Goal: Task Accomplishment & Management: Use online tool/utility

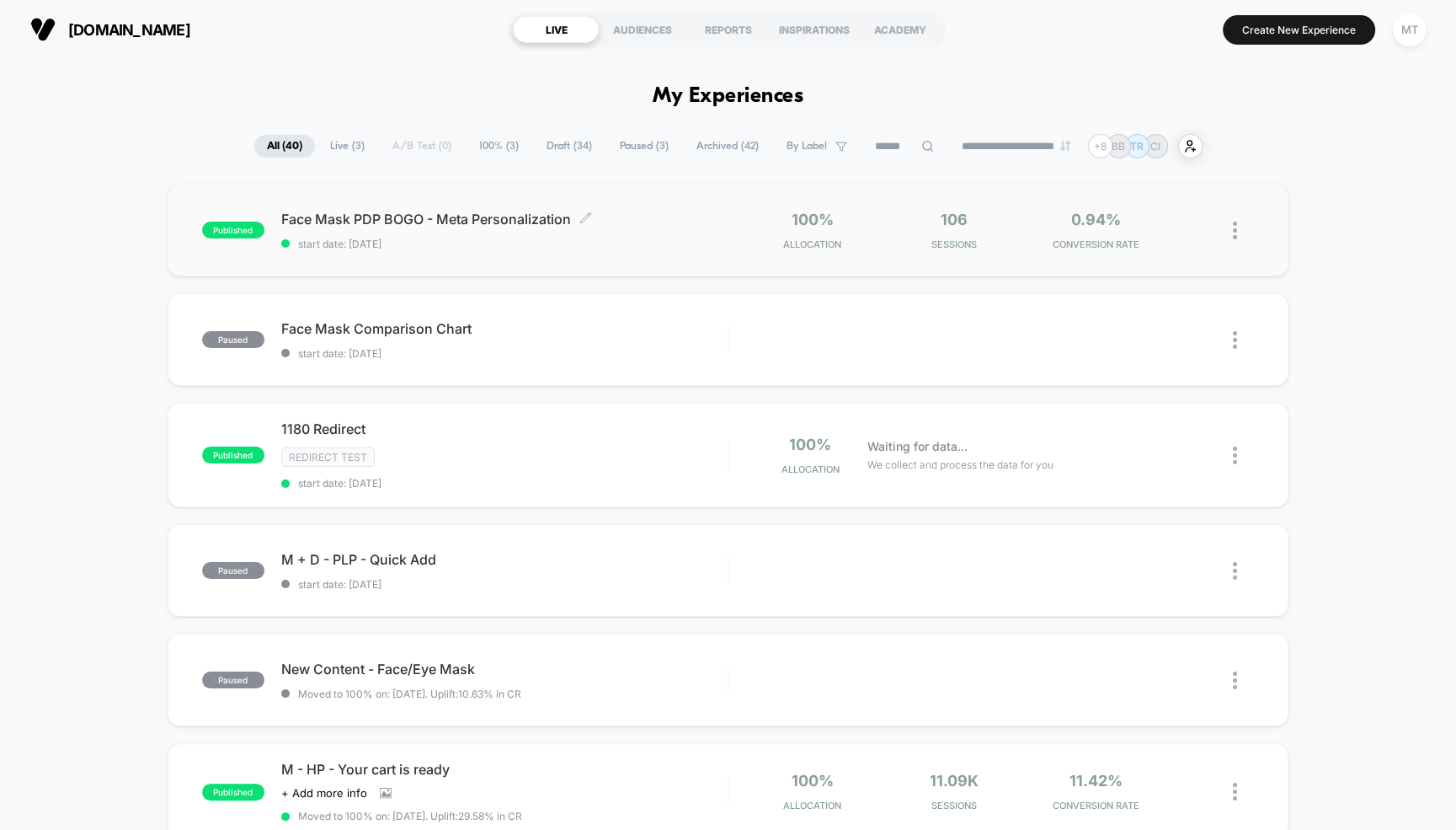
click at [433, 217] on span "Face Mask PDP BOGO - Meta Personalization Click to edit experience details" at bounding box center [504, 219] width 446 height 17
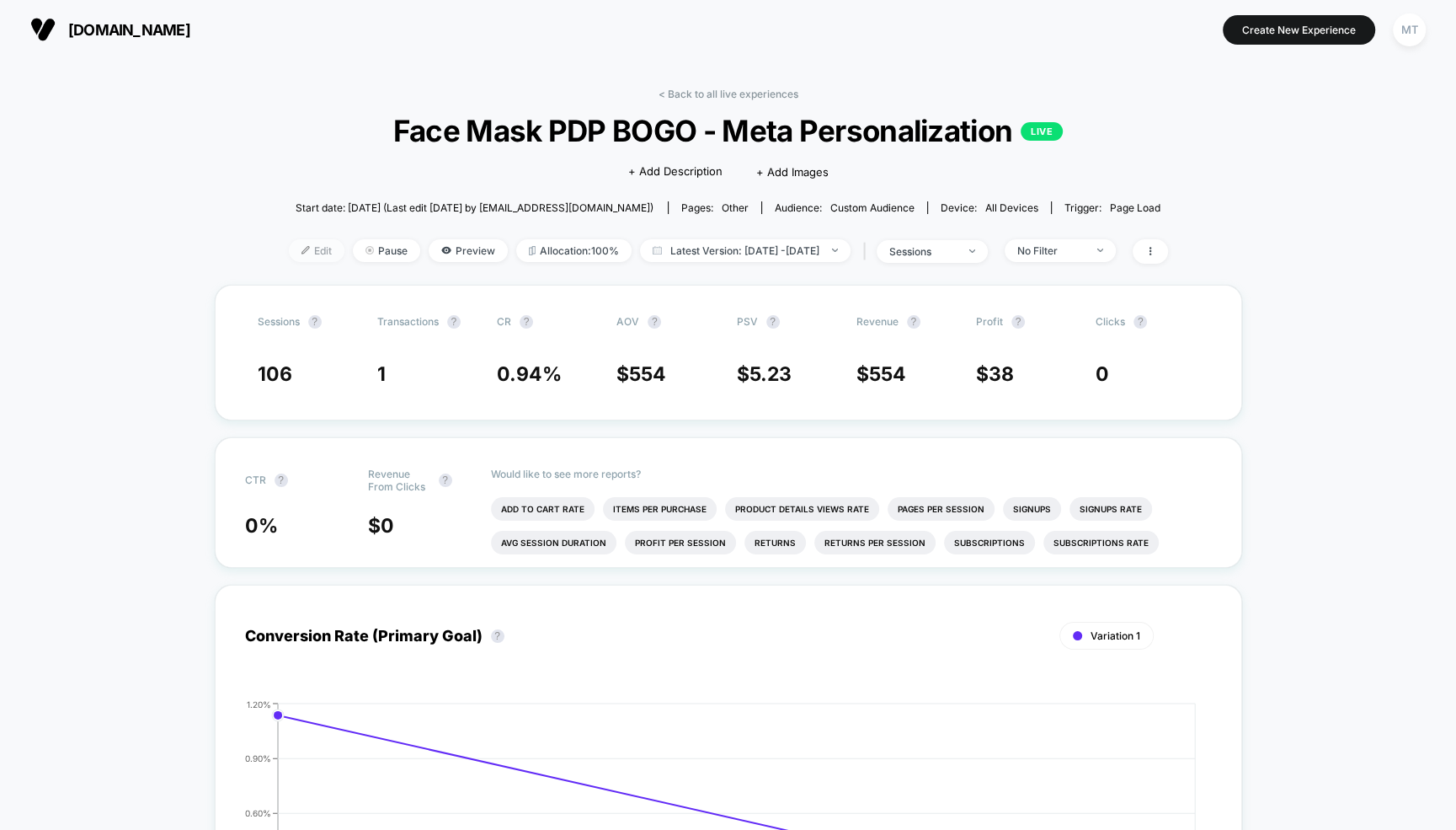
click at [295, 250] on span "Edit" at bounding box center [317, 250] width 56 height 22
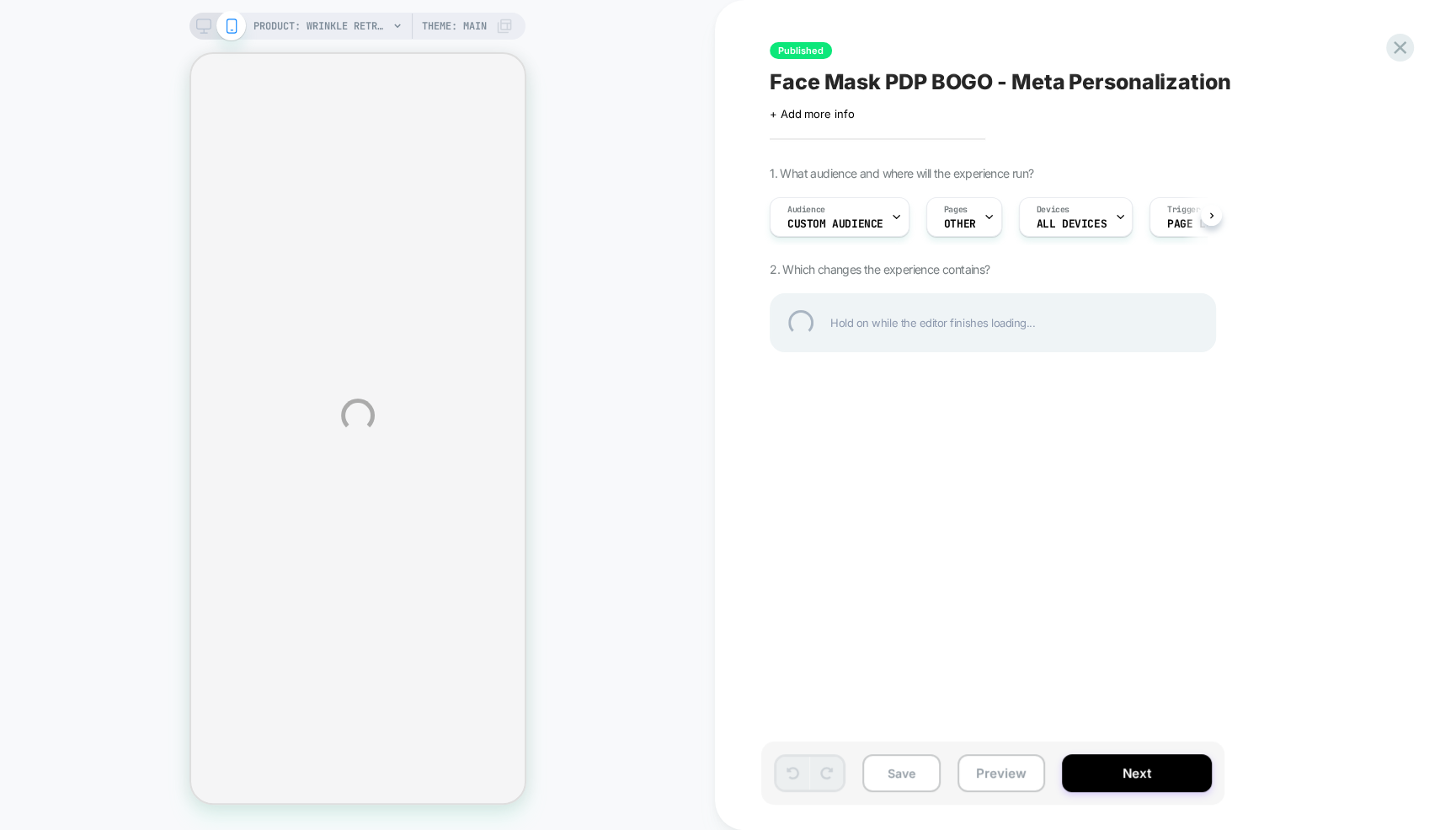
click at [868, 220] on div "PRODUCT: Wrinkle Retreat Red Light Therapy Face Mask PRODUCT: Wrinkle Retreat R…" at bounding box center [728, 415] width 1456 height 830
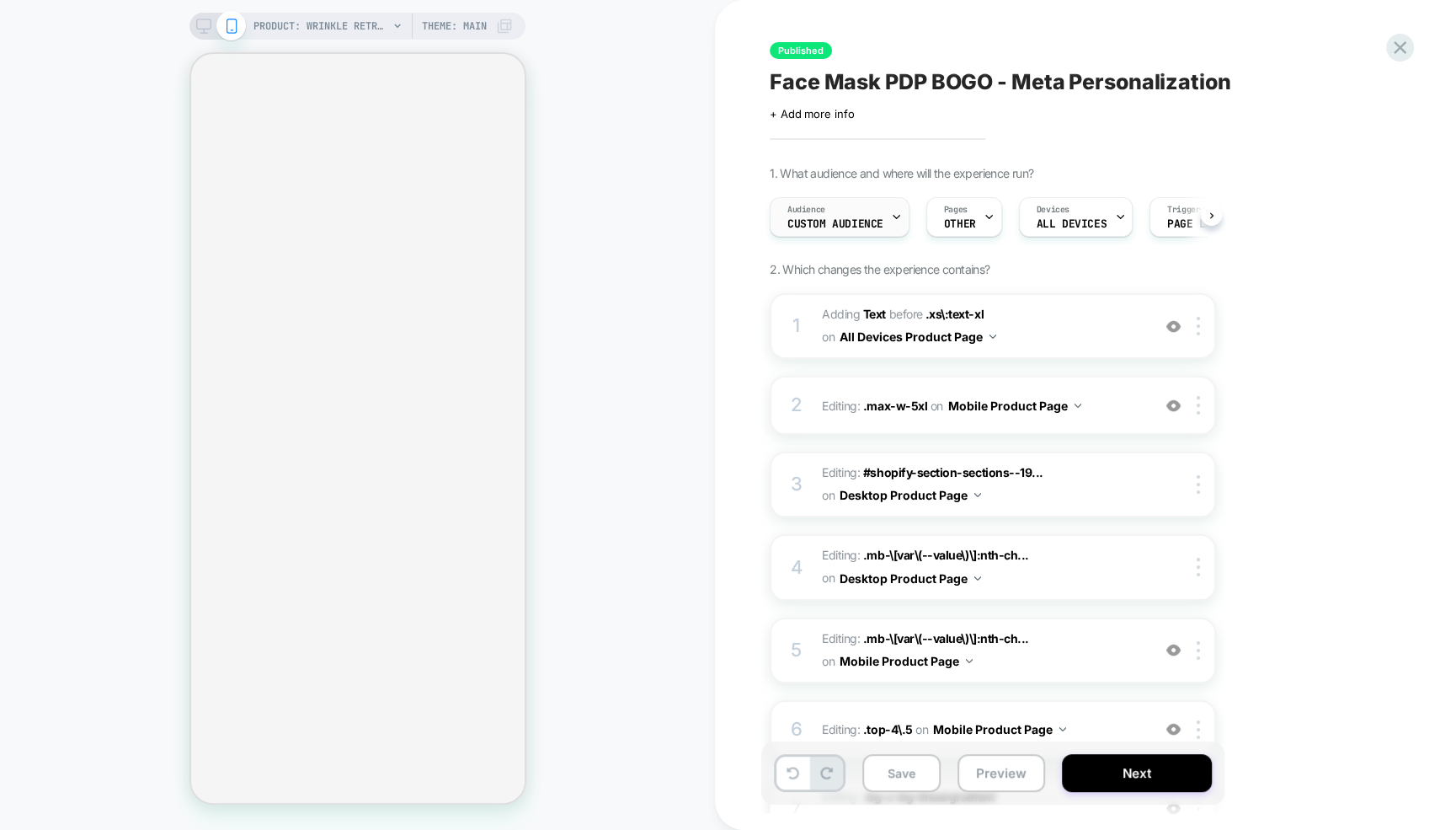
scroll to position [0, 1]
click at [873, 215] on div "Audience Custom Audience" at bounding box center [834, 217] width 130 height 38
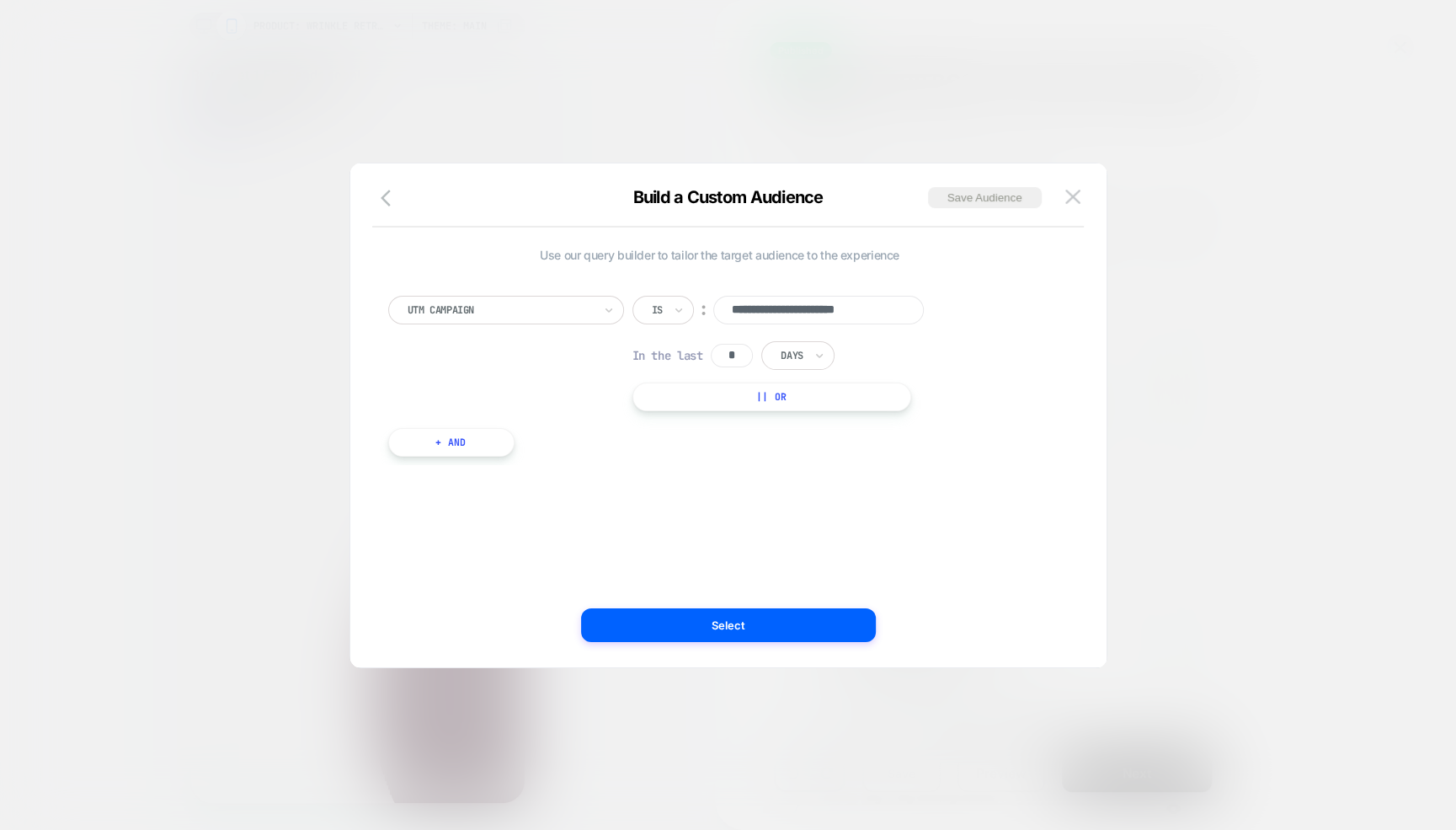
scroll to position [0, 0]
click at [758, 396] on button "|| Or" at bounding box center [772, 397] width 279 height 29
click at [946, 350] on div at bounding box center [942, 351] width 21 height 21
drag, startPoint x: 440, startPoint y: 467, endPoint x: 446, endPoint y: 543, distance: 76.2
click at [446, 543] on div "**********" at bounding box center [719, 415] width 706 height 436
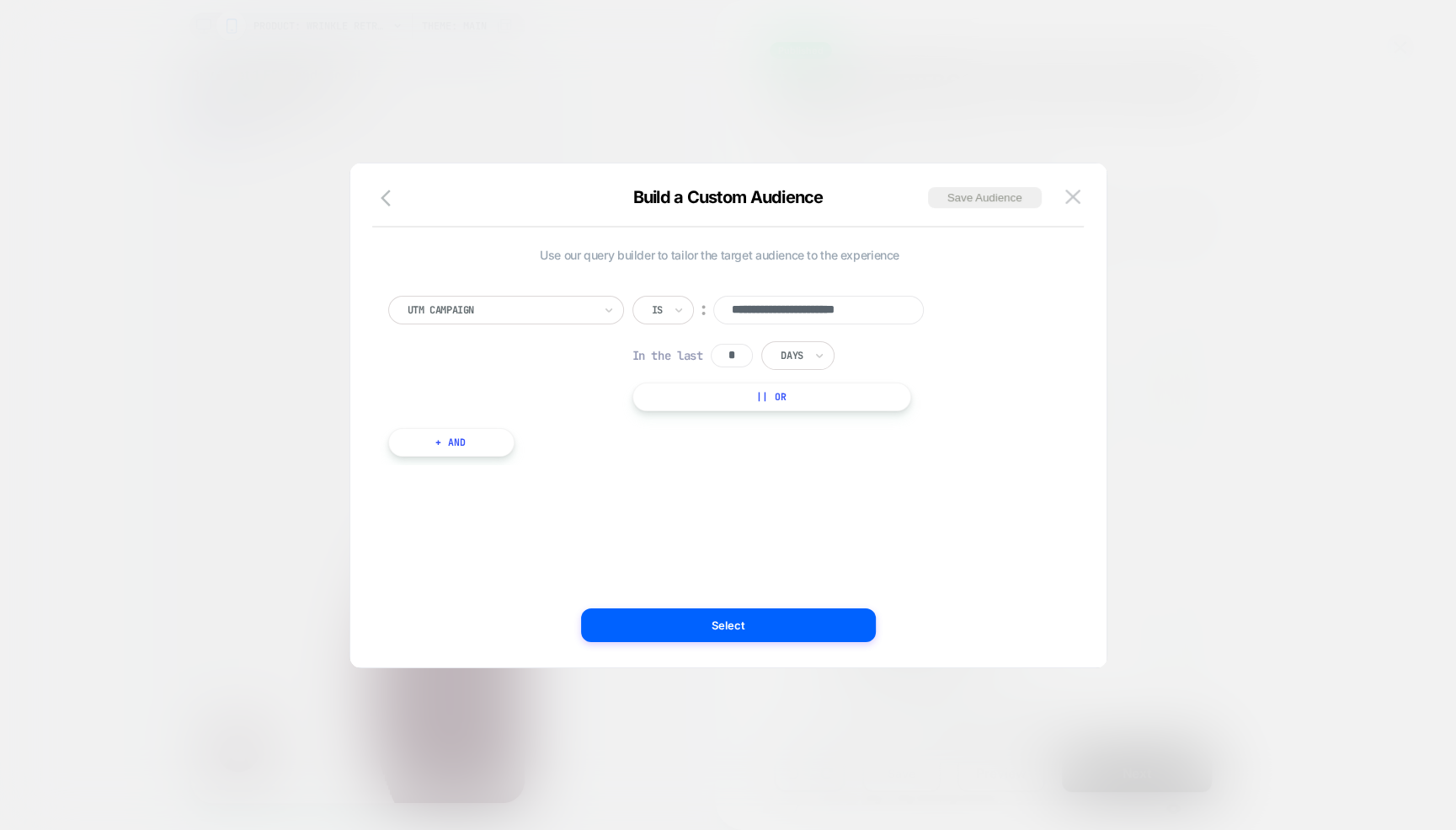
click at [798, 398] on button "|| Or" at bounding box center [772, 397] width 279 height 29
click at [940, 353] on img at bounding box center [943, 352] width 7 height 7
click at [466, 448] on button "+ And" at bounding box center [451, 442] width 126 height 29
click at [388, 466] on div "And Predefined Audience Is ︰ Cart Abandoners || Or" at bounding box center [720, 482] width 664 height 74
click at [845, 502] on button "|| Or" at bounding box center [824, 504] width 301 height 29
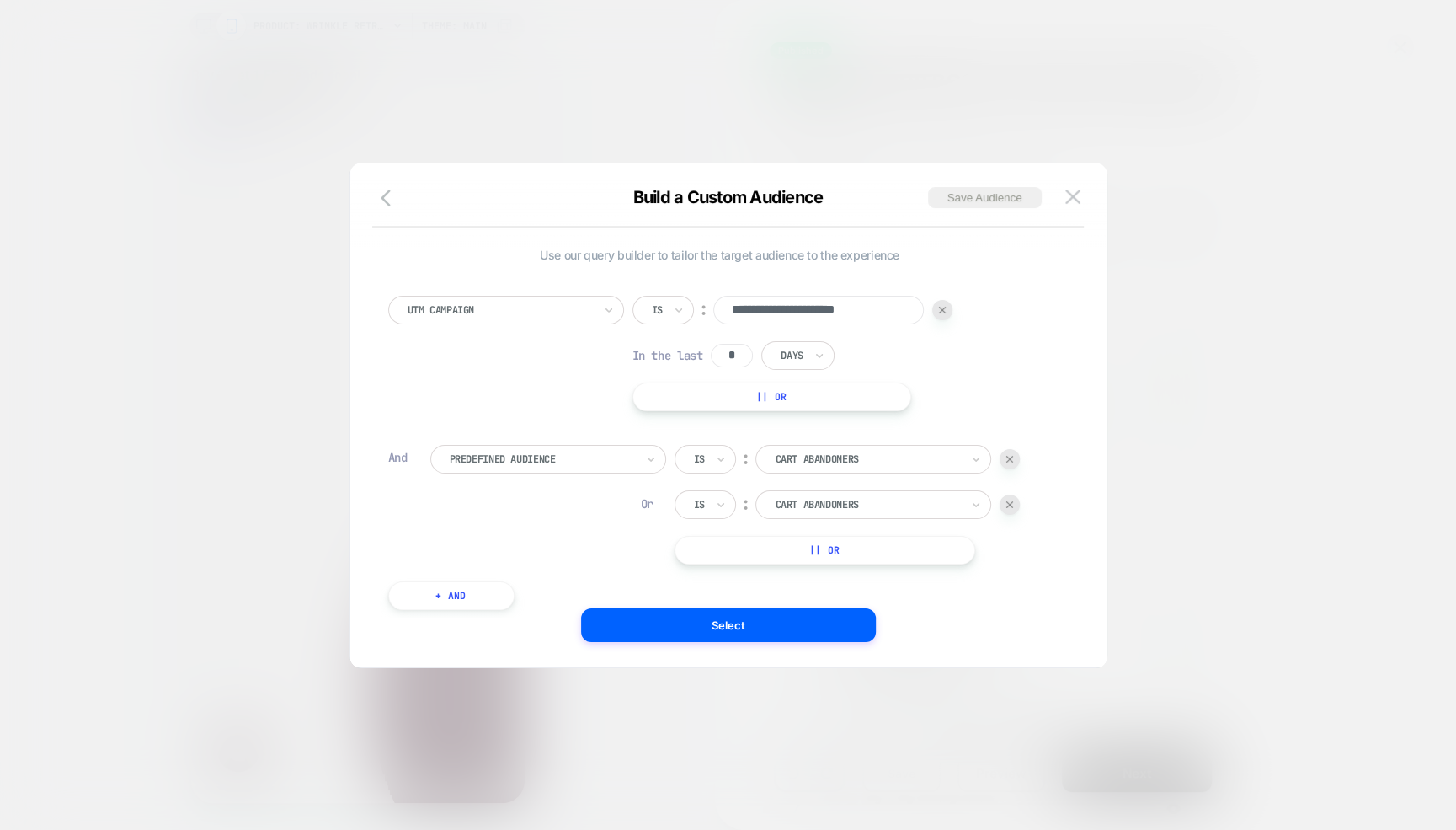
click at [1010, 506] on img at bounding box center [1010, 504] width 7 height 7
click at [1010, 454] on div at bounding box center [1009, 459] width 21 height 21
click at [654, 309] on input "text" at bounding box center [656, 310] width 7 height 15
click at [587, 256] on span "Use our query builder to tailor the target audience to the experience" at bounding box center [720, 255] width 664 height 14
click at [770, 397] on button "|| Or" at bounding box center [772, 397] width 279 height 29
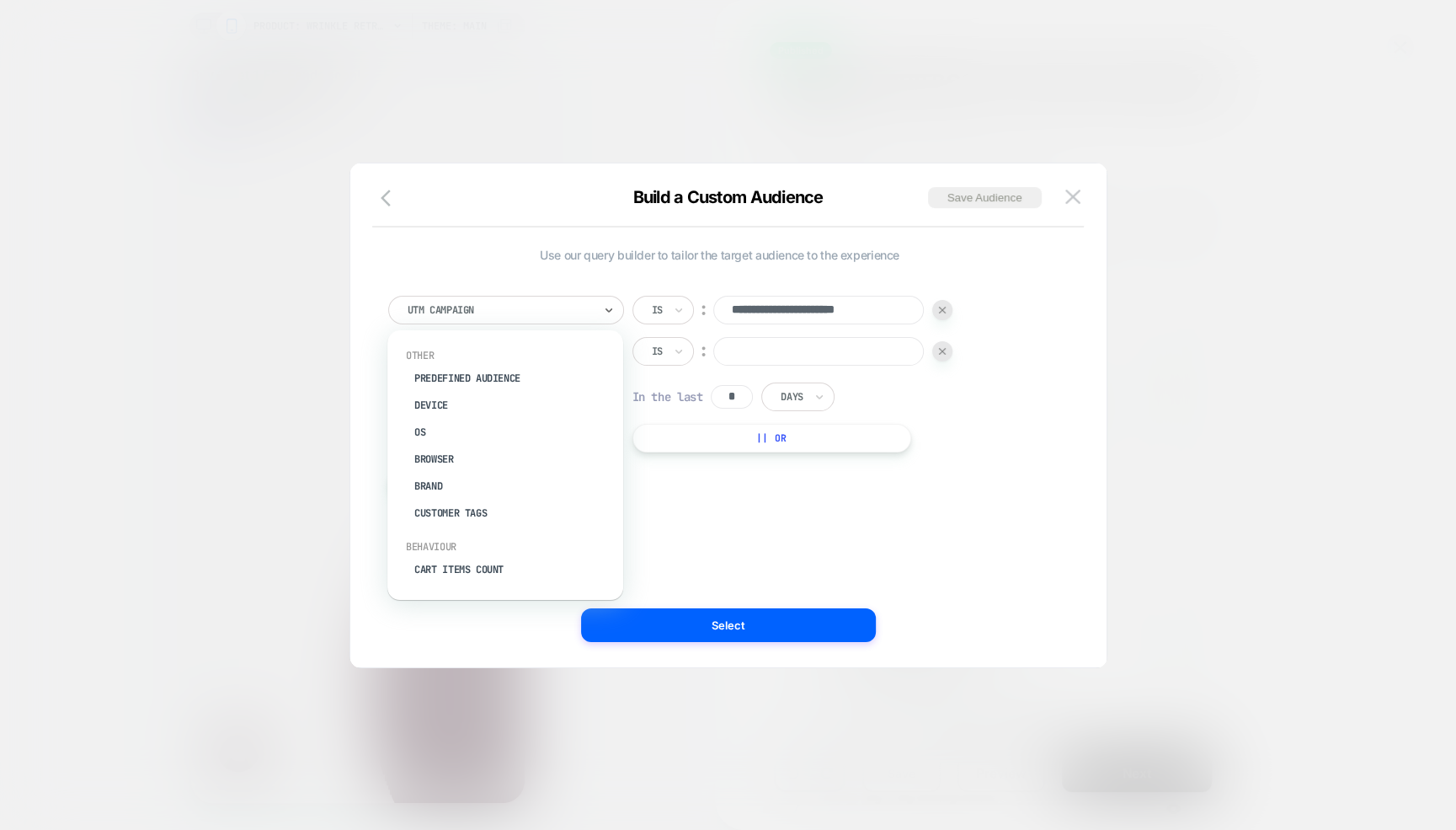
click at [540, 319] on div "UTM Campaign" at bounding box center [500, 310] width 188 height 19
click at [765, 350] on input at bounding box center [818, 351] width 211 height 29
click at [937, 350] on div at bounding box center [942, 351] width 21 height 21
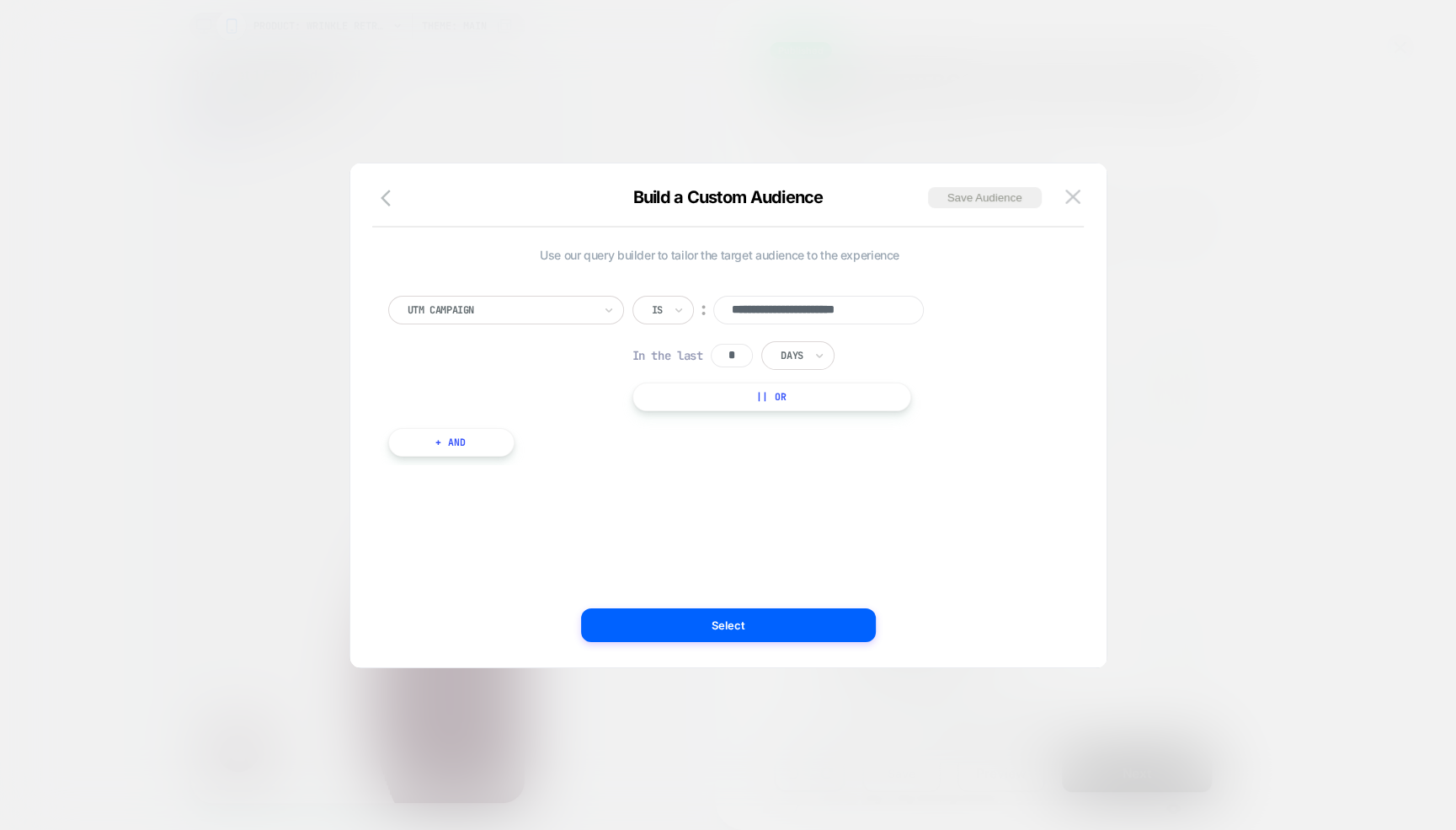
click at [427, 442] on button "+ And" at bounding box center [451, 442] width 126 height 29
click at [536, 459] on div at bounding box center [542, 459] width 186 height 15
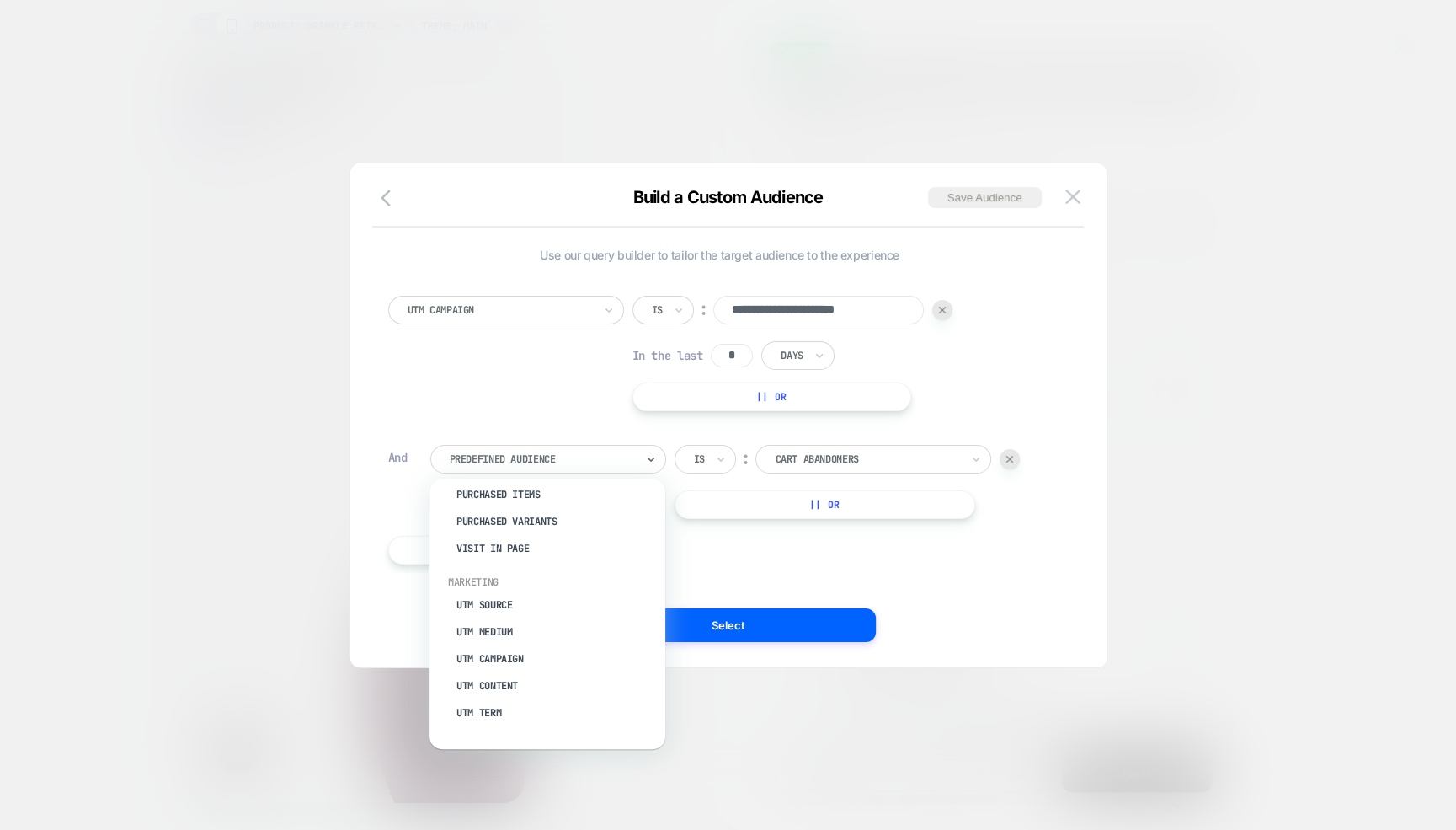
scroll to position [651, 0]
click at [466, 415] on div "**********" at bounding box center [719, 421] width 680 height 302
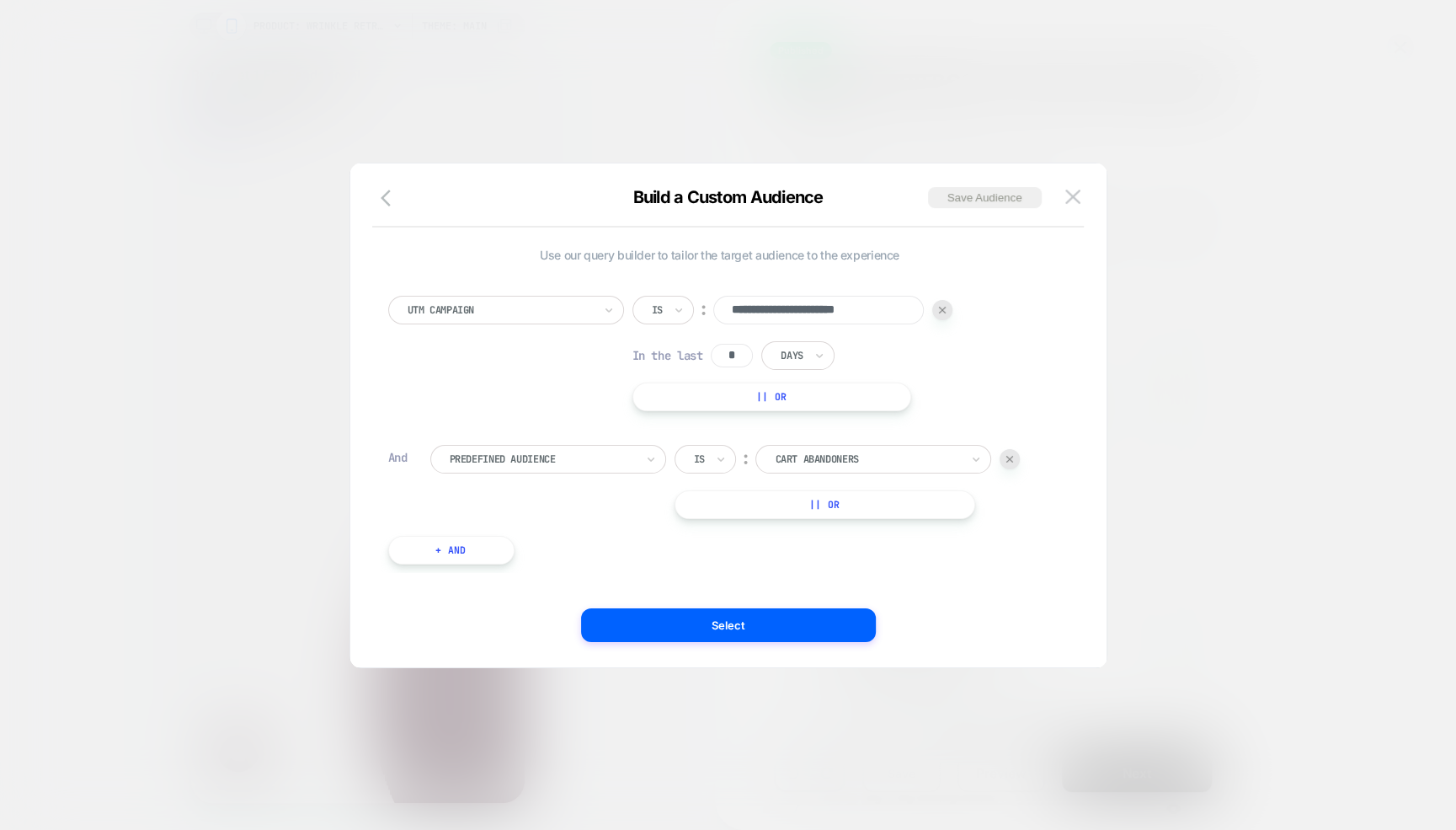
click at [1009, 456] on img at bounding box center [1010, 459] width 7 height 7
click at [958, 193] on button "Save Audience" at bounding box center [984, 197] width 114 height 21
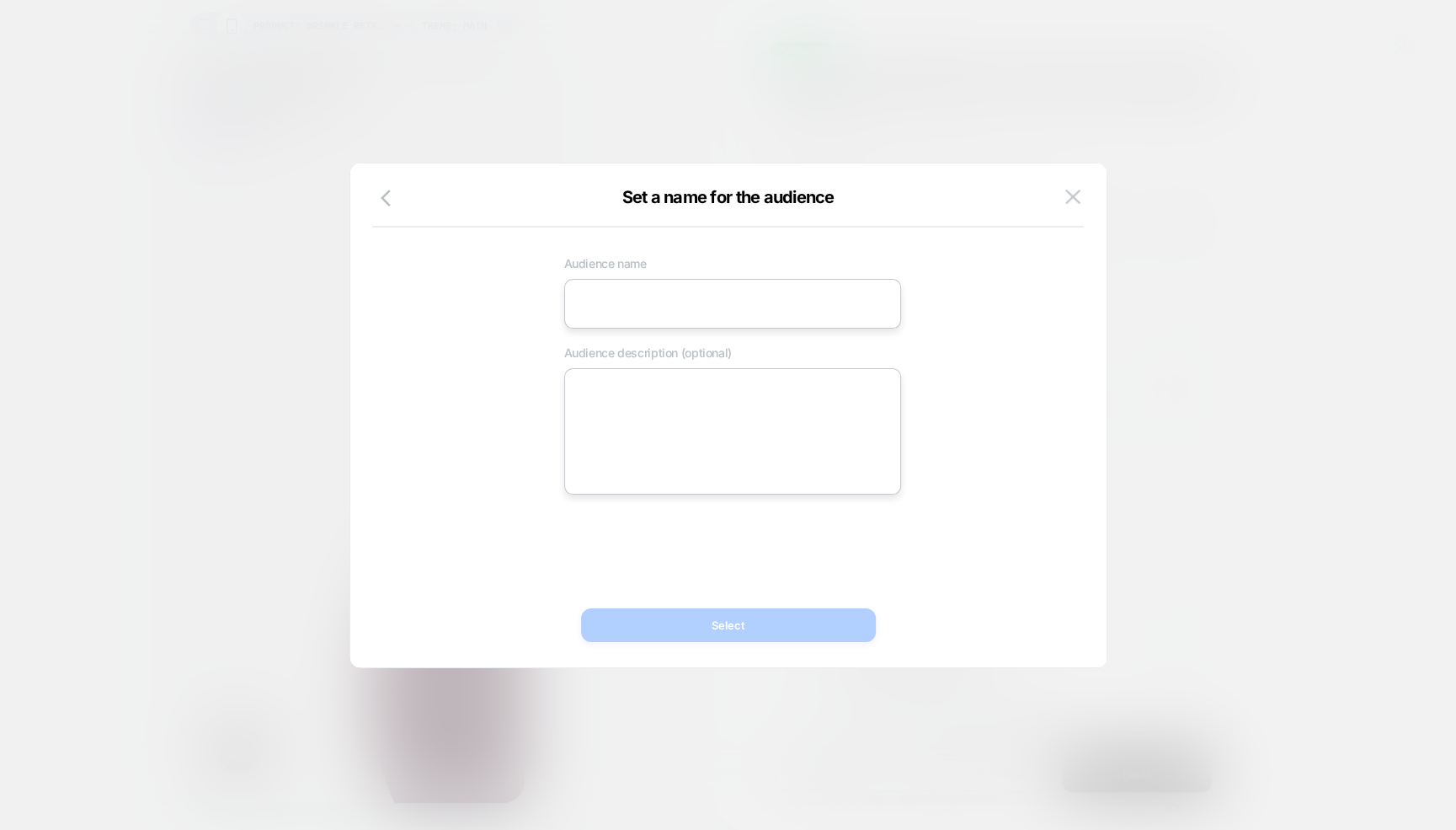
click at [637, 287] on input at bounding box center [732, 303] width 336 height 49
drag, startPoint x: 703, startPoint y: 624, endPoint x: 833, endPoint y: 308, distance: 341.7
click at [833, 308] on div "**********" at bounding box center [728, 424] width 756 height 487
click at [833, 308] on input "**********" at bounding box center [732, 303] width 336 height 49
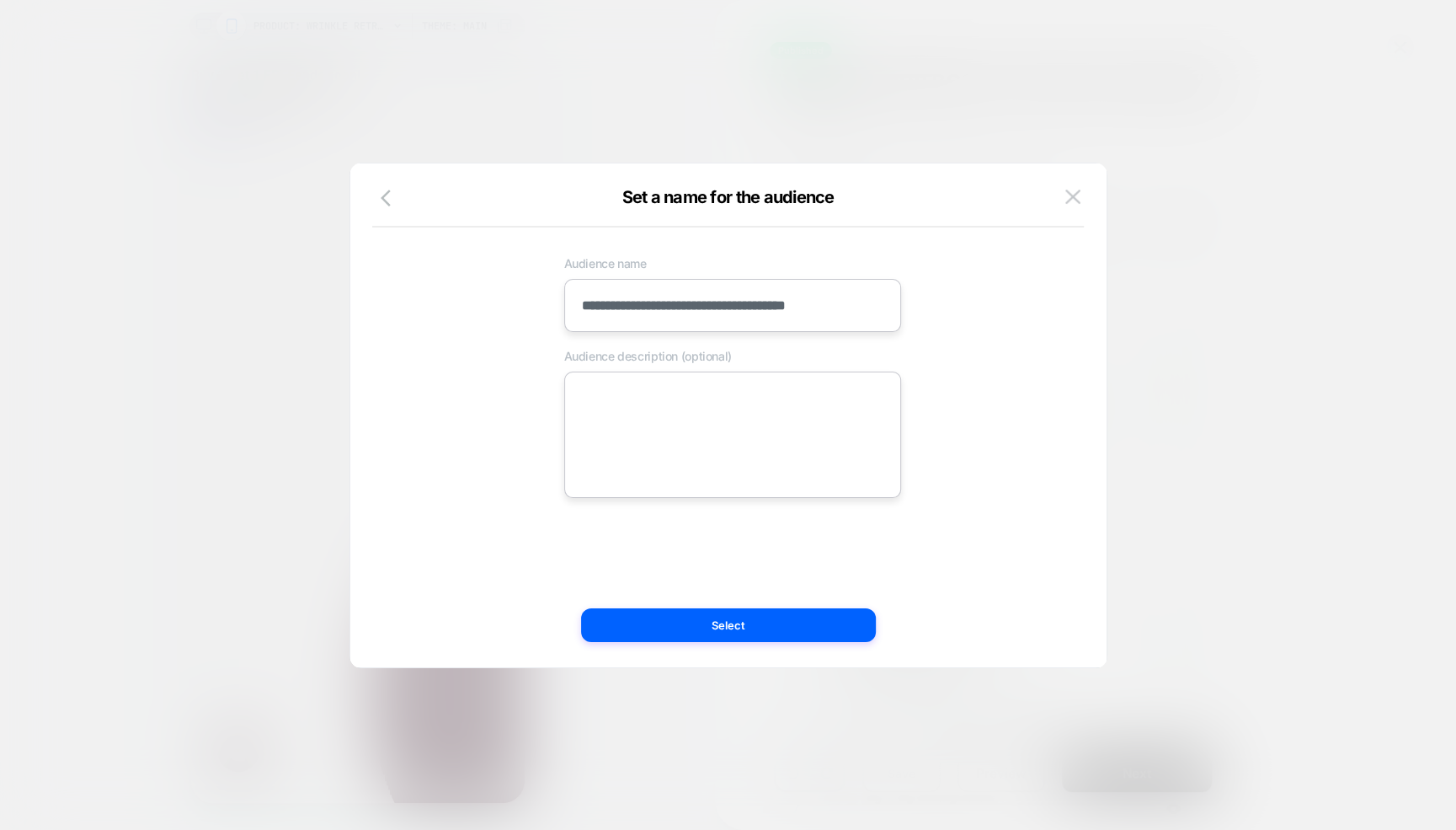
scroll to position [0, 22]
type input "**********"
click at [762, 621] on button "Select" at bounding box center [728, 625] width 295 height 34
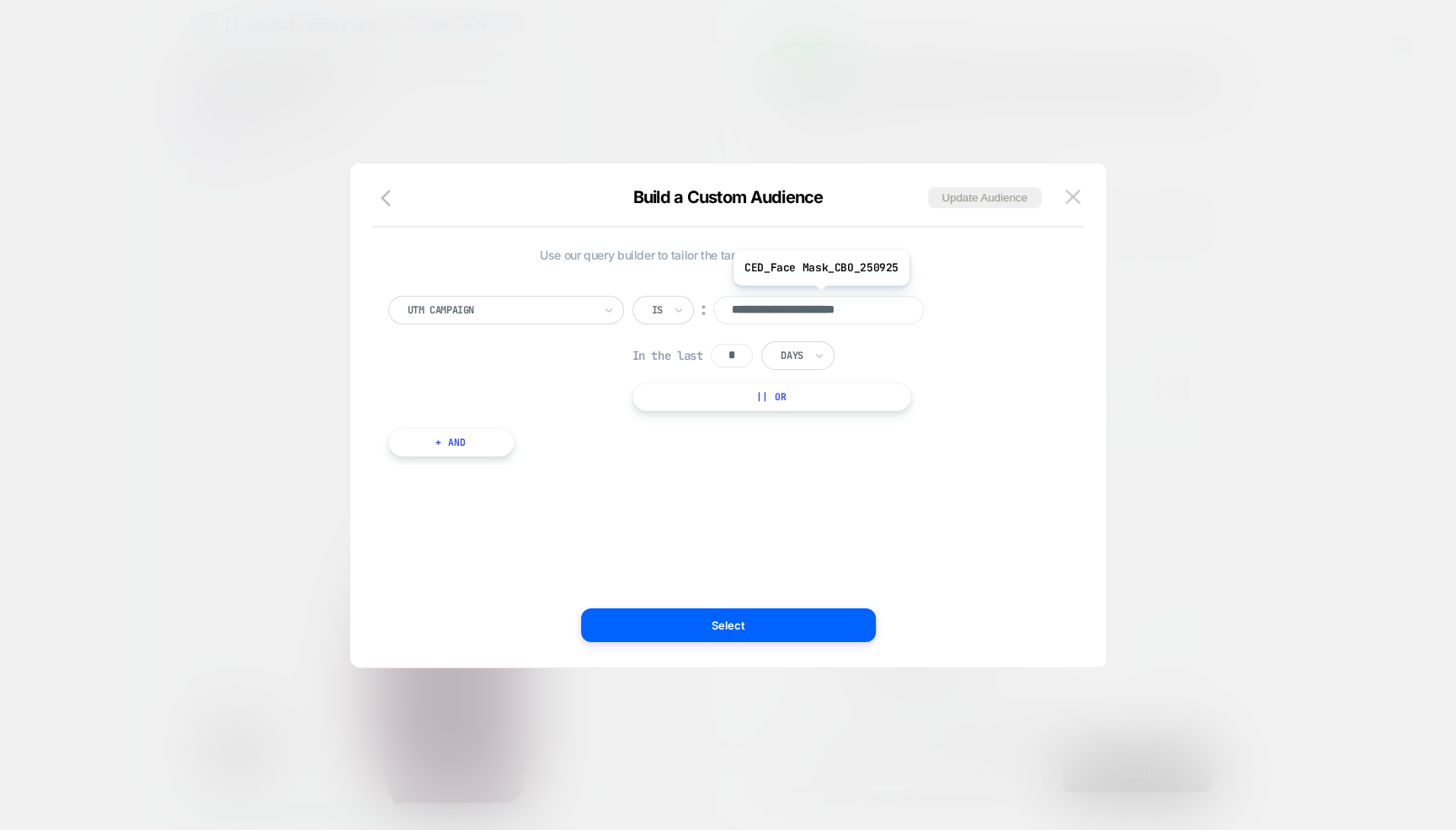
click at [1006, 319] on div "**********" at bounding box center [720, 353] width 664 height 116
click at [1074, 190] on img at bounding box center [1072, 197] width 15 height 14
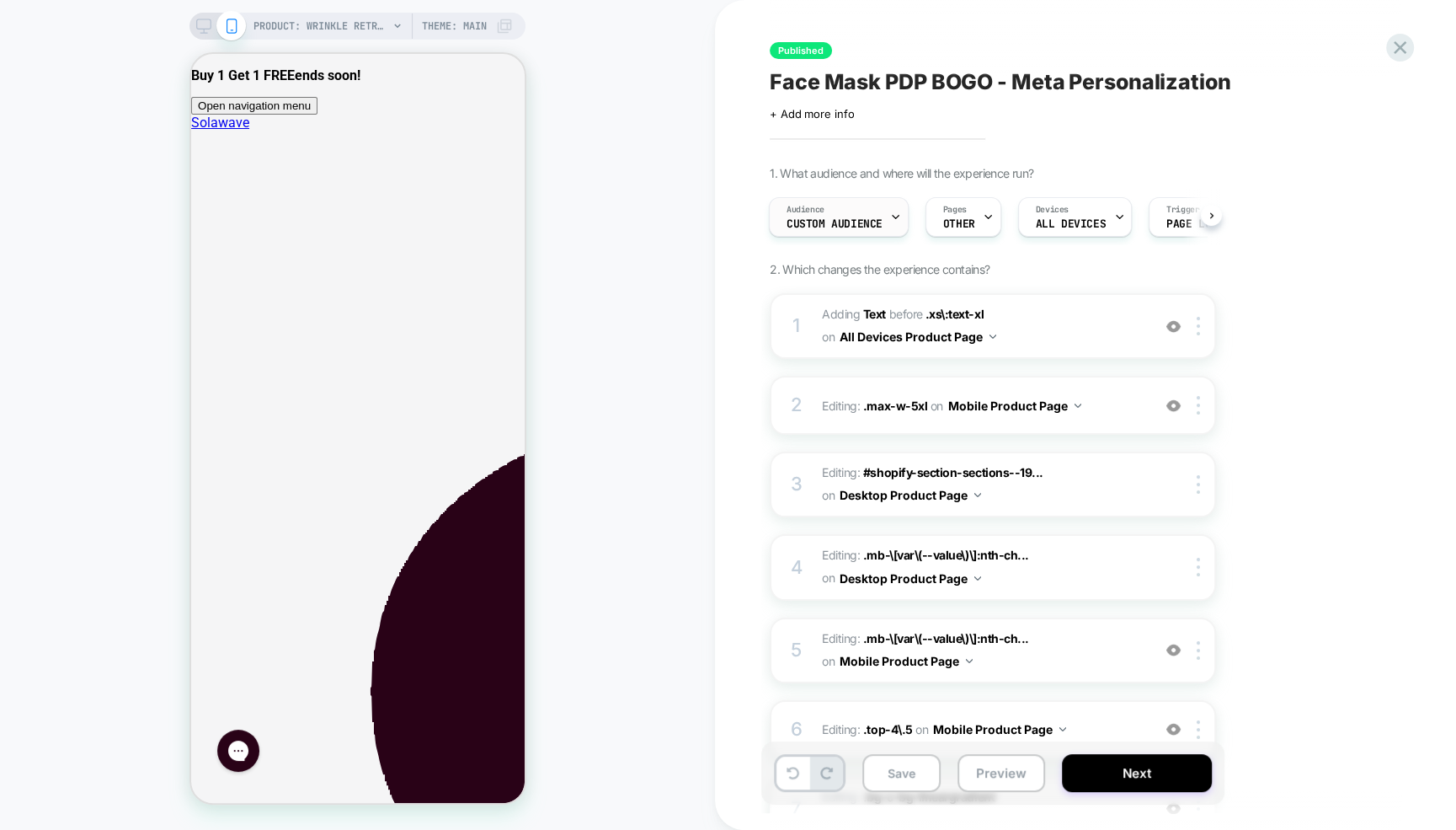
click at [839, 224] on span "Custom Audience" at bounding box center [834, 223] width 96 height 12
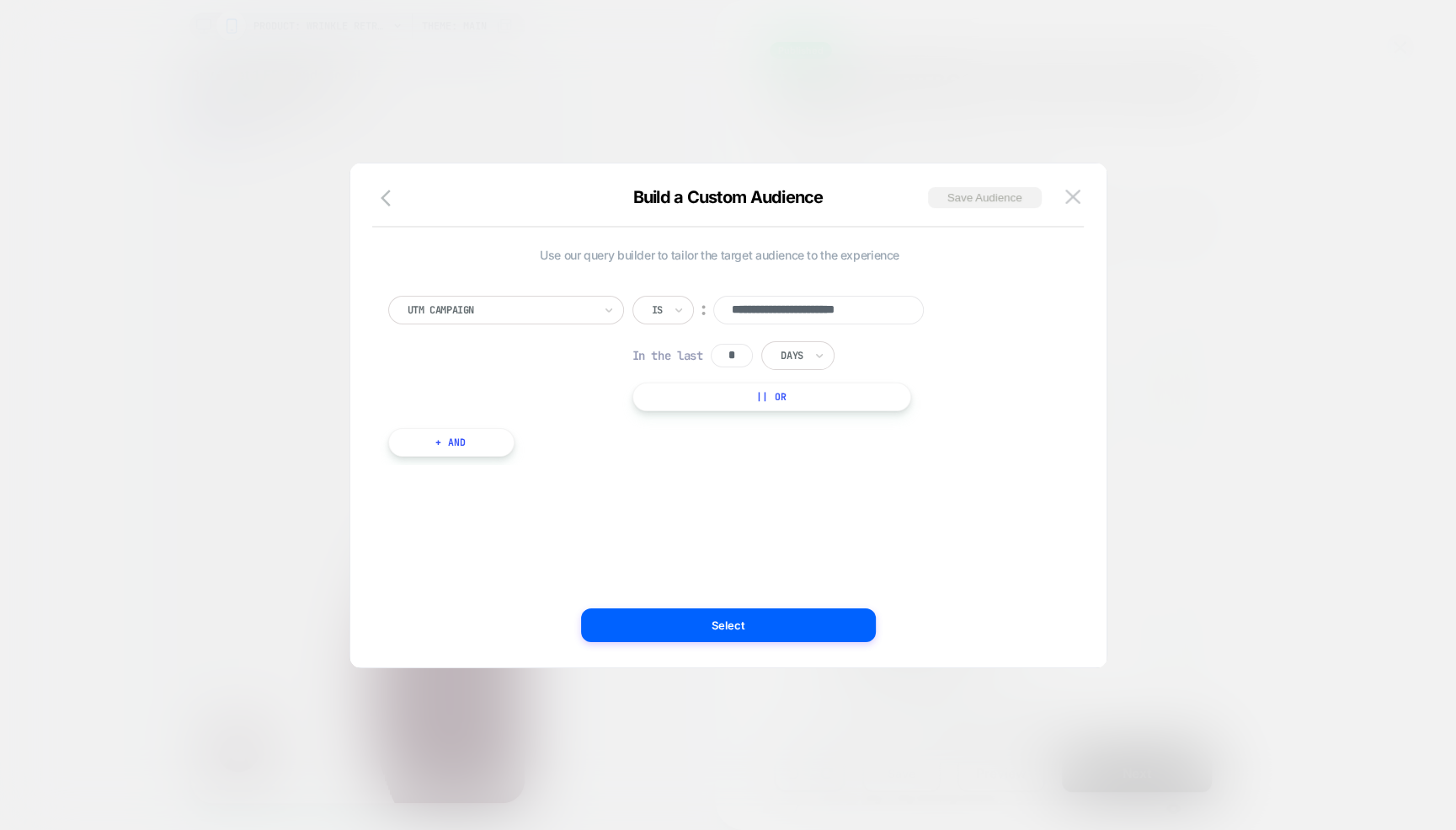
click at [963, 203] on button "Save Audience" at bounding box center [984, 197] width 114 height 21
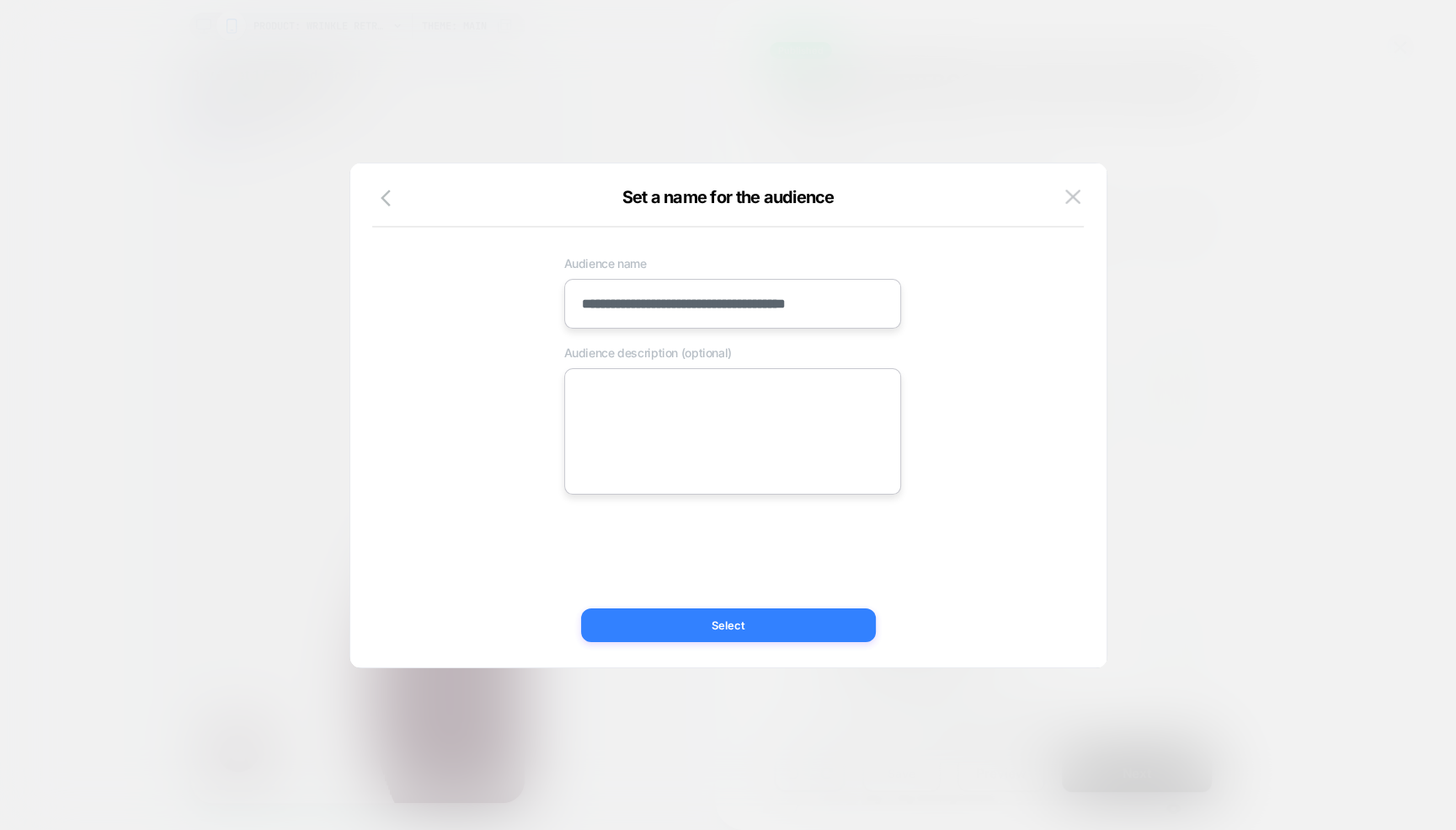
click at [707, 608] on button "Select" at bounding box center [728, 625] width 295 height 34
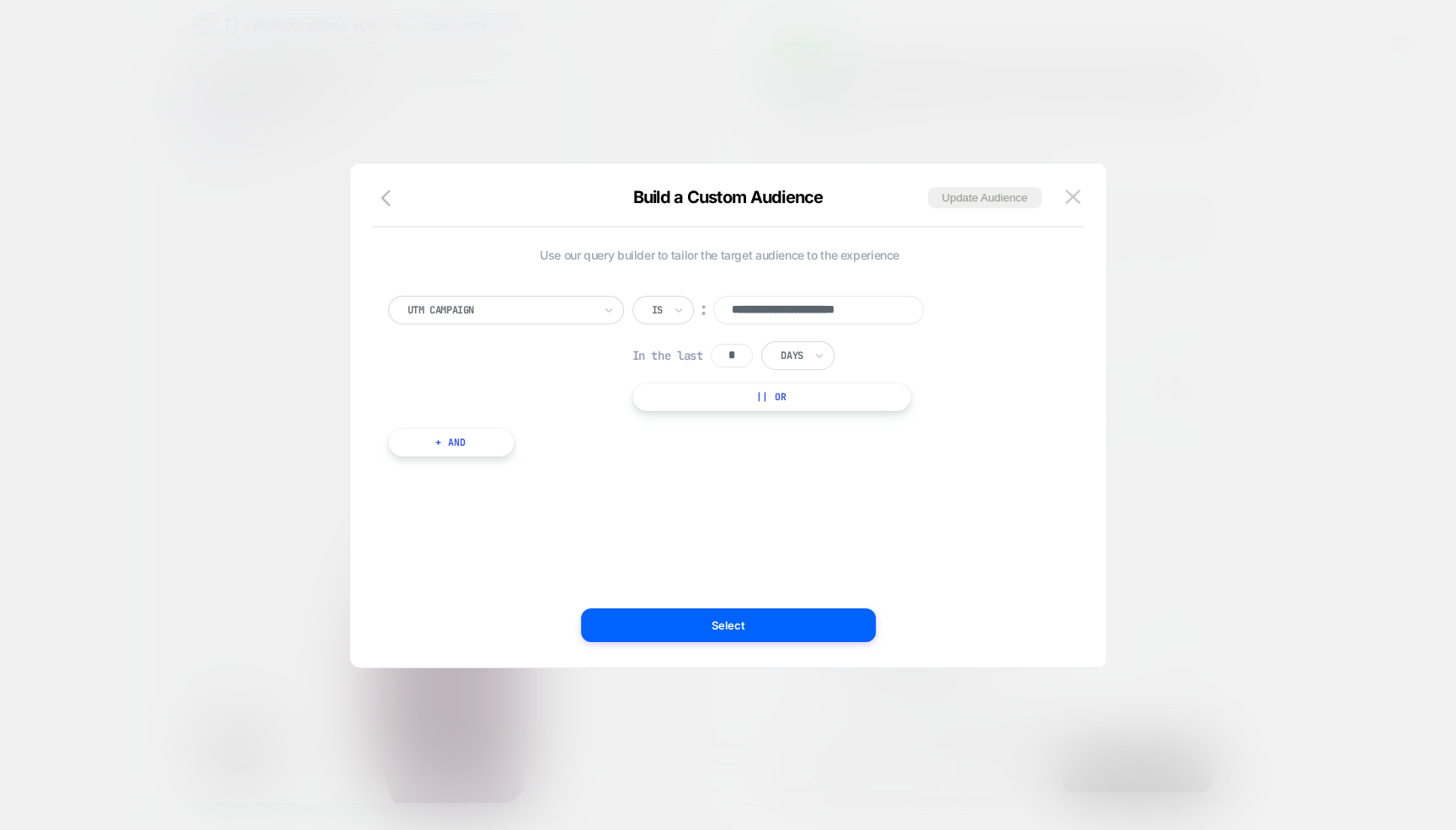
click at [513, 302] on div at bounding box center [500, 310] width 186 height 15
click at [501, 380] on div "Predefined Audience" at bounding box center [514, 378] width 219 height 27
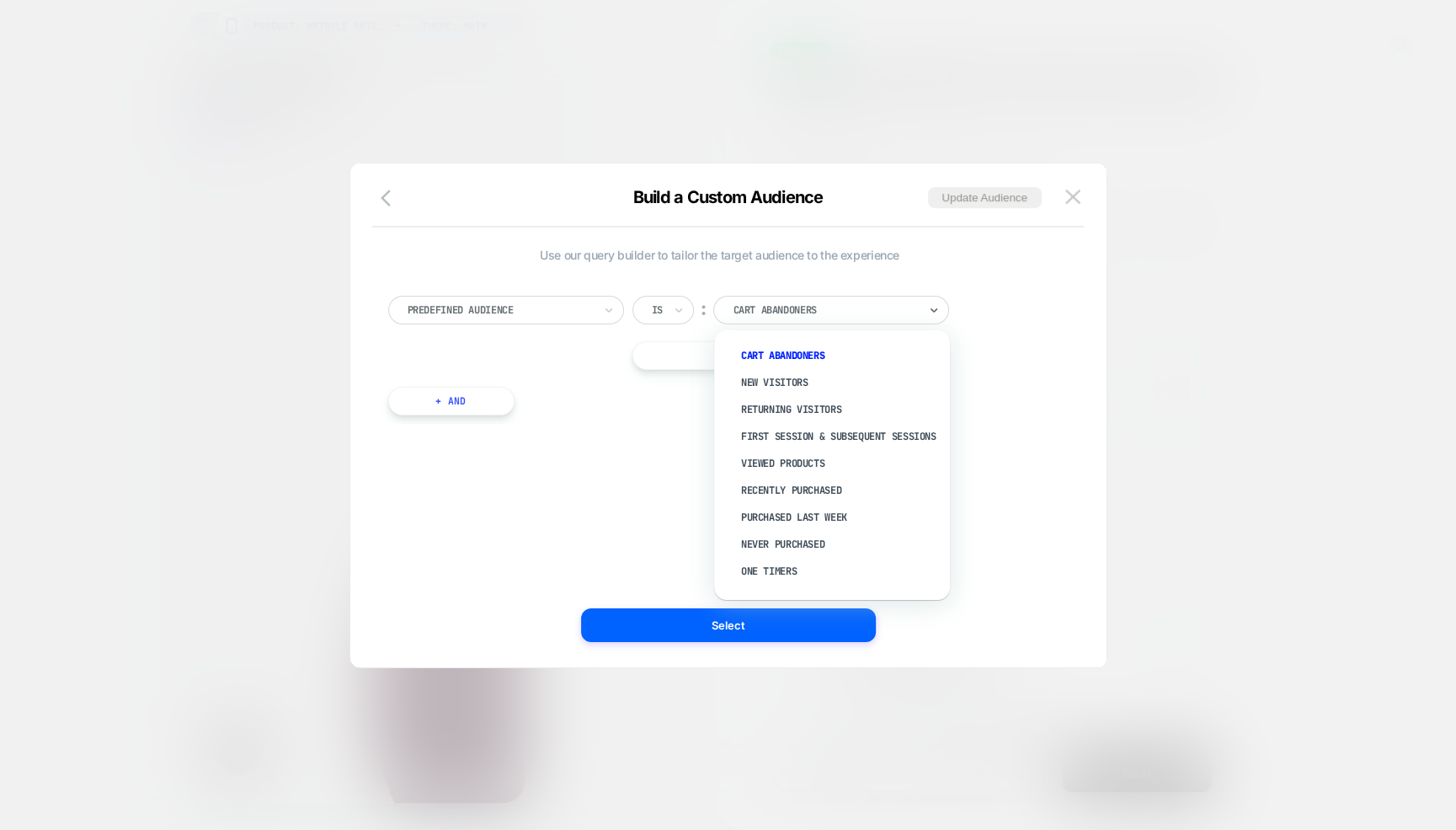
click at [792, 319] on div "Cart Abandoners" at bounding box center [831, 310] width 236 height 29
click at [1036, 343] on div "Predefined Audience Is ︰ option Returning Visitors focused, 3 of 11. 11 results…" at bounding box center [720, 332] width 664 height 74
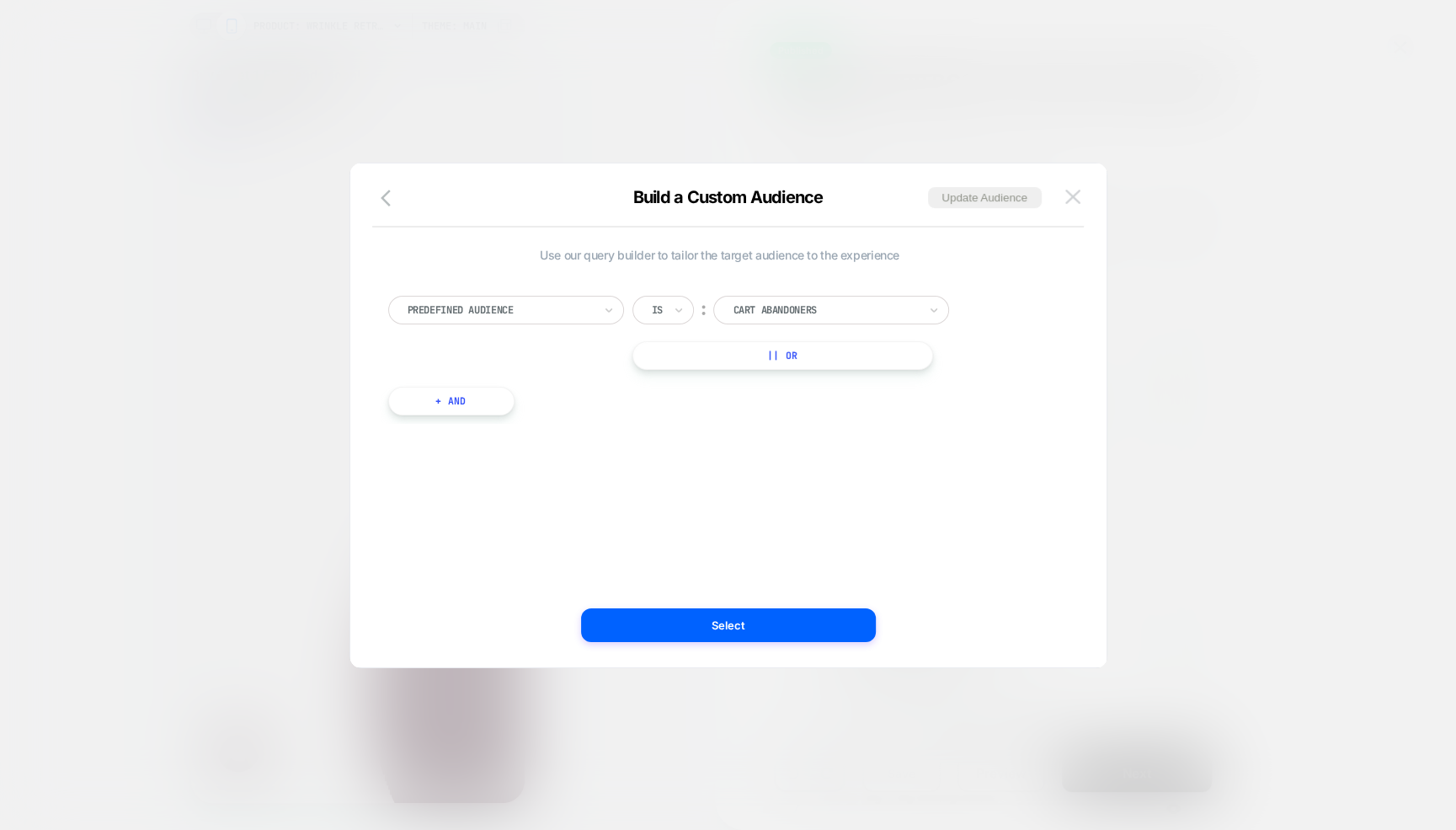
click at [1077, 190] on img at bounding box center [1072, 197] width 15 height 14
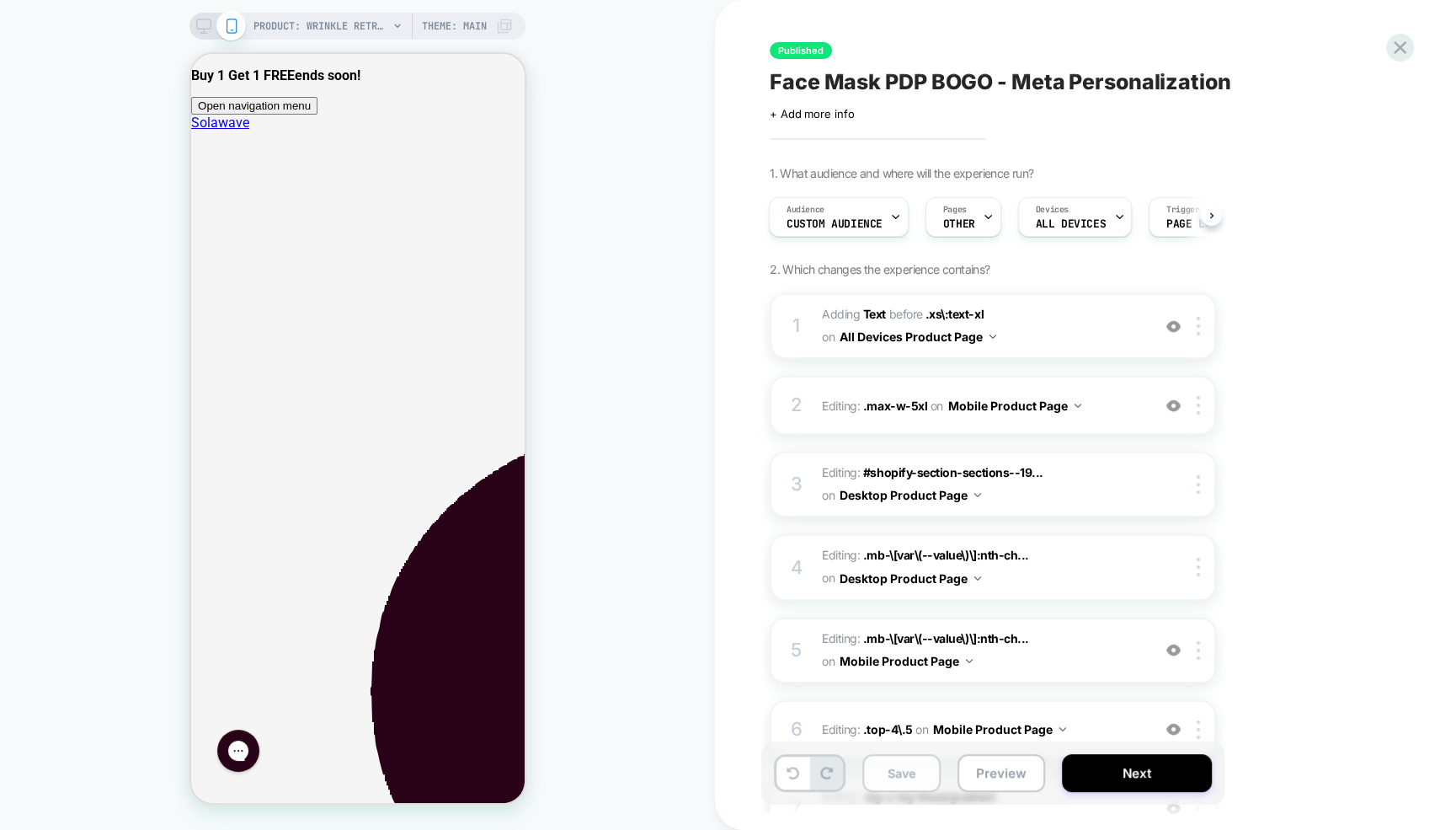
click at [877, 782] on button "Save" at bounding box center [901, 773] width 78 height 38
click at [838, 223] on span "Custom Audience" at bounding box center [834, 223] width 96 height 12
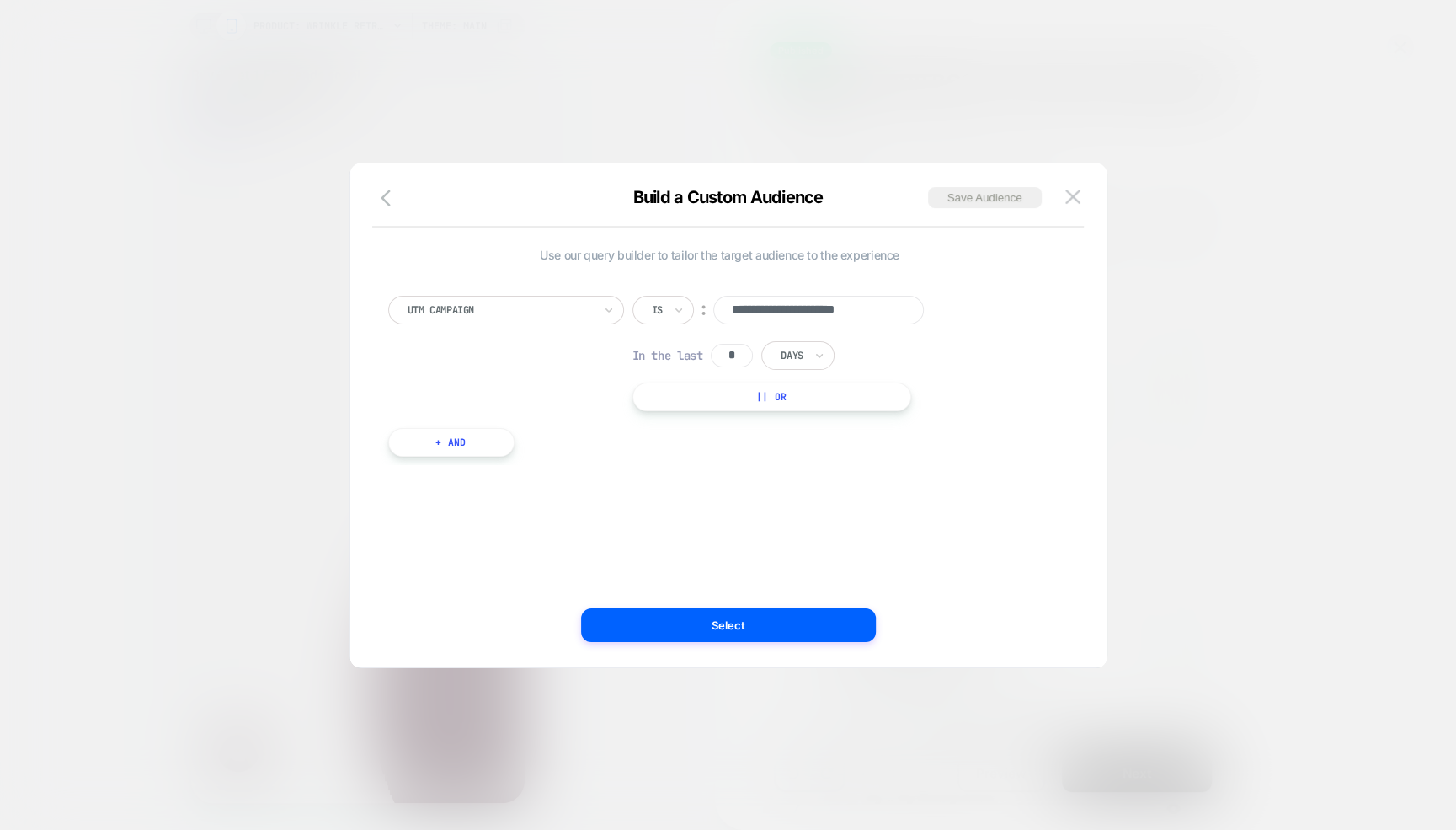
click at [510, 307] on div at bounding box center [500, 310] width 186 height 15
click at [813, 506] on div "**********" at bounding box center [719, 415] width 706 height 436
click at [442, 441] on button "+ And" at bounding box center [451, 442] width 126 height 29
click at [578, 451] on div at bounding box center [542, 459] width 186 height 15
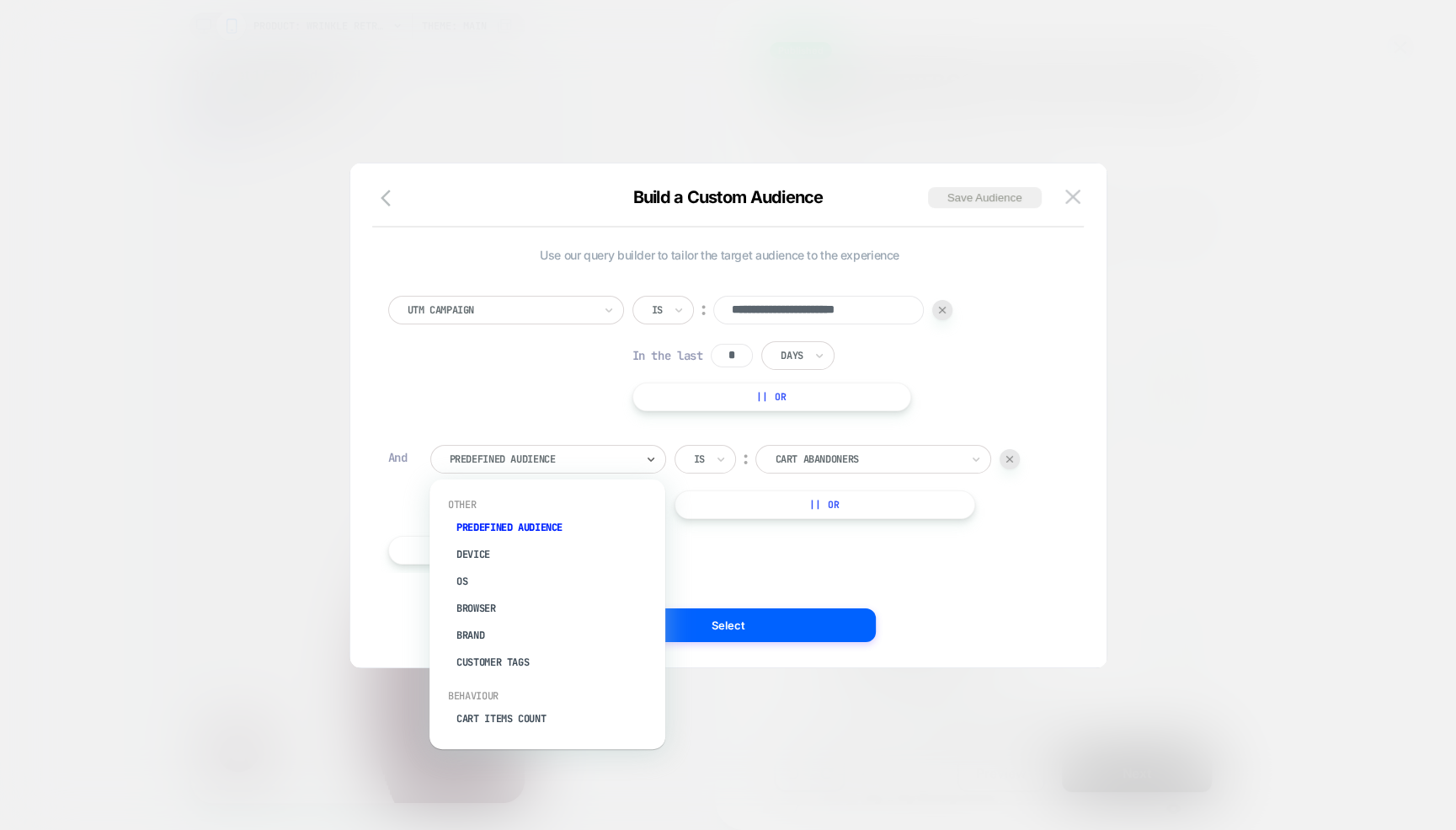
click at [843, 451] on div at bounding box center [867, 459] width 186 height 15
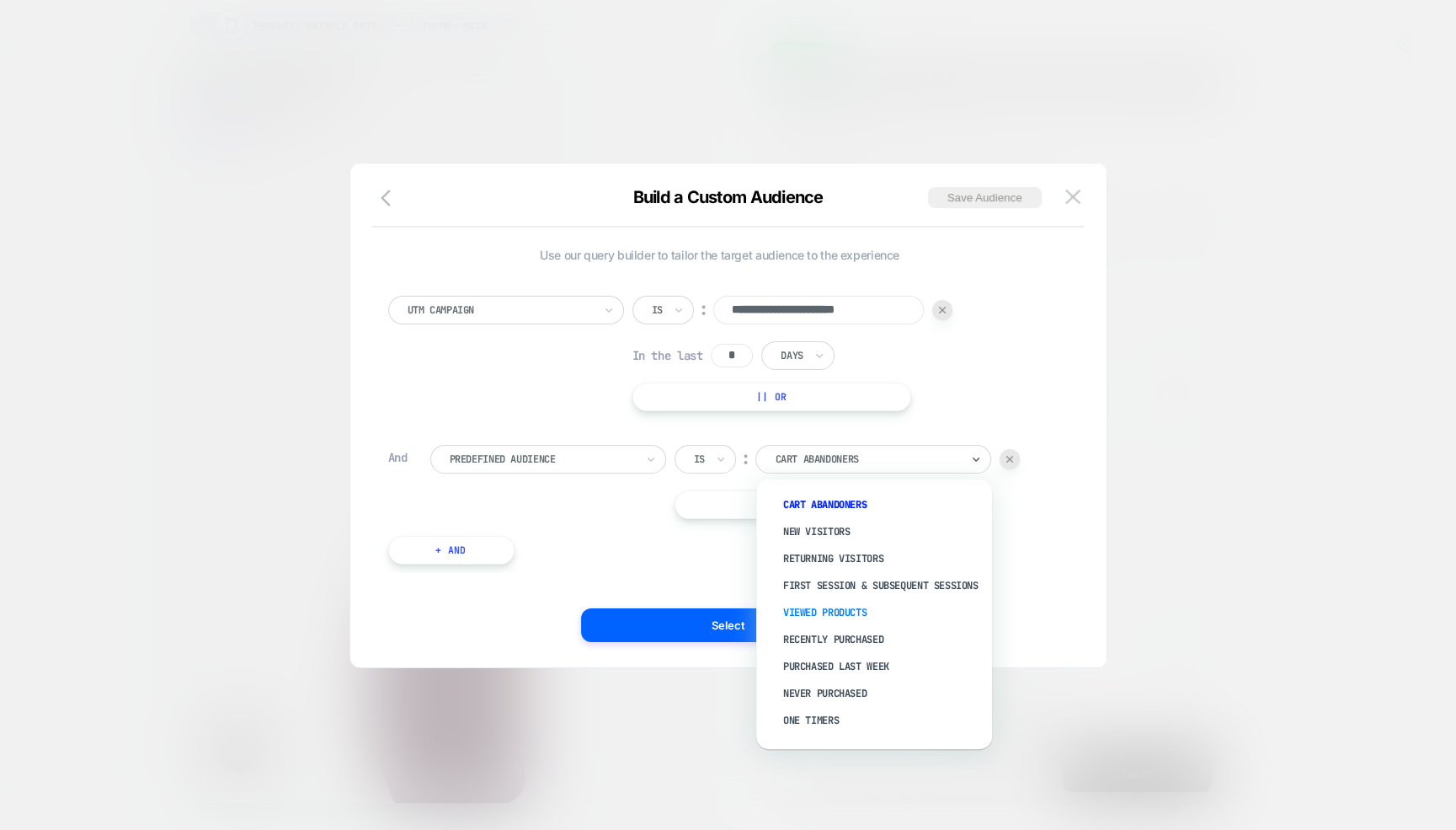
scroll to position [66, 0]
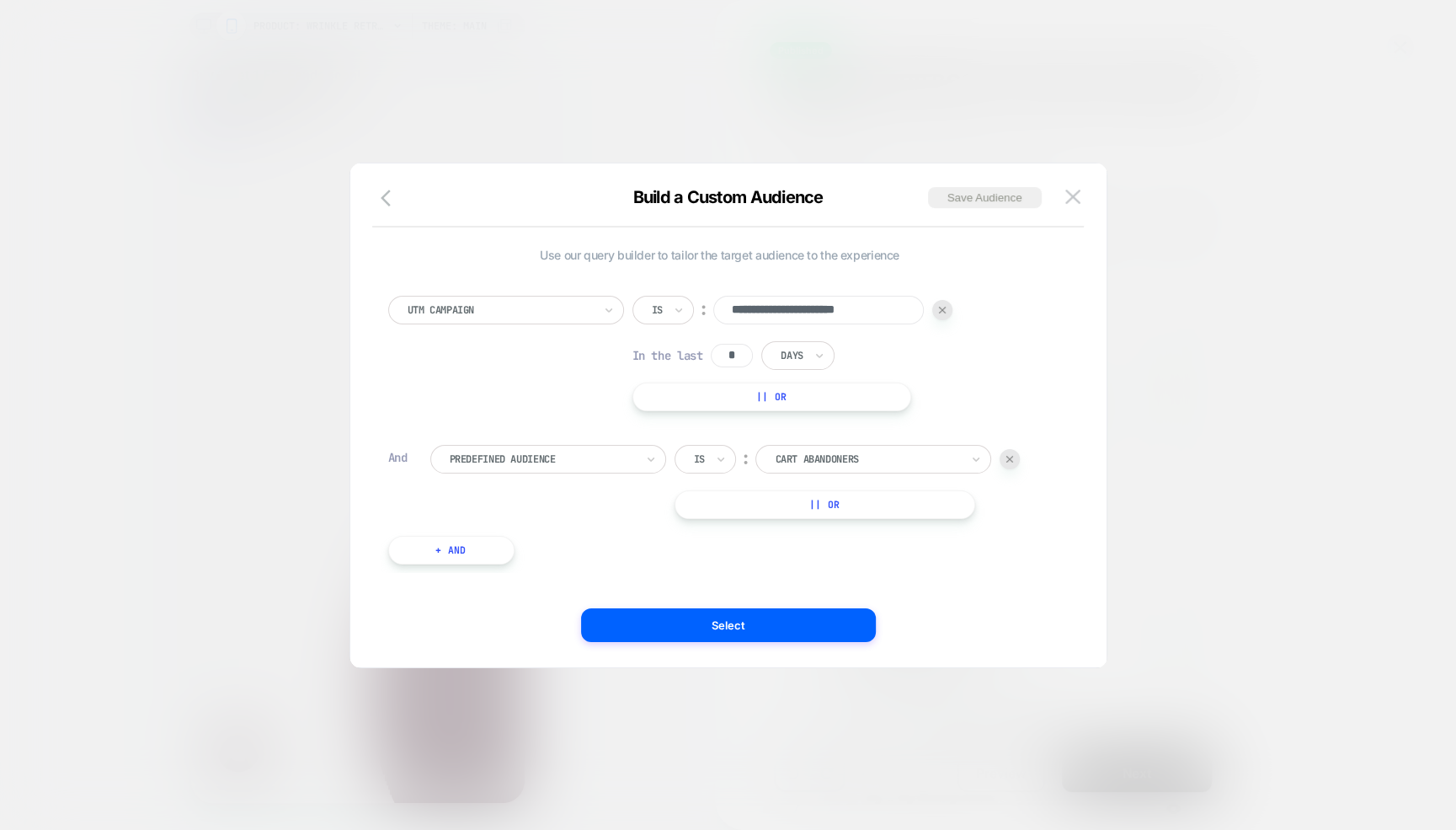
click at [1063, 364] on div "**********" at bounding box center [719, 415] width 706 height 436
click at [1081, 197] on button at bounding box center [1073, 197] width 25 height 25
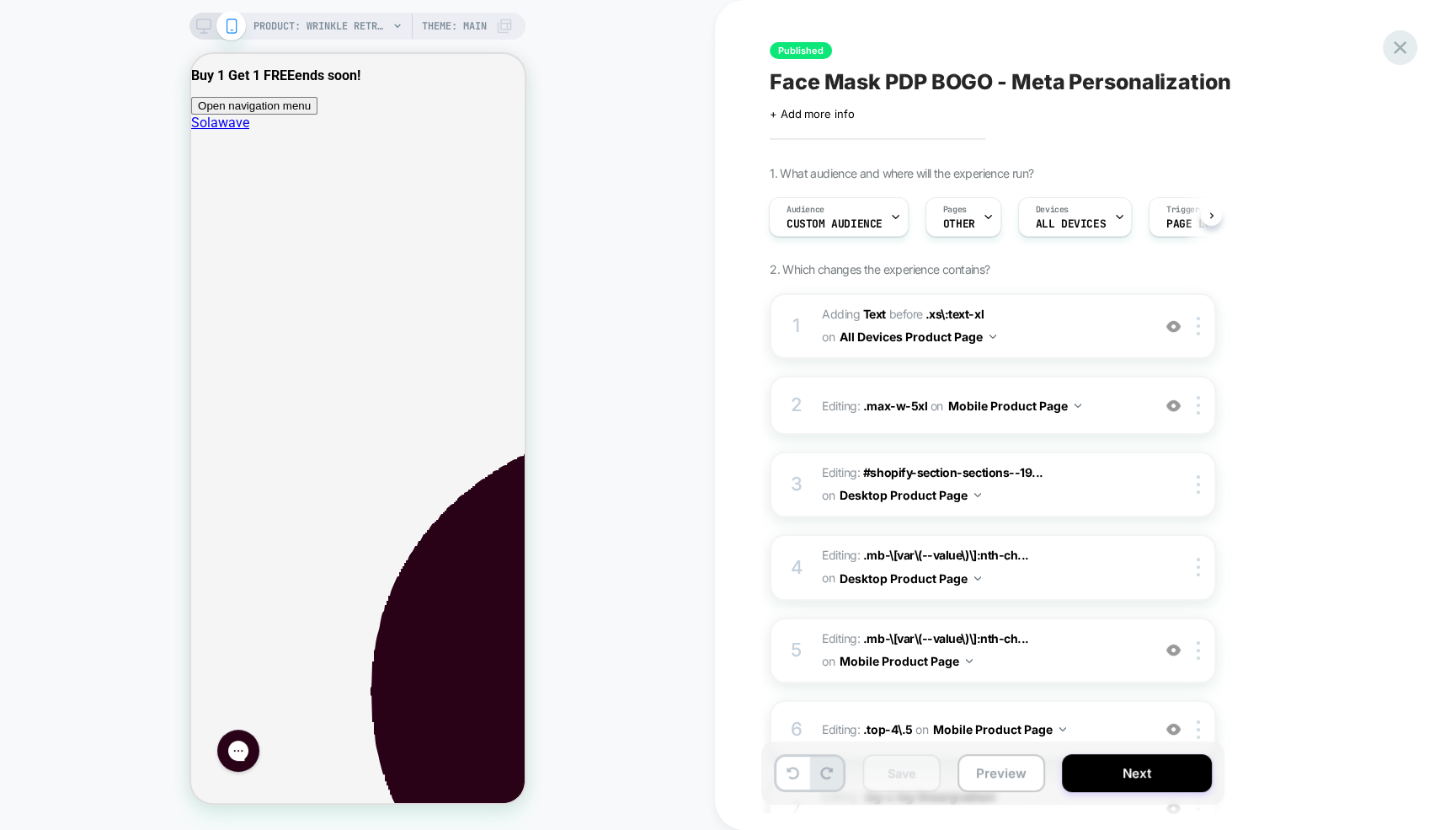
click at [1399, 48] on icon at bounding box center [1399, 48] width 13 height 13
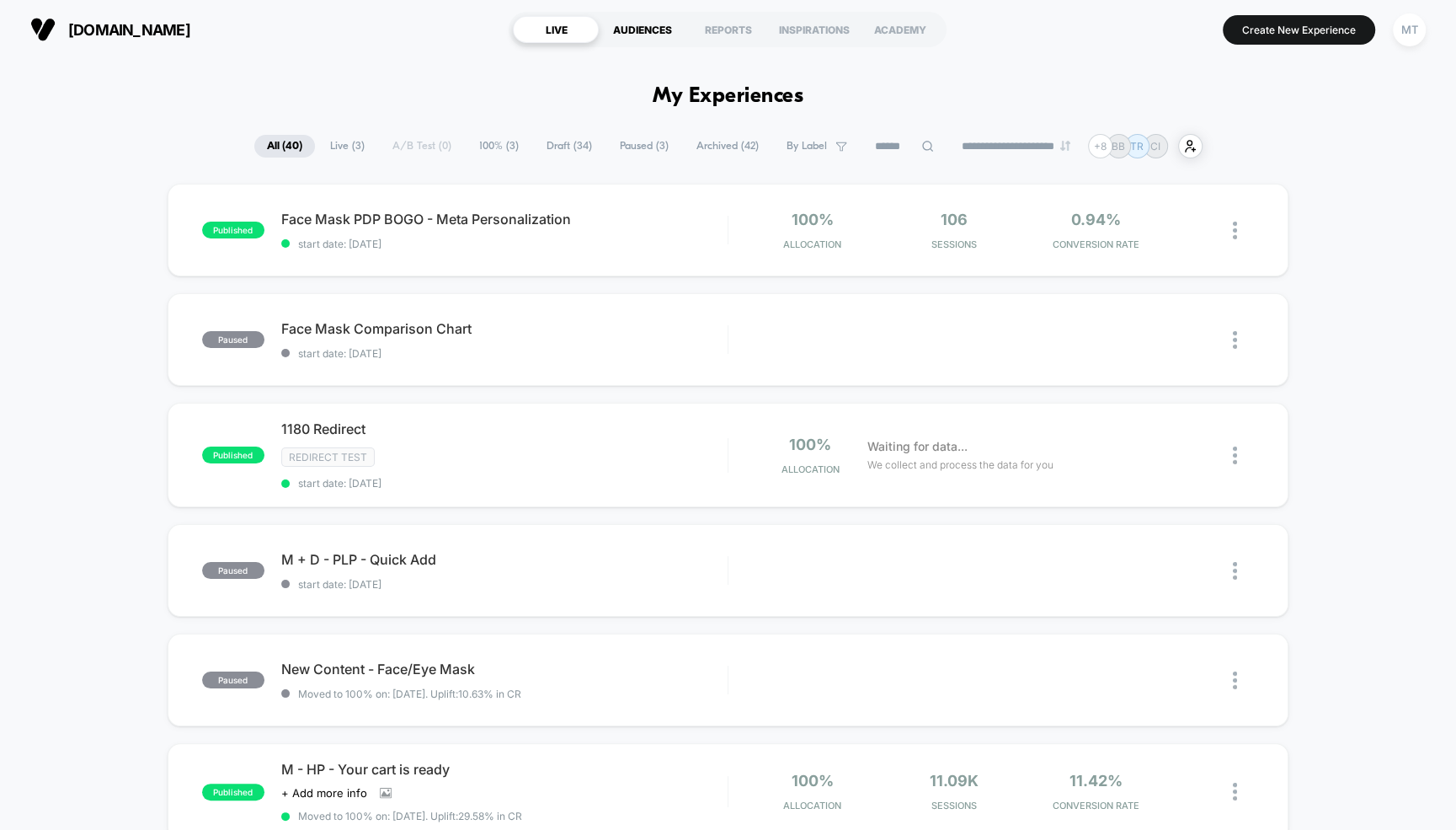
click at [651, 33] on div "AUDIENCES" at bounding box center [641, 30] width 86 height 27
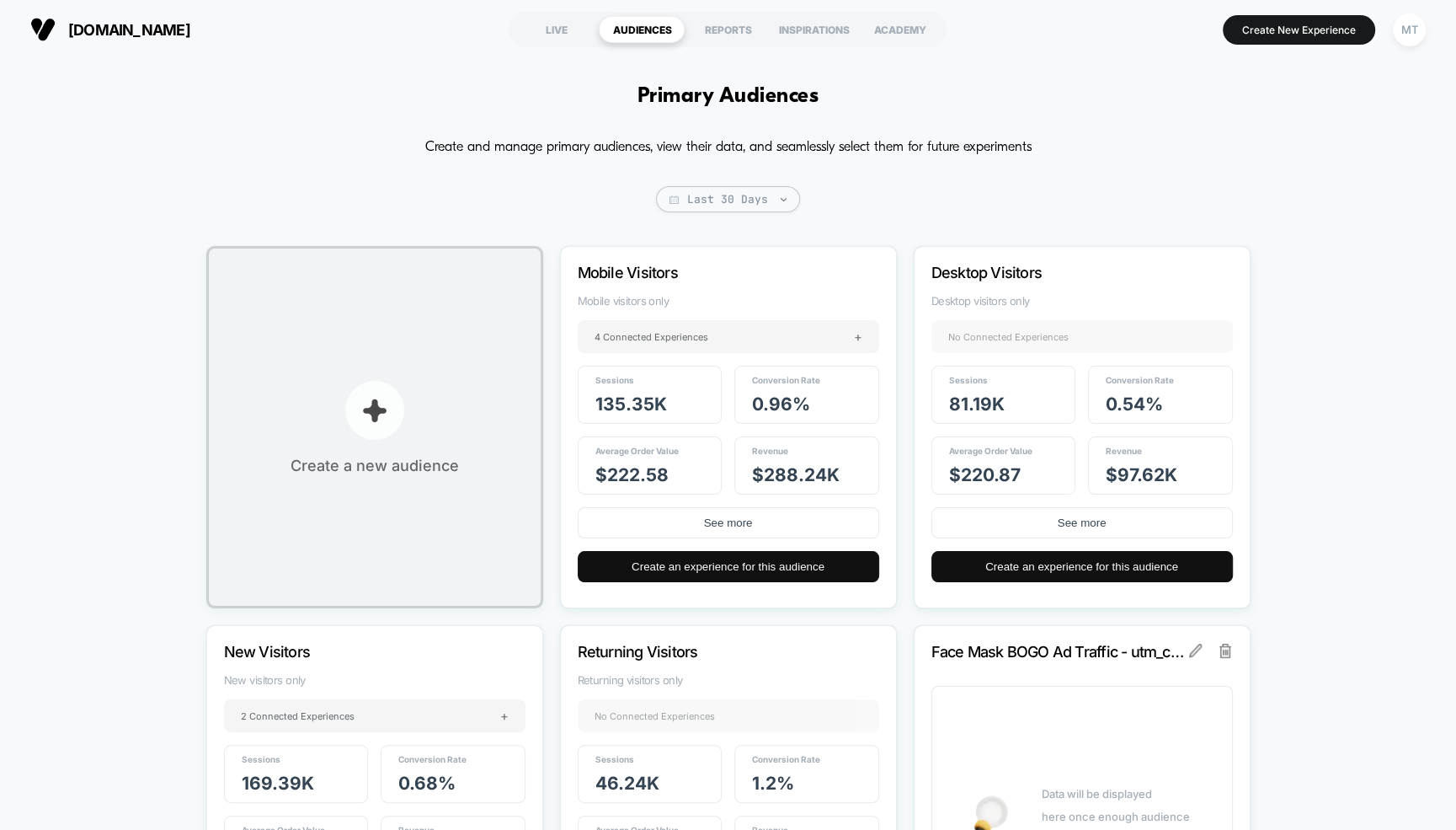
click at [386, 446] on button "Create a new audience" at bounding box center [374, 427] width 336 height 363
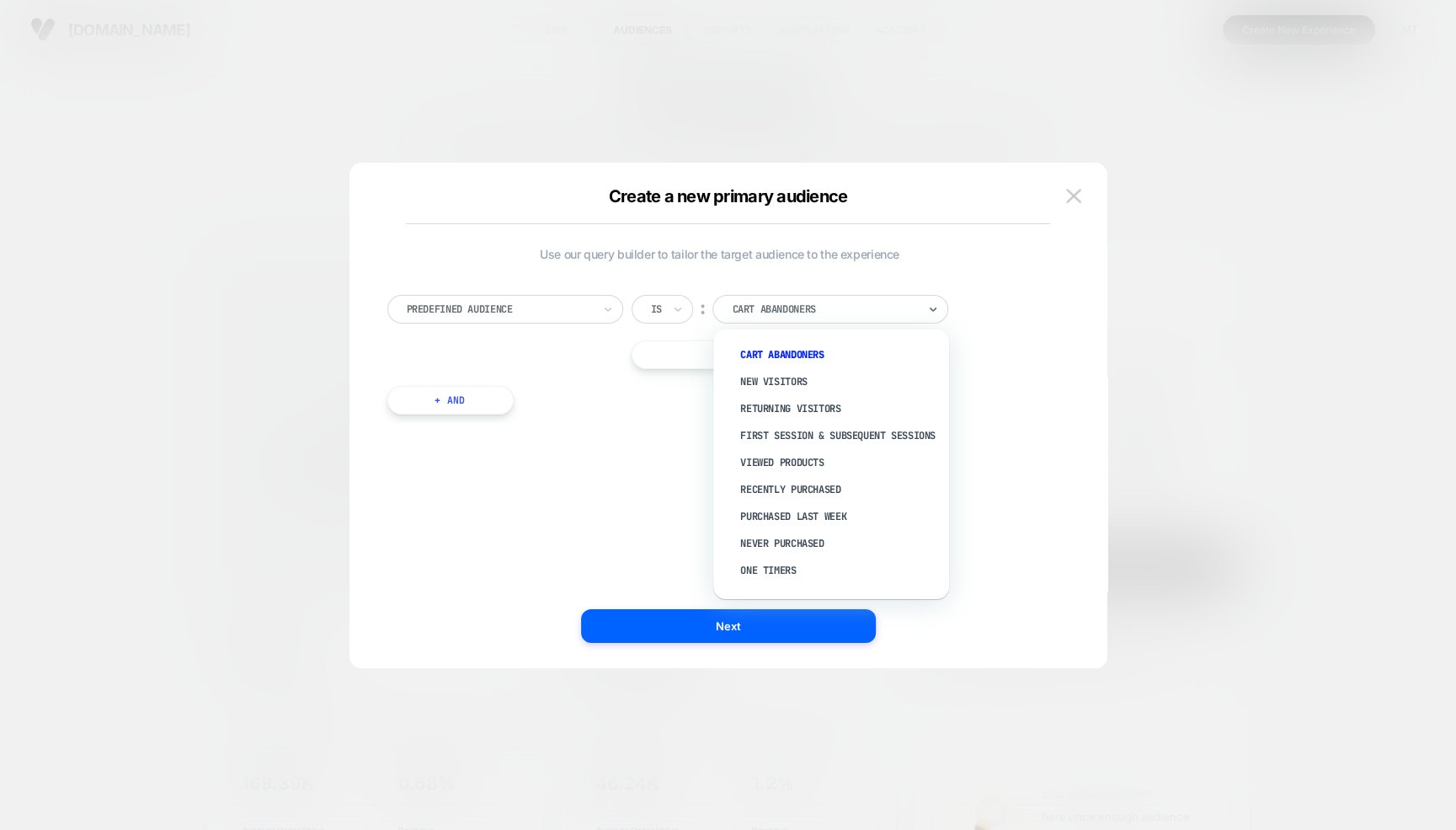
click at [830, 317] on div "Cart Abandoners" at bounding box center [824, 309] width 188 height 19
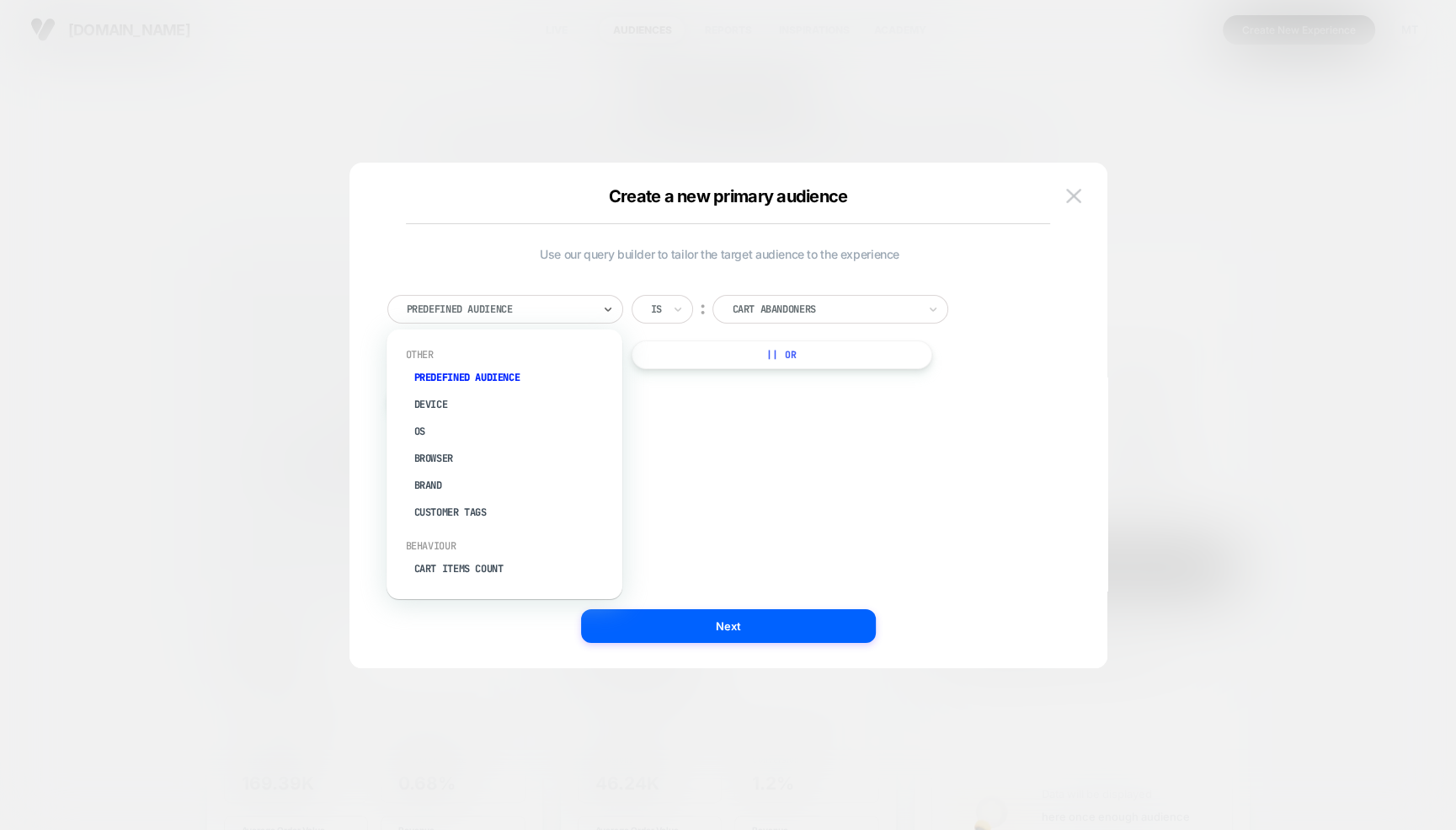
click at [521, 319] on div "Predefined Audience" at bounding box center [505, 310] width 236 height 29
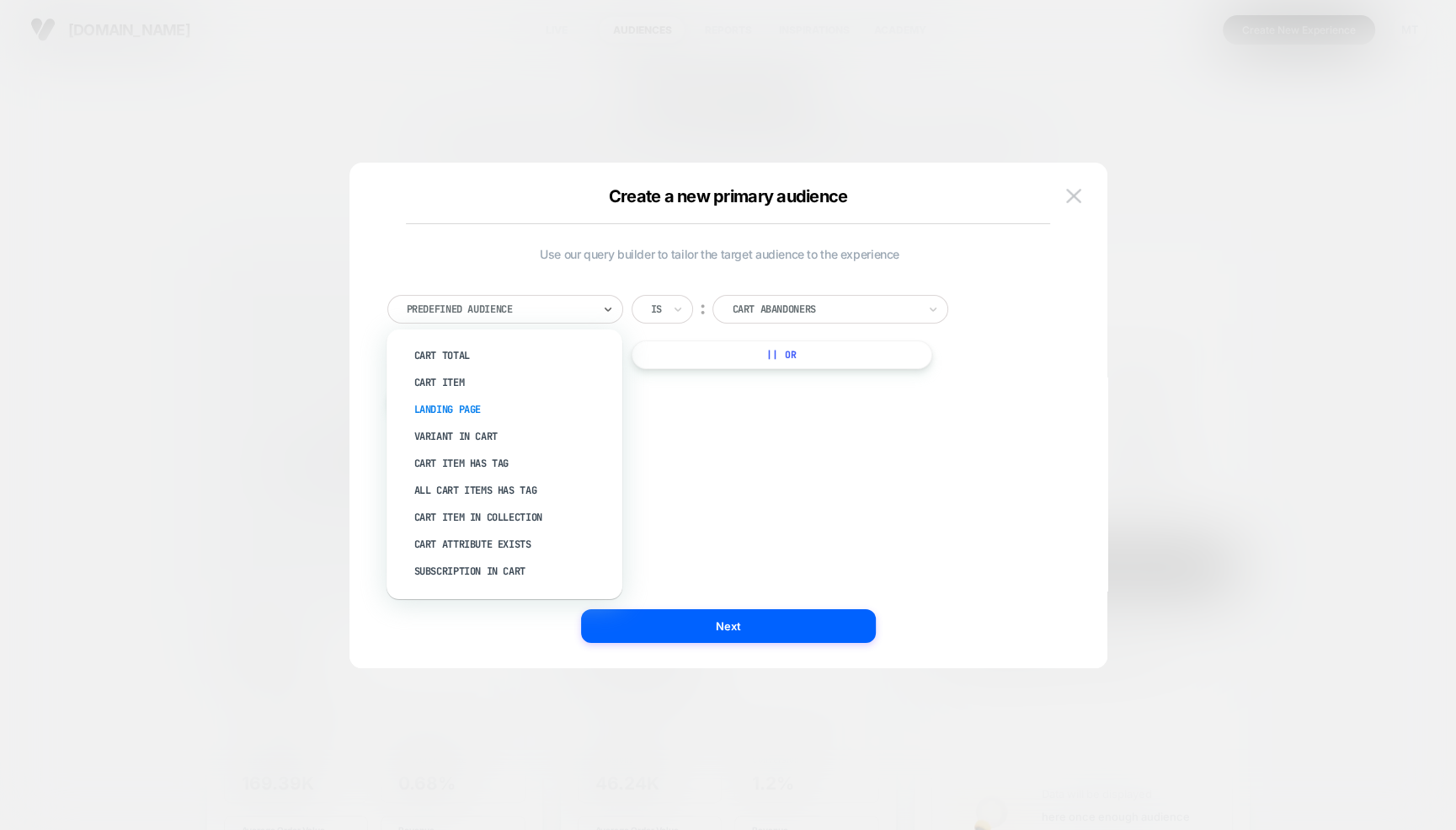
click at [434, 413] on div "Landing Page" at bounding box center [513, 409] width 219 height 27
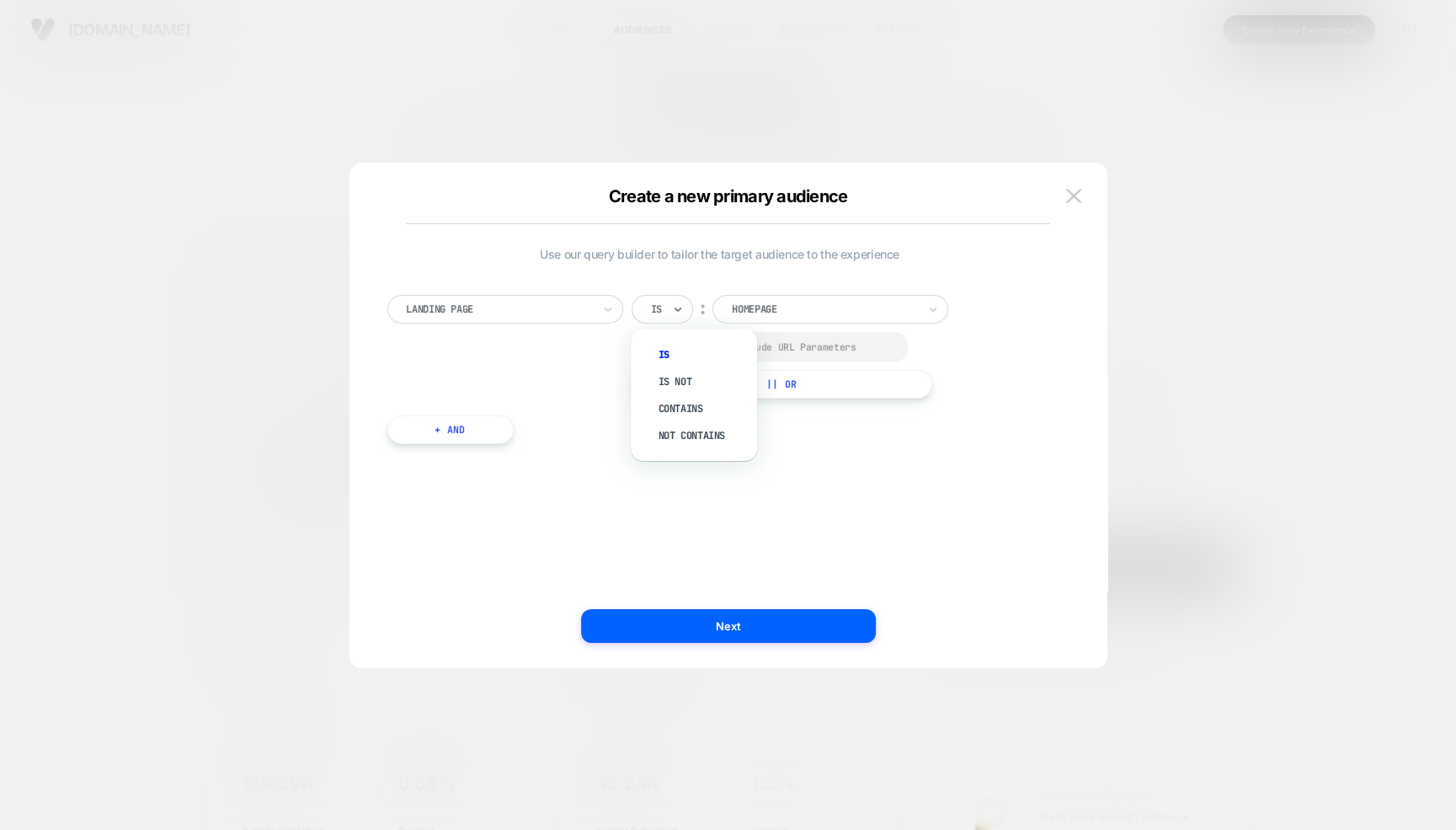
click at [658, 309] on div at bounding box center [657, 309] width 11 height 15
click at [674, 406] on div "Contains" at bounding box center [702, 408] width 109 height 27
click at [681, 346] on div "Select to Include URL Parameters" at bounding box center [788, 346] width 220 height 13
click at [876, 307] on input "**********" at bounding box center [851, 307] width 211 height 23
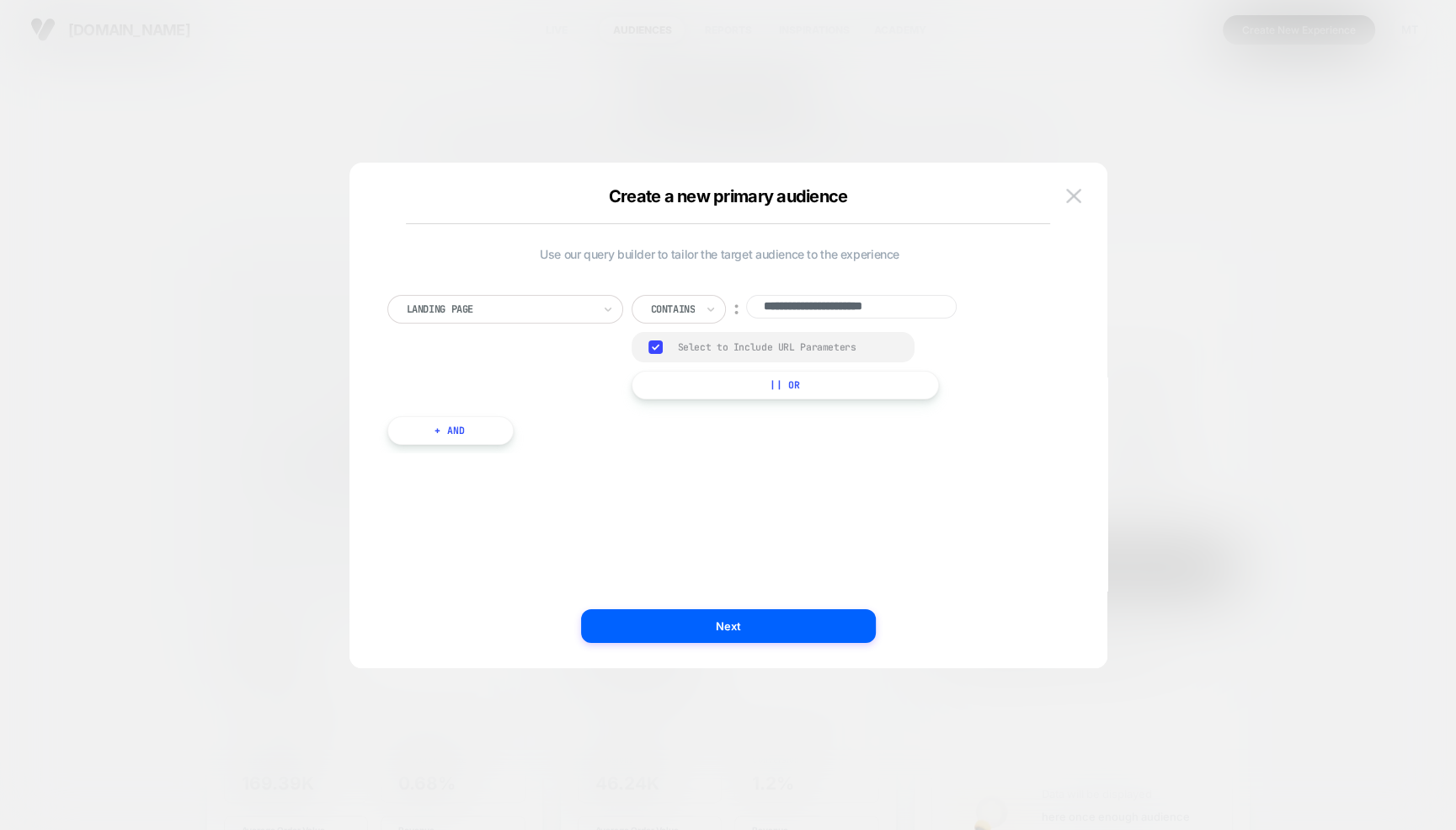
click at [876, 307] on input "**********" at bounding box center [851, 307] width 211 height 23
paste input
type input "**********"
click at [447, 426] on button "+ And" at bounding box center [450, 431] width 126 height 29
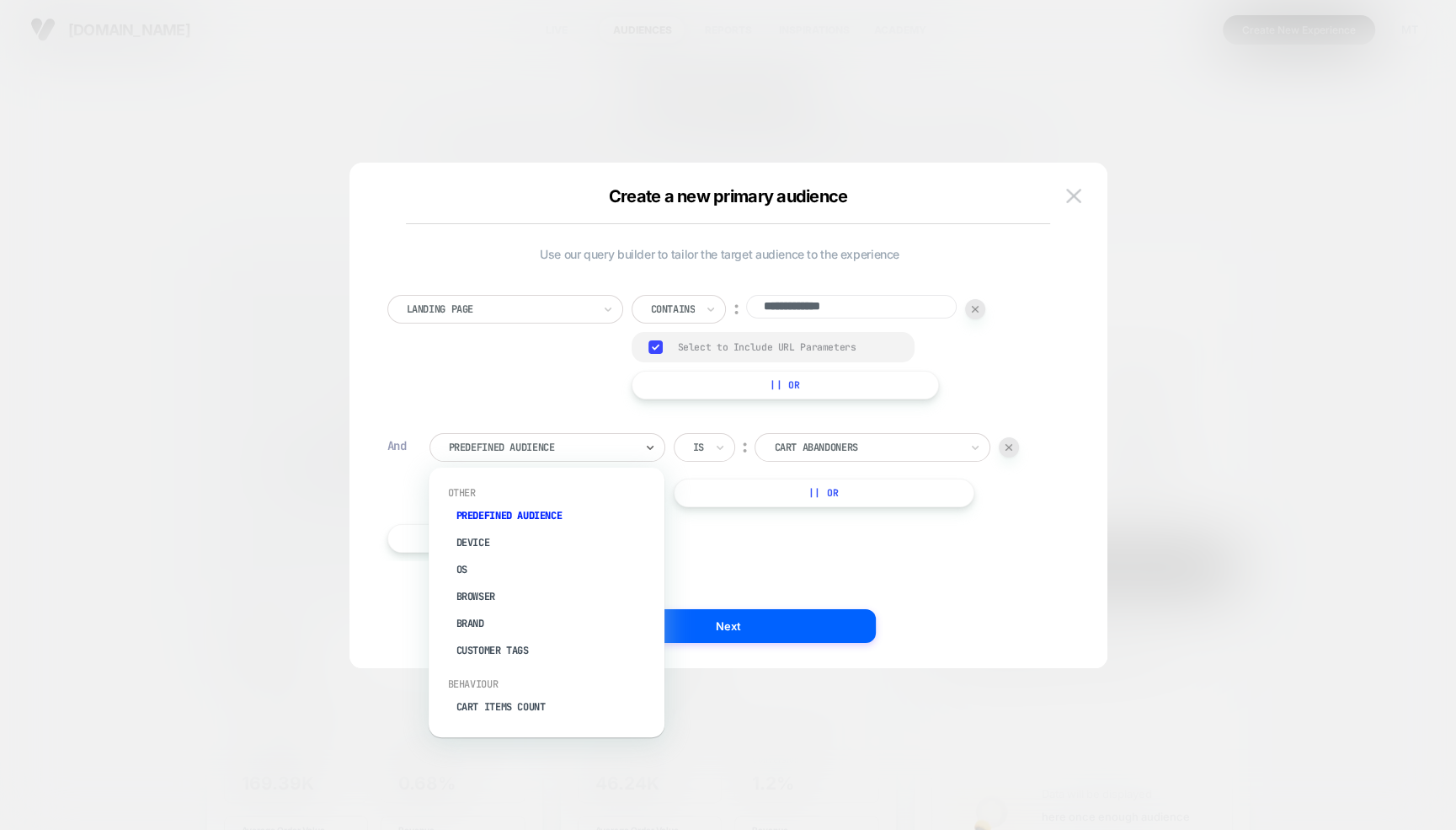
click at [565, 445] on div at bounding box center [541, 447] width 186 height 15
click at [504, 562] on div "Landing Page" at bounding box center [555, 569] width 219 height 27
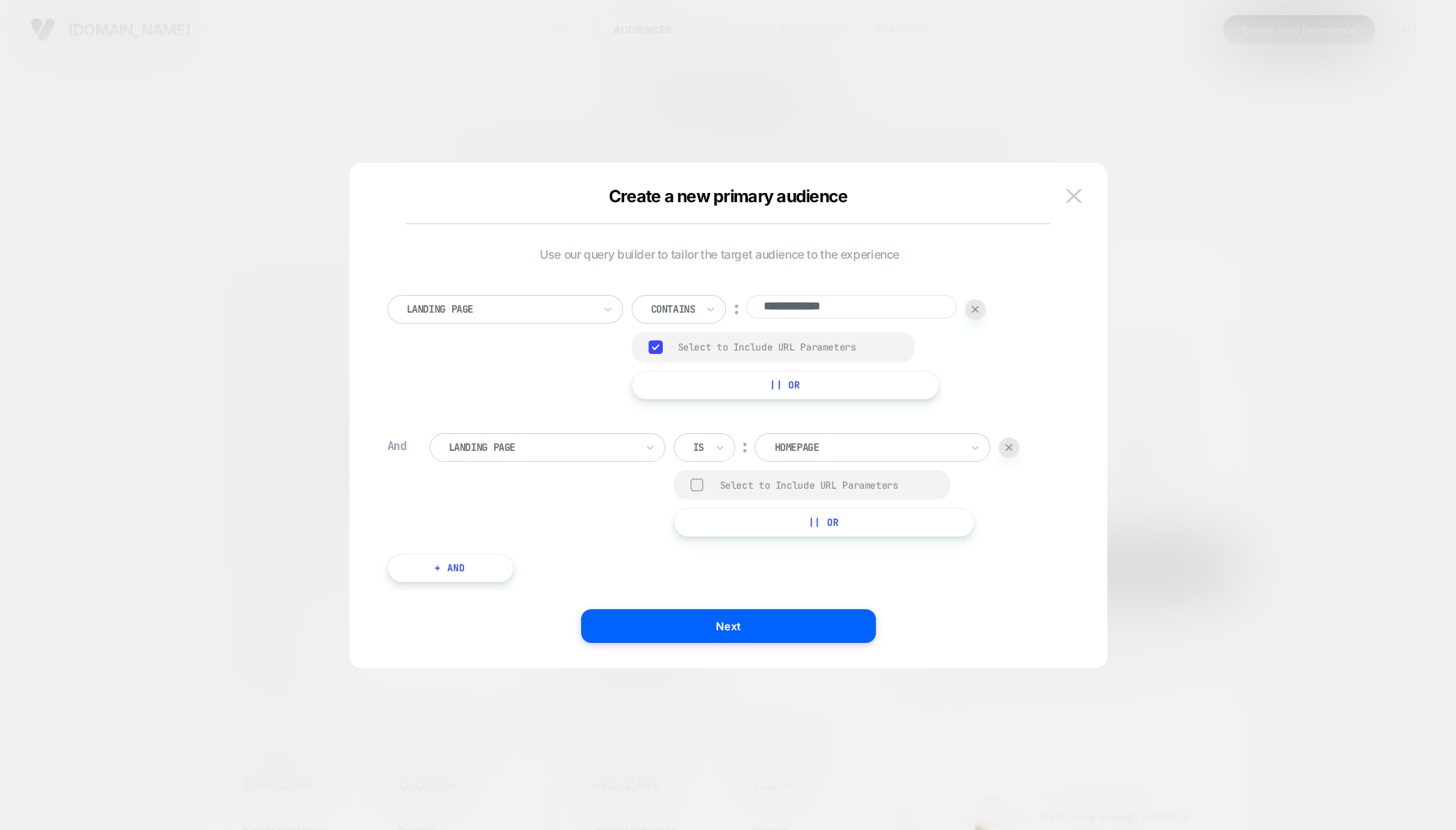
click at [707, 450] on div "Is" at bounding box center [704, 447] width 62 height 29
click at [738, 542] on div "Contains" at bounding box center [745, 546] width 109 height 27
click at [928, 450] on input "**********" at bounding box center [894, 444] width 211 height 23
paste input "**********"
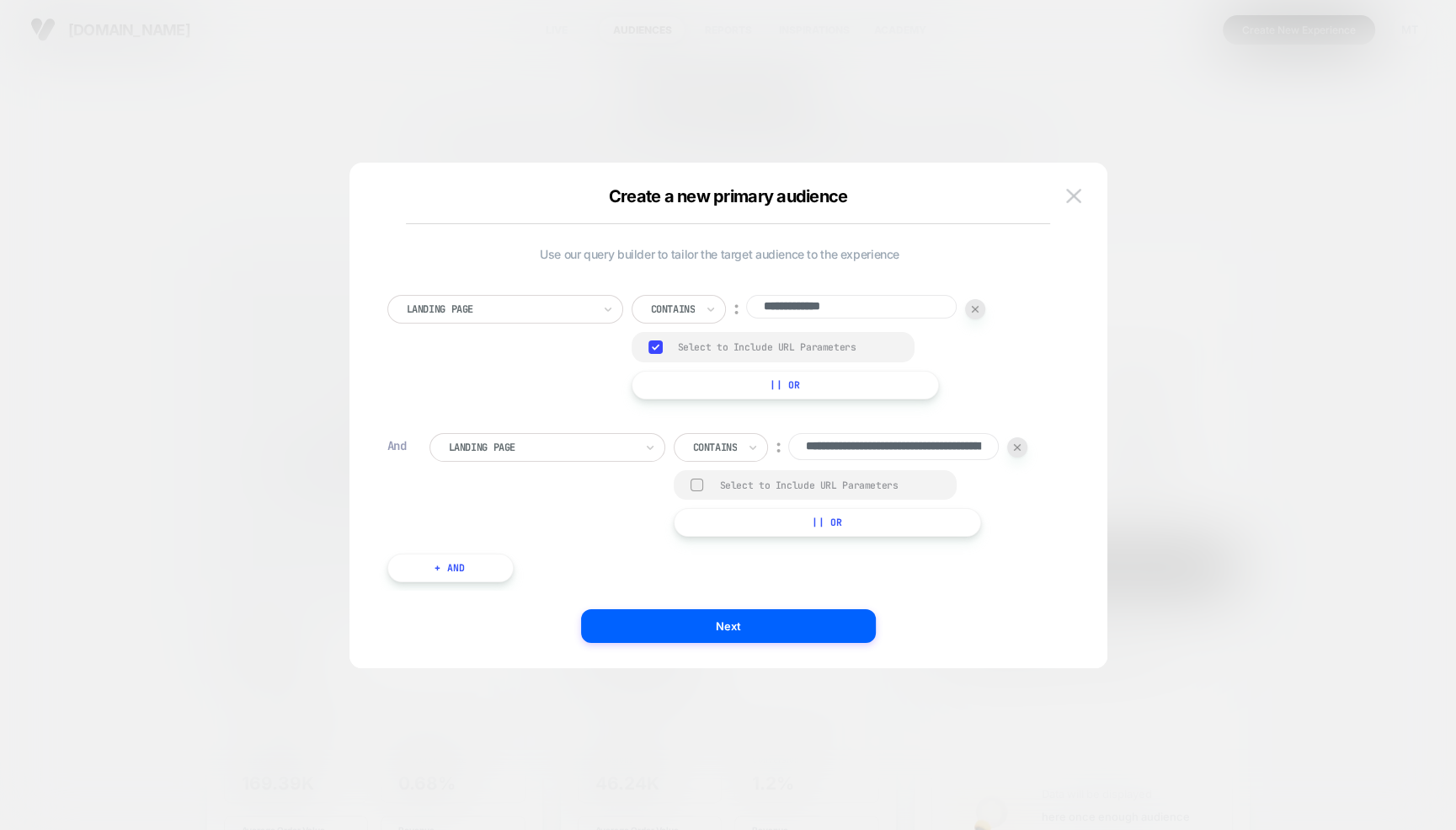
drag, startPoint x: 931, startPoint y: 450, endPoint x: 735, endPoint y: 449, distance: 196.0
click at [735, 449] on div "**********" at bounding box center [850, 447] width 354 height 29
type input "**********"
click at [734, 612] on button "Next" at bounding box center [728, 626] width 295 height 34
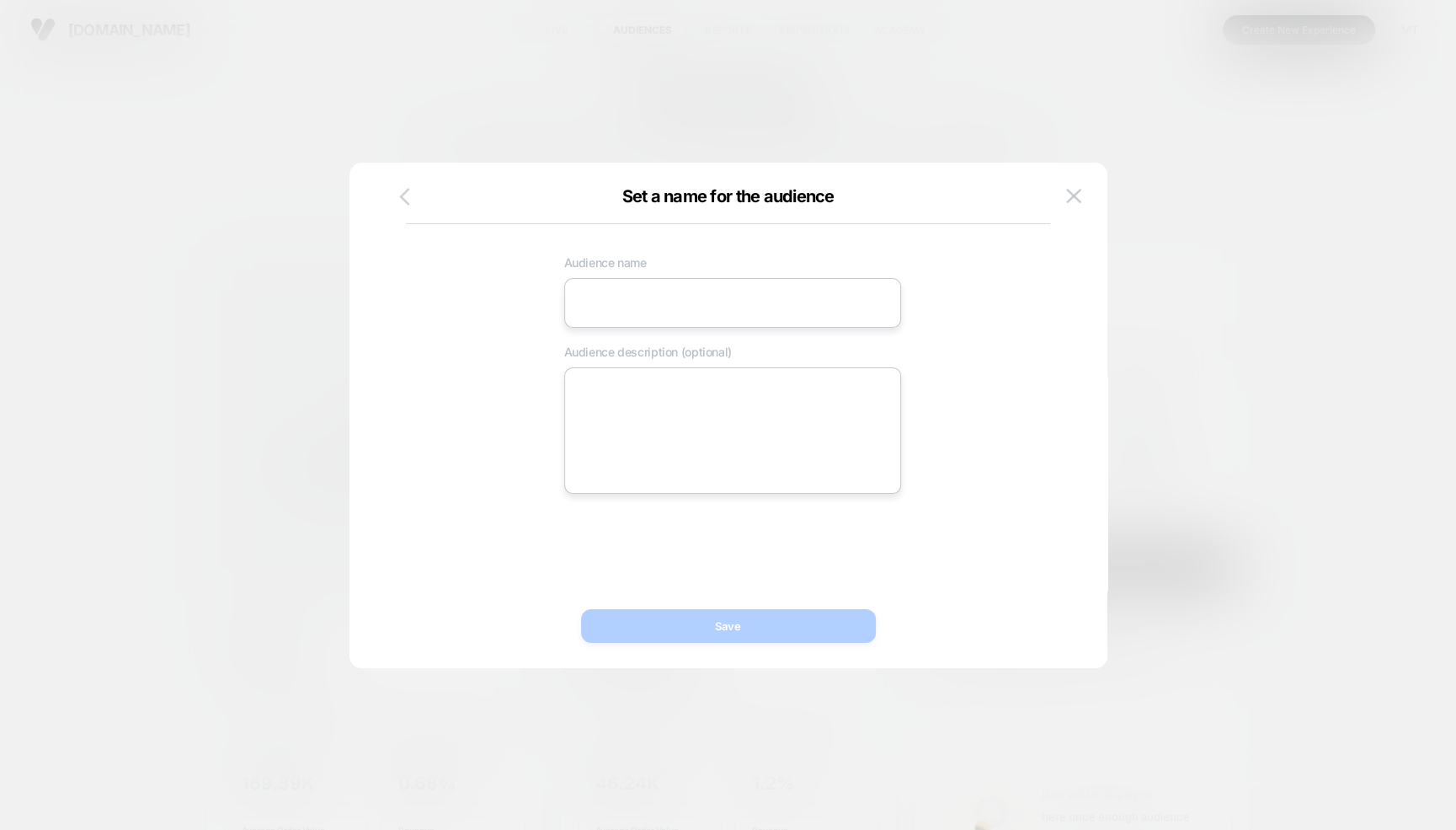
click at [405, 190] on icon "button" at bounding box center [404, 196] width 21 height 21
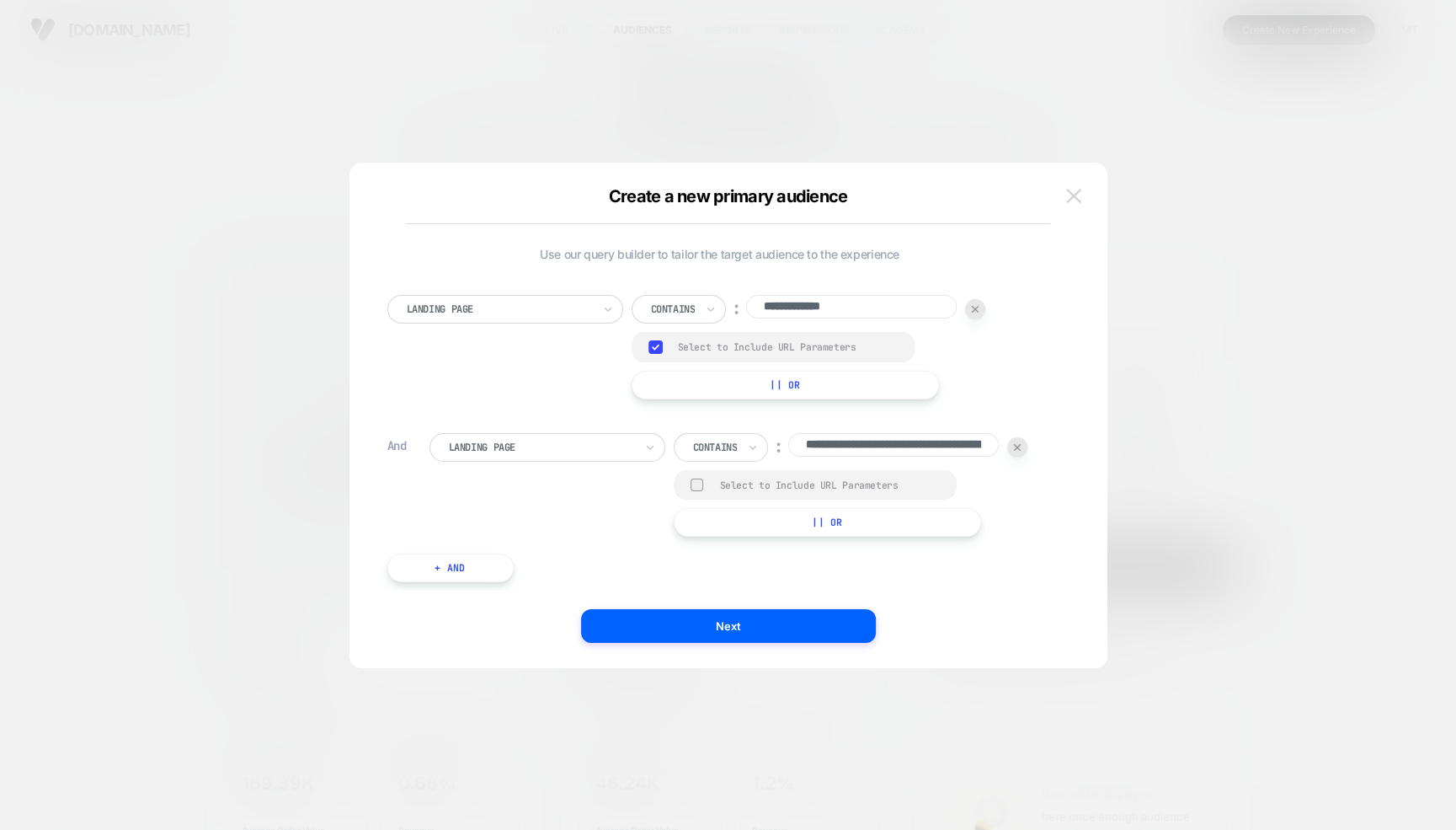
scroll to position [0, 129]
click at [708, 624] on button "Next" at bounding box center [728, 626] width 295 height 34
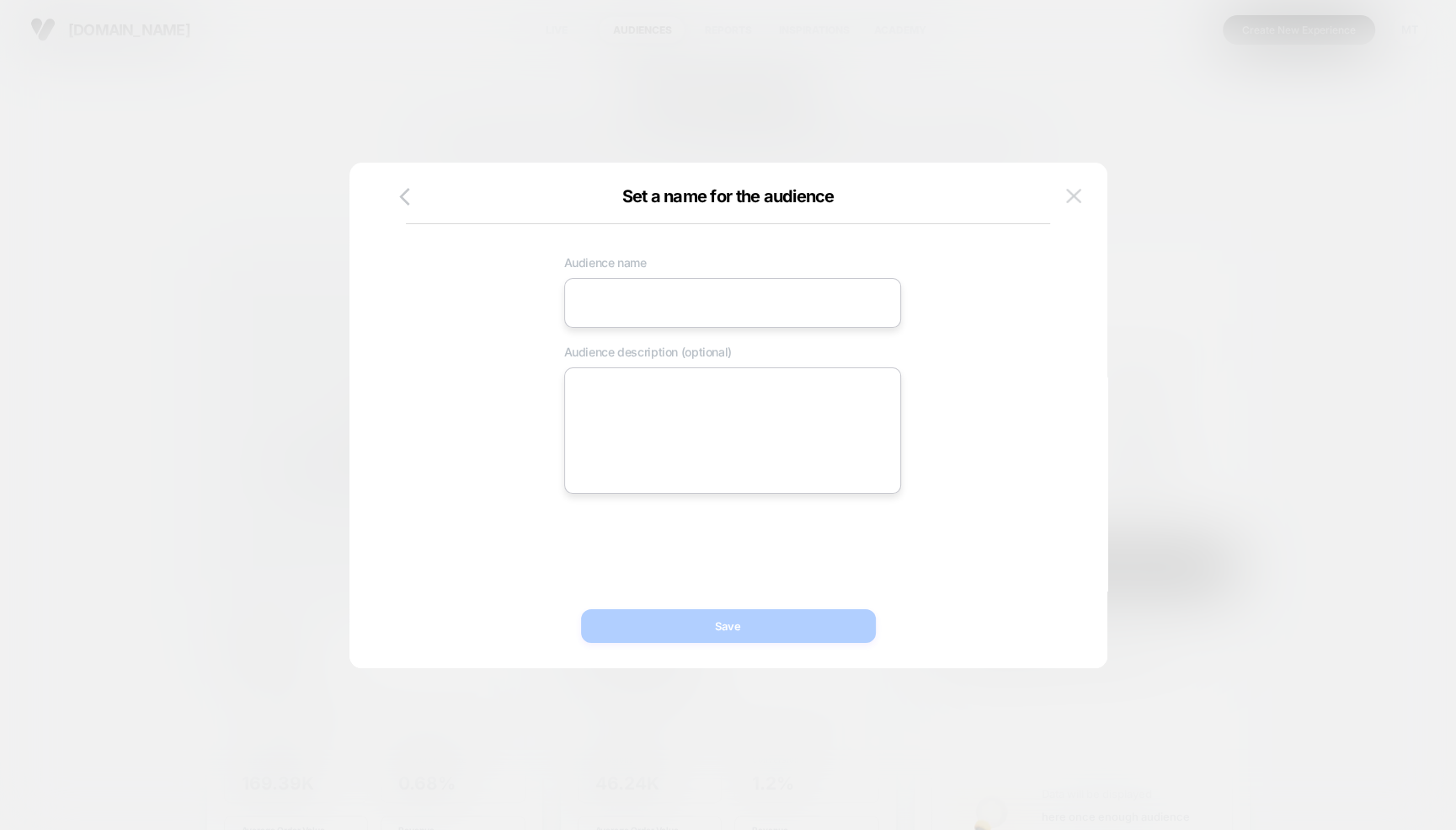
click at [1072, 197] on img at bounding box center [1073, 196] width 15 height 14
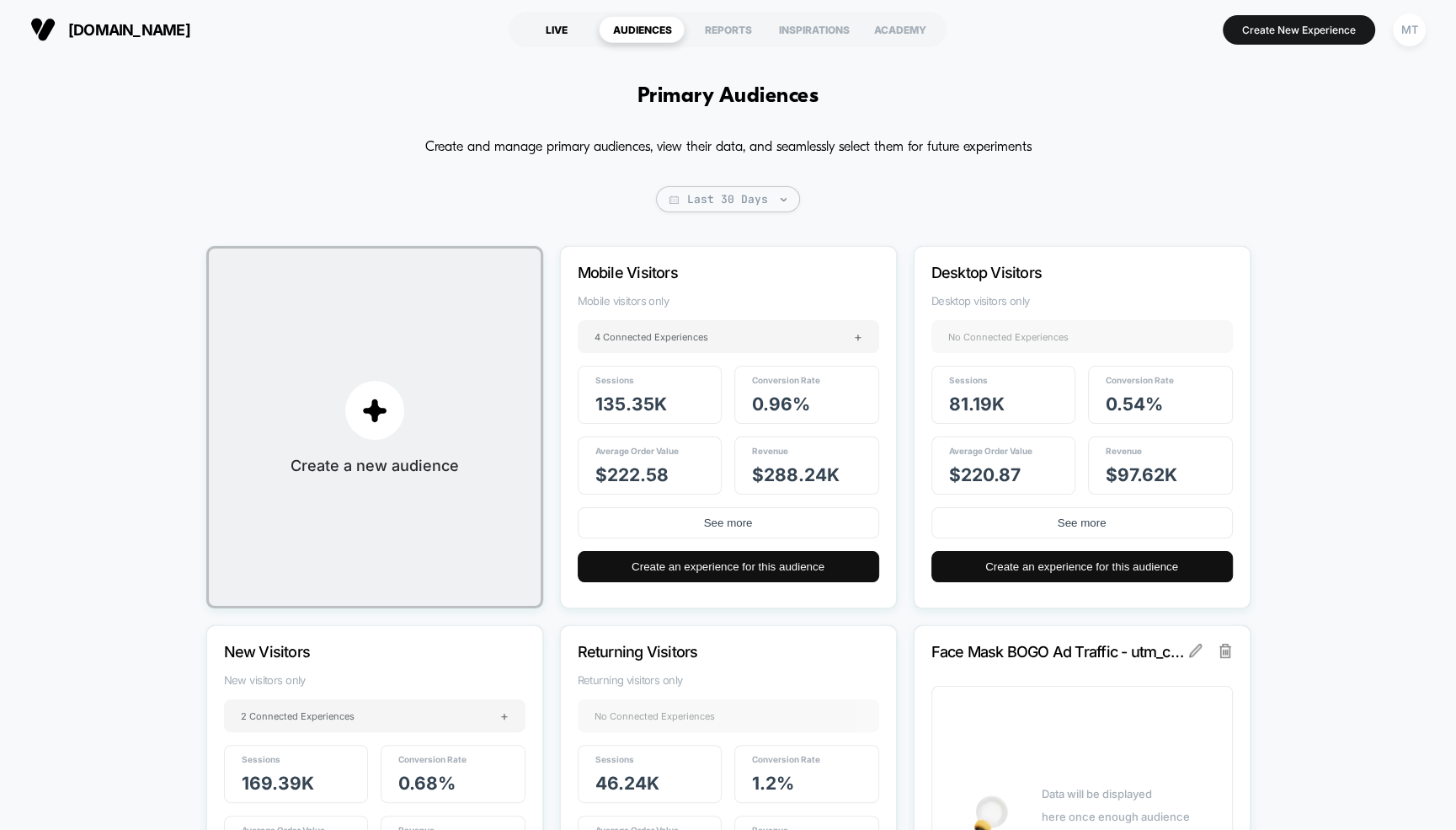
click at [568, 29] on div "LIVE" at bounding box center [556, 30] width 86 height 27
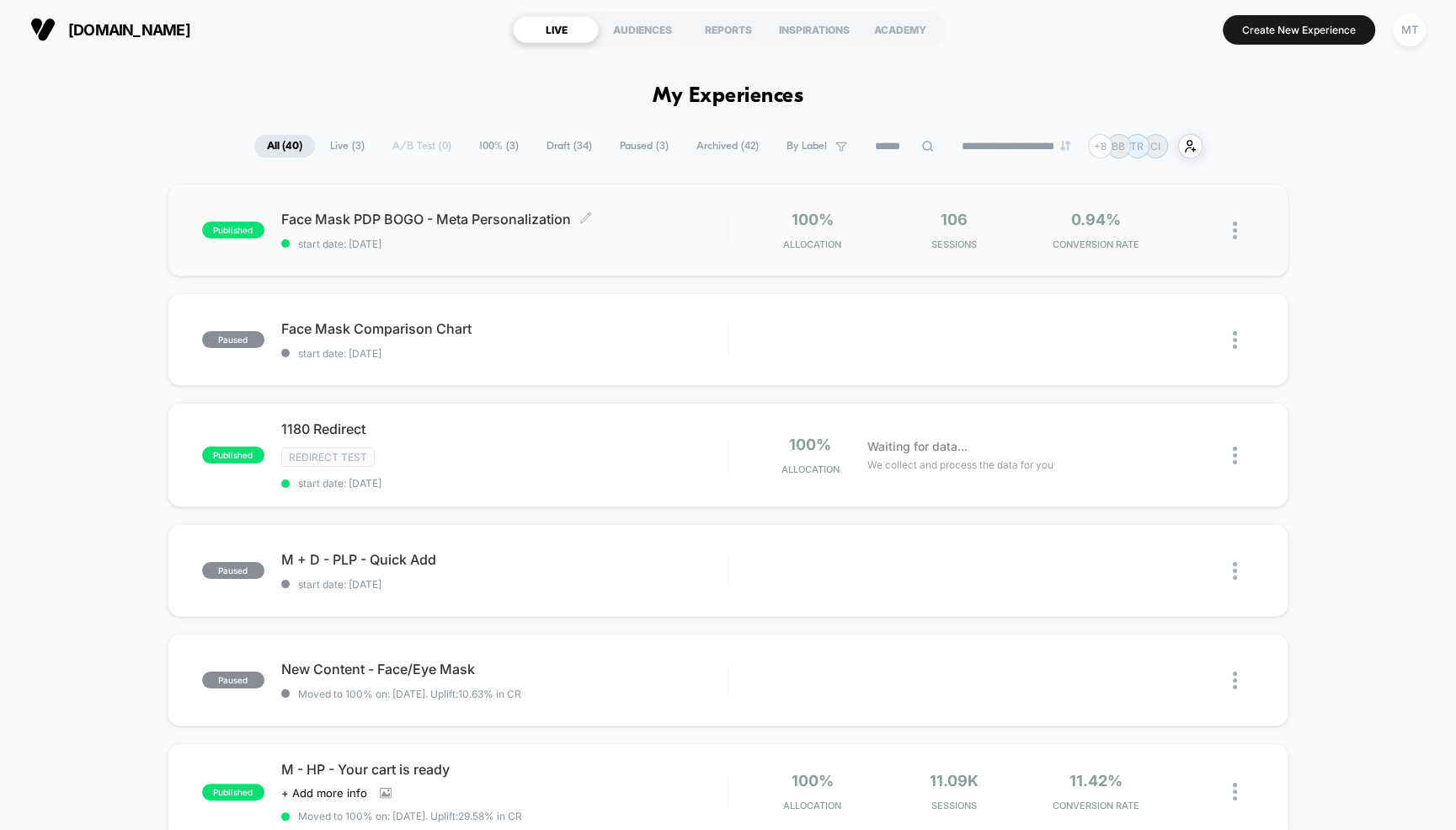
click at [473, 213] on span "Face Mask PDP BOGO - Meta Personalization Click to edit experience details" at bounding box center [504, 219] width 446 height 17
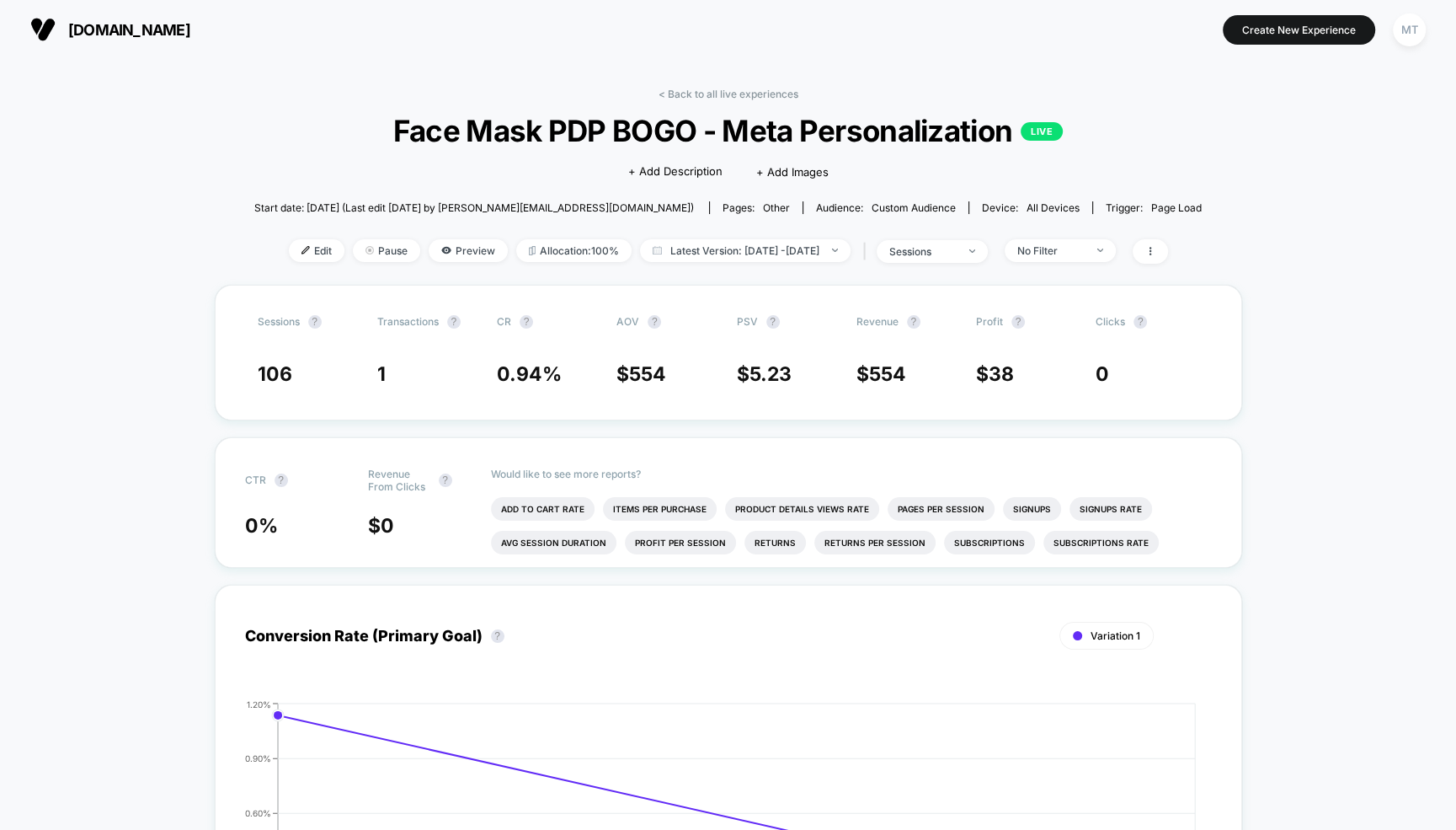
click at [293, 249] on span "Edit" at bounding box center [317, 250] width 56 height 22
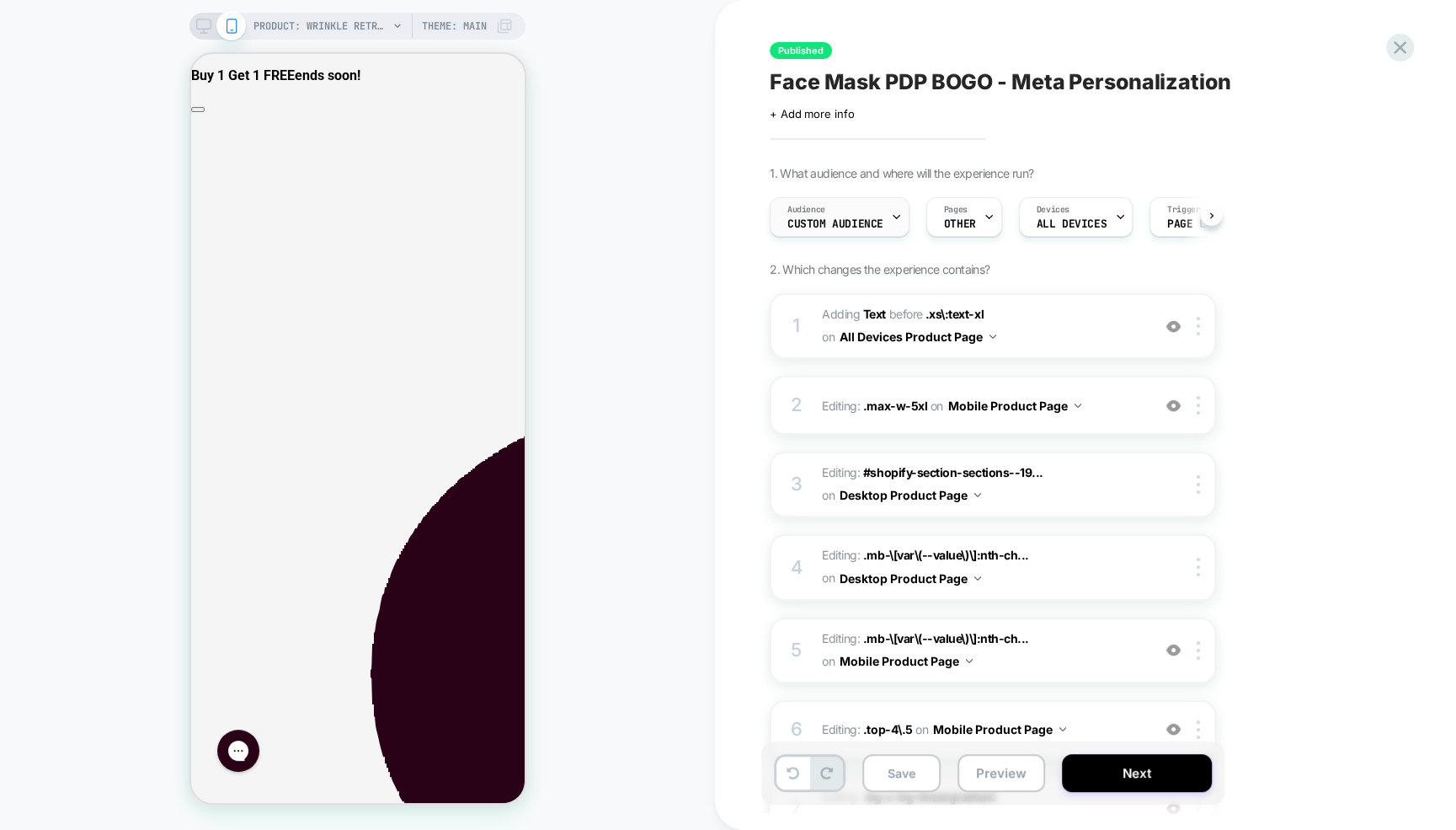
scroll to position [0, 1]
click at [866, 221] on span "Custom Audience" at bounding box center [834, 223] width 96 height 12
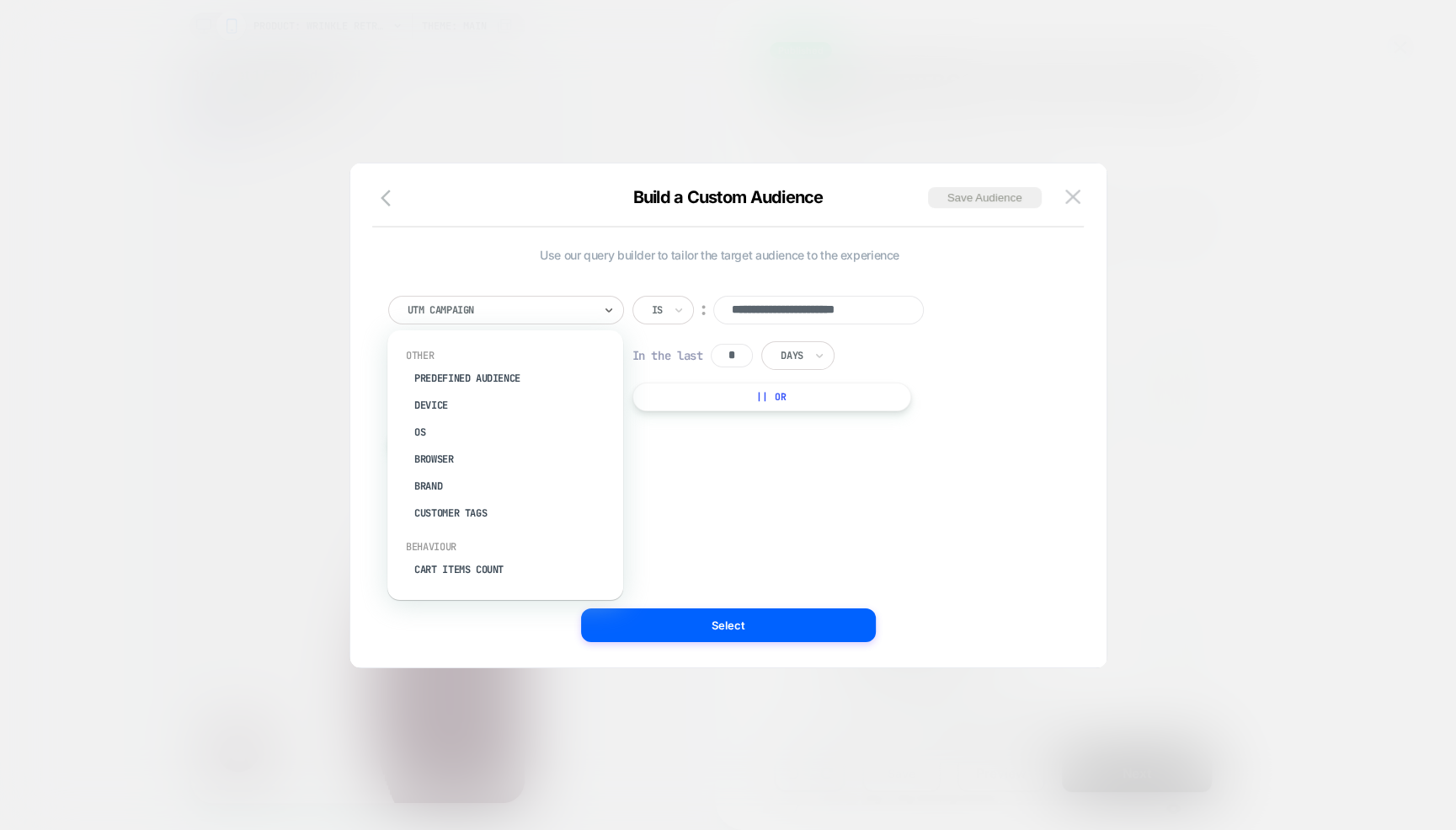
click at [530, 314] on div at bounding box center [500, 310] width 186 height 15
click at [537, 250] on span "Use our query builder to tailor the target audience to the experience" at bounding box center [720, 255] width 664 height 14
click at [1072, 199] on img at bounding box center [1072, 197] width 15 height 14
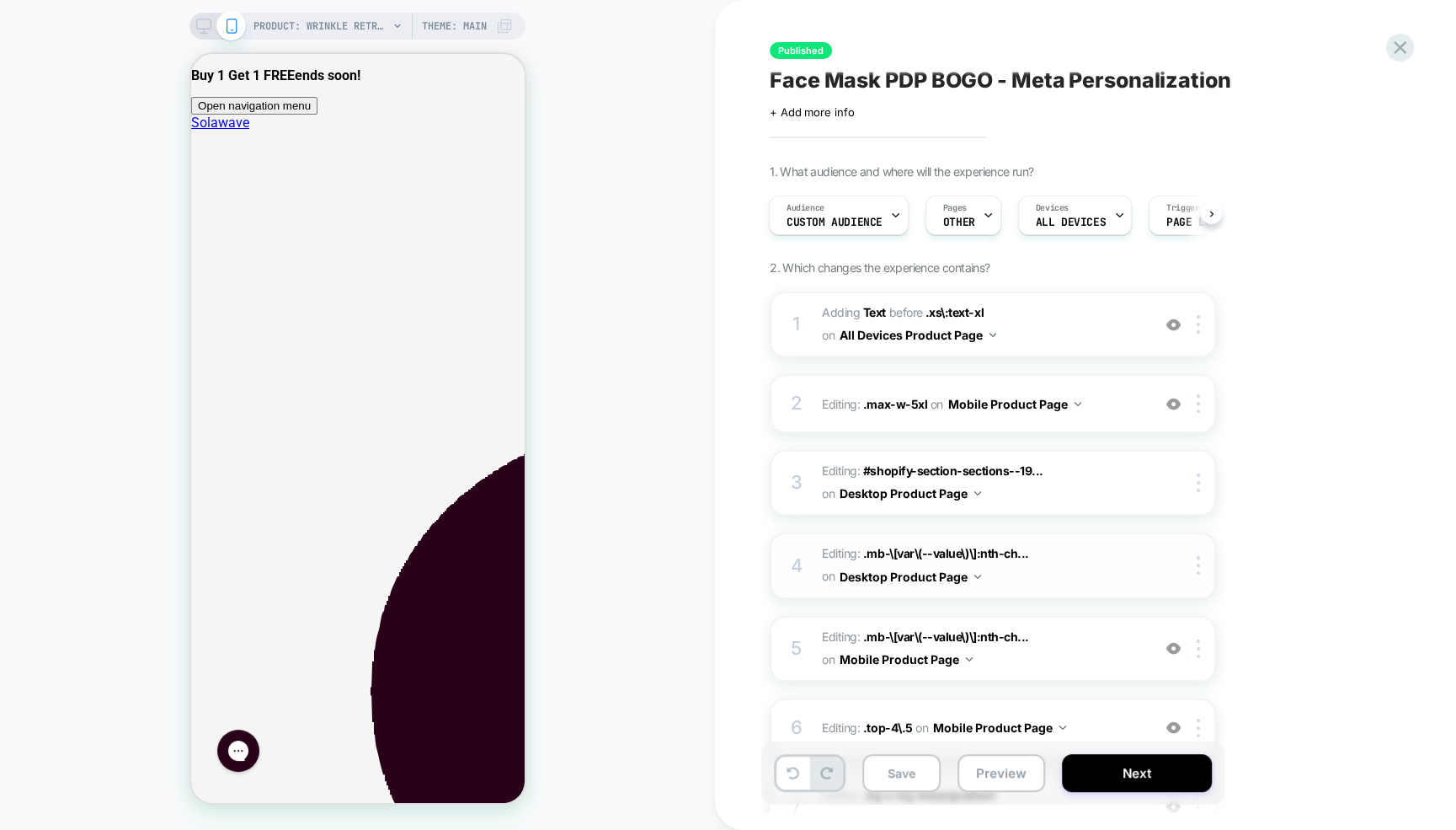
scroll to position [294, 0]
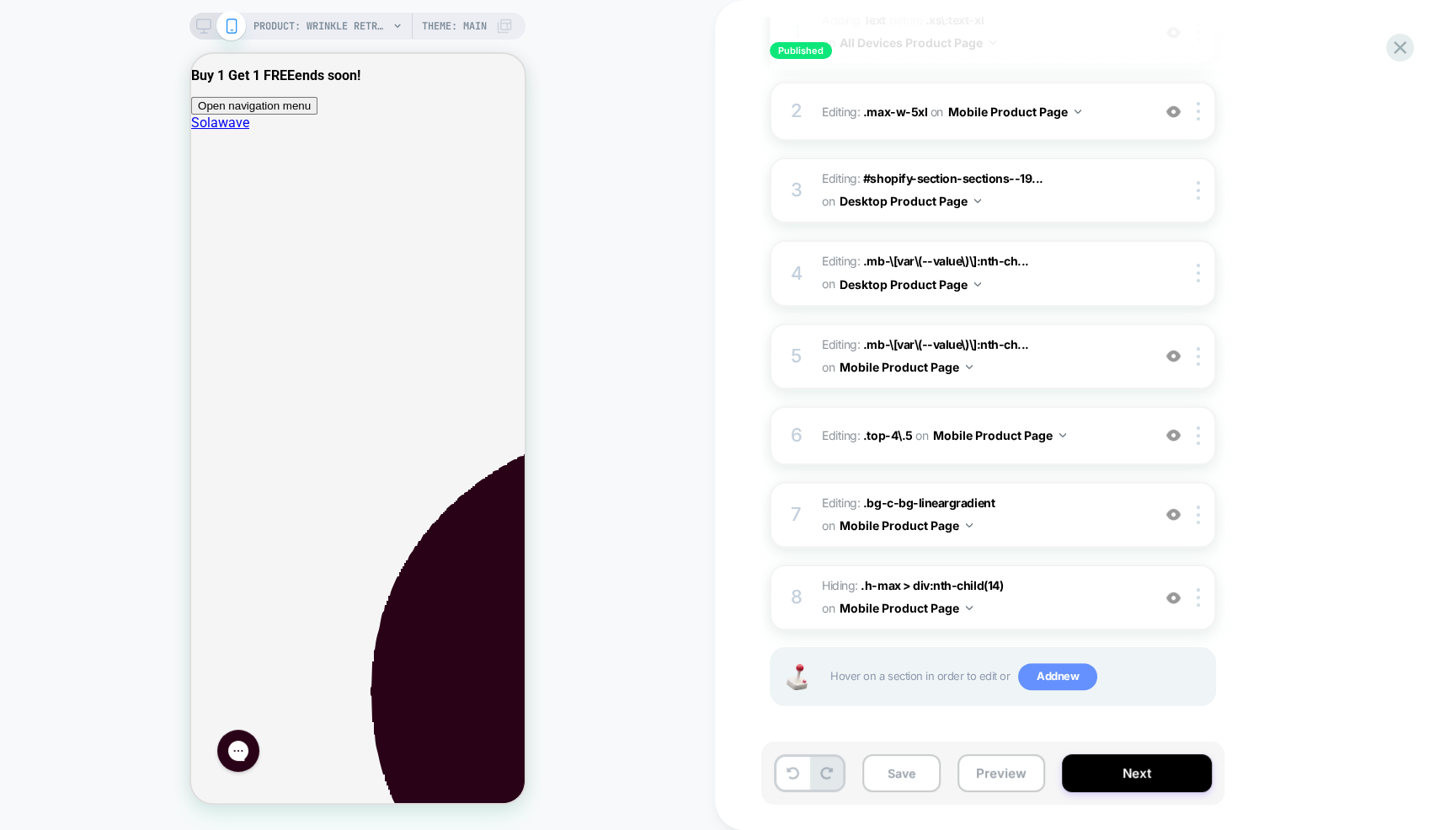
click at [1028, 675] on span "Add new" at bounding box center [1058, 677] width 79 height 27
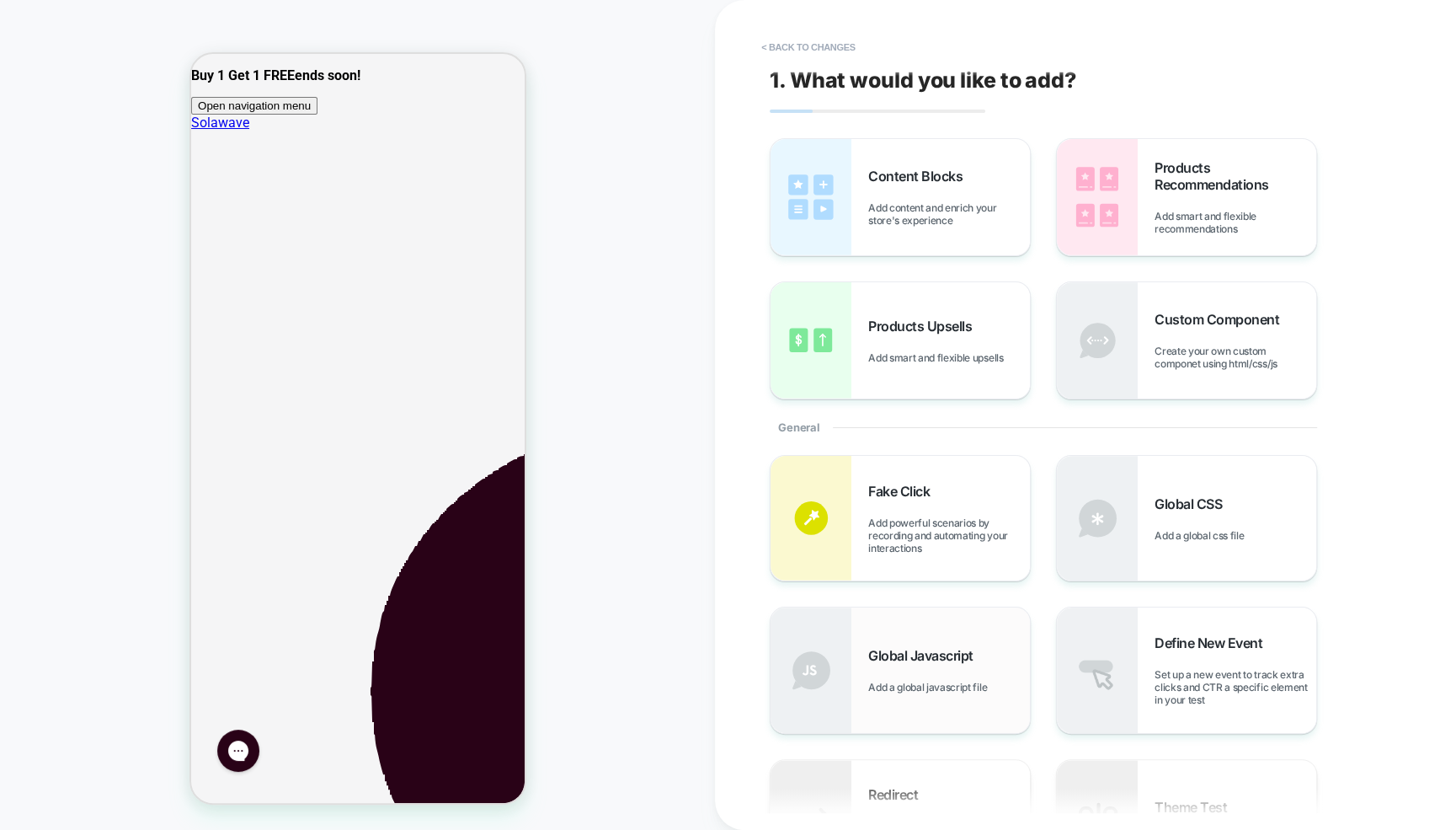
click at [858, 679] on div "Global Javascript Add a global javascript file" at bounding box center [900, 669] width 259 height 125
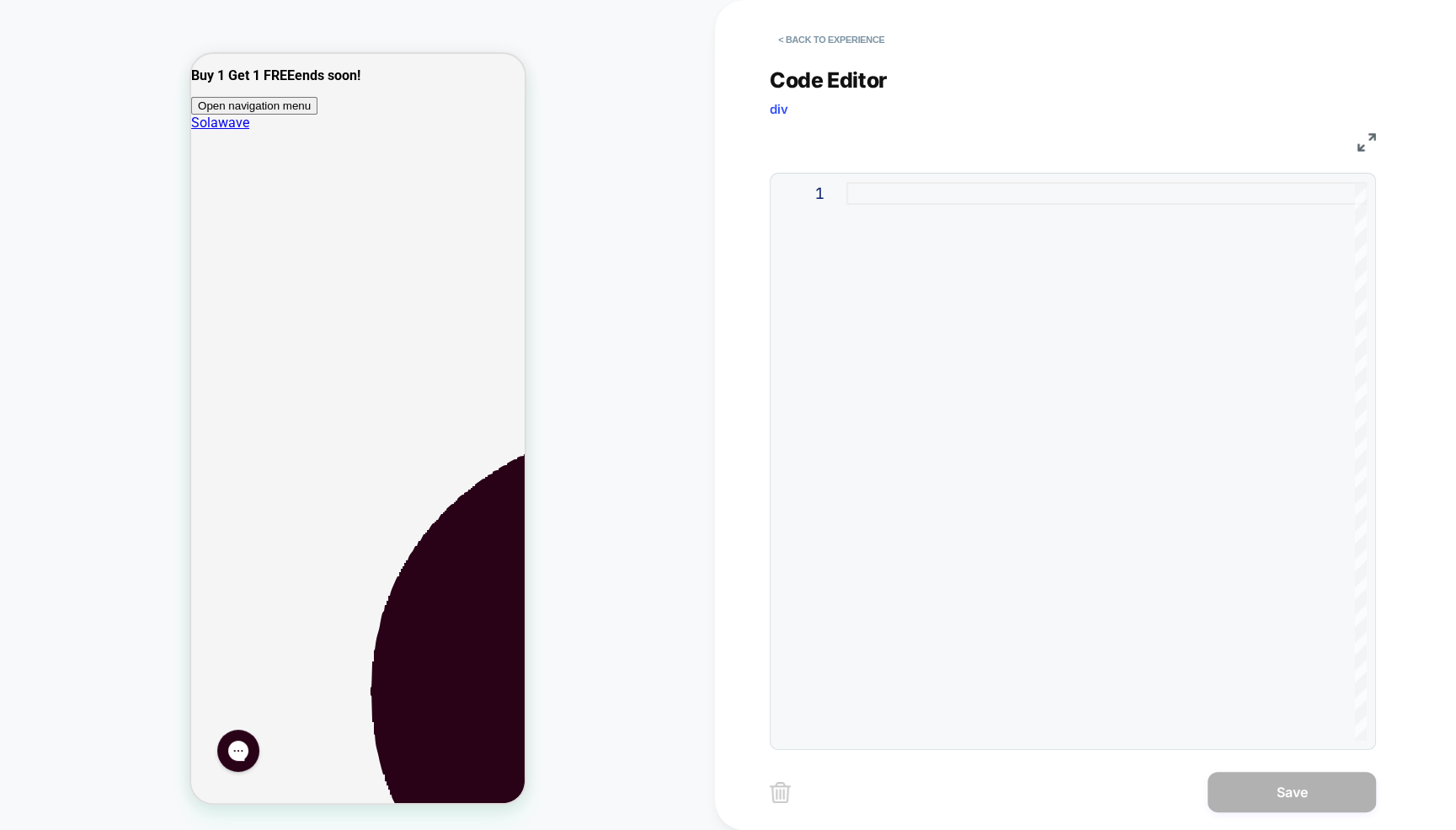
click at [920, 219] on div at bounding box center [1106, 461] width 520 height 558
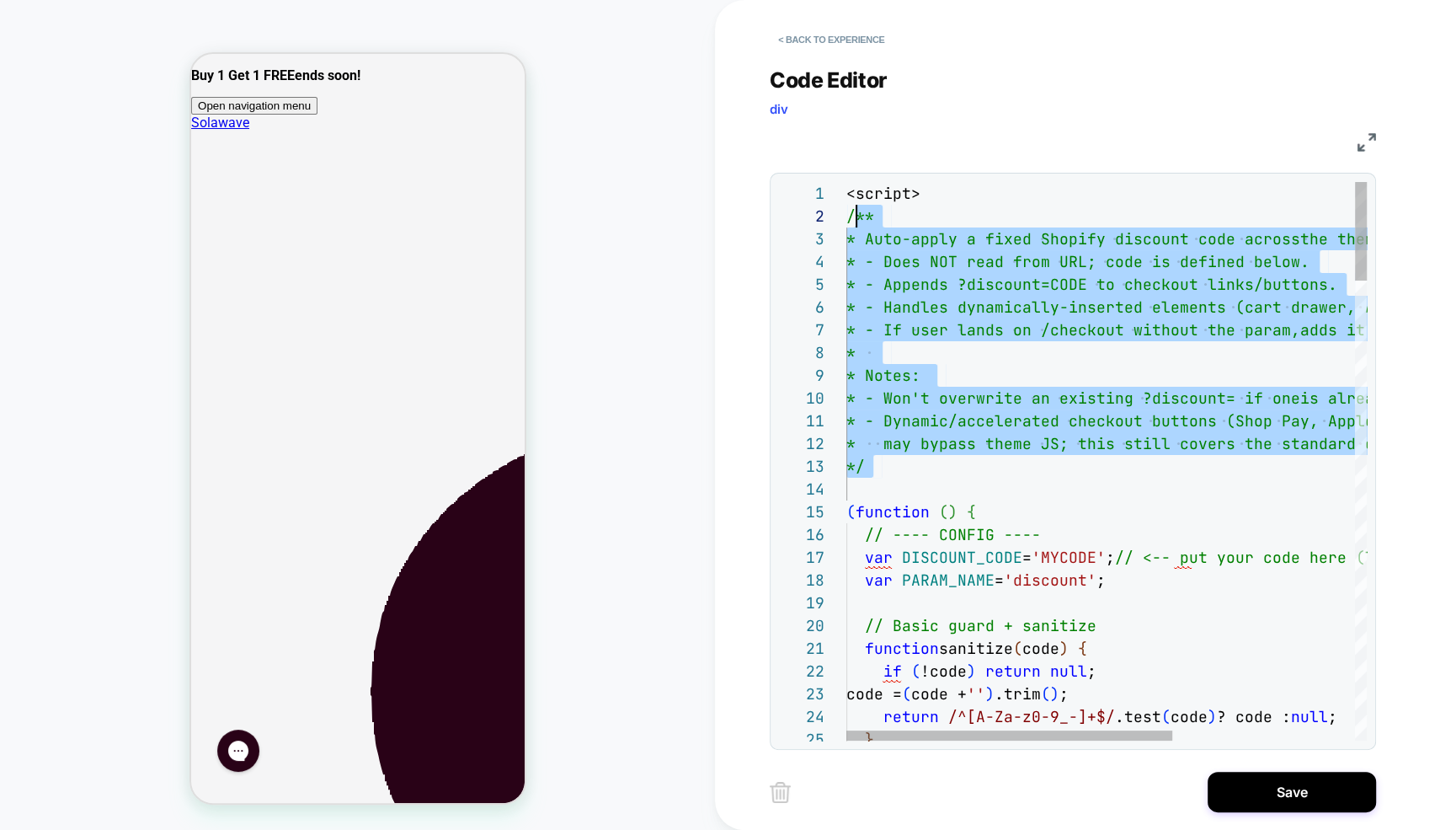
scroll to position [22, 0]
drag, startPoint x: 931, startPoint y: 475, endPoint x: 848, endPoint y: 211, distance: 276.7
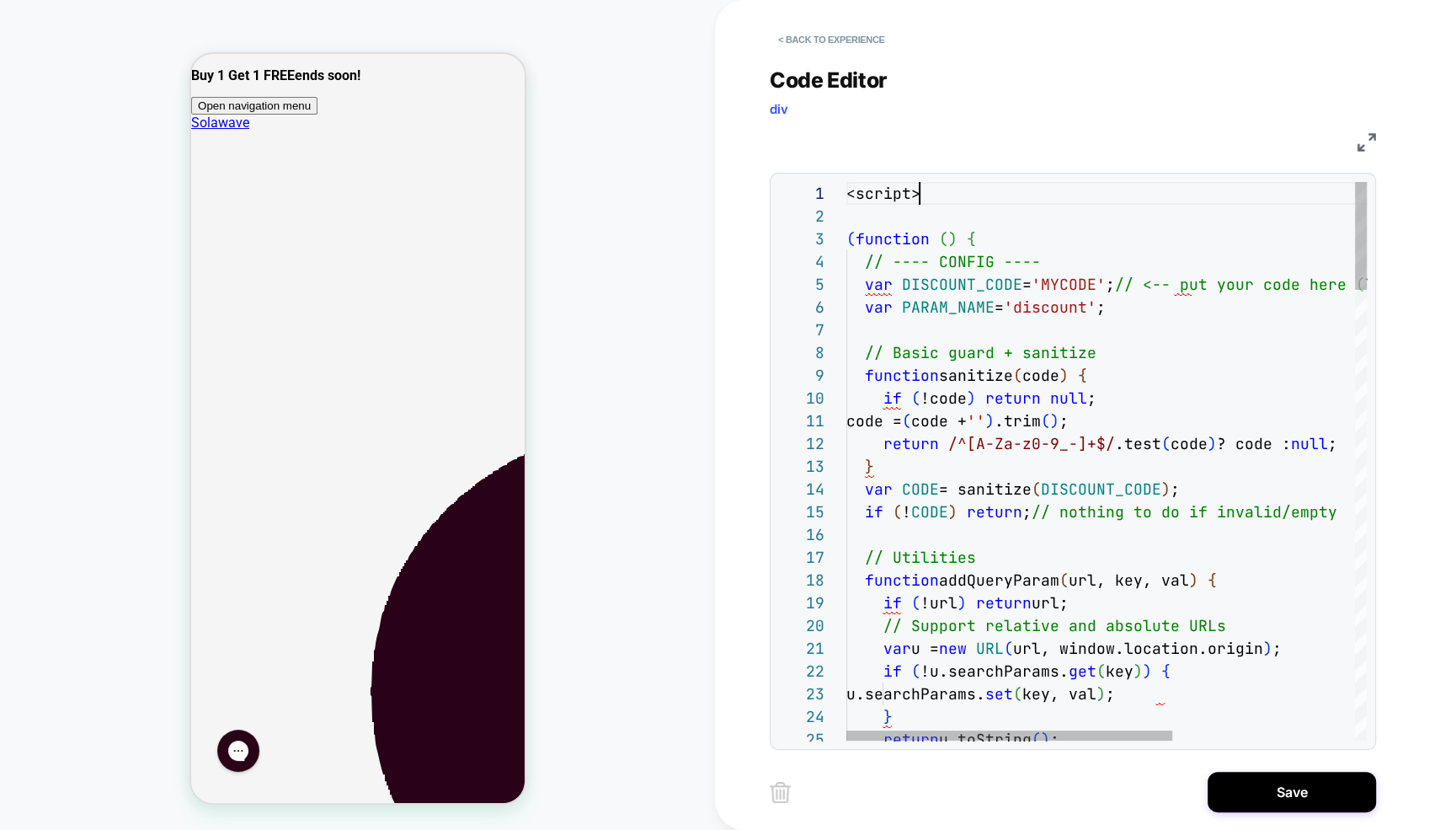
scroll to position [0, 73]
type textarea "**********"
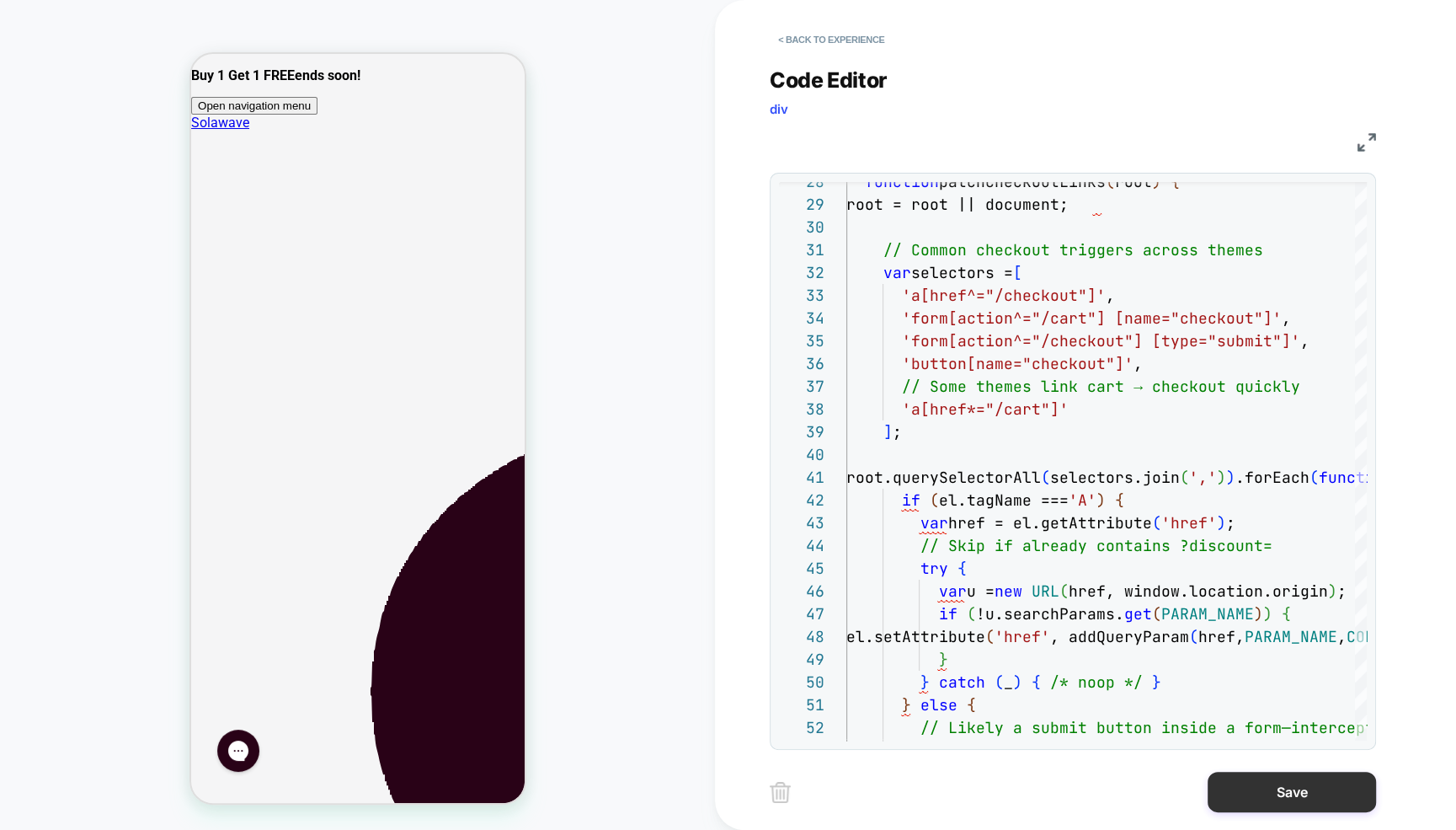
click at [1249, 790] on button "Save" at bounding box center [1292, 791] width 169 height 40
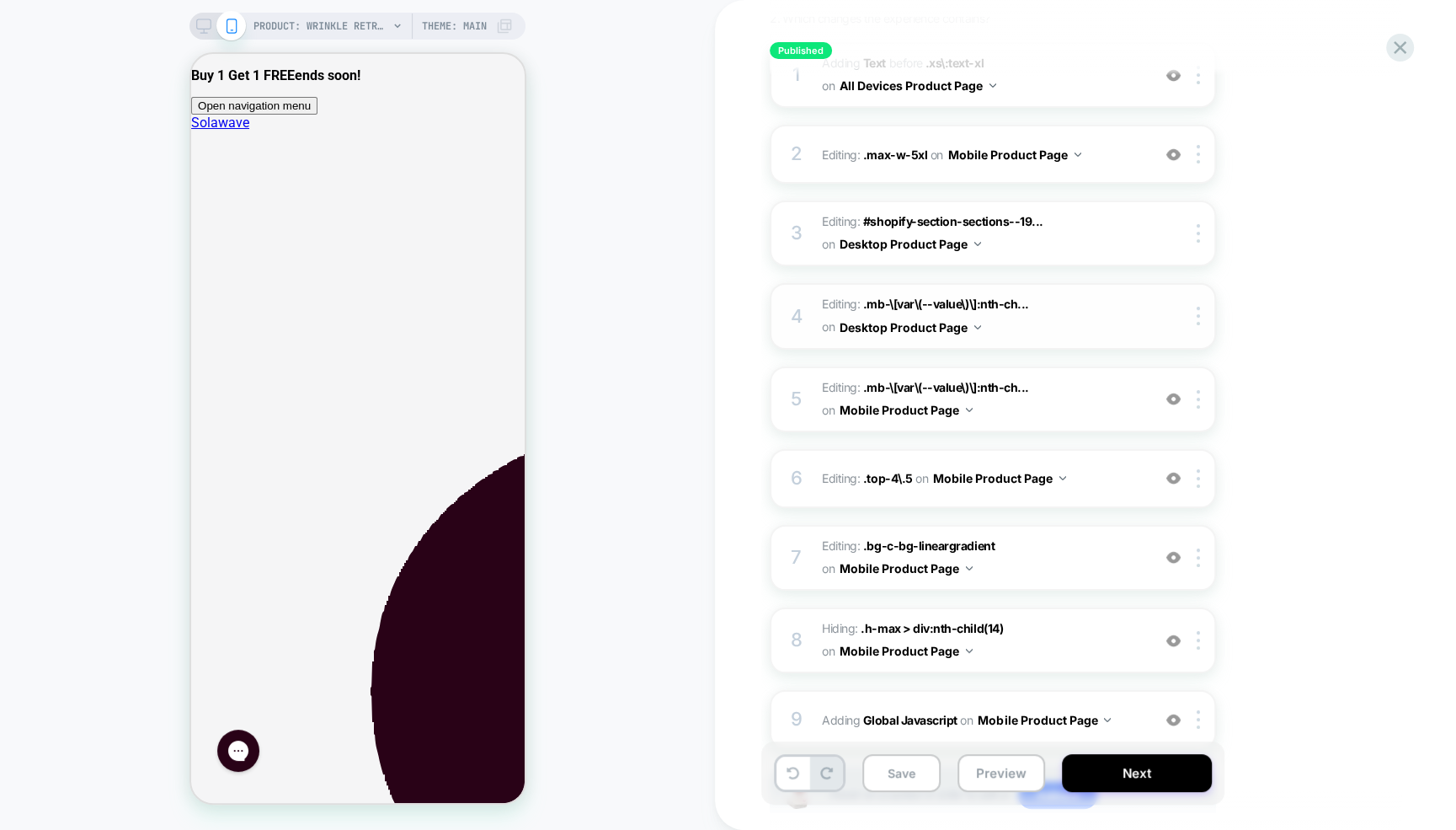
scroll to position [370, 0]
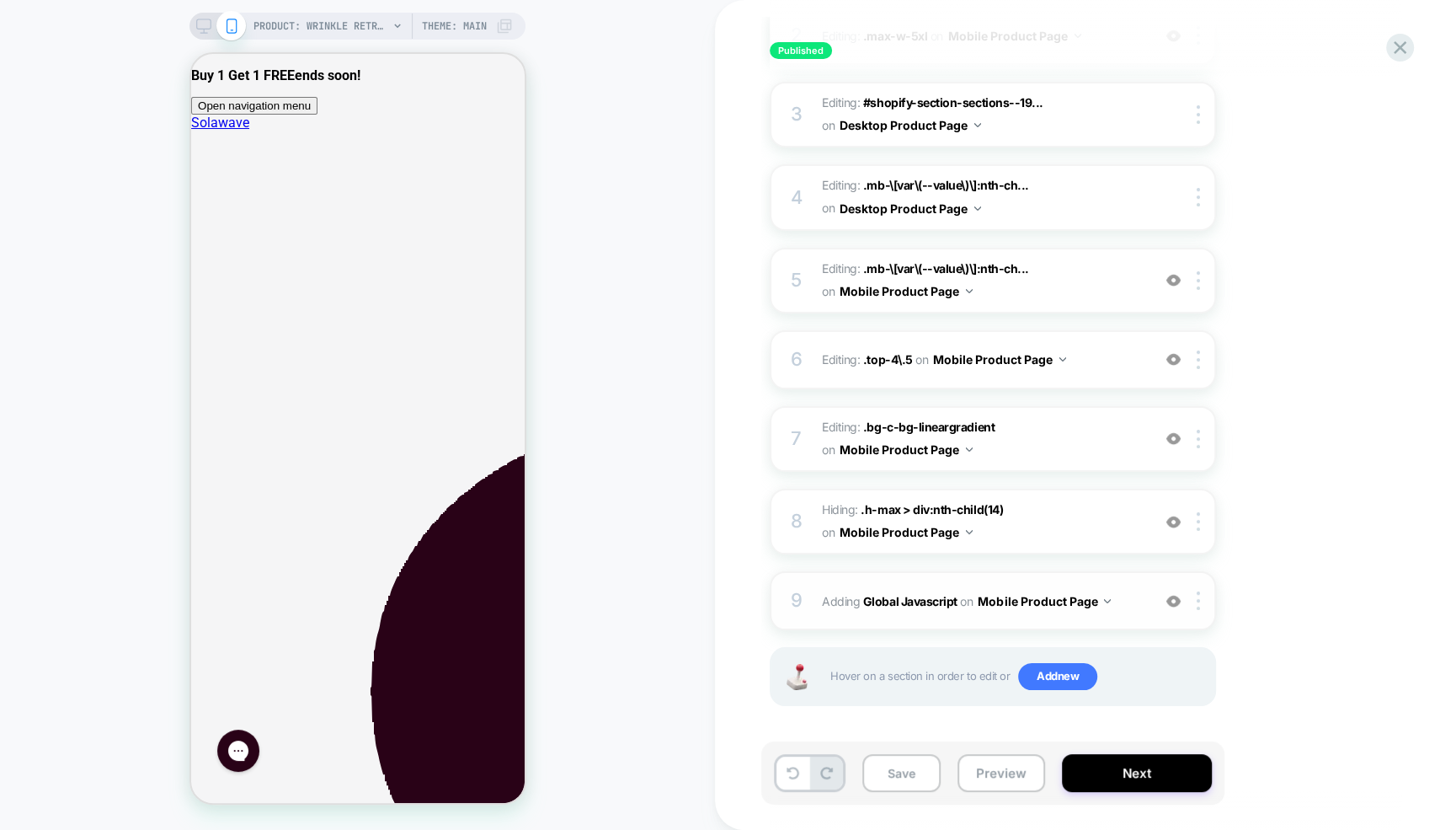
click at [963, 597] on span "on" at bounding box center [966, 600] width 13 height 21
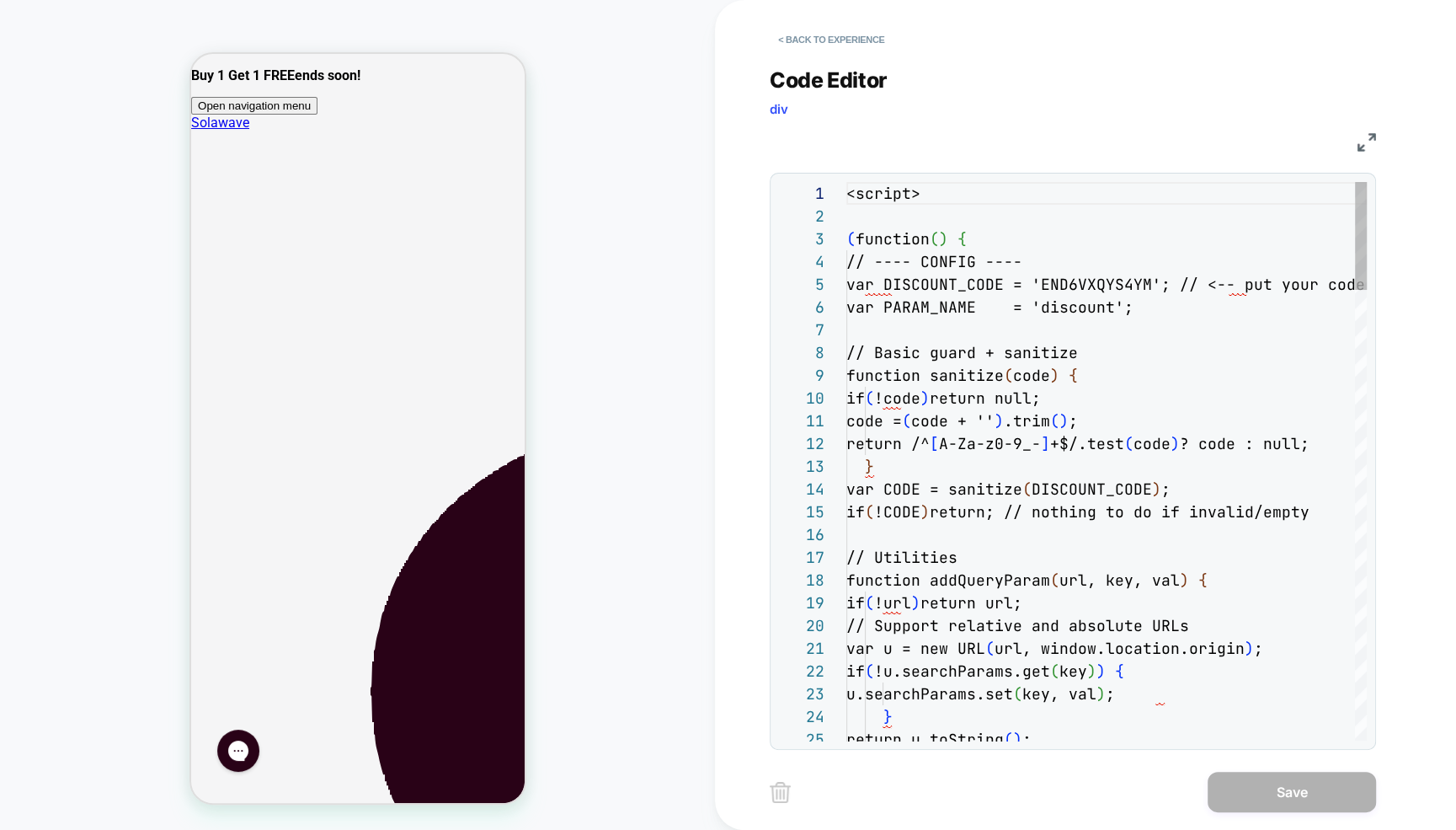
scroll to position [227, 0]
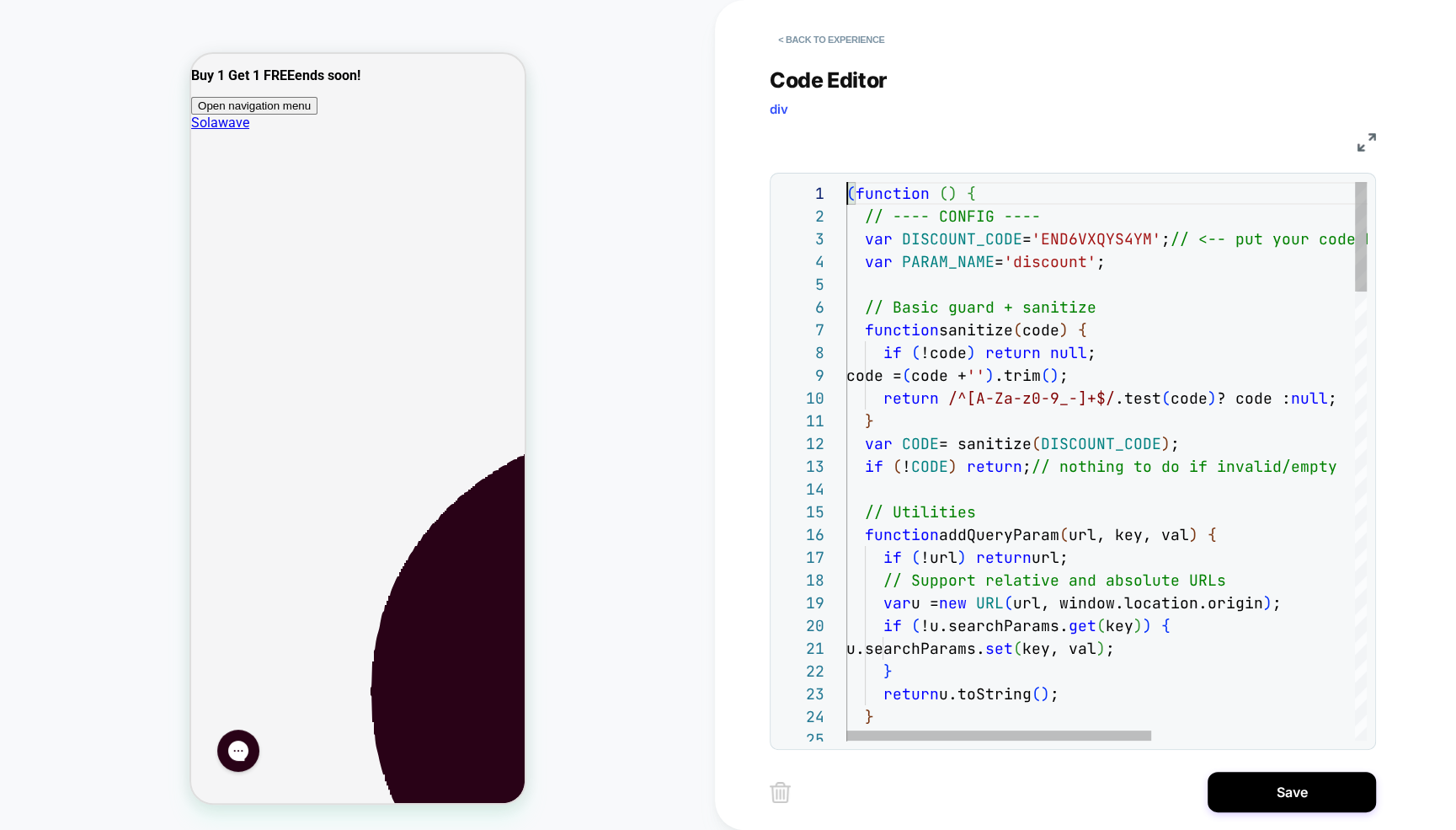
scroll to position [0, 0]
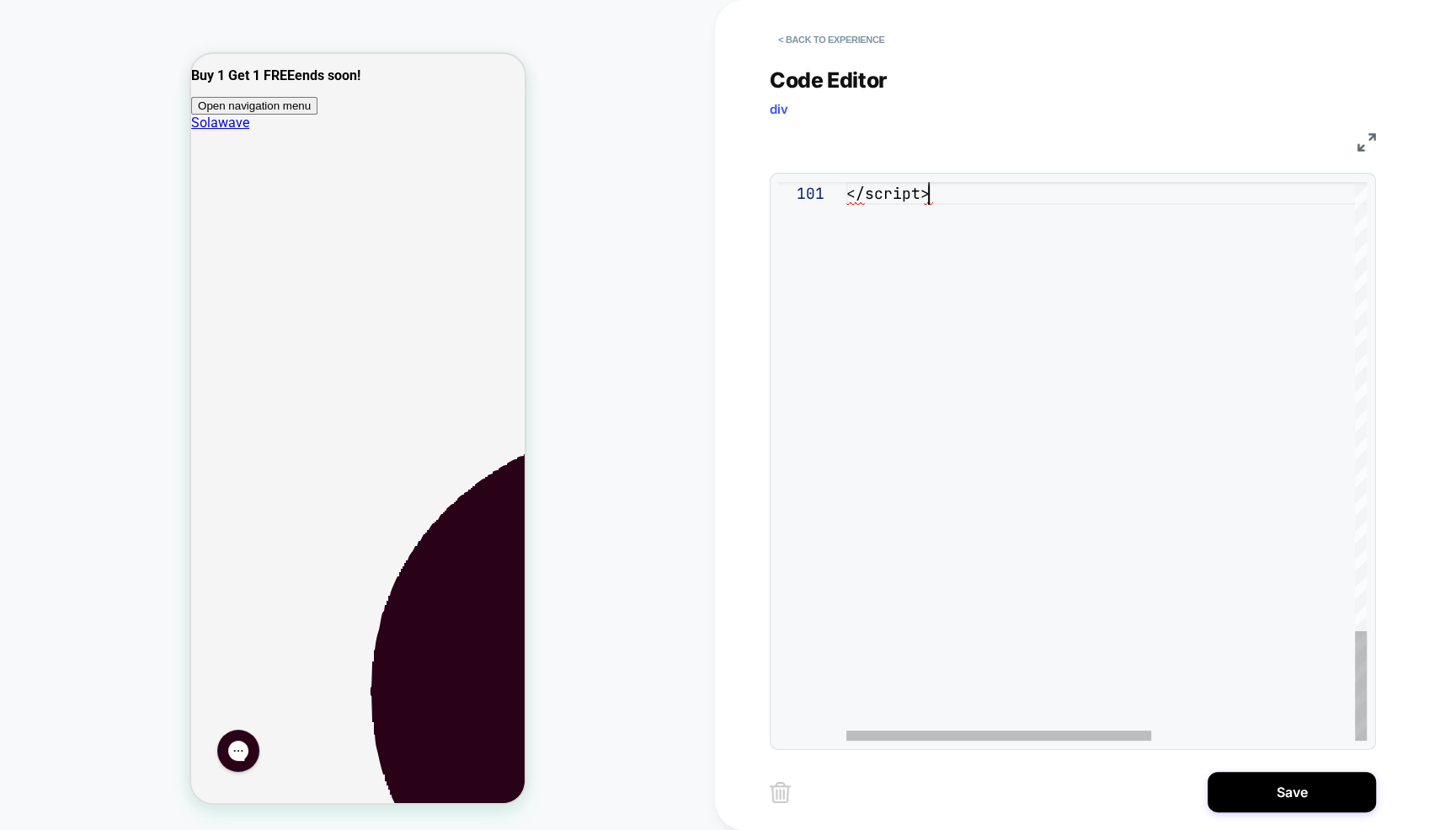
type textarea "*"
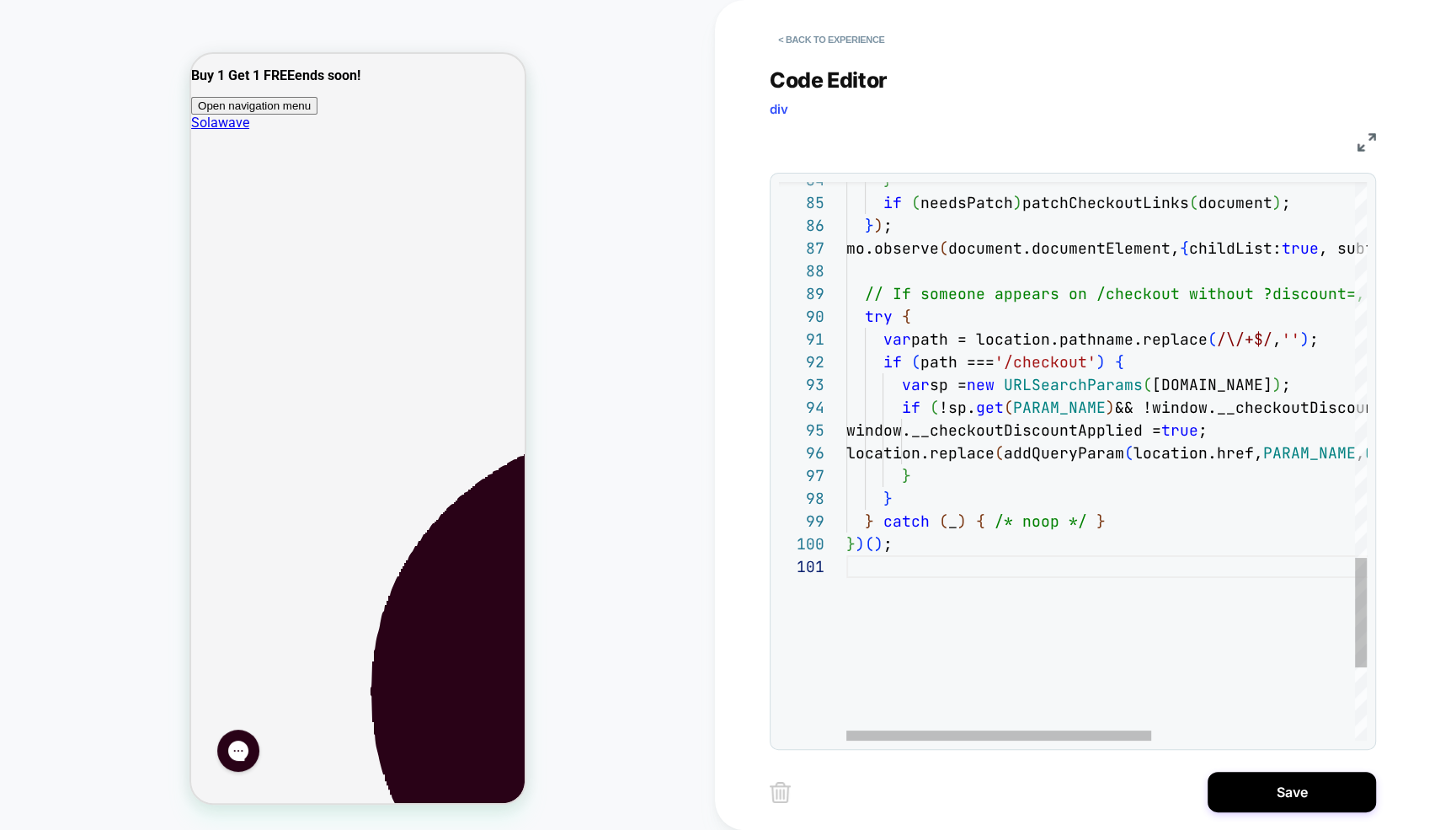
type textarea "**********"
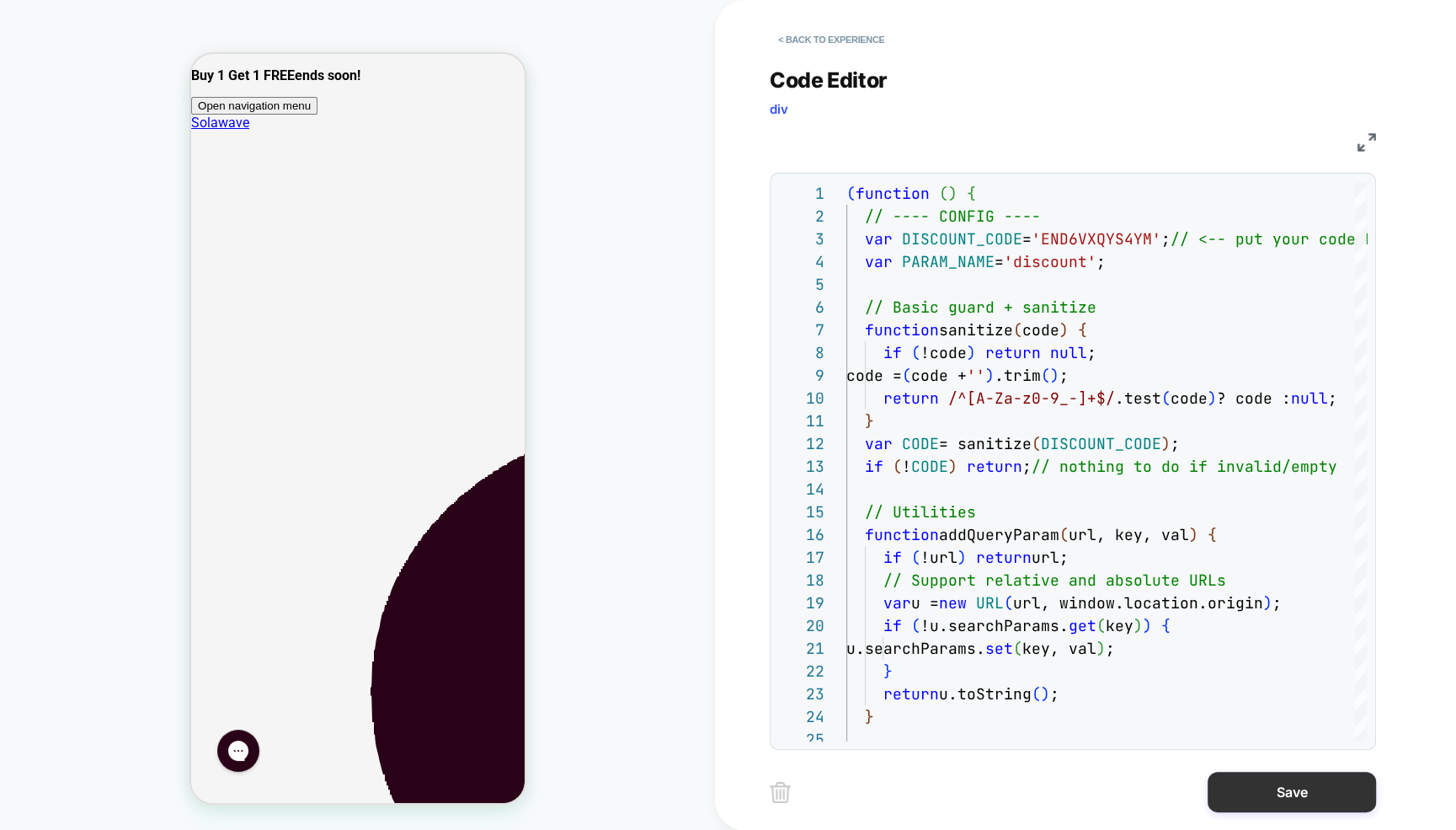
click at [1268, 795] on button "Save" at bounding box center [1292, 791] width 169 height 40
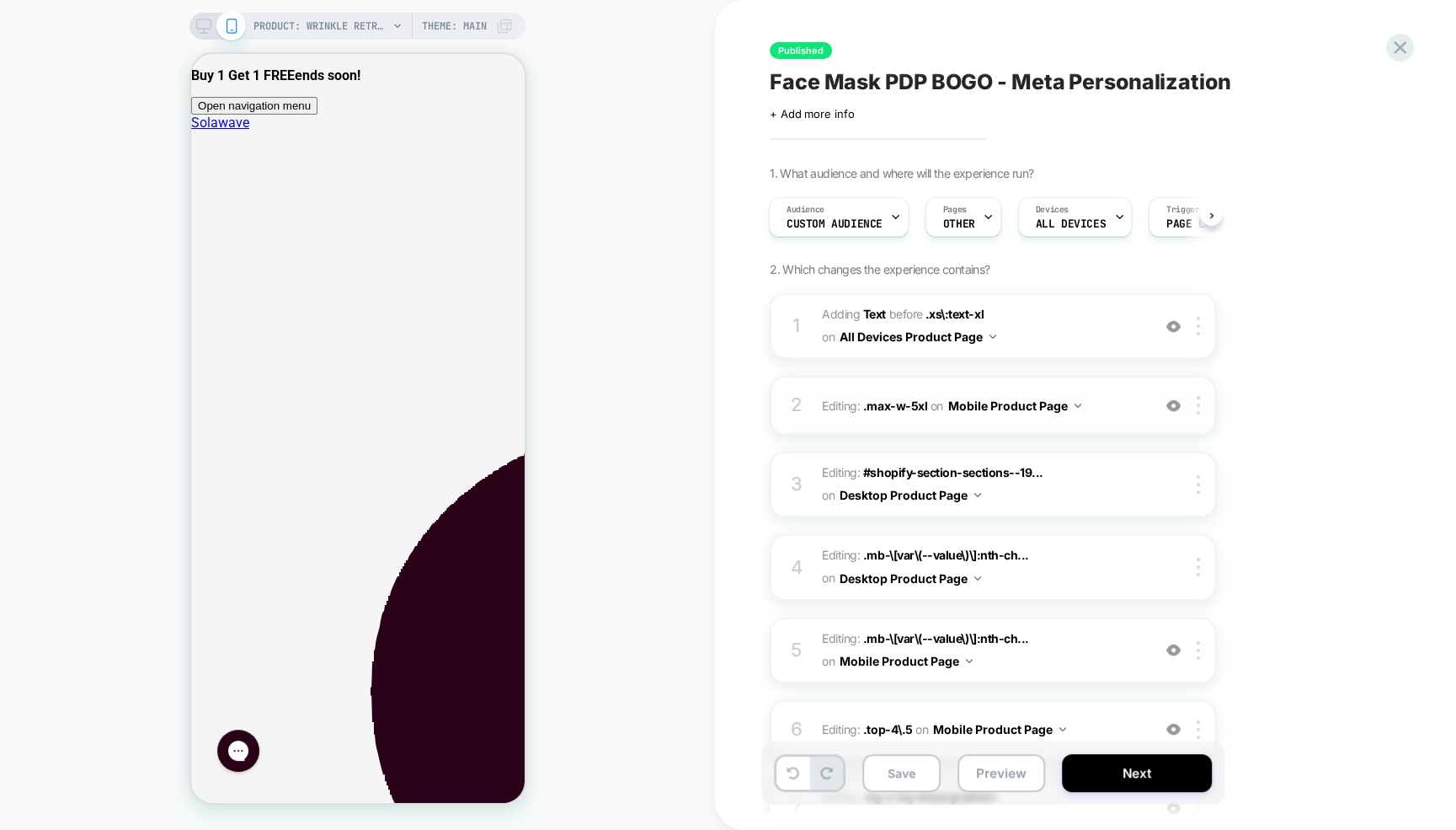
scroll to position [14, 0]
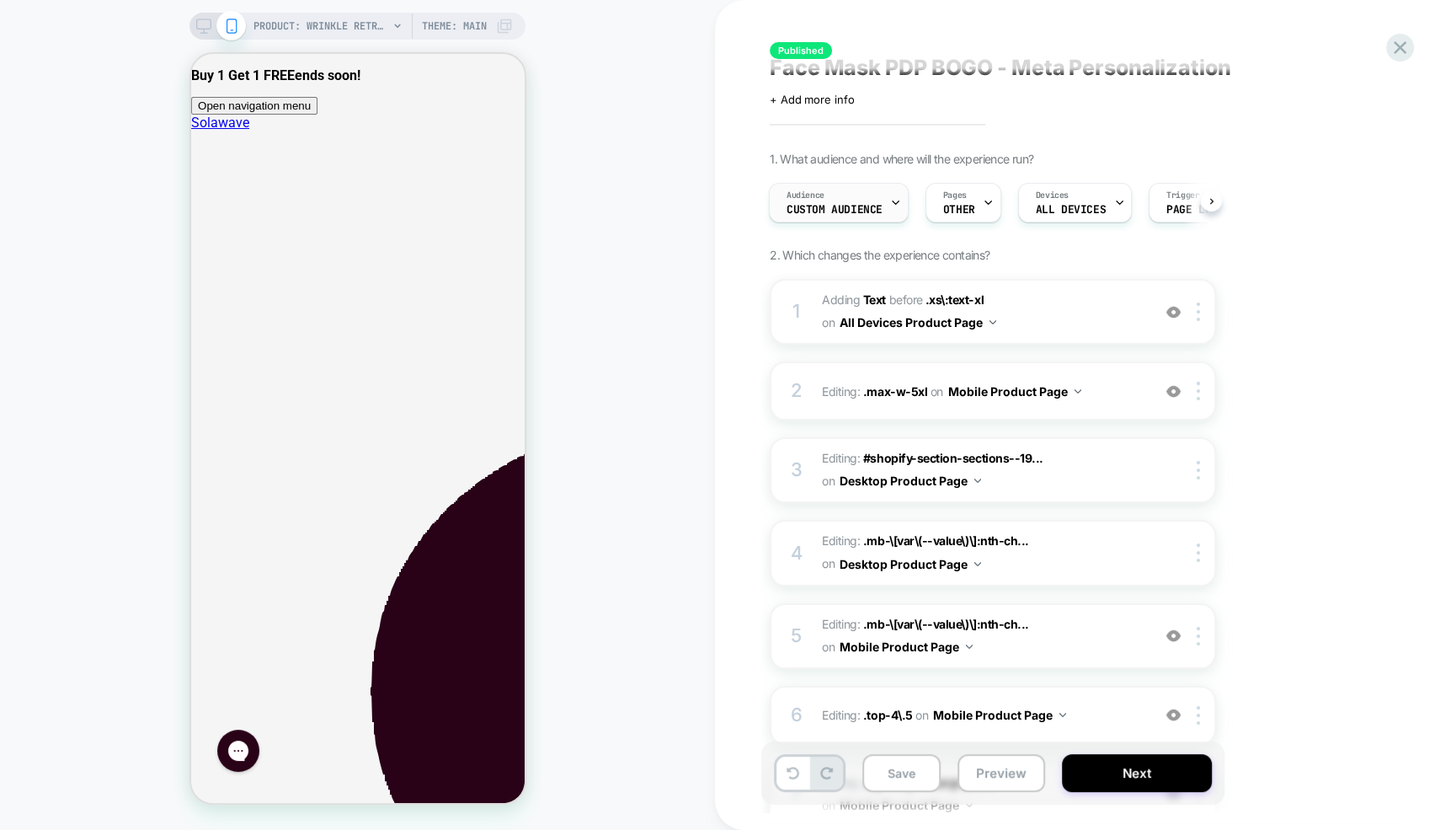
click at [843, 197] on div "Audience Custom Audience" at bounding box center [834, 203] width 130 height 38
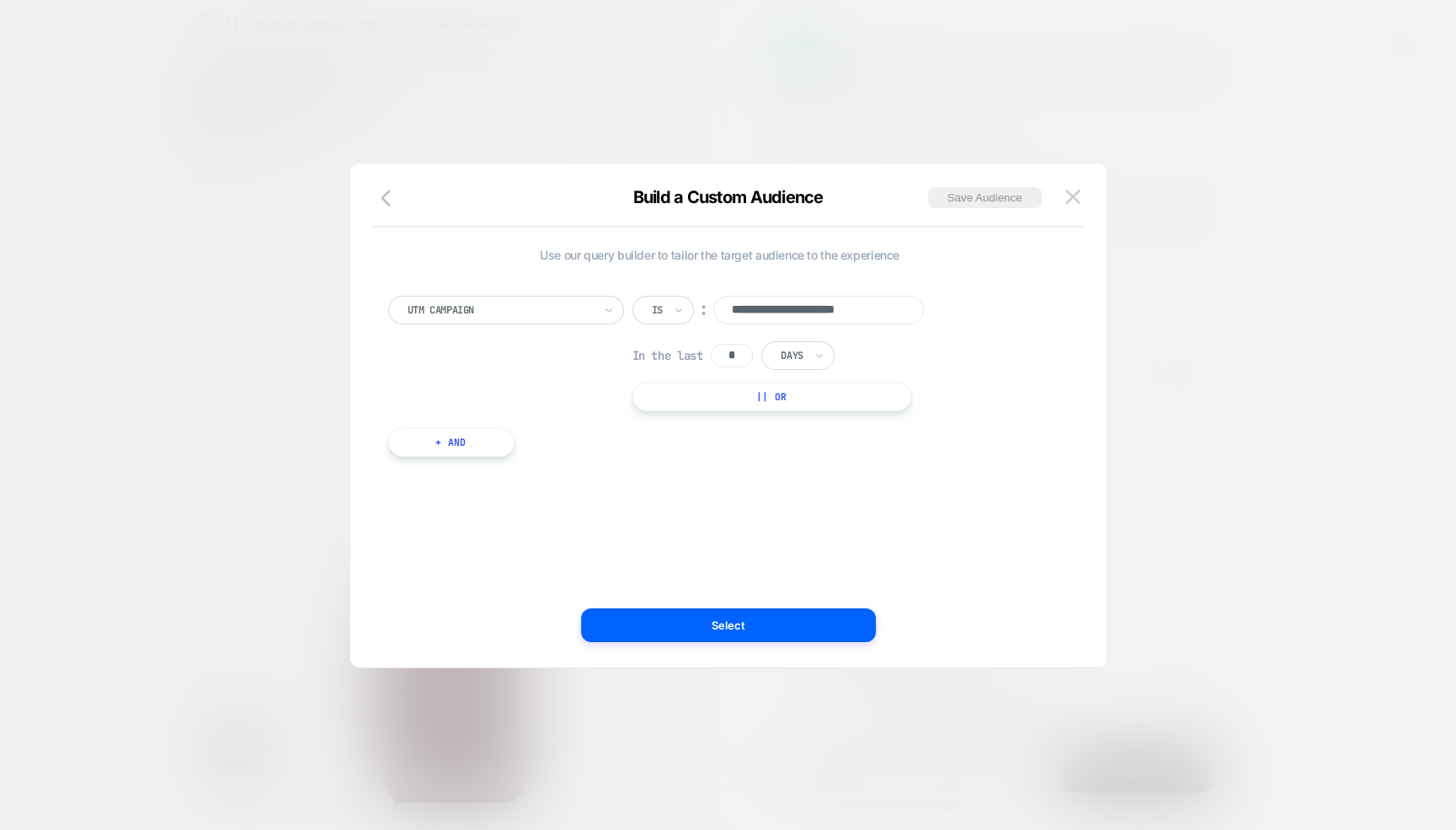
click at [484, 304] on div at bounding box center [500, 310] width 186 height 15
click at [786, 501] on div "**********" at bounding box center [719, 415] width 706 height 436
click at [445, 432] on button "+ And" at bounding box center [451, 442] width 126 height 29
click at [870, 460] on div at bounding box center [867, 459] width 186 height 15
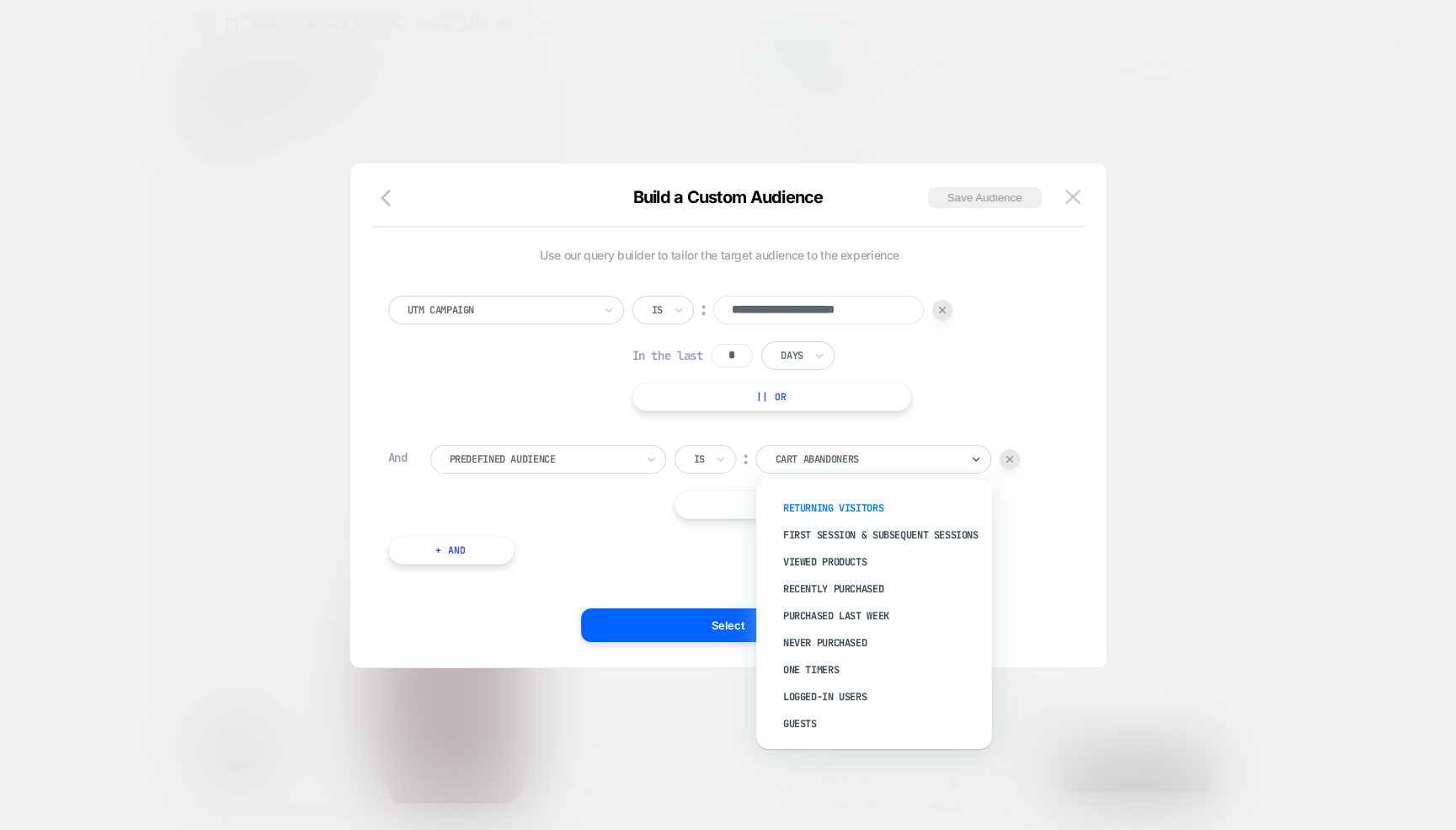
scroll to position [0, 0]
click at [1065, 547] on div "**********" at bounding box center [719, 415] width 706 height 436
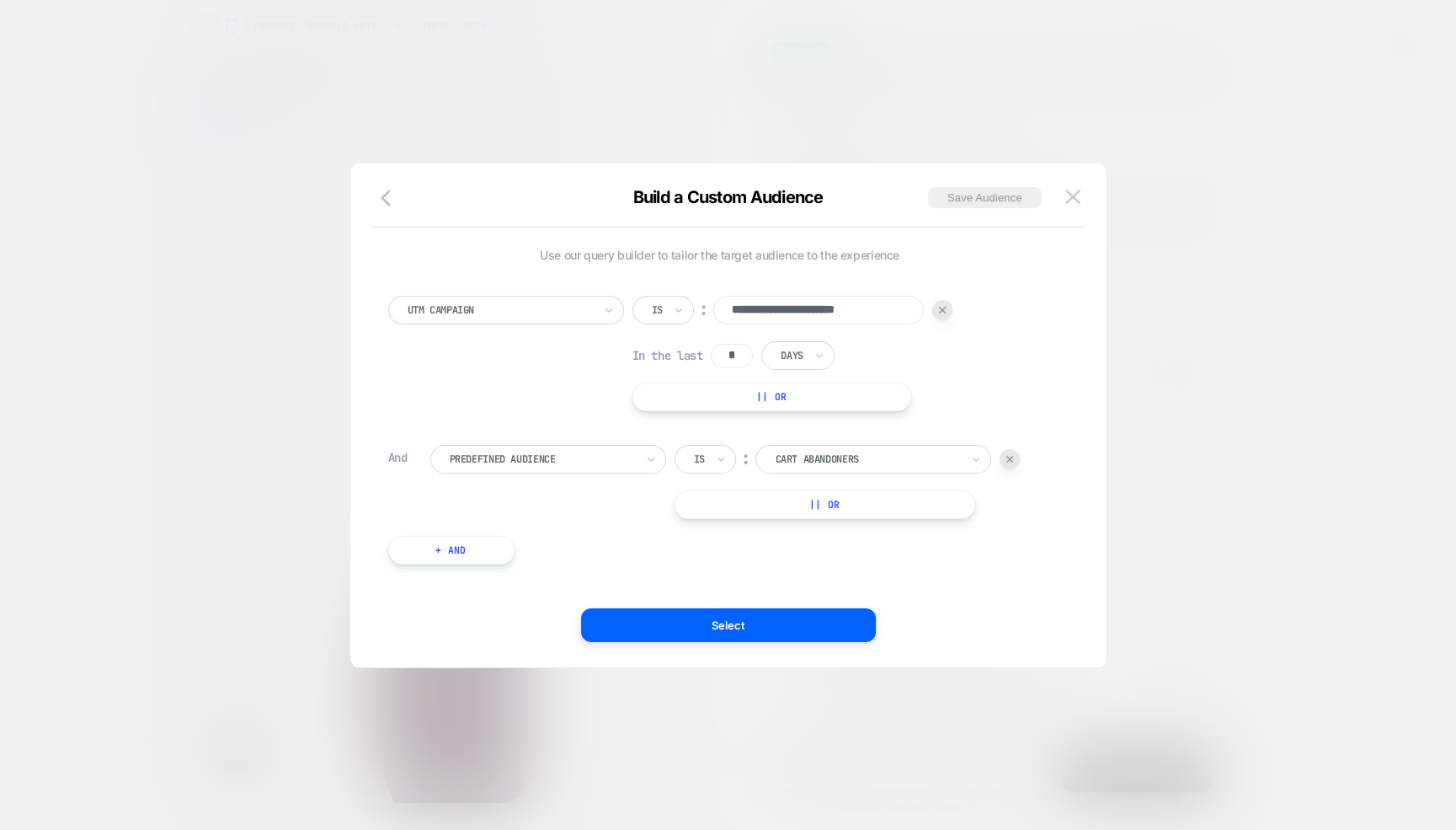
click at [535, 312] on div at bounding box center [500, 310] width 186 height 15
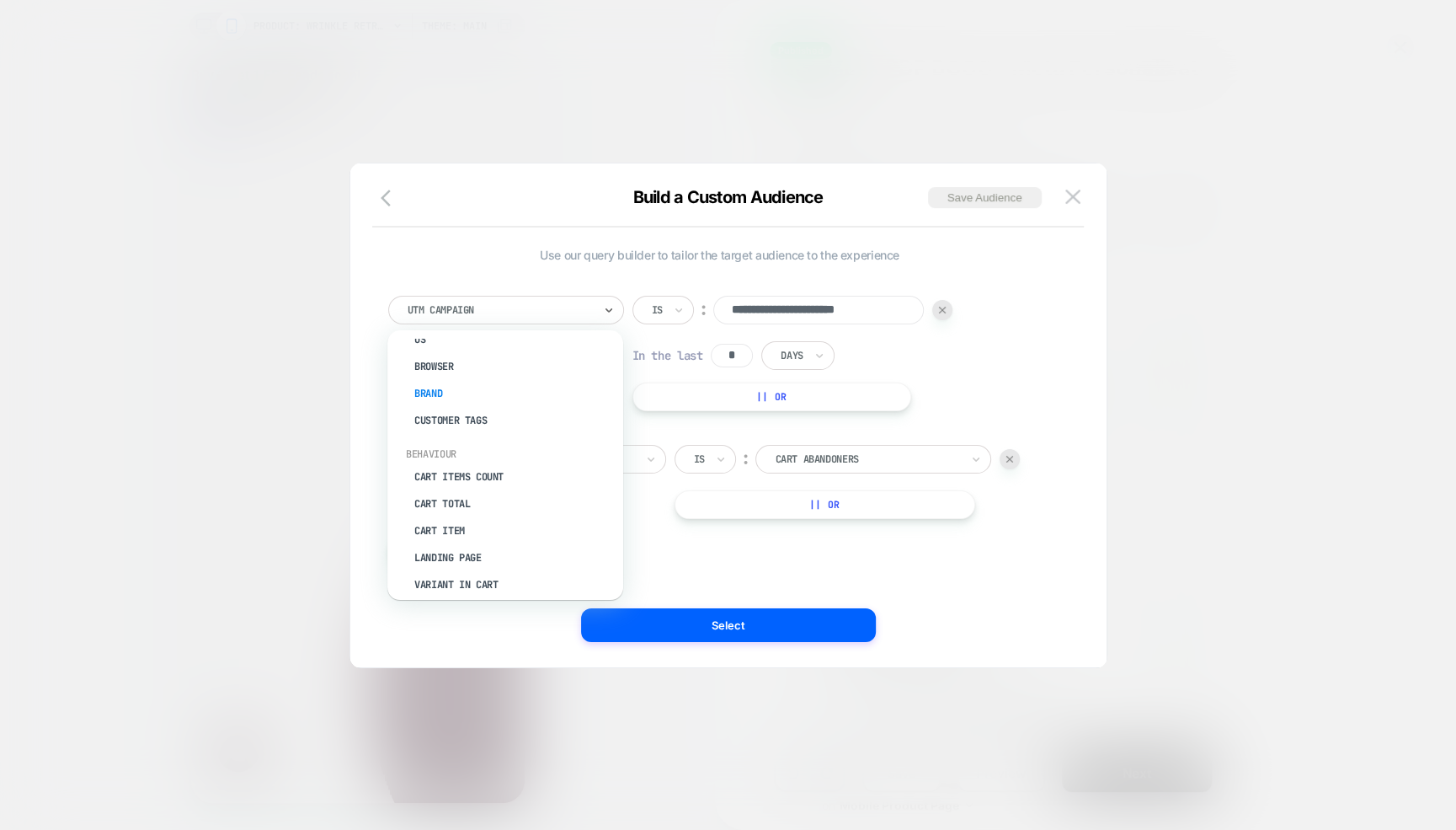
scroll to position [130, 0]
click at [442, 524] on div "Landing Page" at bounding box center [514, 520] width 219 height 27
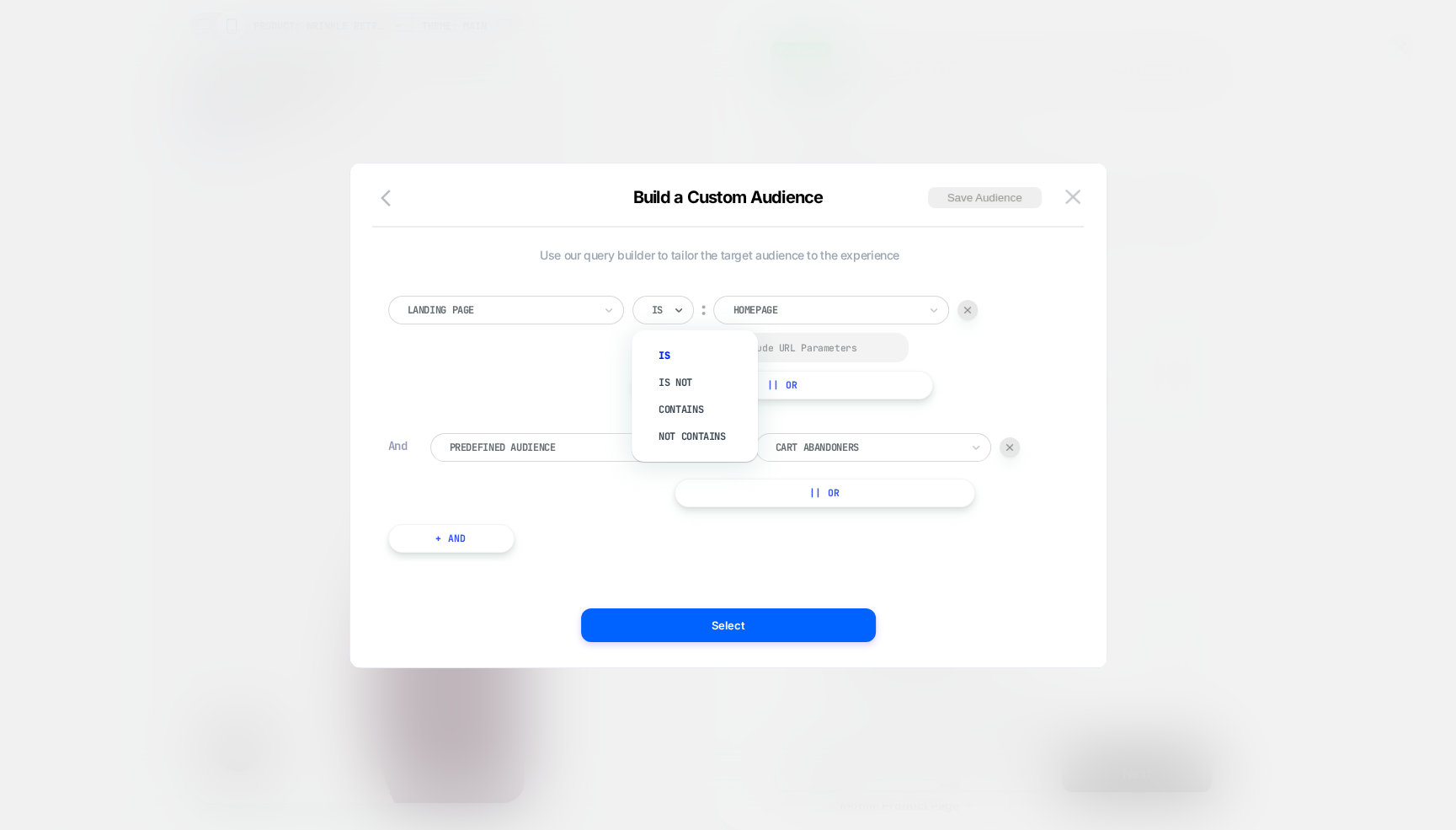
click at [685, 303] on div "Is" at bounding box center [663, 310] width 62 height 29
click at [693, 406] on div "Contains" at bounding box center [703, 409] width 109 height 27
click at [658, 346] on div at bounding box center [656, 347] width 13 height 13
click at [716, 443] on icon at bounding box center [720, 448] width 12 height 17
click at [528, 432] on div "**********" at bounding box center [719, 415] width 680 height 292
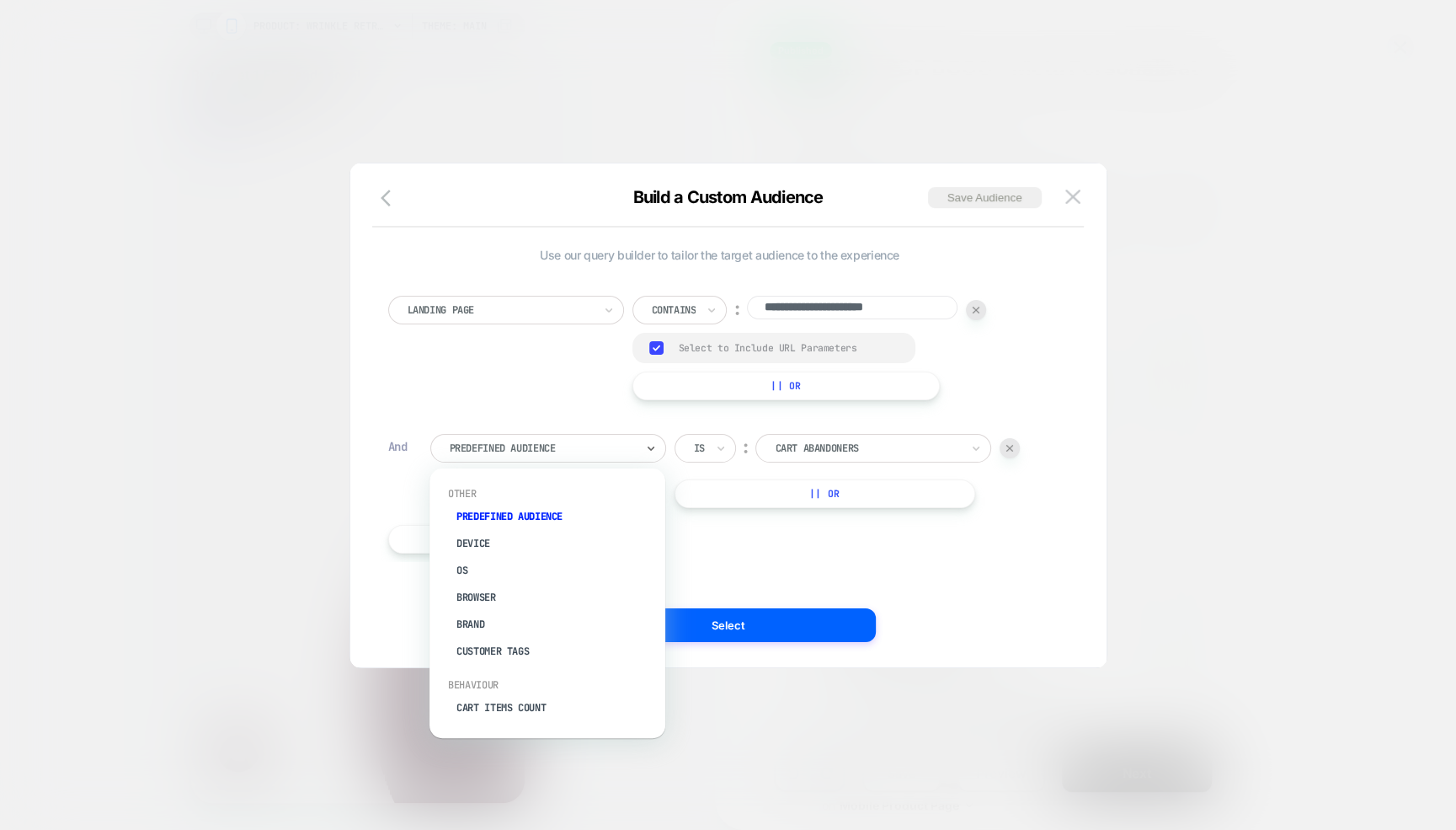
click at [525, 448] on div at bounding box center [542, 448] width 186 height 15
click at [508, 682] on div "Landing Page" at bounding box center [555, 689] width 219 height 27
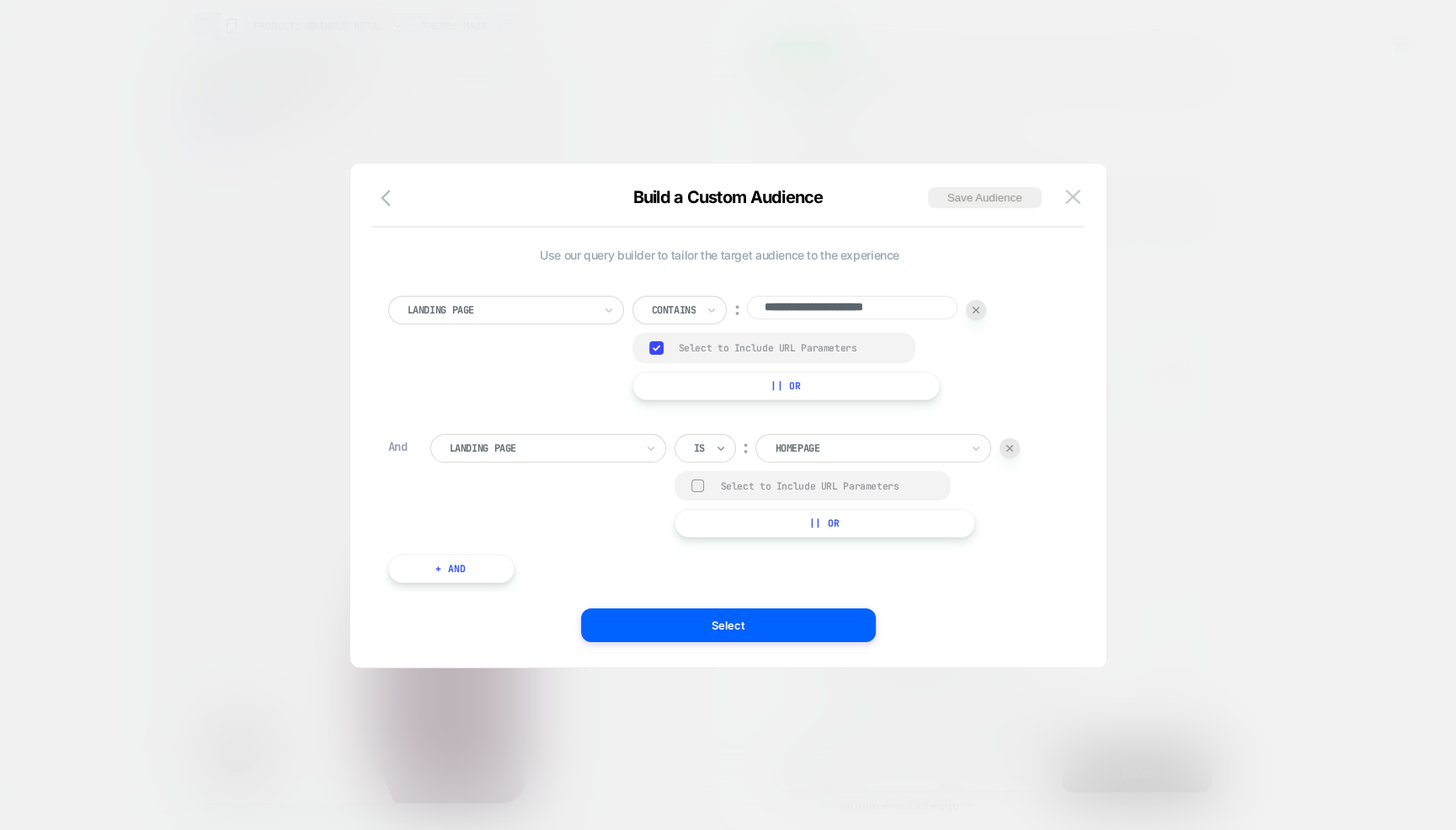
click at [720, 453] on icon at bounding box center [720, 448] width 12 height 17
click at [730, 542] on div "Contains" at bounding box center [745, 547] width 109 height 27
click at [831, 444] on input "**********" at bounding box center [894, 445] width 211 height 23
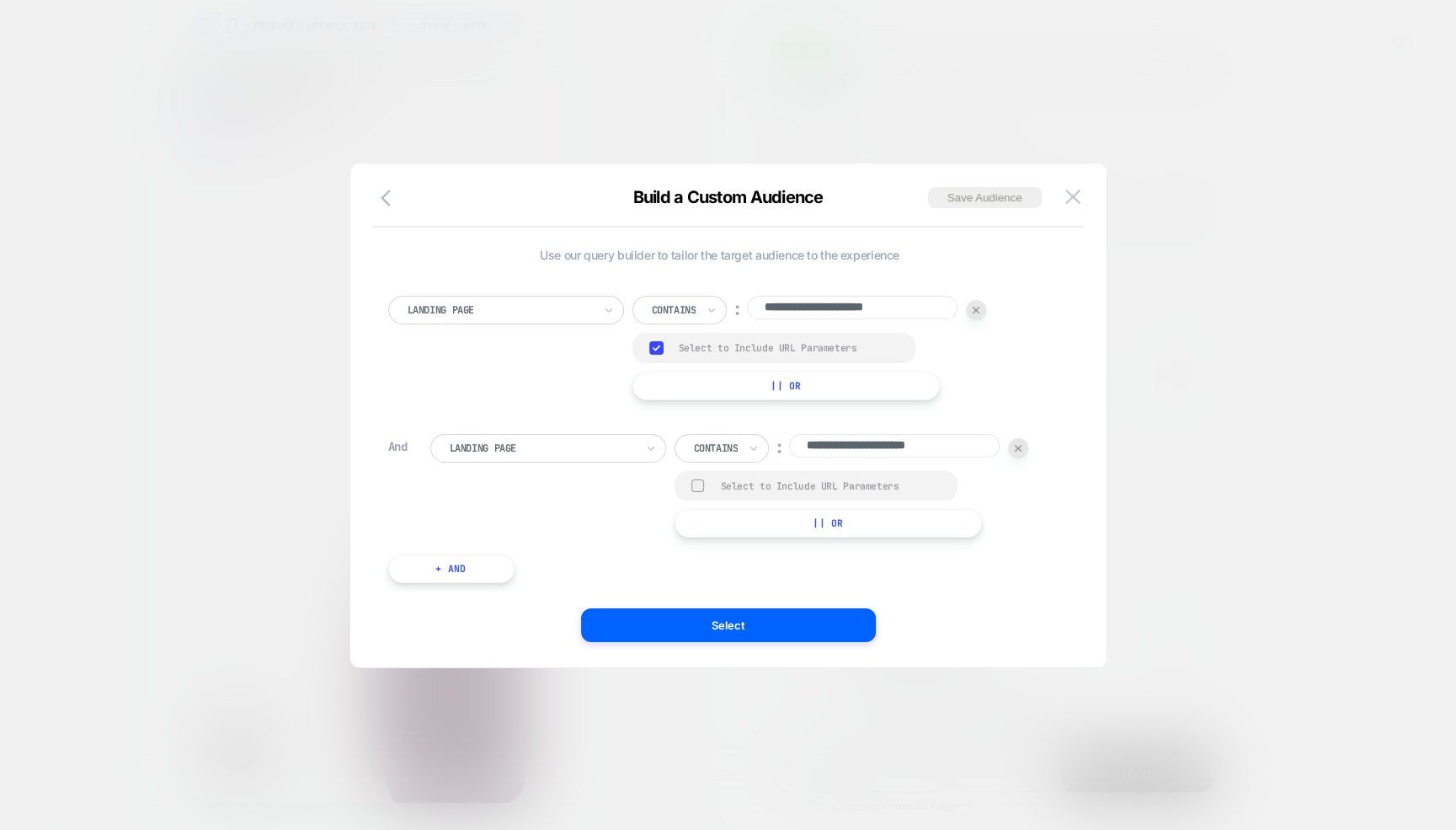
paste input "**********"
type input "**********"
click at [824, 313] on input "**********" at bounding box center [852, 307] width 211 height 23
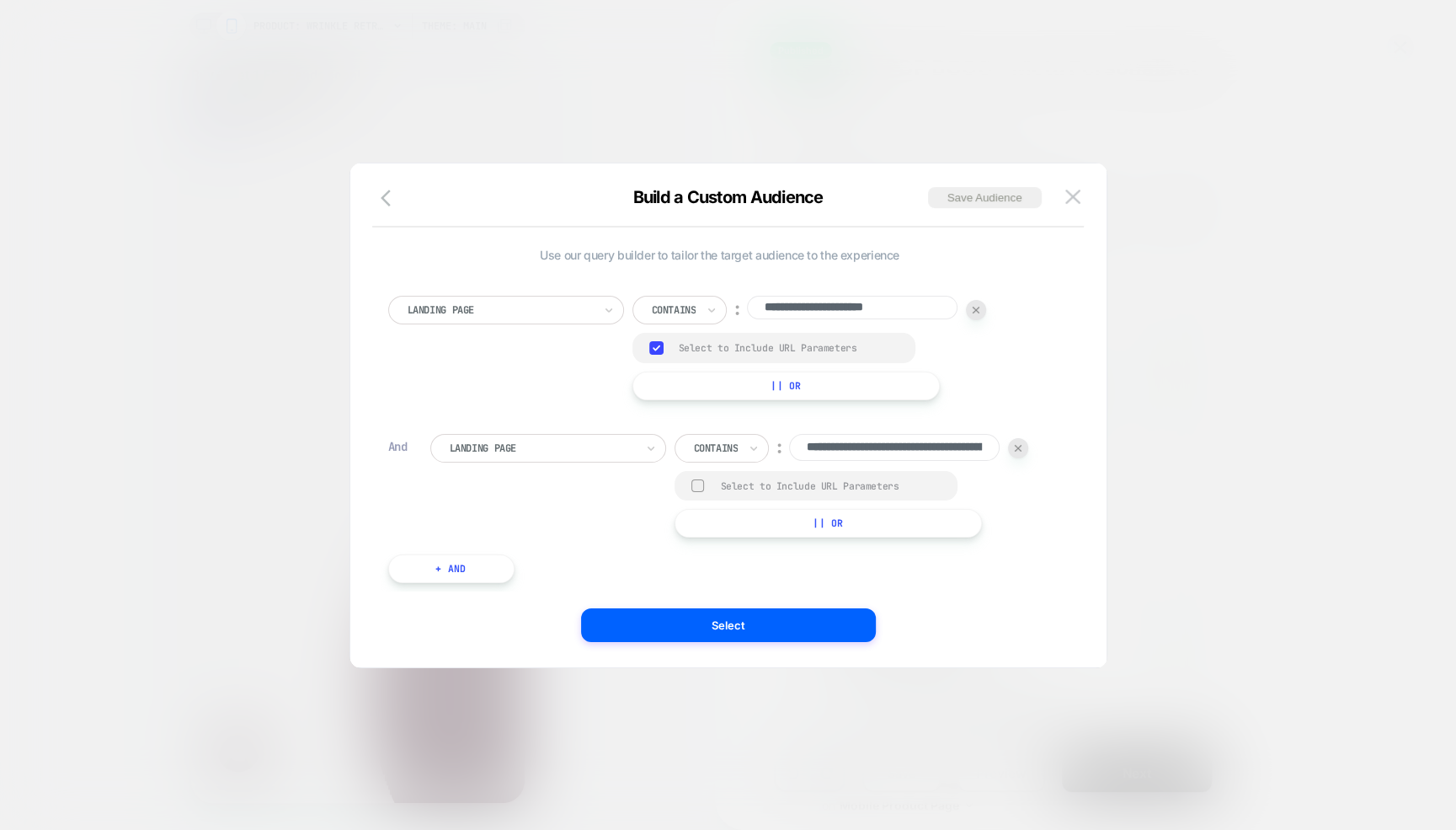
click at [824, 313] on input "**********" at bounding box center [852, 307] width 211 height 23
paste input
type input "**********"
click at [723, 624] on button "Select" at bounding box center [728, 625] width 295 height 34
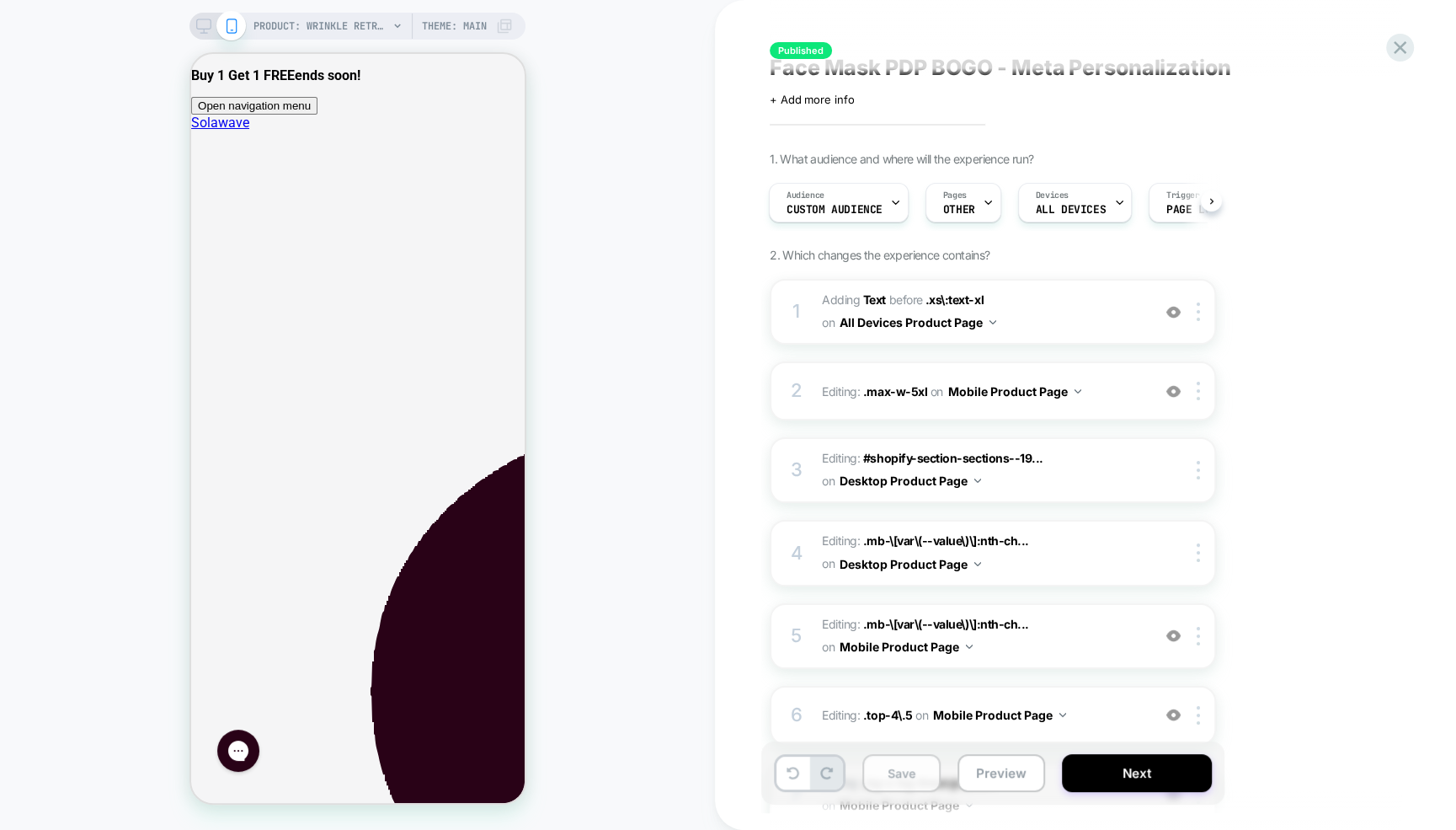
click at [887, 776] on button "Save" at bounding box center [901, 773] width 78 height 38
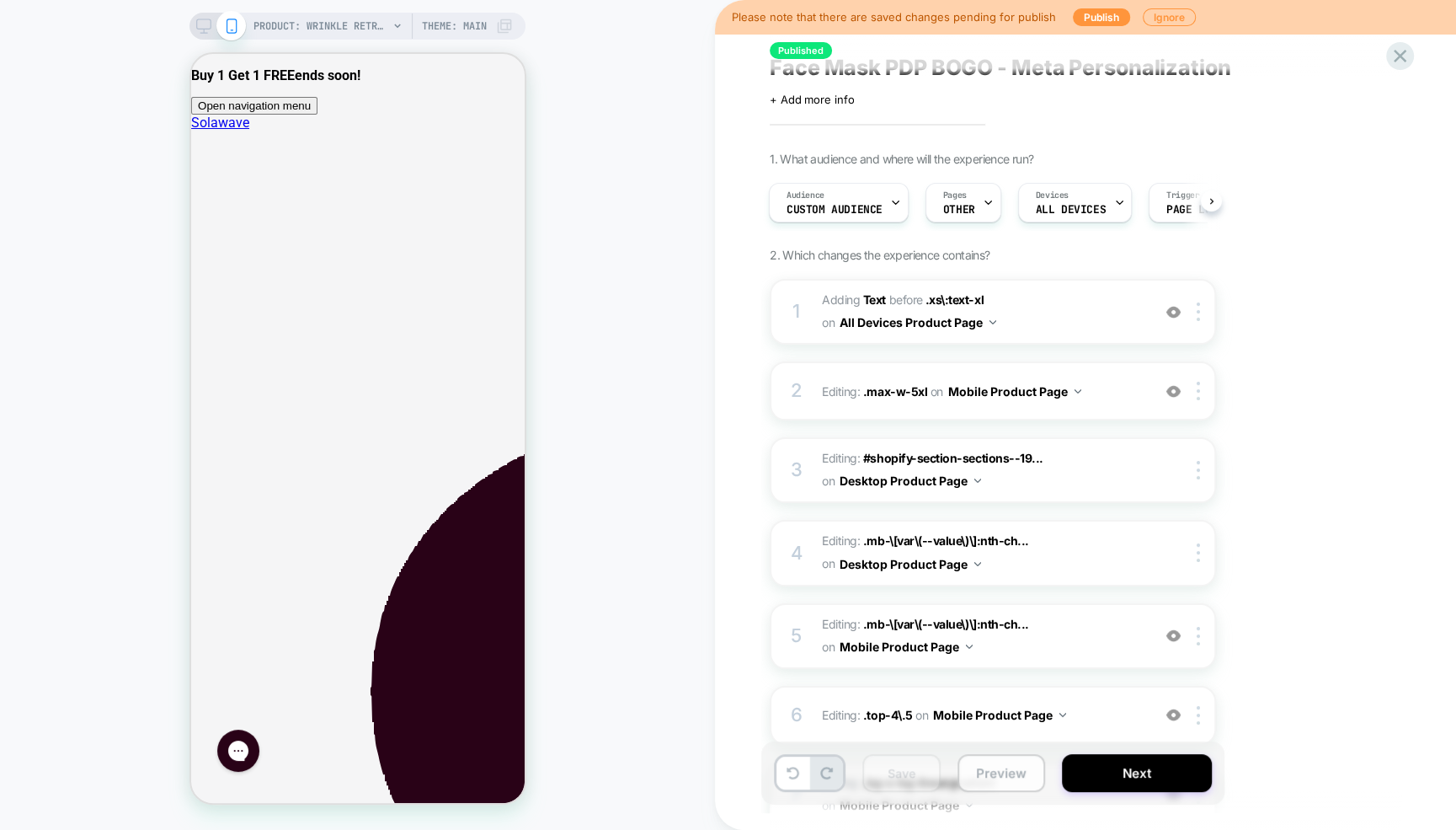
click at [981, 772] on button "Preview" at bounding box center [1001, 773] width 88 height 38
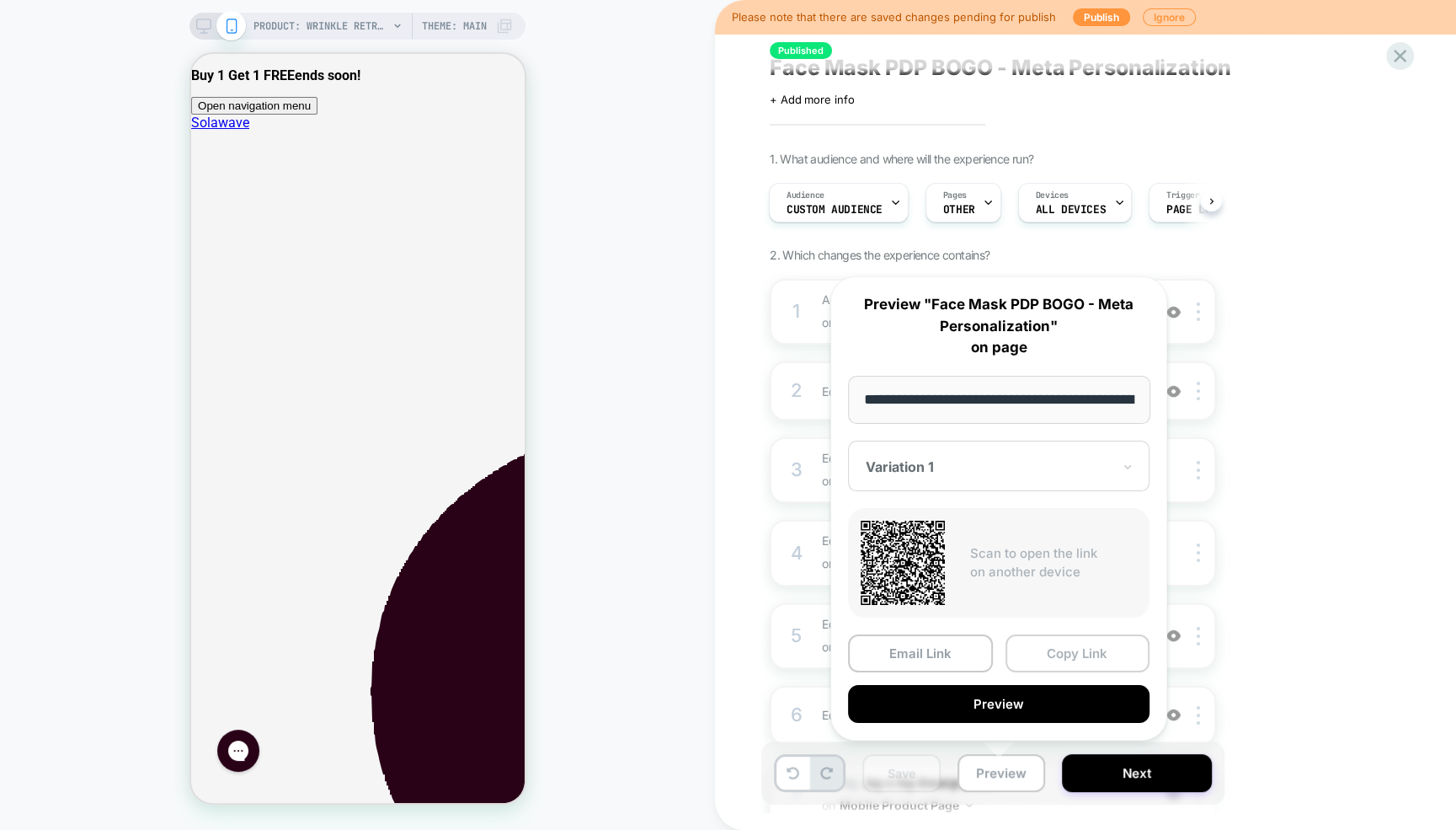
click at [1054, 660] on button "Copy Link" at bounding box center [1077, 653] width 144 height 38
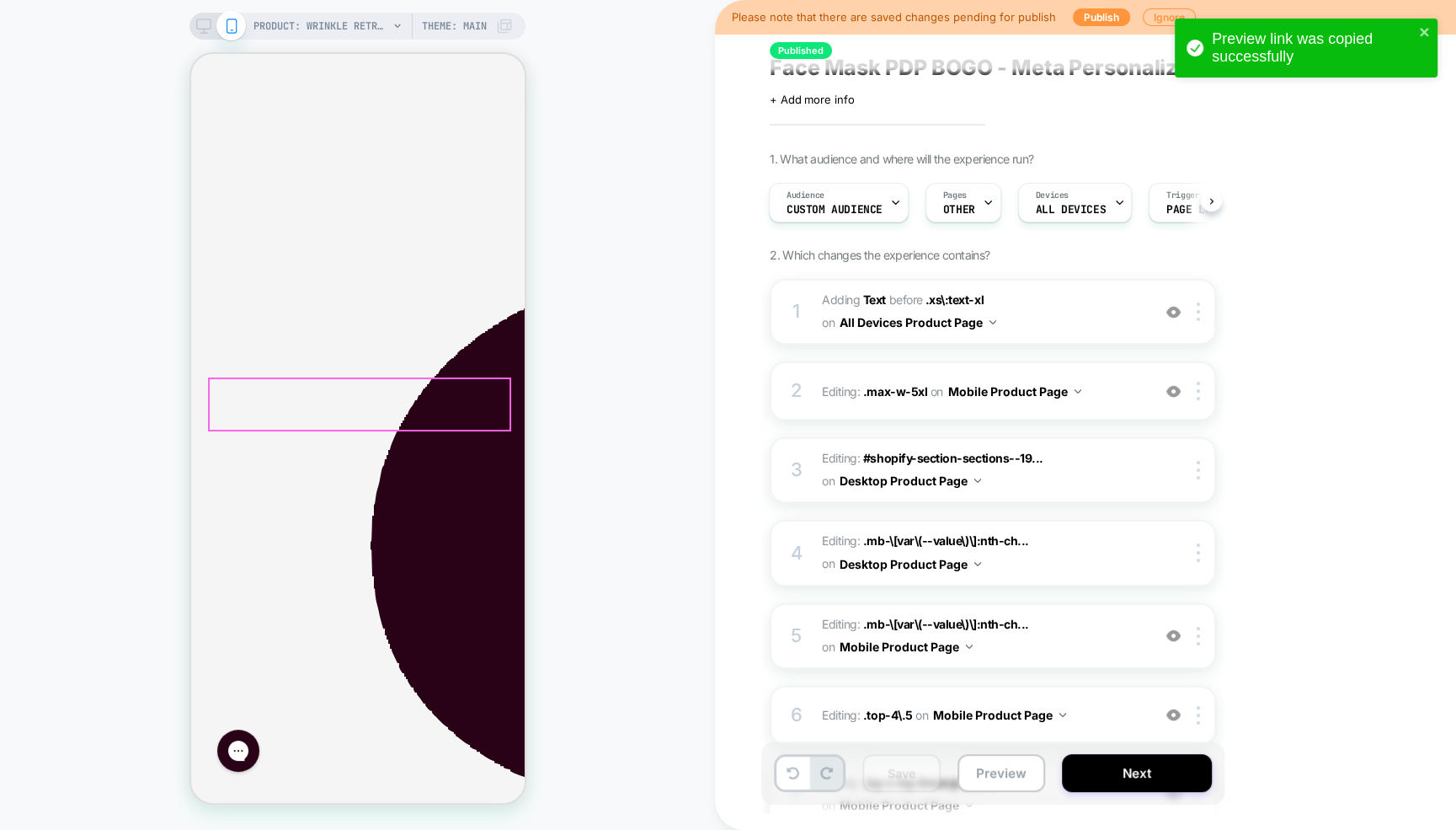
scroll to position [508, 0]
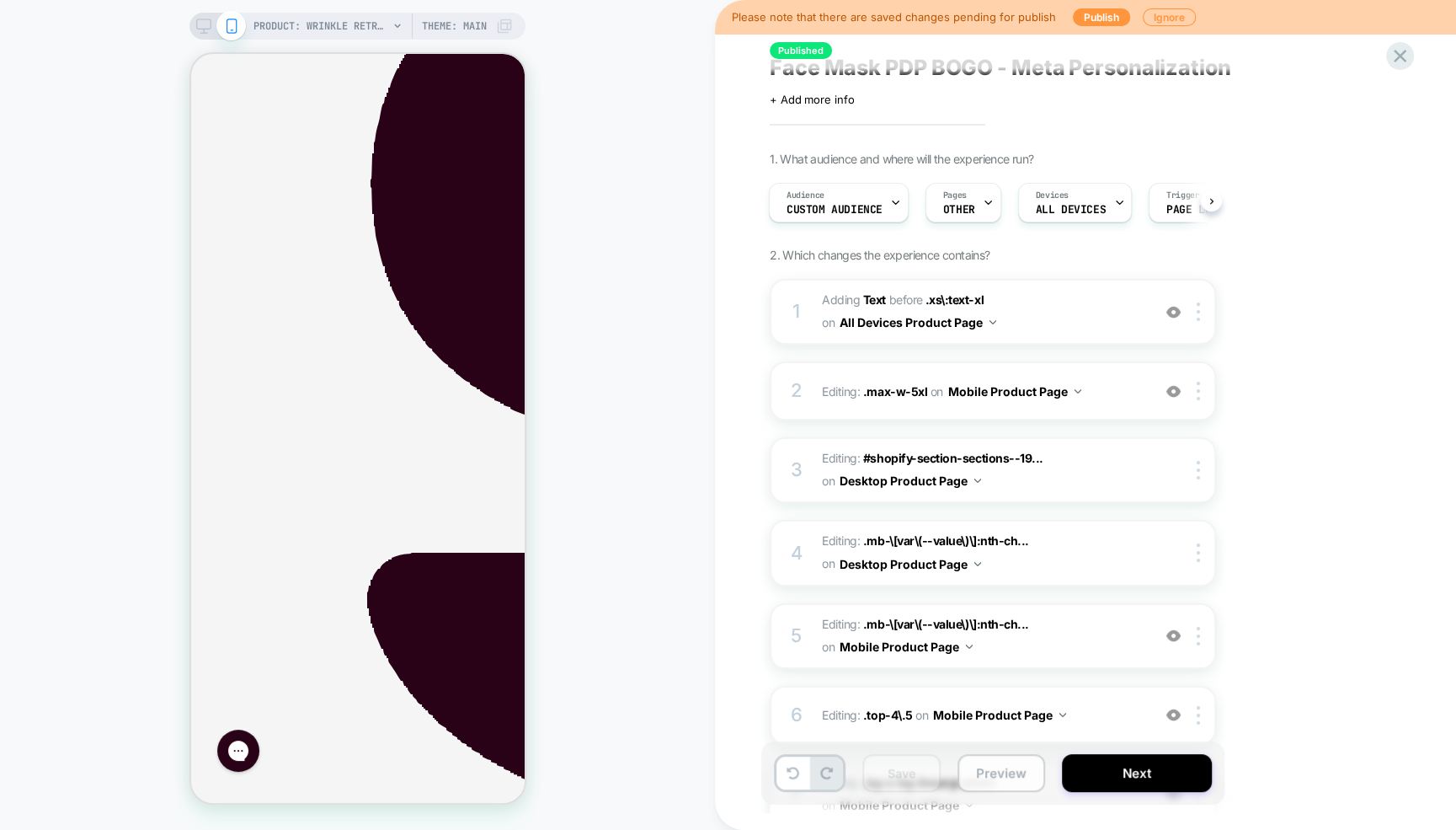
click at [1005, 771] on button "Preview" at bounding box center [1001, 773] width 88 height 38
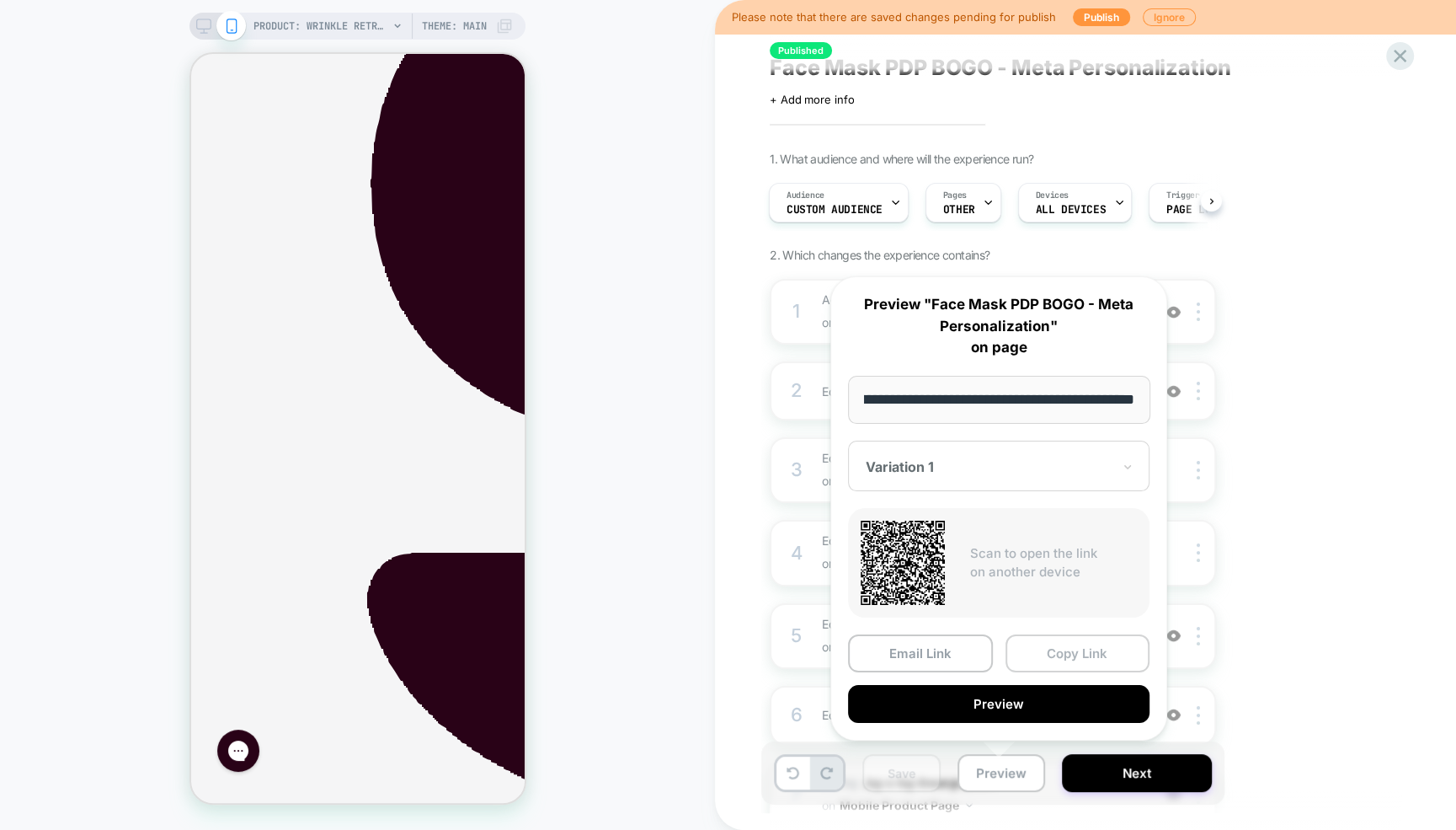
scroll to position [0, 0]
click at [1079, 653] on button "Copy Link" at bounding box center [1077, 653] width 144 height 38
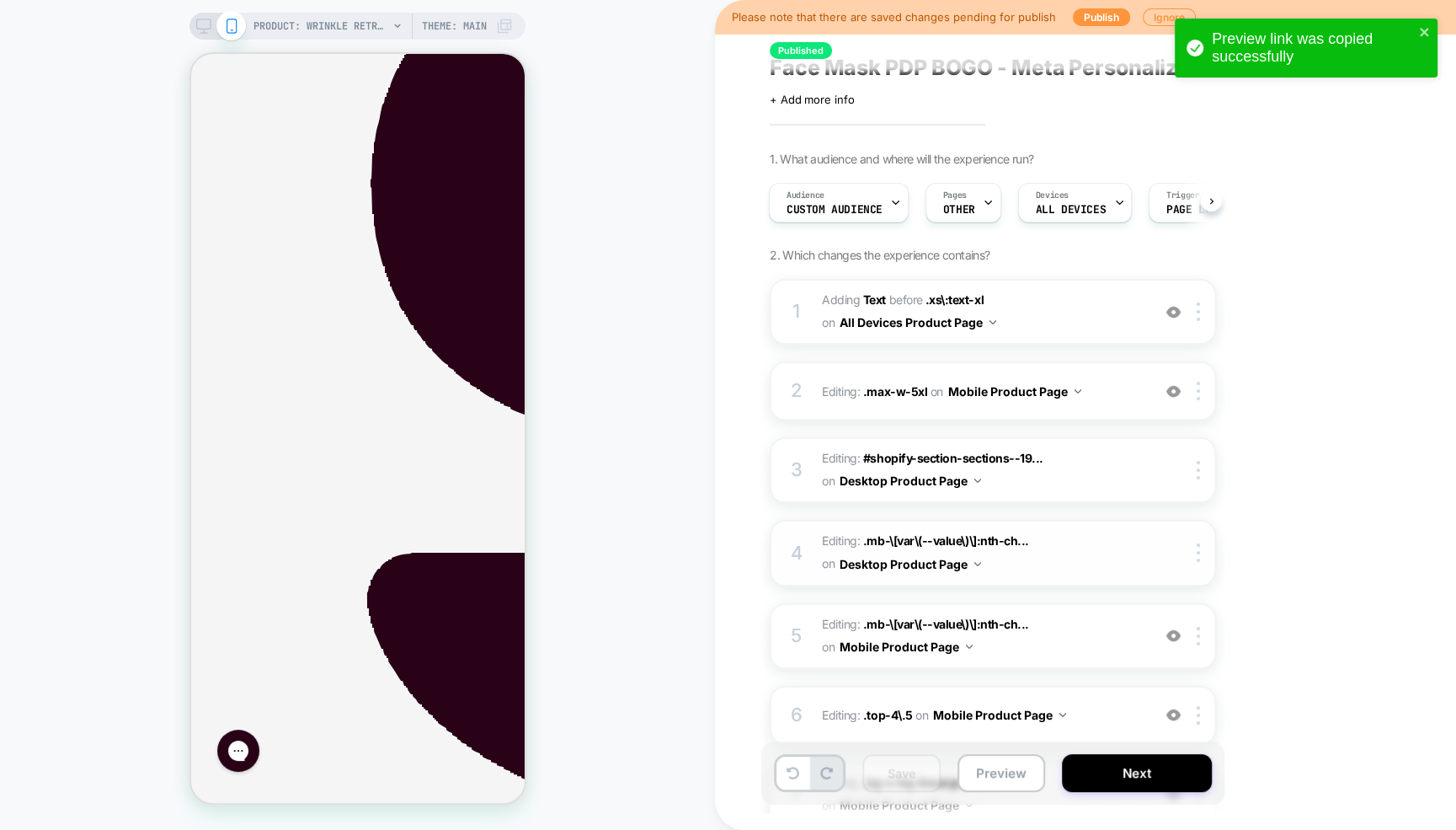
scroll to position [370, 0]
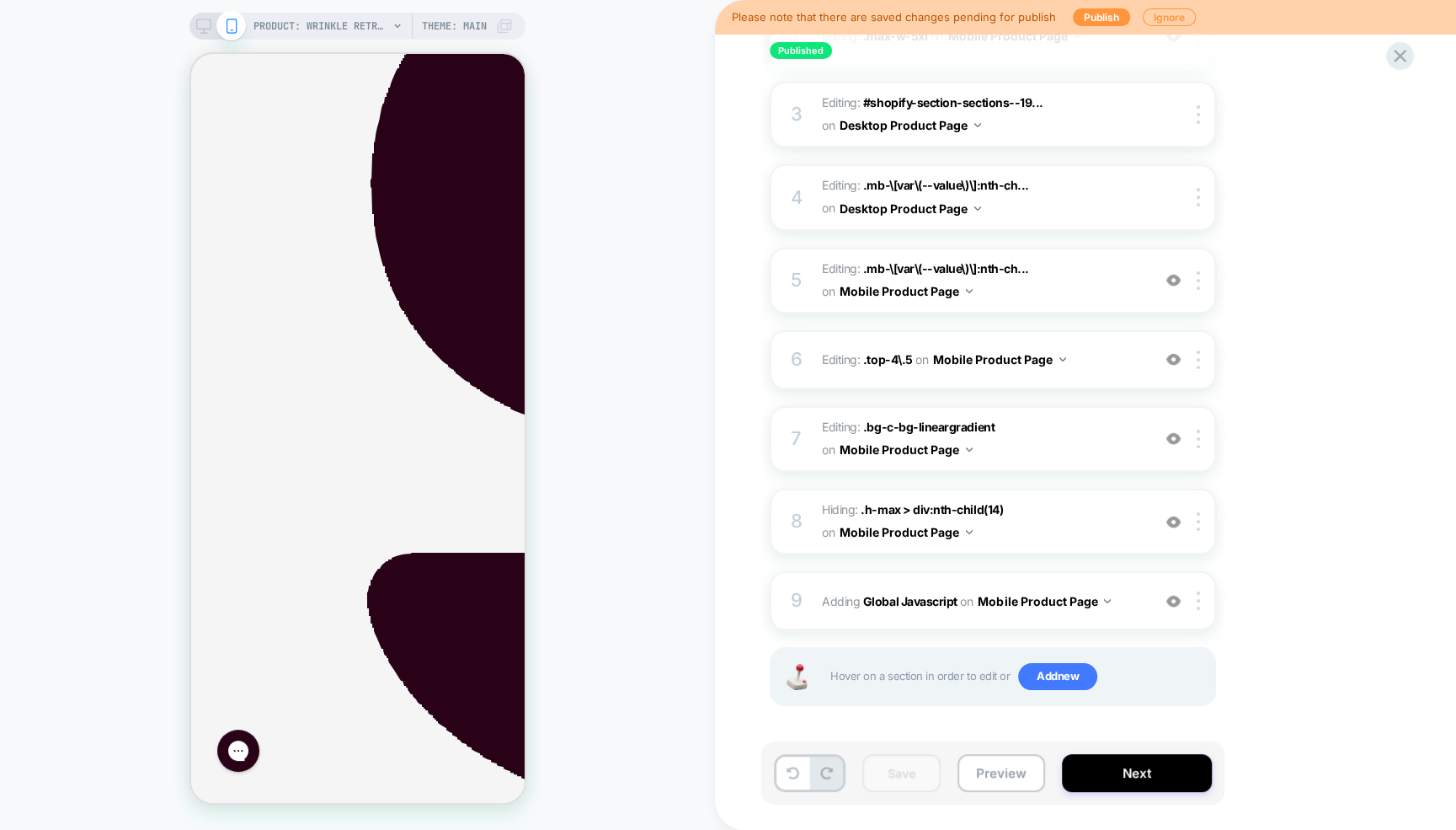
click at [197, 23] on icon at bounding box center [204, 26] width 15 height 15
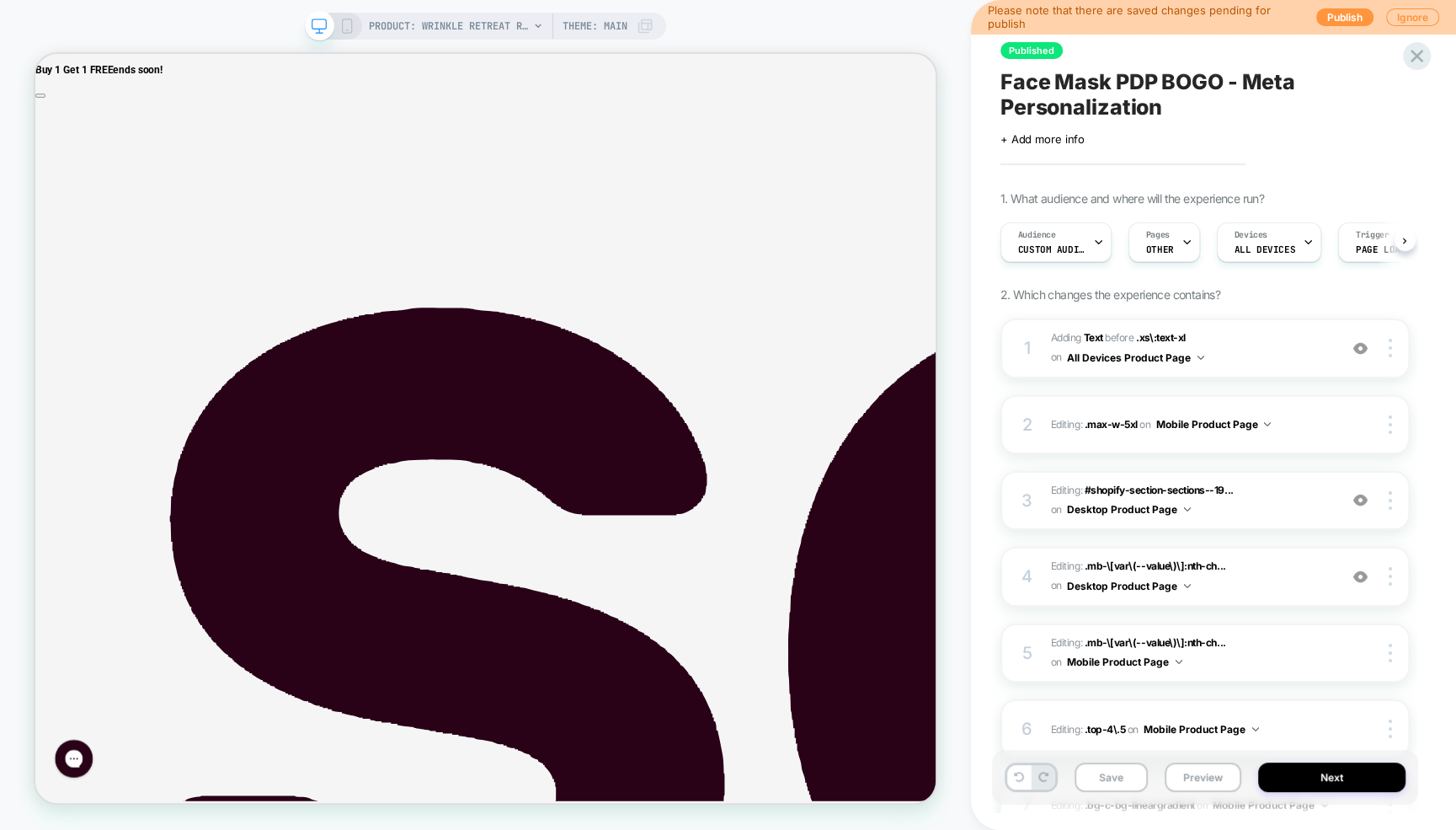
scroll to position [0, 1]
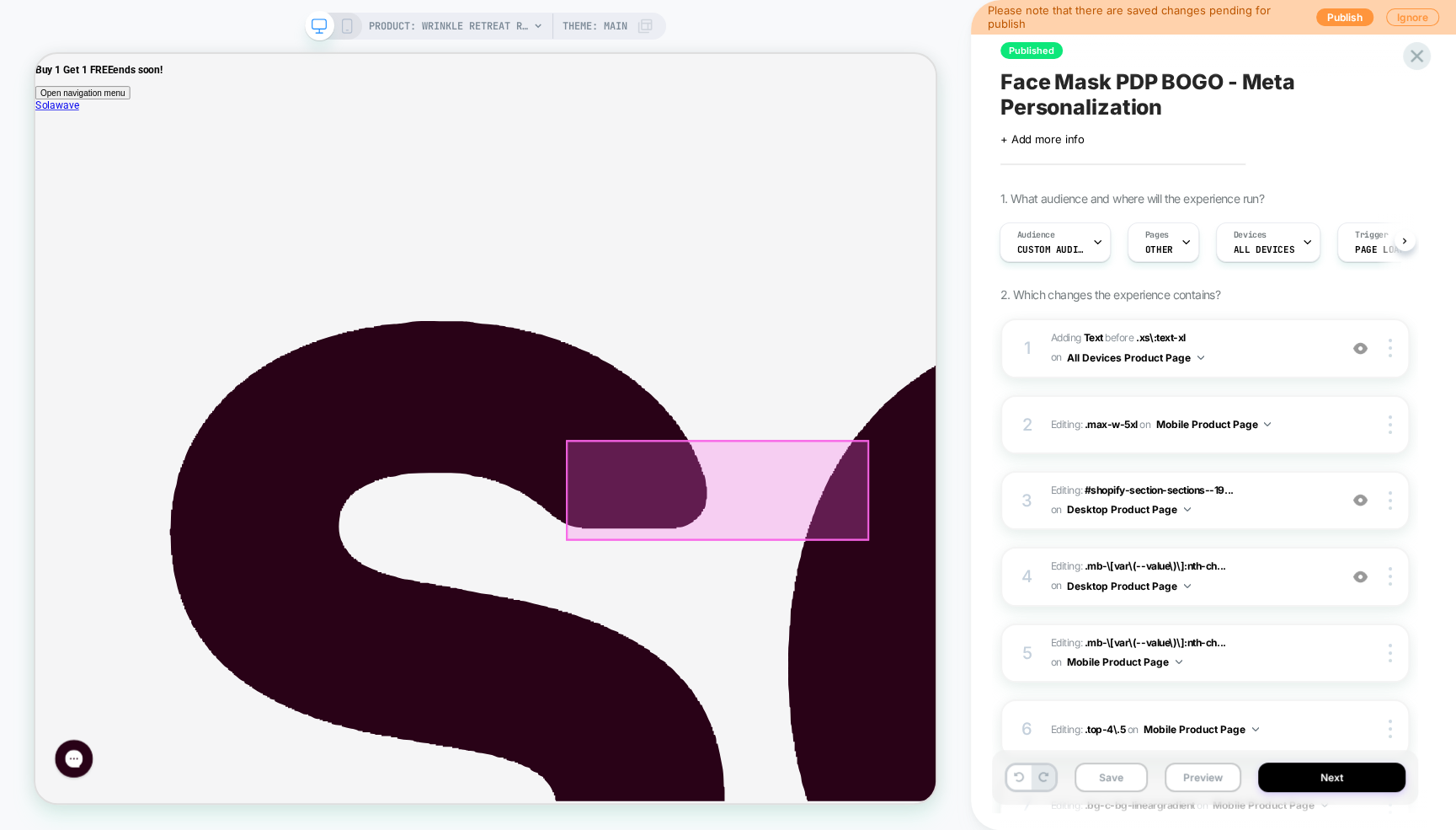
click at [988, 642] on div at bounding box center [945, 634] width 401 height 130
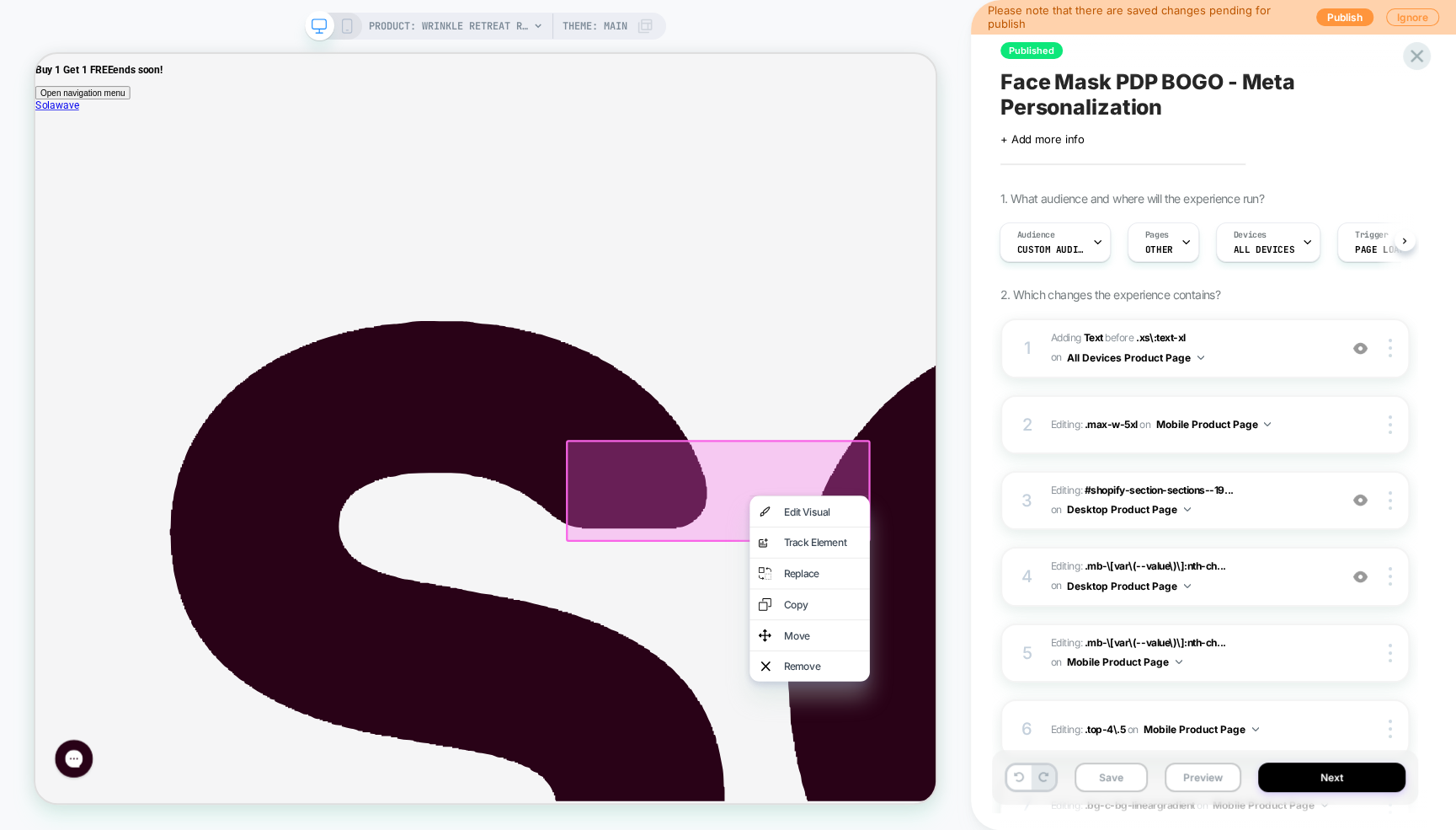
click at [988, 642] on div at bounding box center [1068, 642] width 160 height 1
click at [1047, 664] on div "Edit Visual" at bounding box center [1085, 663] width 103 height 17
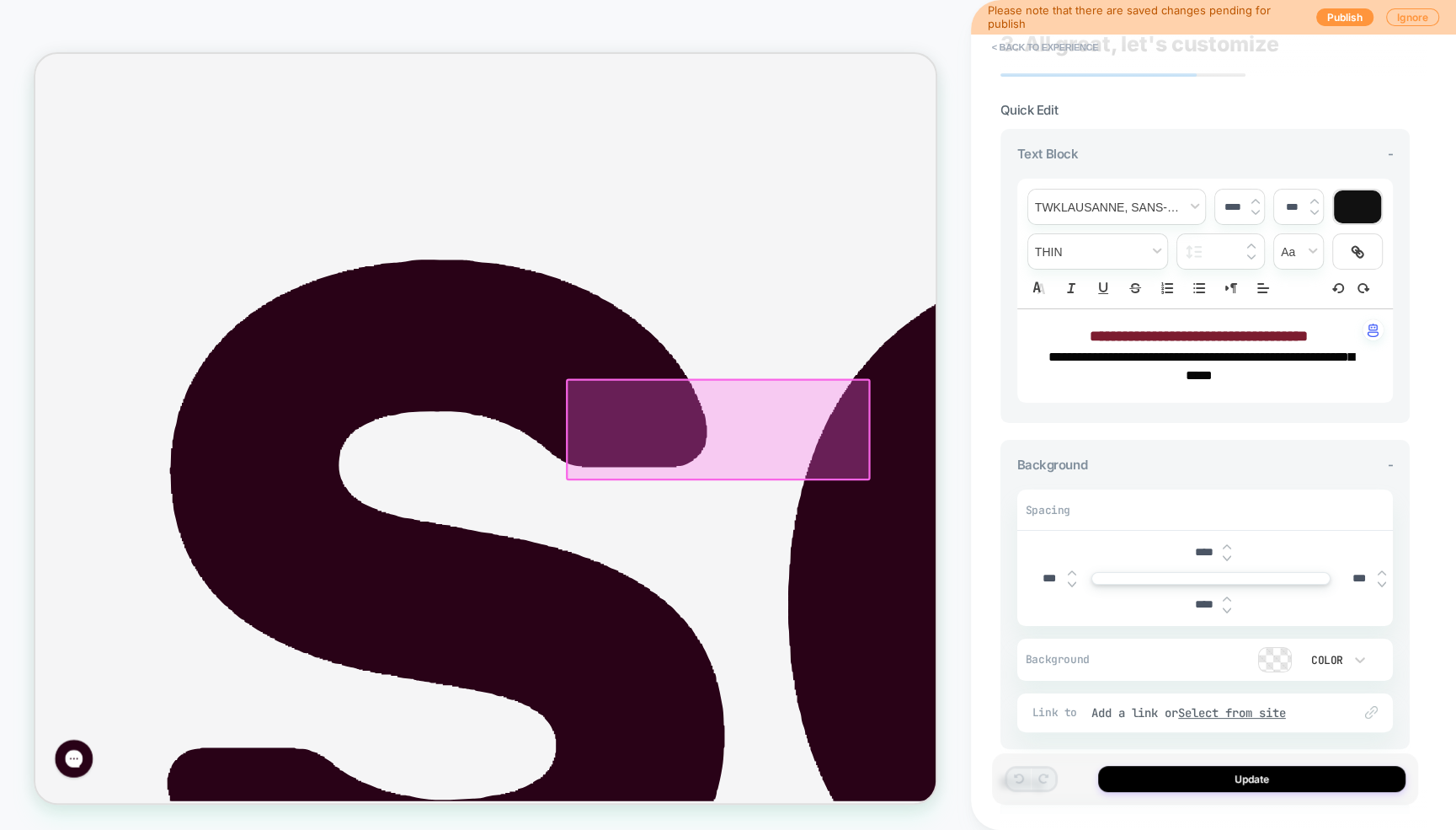
scroll to position [40, 0]
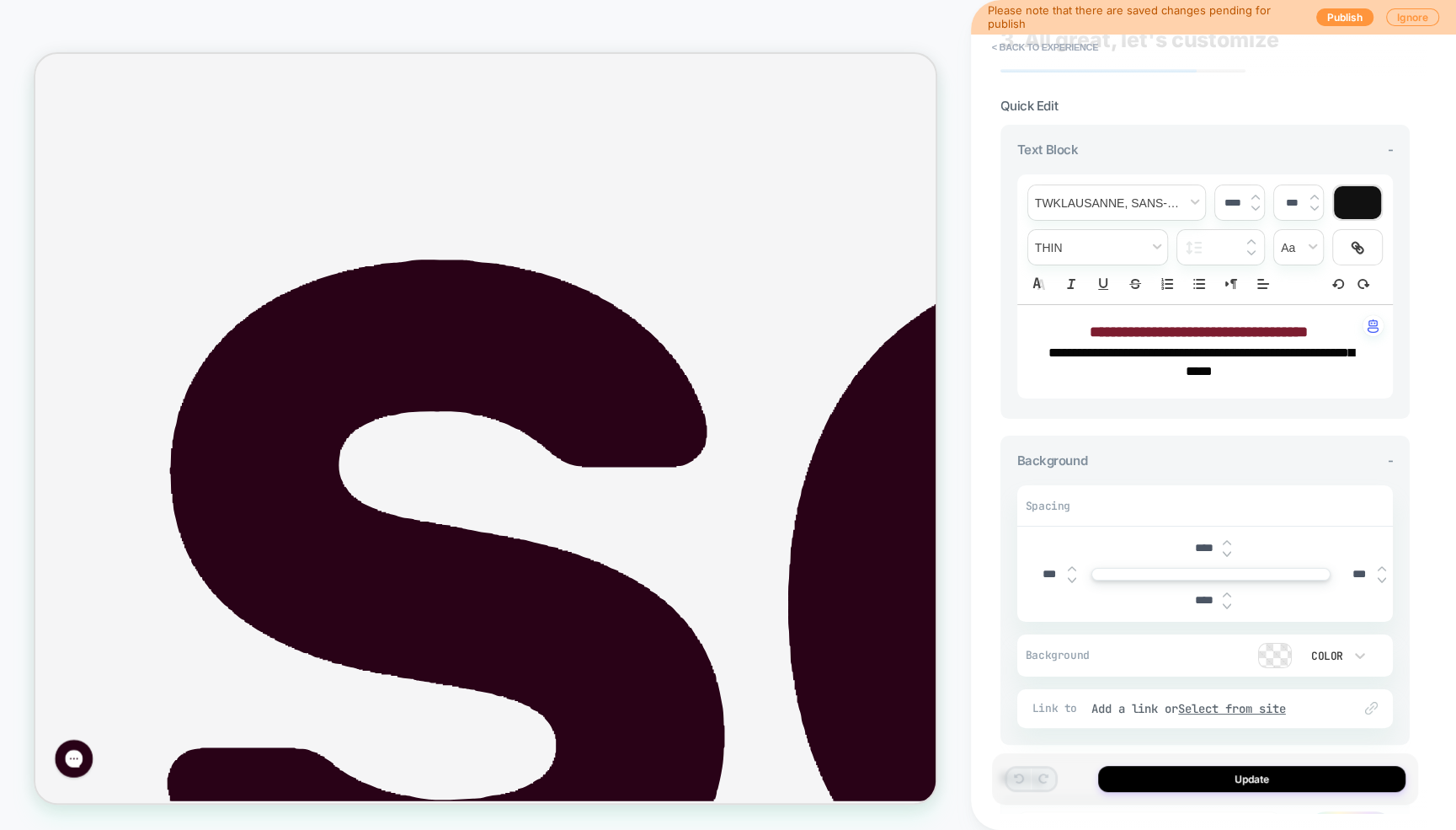
click at [1227, 550] on img at bounding box center [1226, 554] width 8 height 7
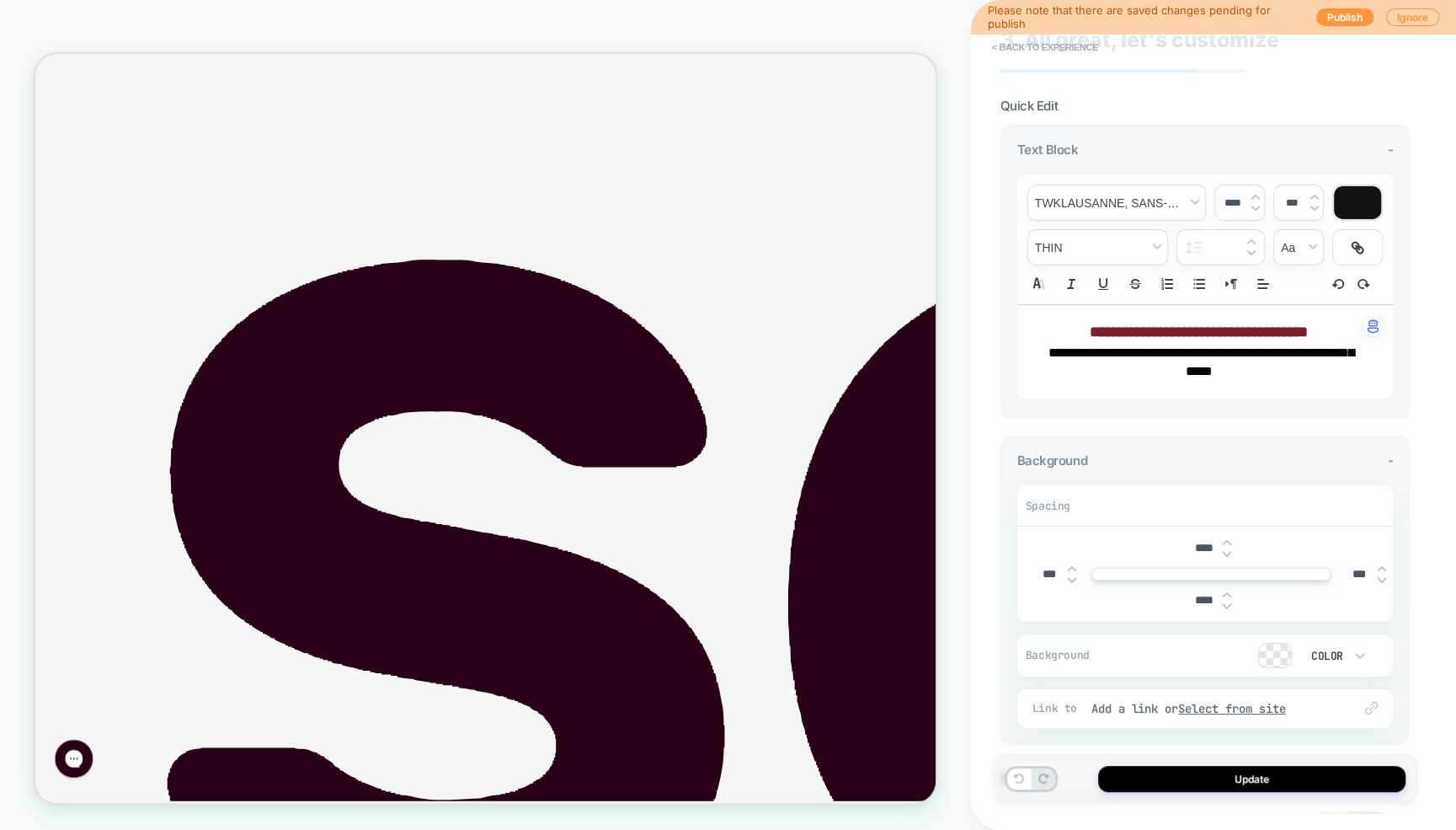
click at [1227, 550] on img at bounding box center [1226, 554] width 8 height 7
click at [1225, 554] on div "***" at bounding box center [1211, 547] width 52 height 34
click at [1228, 550] on img at bounding box center [1226, 554] width 8 height 7
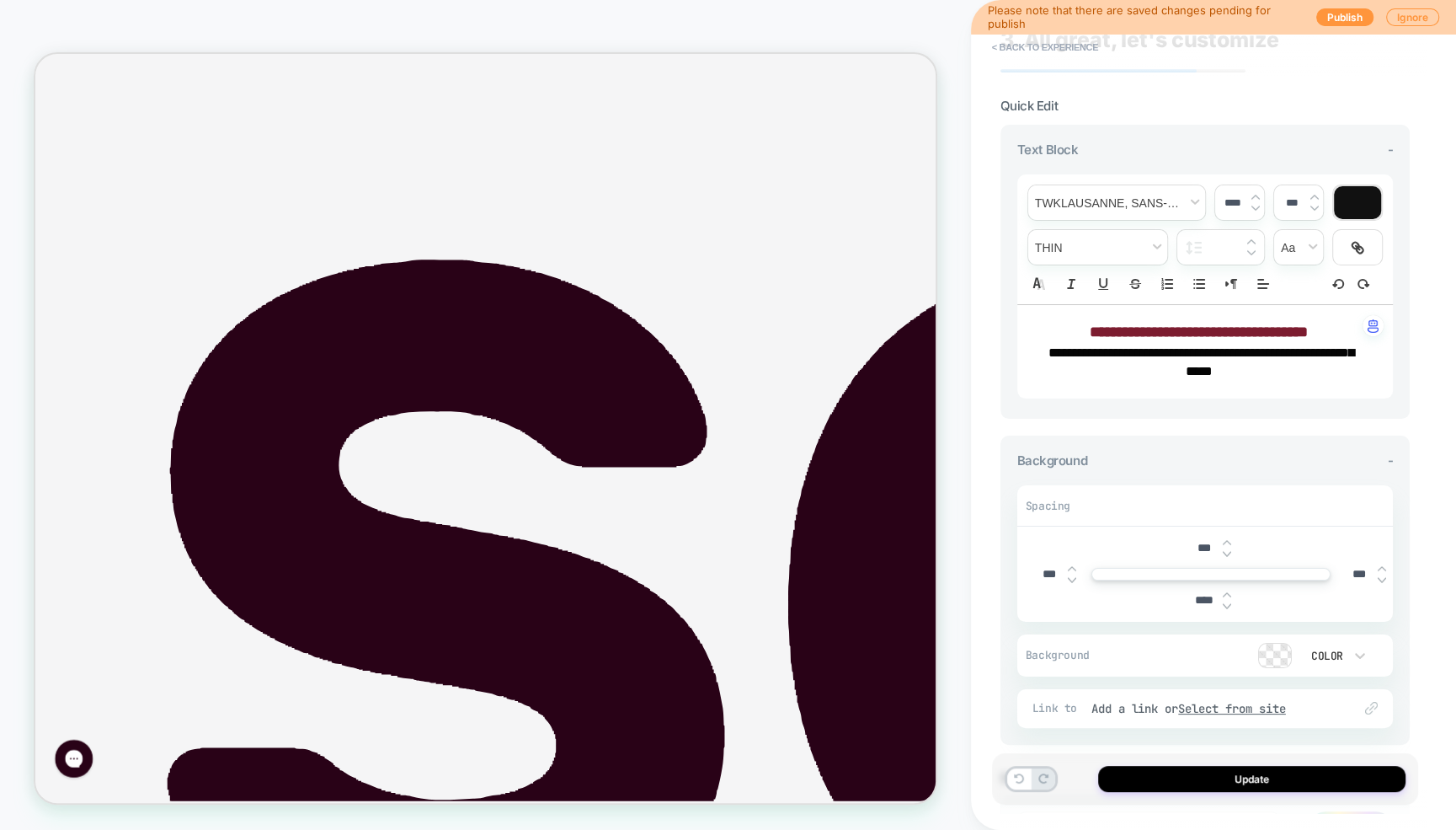
click at [1228, 550] on img at bounding box center [1226, 554] width 8 height 7
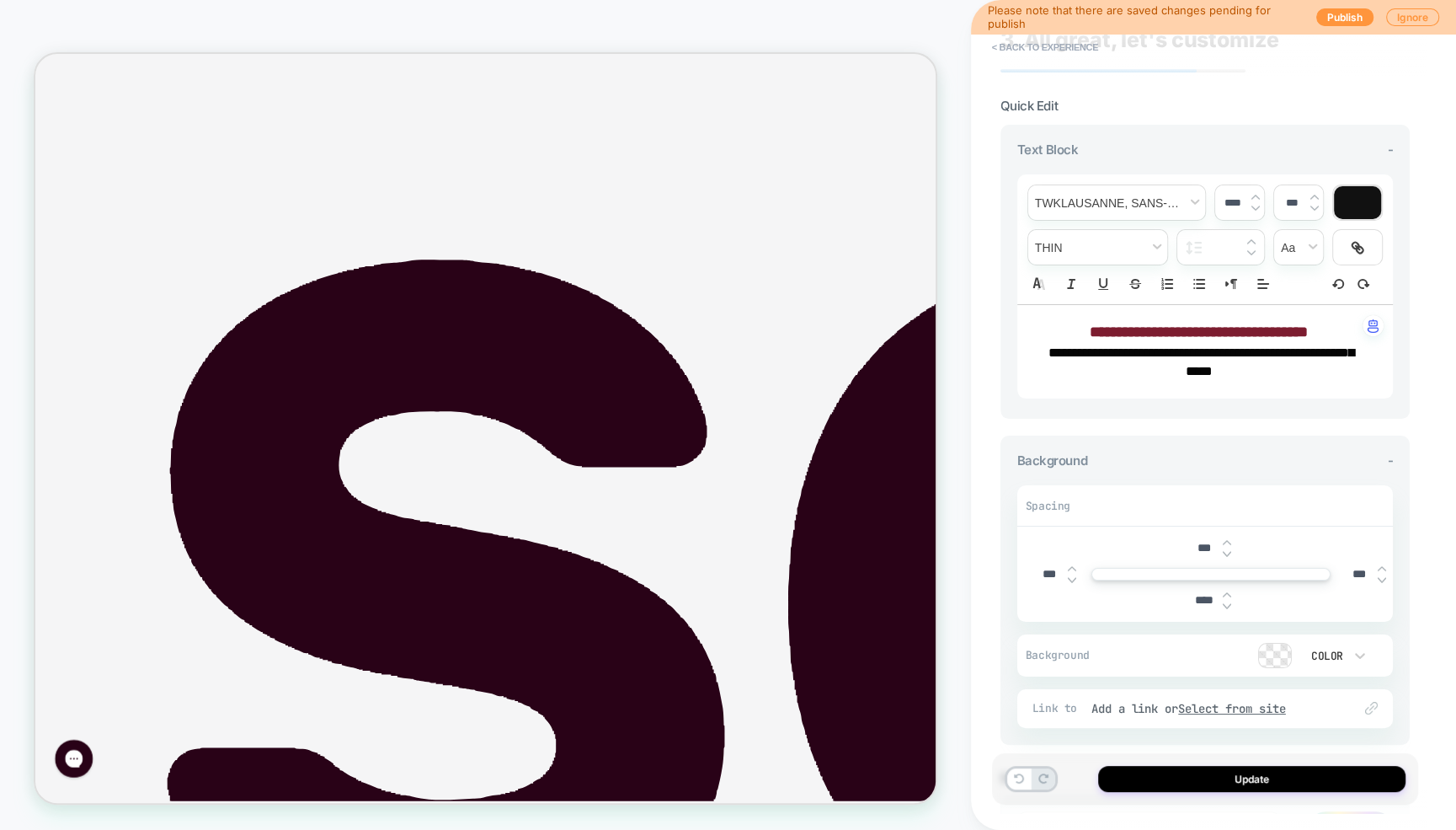
click at [1228, 550] on img at bounding box center [1226, 554] width 8 height 7
click at [1228, 541] on img at bounding box center [1226, 543] width 8 height 7
type input "***"
click at [1241, 782] on button "Update" at bounding box center [1251, 778] width 308 height 26
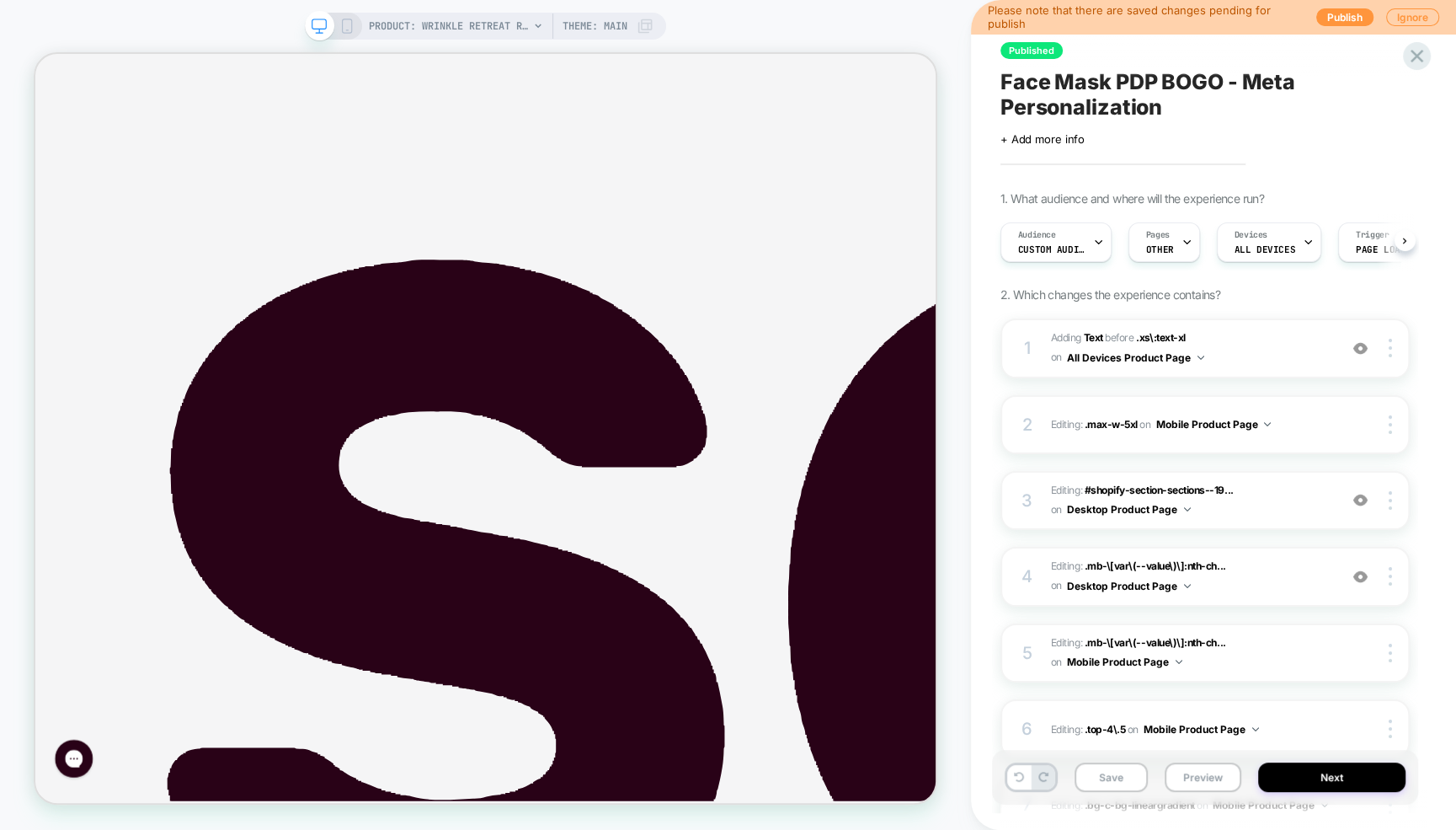
scroll to position [0, 1]
click at [1129, 786] on button "Save" at bounding box center [1112, 776] width 74 height 30
click at [1201, 776] on button "Preview" at bounding box center [1202, 776] width 76 height 30
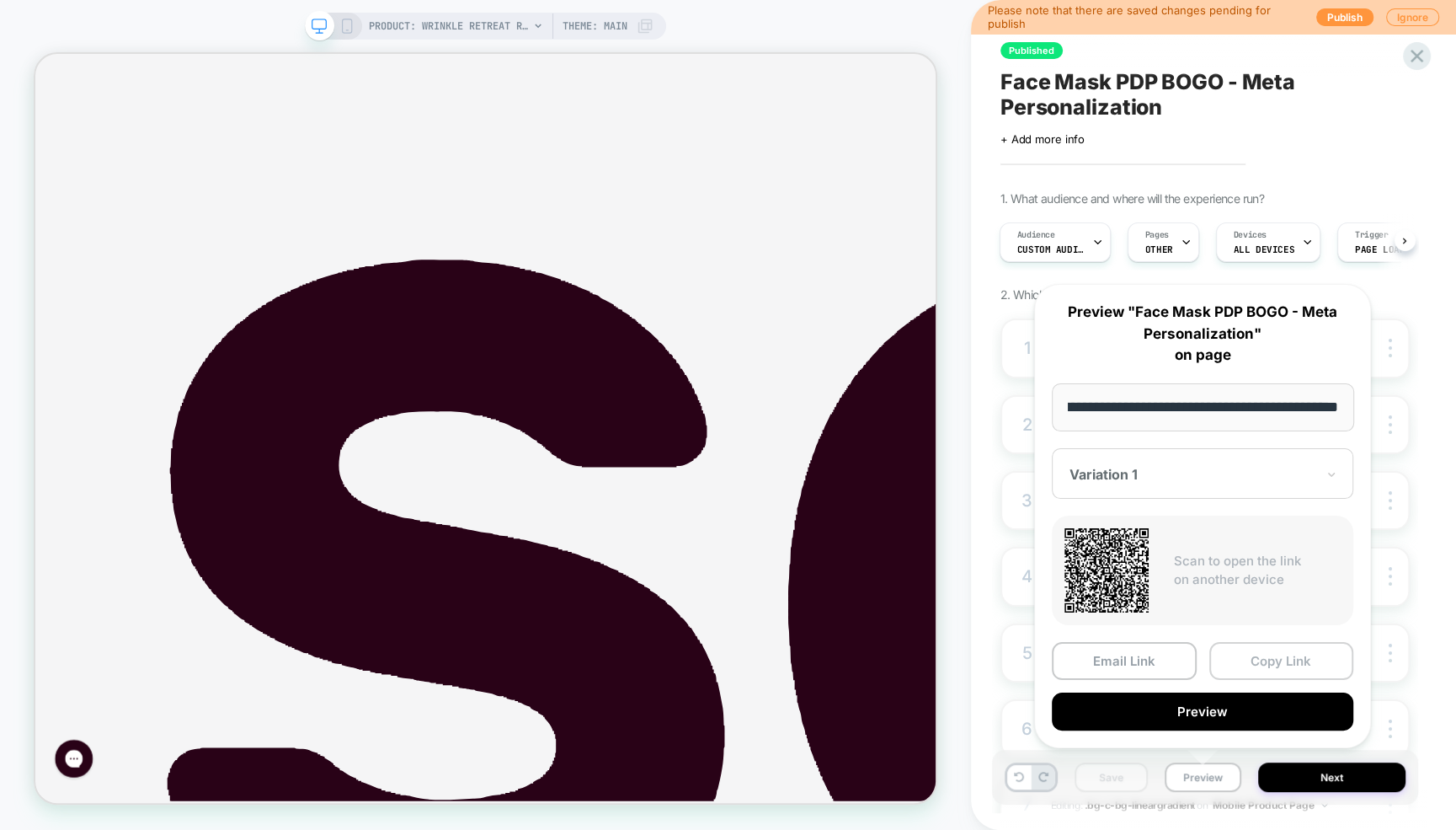
scroll to position [0, 0]
click at [1288, 665] on button "Copy Link" at bounding box center [1281, 660] width 144 height 38
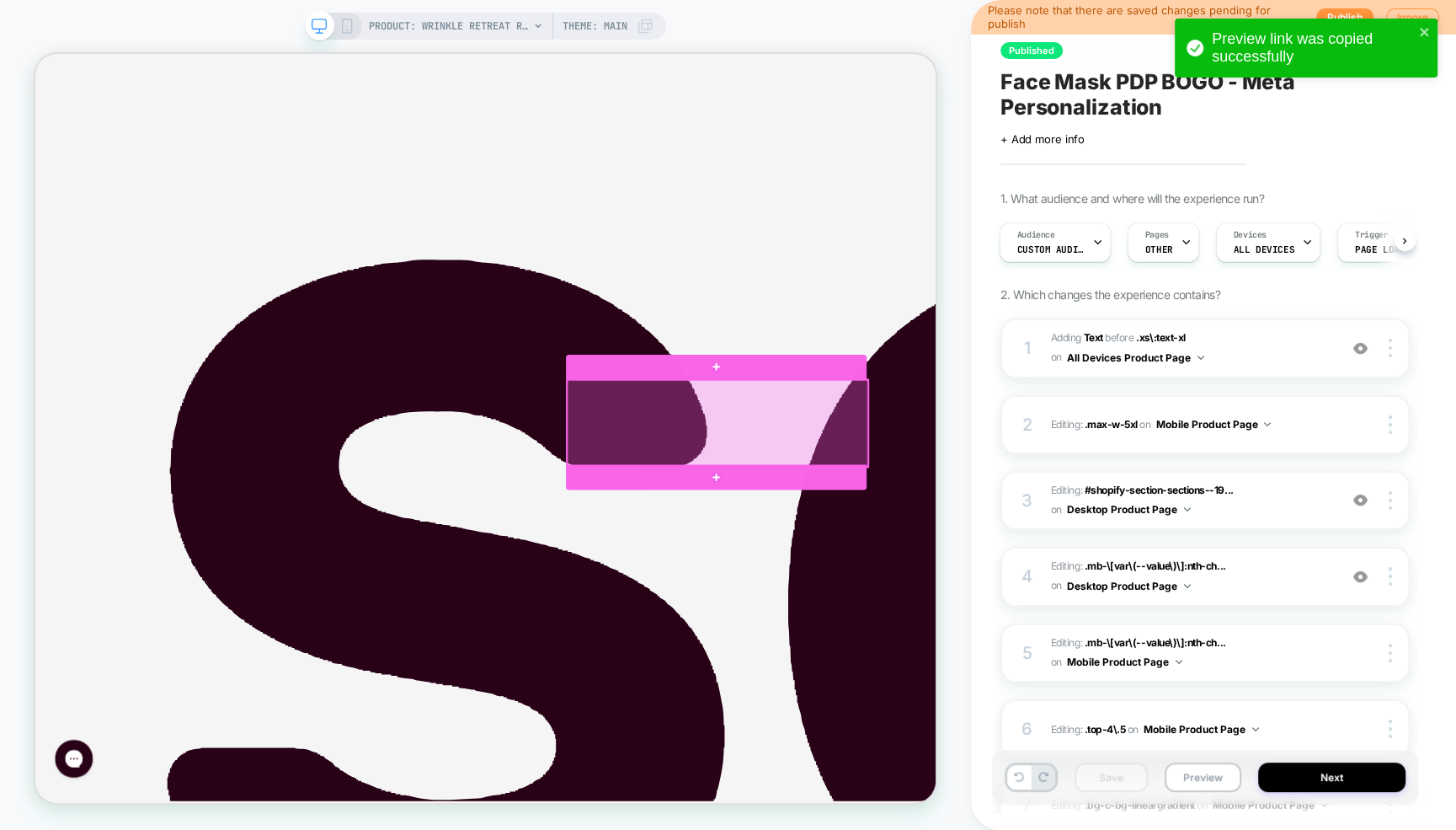
click at [914, 542] on div at bounding box center [945, 546] width 401 height 116
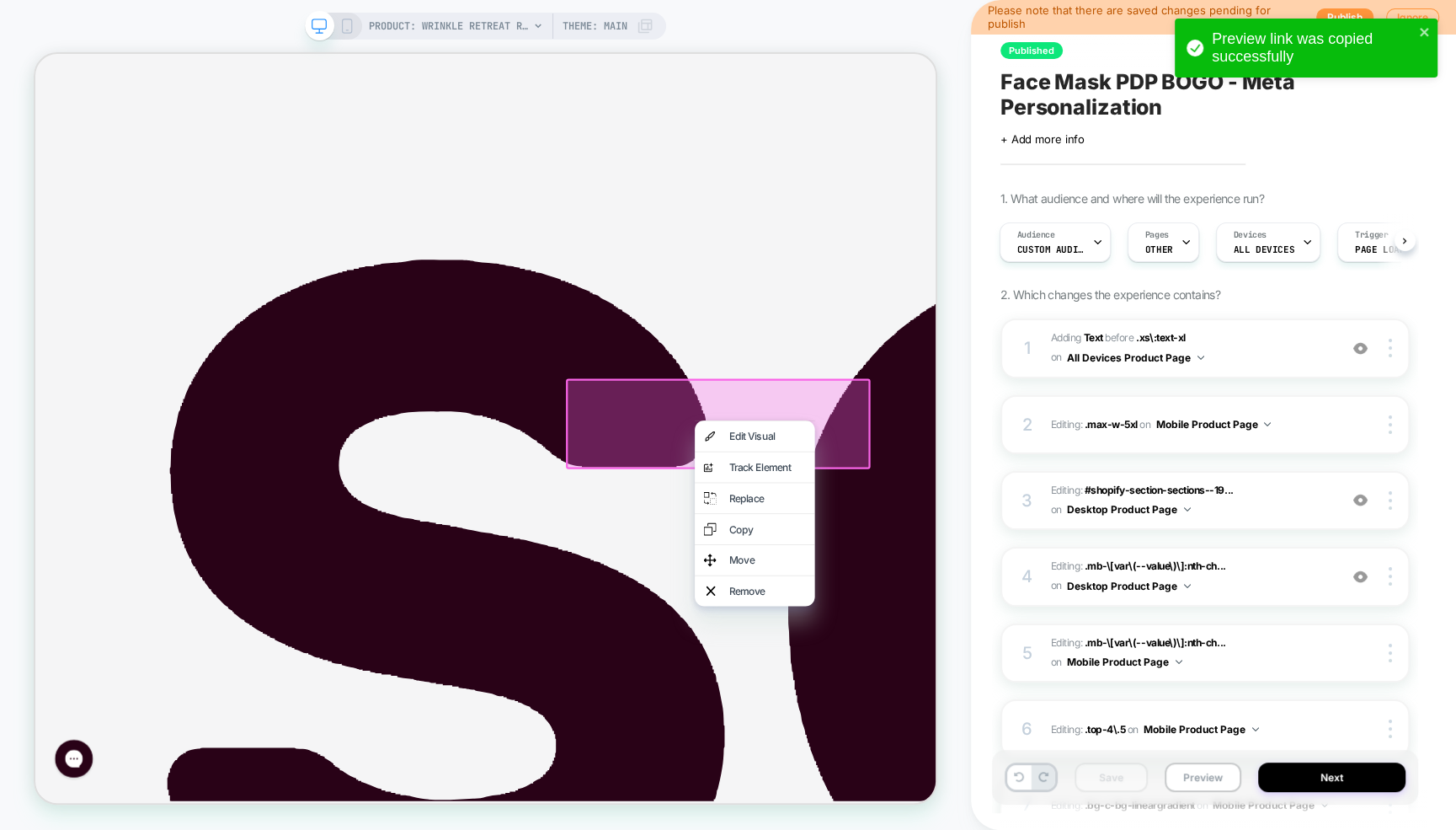
click at [884, 539] on div at bounding box center [946, 547] width 405 height 120
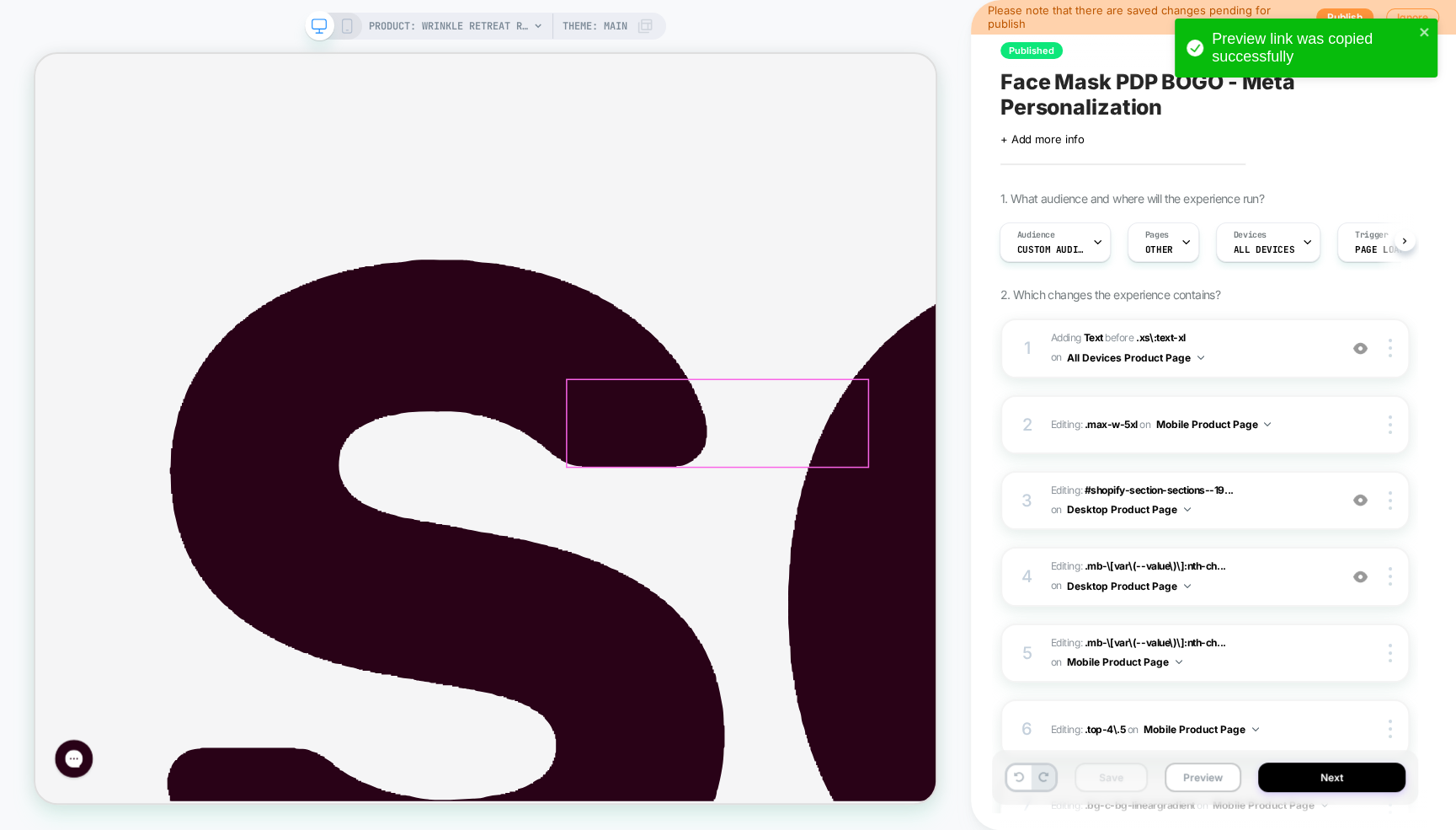
click at [983, 537] on div at bounding box center [945, 546] width 401 height 116
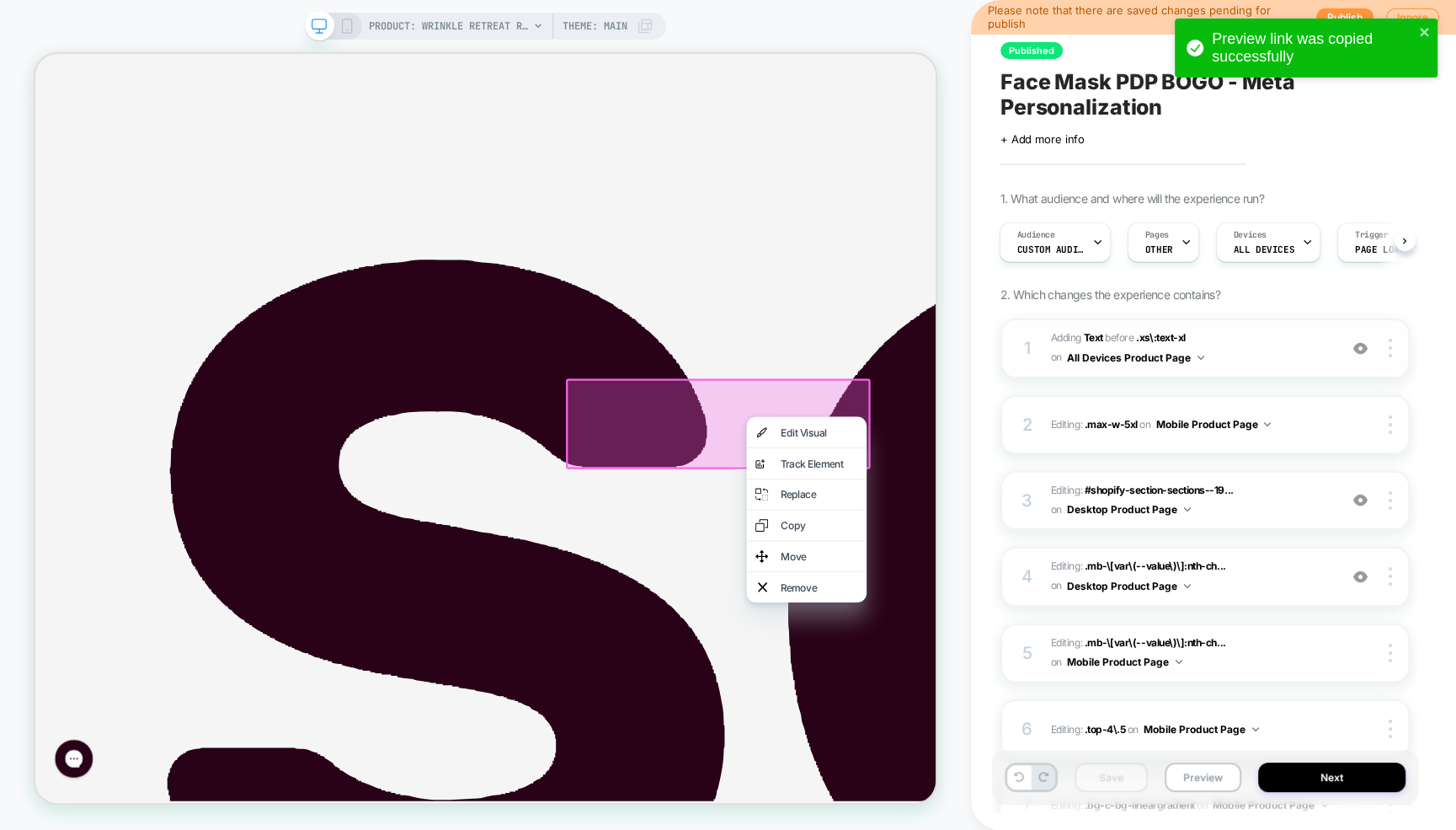
click at [1275, 350] on span "#_loomi_addon_1759530102457 Adding Text BEFORE .xs\:text-xl .xs\:text-xl on All…" at bounding box center [1190, 348] width 279 height 39
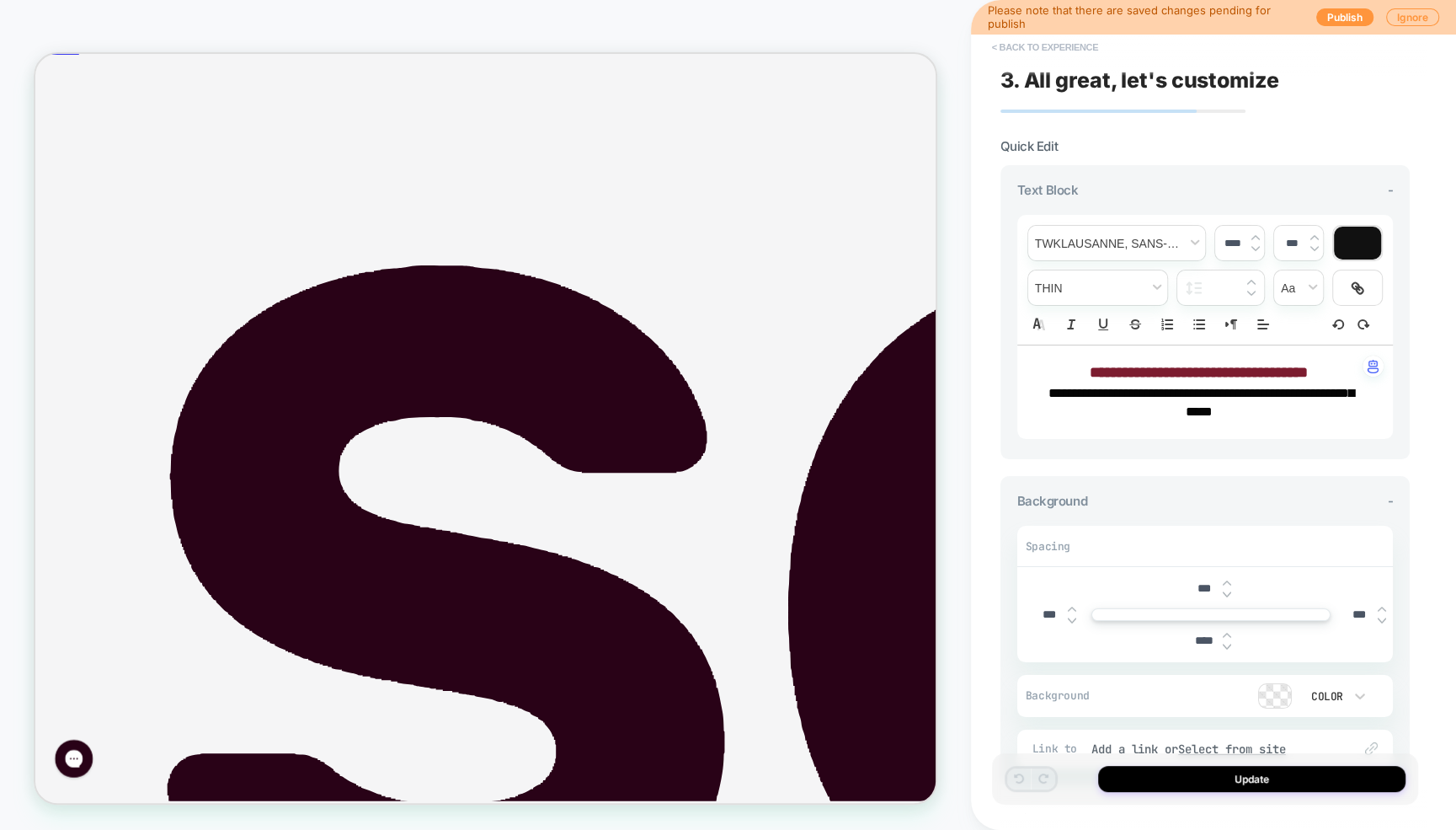
click at [1009, 47] on button "< Back to experience" at bounding box center [1044, 48] width 123 height 27
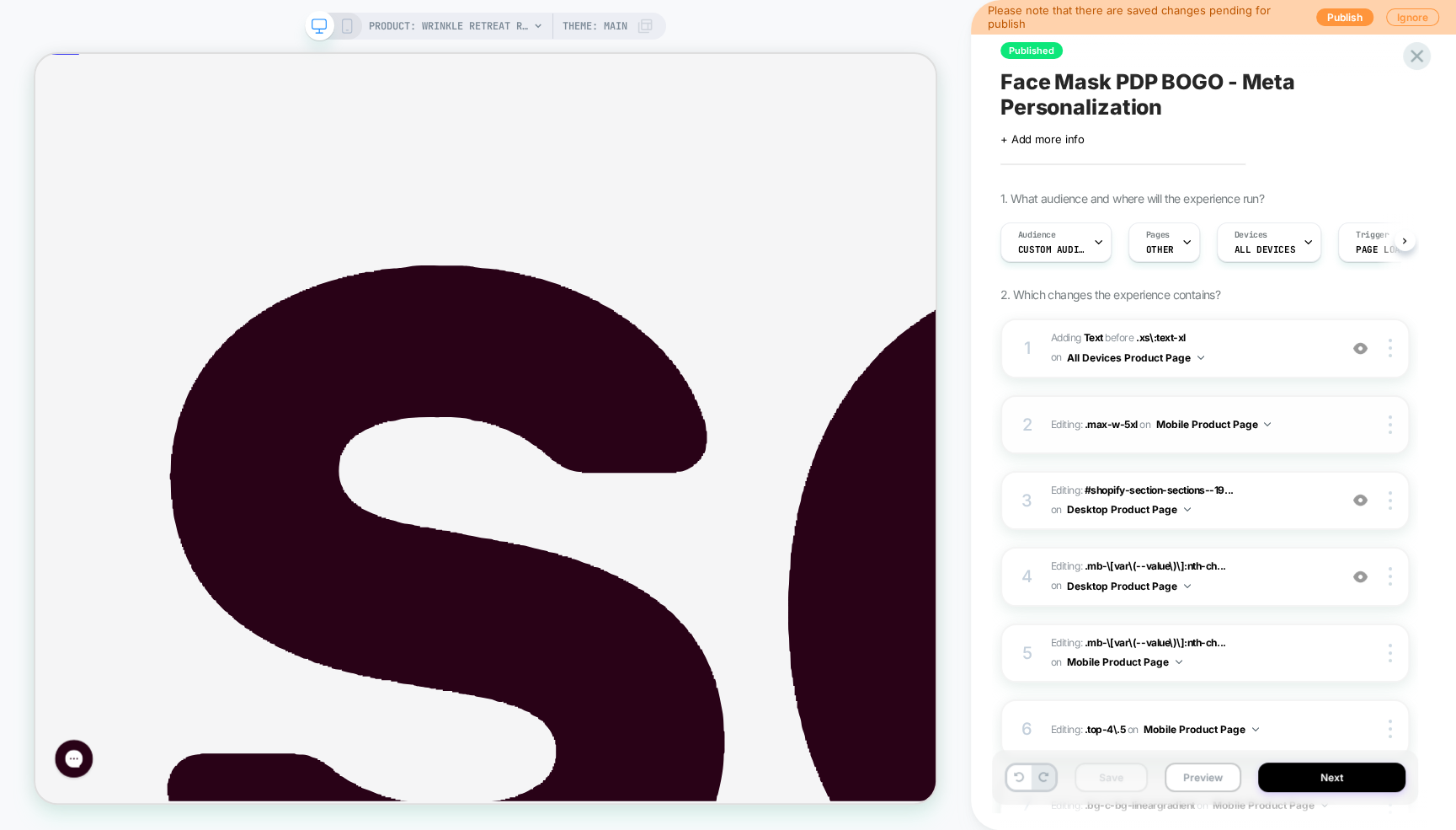
scroll to position [0, 1]
click at [1152, 336] on span ".xs\:text-xl" at bounding box center [1160, 337] width 48 height 13
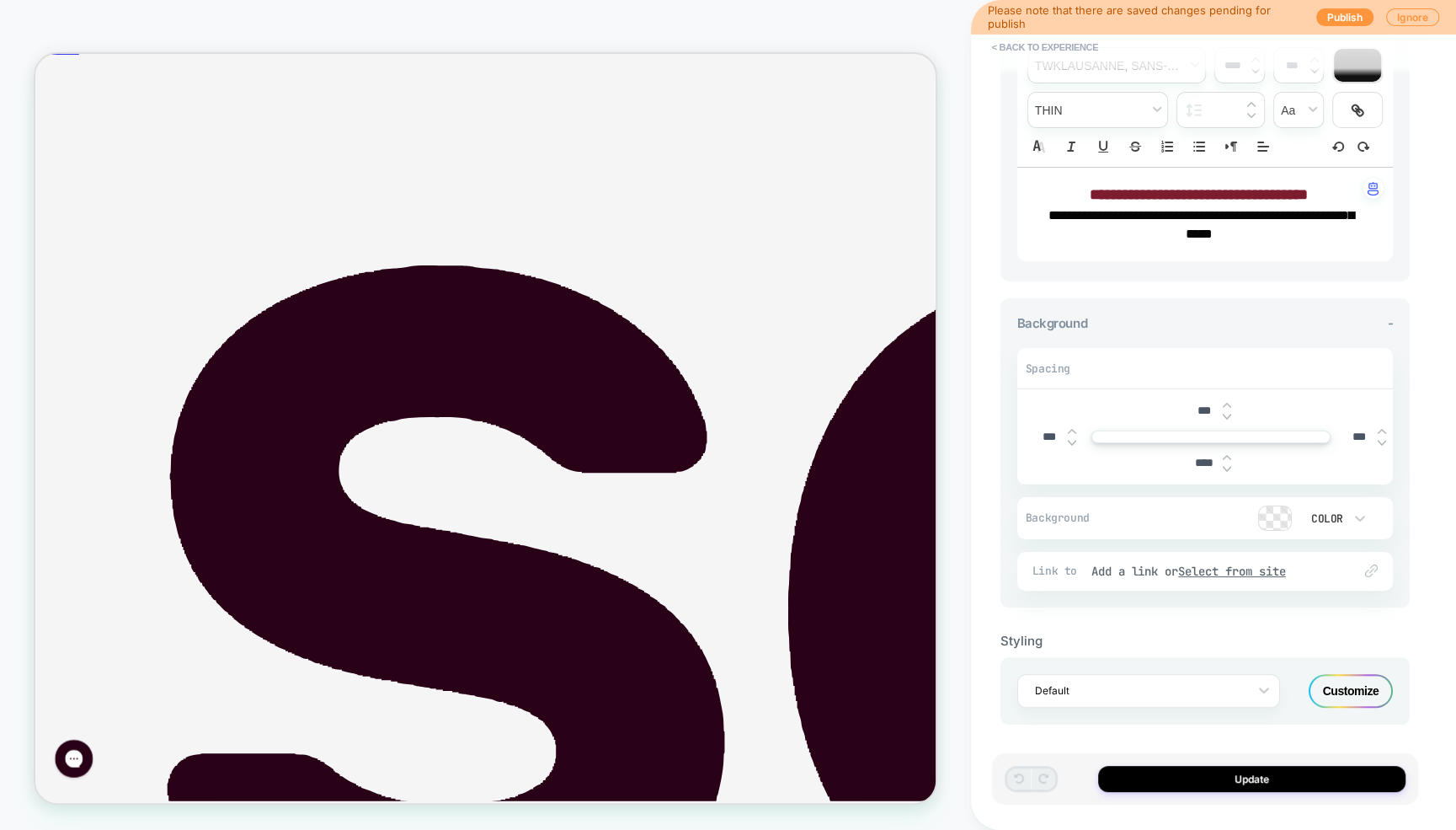
scroll to position [0, 0]
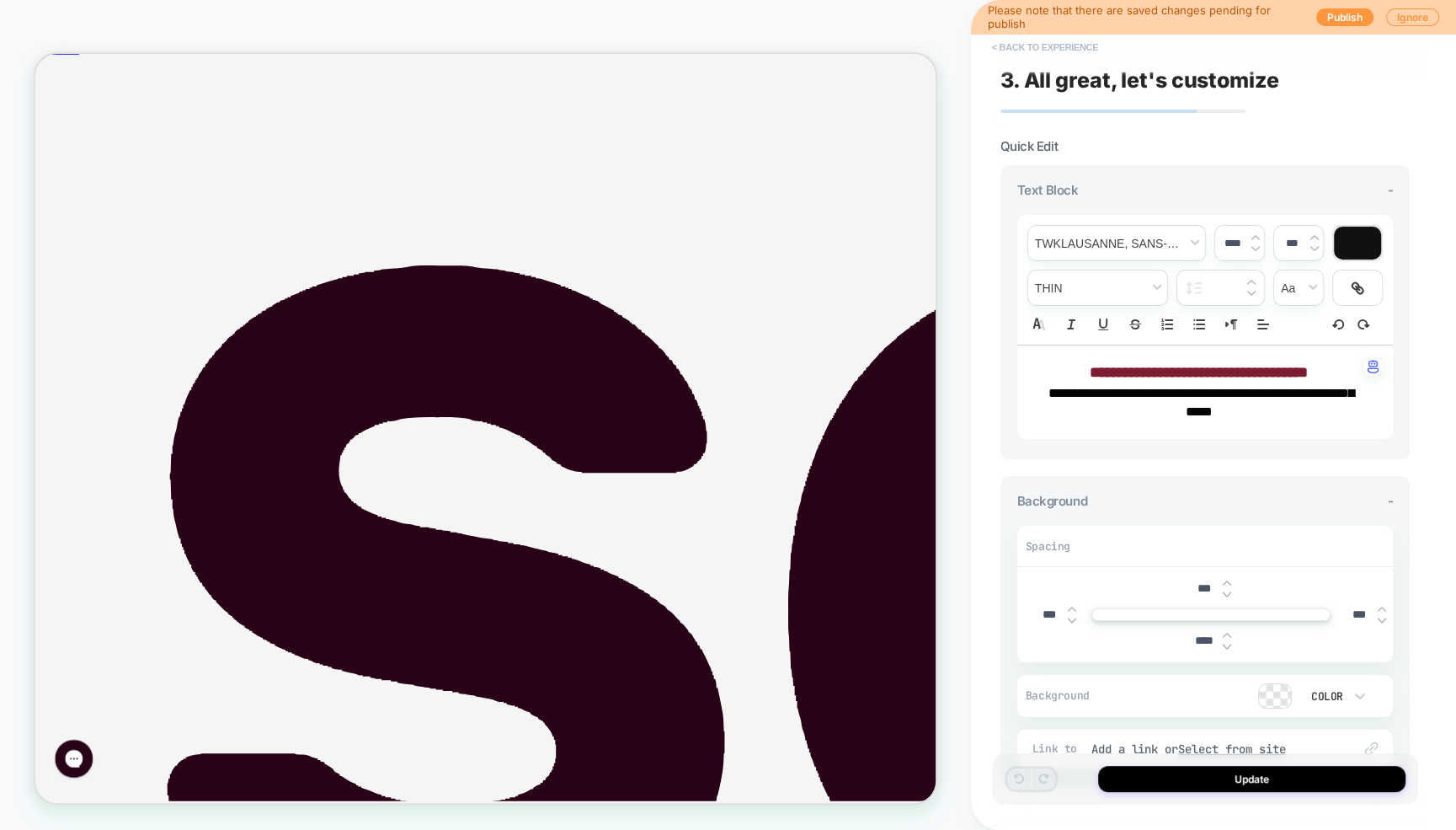
click at [1020, 47] on button "< Back to experience" at bounding box center [1044, 48] width 123 height 27
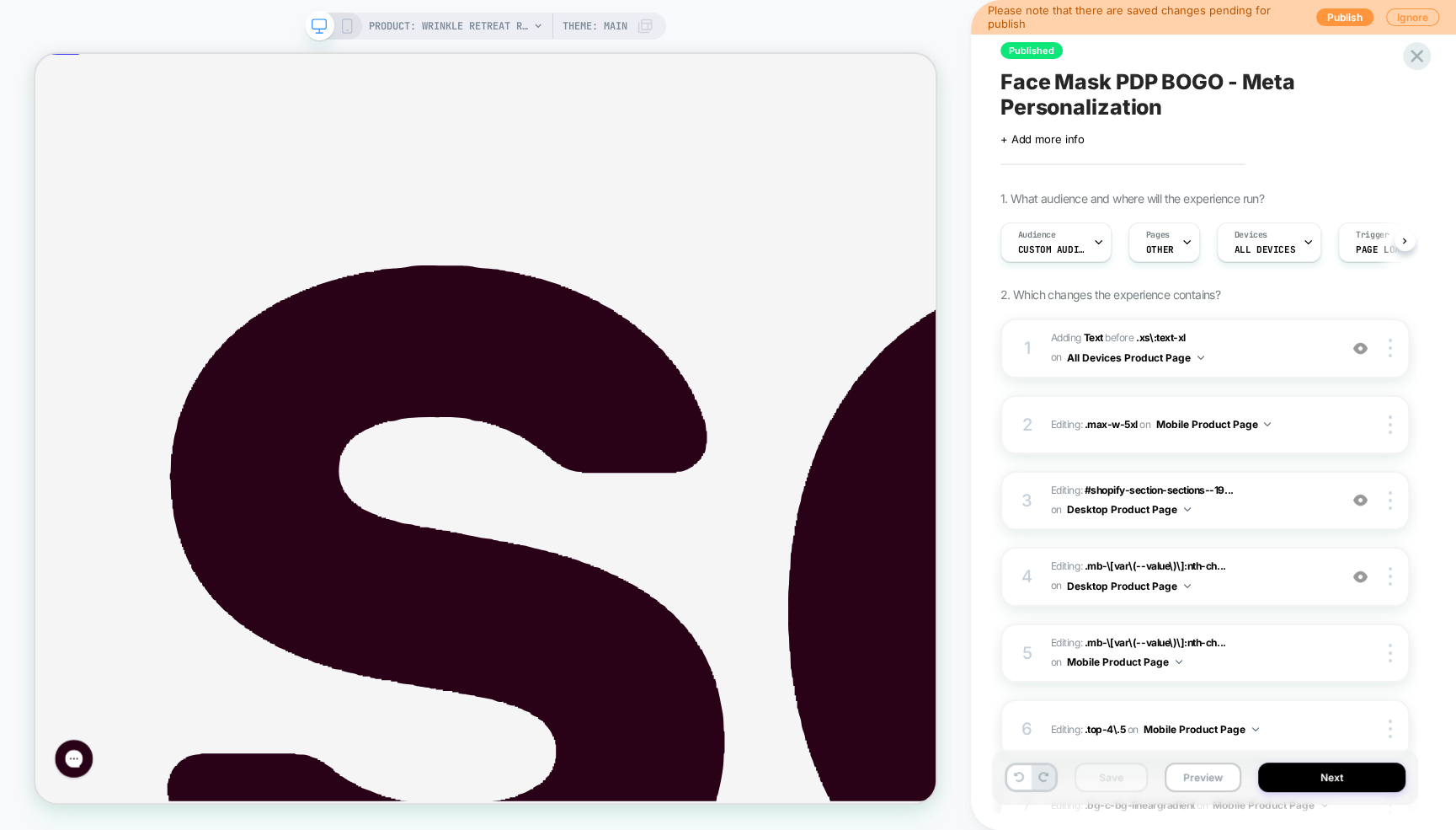
scroll to position [0, 1]
click at [1391, 350] on img at bounding box center [1391, 347] width 4 height 19
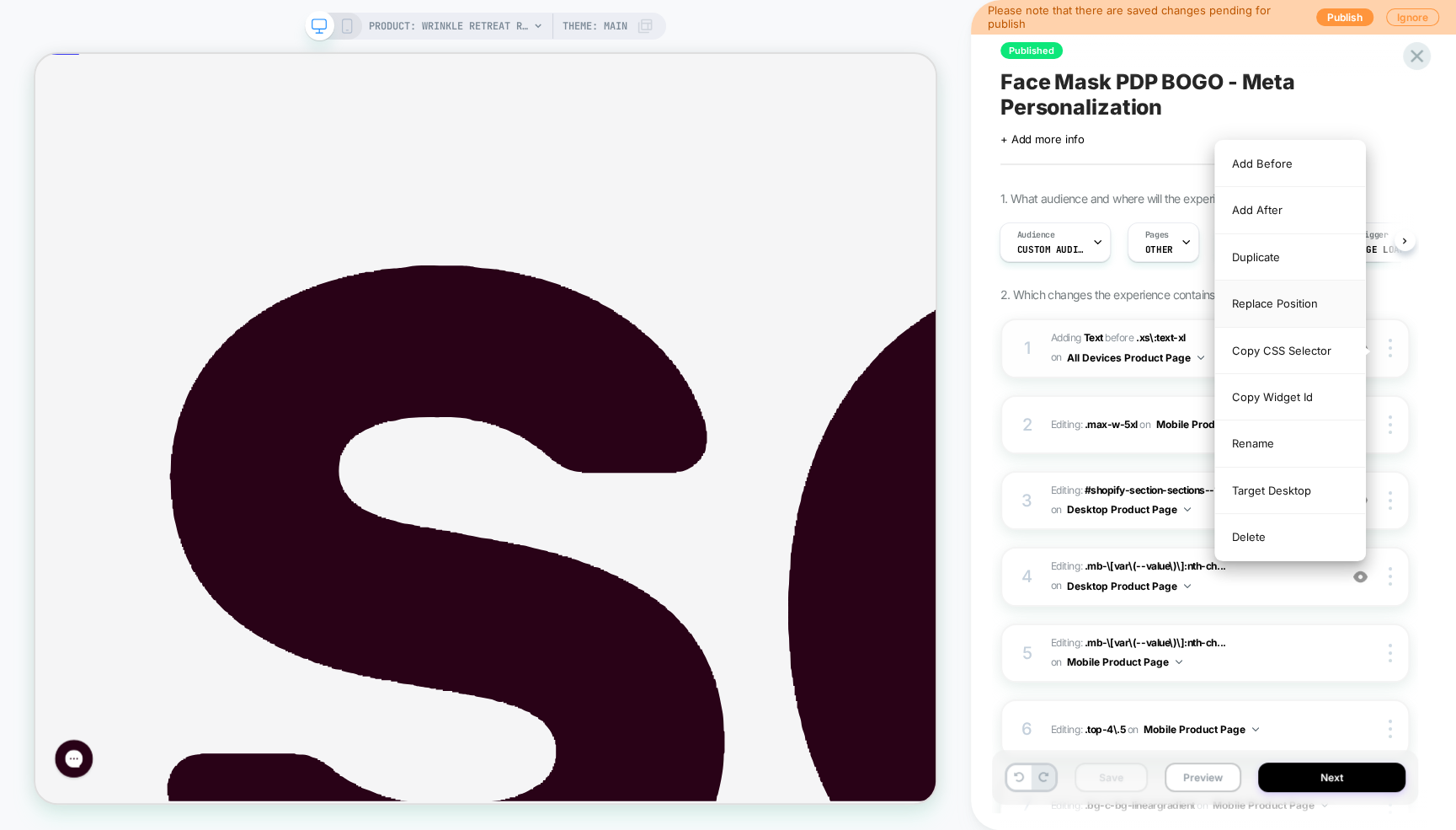
click at [1271, 297] on div "Replace Position" at bounding box center [1289, 304] width 150 height 47
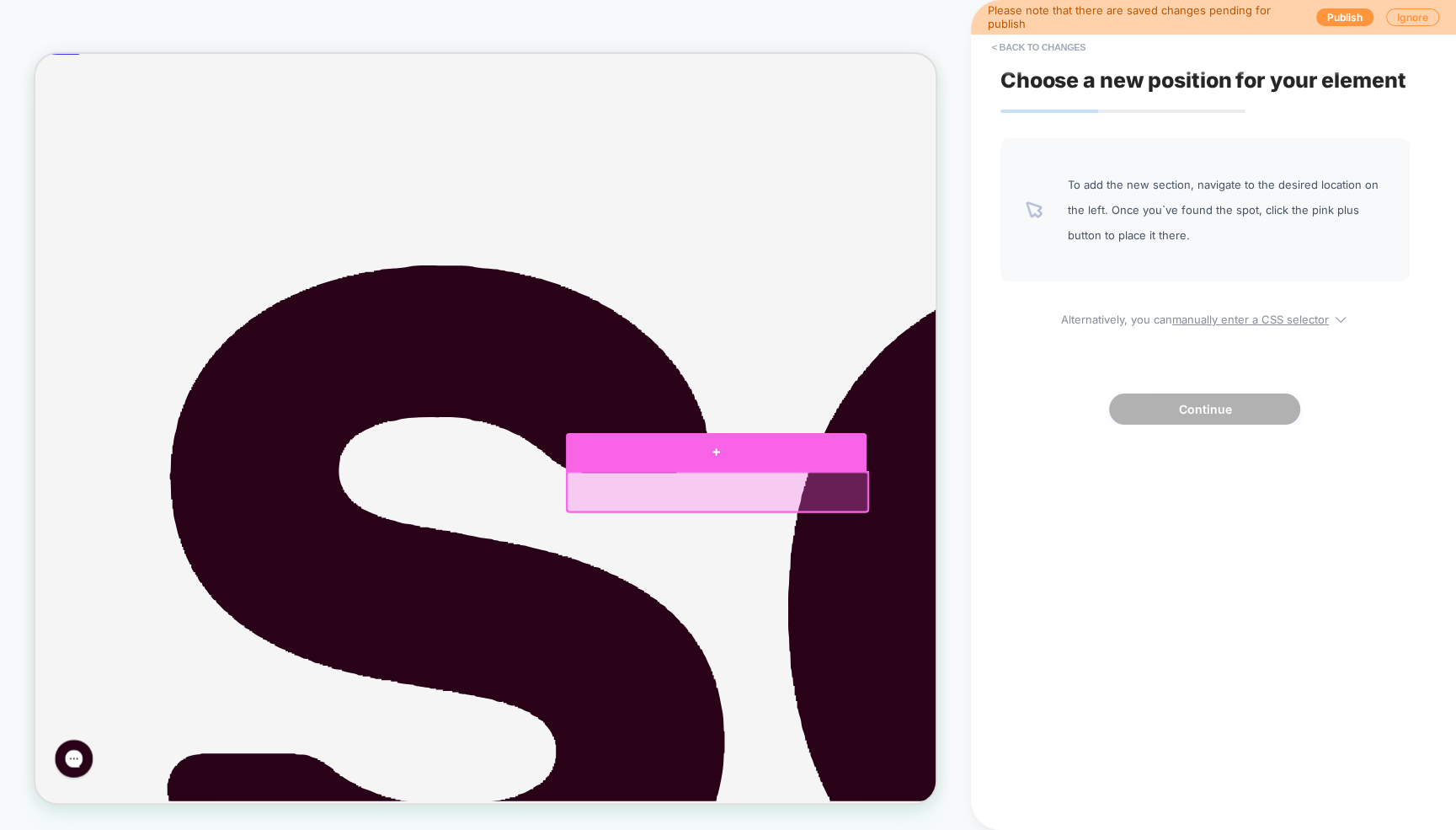
click at [952, 593] on div at bounding box center [943, 584] width 401 height 50
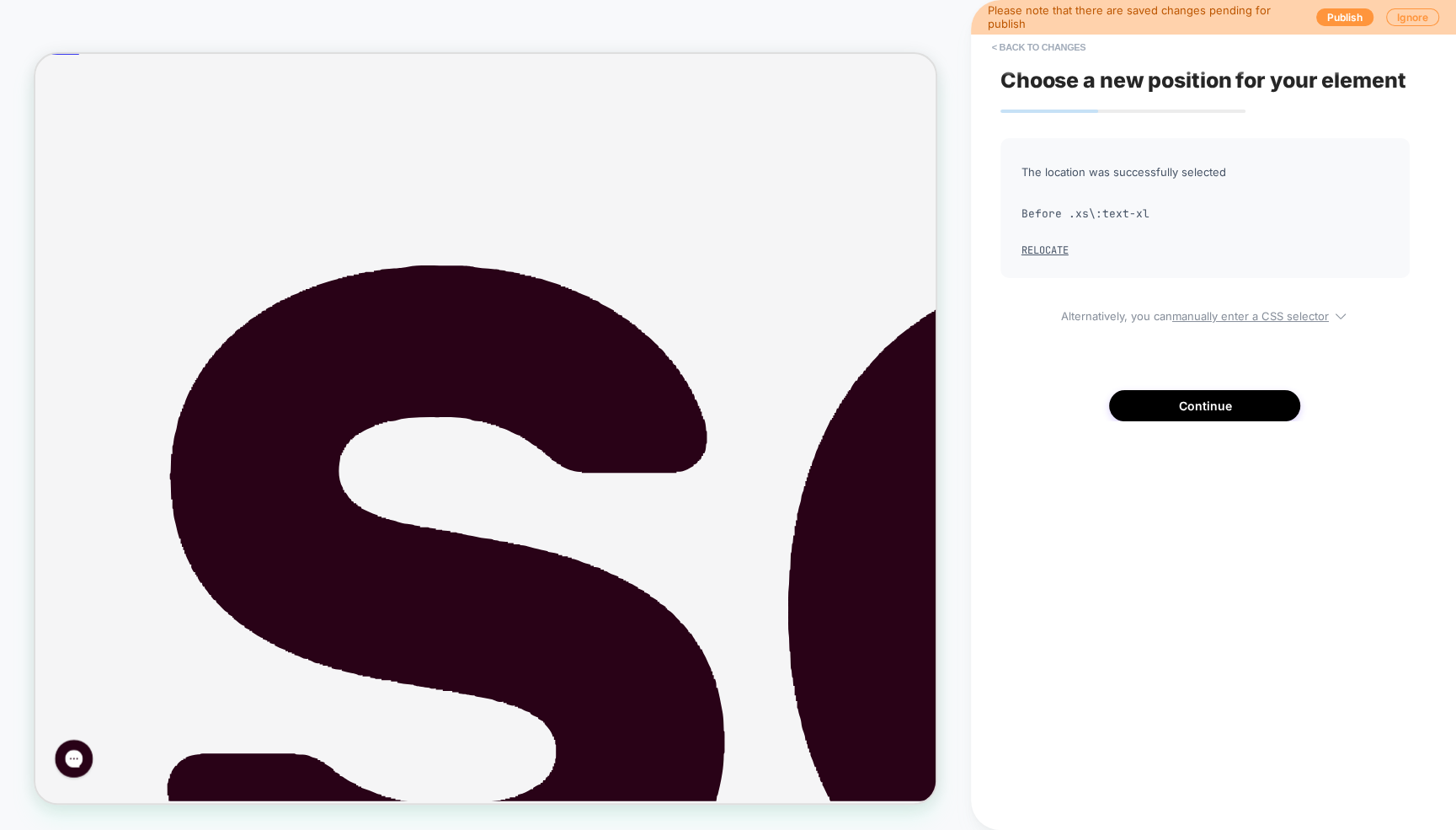
click at [1096, 211] on span "Before .xs\:text-xl" at bounding box center [1205, 214] width 367 height 25
click at [1234, 322] on u "manually enter a CSS selector" at bounding box center [1251, 315] width 157 height 13
select select "**********"
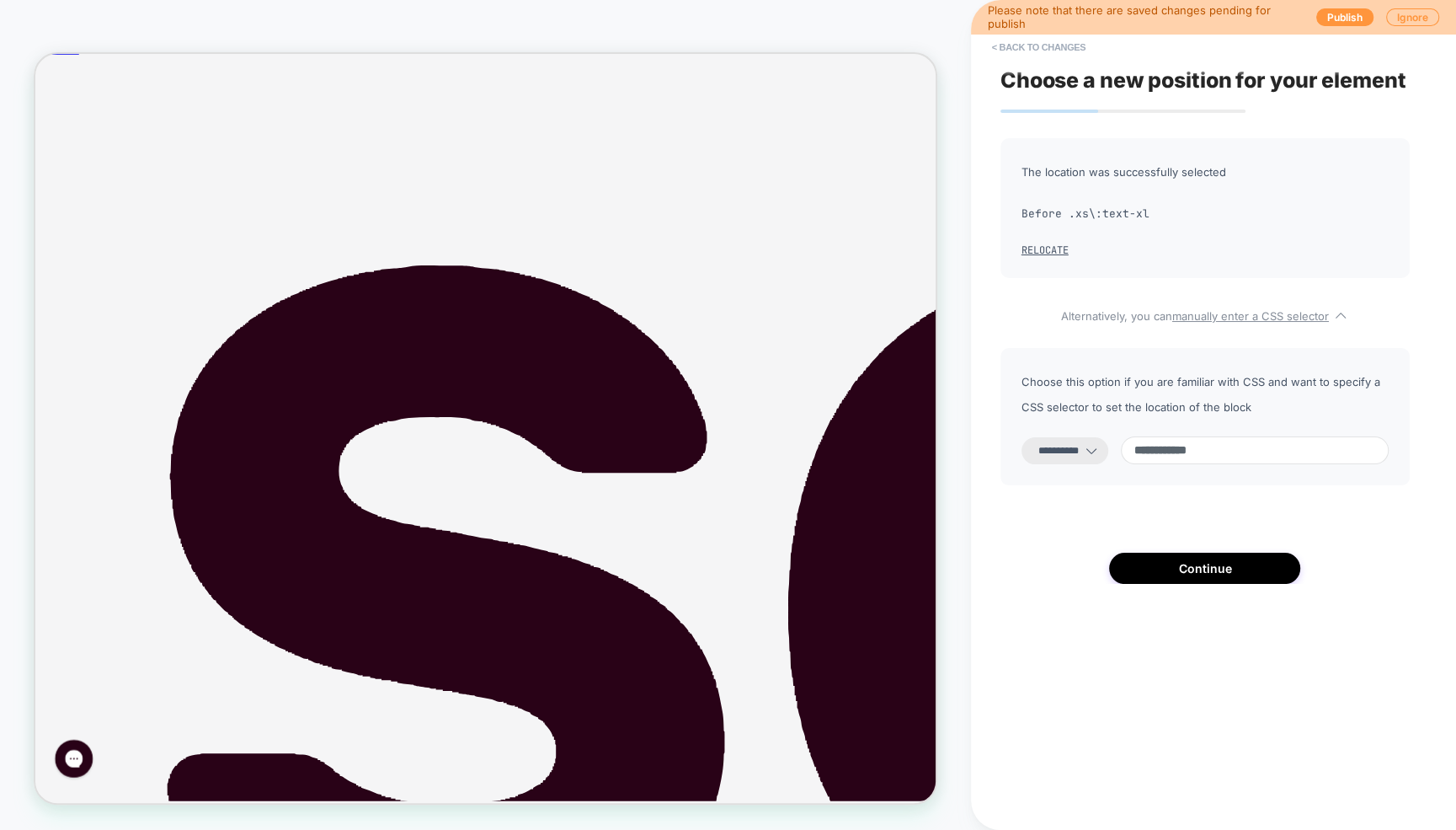
drag, startPoint x: 1269, startPoint y: 450, endPoint x: 1136, endPoint y: 446, distance: 133.1
click at [1136, 446] on div "**********" at bounding box center [1205, 450] width 367 height 28
paste input "**********"
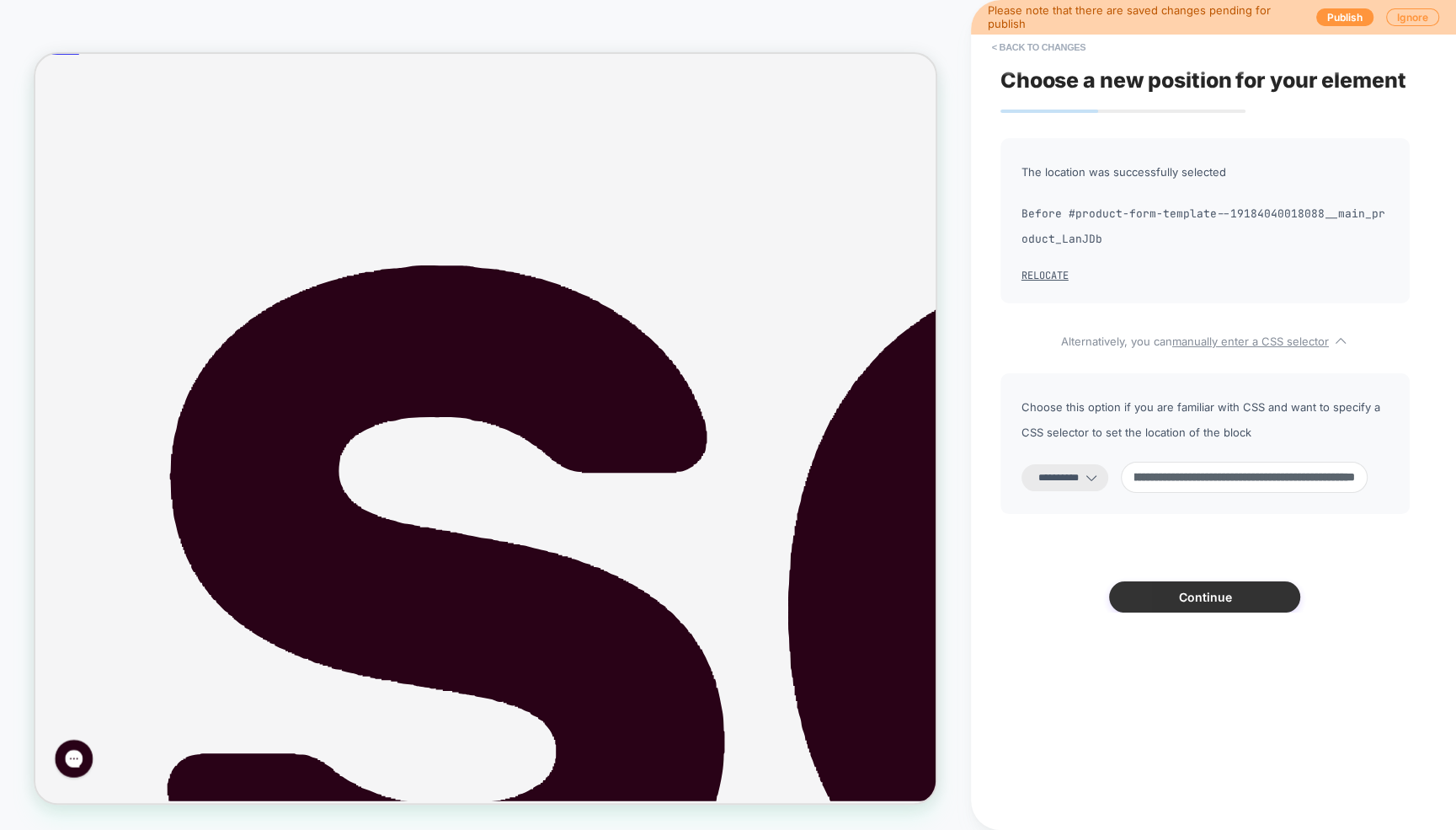
type input "**********"
click at [1209, 604] on button "Continue" at bounding box center [1204, 597] width 191 height 31
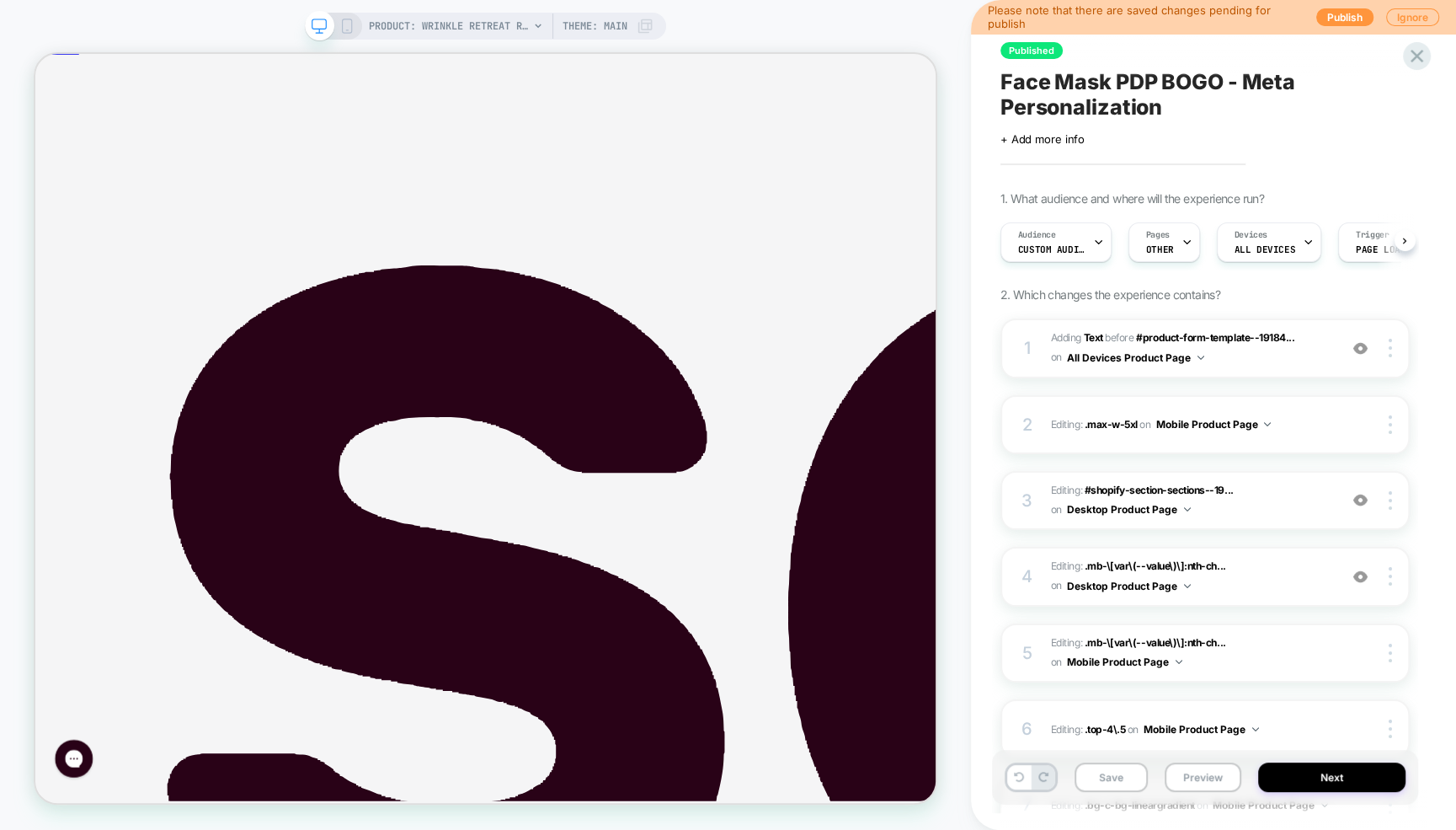
scroll to position [0, 1]
click at [1321, 429] on span "Editing : .max-w-5xl .max-w-5xl on Mobile Product Page" at bounding box center [1190, 424] width 279 height 21
click at [1275, 504] on span "Editing : #shopify-section-sections--19... #shopify-section-sections--191840225…" at bounding box center [1190, 501] width 279 height 39
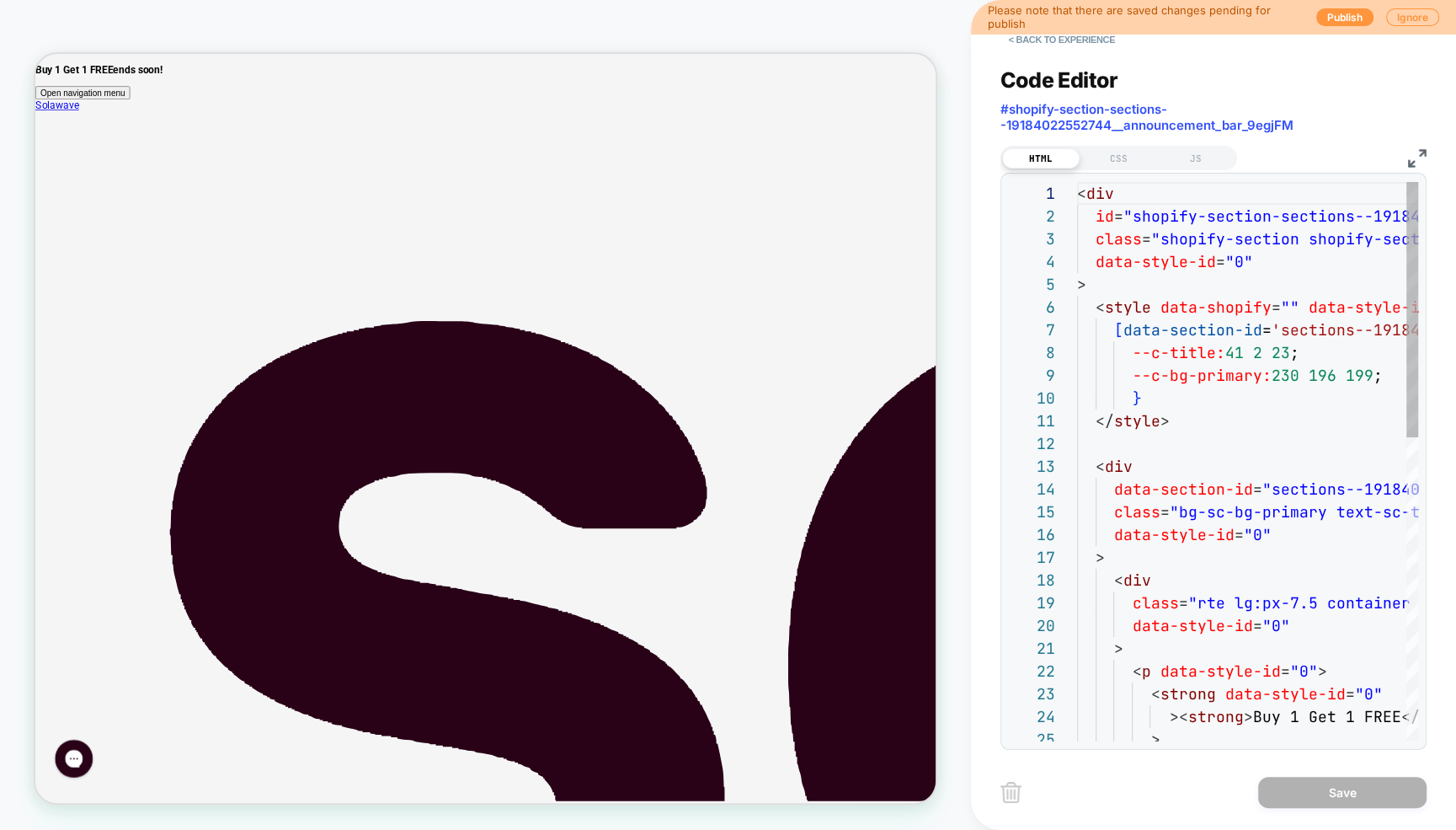
scroll to position [227, 0]
click at [1077, 39] on button "< Back to experience" at bounding box center [1061, 39] width 123 height 27
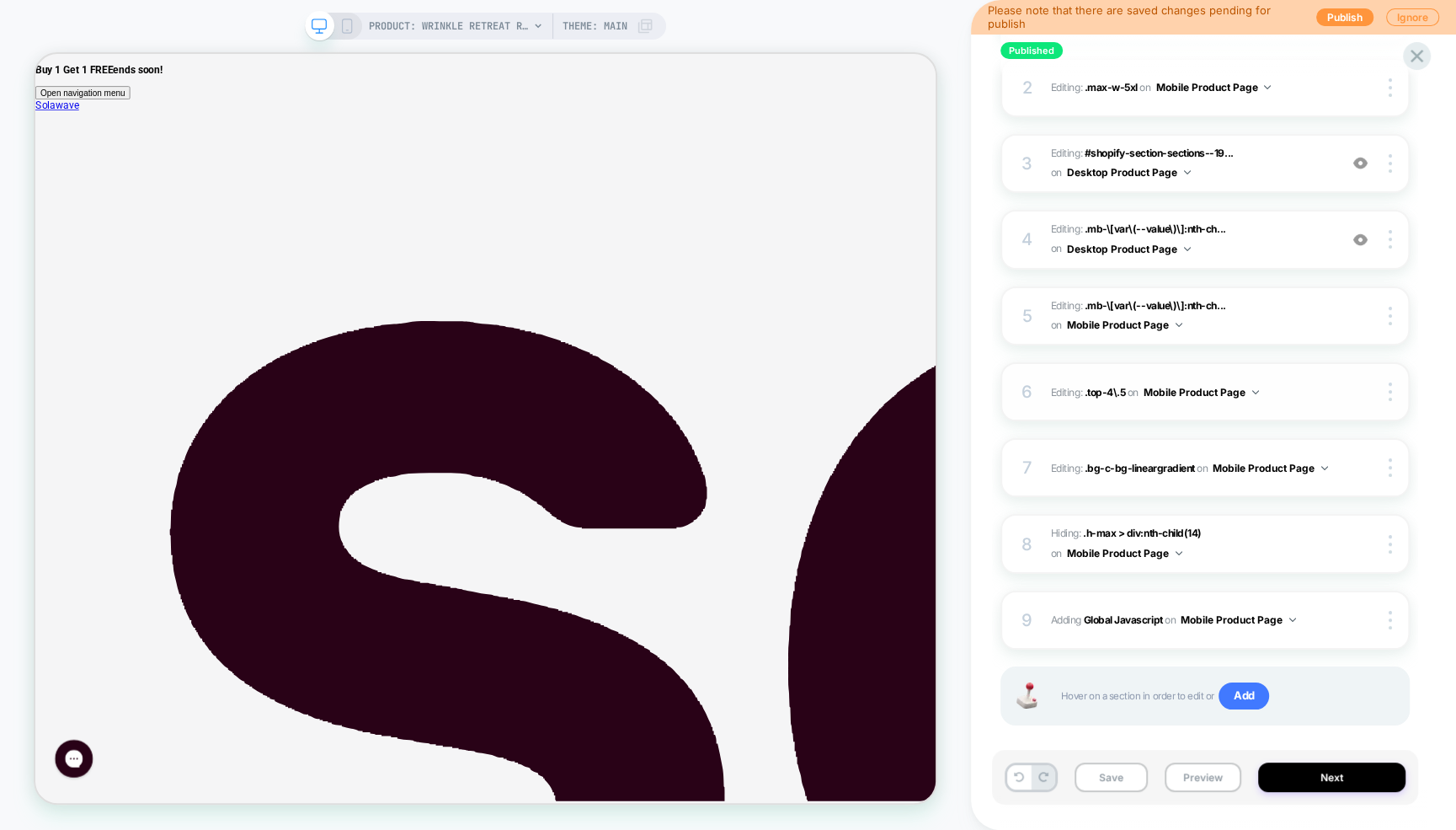
scroll to position [357, 0]
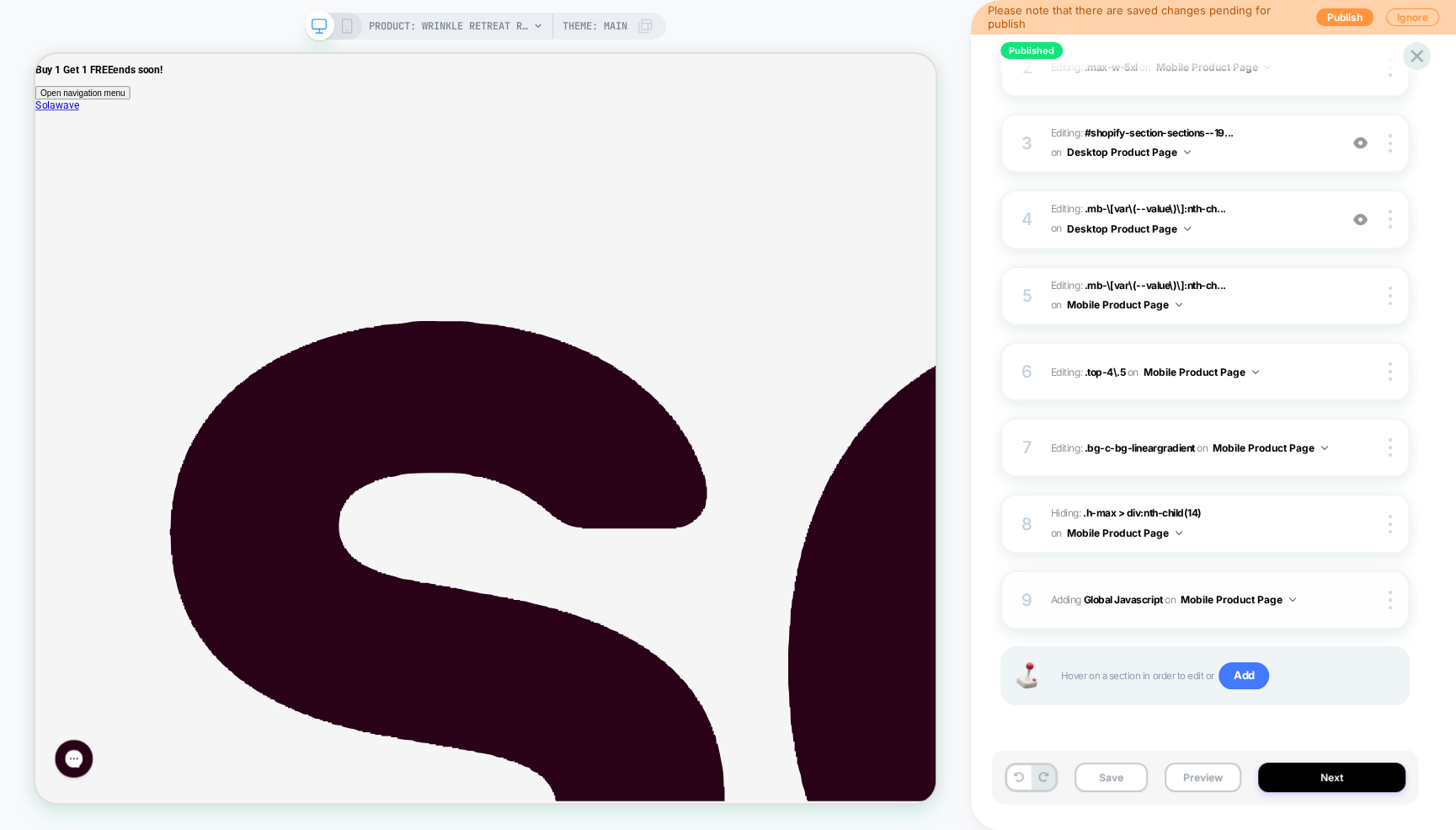
click at [1278, 597] on button "Mobile Product Page" at bounding box center [1238, 598] width 116 height 21
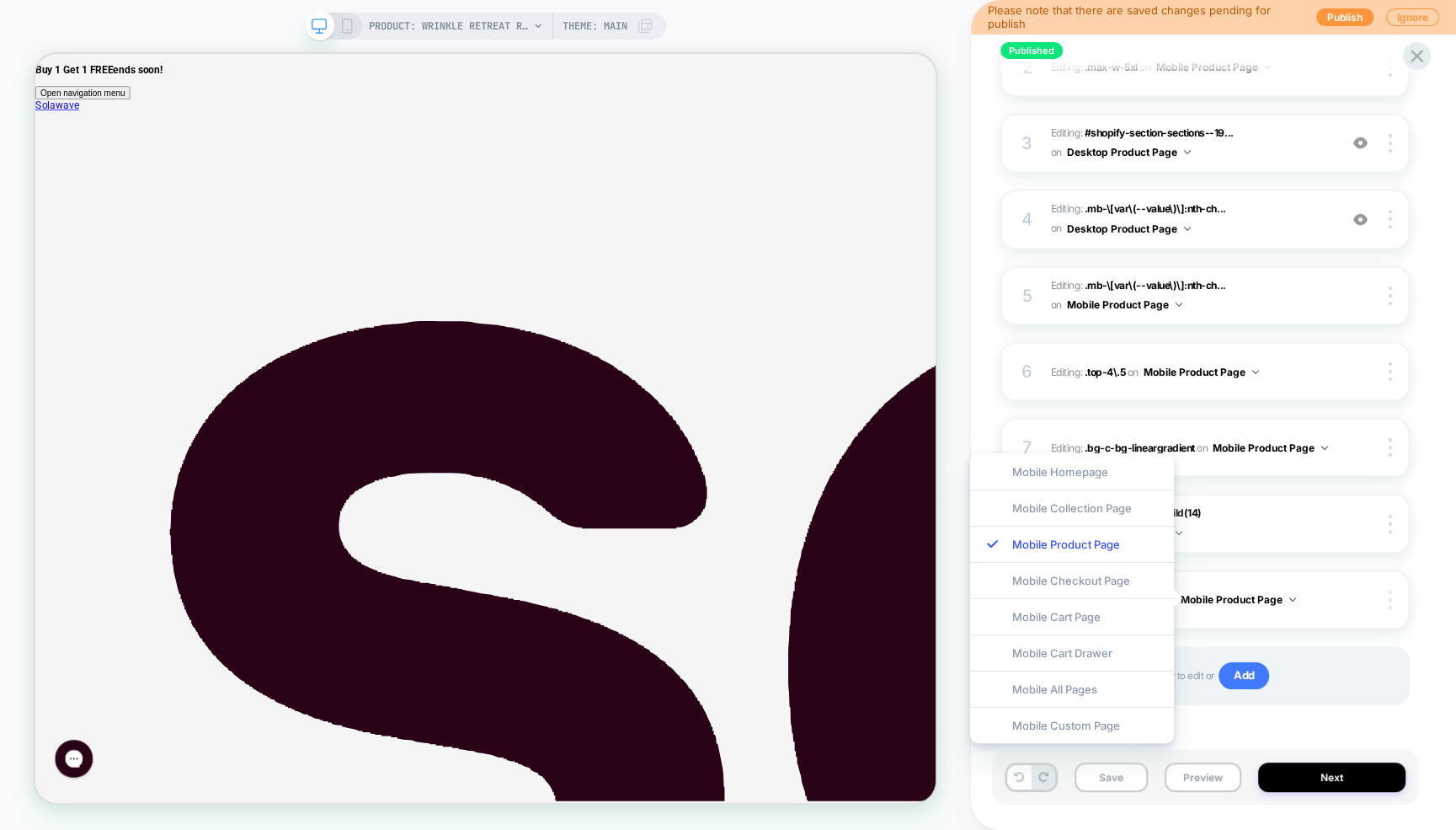
click at [1391, 603] on img at bounding box center [1391, 599] width 4 height 19
click at [1288, 606] on div "Target All Devices" at bounding box center [1289, 598] width 150 height 47
click at [1434, 593] on div "Published Face Mask PDP BOGO - Meta Personalization Click to edit experience de…" at bounding box center [1213, 415] width 485 height 830
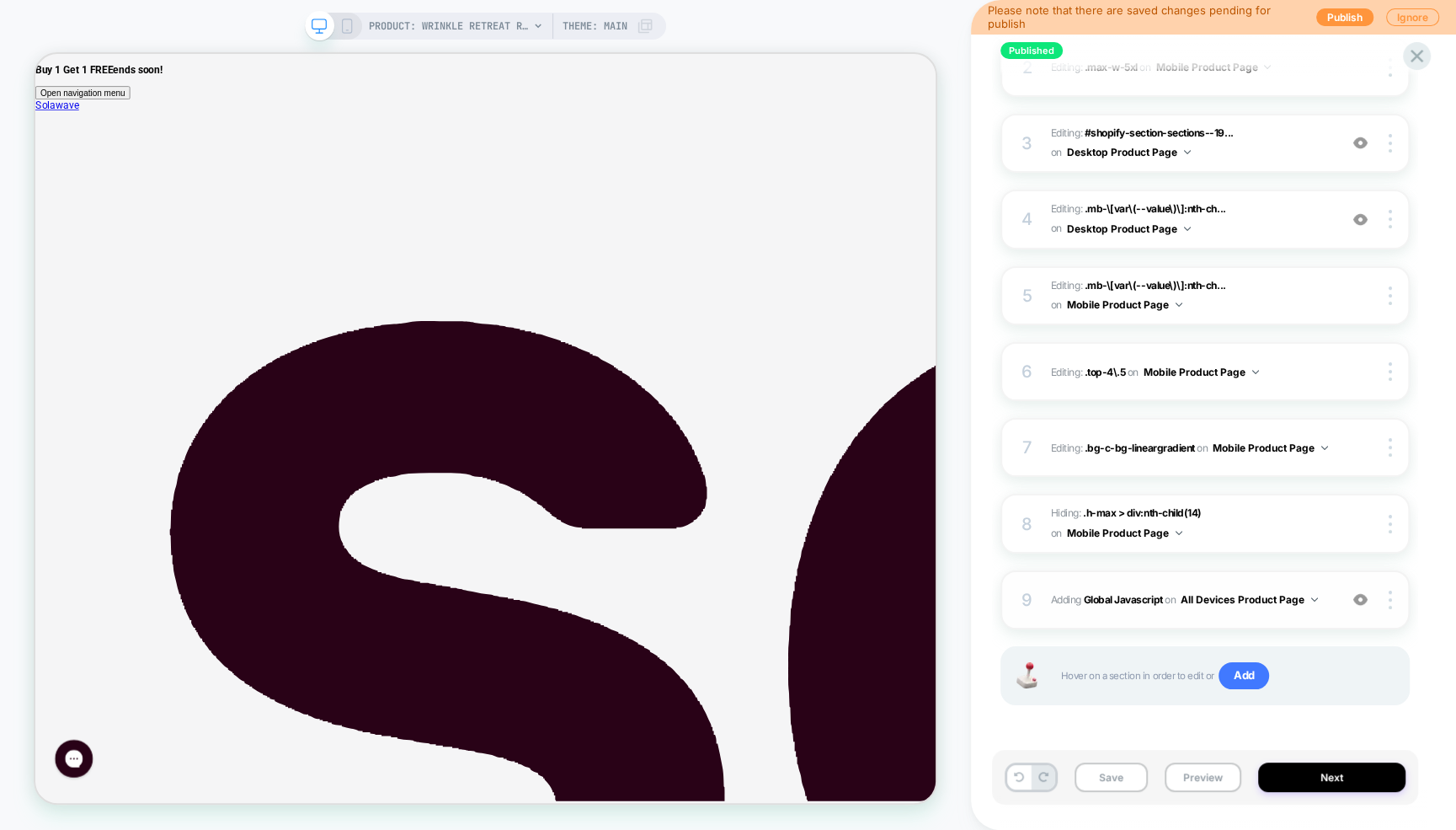
click at [1313, 598] on img at bounding box center [1314, 599] width 7 height 4
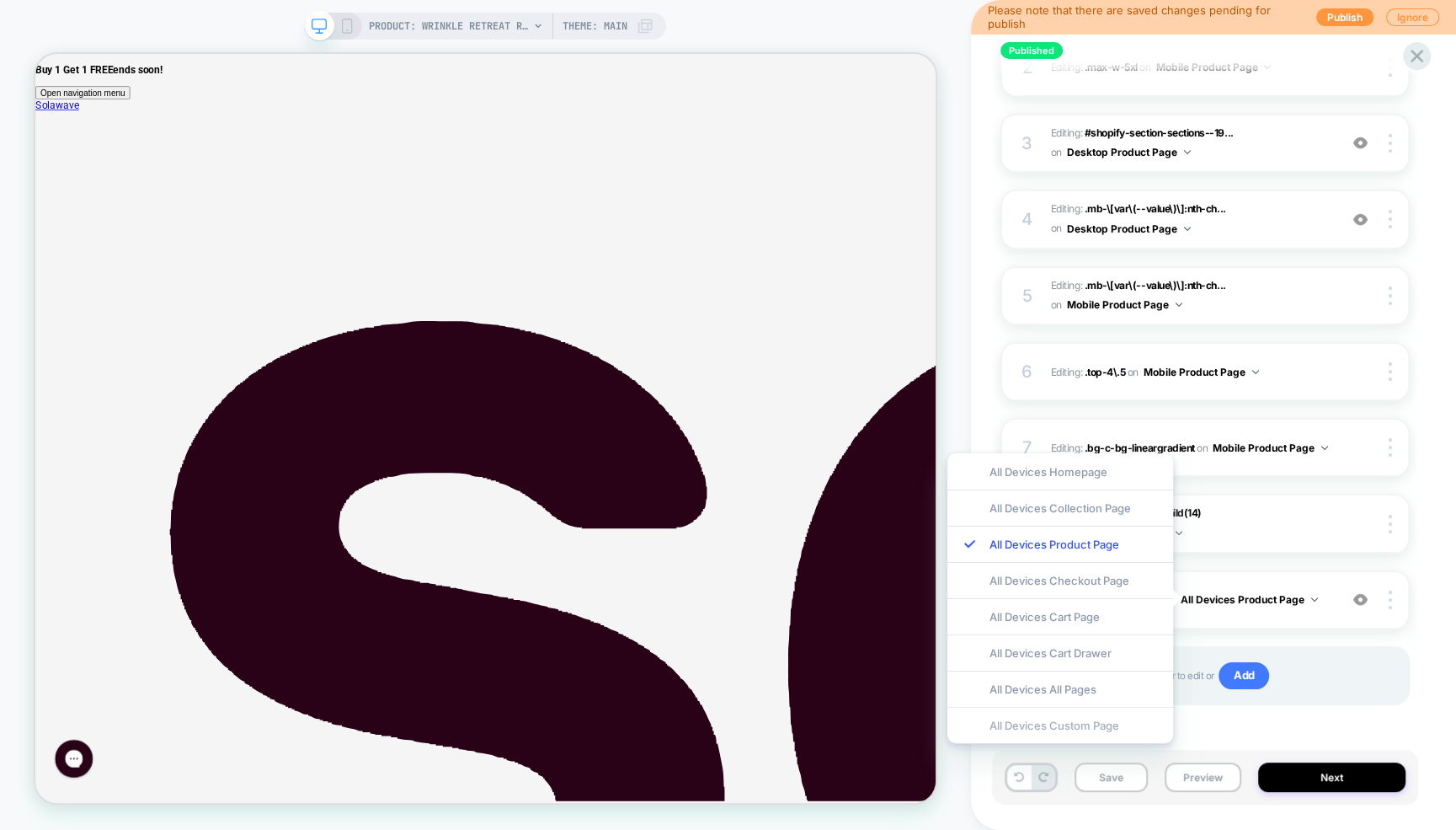
click at [1073, 725] on div "All Devices Custom Page" at bounding box center [1060, 725] width 226 height 36
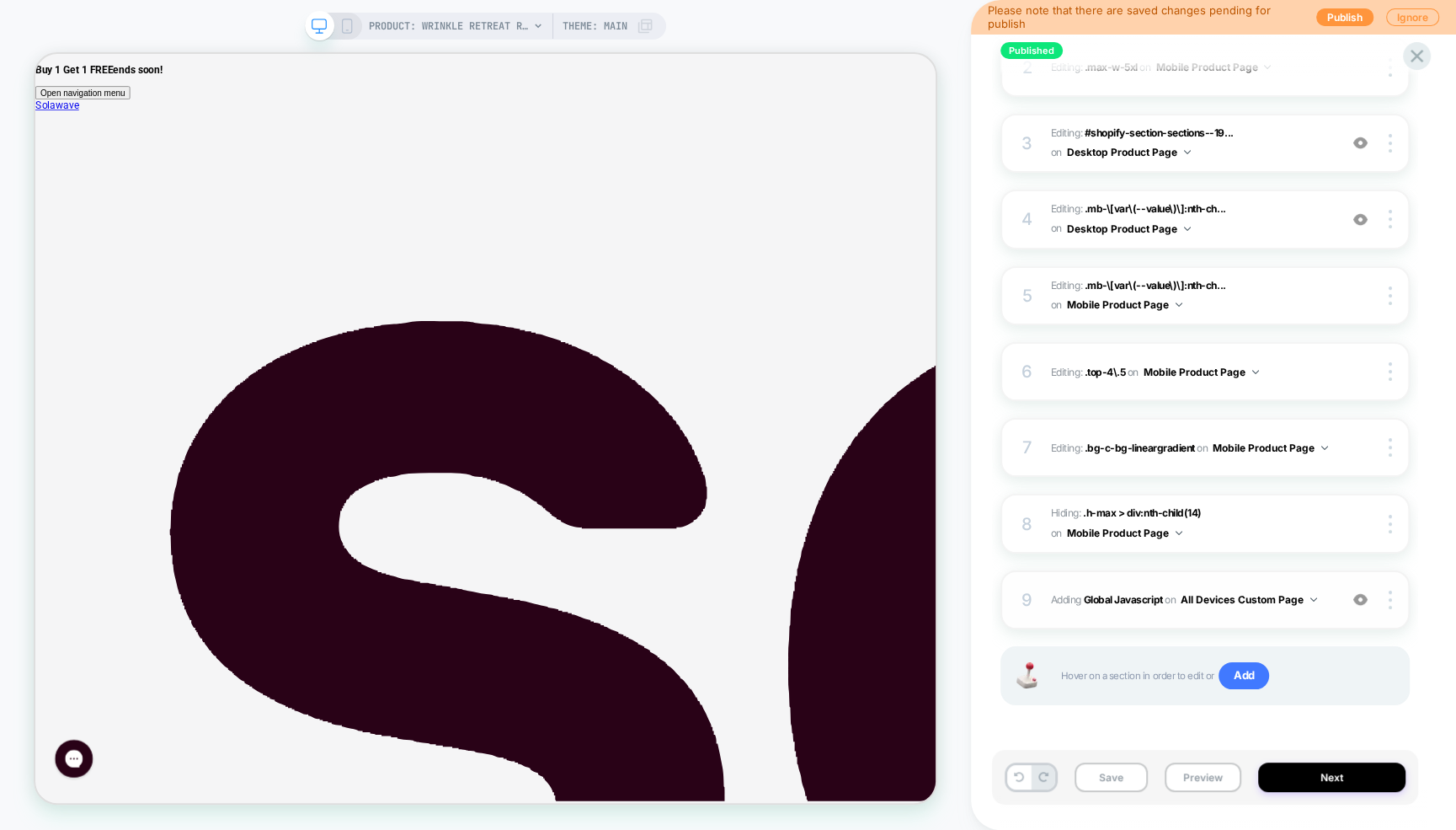
click at [1279, 601] on button "All Devices Custom Page" at bounding box center [1249, 598] width 136 height 21
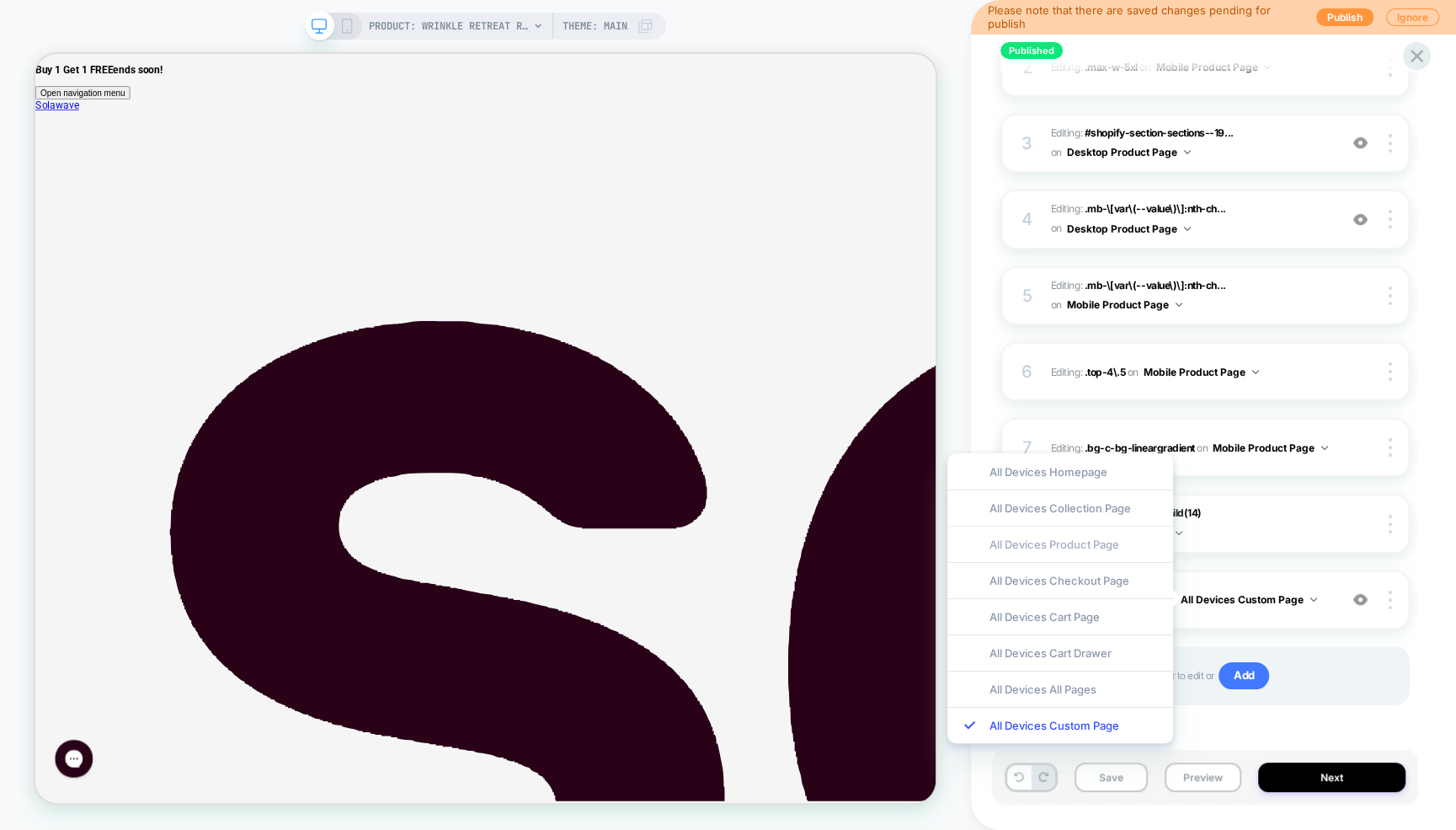
click at [1051, 545] on div "All Devices Product Page" at bounding box center [1060, 544] width 226 height 36
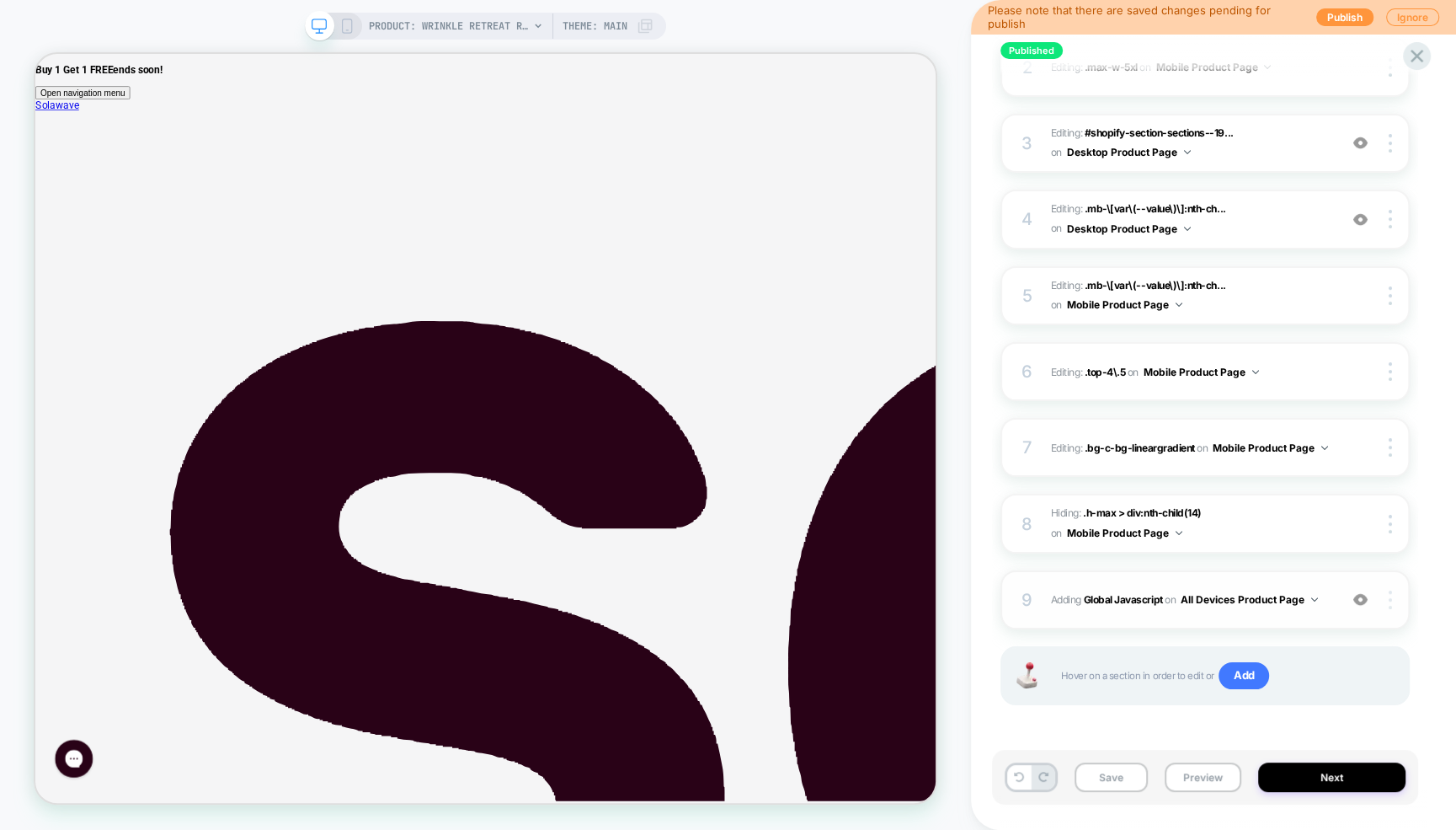
click at [1389, 595] on img at bounding box center [1391, 599] width 4 height 19
click at [1423, 571] on div "Published Face Mask PDP BOGO - Meta Personalization Click to edit experience de…" at bounding box center [1213, 415] width 426 height 830
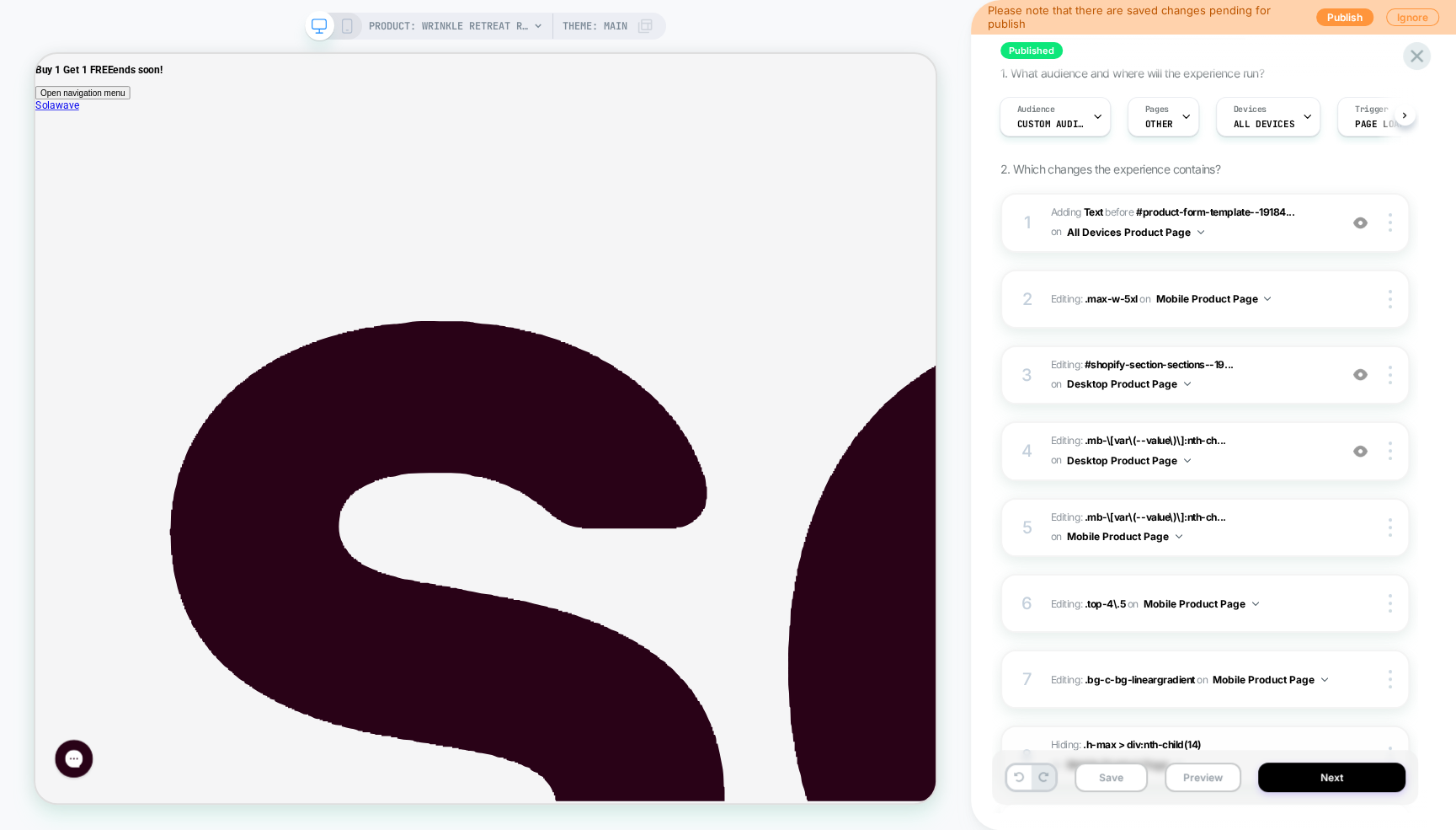
scroll to position [0, 0]
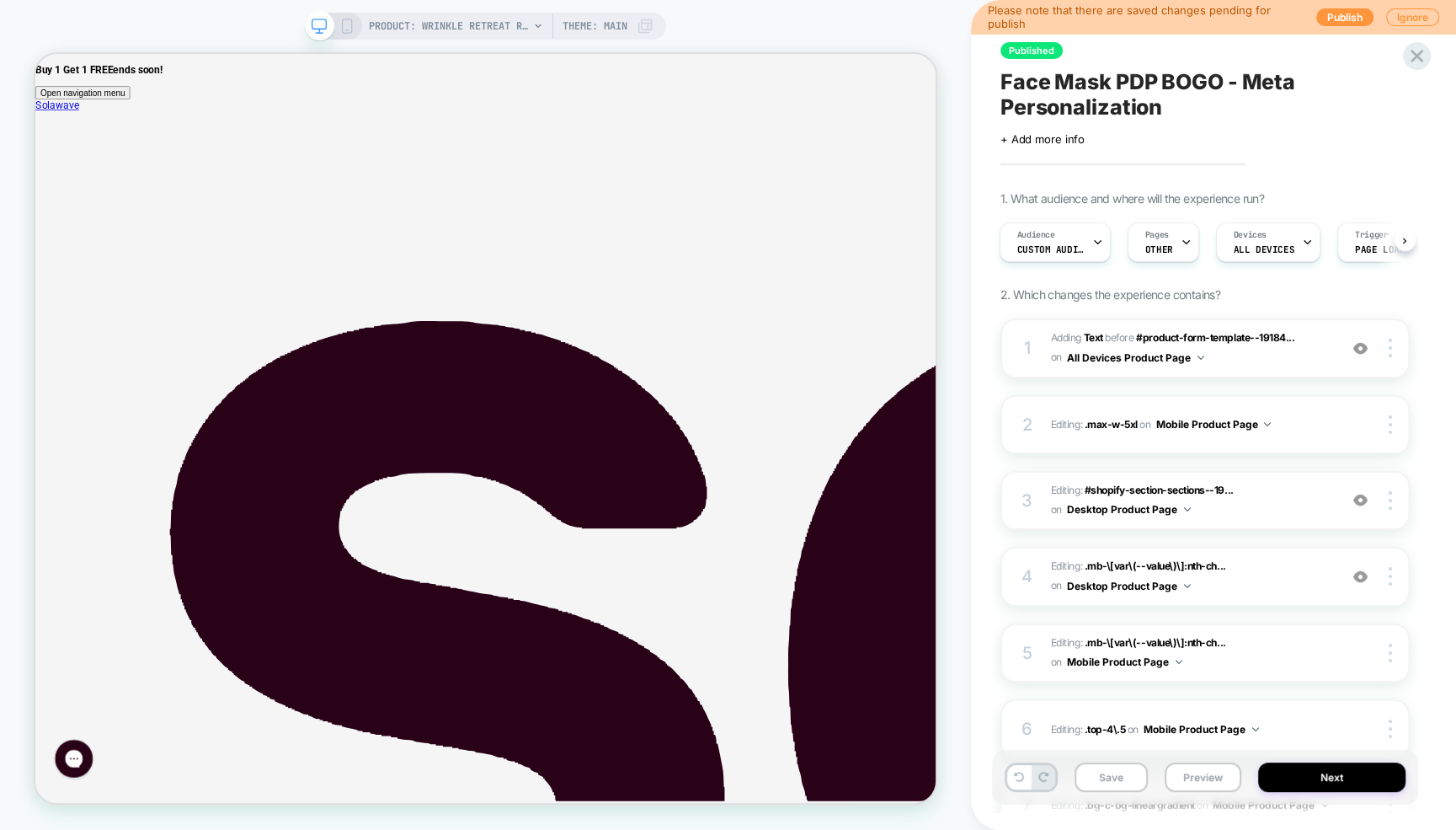
click at [1241, 357] on span "#_loomi_addon_1759530102457 Adding Text BEFORE #product-form-template--19184...…" at bounding box center [1190, 348] width 279 height 39
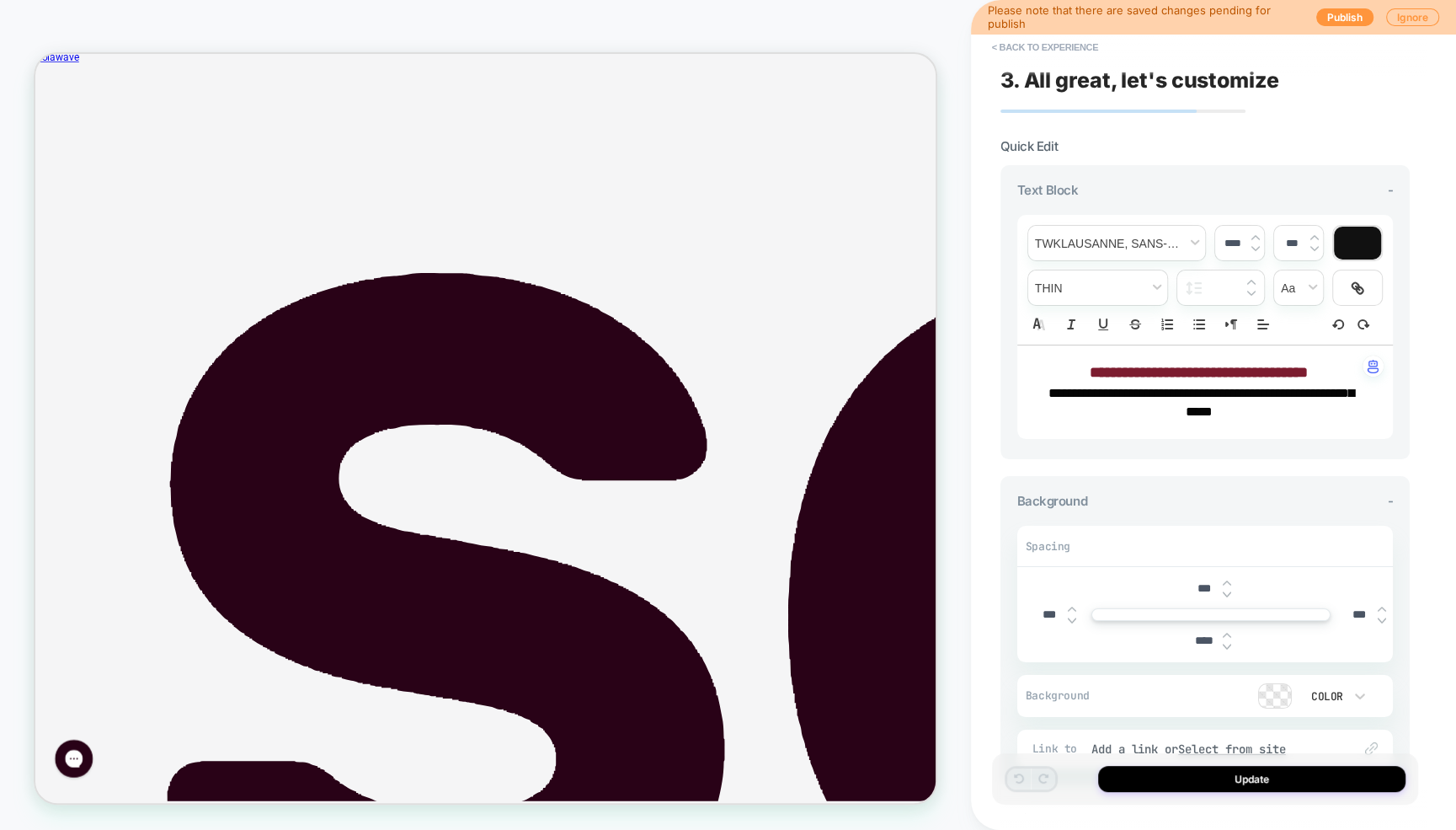
scroll to position [65, 0]
click at [1009, 48] on button "< Back to experience" at bounding box center [1044, 48] width 123 height 27
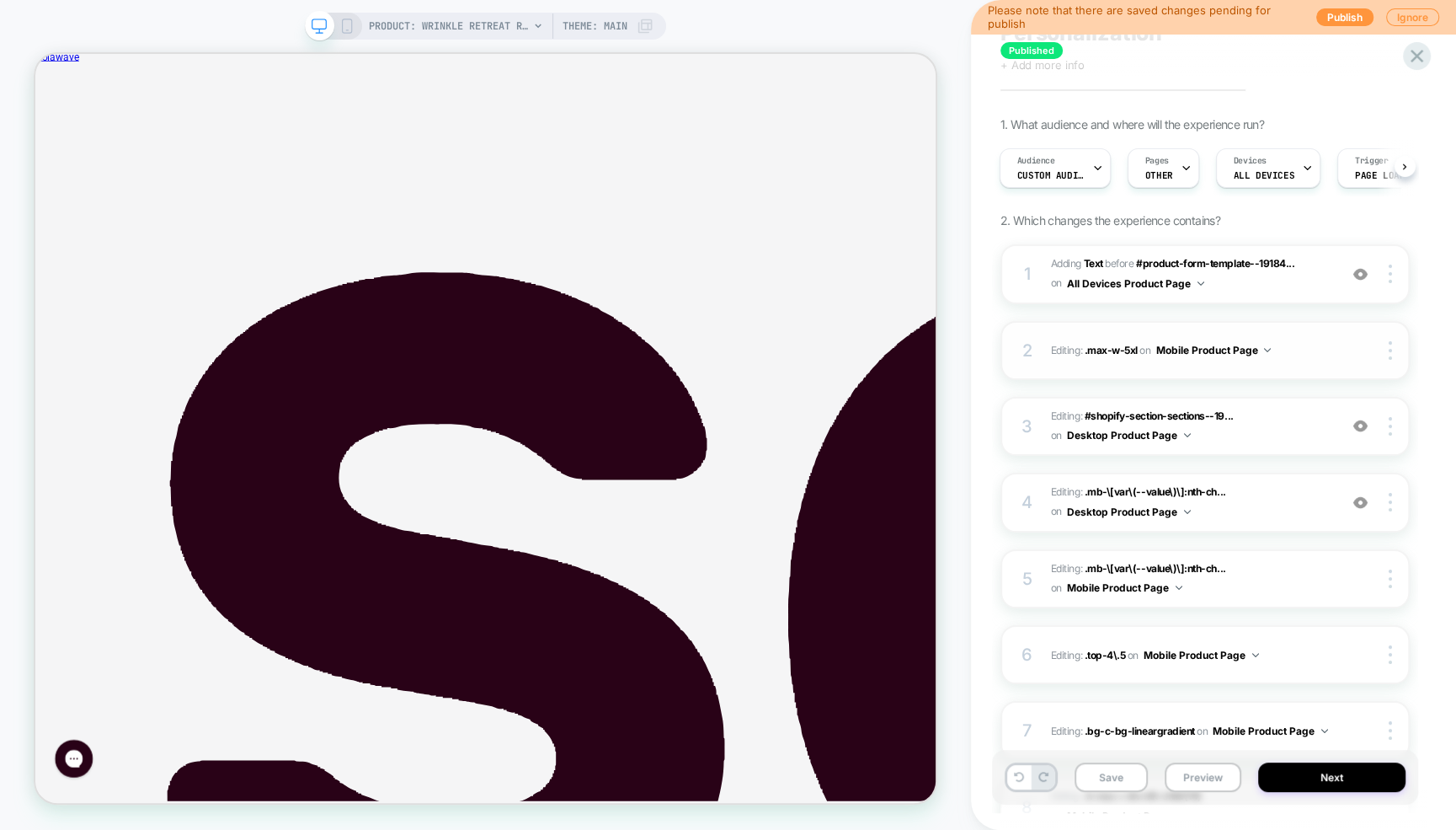
scroll to position [77, 0]
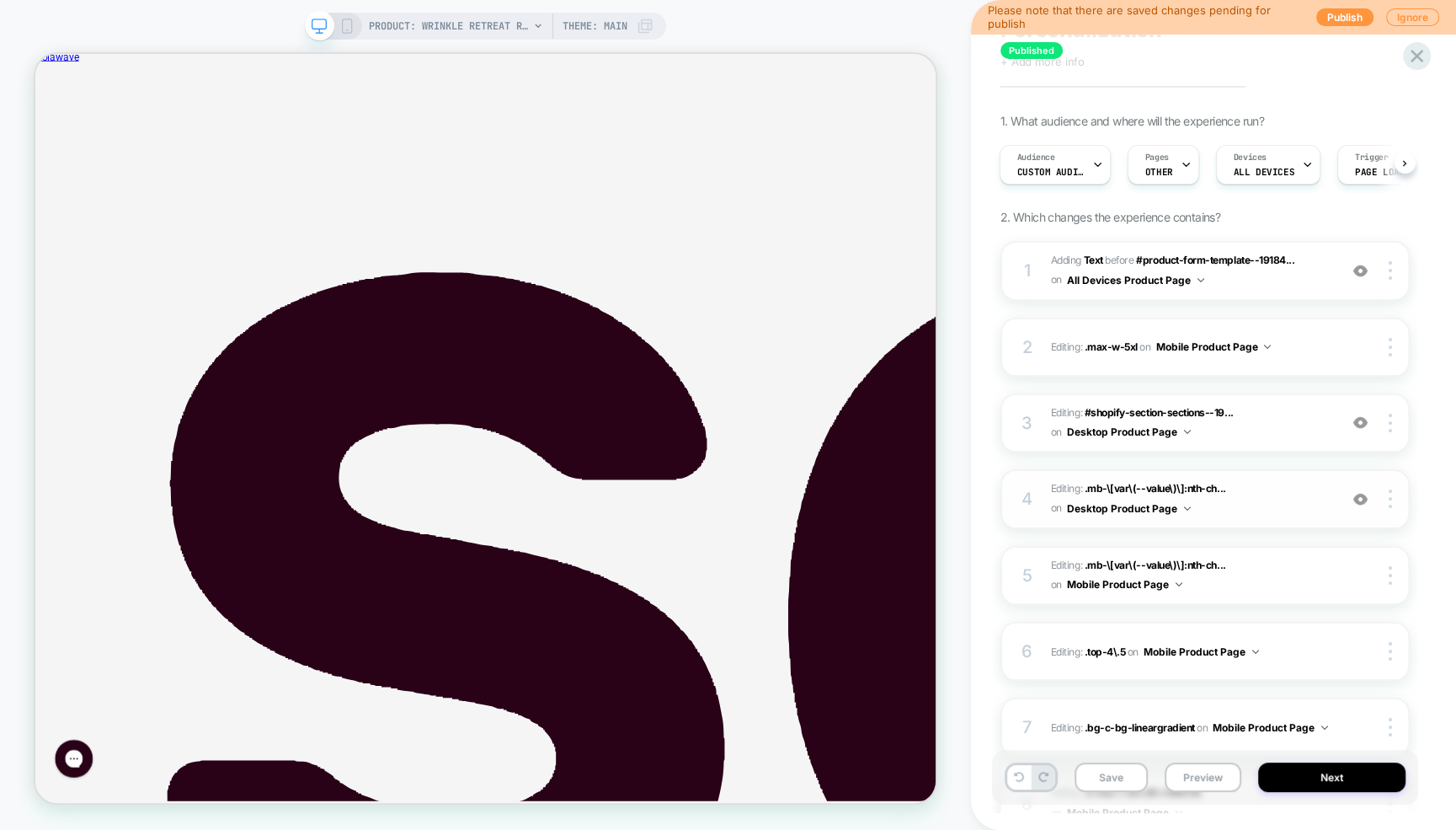
click at [1254, 503] on span "Editing : .mb-\[var\(--value\)\]:nth-ch... .mb-\[var\(--value\)\]:nth-child(4) …" at bounding box center [1190, 499] width 279 height 39
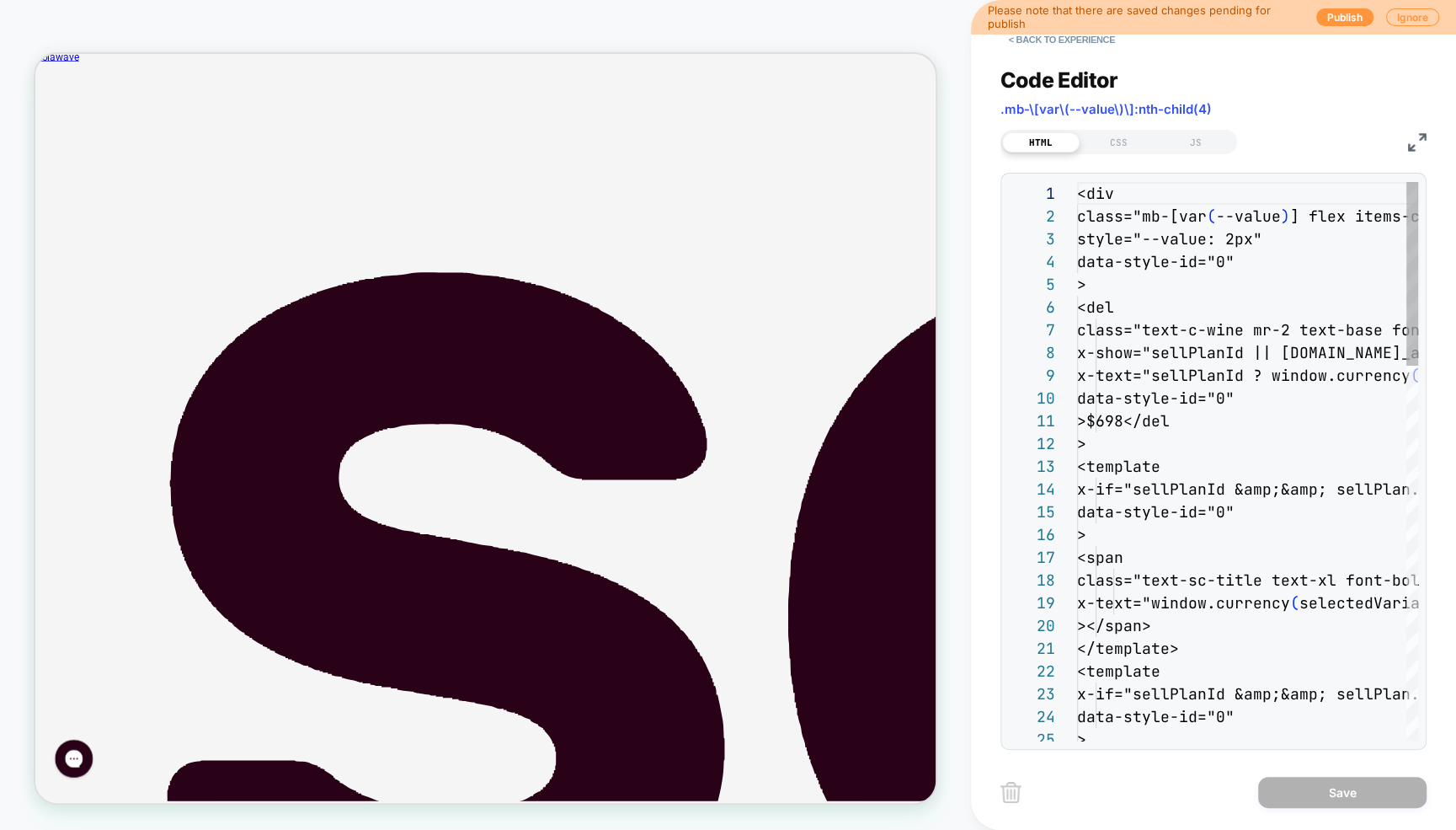
scroll to position [0, 0]
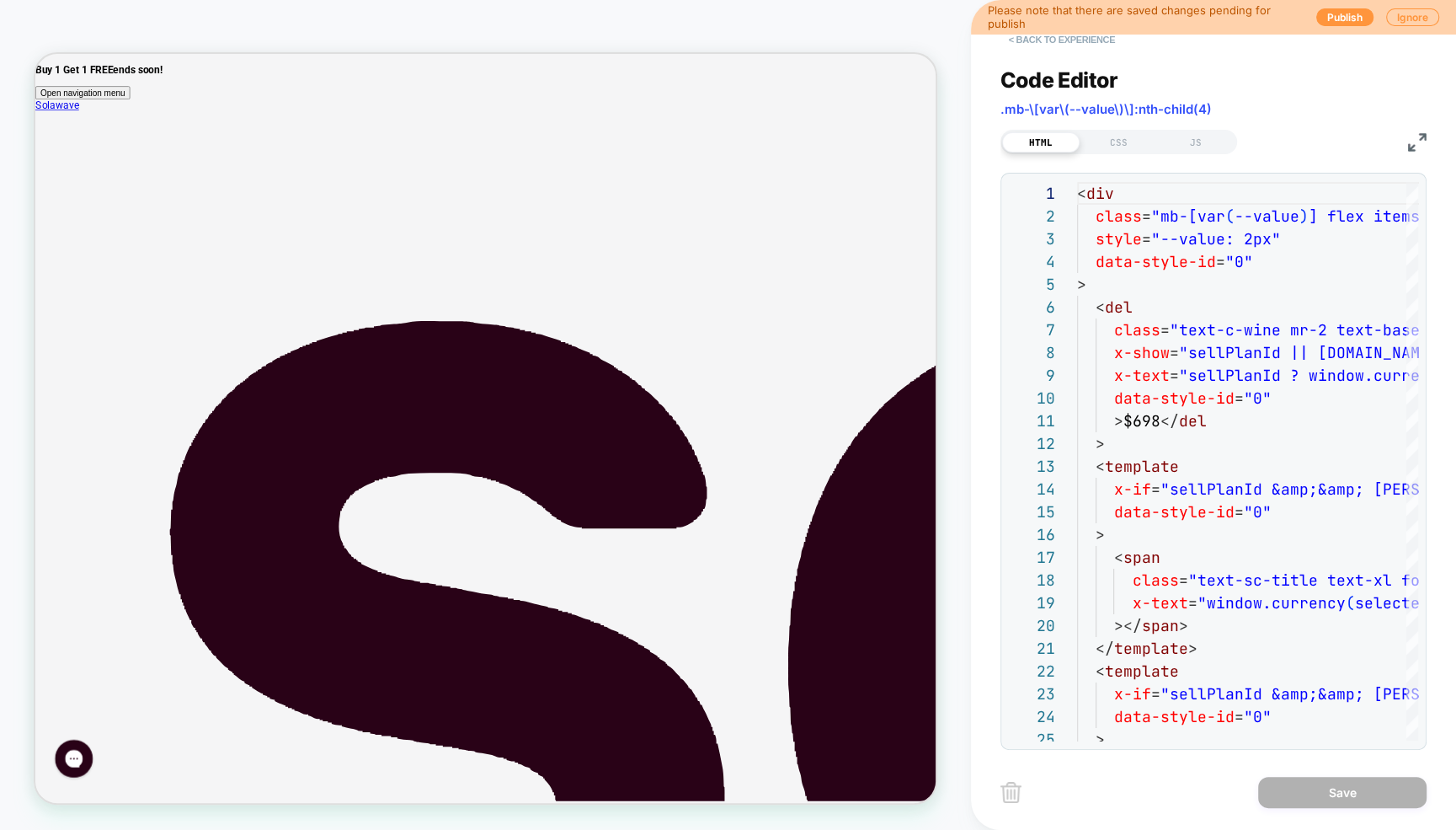
click at [1029, 42] on button "< Back to experience" at bounding box center [1061, 39] width 123 height 27
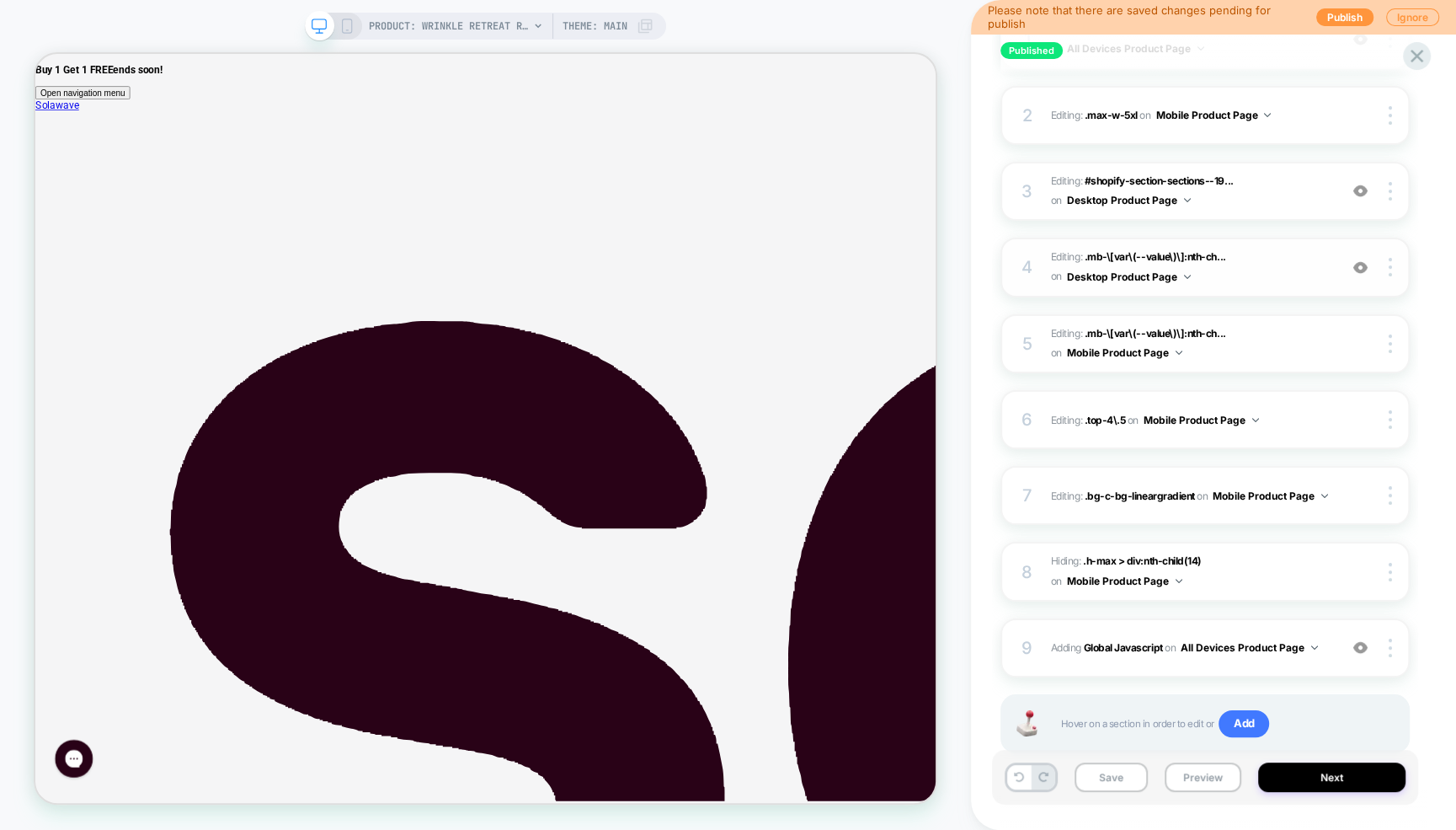
scroll to position [357, 0]
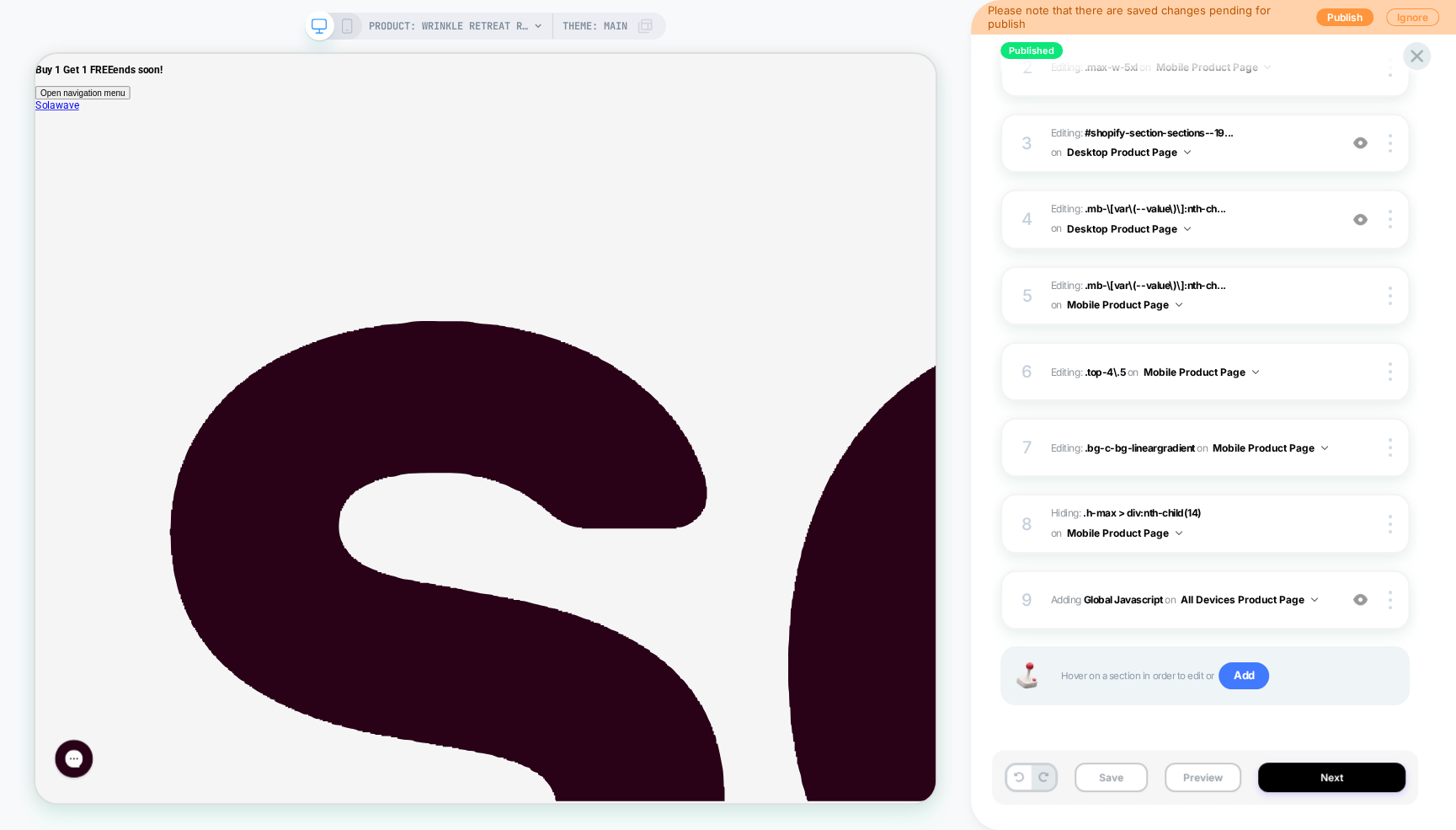
click at [346, 25] on icon at bounding box center [346, 26] width 15 height 15
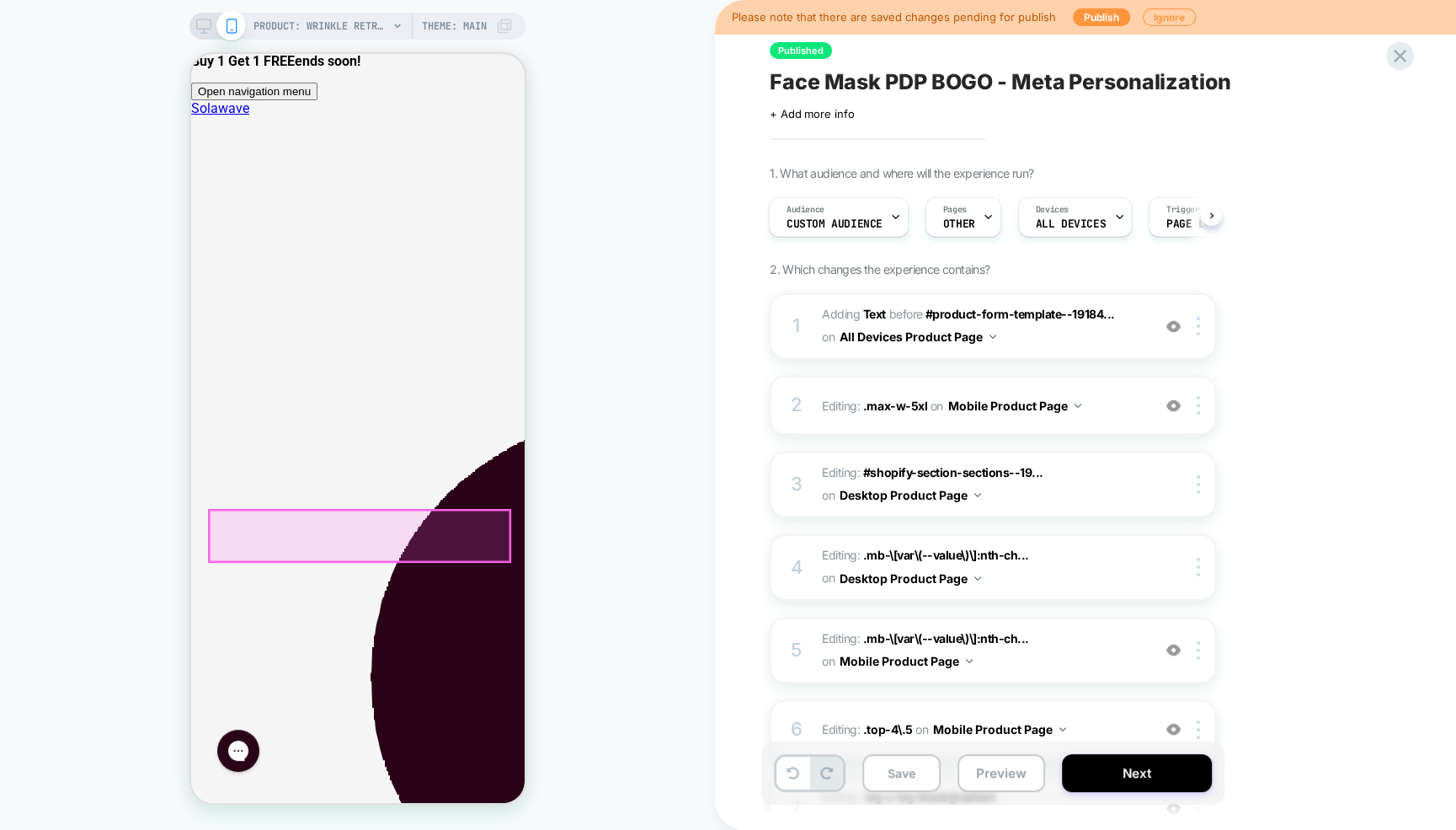
scroll to position [13, 0]
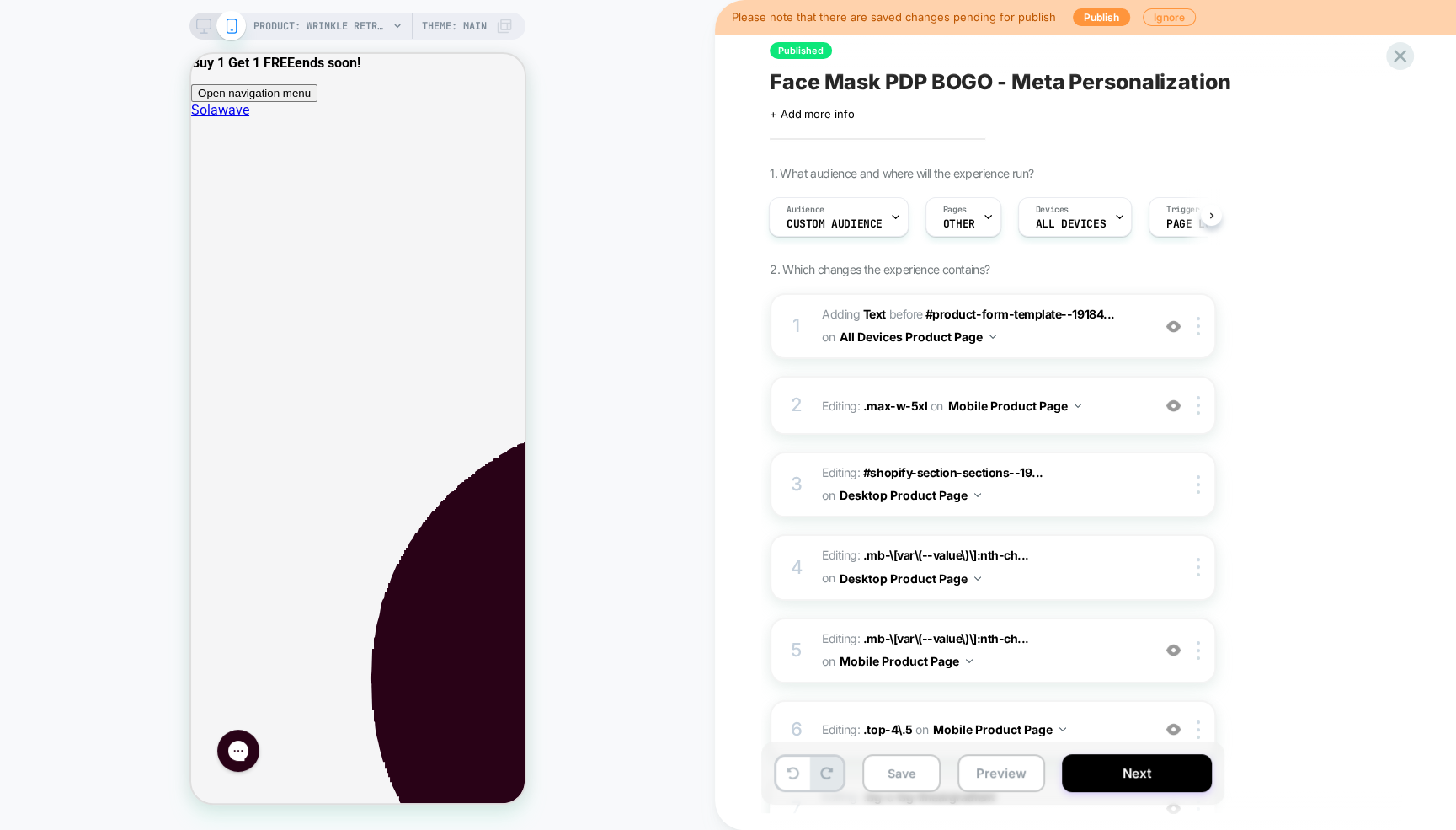
click at [207, 22] on icon at bounding box center [204, 26] width 15 height 15
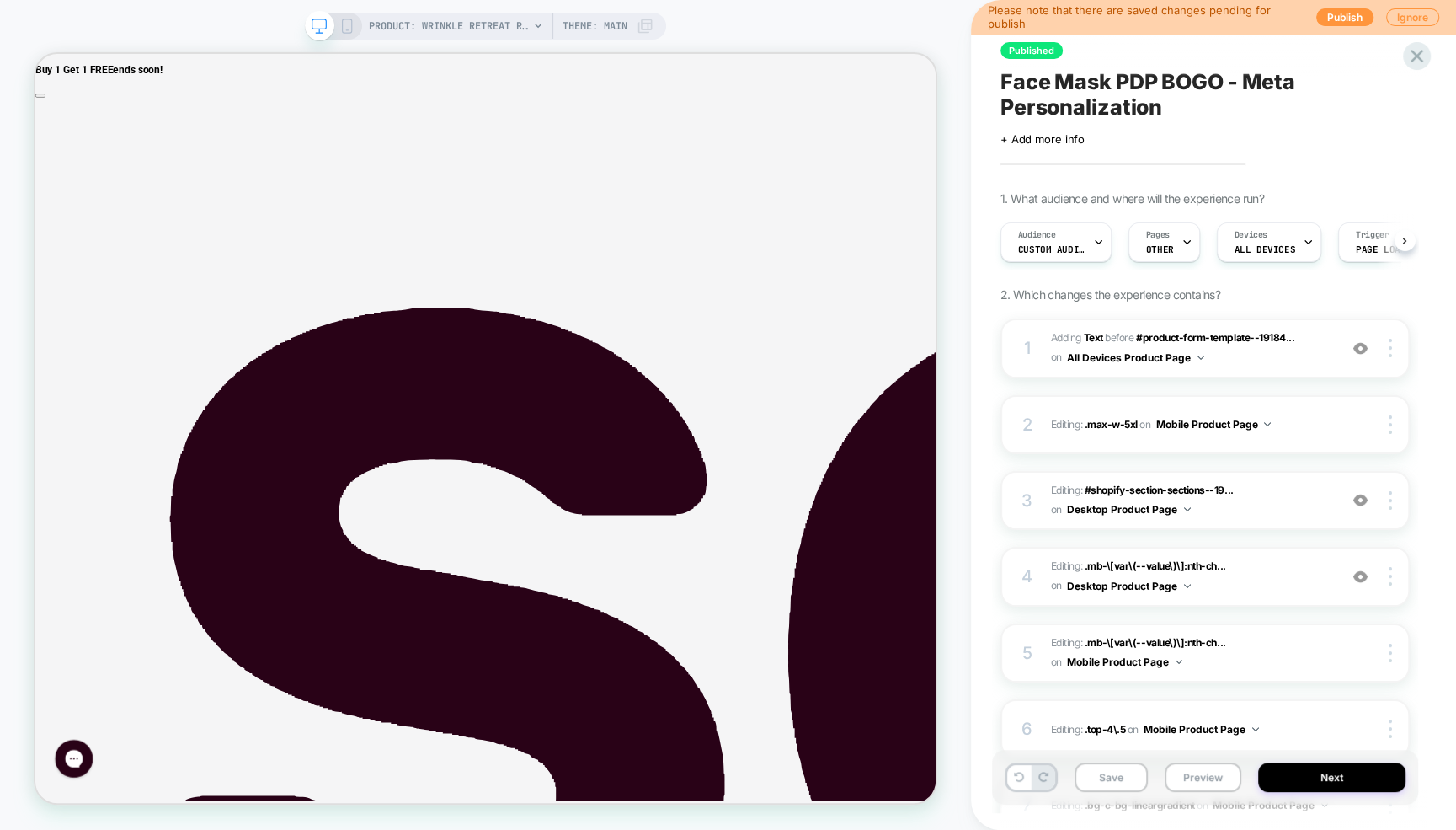
scroll to position [0, 1]
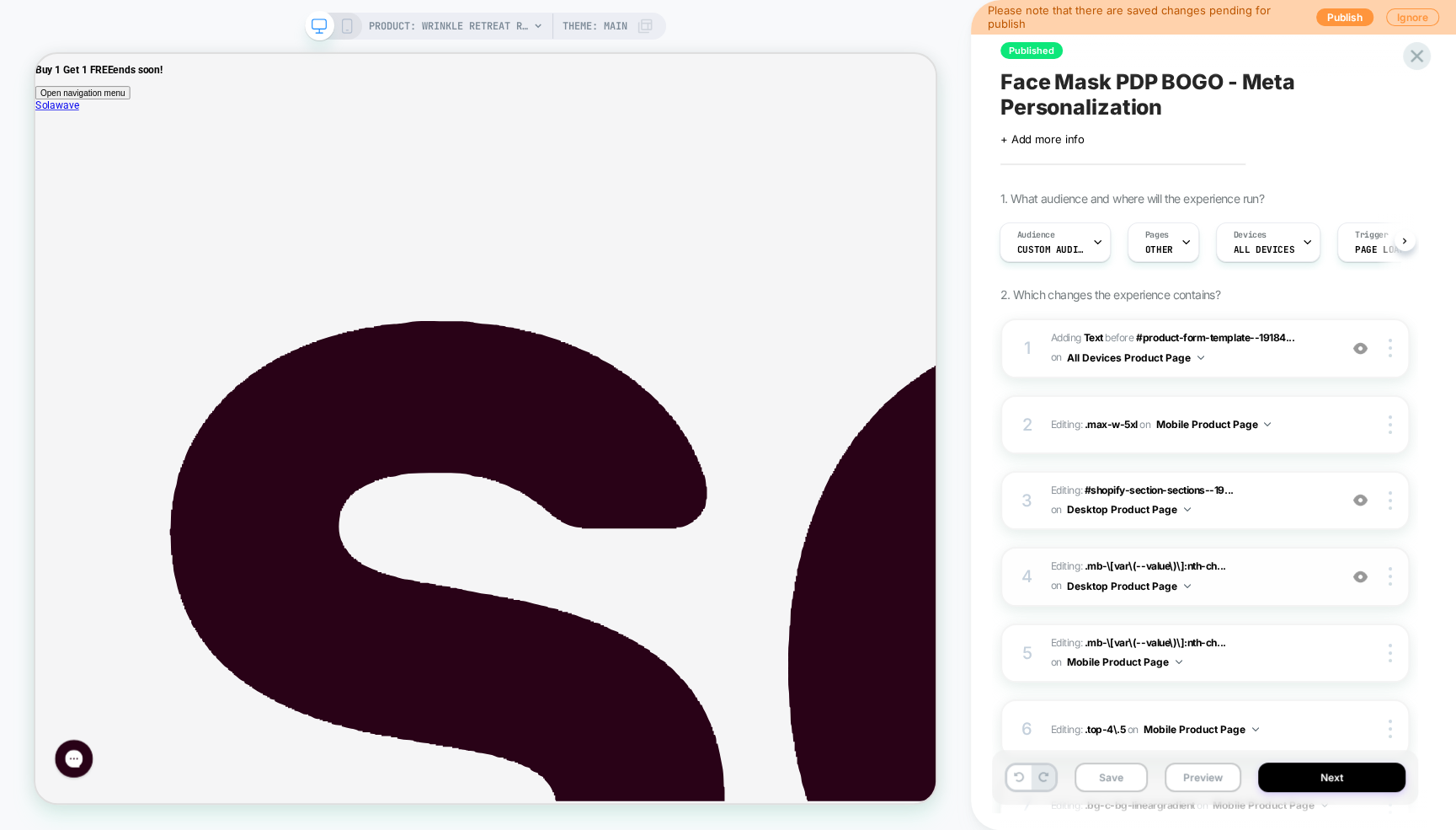
click at [1263, 564] on span "Editing : .mb-\[var\(--value\)\]:nth-ch... .mb-\[var\(--value\)\]:nth-child(4) …" at bounding box center [1190, 576] width 279 height 39
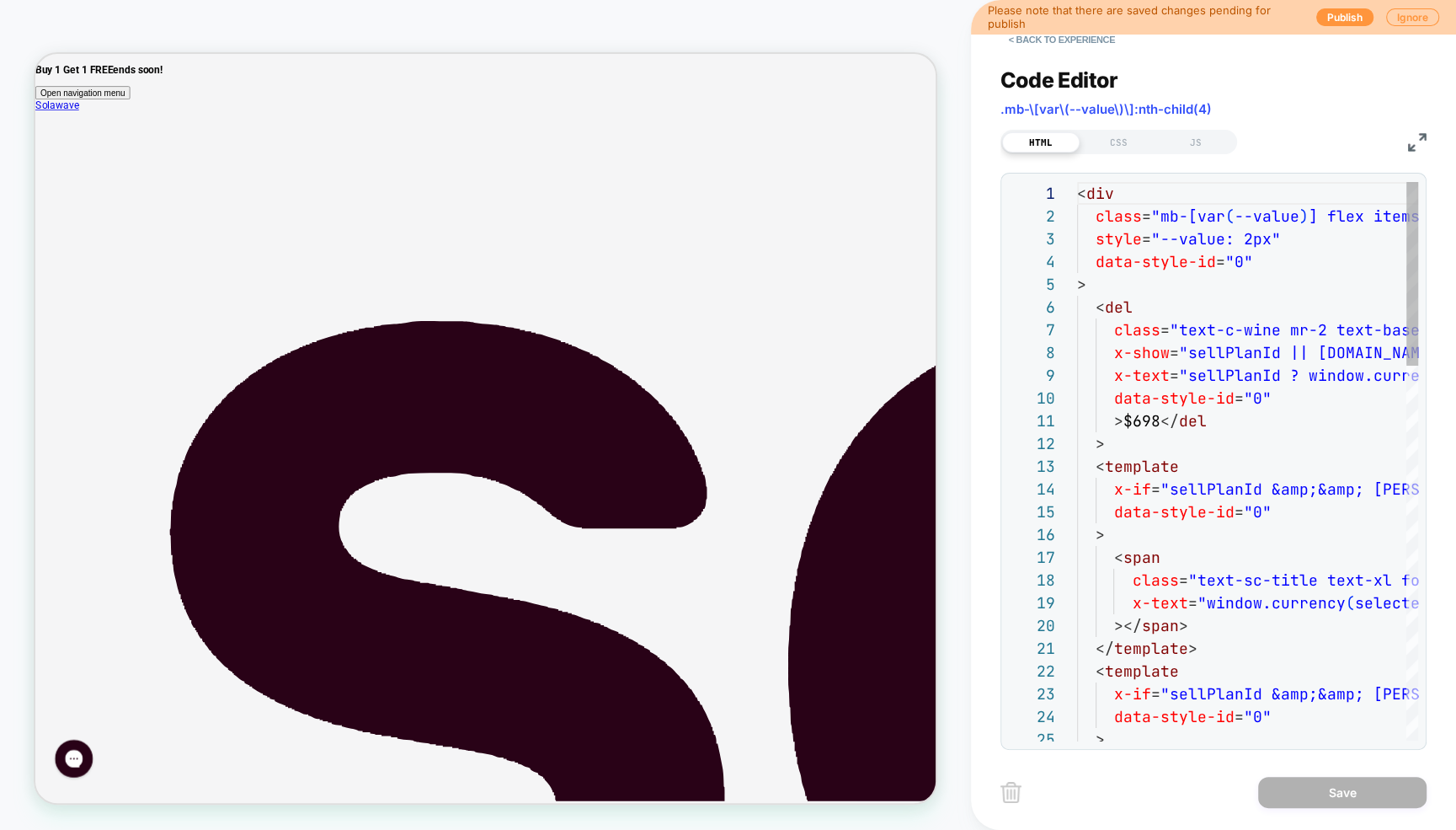
scroll to position [0, 0]
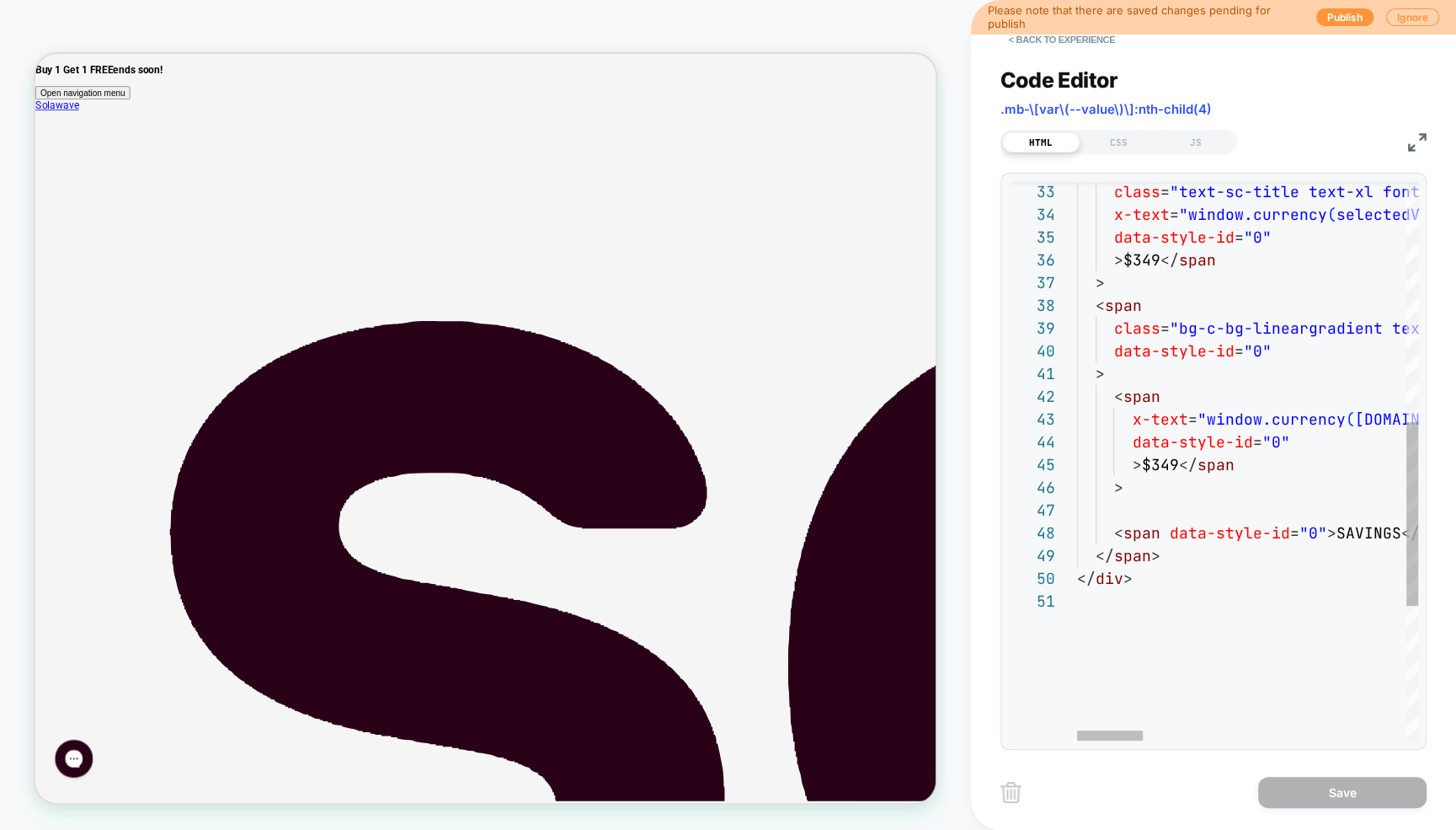
type textarea "**********"
click at [1342, 797] on button "Save" at bounding box center [1342, 791] width 169 height 31
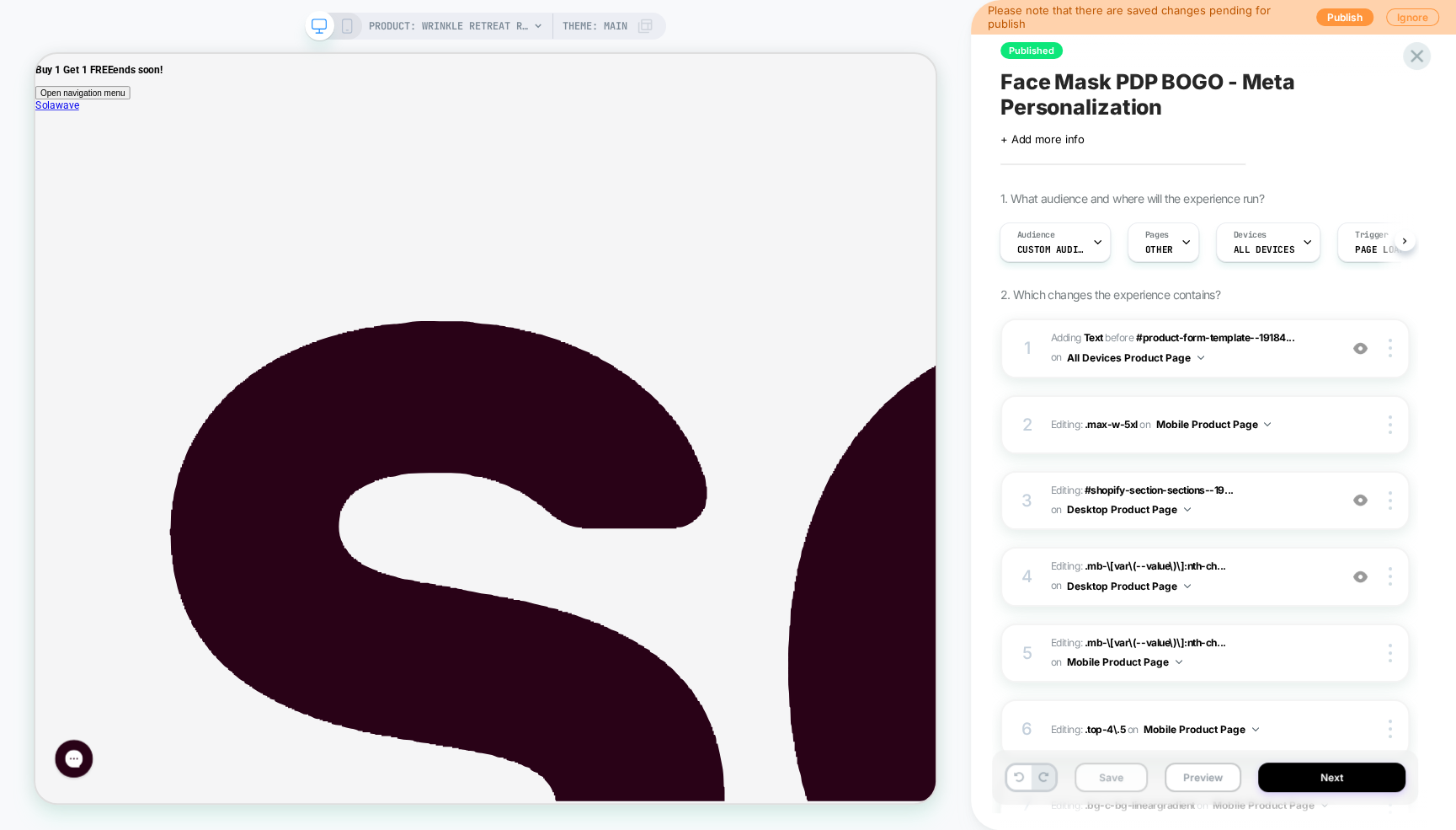
click at [1125, 771] on button "Save" at bounding box center [1112, 776] width 74 height 30
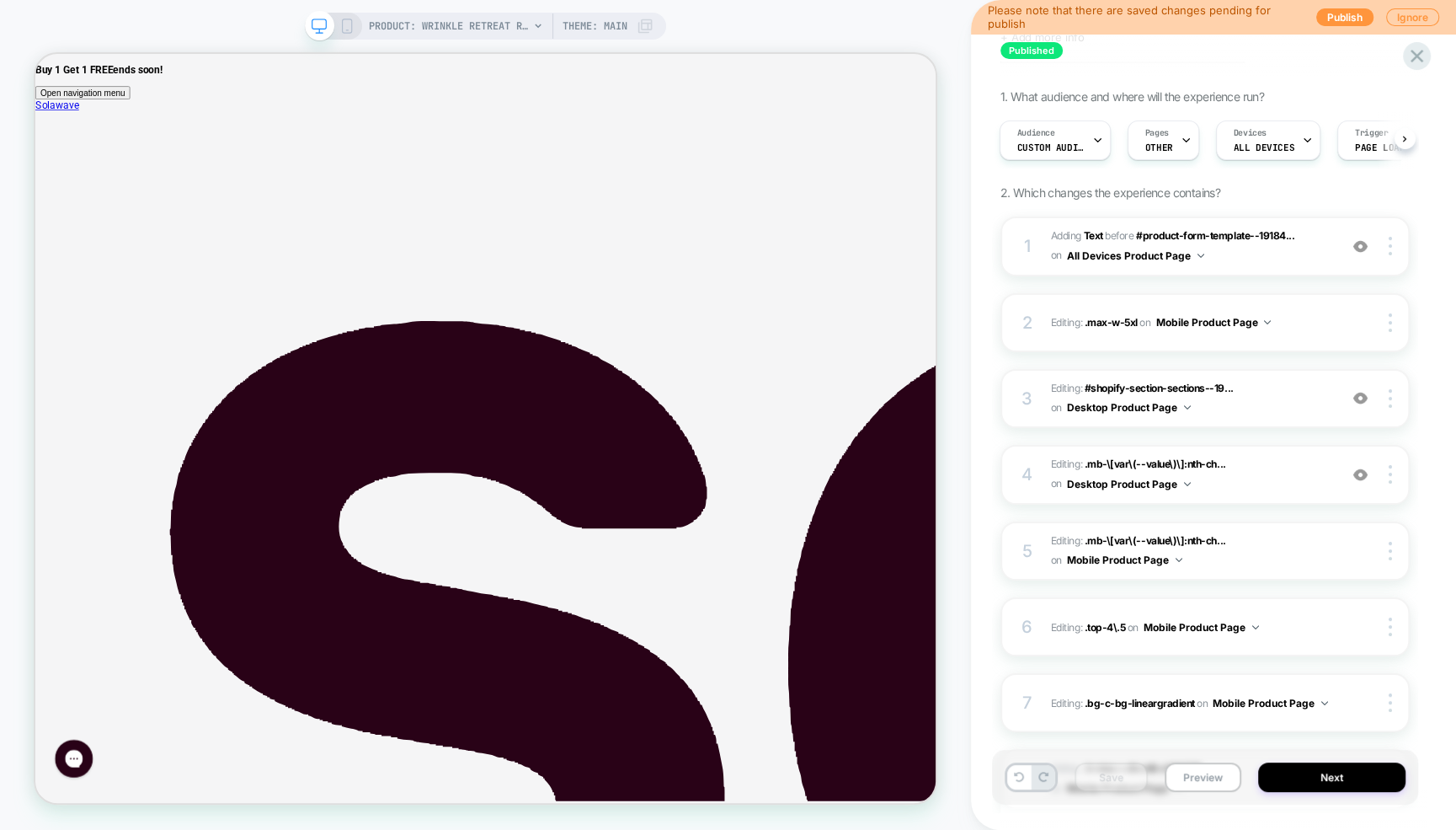
click at [345, 29] on icon at bounding box center [346, 26] width 15 height 15
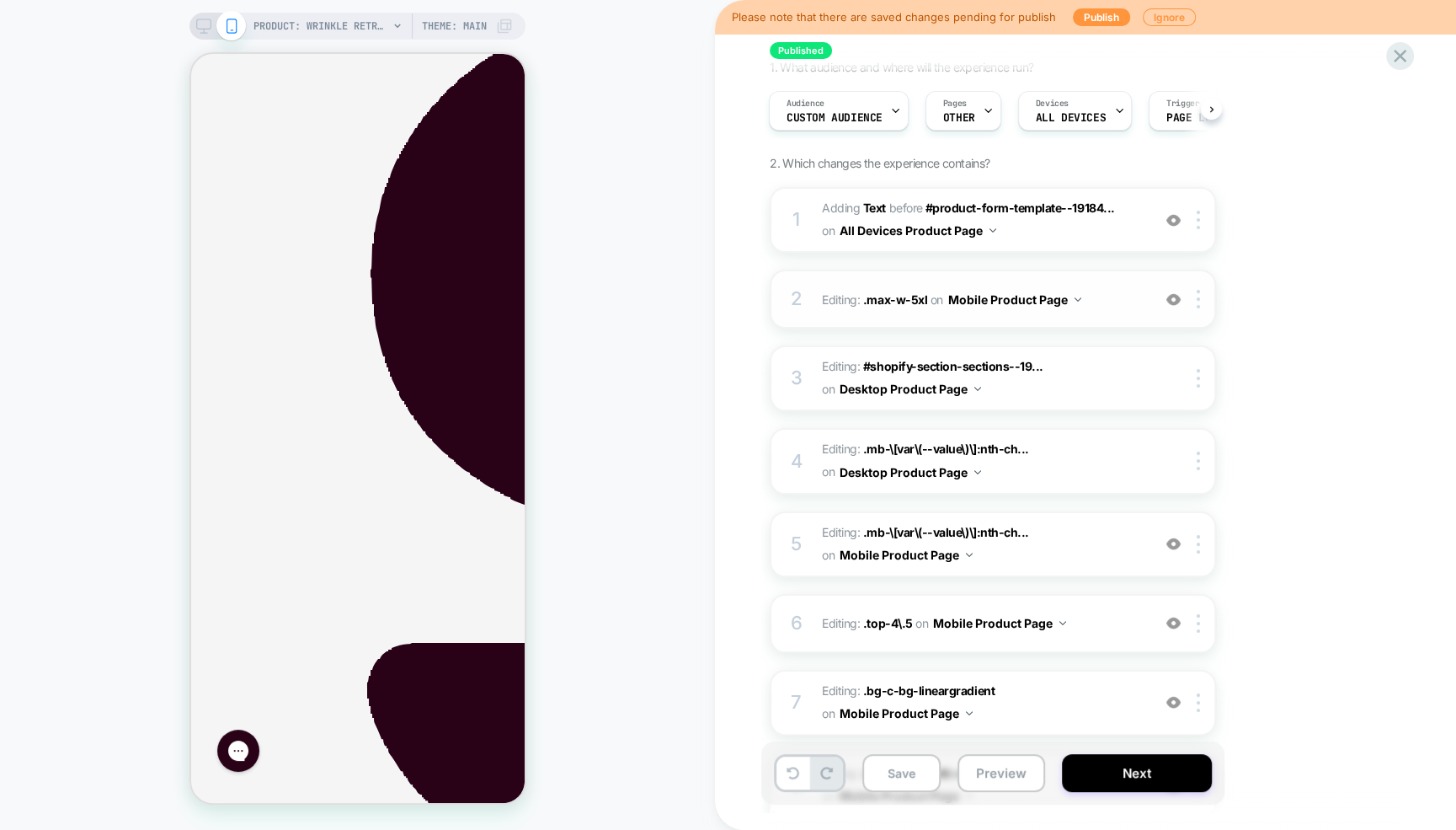
click at [830, 301] on span "Editing : .max-w-5xl .max-w-5xl on Mobile Product Page" at bounding box center [982, 299] width 321 height 24
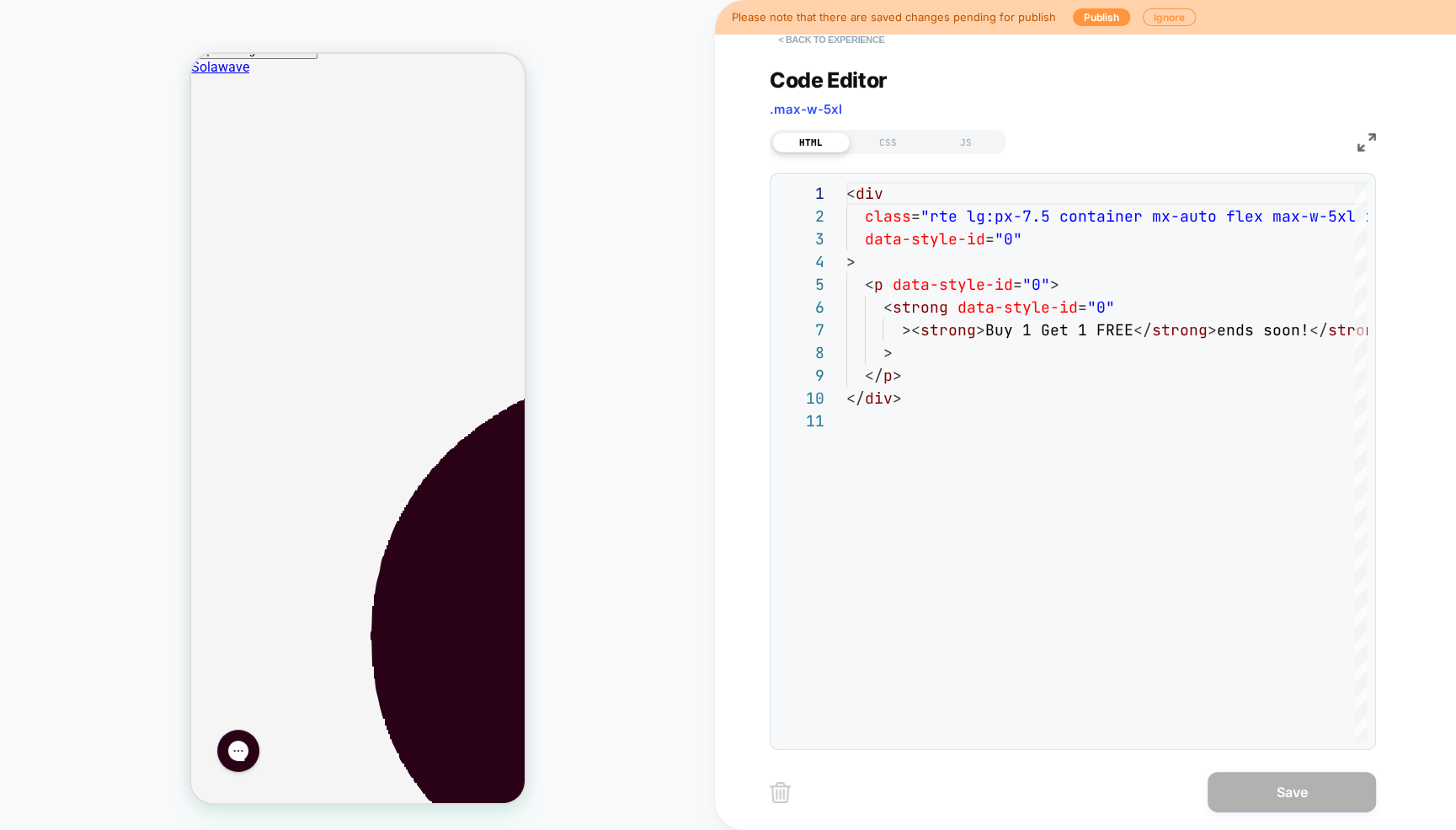
click at [795, 45] on button "< Back to experience" at bounding box center [831, 39] width 123 height 27
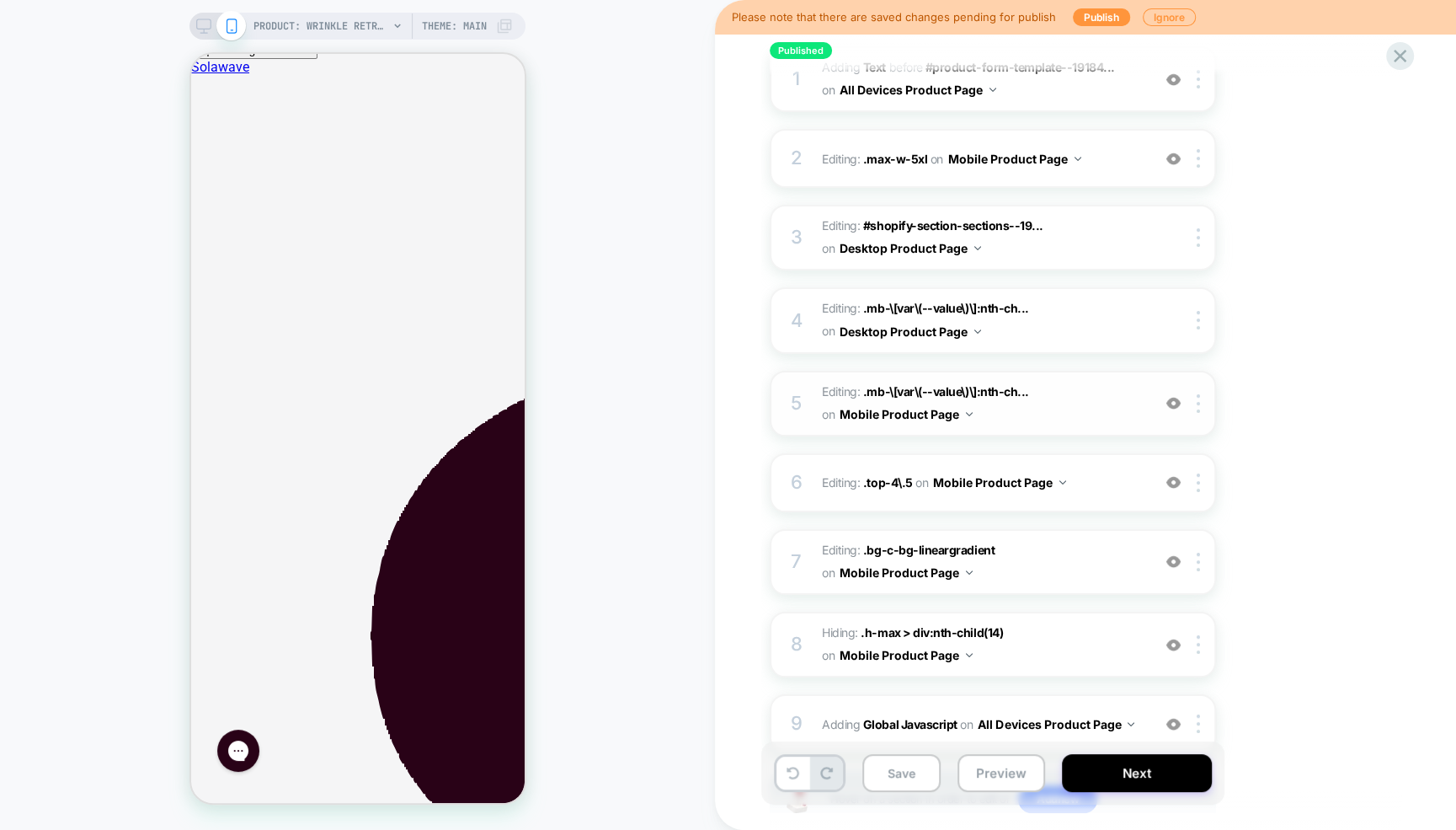
click at [1119, 402] on span "Editing : .mb-\[var\(--value\)\]:nth-ch... .mb-\[var\(--value\)\]:nth-child(4) …" at bounding box center [982, 403] width 321 height 46
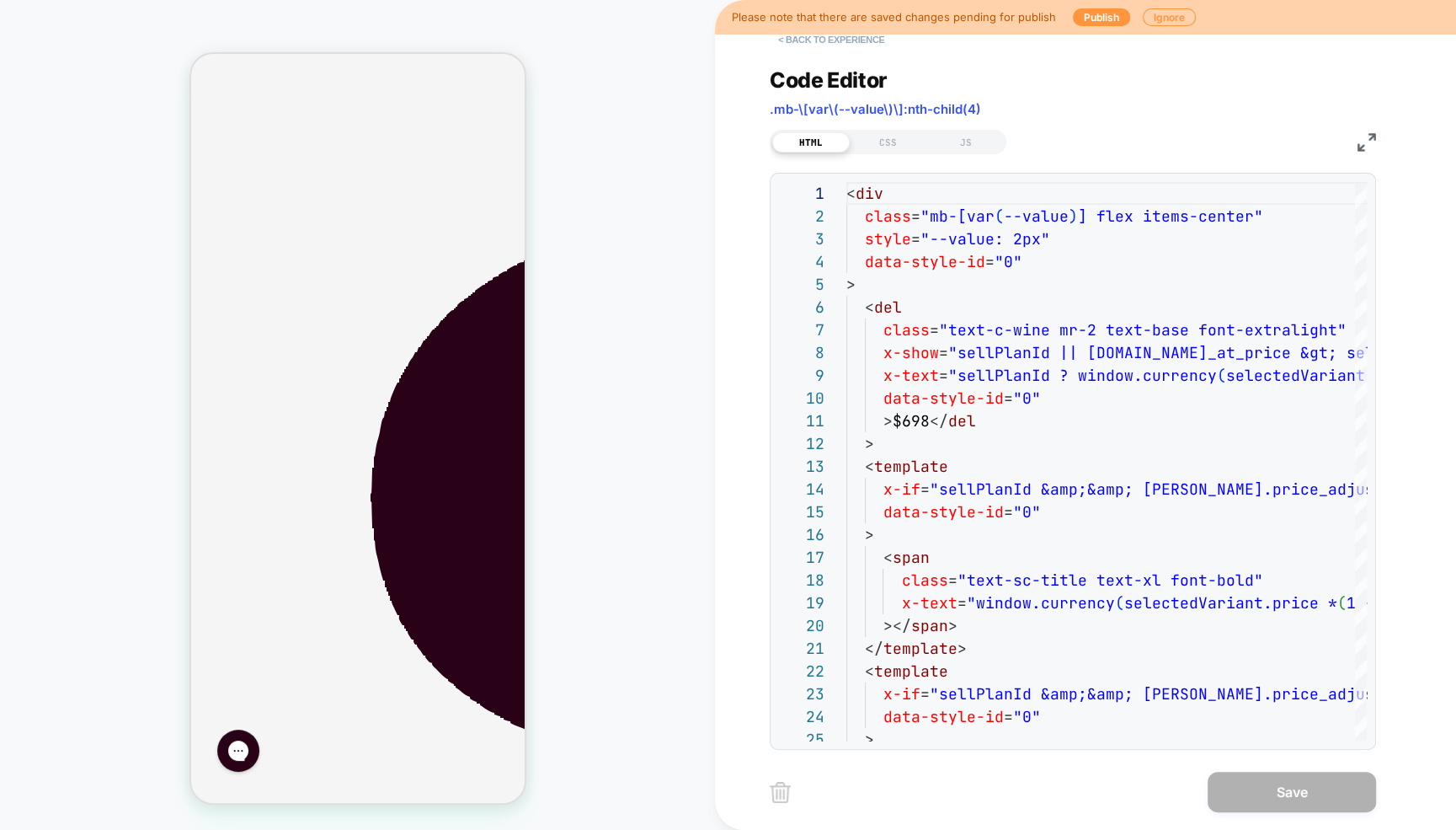
click at [815, 42] on button "< Back to experience" at bounding box center [831, 39] width 123 height 27
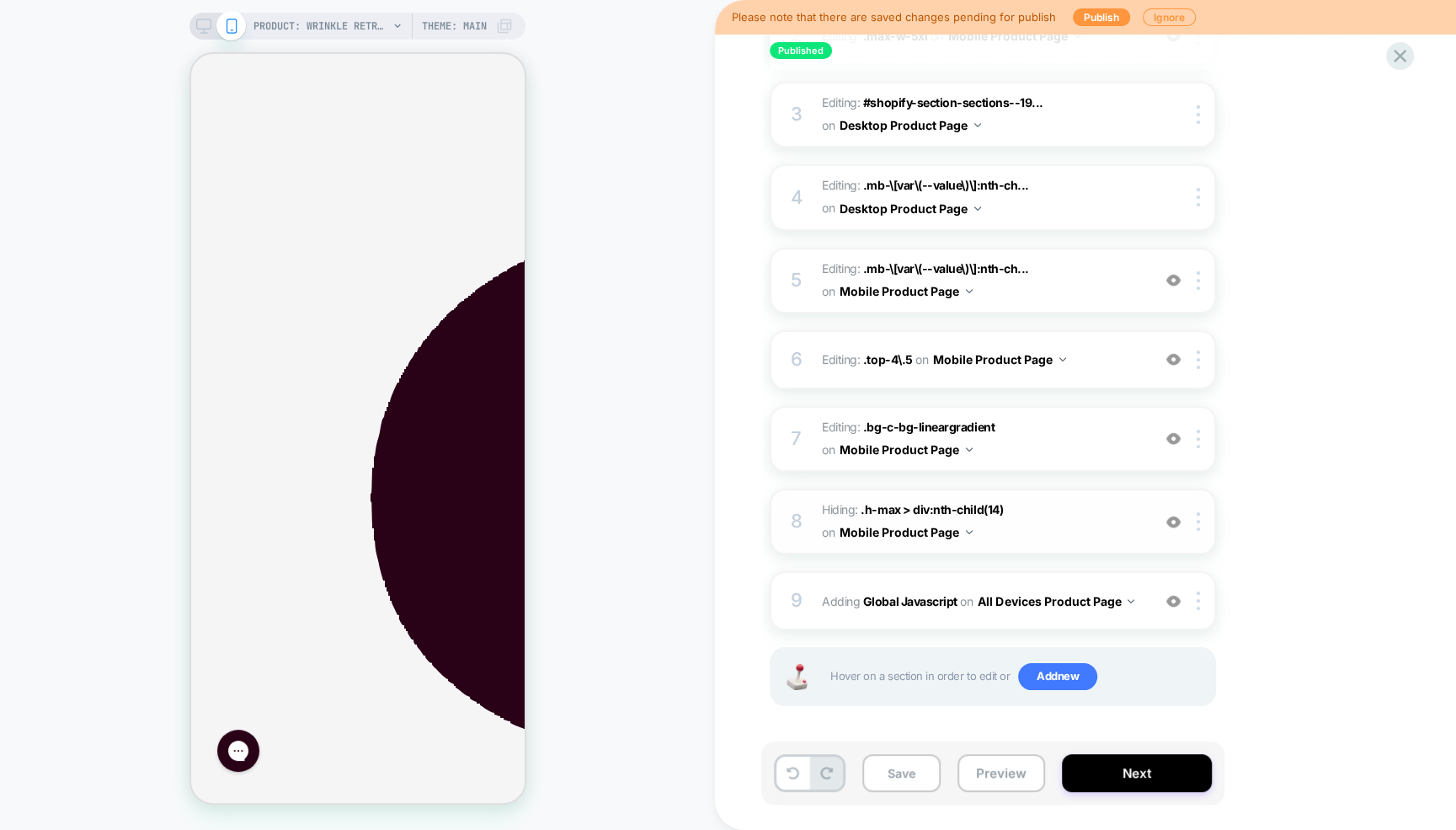
click at [1041, 516] on span "Hiding : .h-max > div:nth-child(14) .h-max > div:nth-child(14) on Mobile Produc…" at bounding box center [982, 521] width 321 height 46
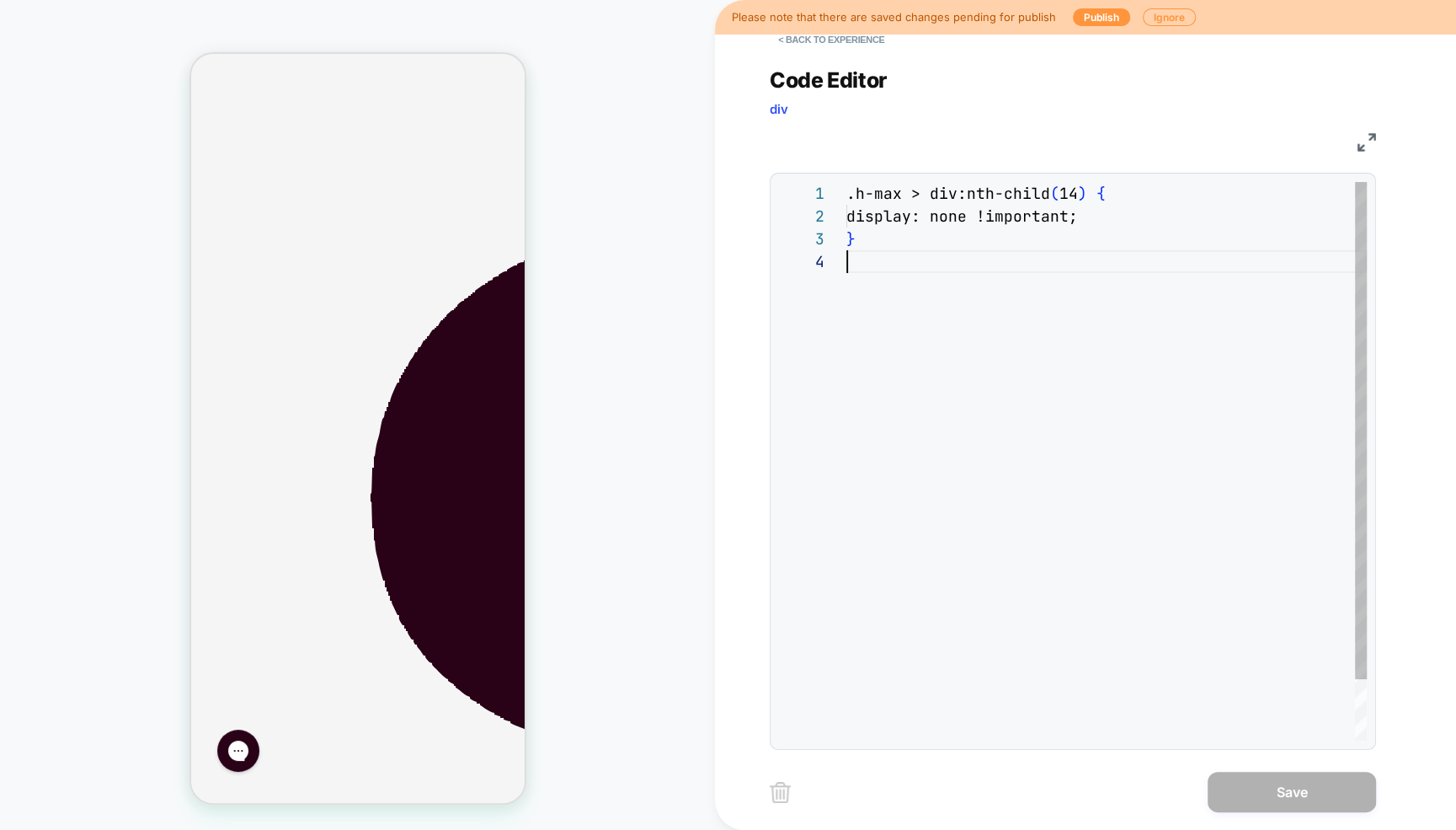
click at [966, 334] on div ".h-max > div:nth-child ( 14 ) { display: none !important; }" at bounding box center [1106, 495] width 520 height 626
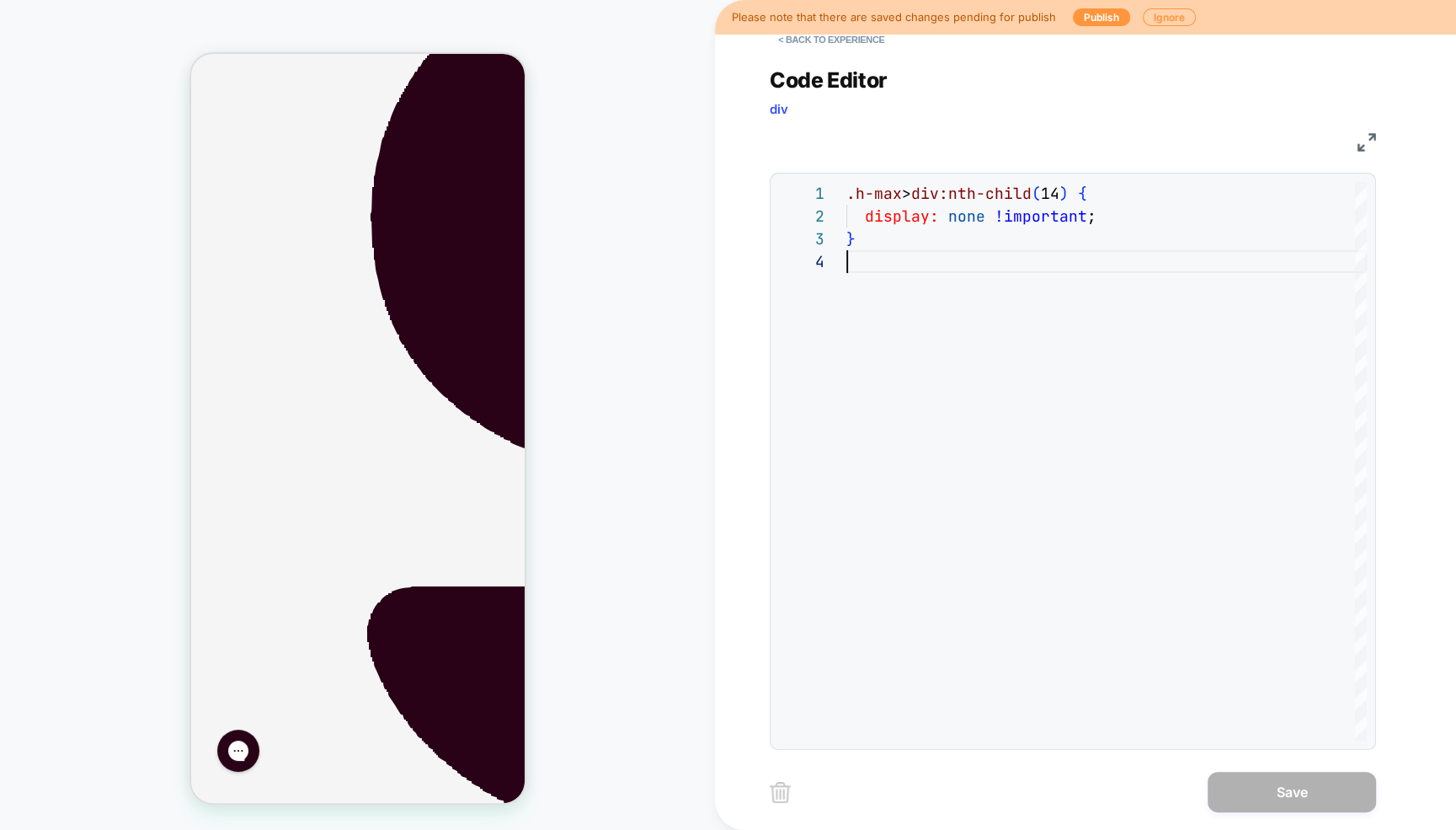
scroll to position [542, 0]
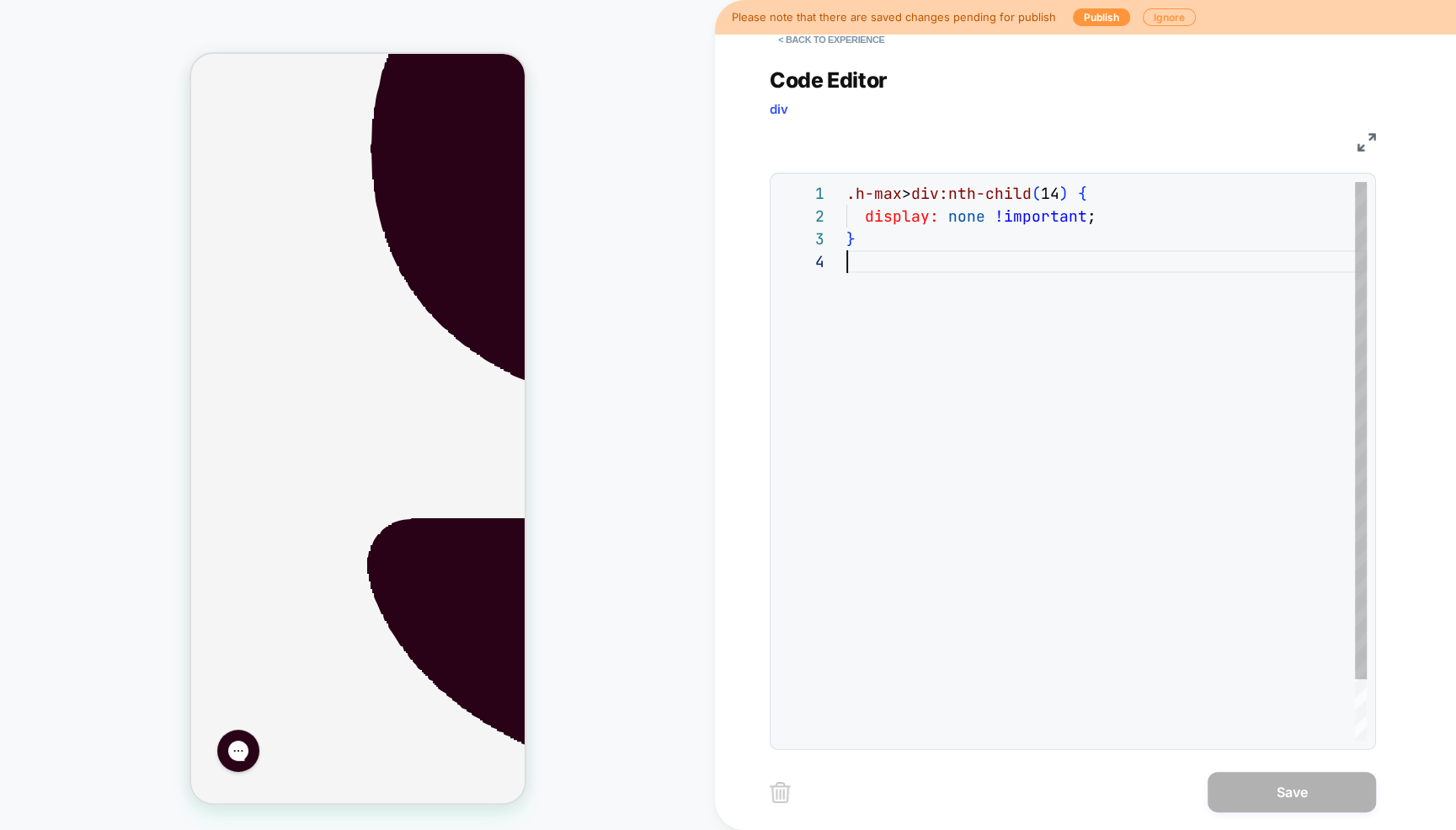
click at [942, 205] on div ".h-max > div:nth-child ( 14 ) { display: none !important ; }" at bounding box center [1106, 495] width 520 height 626
click at [858, 190] on div ".h-max > div:nth-child ( 14 ) { display: none !important ; }" at bounding box center [1106, 495] width 520 height 626
click at [789, 39] on button "< Back to experience" at bounding box center [831, 39] width 123 height 27
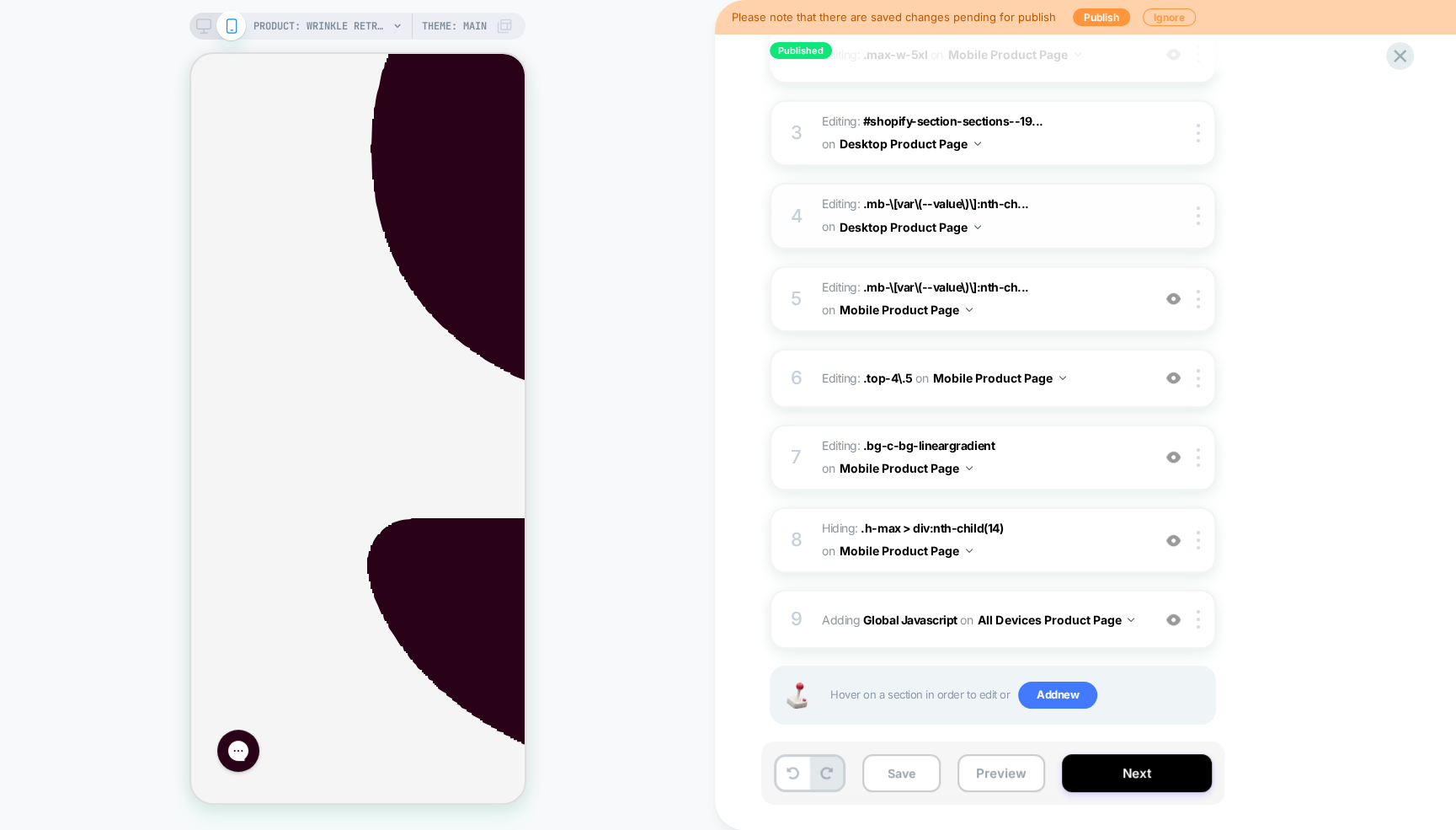
scroll to position [370, 0]
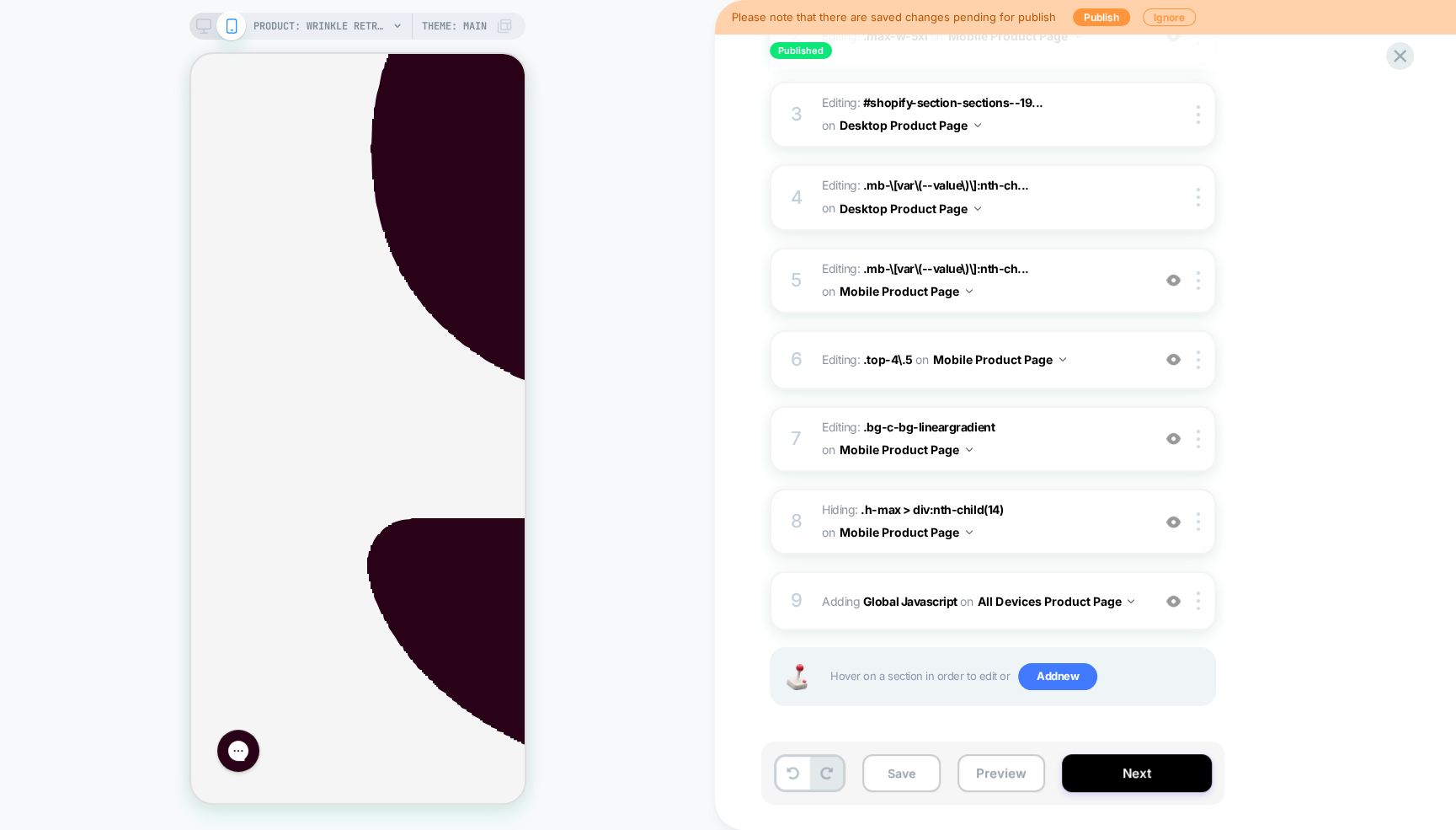
click at [1176, 522] on img at bounding box center [1173, 522] width 14 height 14
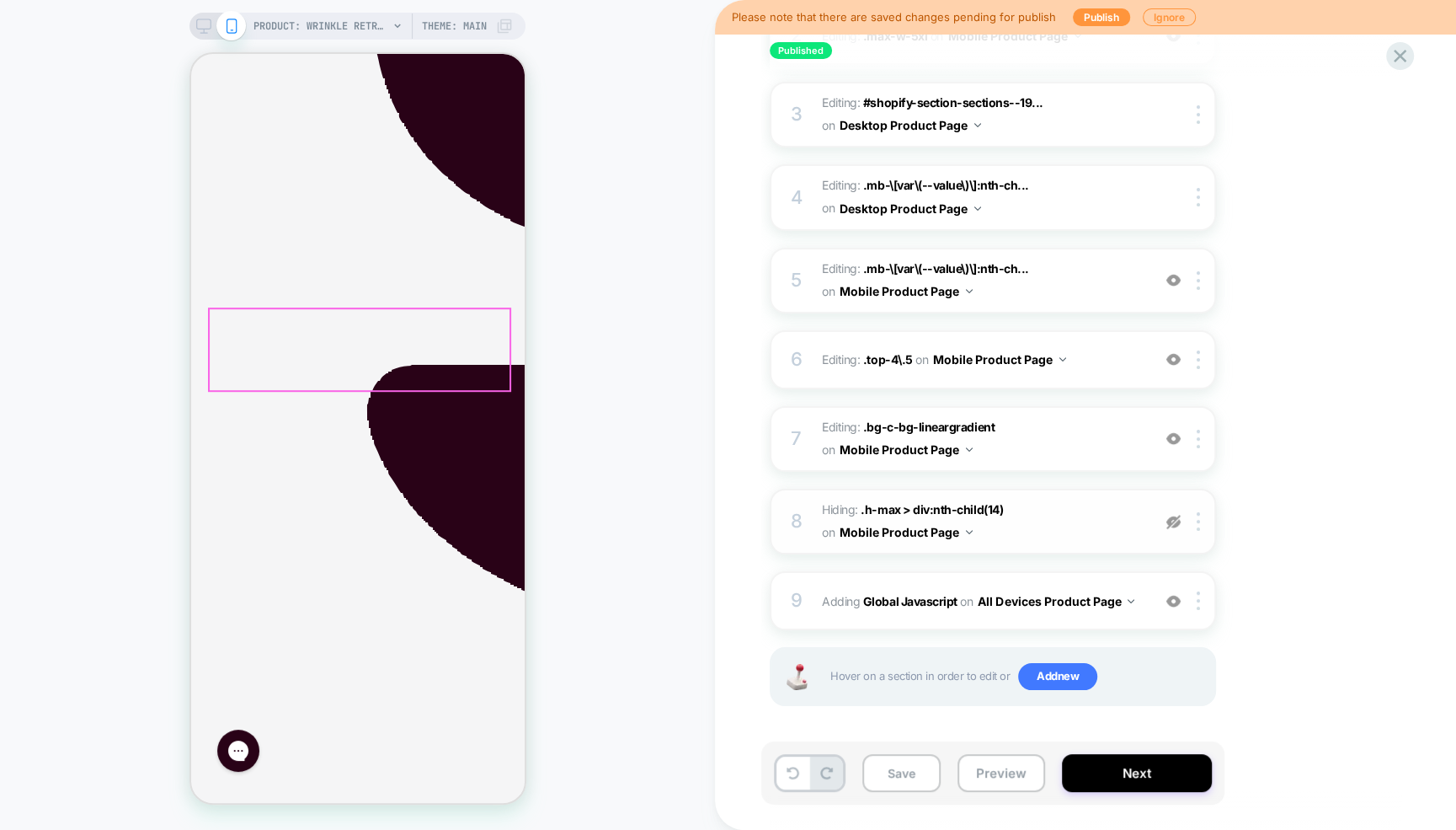
scroll to position [698, 0]
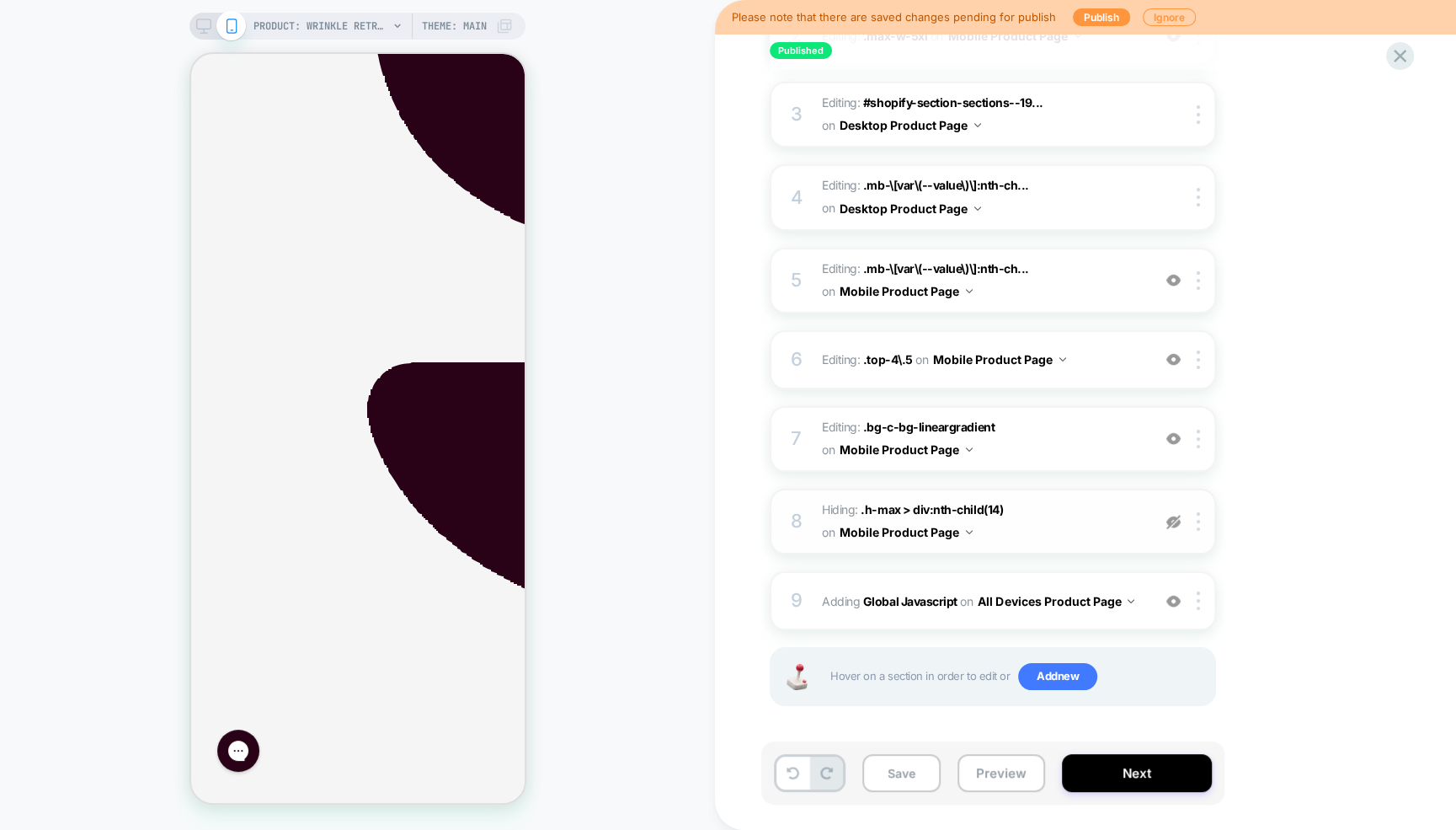
click at [1172, 518] on img at bounding box center [1173, 522] width 14 height 14
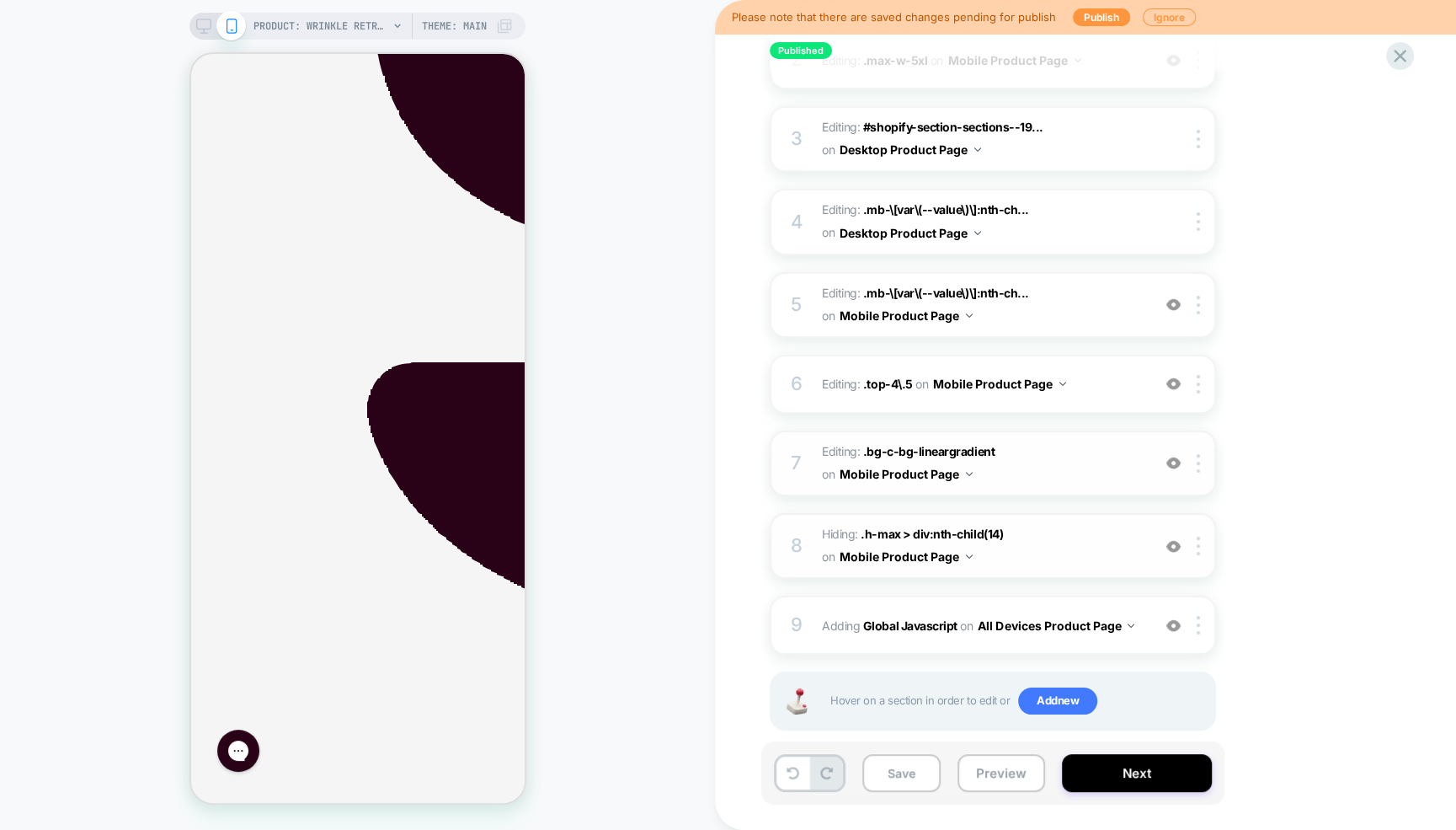
scroll to position [345, 0]
click at [1169, 461] on img at bounding box center [1173, 464] width 14 height 14
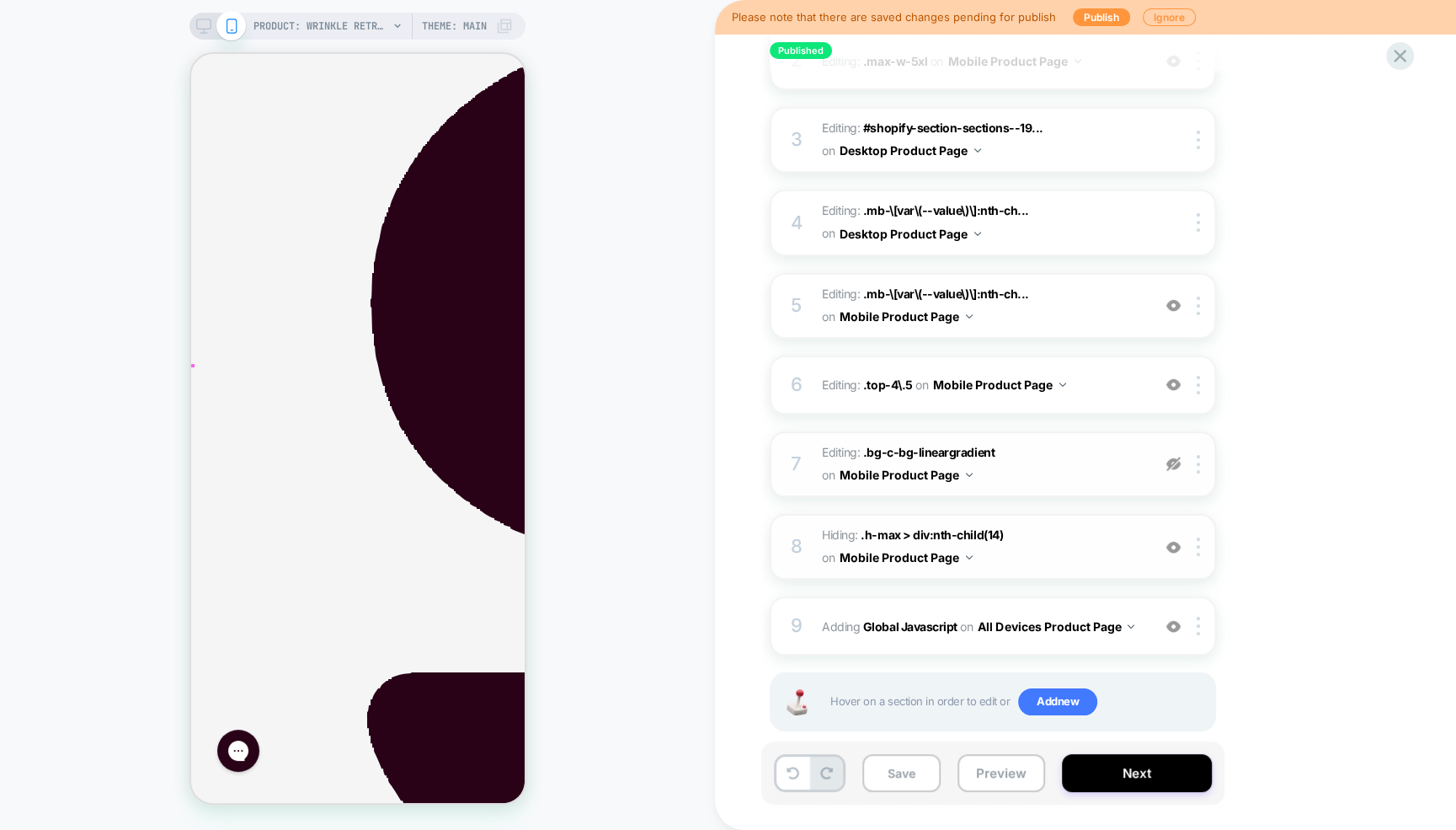
scroll to position [300, 0]
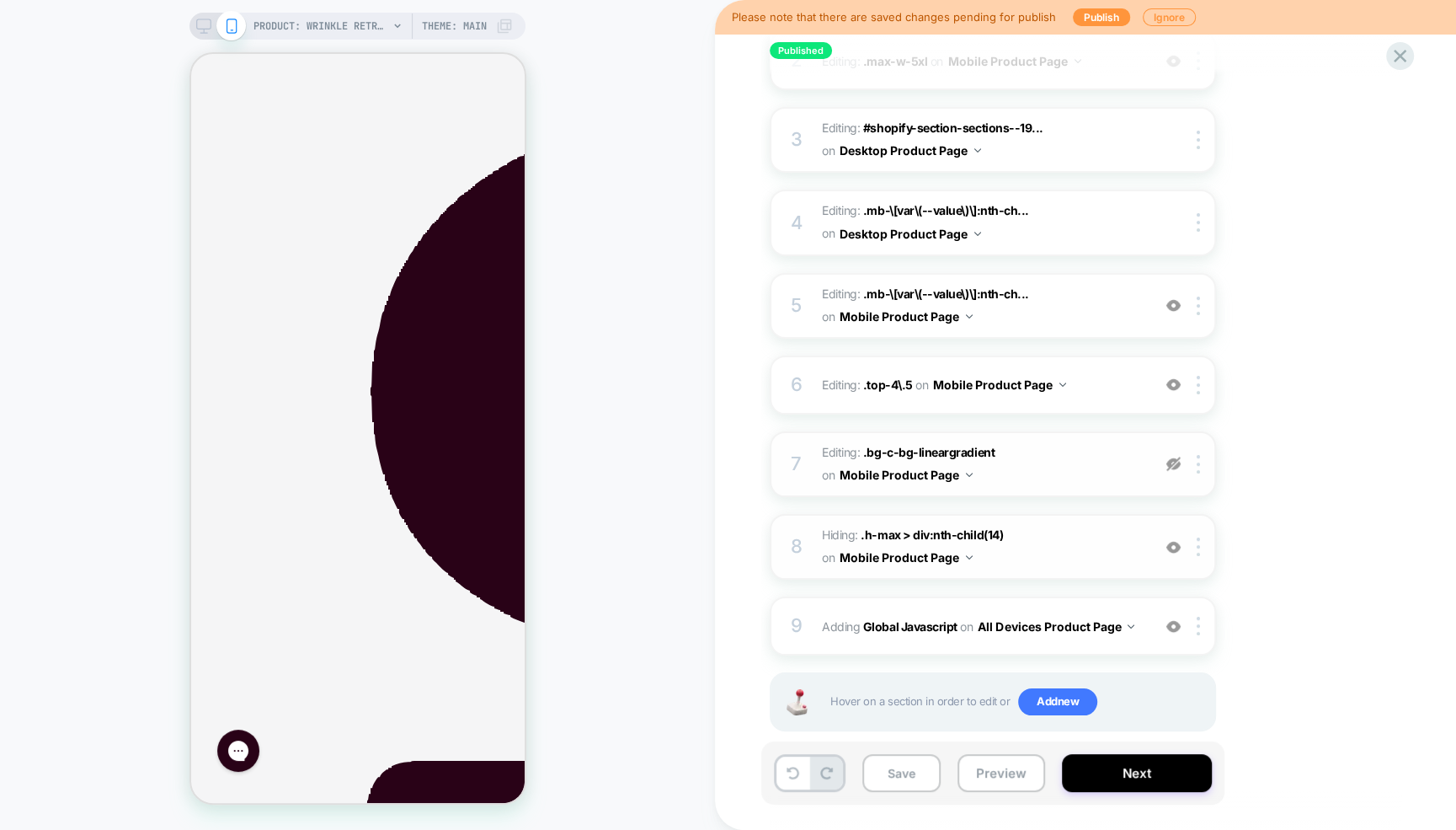
click at [1173, 545] on img at bounding box center [1173, 547] width 14 height 14
click at [1173, 460] on img at bounding box center [1173, 464] width 14 height 14
click at [1173, 462] on img at bounding box center [1173, 464] width 14 height 14
click at [1173, 463] on img at bounding box center [1173, 464] width 14 height 14
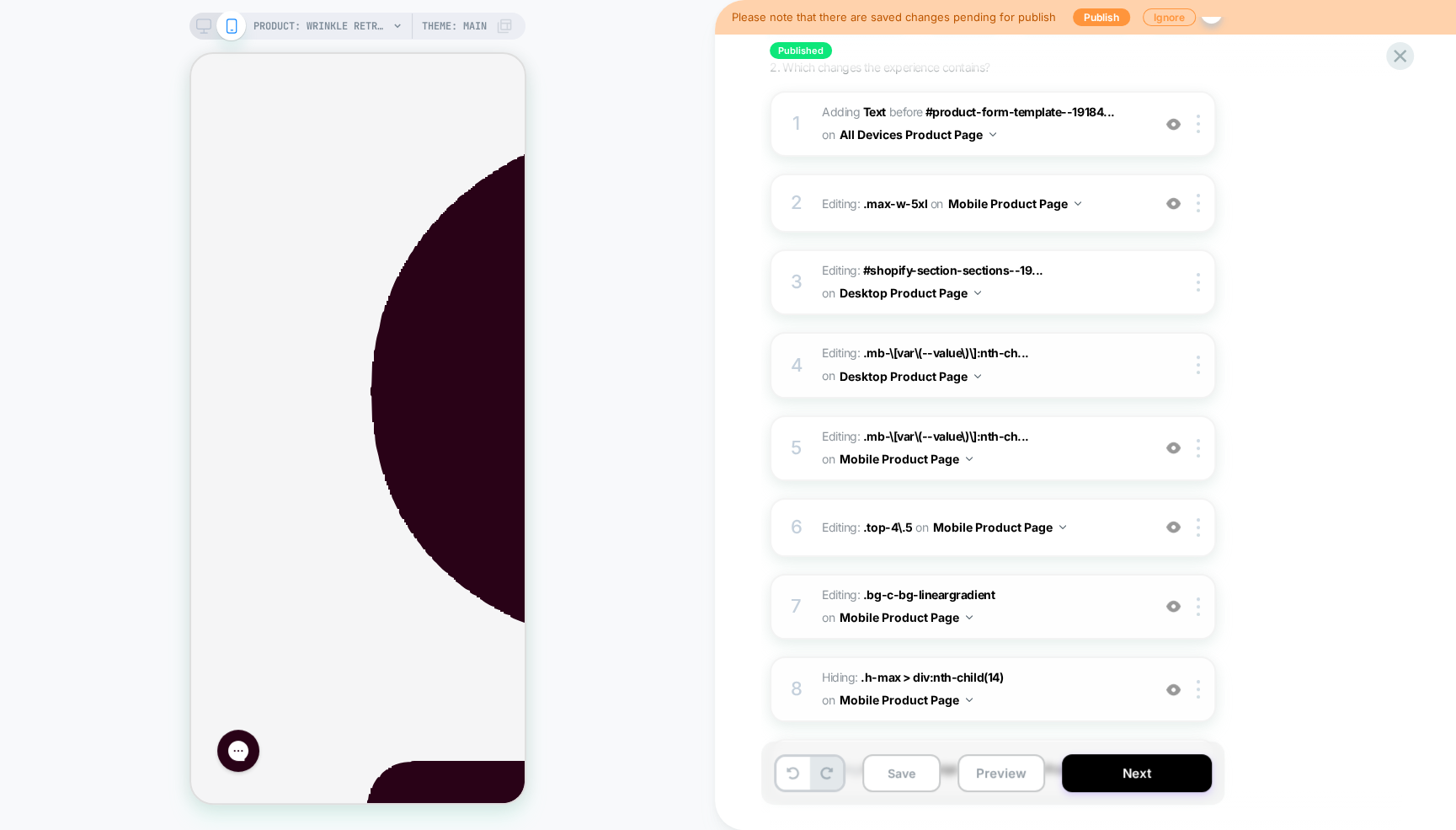
scroll to position [205, 0]
click at [1079, 369] on span "Editing : .mb-\[var\(--value\)\]:nth-ch... .mb-\[var\(--value\)\]:nth-child(4) …" at bounding box center [982, 362] width 321 height 46
click at [1173, 523] on img at bounding box center [1173, 524] width 14 height 14
click at [1173, 599] on img at bounding box center [1173, 604] width 14 height 14
click at [1174, 525] on img at bounding box center [1173, 524] width 14 height 14
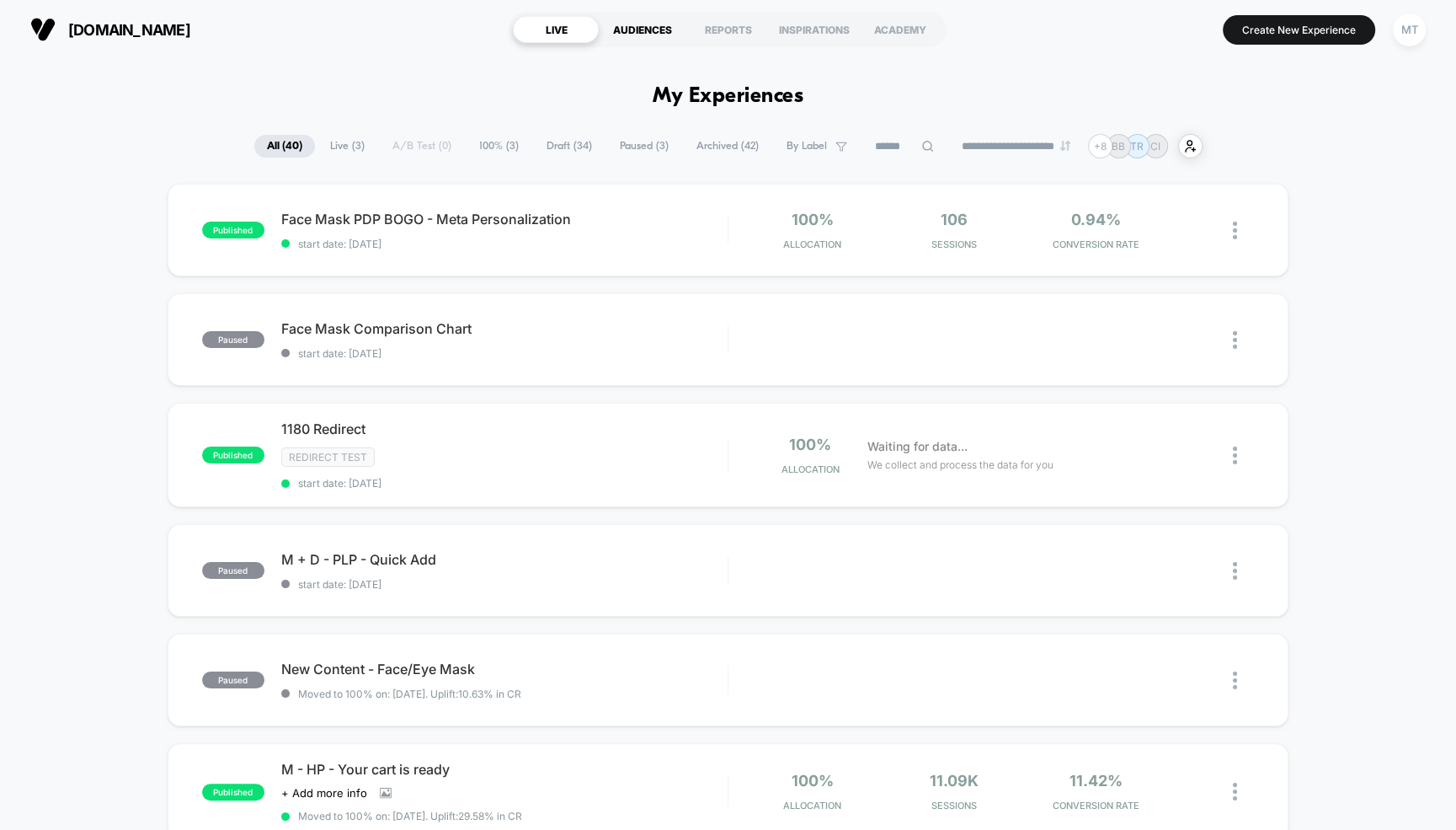
click at [611, 27] on div "AUDIENCES" at bounding box center [641, 30] width 86 height 27
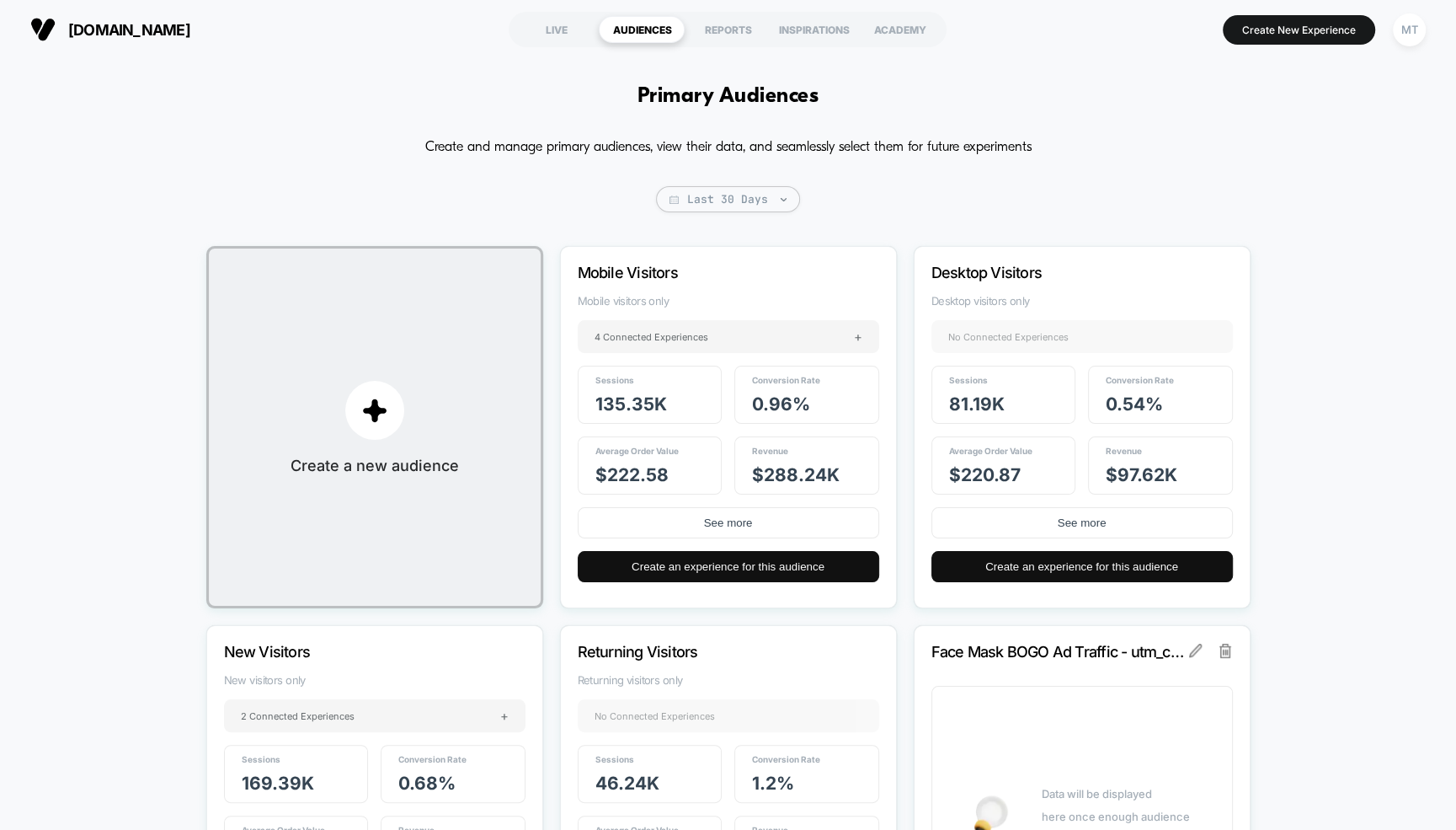
scroll to position [117, 0]
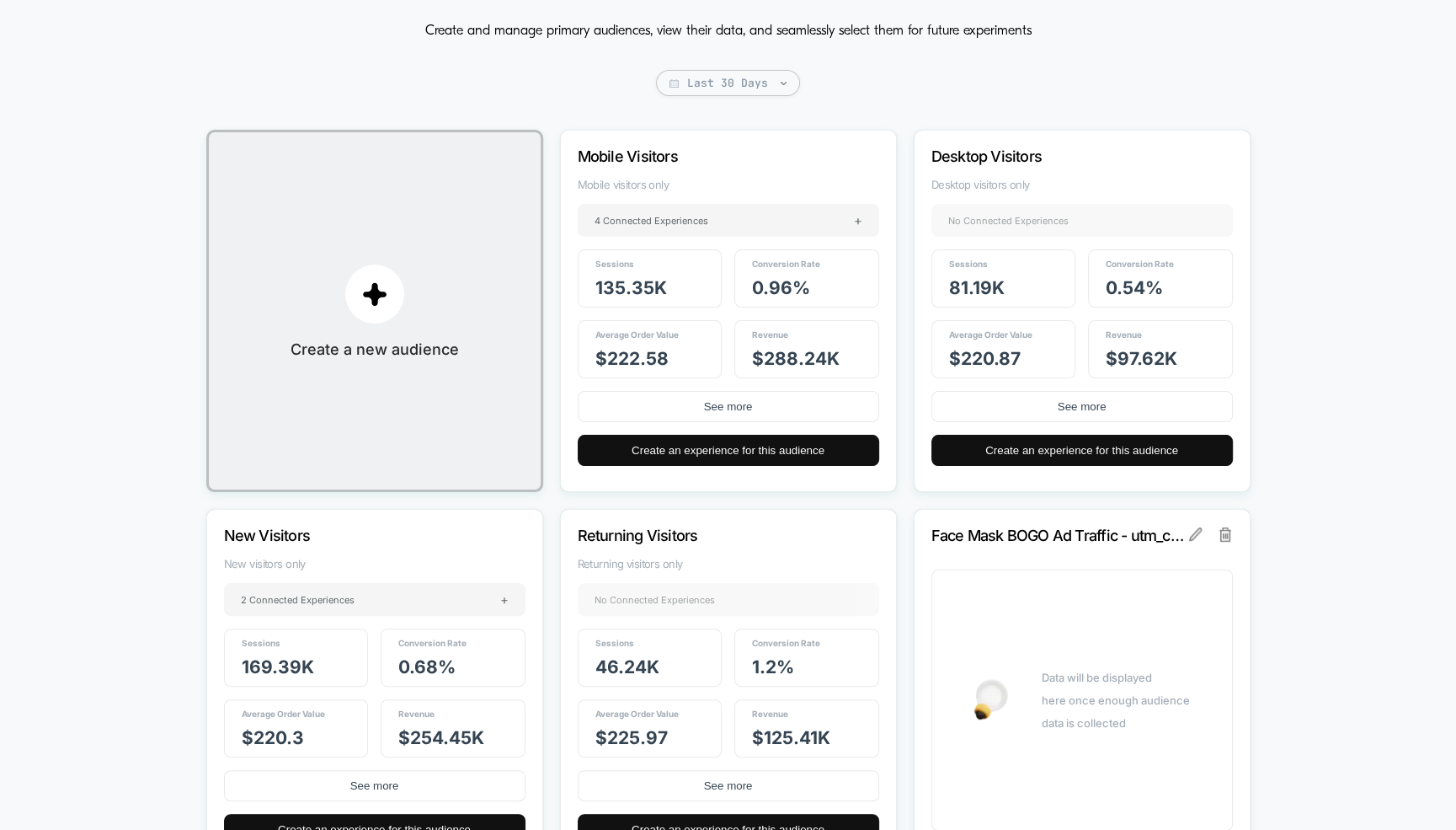
click at [1101, 542] on p "Face Mask BOGO Ad Traffic - utm_campaign" at bounding box center [1059, 536] width 256 height 18
click at [1191, 537] on img at bounding box center [1195, 534] width 13 height 13
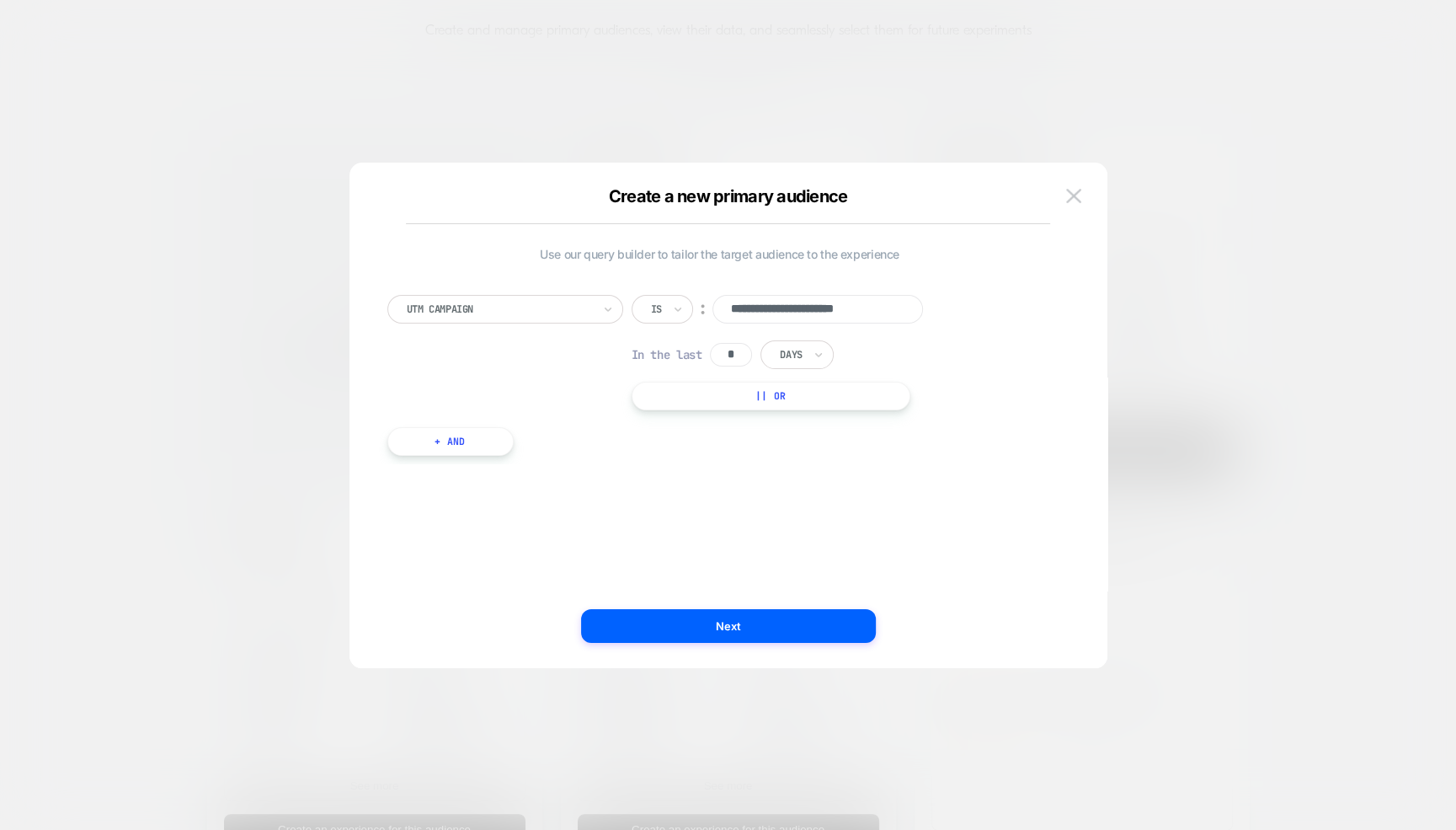
click at [1086, 194] on div "**********" at bounding box center [728, 424] width 758 height 488
click at [1076, 194] on img at bounding box center [1073, 196] width 15 height 14
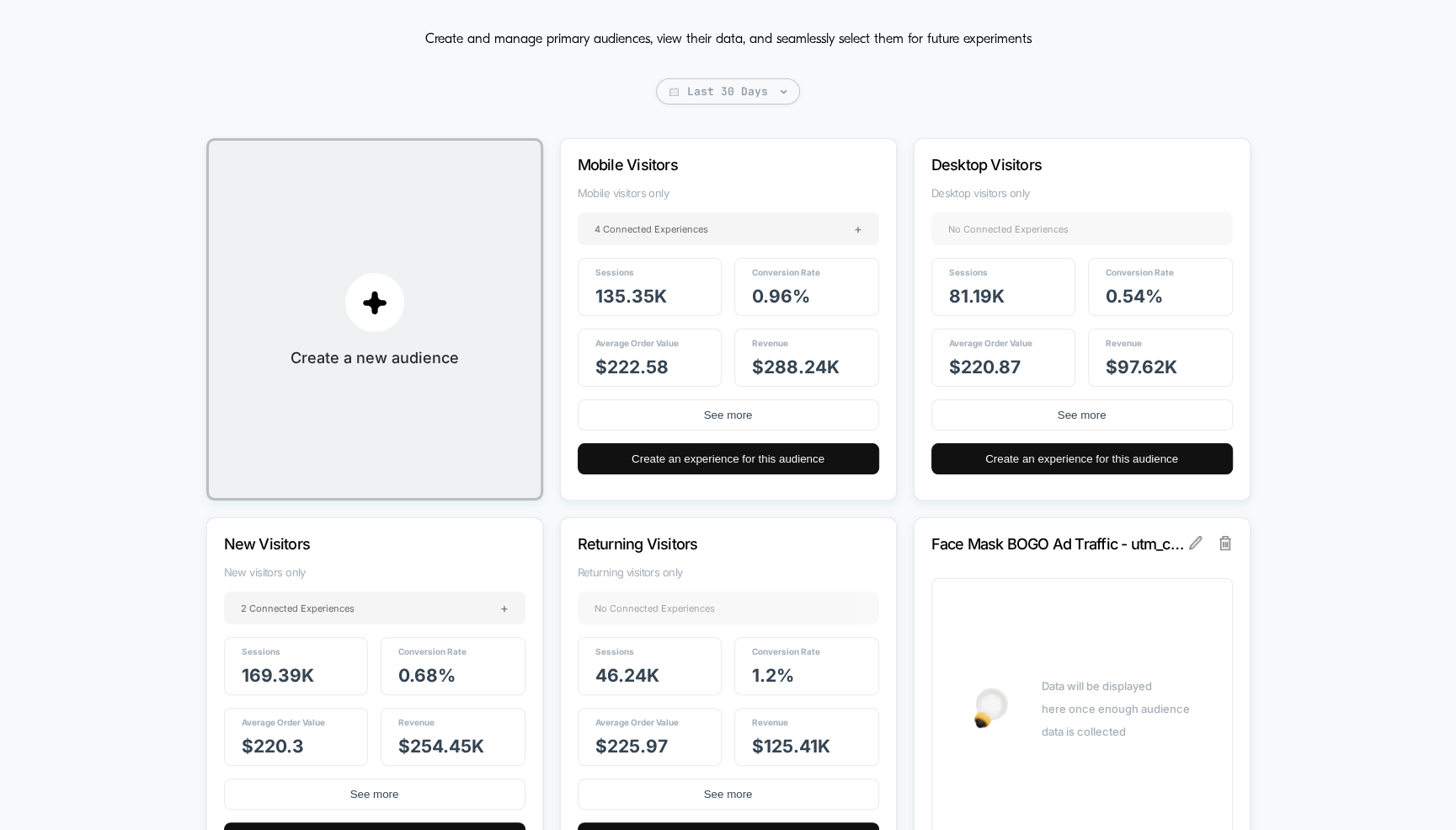
scroll to position [0, 0]
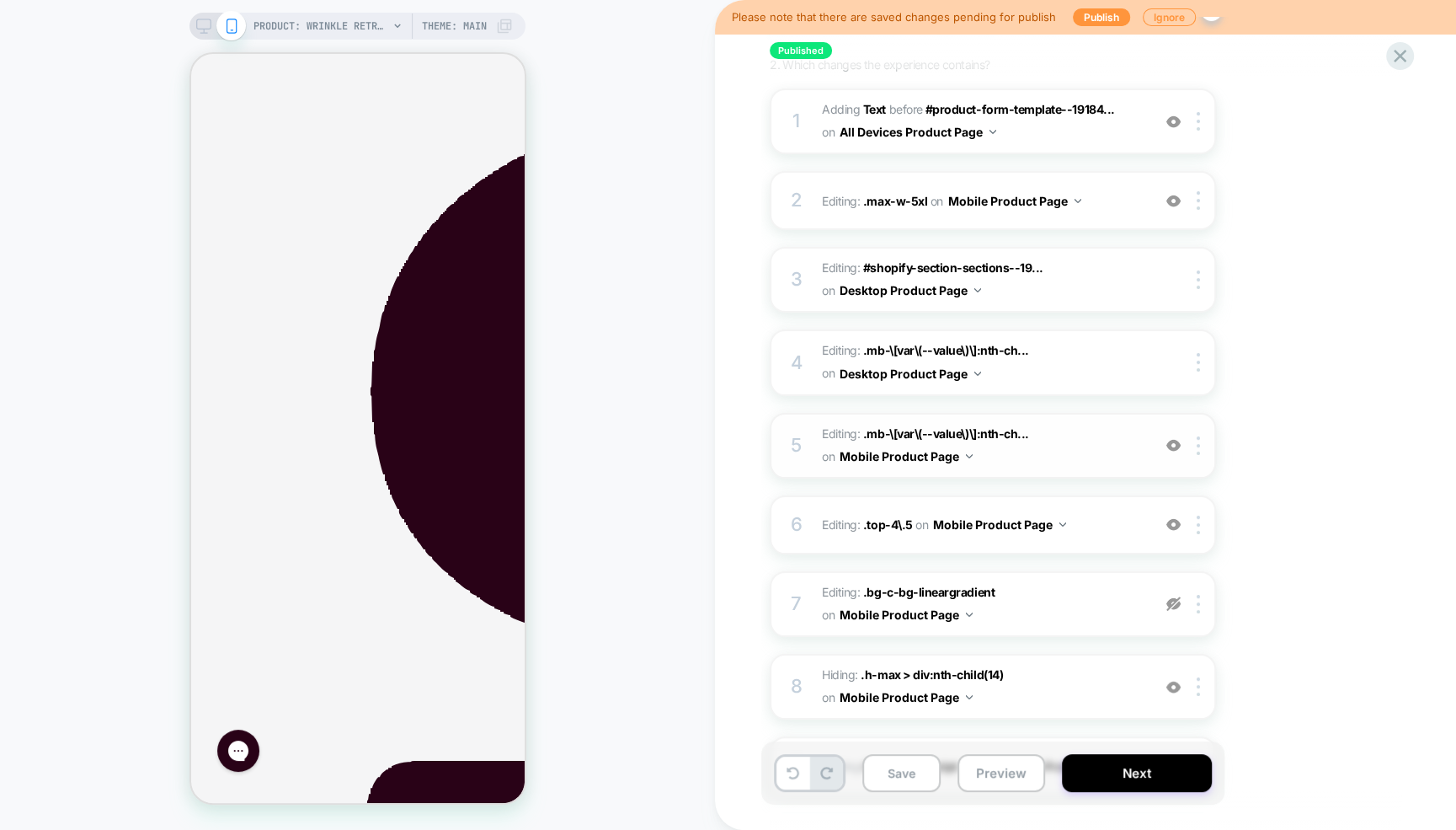
click at [1175, 446] on img at bounding box center [1173, 445] width 14 height 14
click at [1042, 457] on span "Editing : .mb-\[var\(--value\)\]:nth-ch... .mb-\[var\(--value\)\]:nth-child(4) …" at bounding box center [982, 445] width 321 height 46
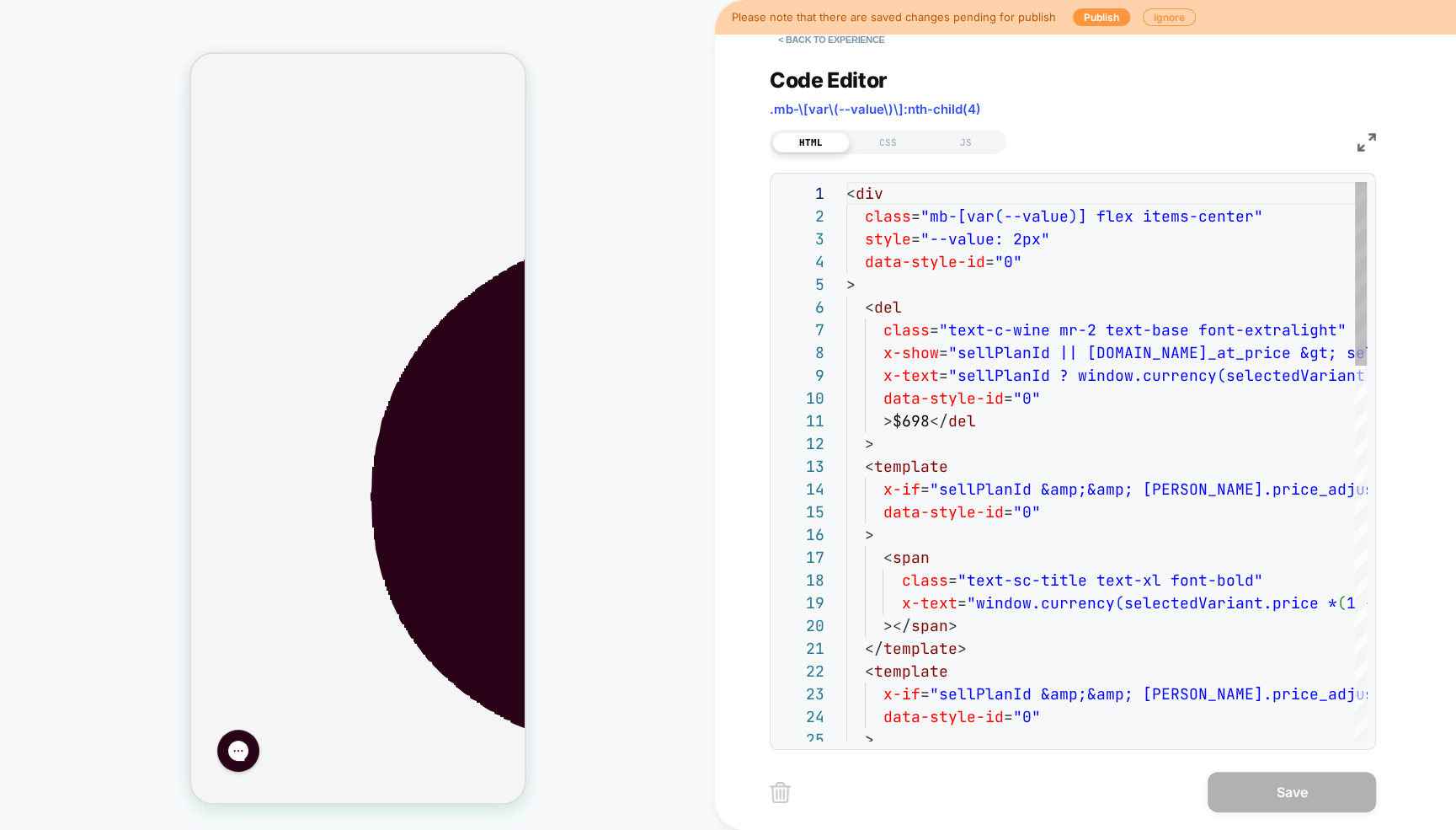
scroll to position [194, 0]
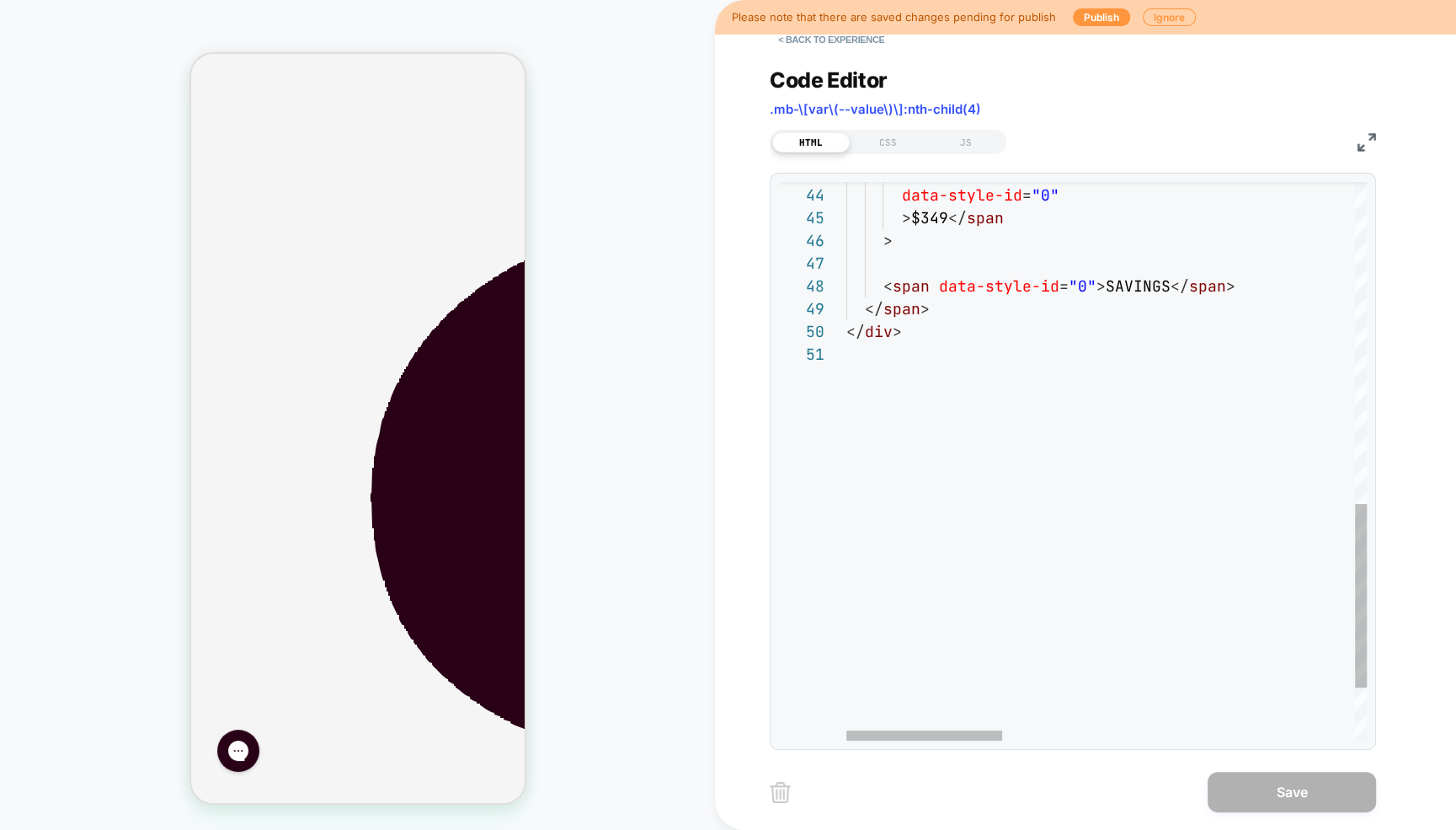
type textarea "**********"
click at [805, 41] on button "< Back to experience" at bounding box center [831, 39] width 123 height 27
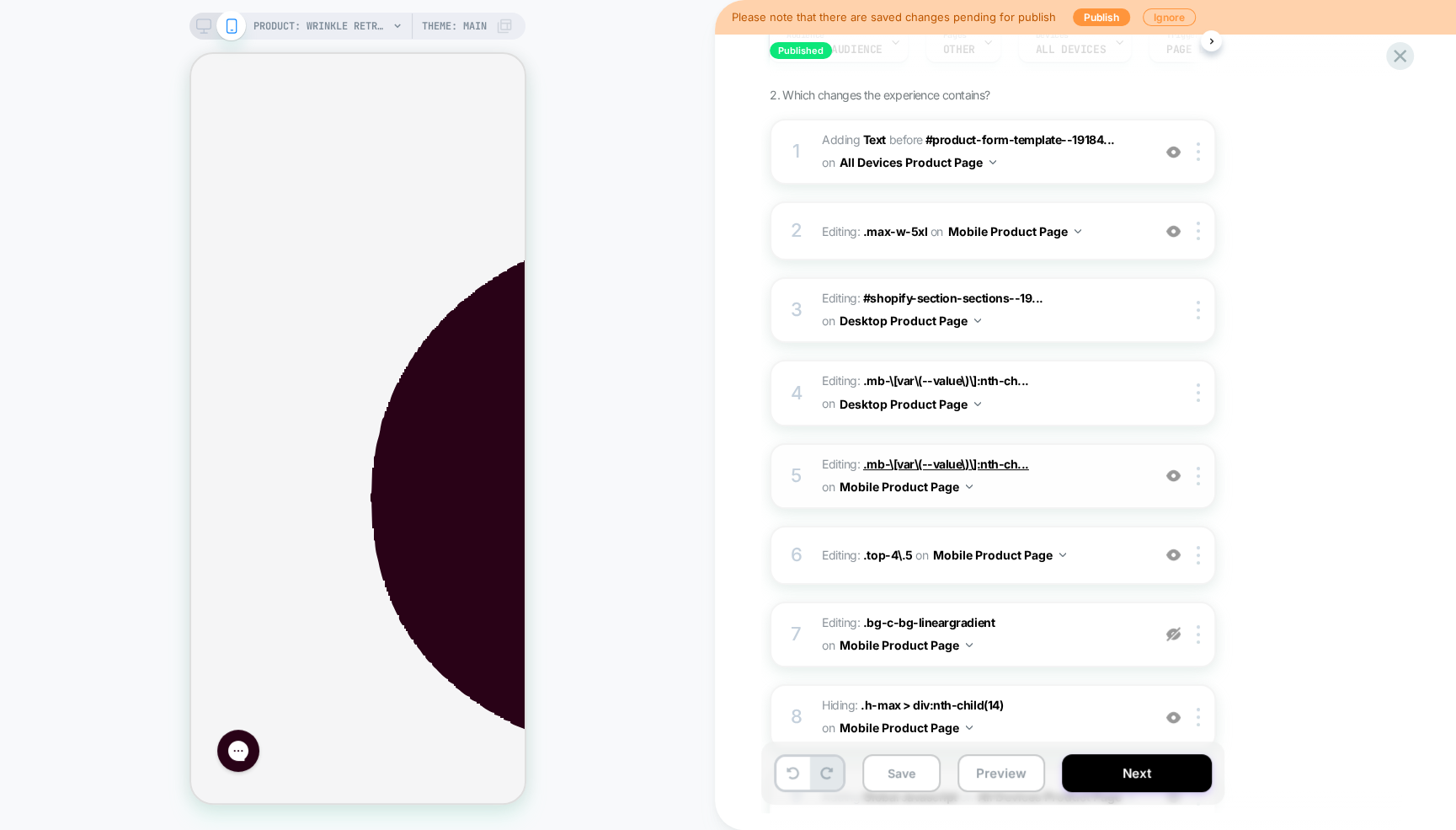
scroll to position [370, 0]
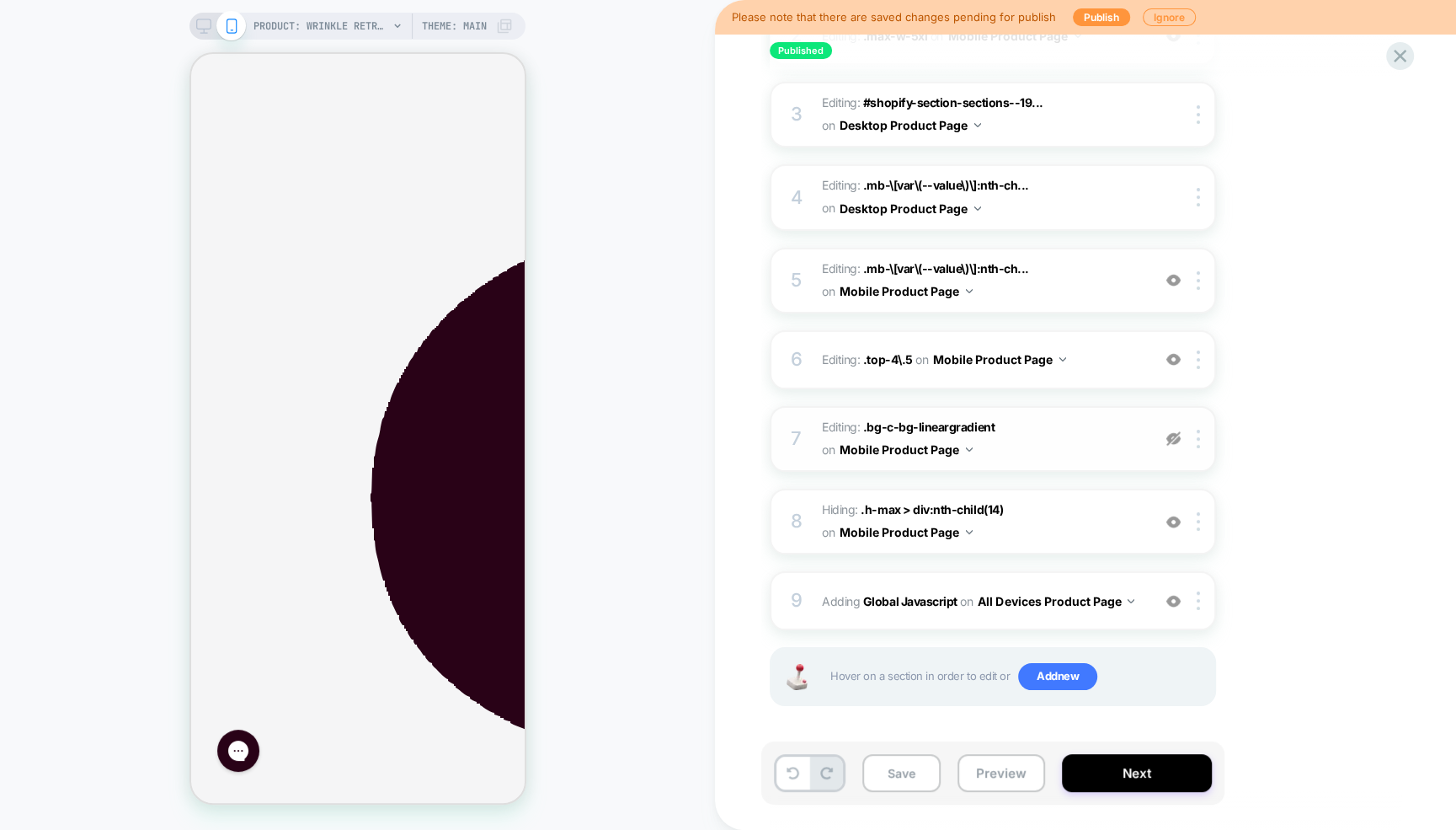
click at [1173, 440] on img at bounding box center [1173, 439] width 14 height 14
click at [1067, 292] on span "Editing : .mb-\[var\(--value\)\]:nth-ch... .mb-\[var\(--value\)\]:nth-child(4) …" at bounding box center [982, 280] width 321 height 46
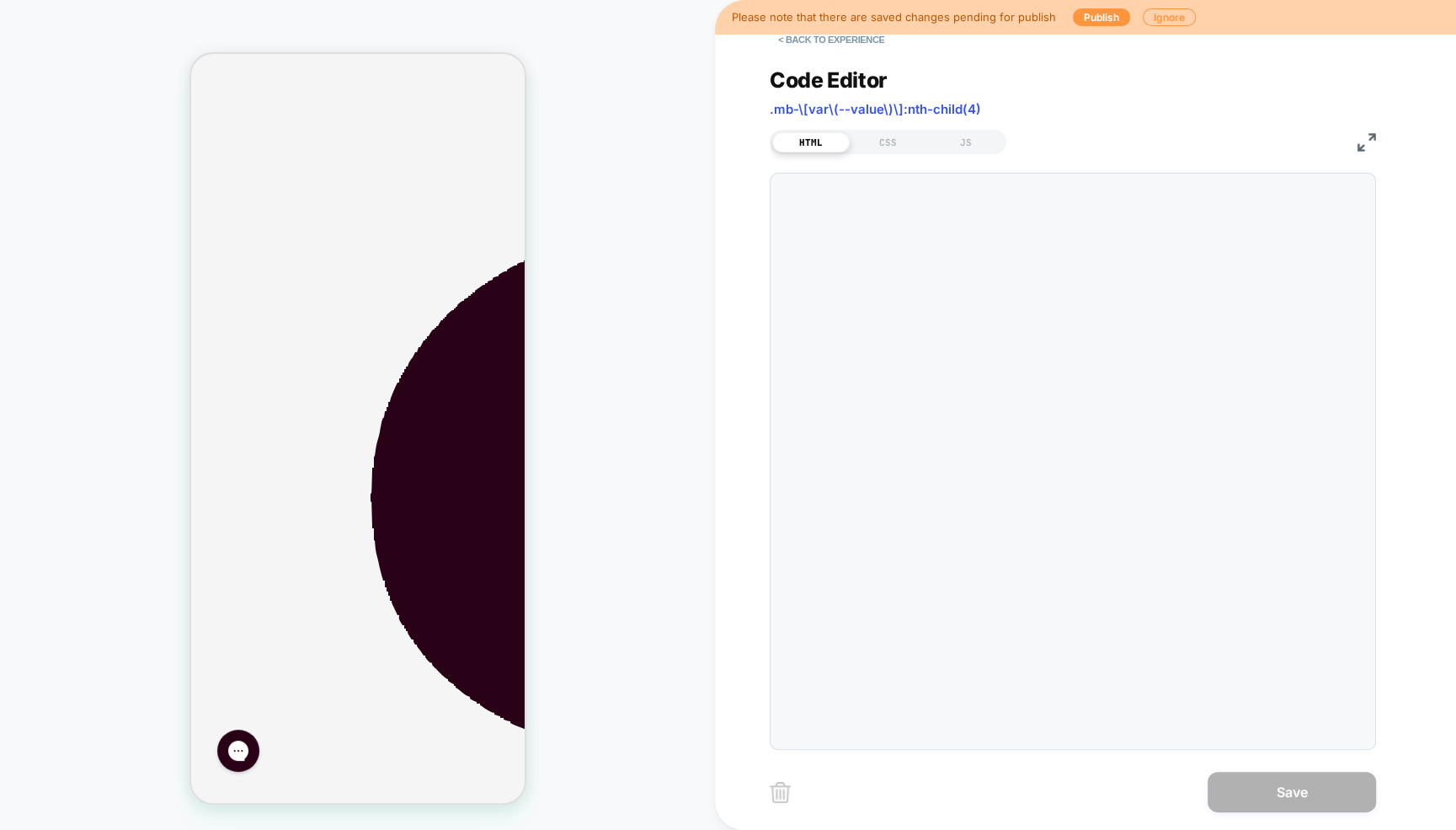
scroll to position [227, 0]
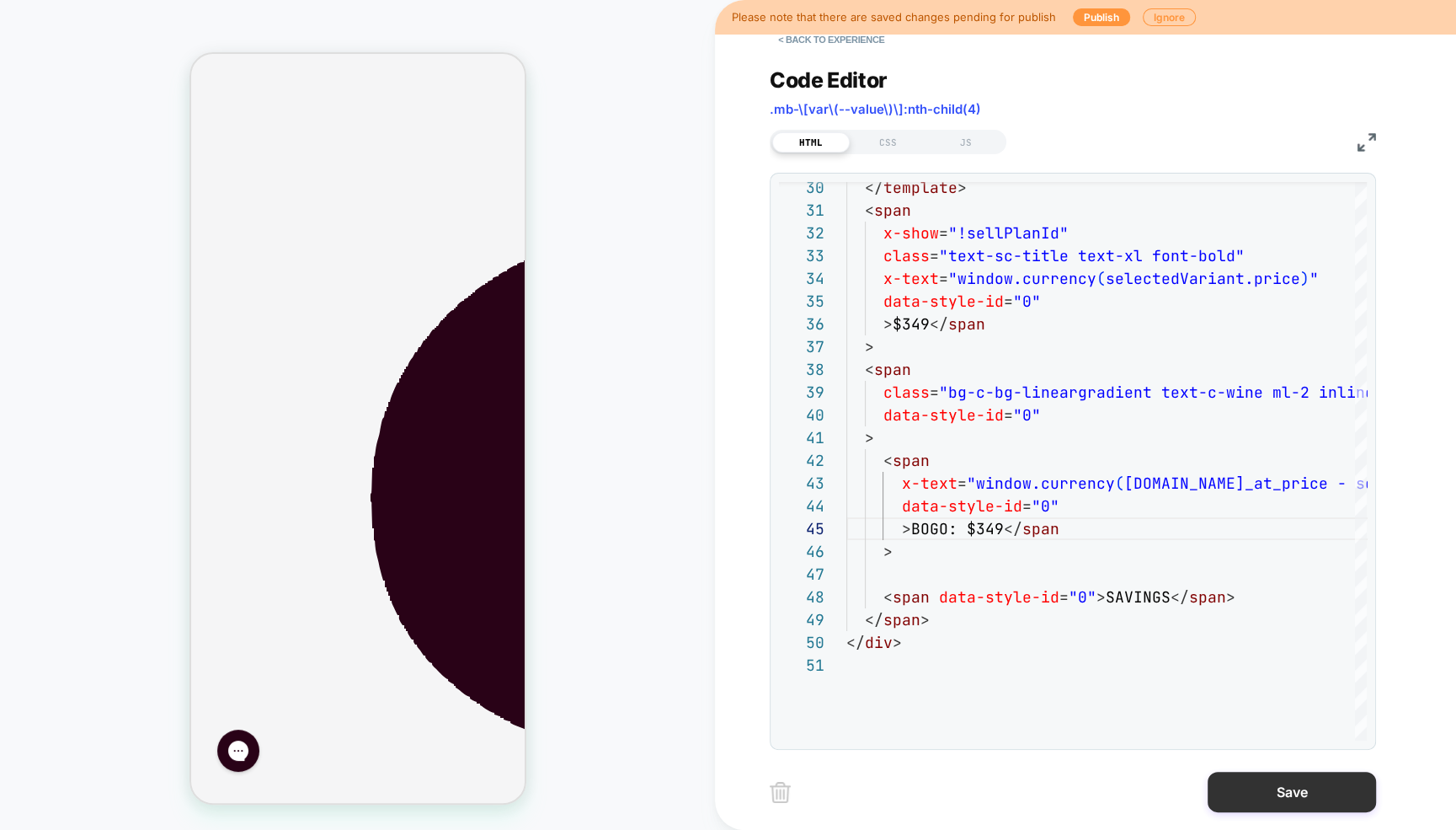
type textarea "**********"
click at [1269, 782] on button "Save" at bounding box center [1292, 791] width 169 height 40
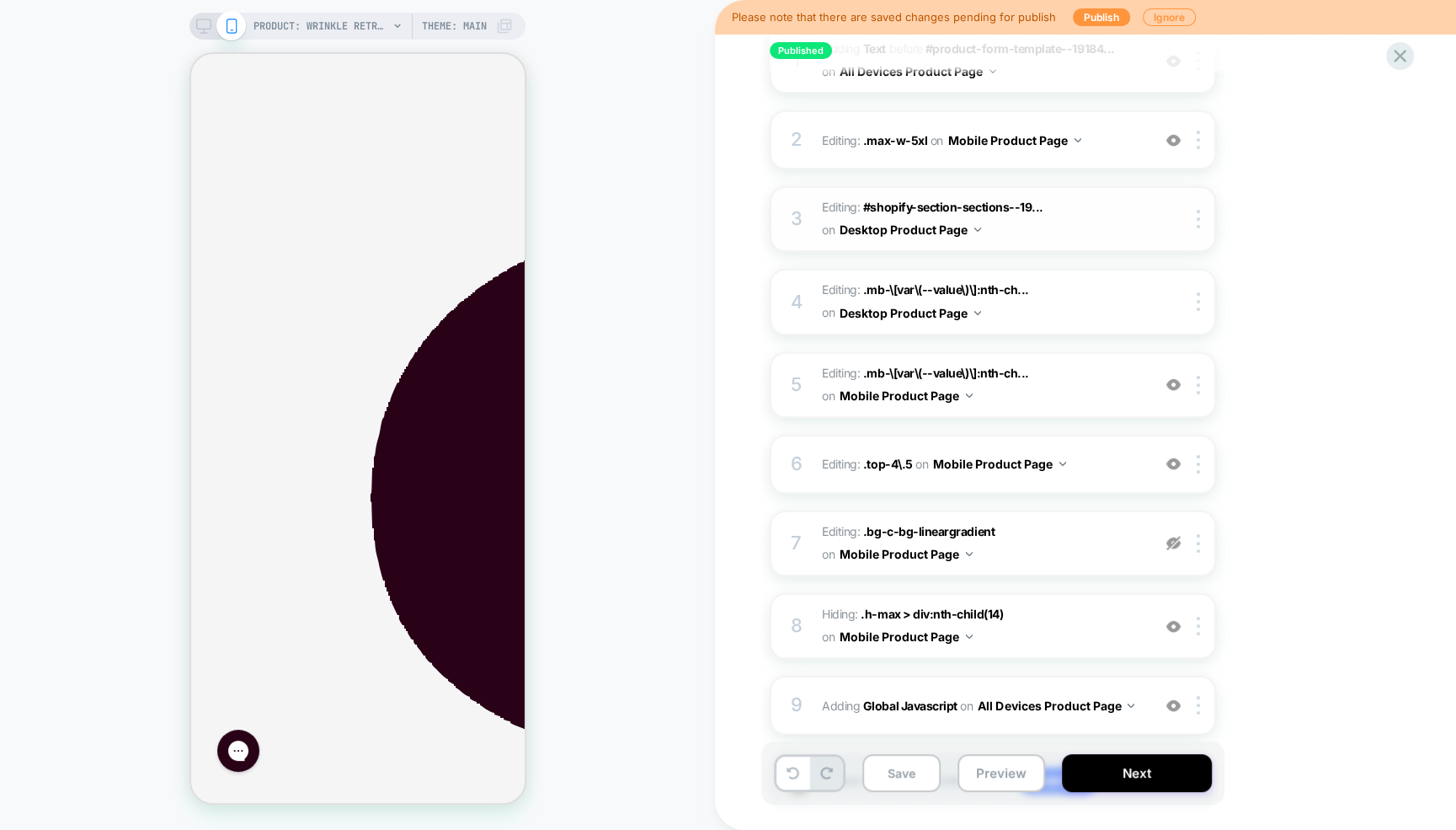
scroll to position [370, 0]
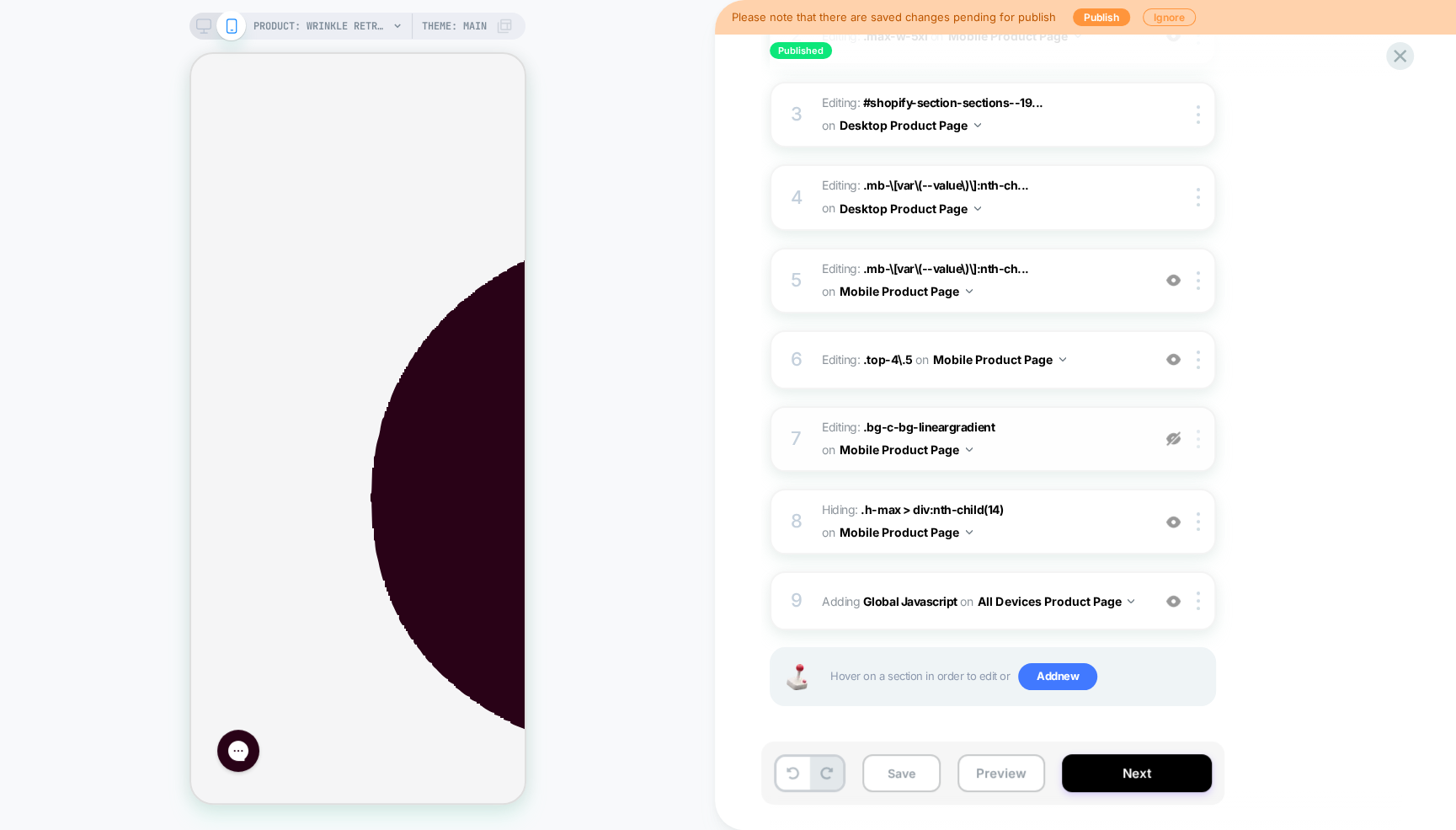
click at [1203, 436] on div at bounding box center [1201, 439] width 28 height 19
click at [1164, 477] on div "Delete" at bounding box center [1199, 476] width 150 height 46
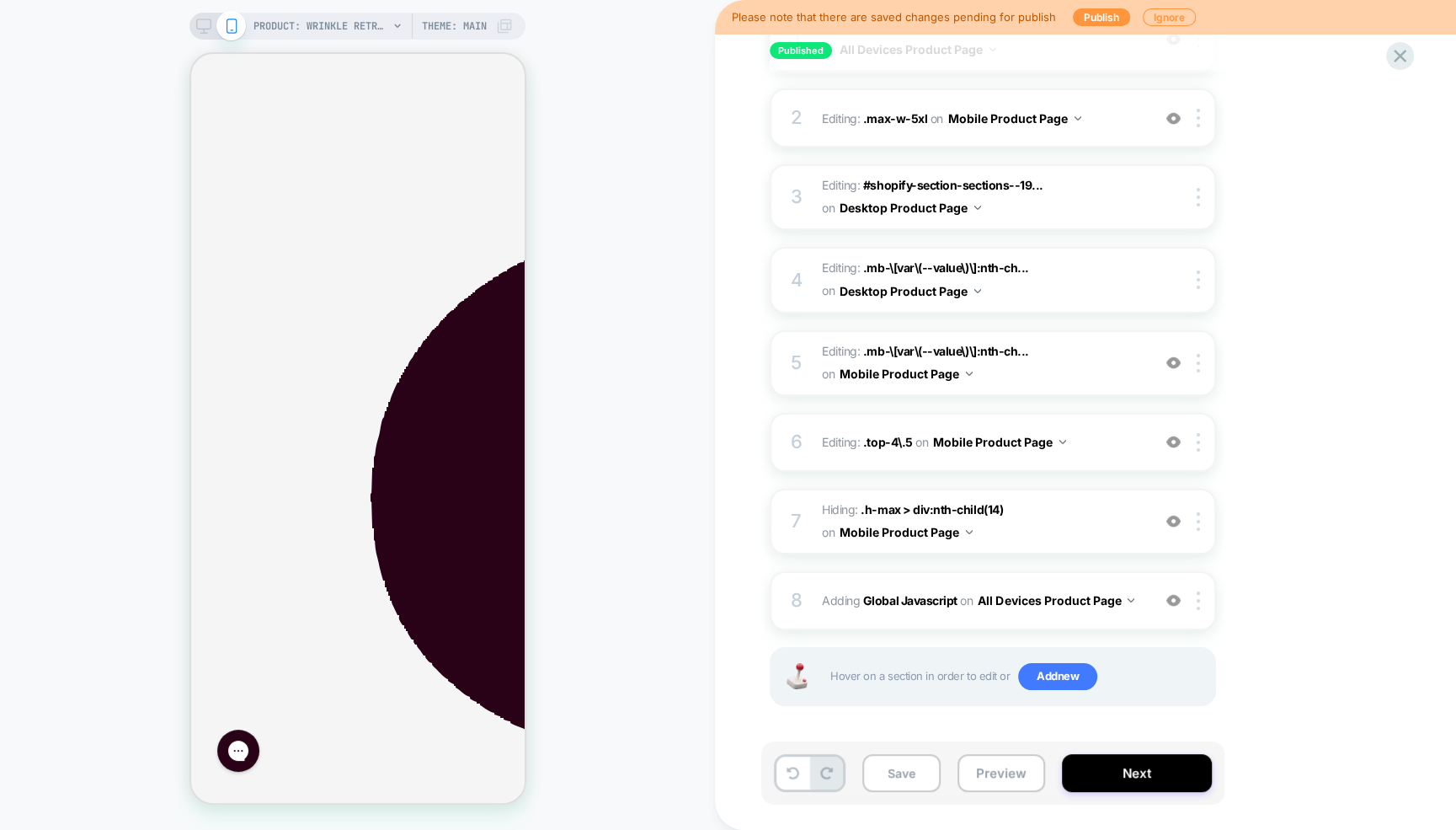
click at [203, 29] on rect at bounding box center [205, 24] width 14 height 9
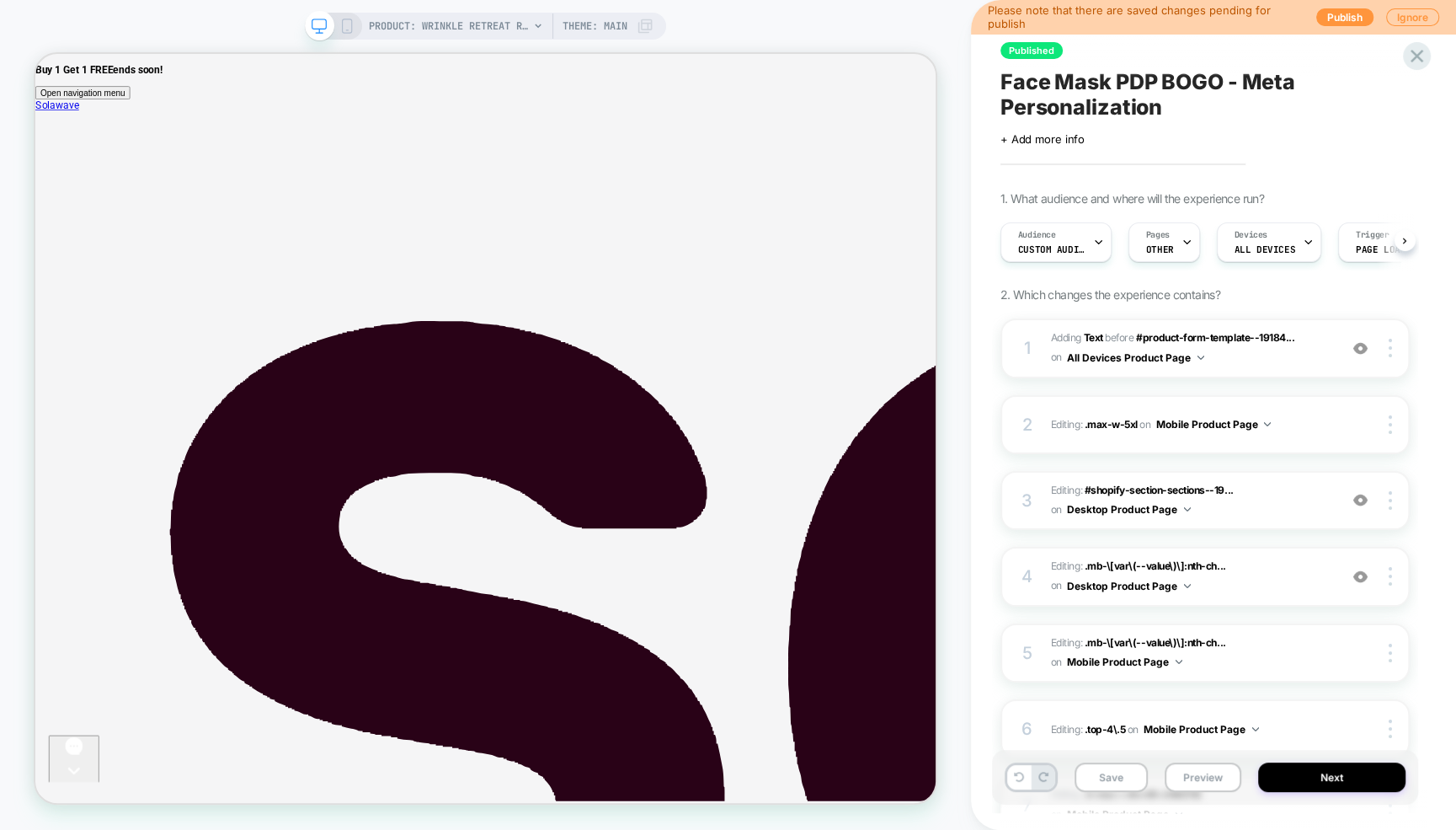
scroll to position [0, 1]
click at [1281, 503] on span "Editing : #shopify-section-sections--19... #shopify-section-sections--191840225…" at bounding box center [1190, 501] width 279 height 39
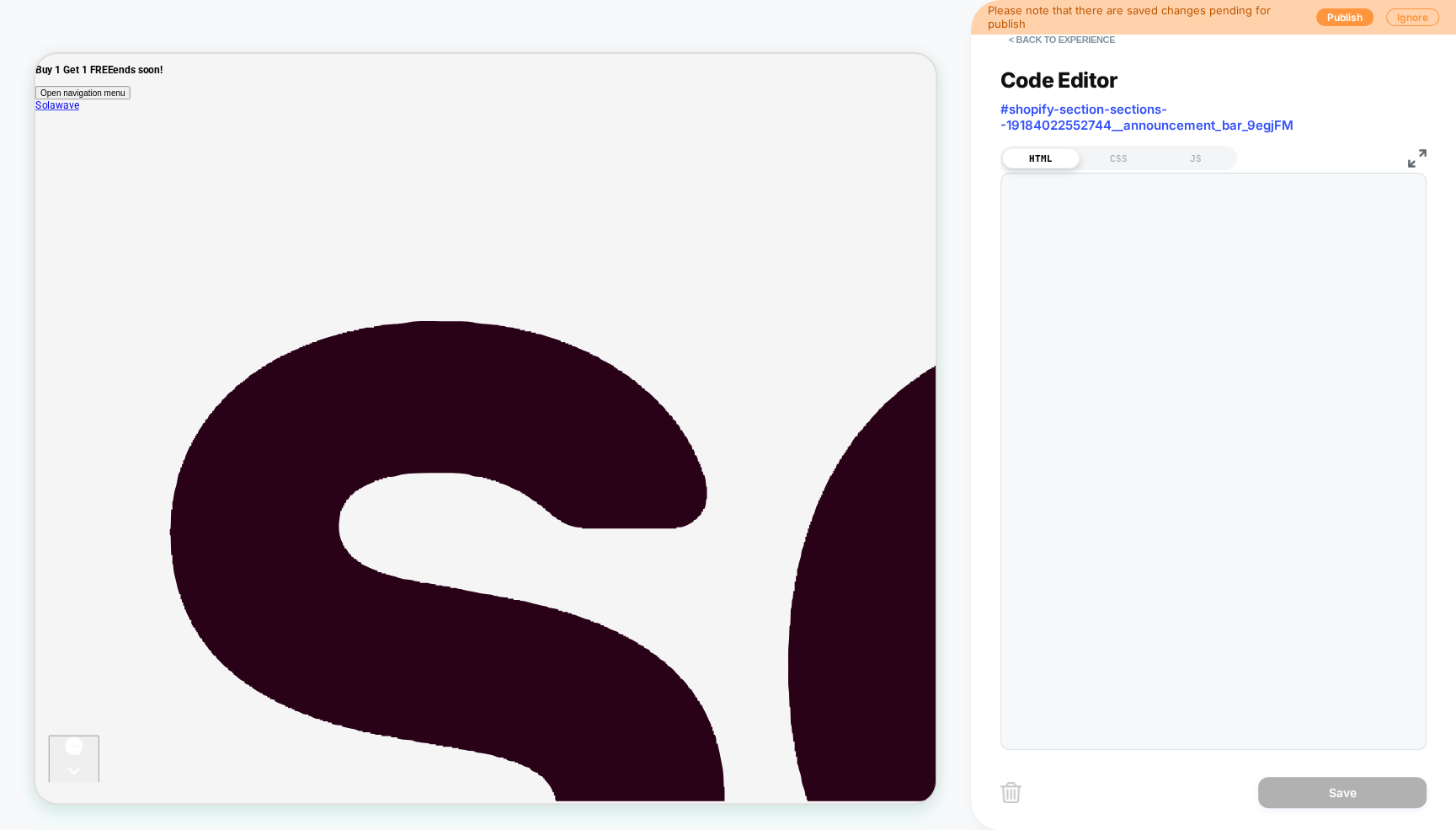
scroll to position [227, 0]
click at [1021, 35] on button "< Back to experience" at bounding box center [1061, 39] width 123 height 27
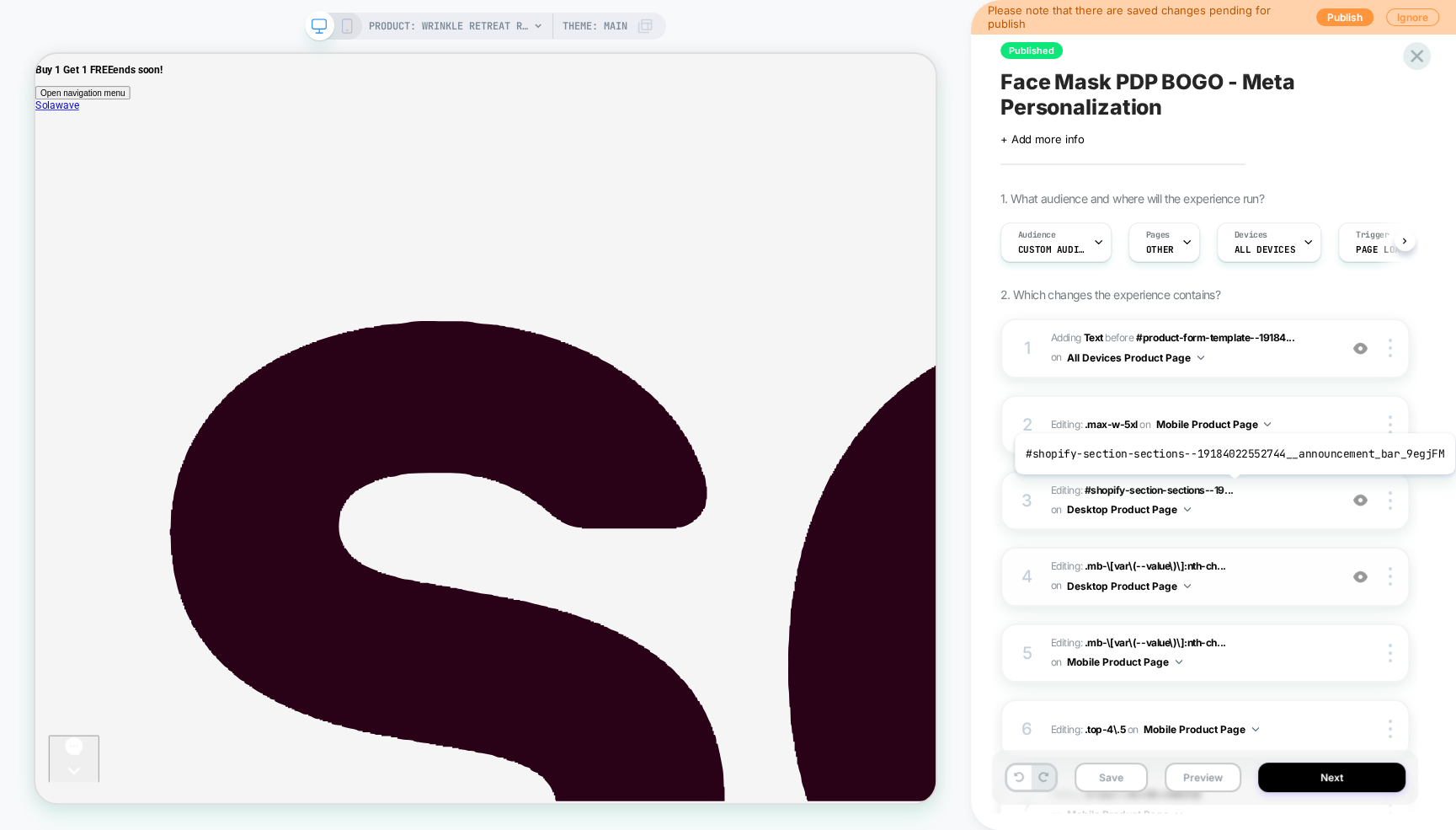
scroll to position [0, 1]
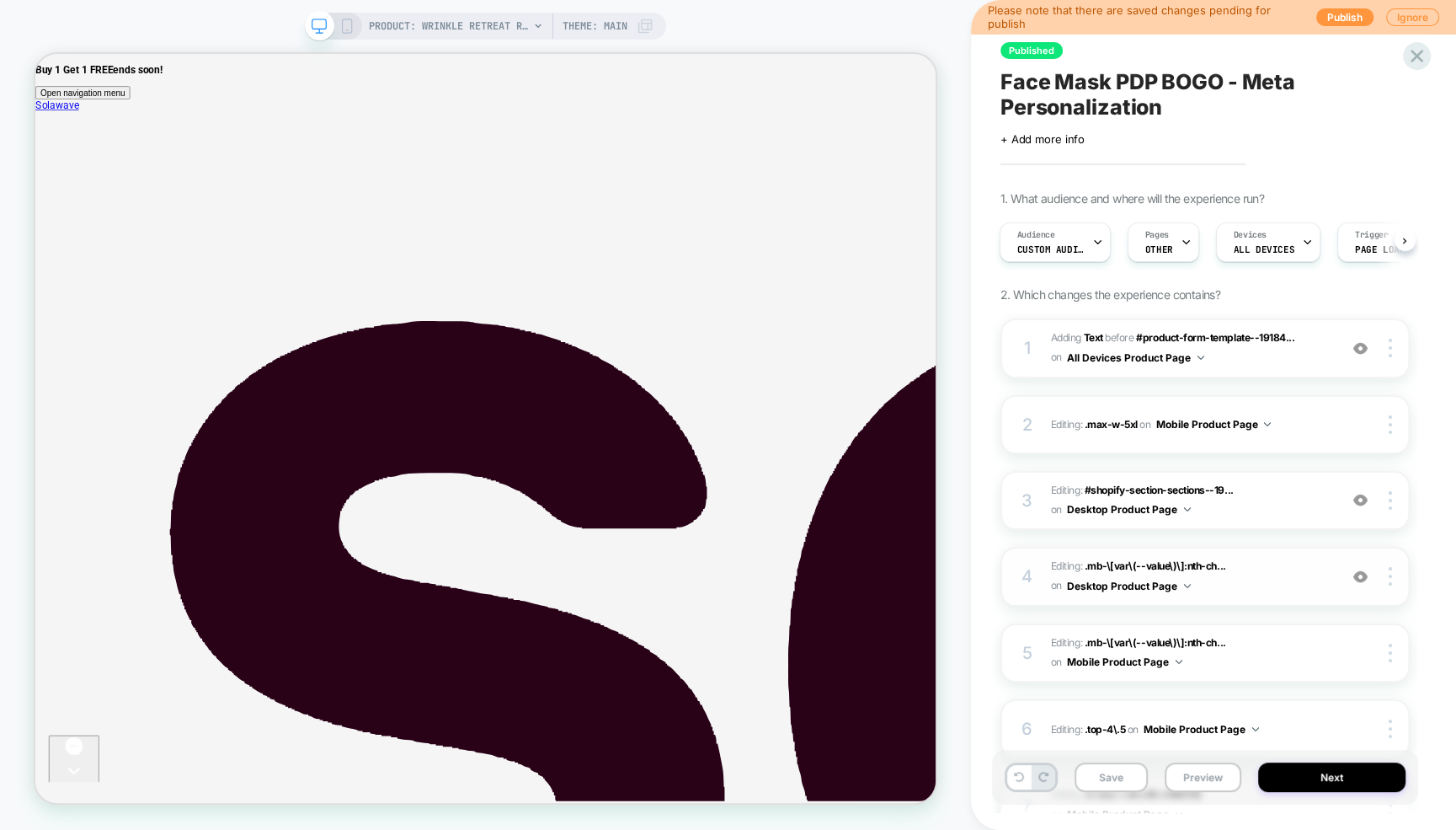
click at [1269, 590] on span "Editing : .mb-\[var\(--value\)\]:nth-ch... .mb-\[var\(--value\)\]:nth-child(4) …" at bounding box center [1190, 576] width 279 height 39
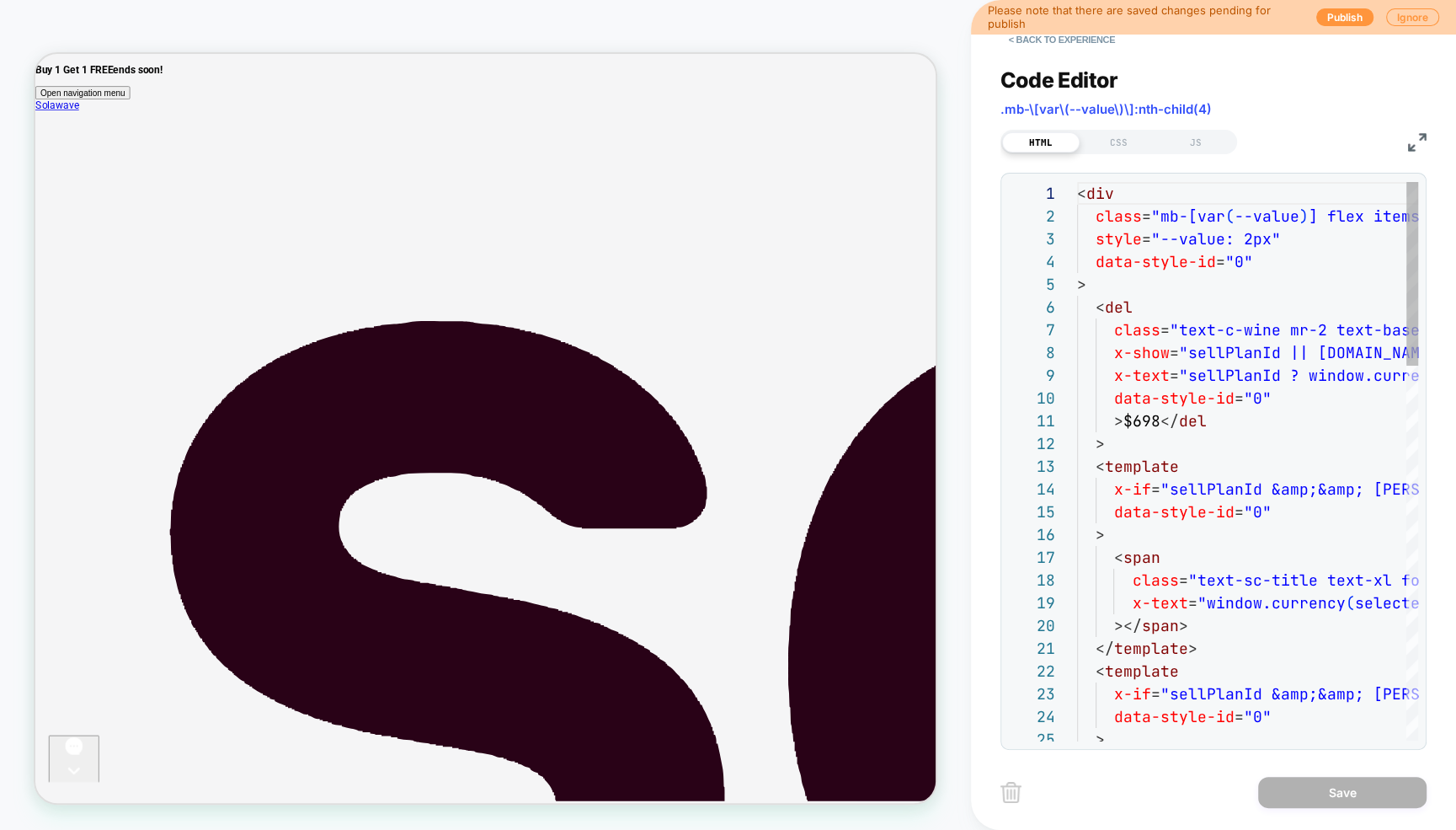
scroll to position [227, 0]
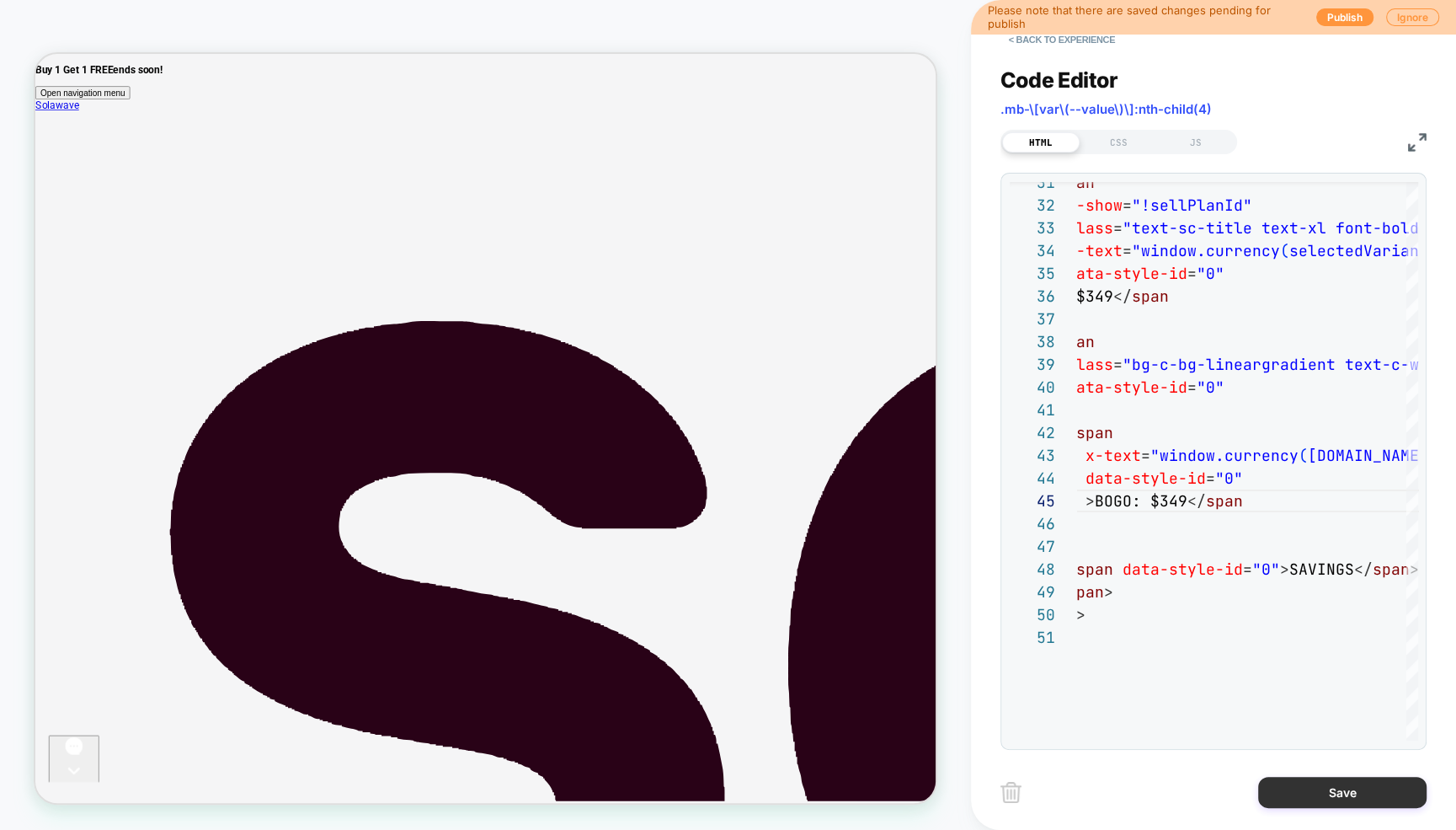
type textarea "**********"
click at [1285, 788] on button "Save" at bounding box center [1342, 791] width 169 height 31
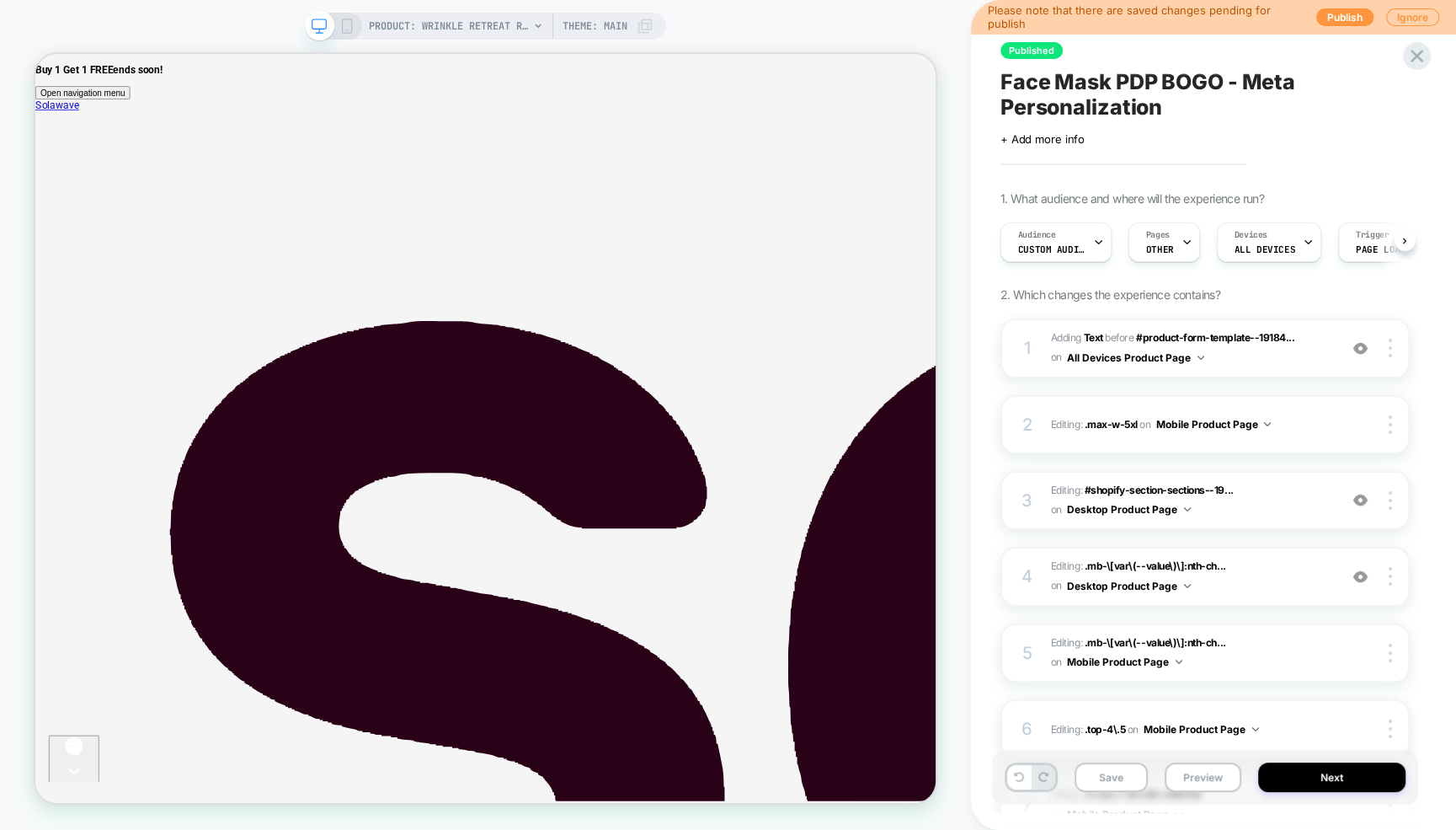
scroll to position [0, 1]
click at [1118, 769] on button "Save" at bounding box center [1112, 776] width 74 height 30
click at [344, 26] on icon at bounding box center [346, 26] width 15 height 15
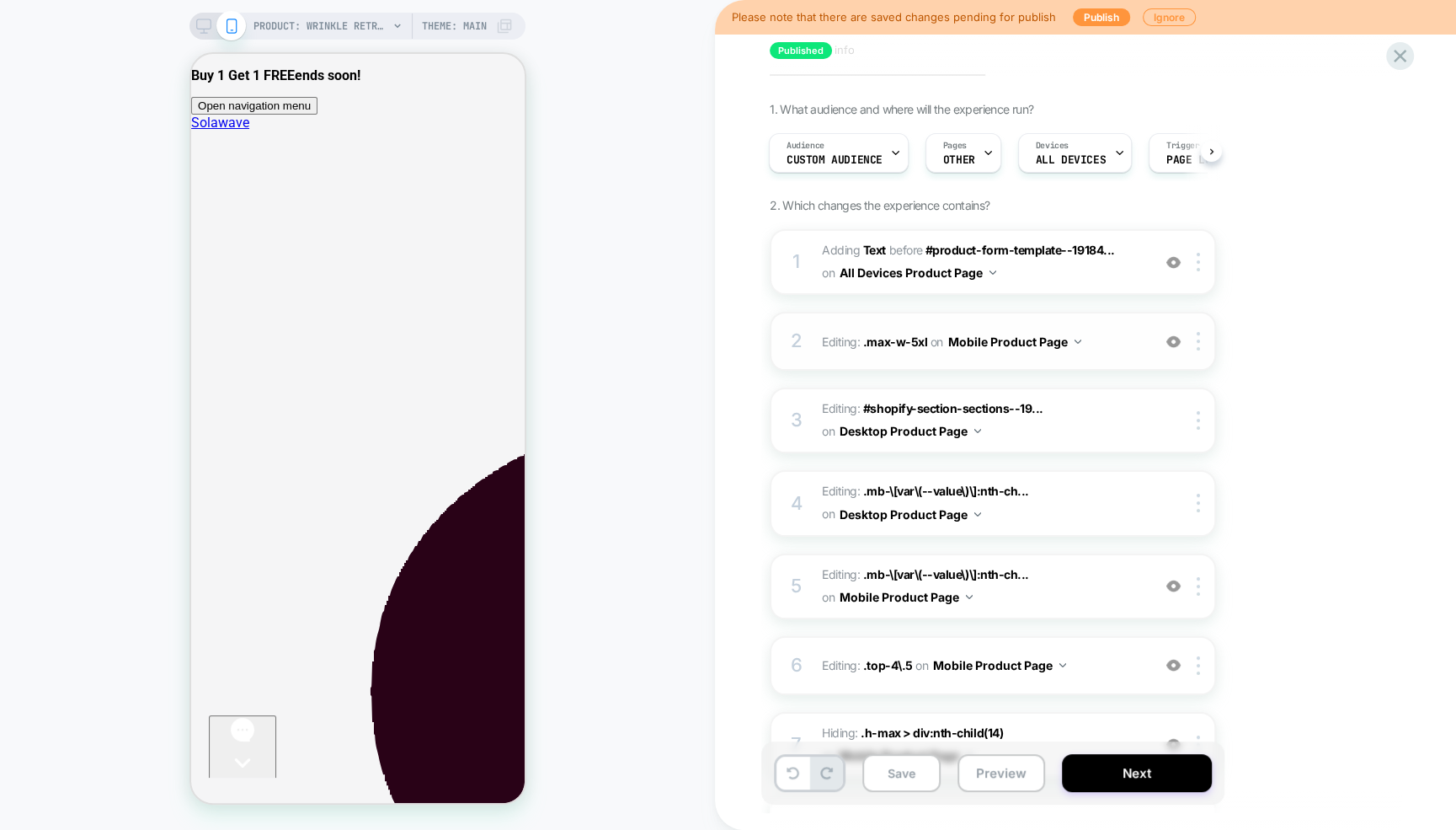
scroll to position [63, 0]
click at [1173, 262] on img at bounding box center [1173, 263] width 14 height 14
click at [1173, 265] on img at bounding box center [1173, 263] width 14 height 14
click at [1044, 289] on div "1 #_loomi_addon_1759530102457 Adding Text BEFORE #product-form-template--19184.…" at bounding box center [992, 262] width 446 height 66
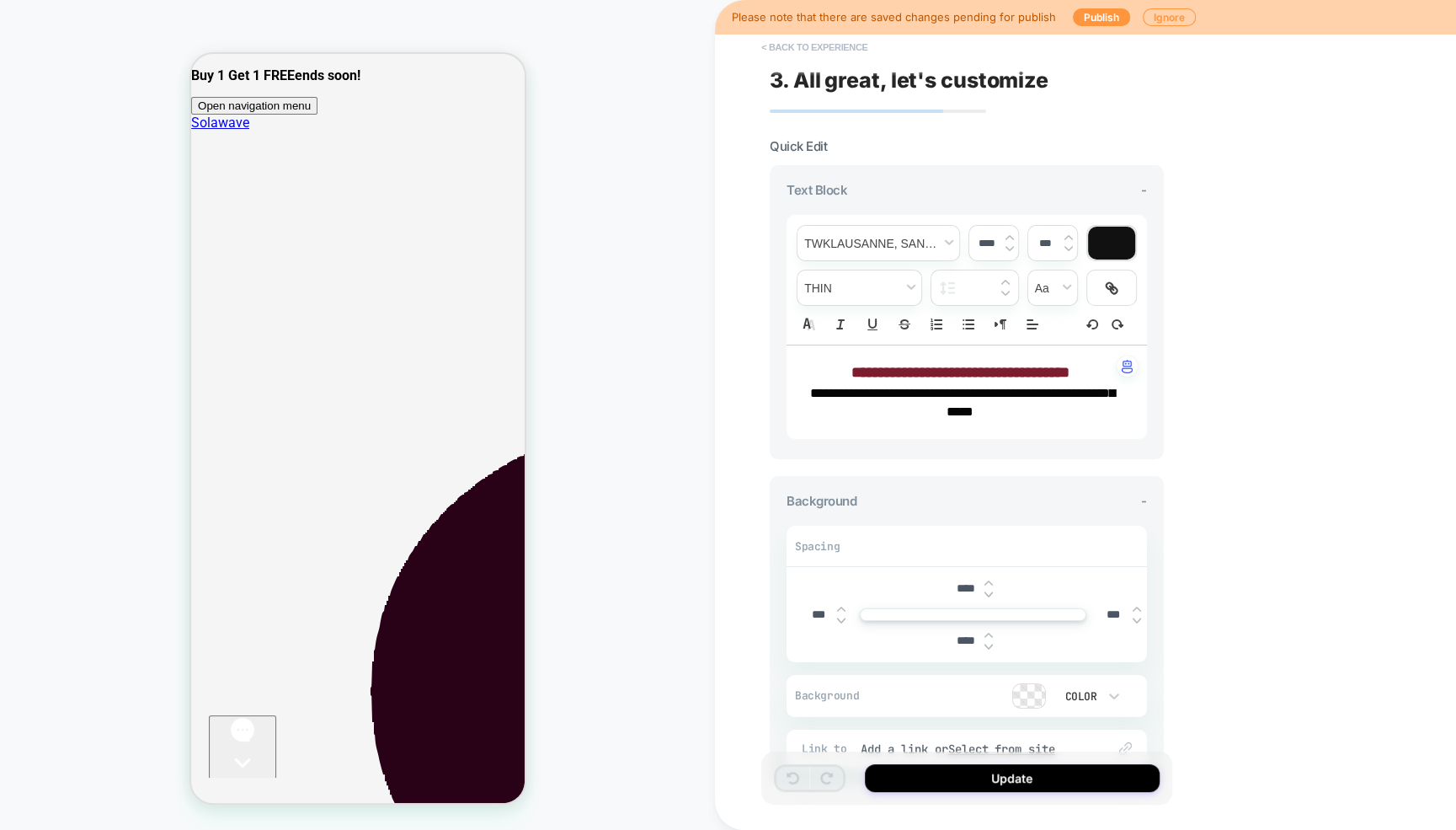
click at [795, 44] on button "< Back to experience" at bounding box center [814, 48] width 123 height 27
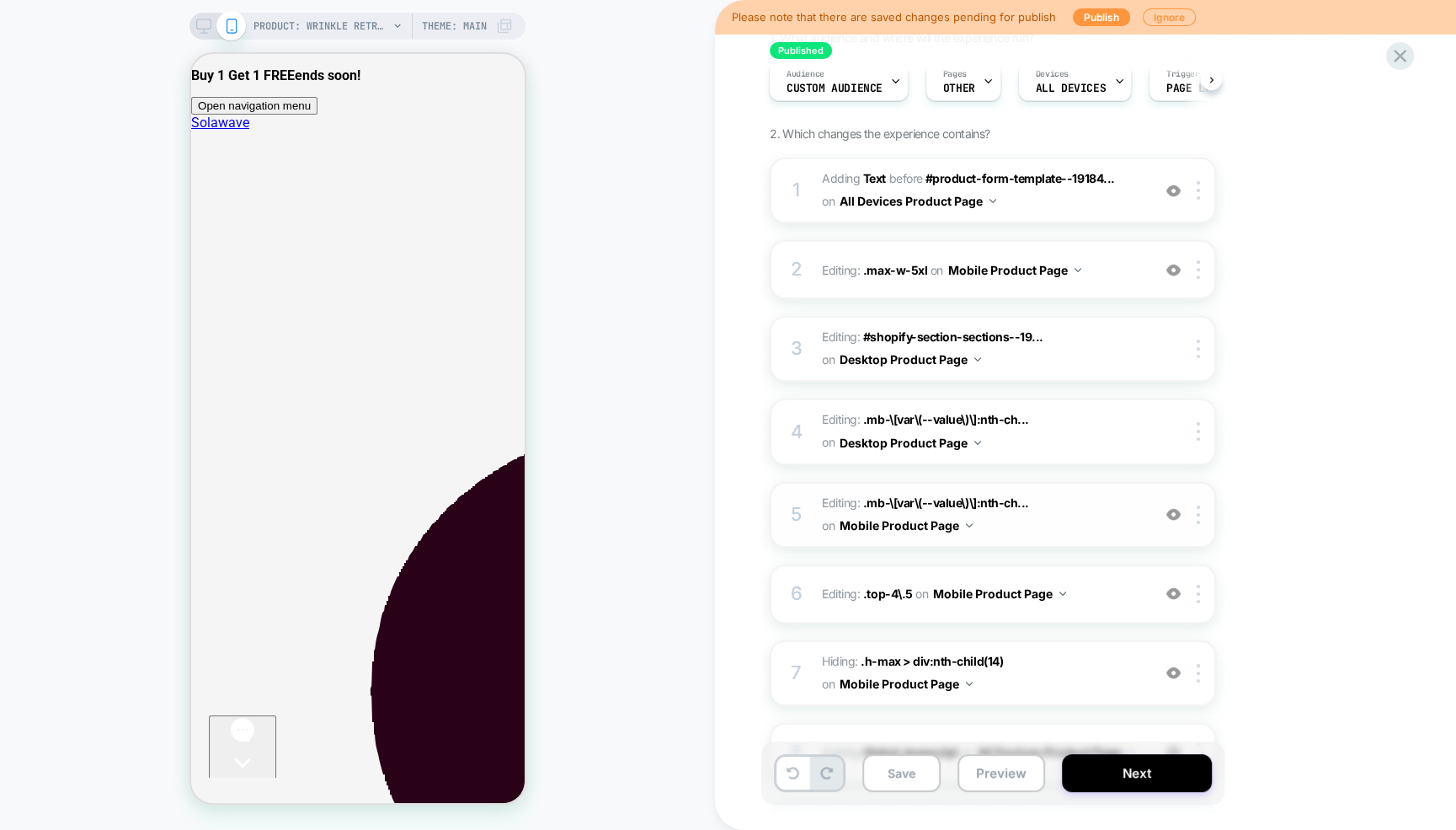
scroll to position [135, 0]
click at [1173, 269] on img at bounding box center [1173, 271] width 14 height 14
click at [1173, 516] on img at bounding box center [1173, 515] width 14 height 14
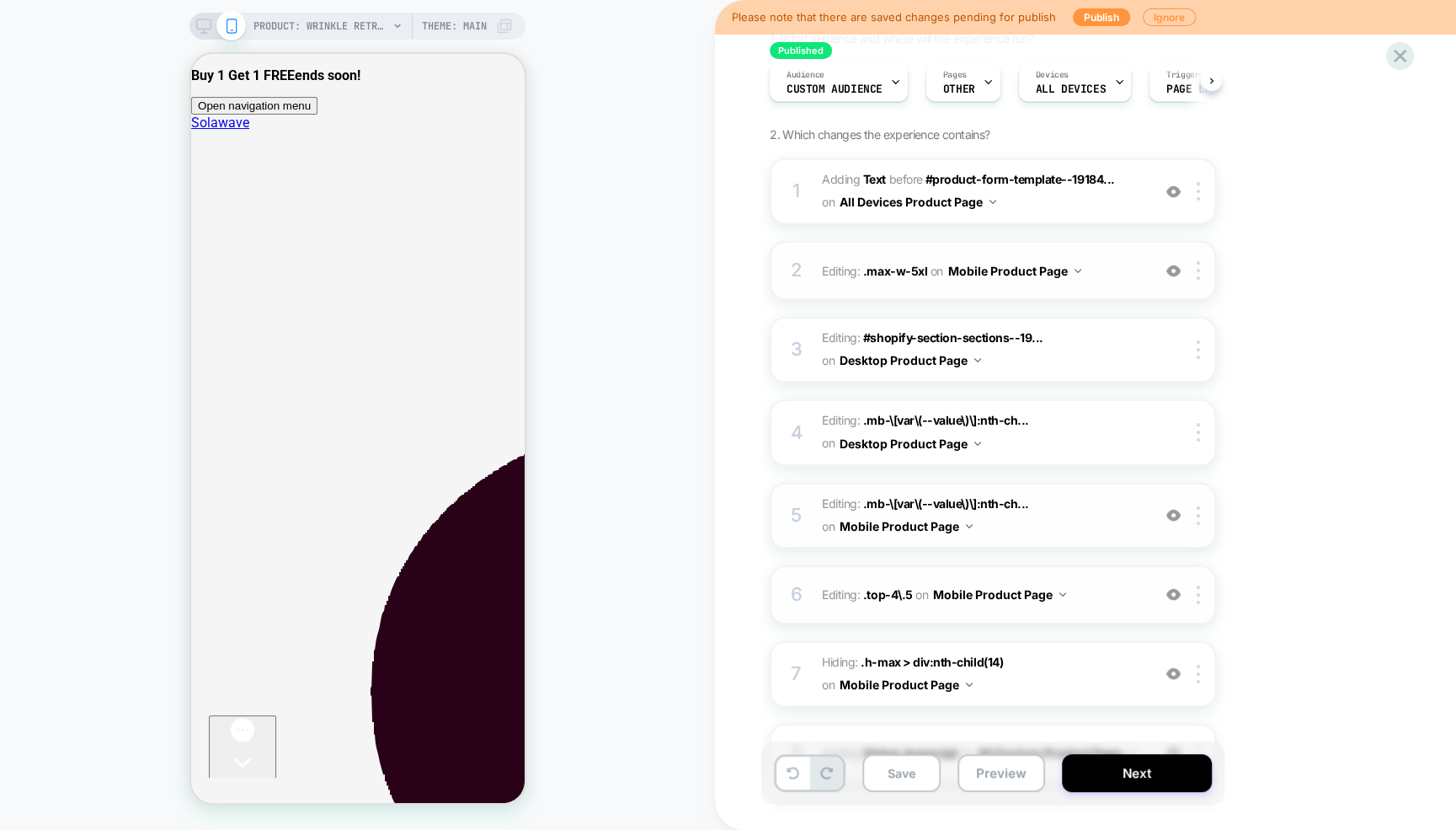
click at [1174, 594] on img at bounding box center [1173, 594] width 14 height 14
click at [205, 21] on icon at bounding box center [204, 26] width 15 height 15
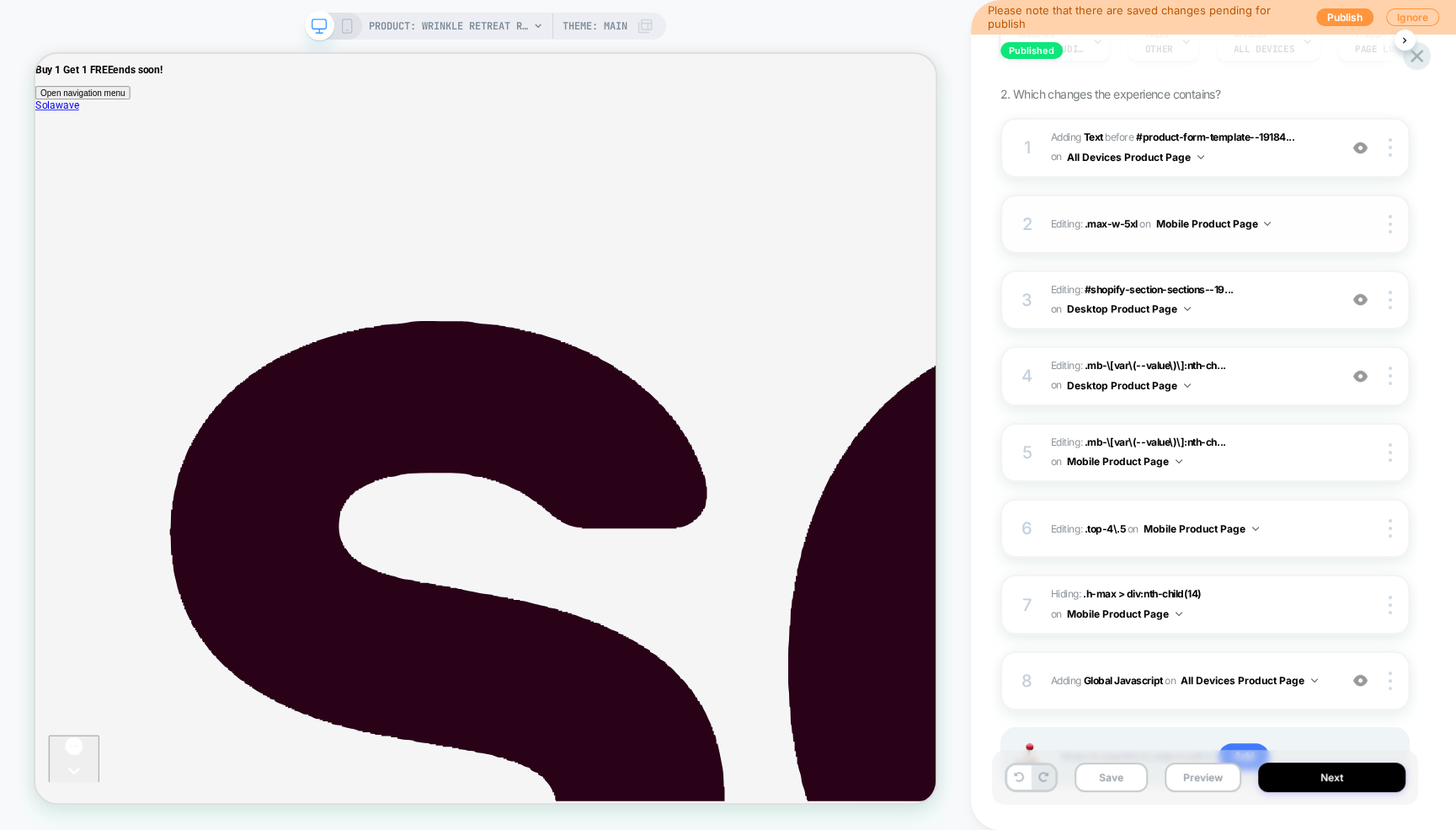
scroll to position [282, 0]
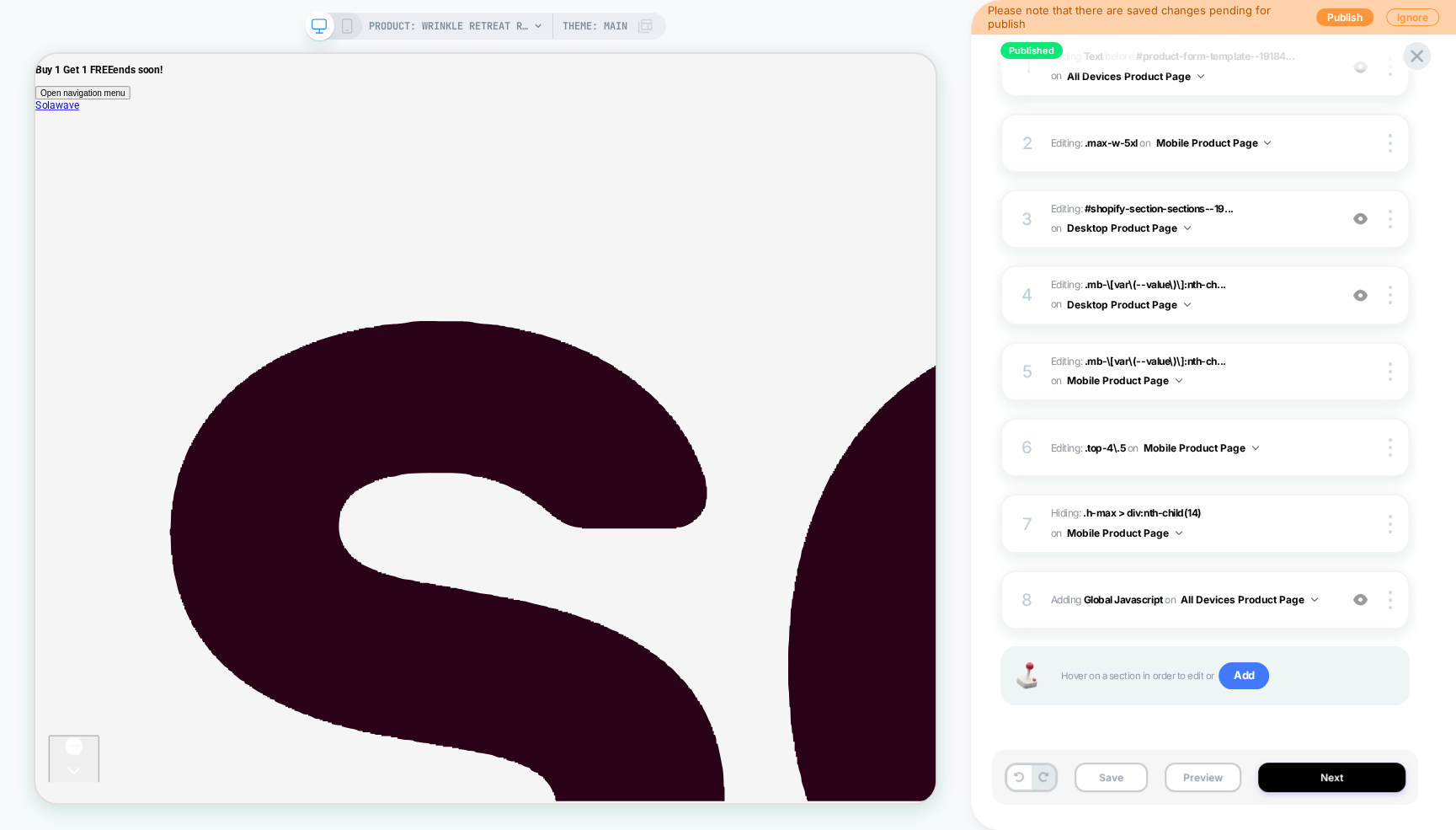
click at [345, 19] on icon at bounding box center [346, 26] width 15 height 15
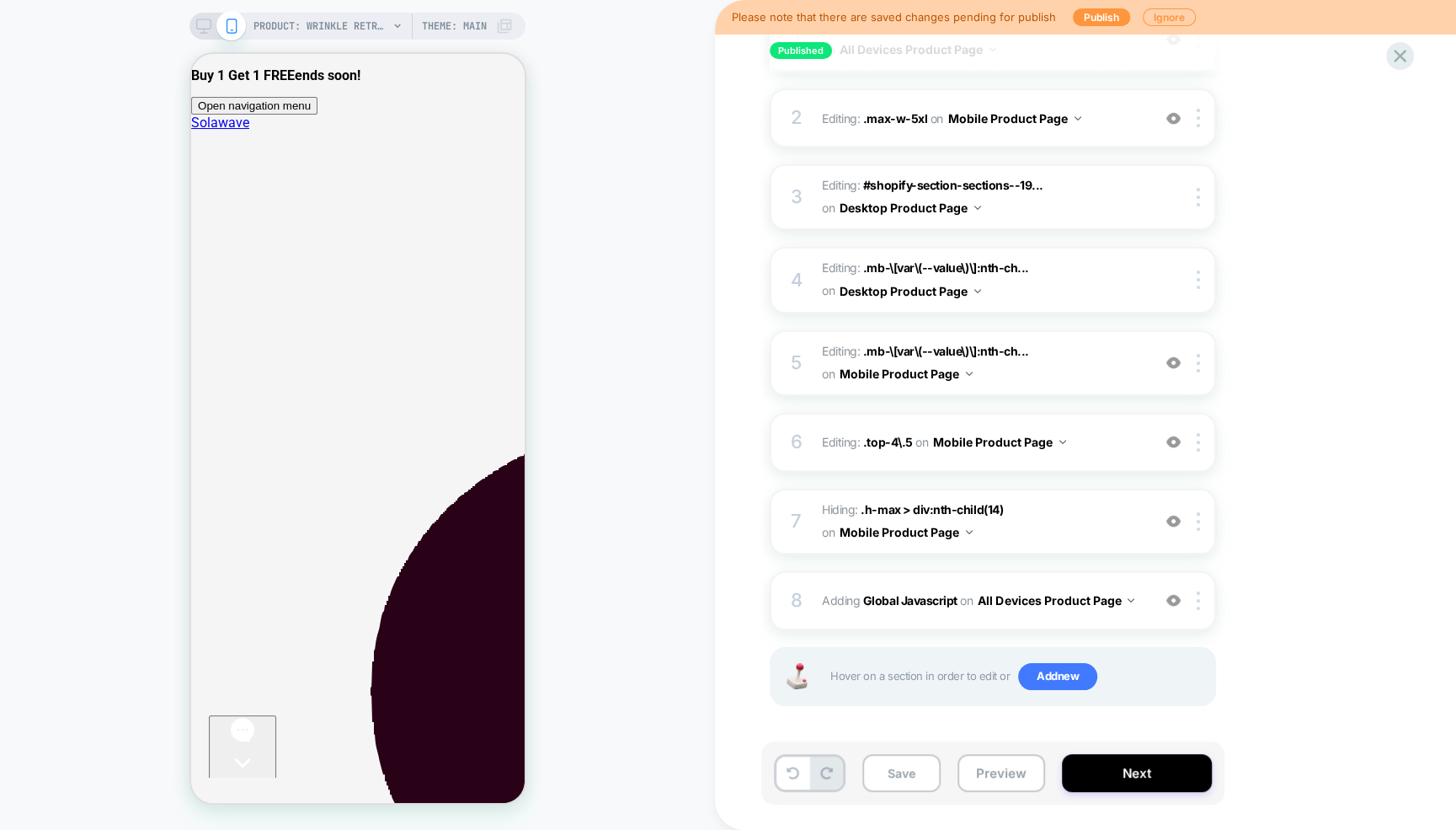
scroll to position [0, 1]
click at [1176, 443] on img at bounding box center [1173, 441] width 14 height 14
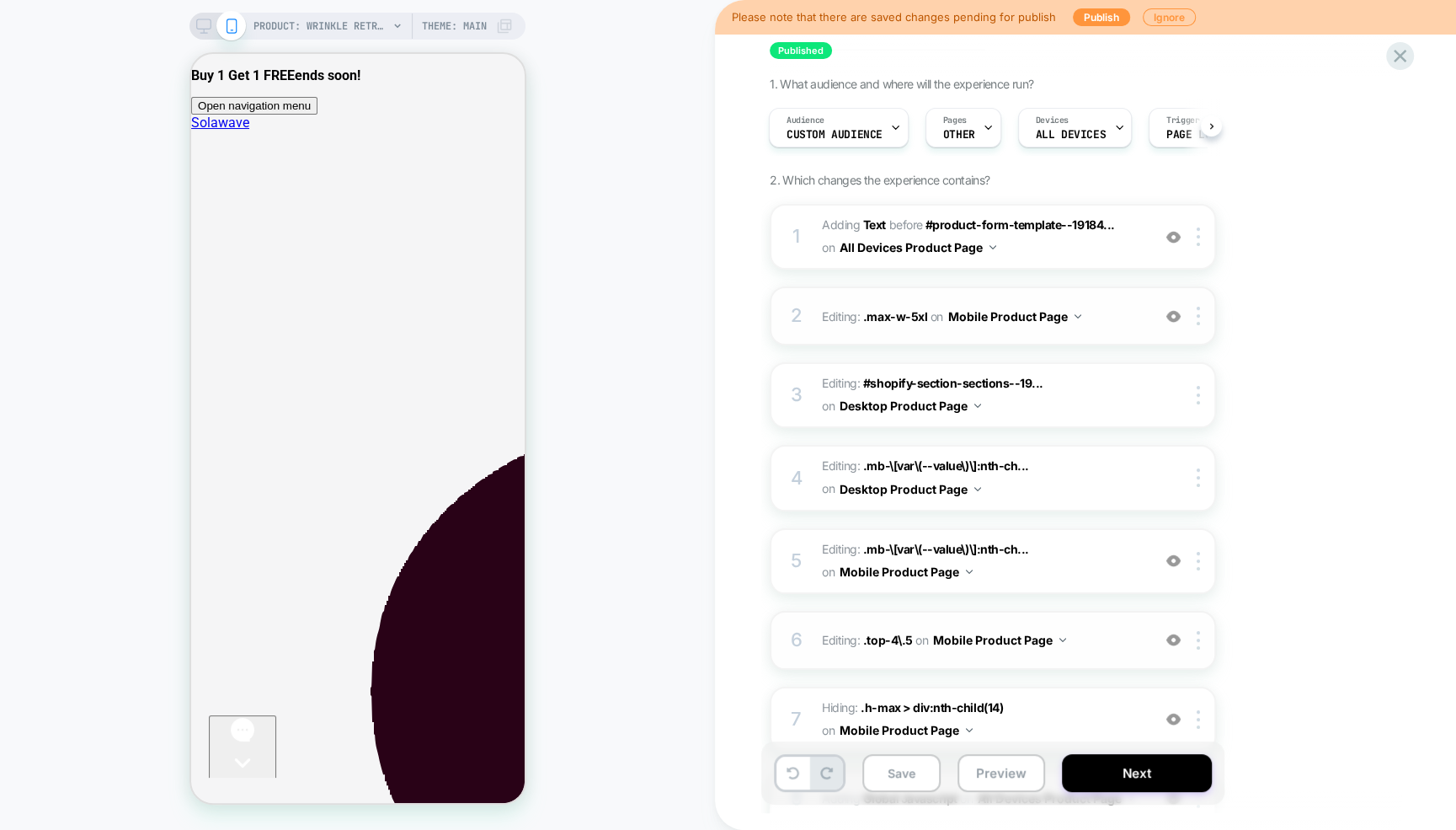
scroll to position [0, 0]
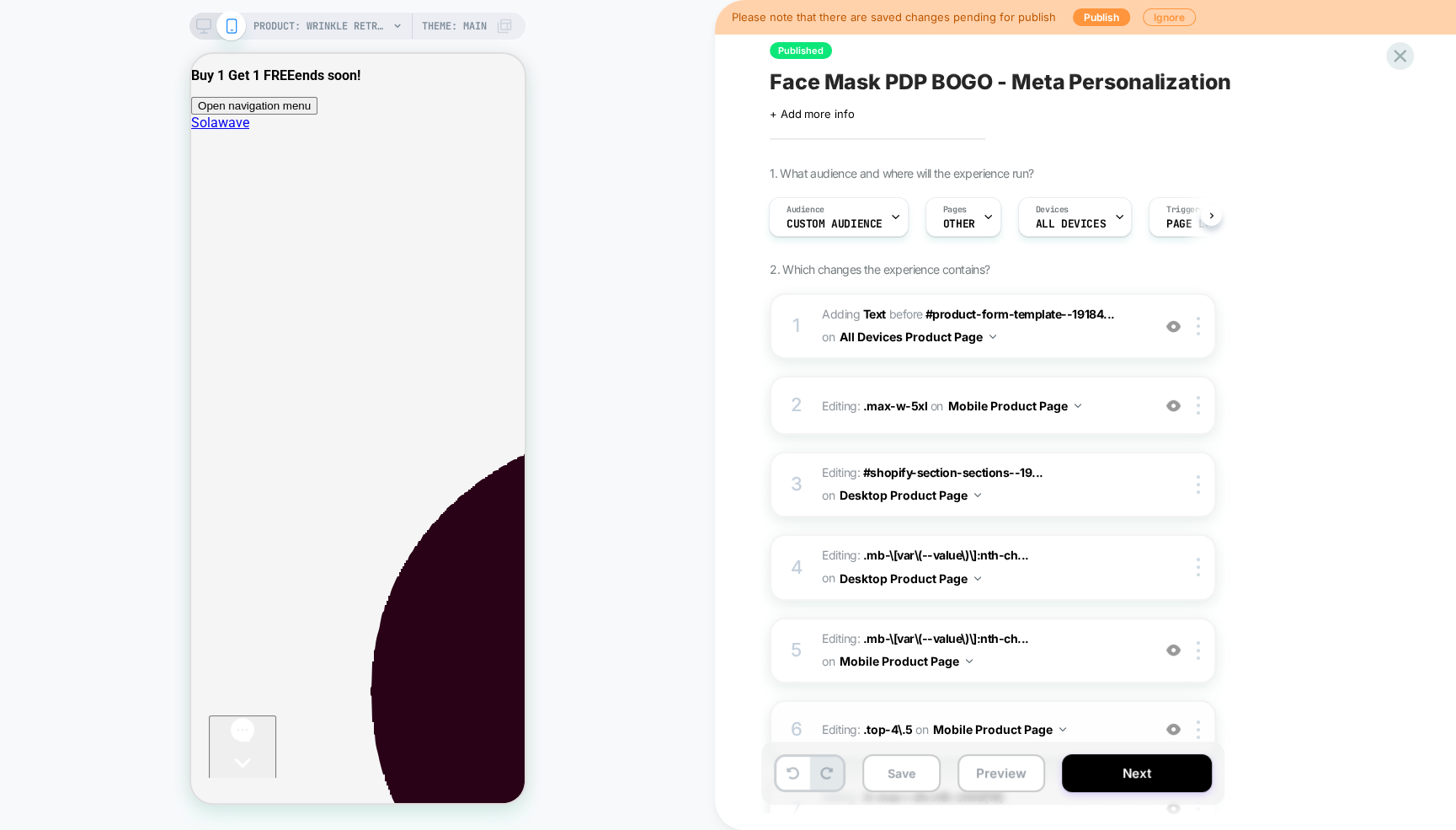
click at [213, 23] on div at bounding box center [218, 26] width 43 height 15
click at [199, 21] on icon at bounding box center [204, 26] width 15 height 15
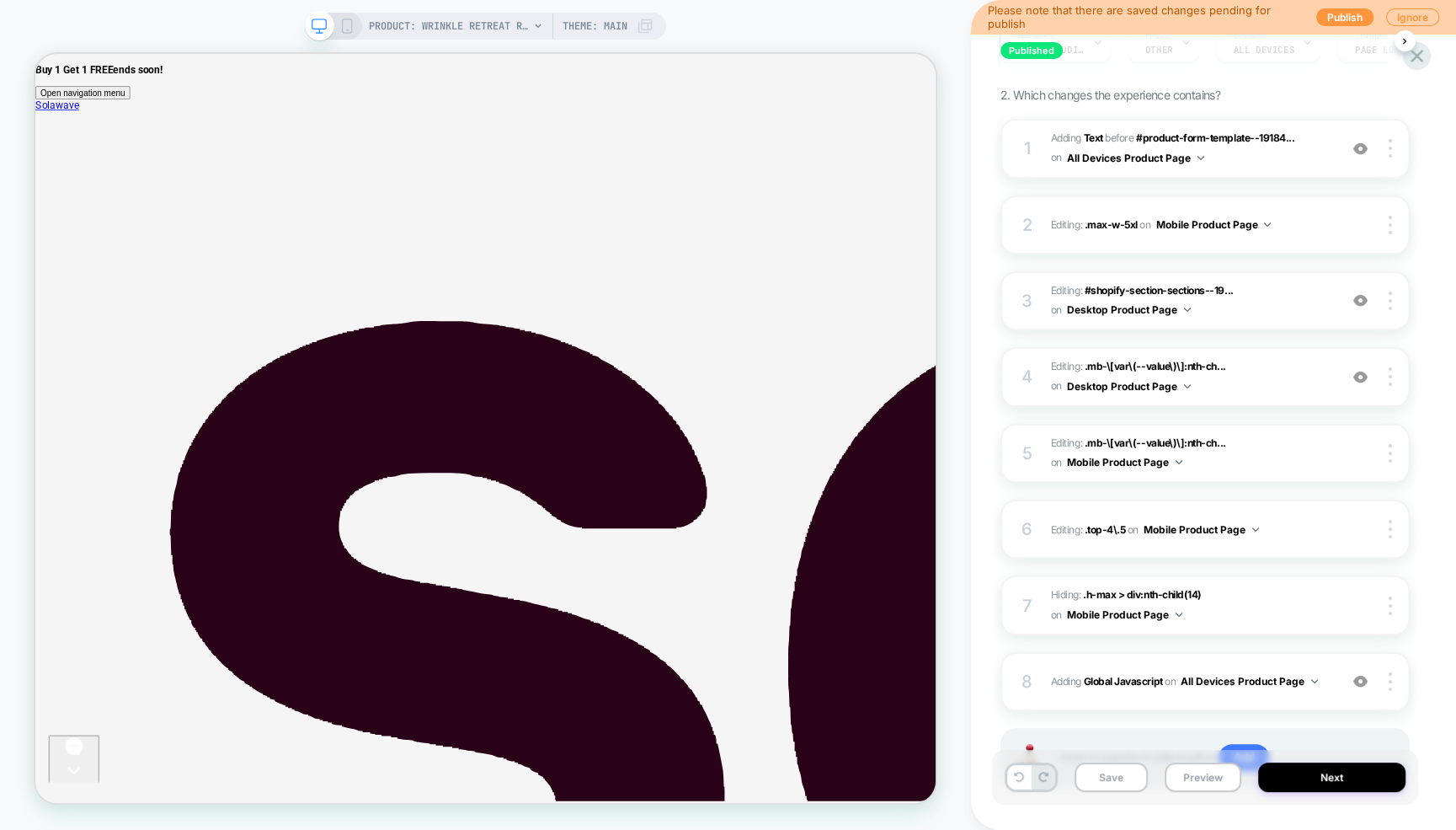
scroll to position [282, 0]
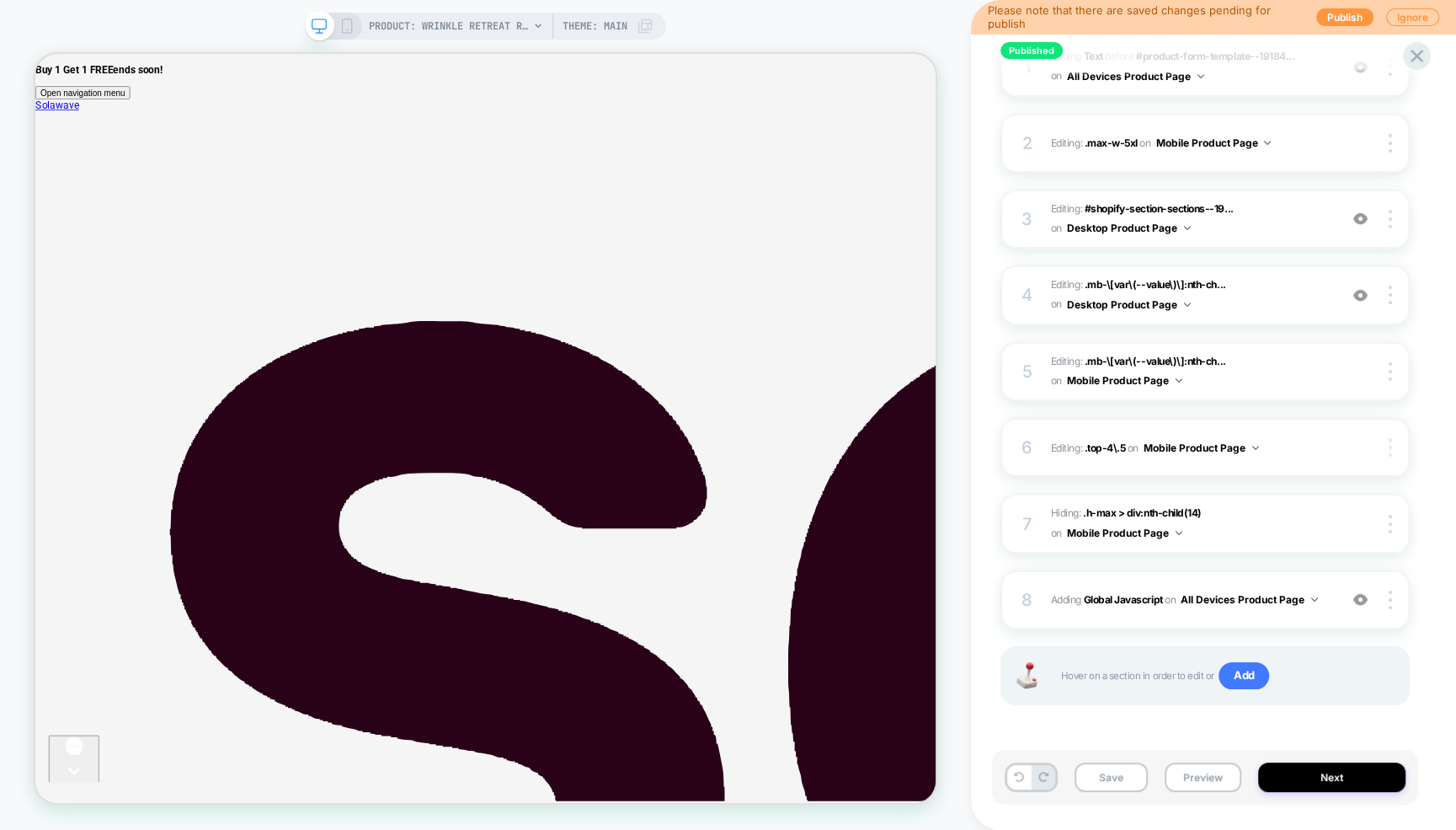
click at [1389, 448] on img at bounding box center [1391, 447] width 4 height 19
click at [1436, 432] on div "Published Face Mask PDP BOGO - Meta Personalization Click to edit experience de…" at bounding box center [1213, 415] width 485 height 830
click at [1248, 456] on button "Mobile Product Page" at bounding box center [1201, 447] width 116 height 21
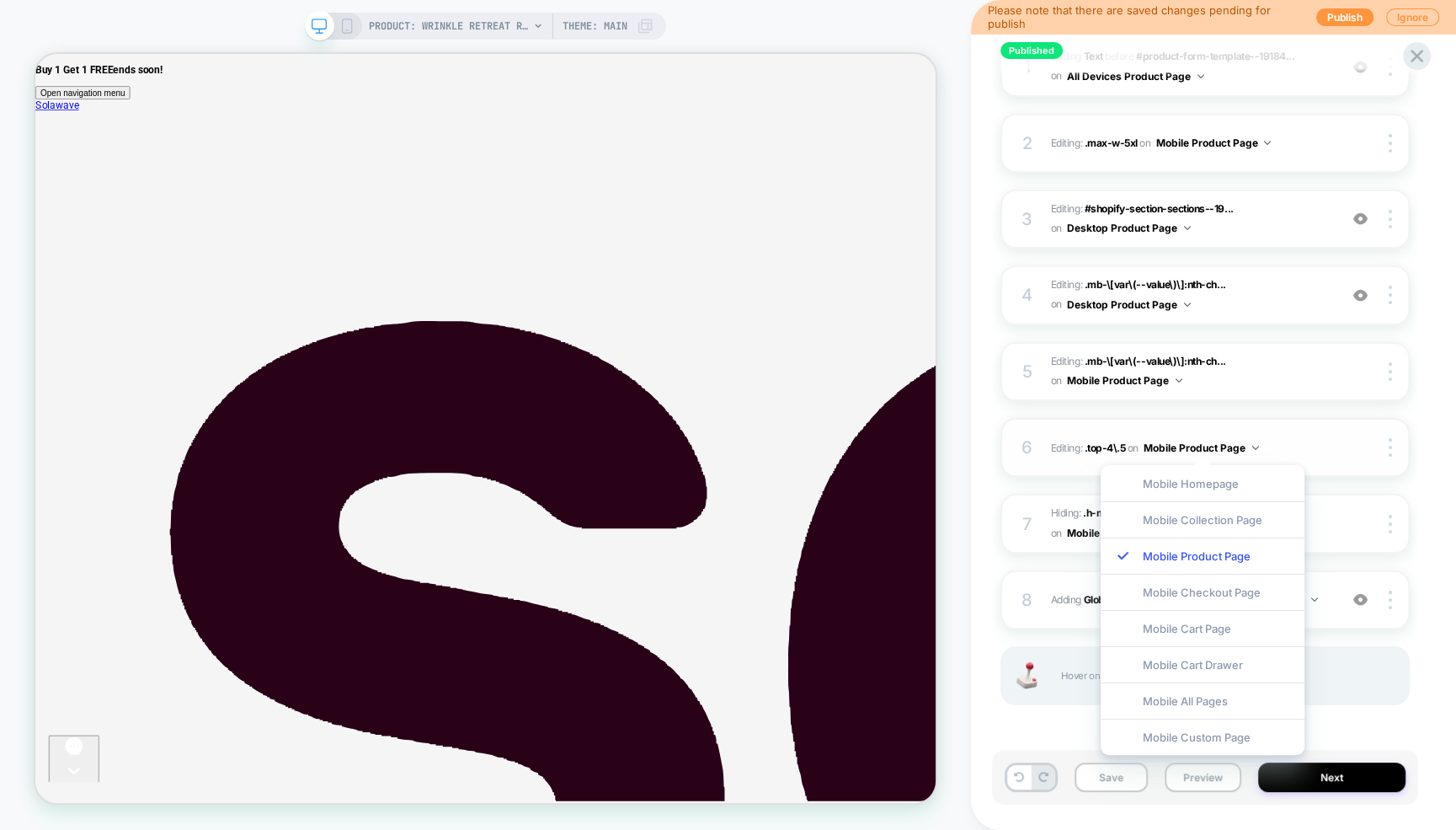
click at [1227, 446] on button "Mobile Product Page" at bounding box center [1201, 447] width 116 height 21
click at [1427, 439] on div "Published Face Mask PDP BOGO - Meta Personalization Click to edit experience de…" at bounding box center [1213, 415] width 485 height 830
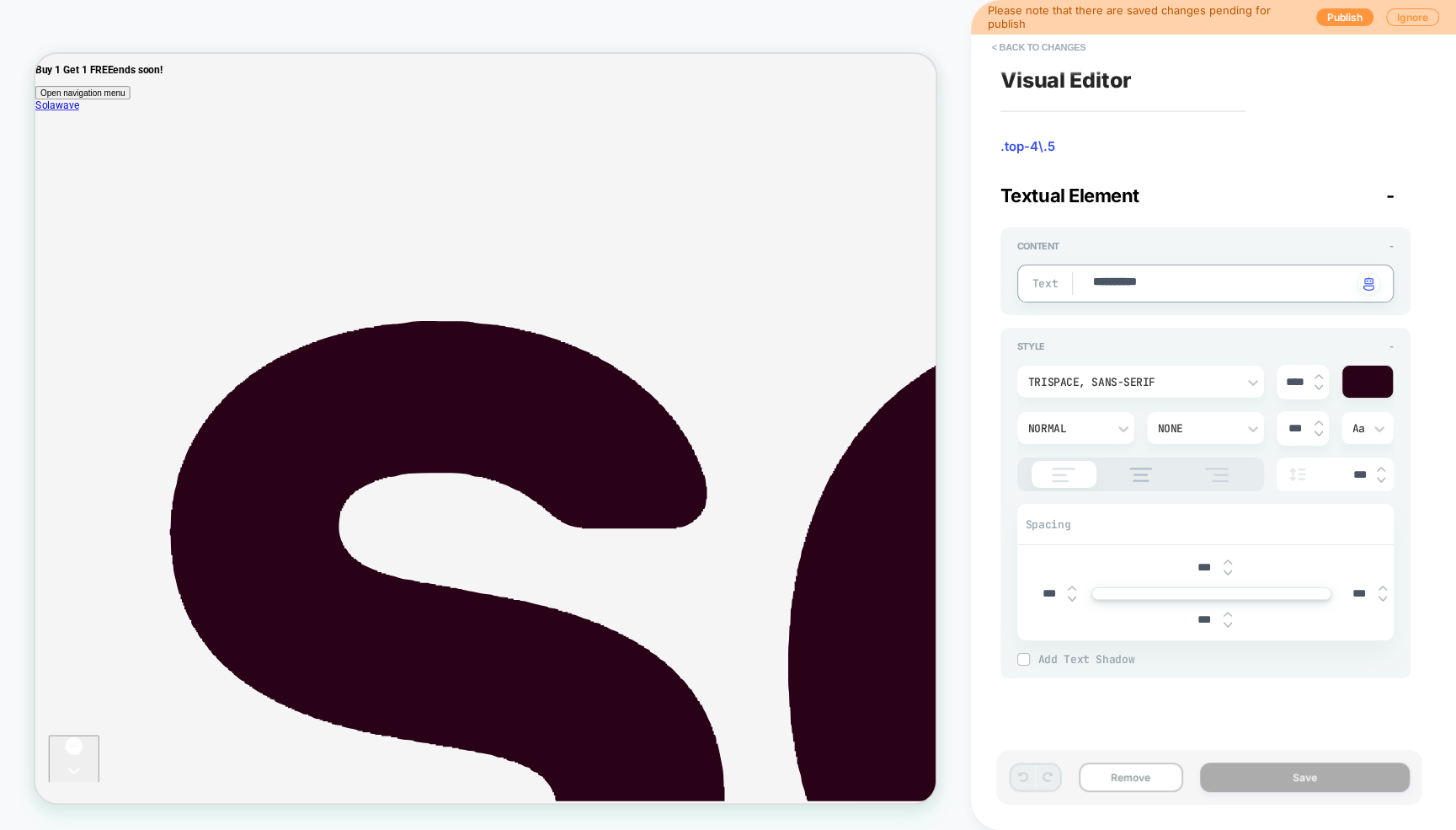
click at [1157, 277] on textarea "**********" at bounding box center [1222, 284] width 262 height 20
click at [1138, 276] on textarea "**********" at bounding box center [1222, 284] width 262 height 20
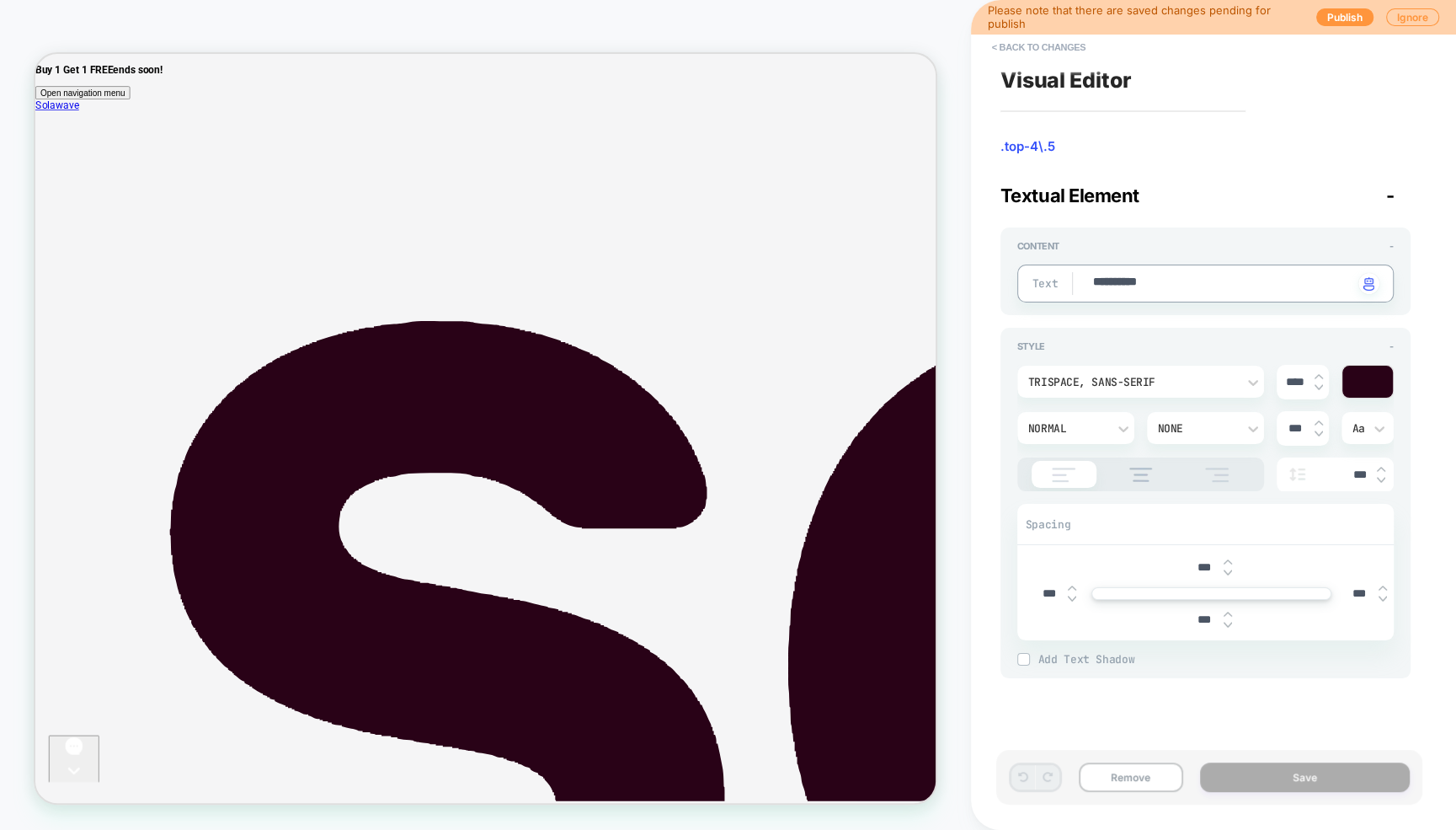
click at [1138, 276] on textarea "**********" at bounding box center [1222, 284] width 262 height 20
type textarea "*"
type textarea "**"
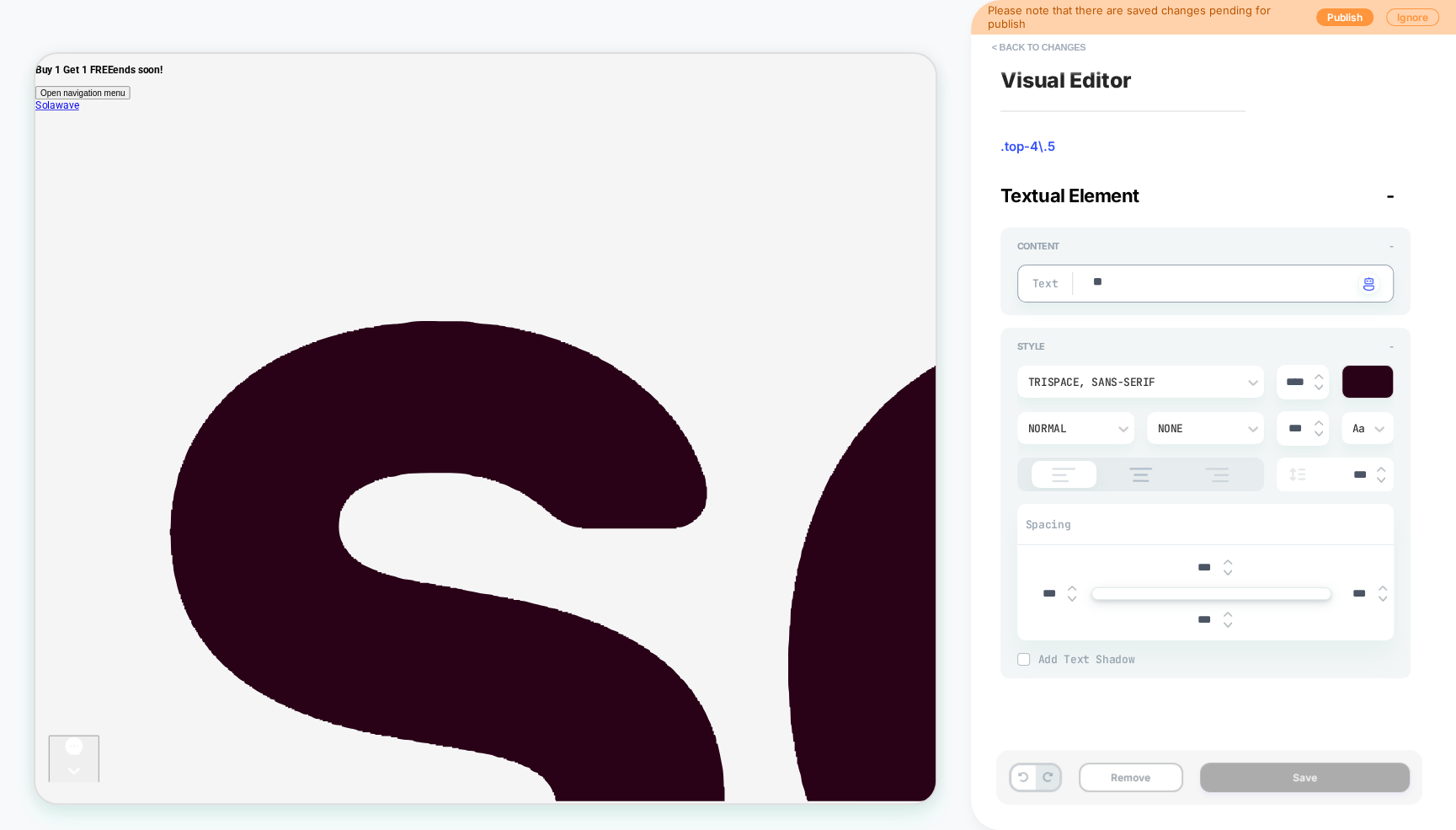
type textarea "*"
type textarea "***"
type textarea "*"
type textarea "***"
type textarea "*"
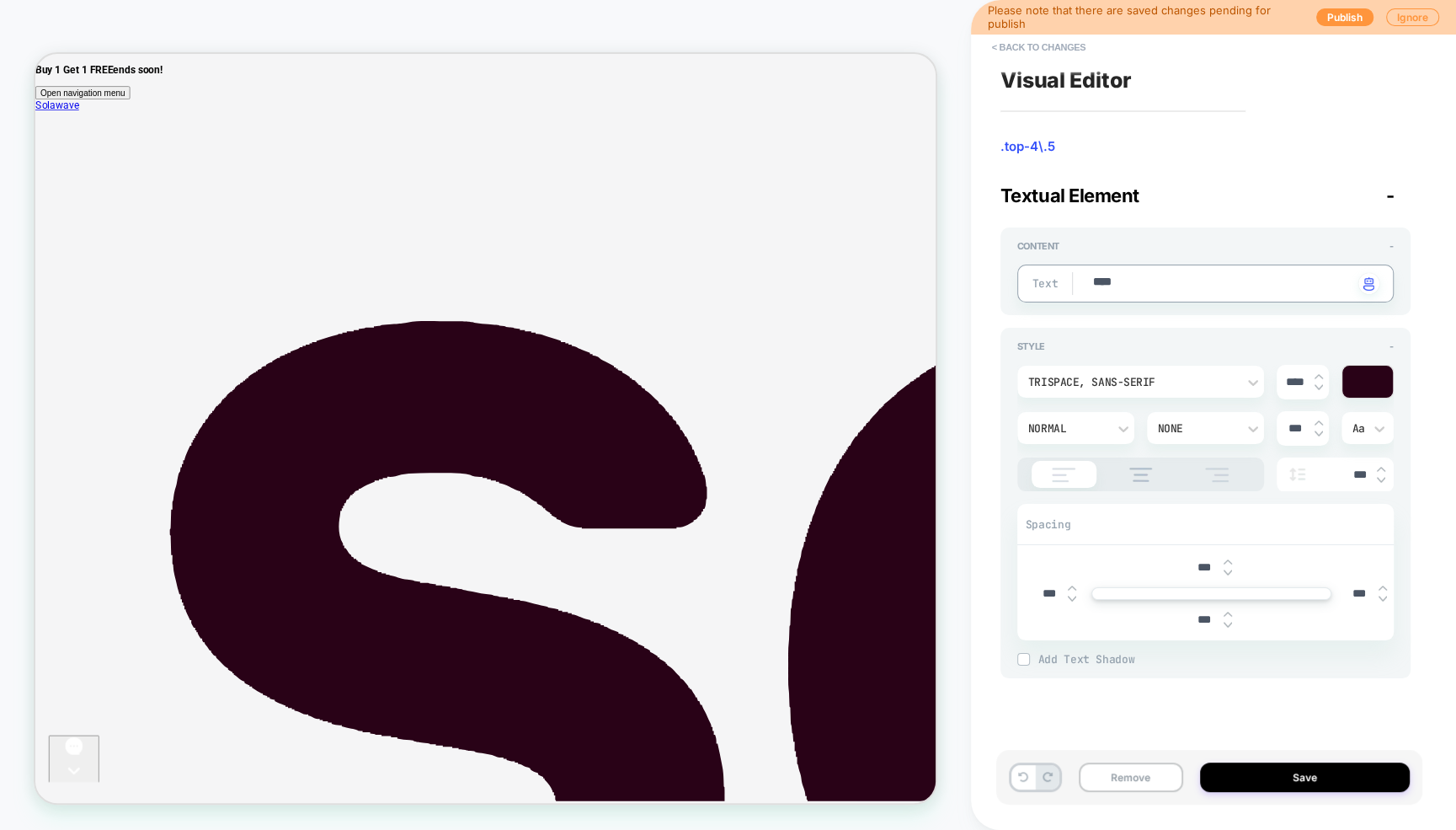
type textarea "*****"
type textarea "*"
type textarea "******"
type textarea "*"
type textarea "*******"
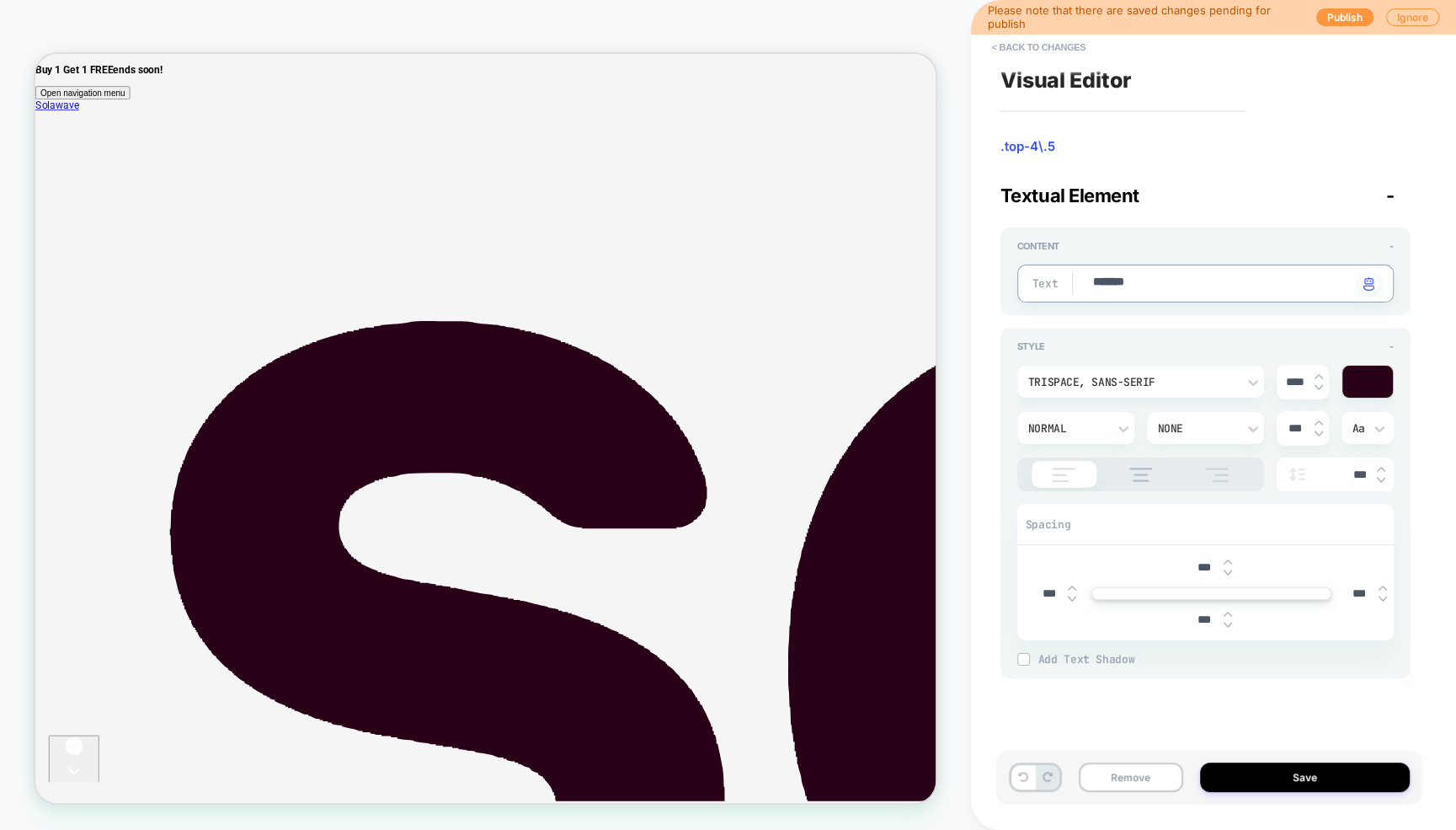
type textarea "*"
type textarea "*******"
type textarea "*"
type textarea "*********"
type textarea "*"
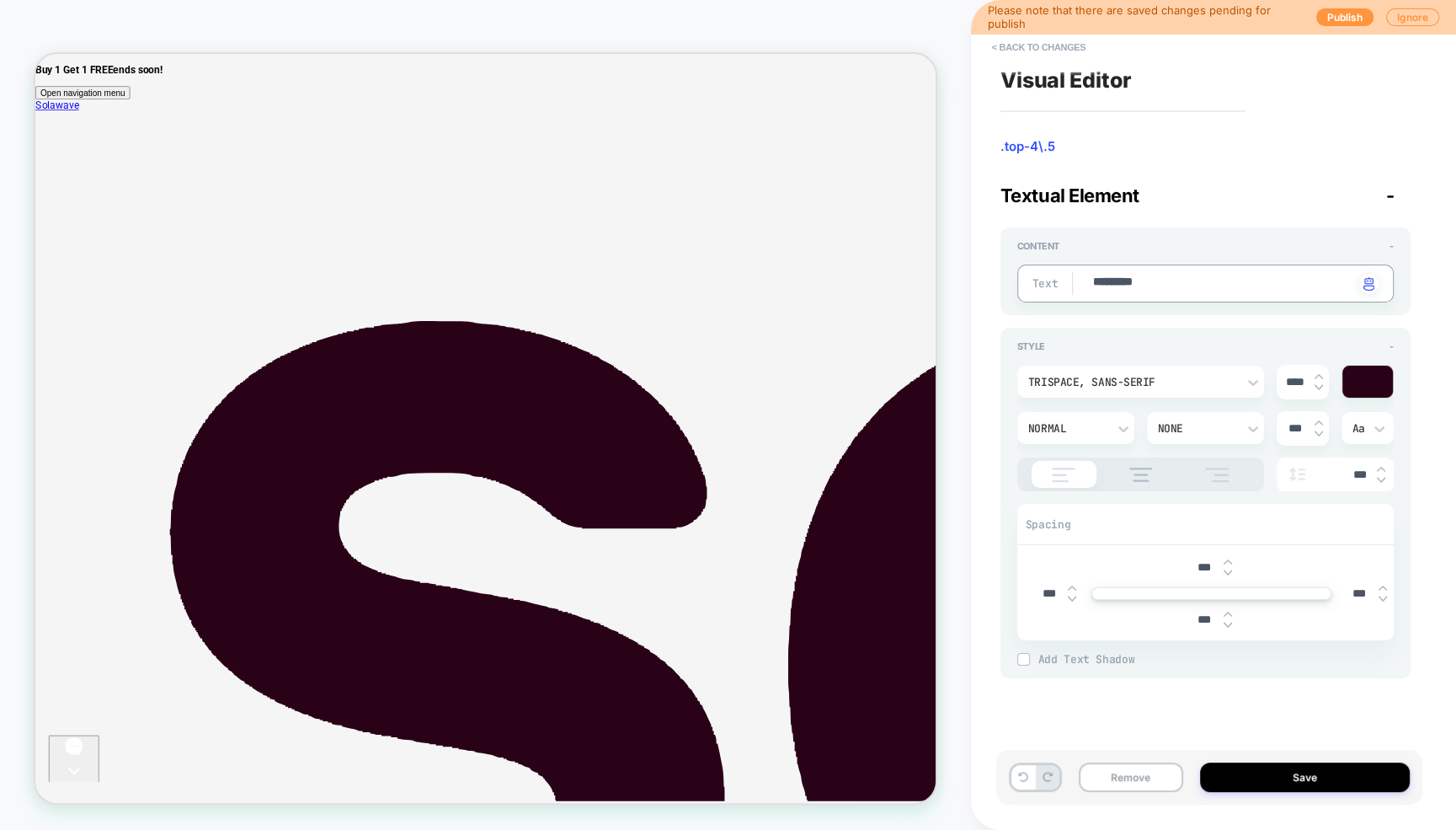
type textarea "**********"
type textarea "*"
type textarea "**********"
type textarea "*"
type textarea "**********"
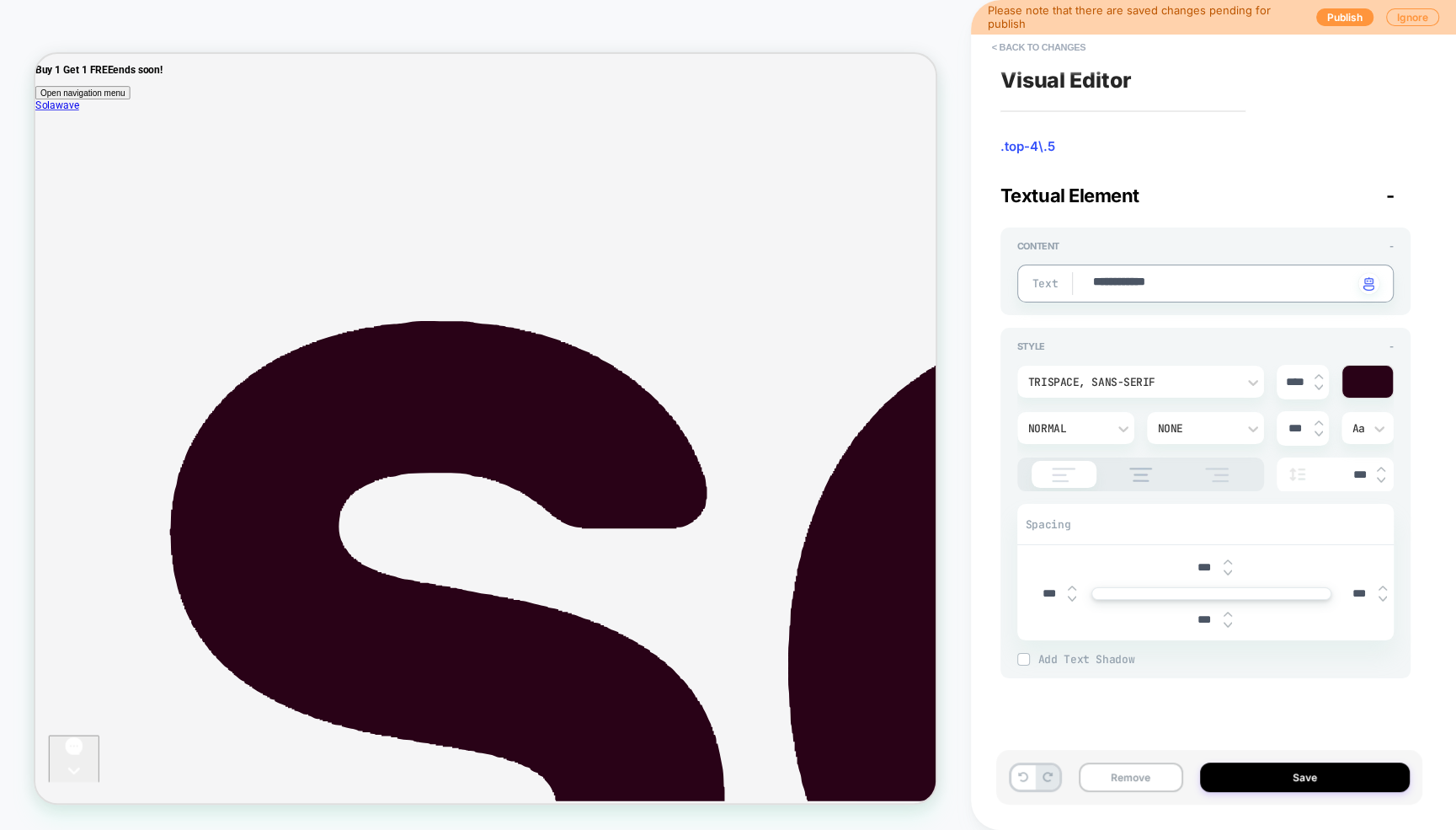
type textarea "*"
type textarea "**********"
type textarea "*"
type textarea "**********"
type textarea "*"
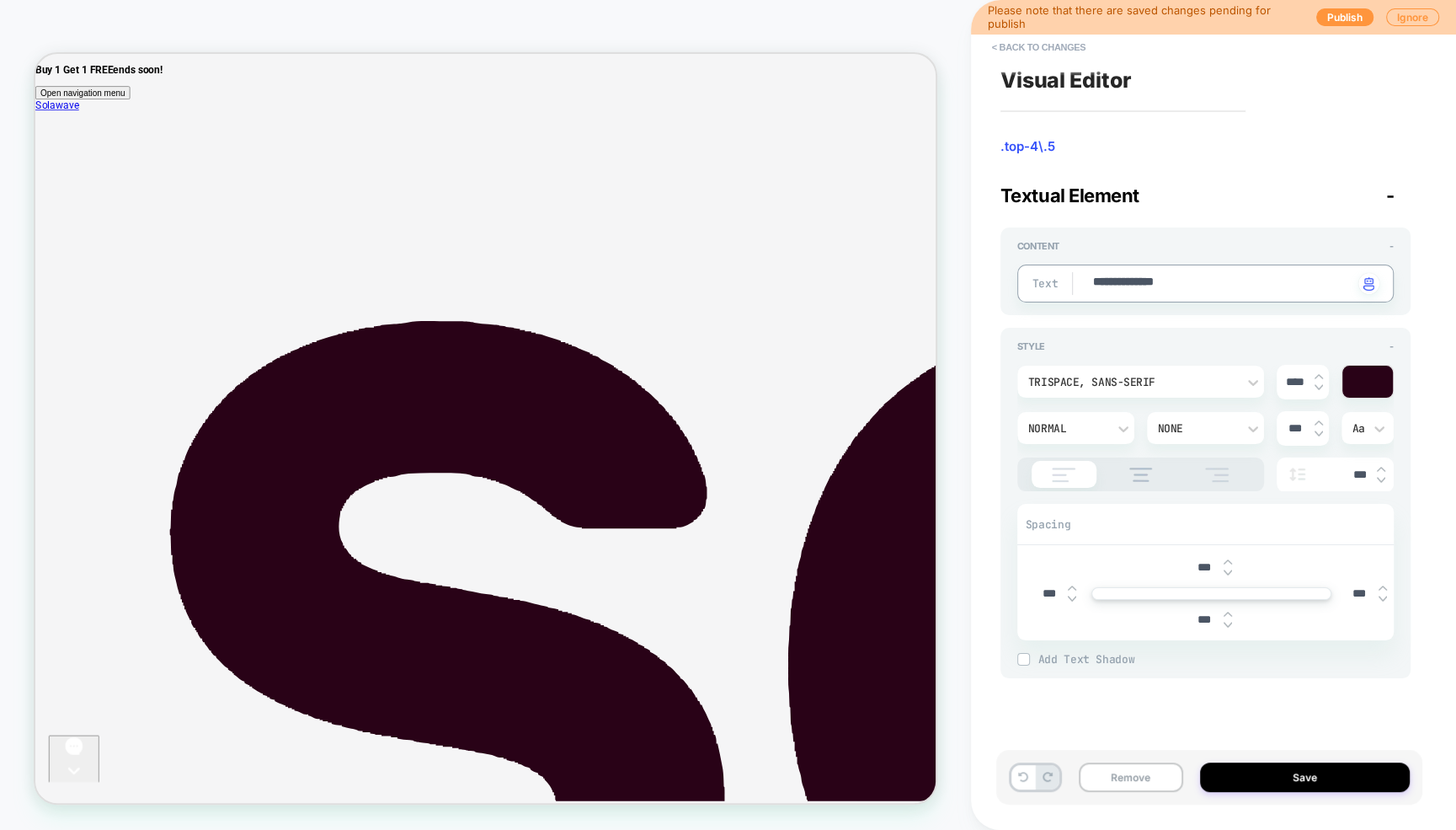
type textarea "**********"
type textarea "*"
type textarea "**********"
type textarea "*"
type textarea "**********"
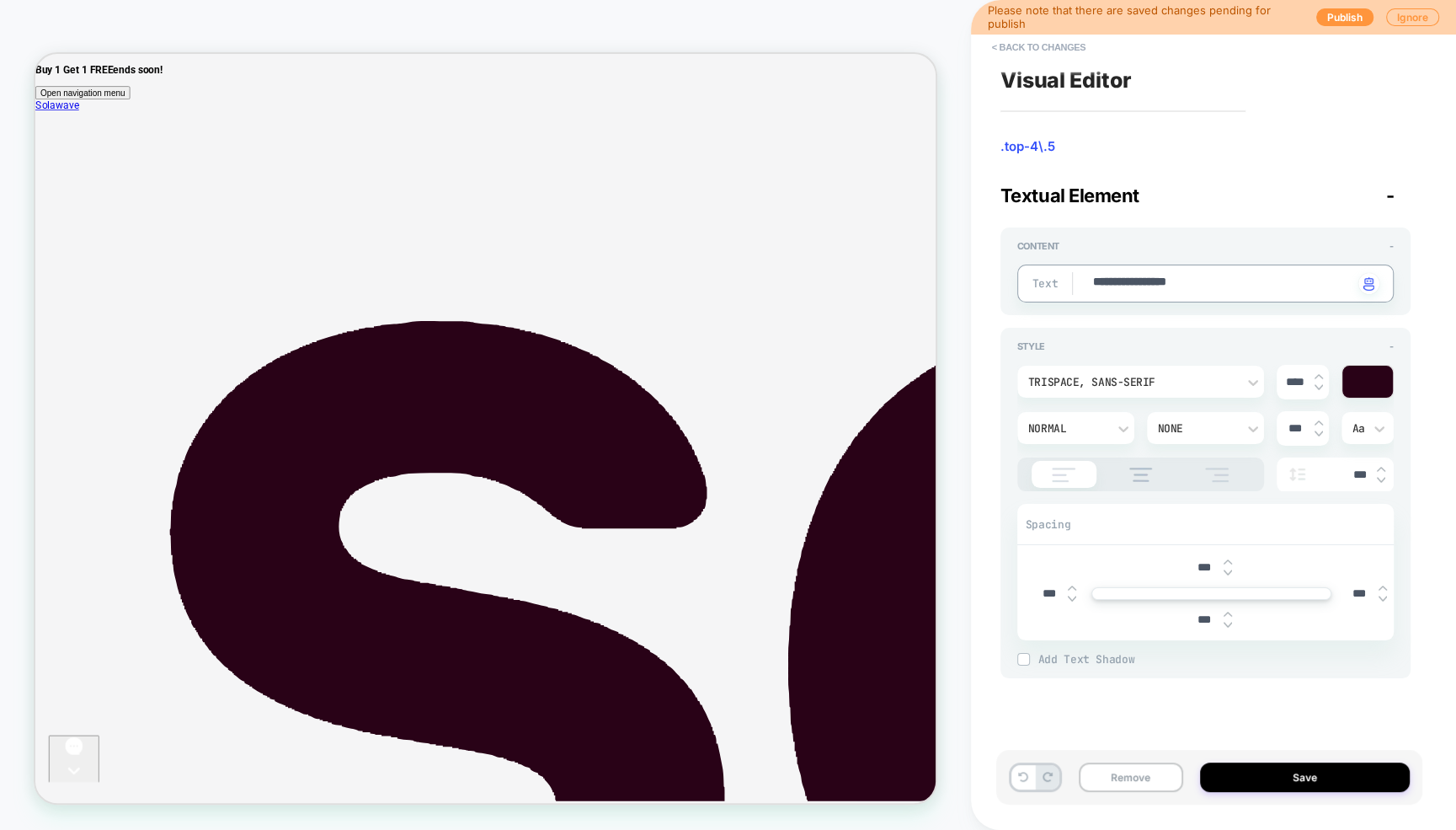
type textarea "*"
type textarea "**********"
click at [1124, 284] on textarea "**********" at bounding box center [1222, 284] width 262 height 20
type textarea "*"
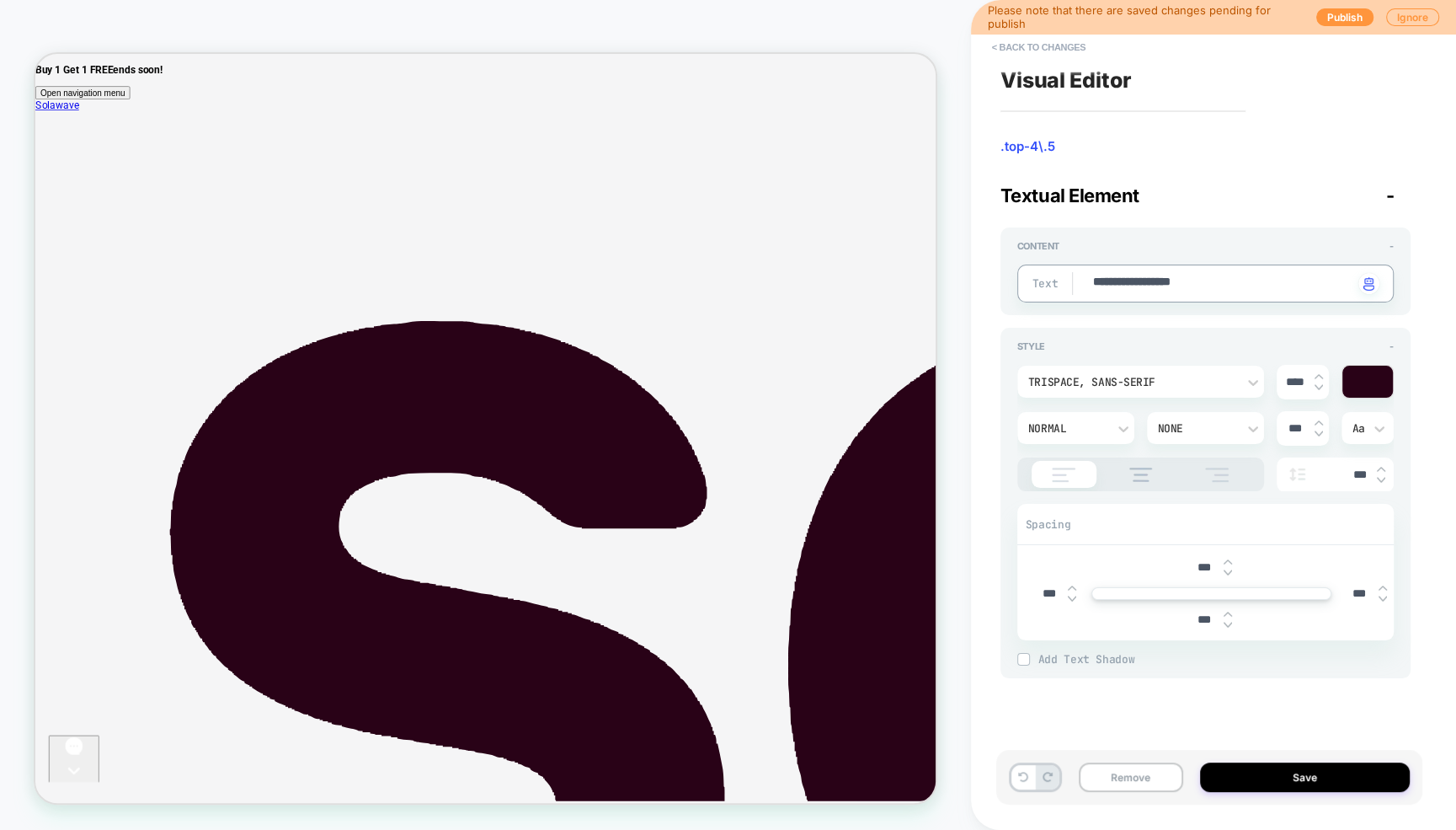
type textarea "**********"
type textarea "*"
type textarea "**********"
click at [1286, 771] on button "Save" at bounding box center [1305, 776] width 210 height 30
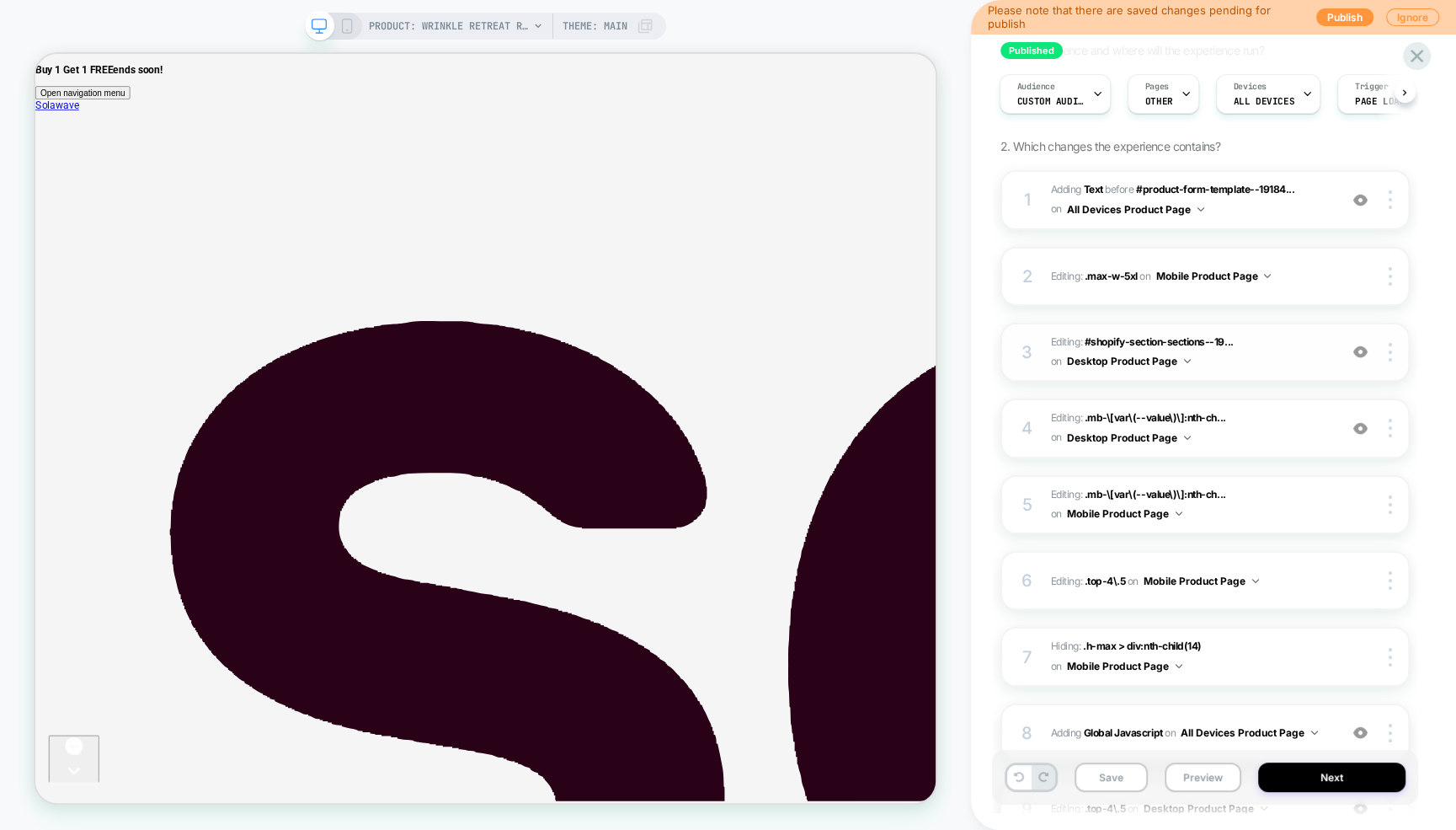
scroll to position [357, 0]
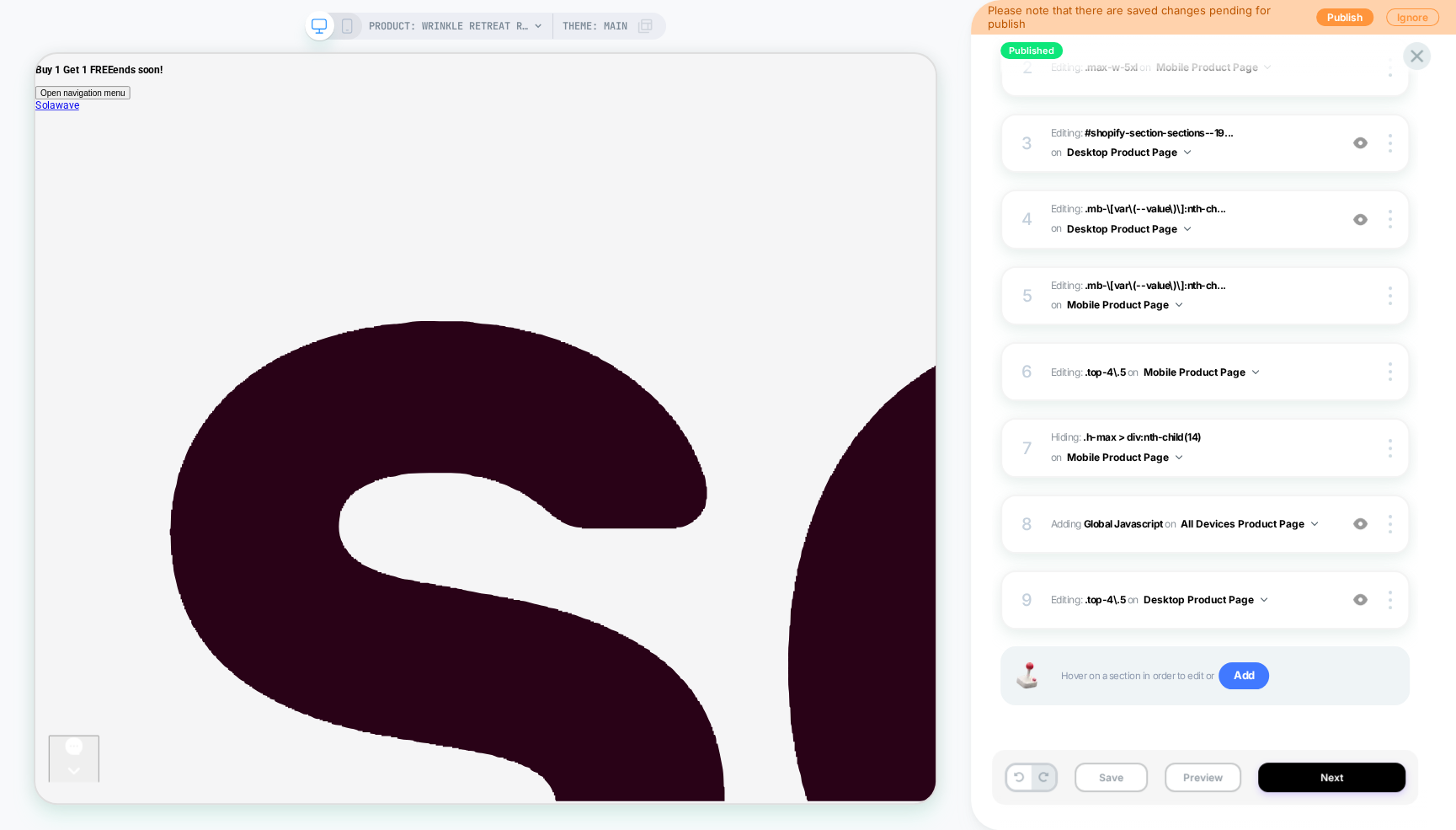
click at [346, 25] on icon at bounding box center [346, 26] width 15 height 15
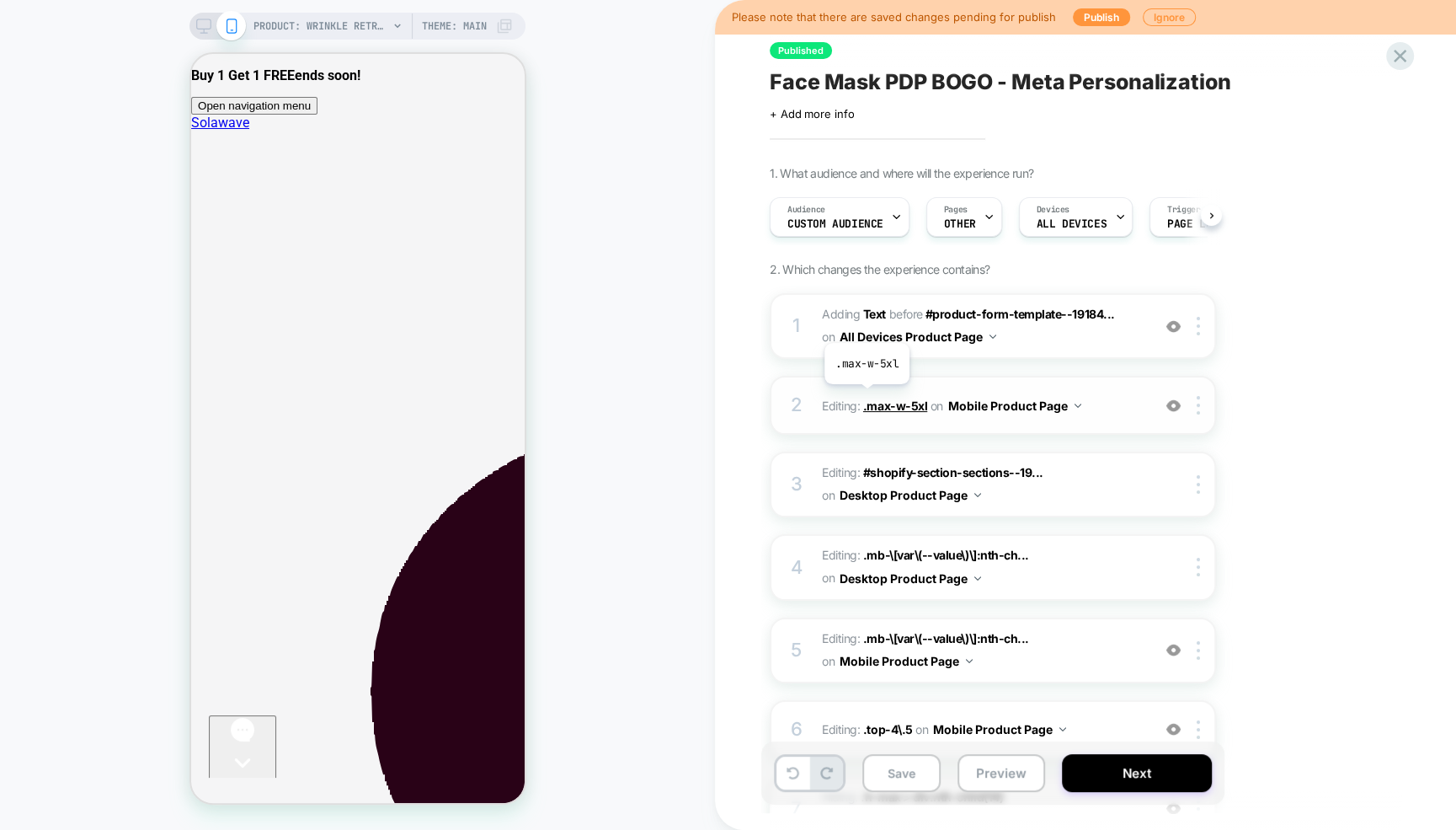
scroll to position [0, 1]
click at [205, 24] on icon at bounding box center [204, 26] width 15 height 15
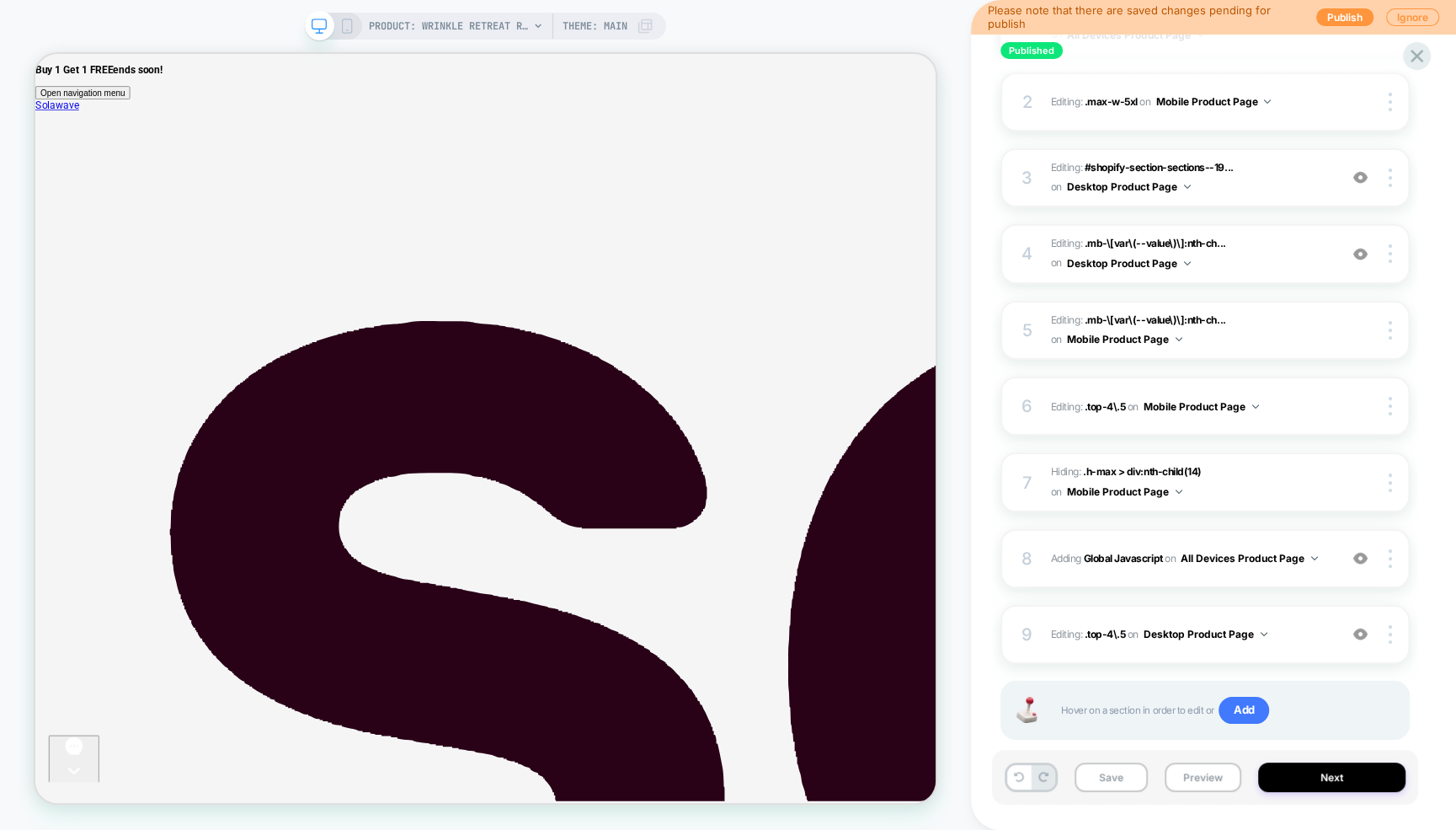
scroll to position [0, 1]
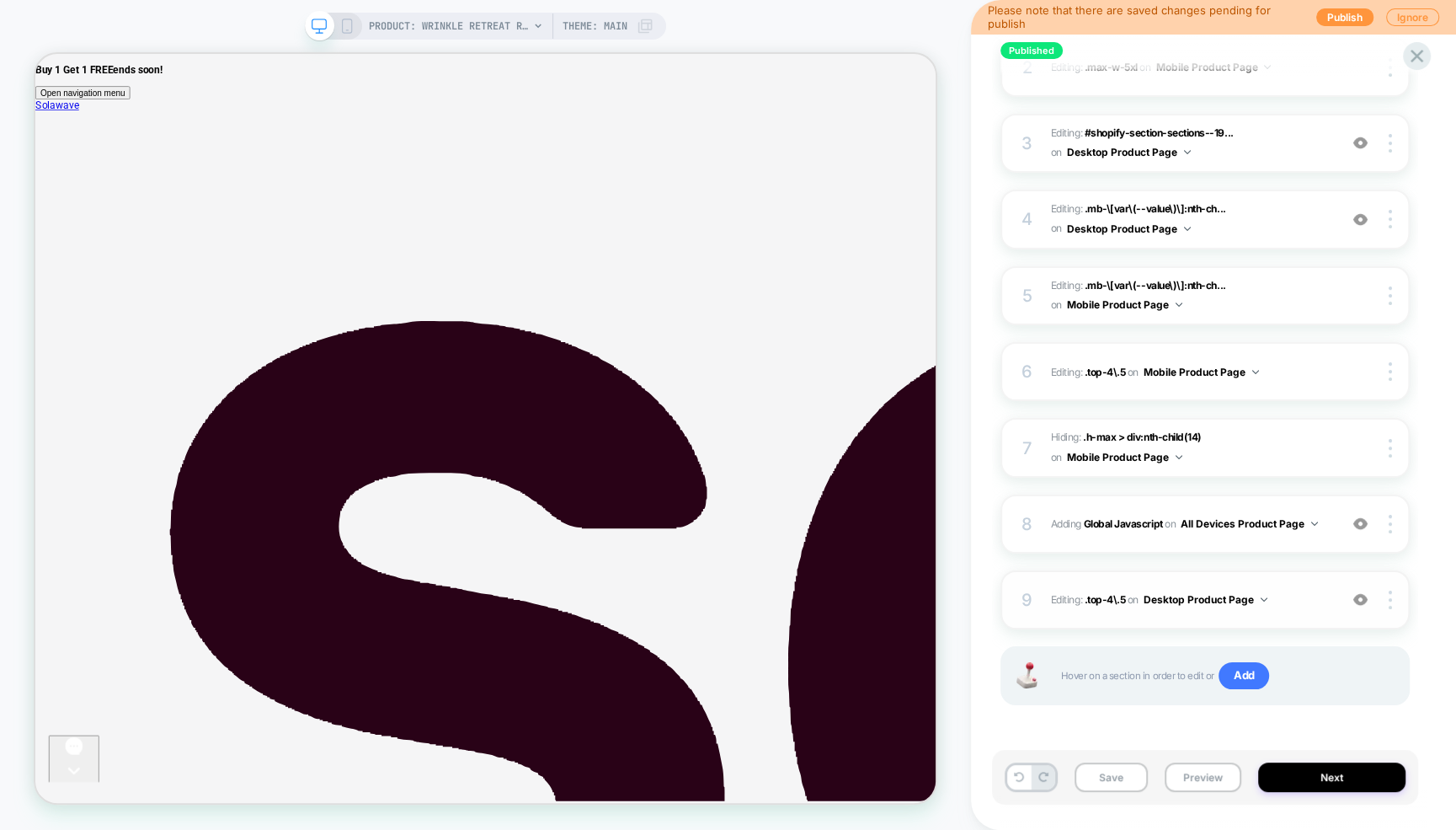
click at [1304, 595] on span "Editing : .top-4\.5 .top-4\.5 on Desktop Product Page" at bounding box center [1190, 598] width 279 height 21
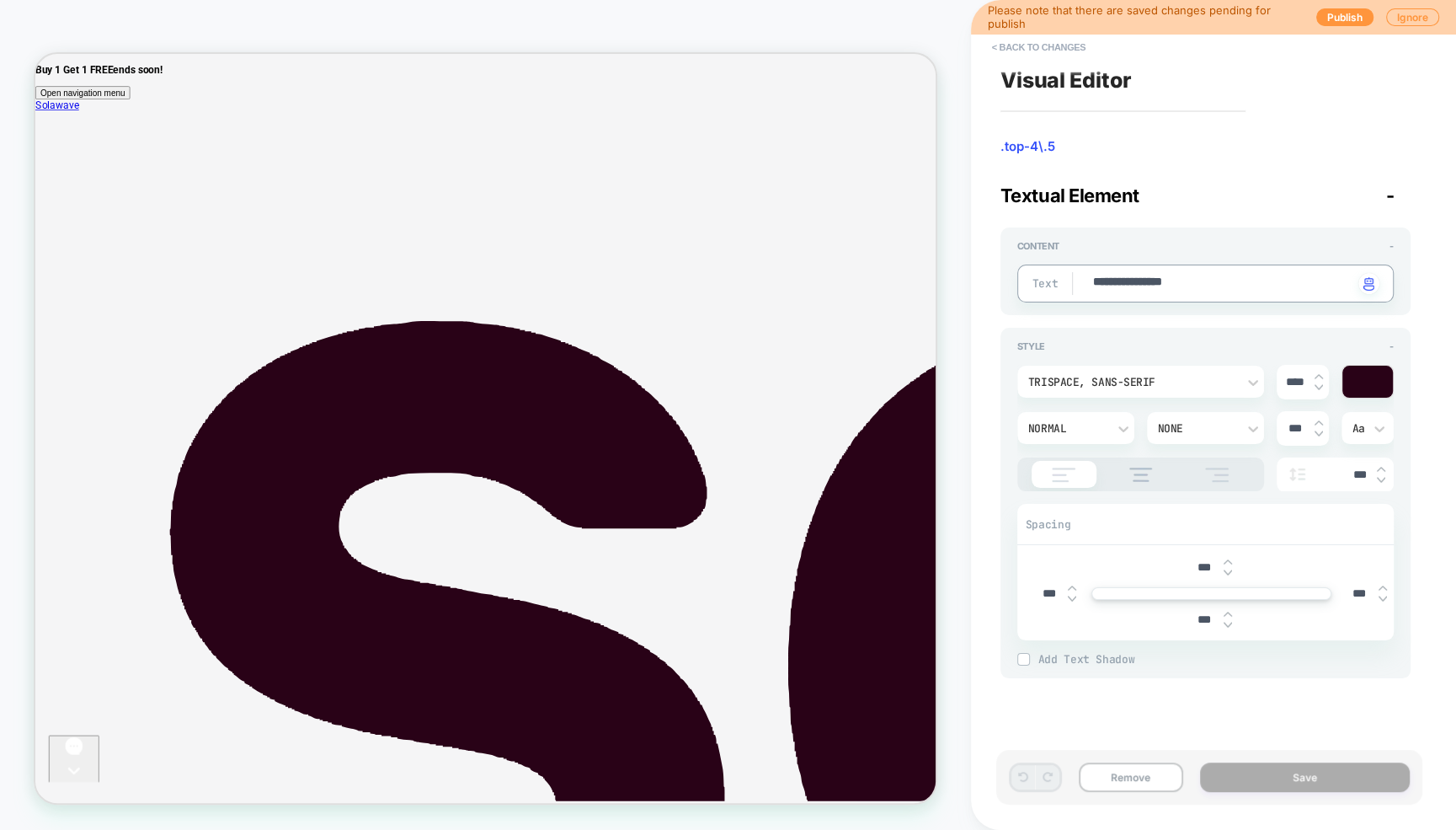
type textarea "*"
type textarea "**********"
type textarea "*"
type textarea "**********"
click at [1281, 778] on button "Save" at bounding box center [1305, 776] width 210 height 30
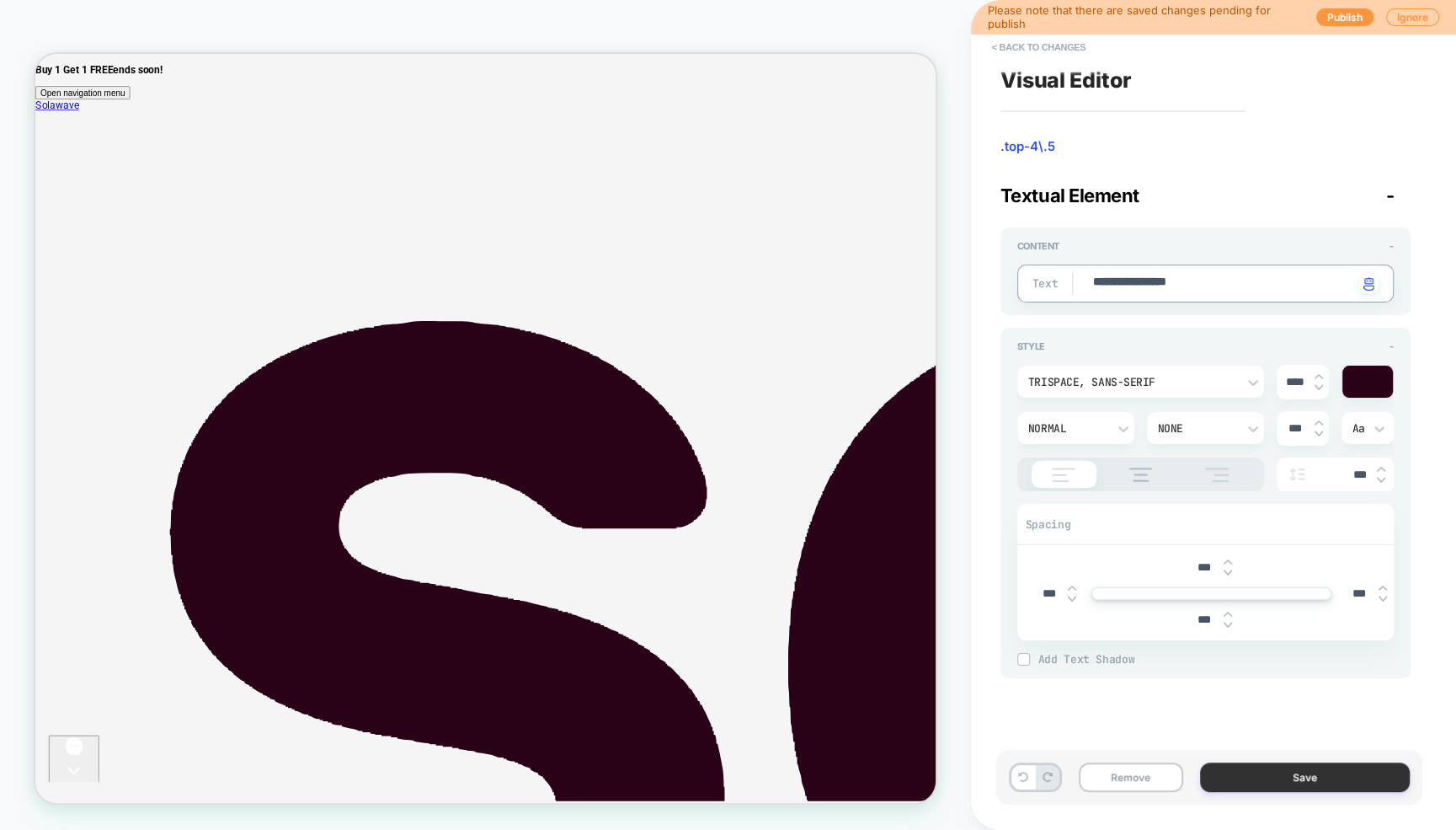
type textarea "*"
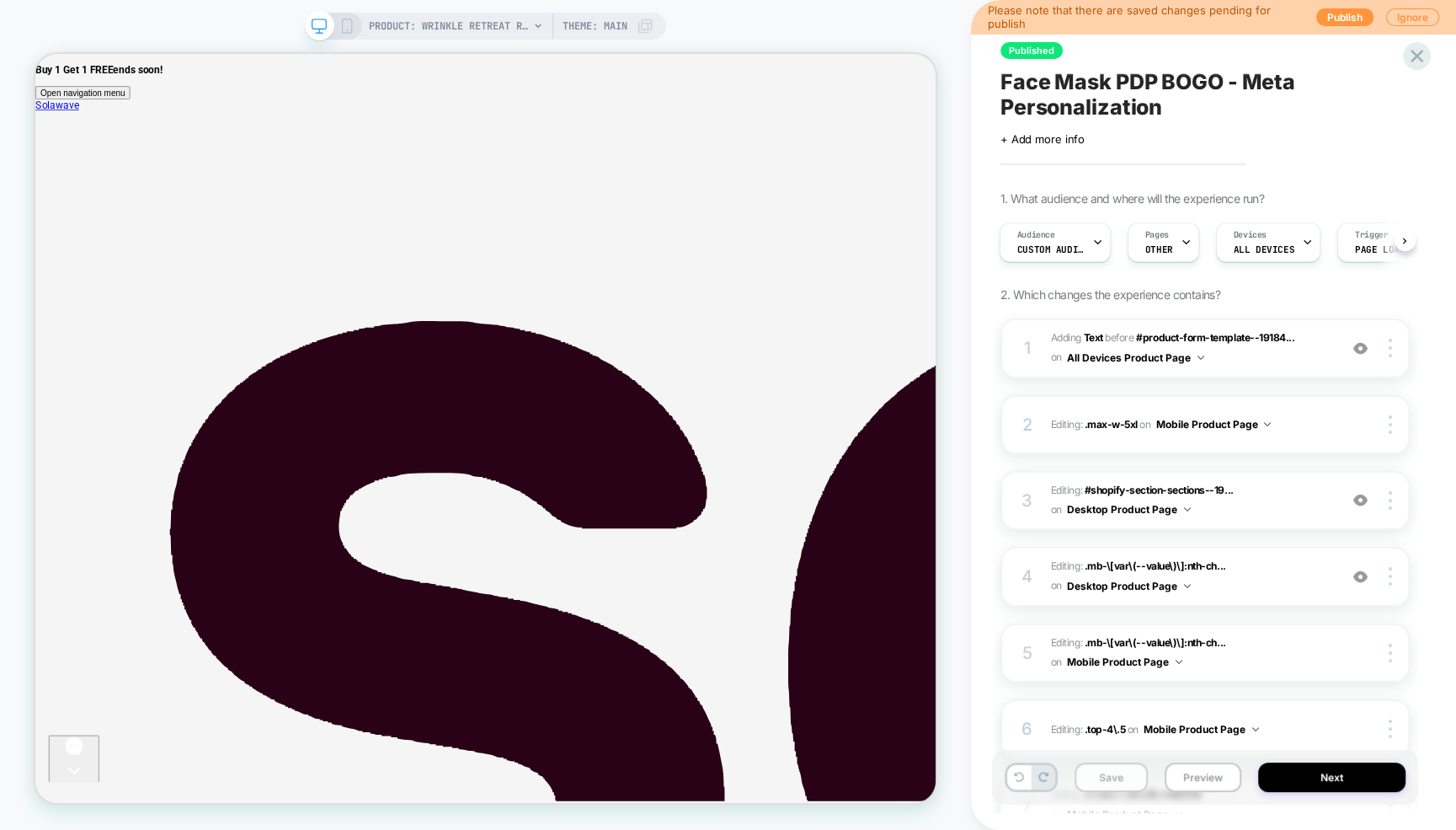
click at [1123, 773] on button "Save" at bounding box center [1112, 776] width 74 height 30
click at [350, 31] on rect at bounding box center [346, 26] width 9 height 13
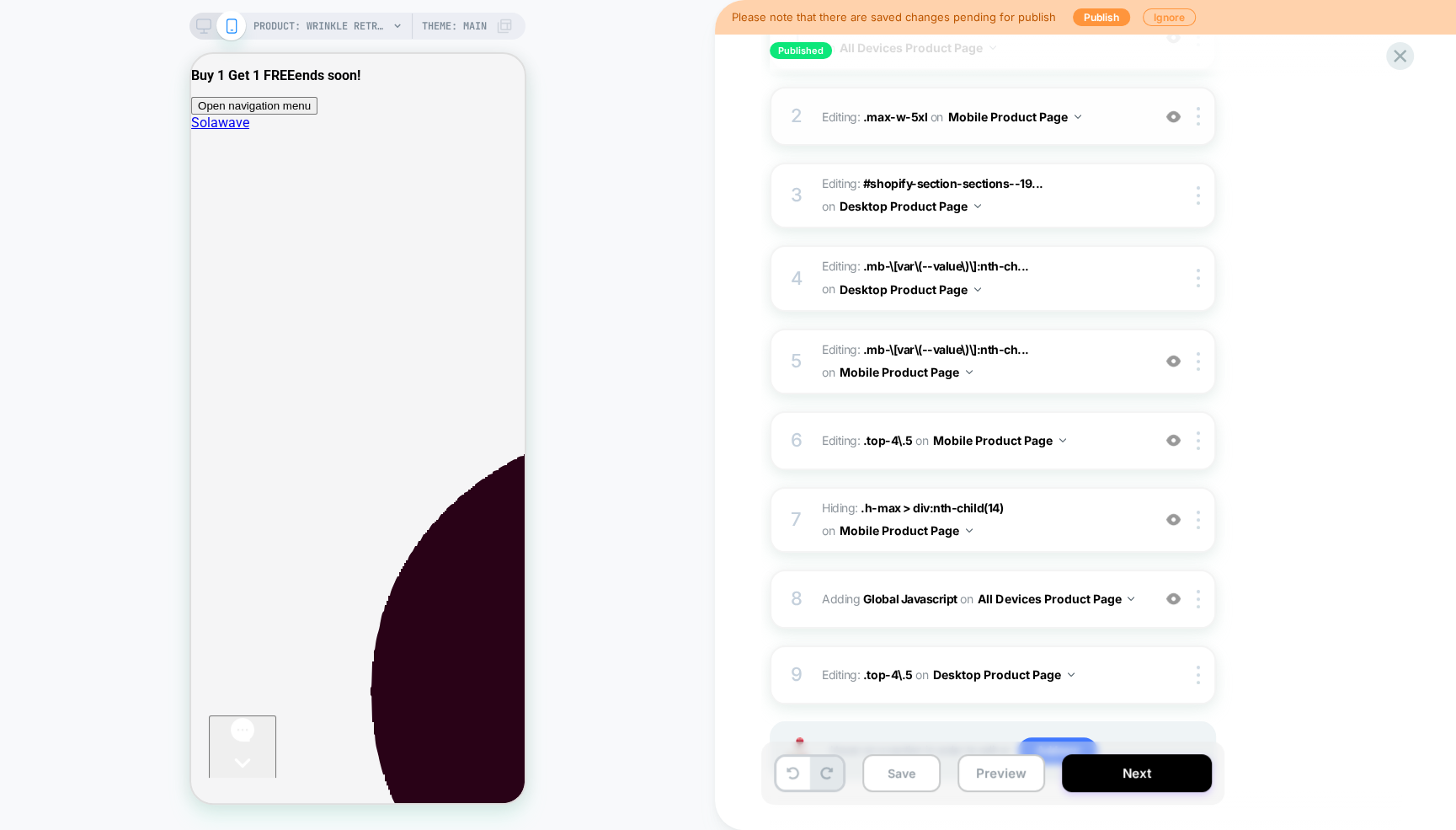
scroll to position [363, 0]
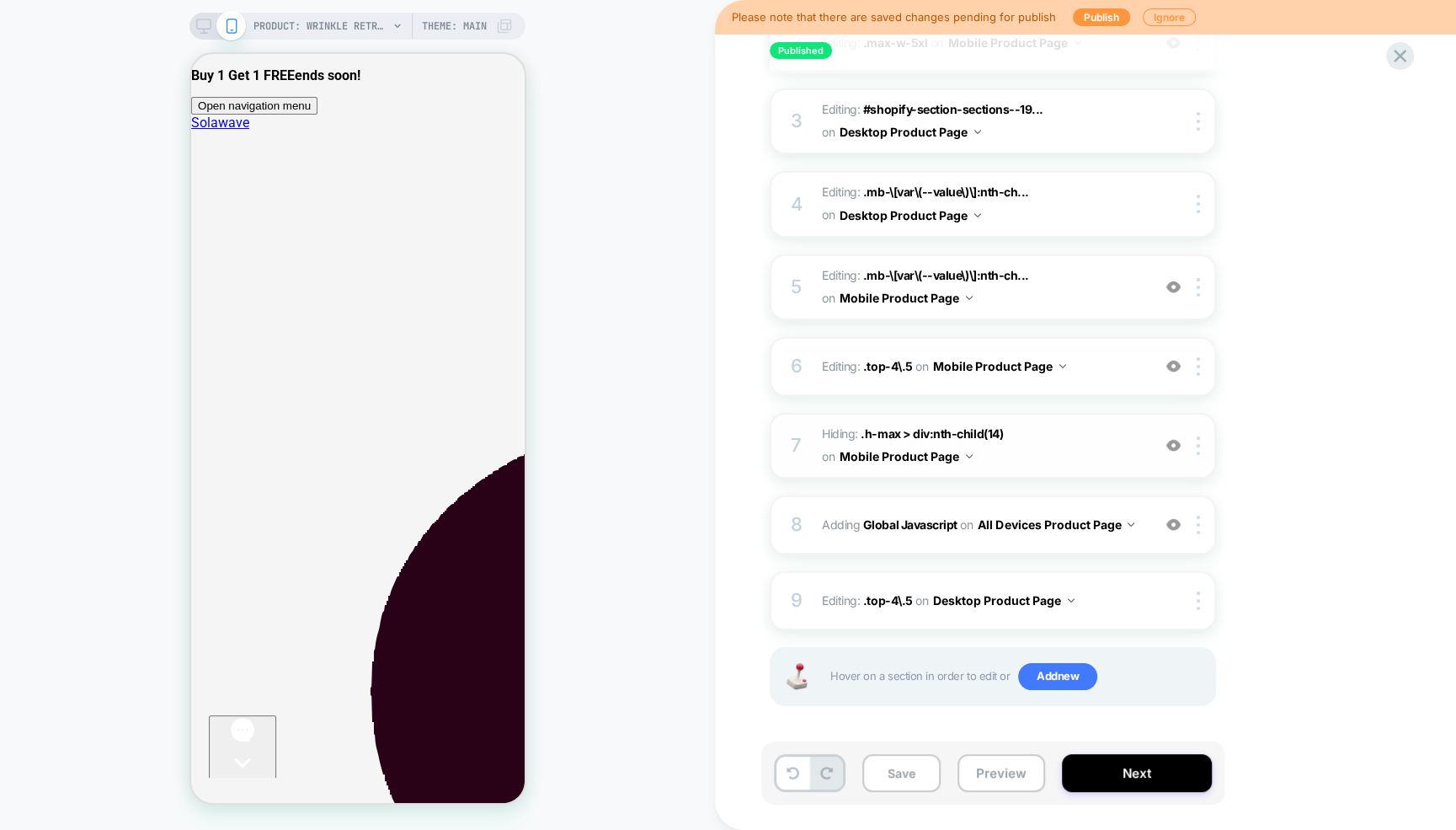
click at [1173, 443] on img at bounding box center [1173, 445] width 14 height 14
click at [206, 29] on rect at bounding box center [205, 24] width 14 height 9
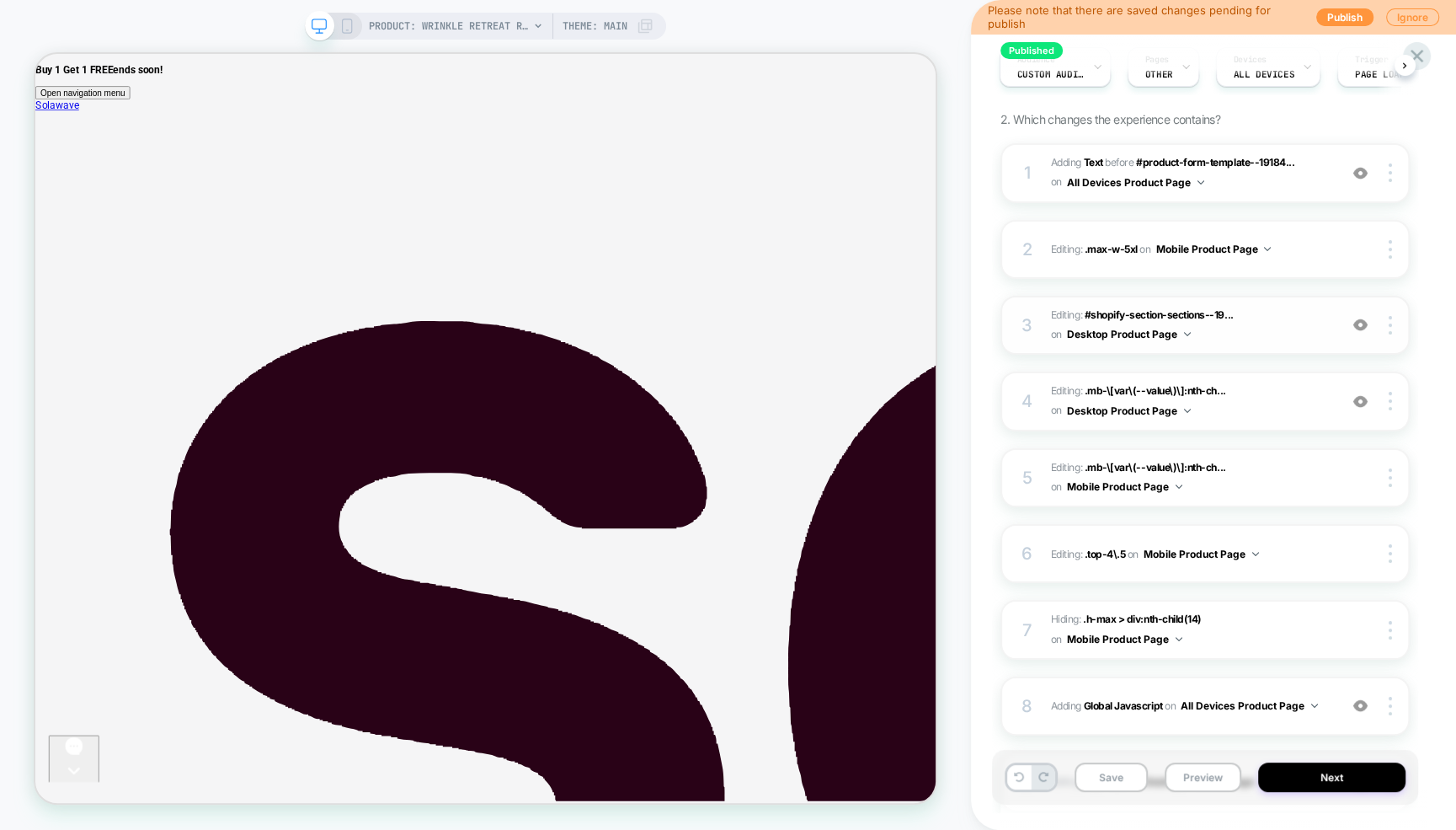
scroll to position [357, 0]
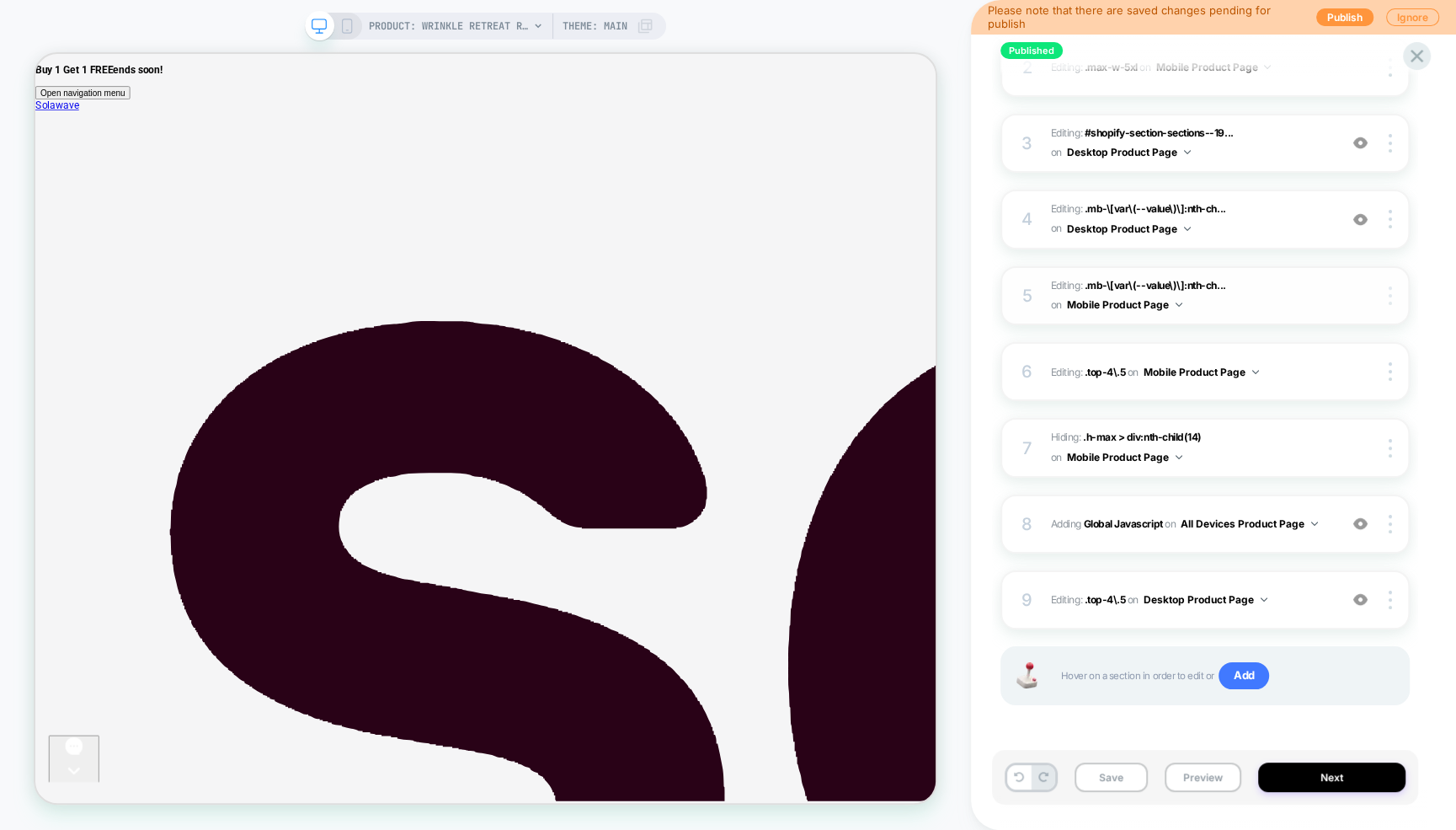
click at [1389, 298] on img at bounding box center [1391, 295] width 4 height 19
click at [1425, 294] on div "Published Face Mask PDP BOGO - Meta Personalization Click to edit experience de…" at bounding box center [1213, 415] width 426 height 830
click at [344, 21] on icon at bounding box center [346, 26] width 15 height 15
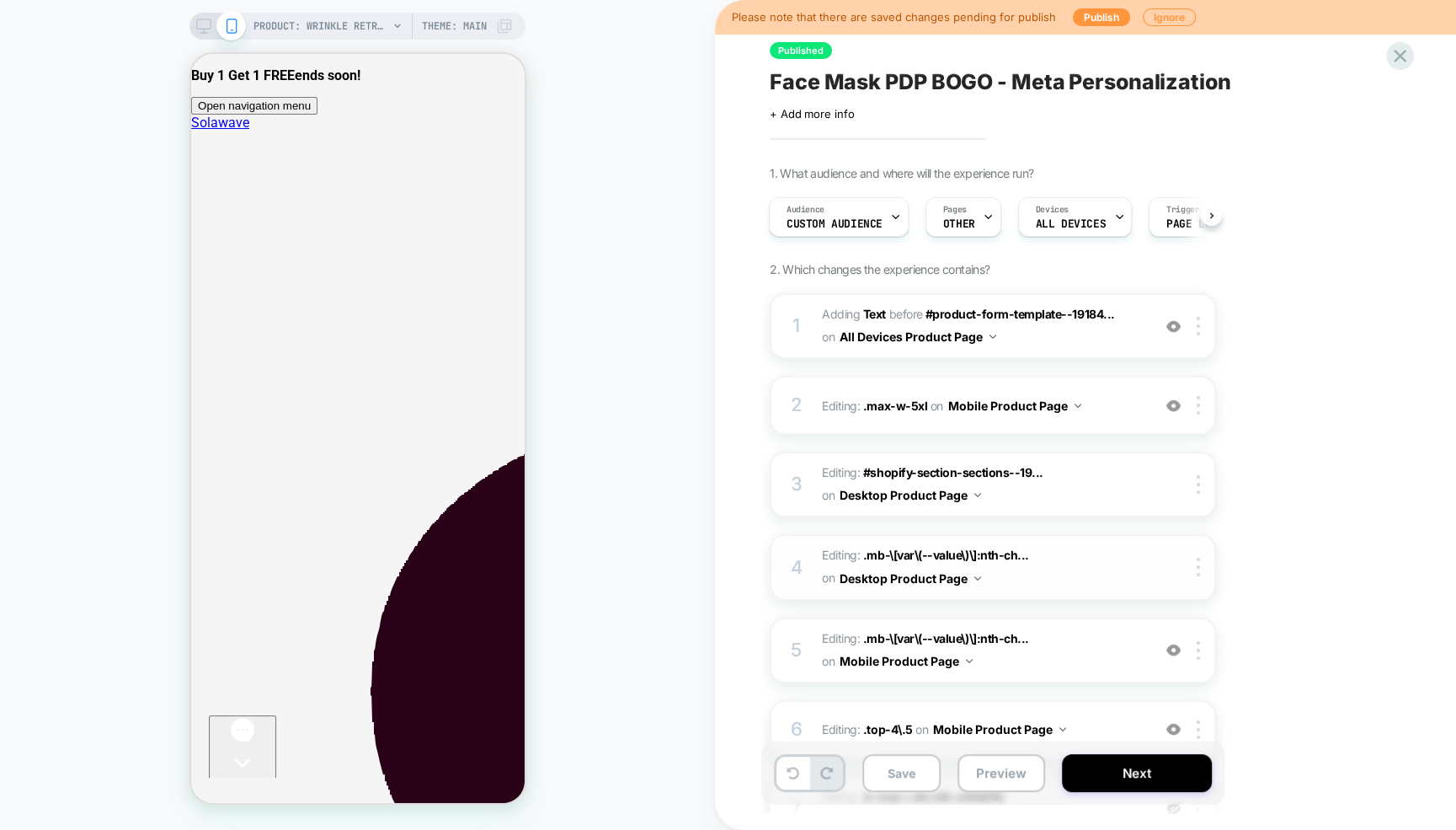
scroll to position [363, 0]
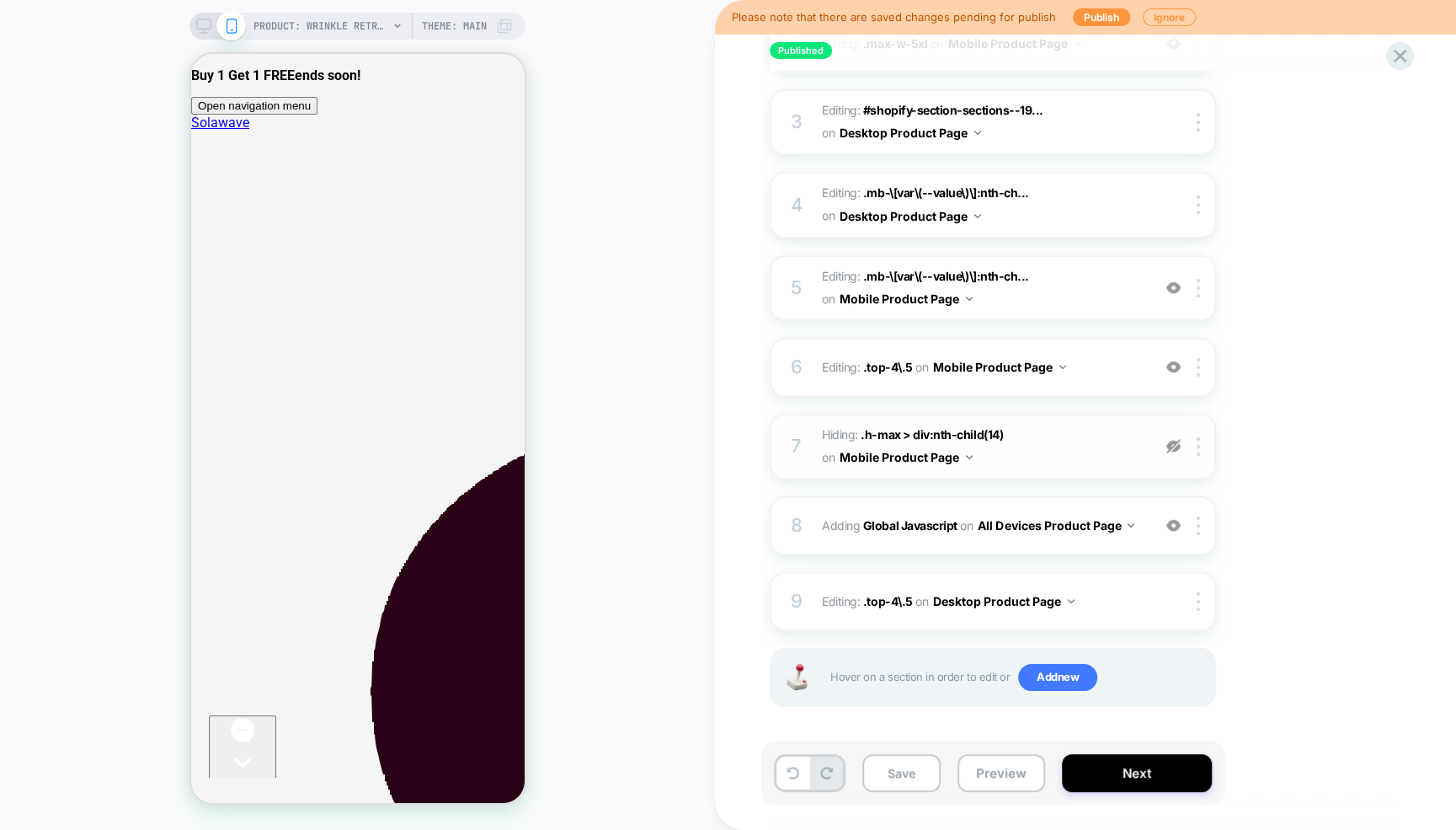
click at [1172, 442] on img at bounding box center [1173, 446] width 14 height 14
click at [1173, 445] on img at bounding box center [1173, 446] width 14 height 14
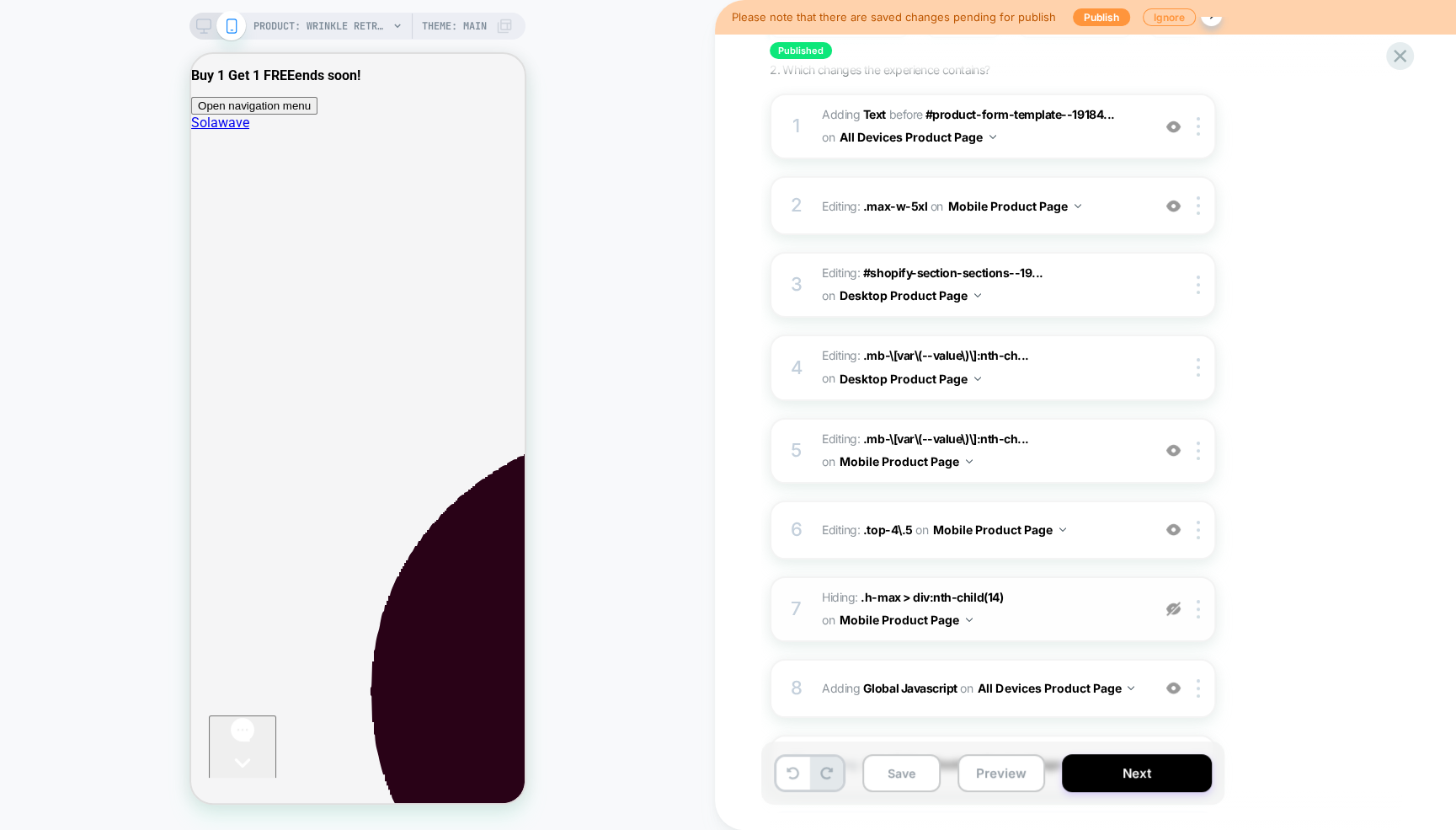
scroll to position [191, 0]
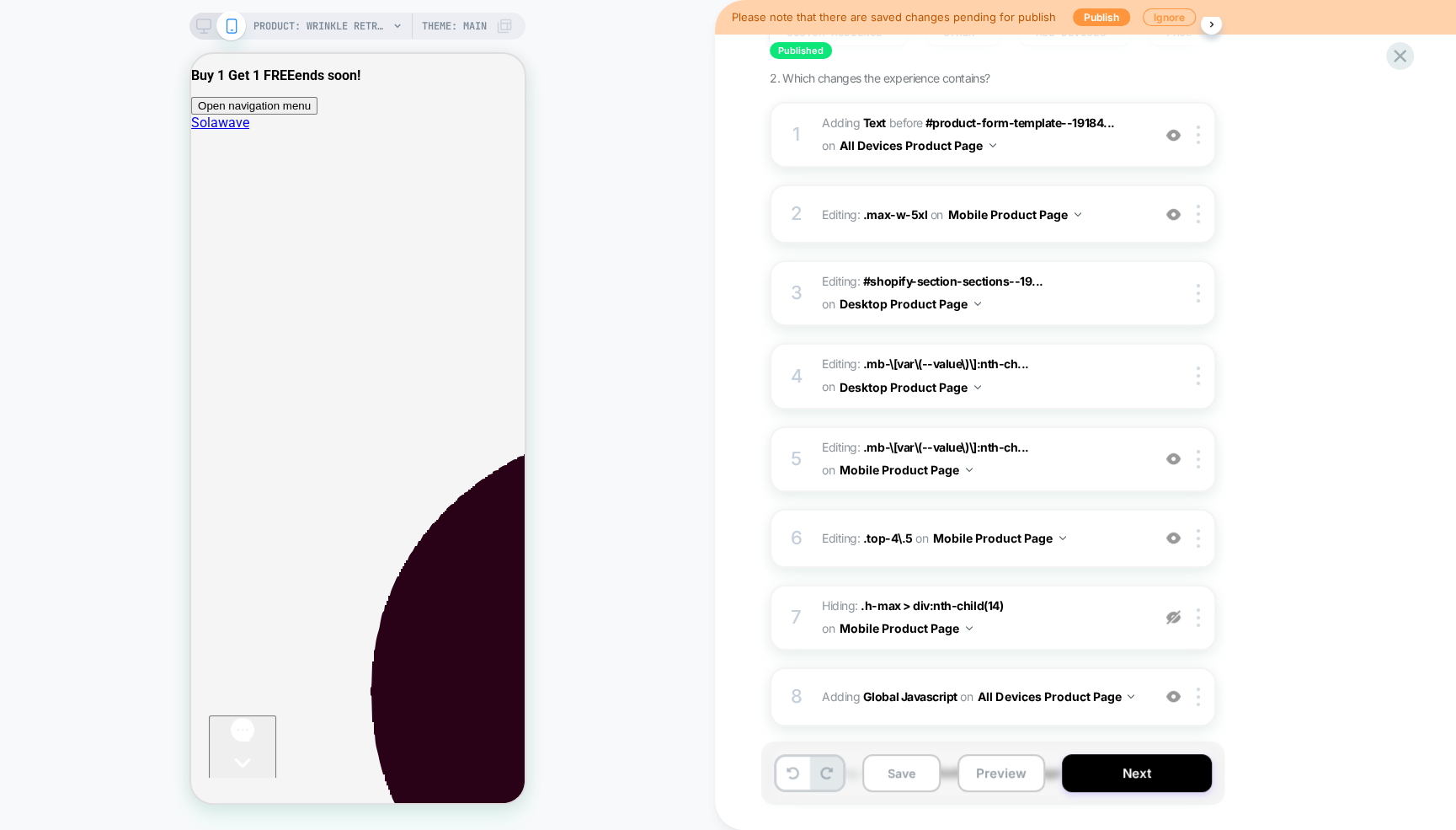
click at [1173, 616] on img at bounding box center [1173, 617] width 14 height 14
click at [1173, 614] on img at bounding box center [1173, 617] width 14 height 14
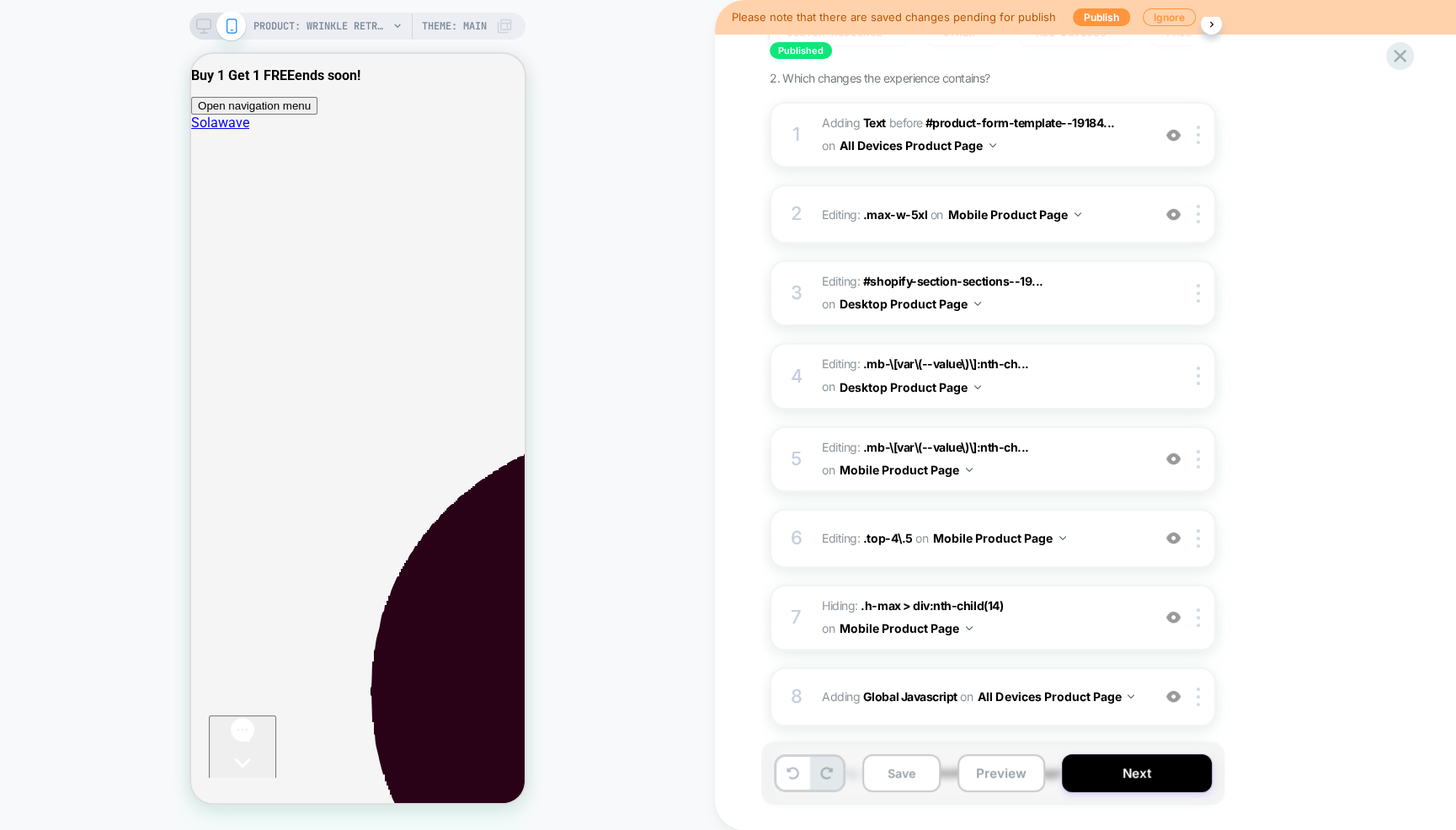
click at [202, 24] on icon at bounding box center [204, 26] width 15 height 15
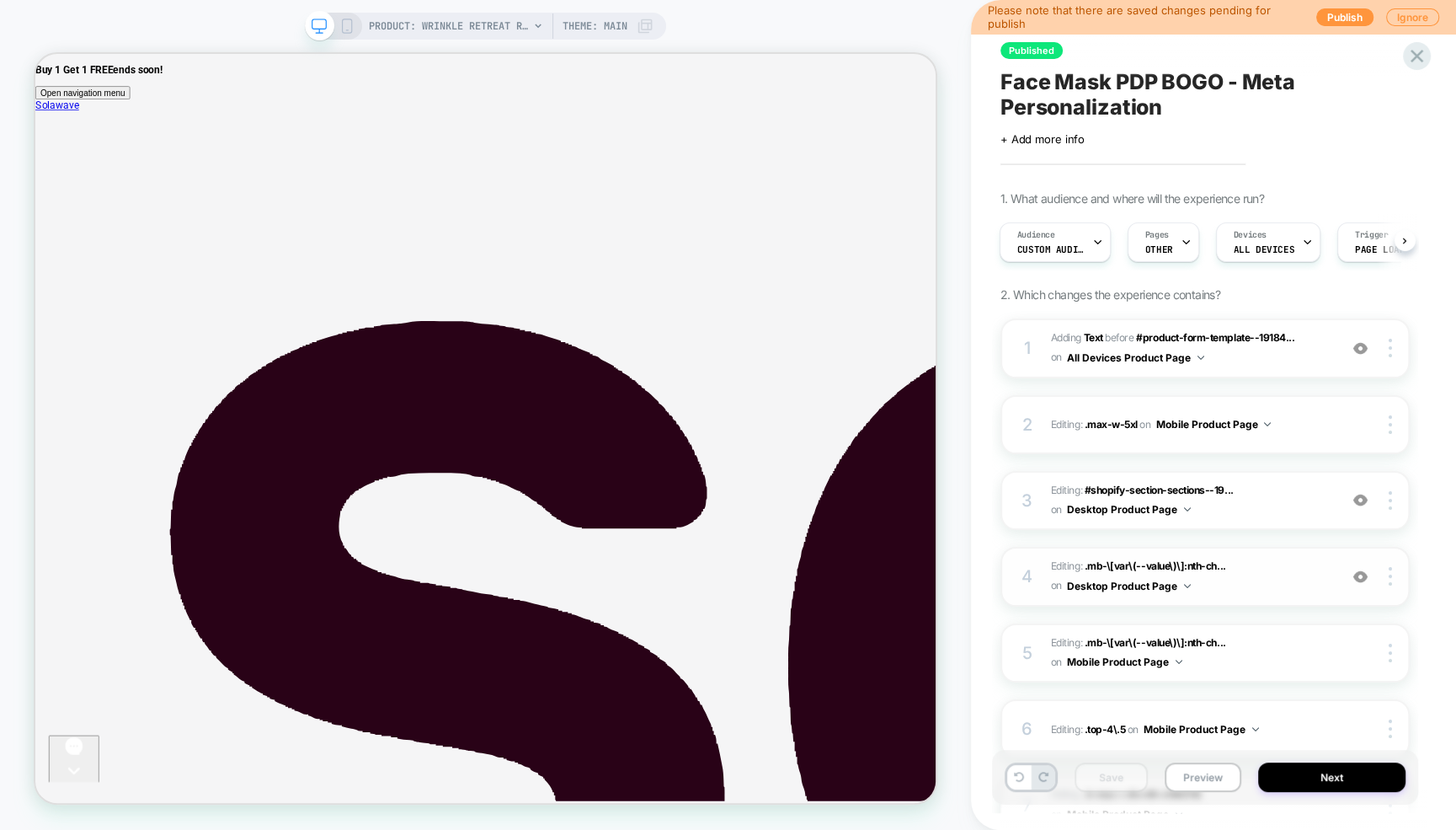
scroll to position [357, 0]
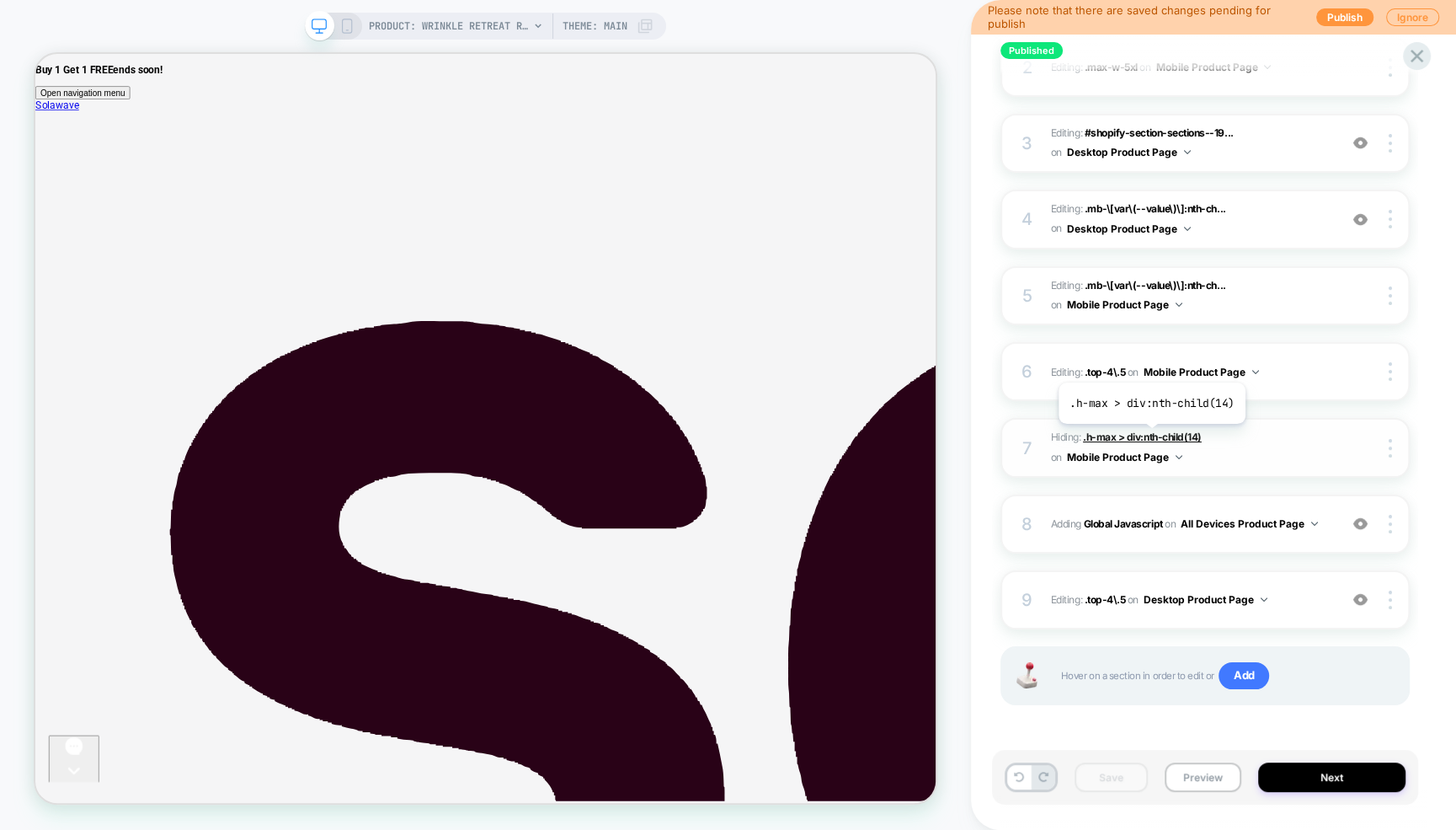
click at [1147, 435] on span ".h-max > div:nth-child(14)" at bounding box center [1142, 437] width 118 height 13
click at [1391, 446] on img at bounding box center [1391, 448] width 4 height 19
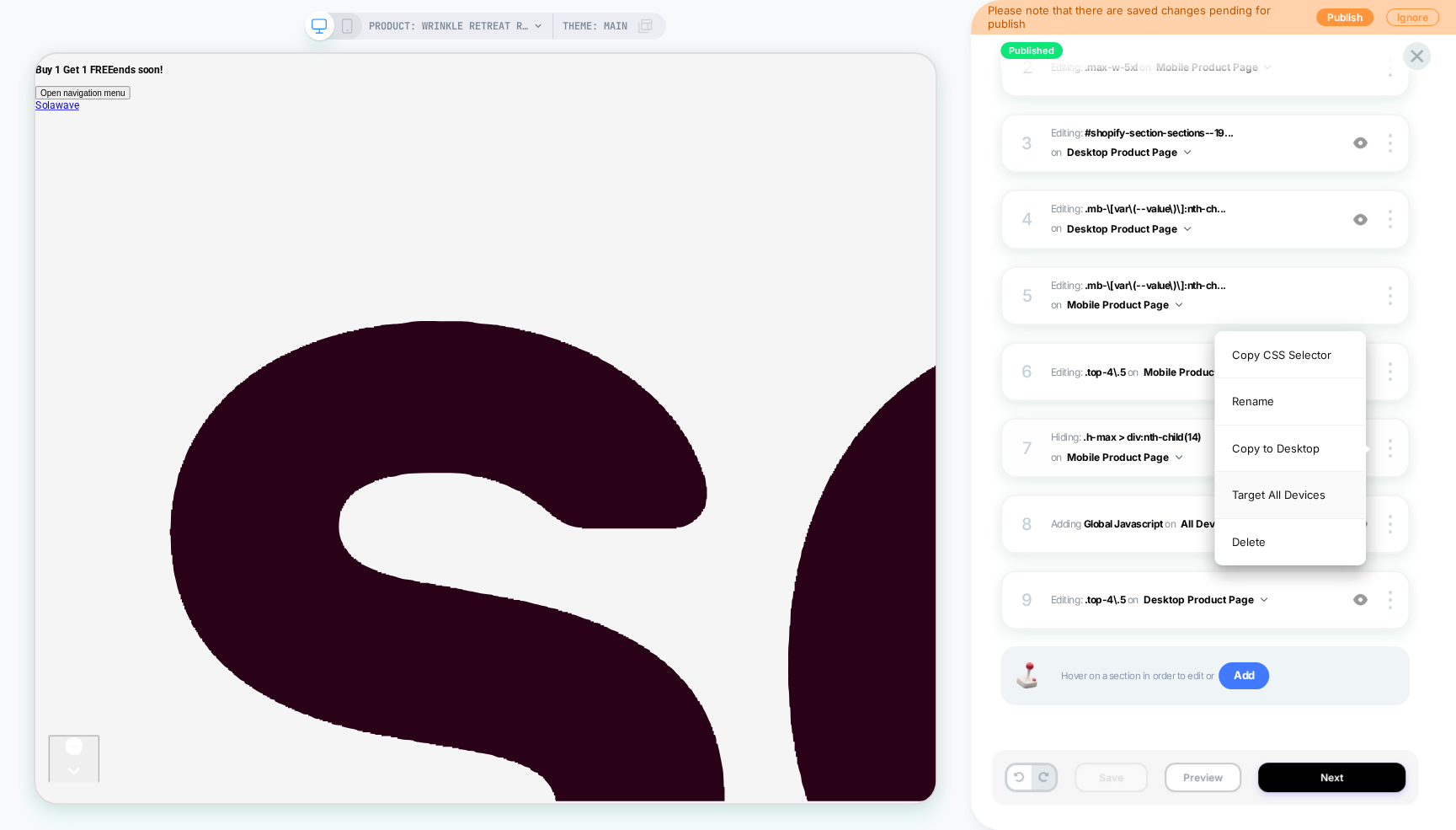
click at [1271, 490] on div "Target All Devices" at bounding box center [1289, 495] width 150 height 47
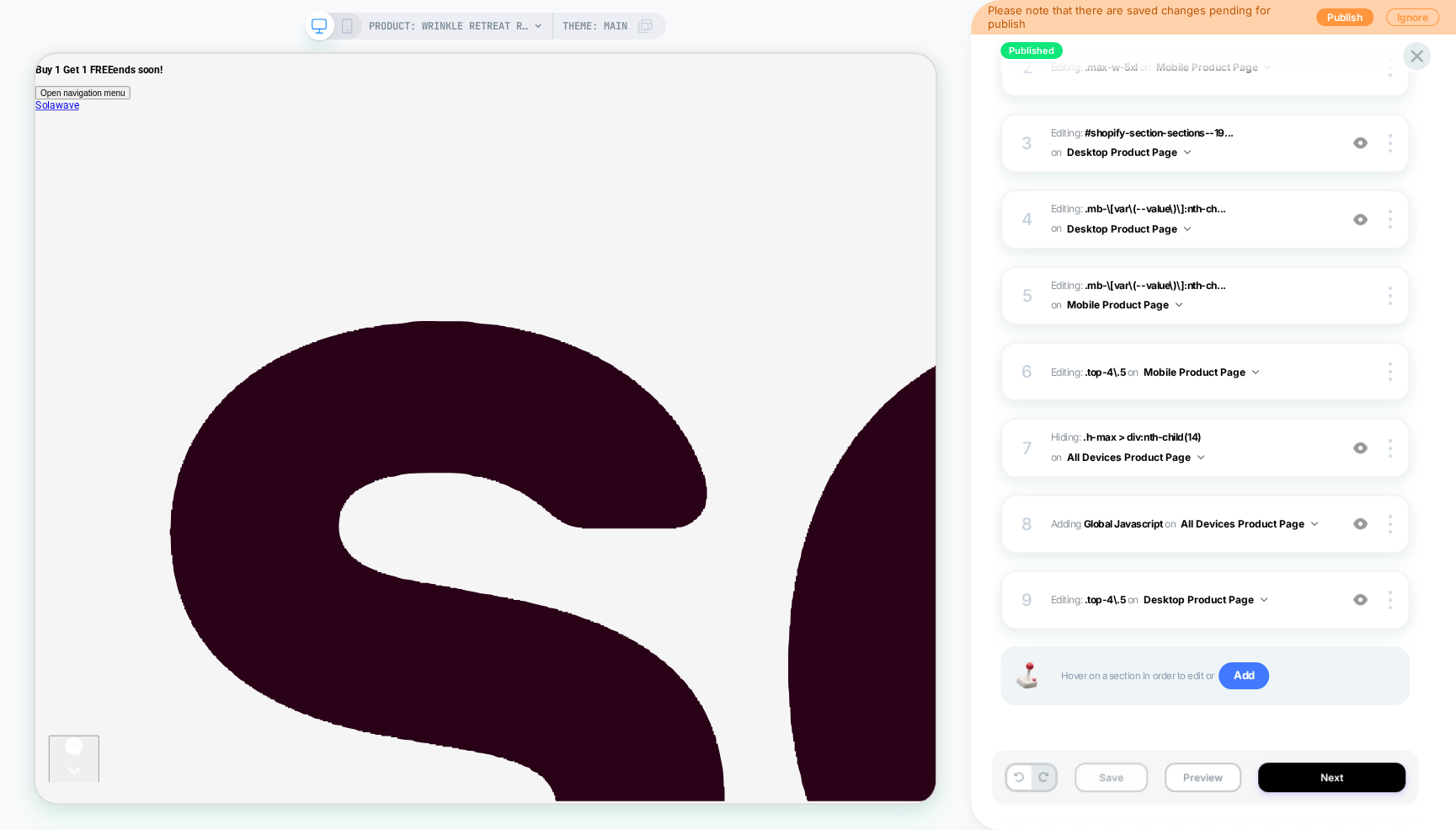
click at [1111, 776] on button "Save" at bounding box center [1112, 776] width 74 height 30
click at [1188, 773] on button "Preview" at bounding box center [1202, 776] width 76 height 30
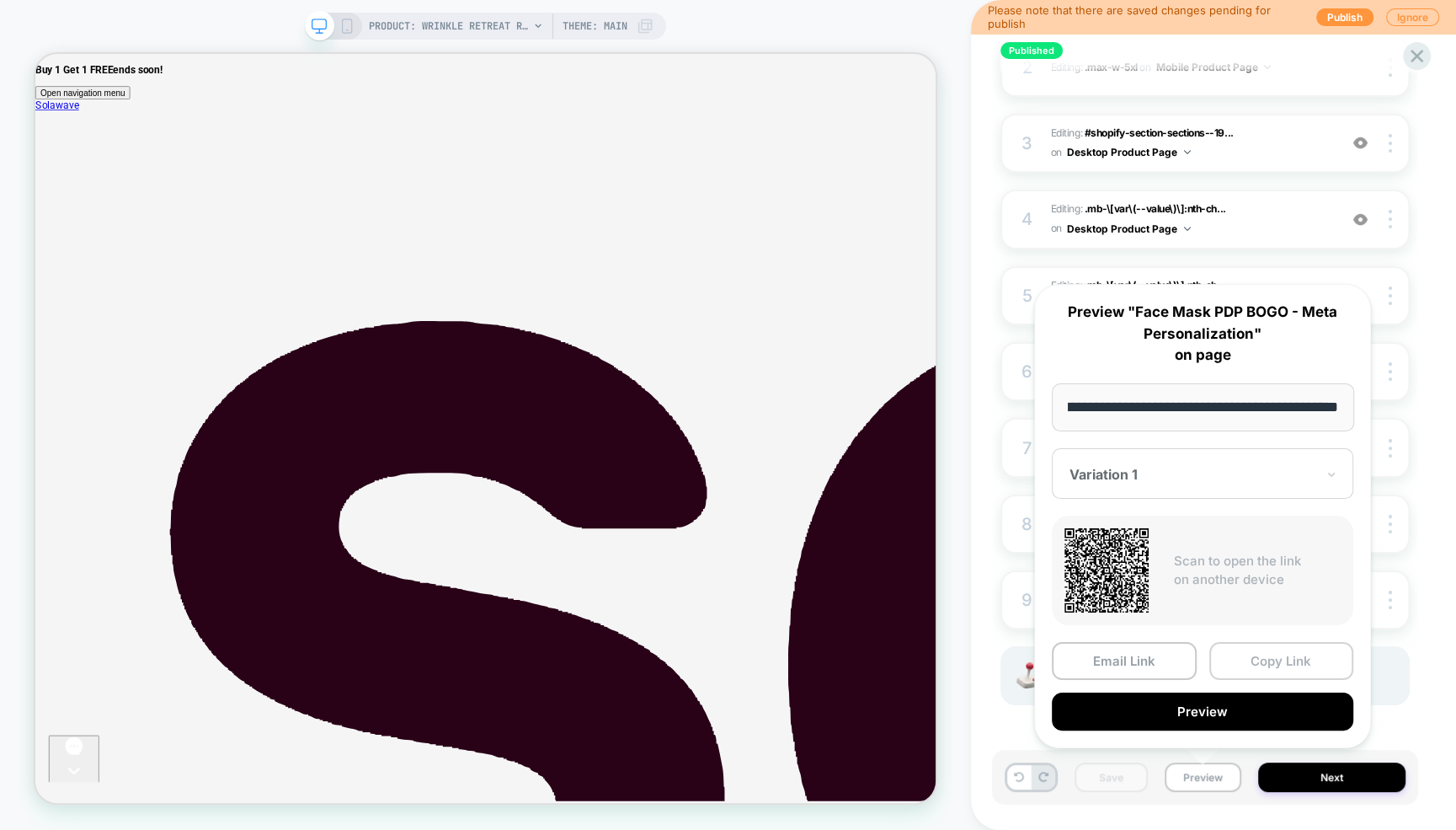
scroll to position [0, 0]
click at [1258, 662] on button "Copy Link" at bounding box center [1281, 660] width 144 height 38
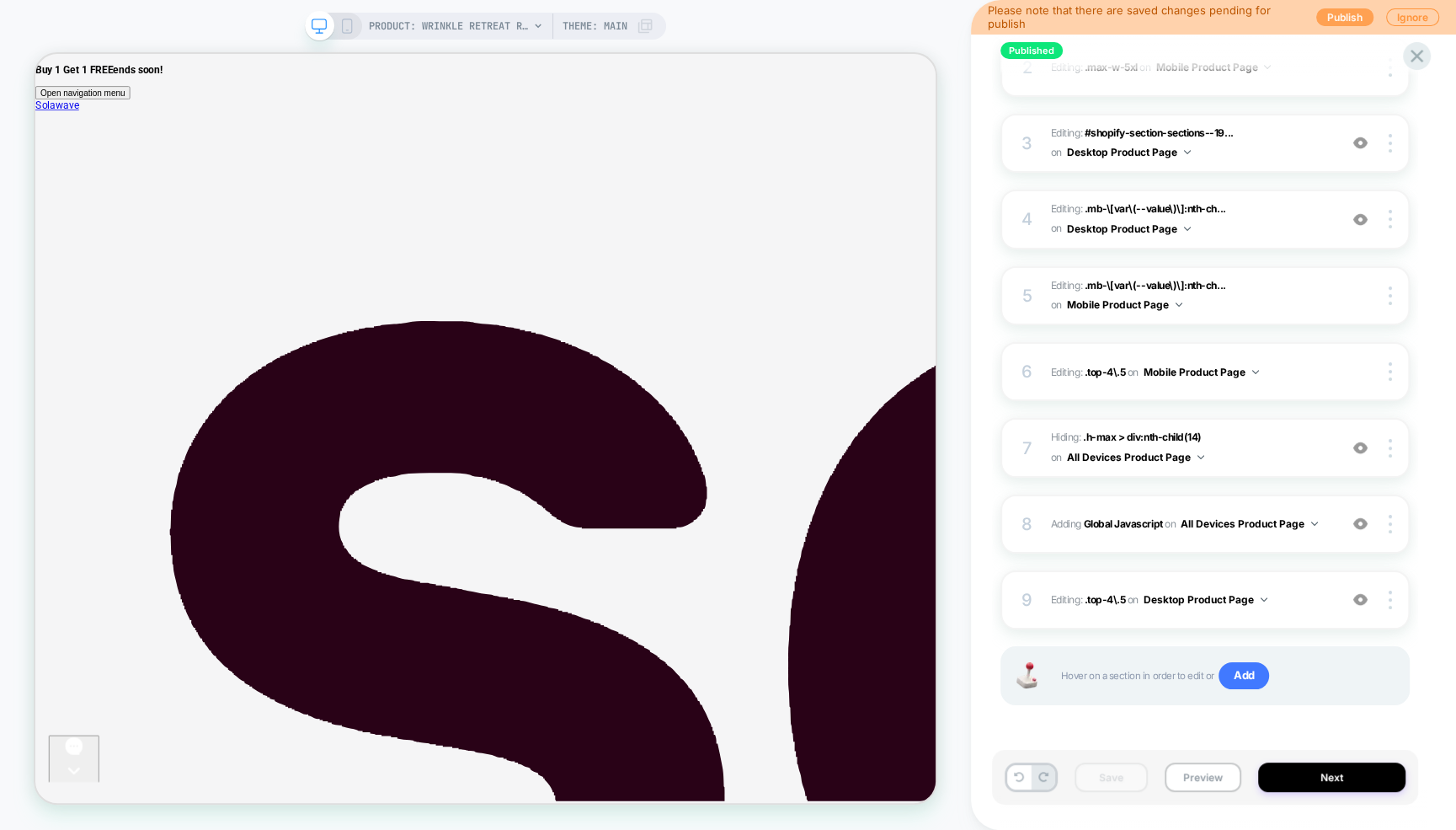
click at [1329, 13] on button "Publish" at bounding box center [1345, 17] width 57 height 18
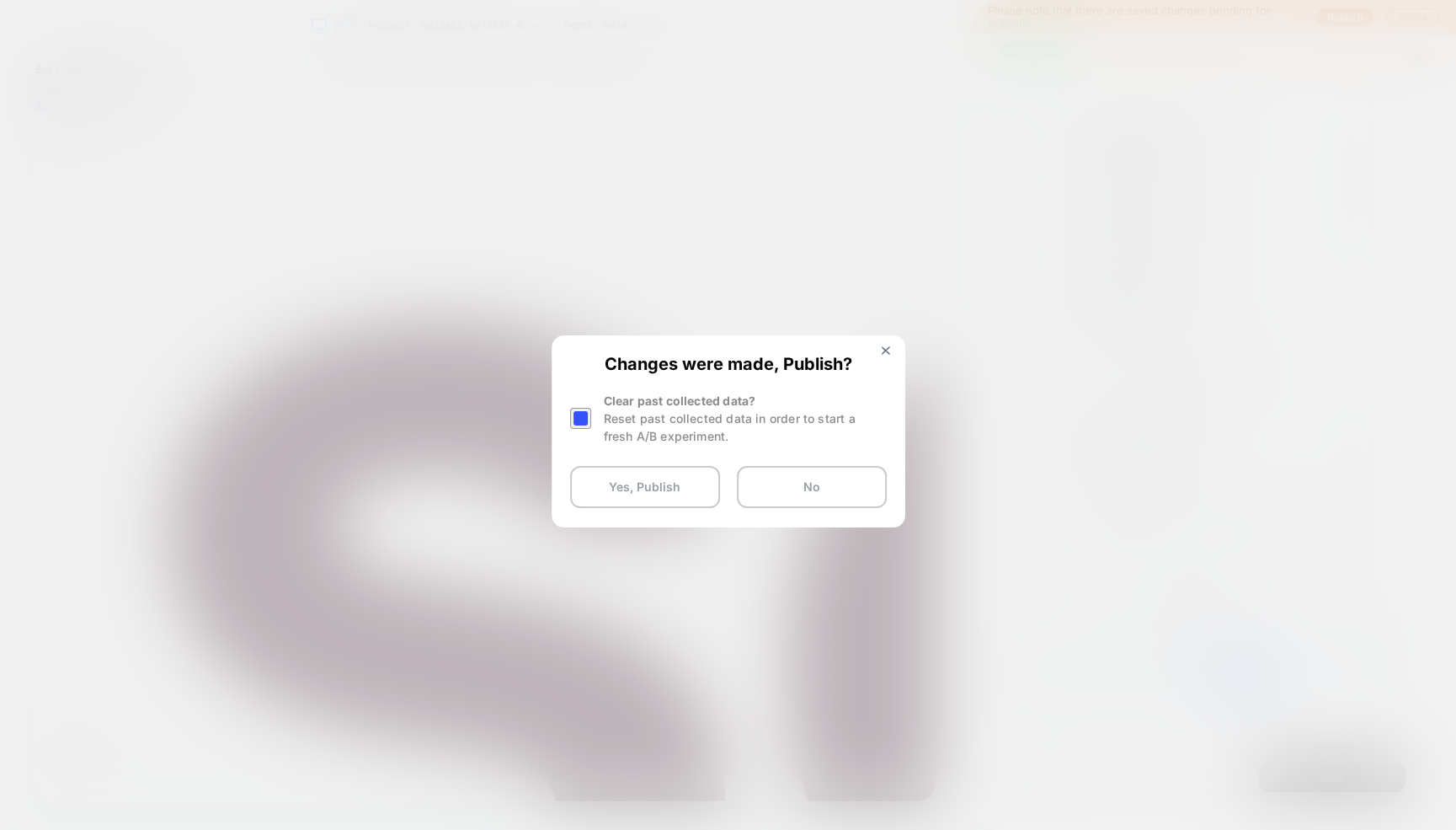
click at [652, 424] on div "Reset past collected data in order to start a fresh A/B experiment." at bounding box center [745, 426] width 283 height 35
click at [582, 420] on div at bounding box center [580, 417] width 21 height 21
click at [635, 491] on button "Yes, Publish" at bounding box center [644, 486] width 150 height 42
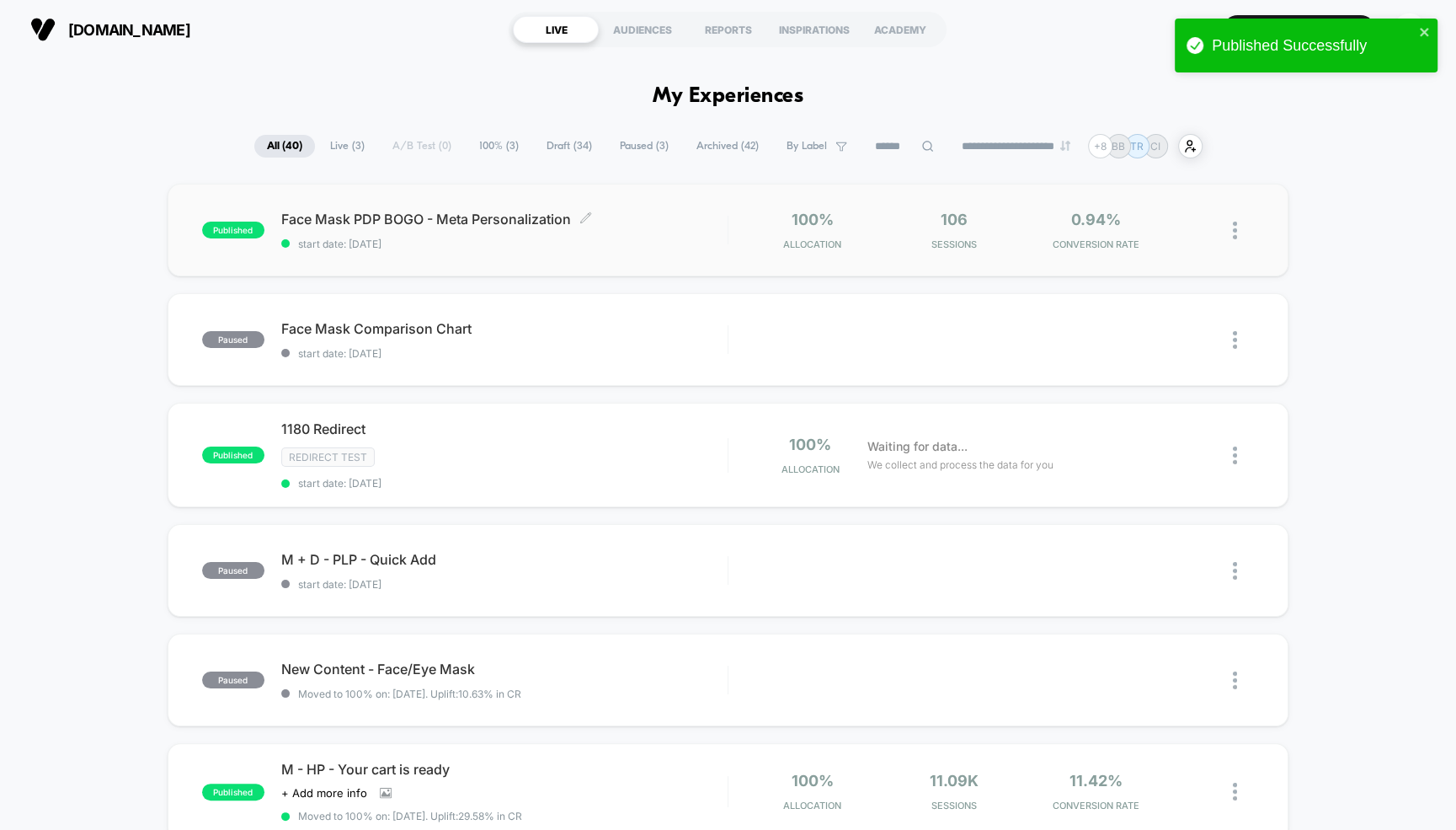
click at [445, 226] on div "Face Mask PDP BOGO - Meta Personalization Click to edit experience details Clic…" at bounding box center [504, 231] width 446 height 39
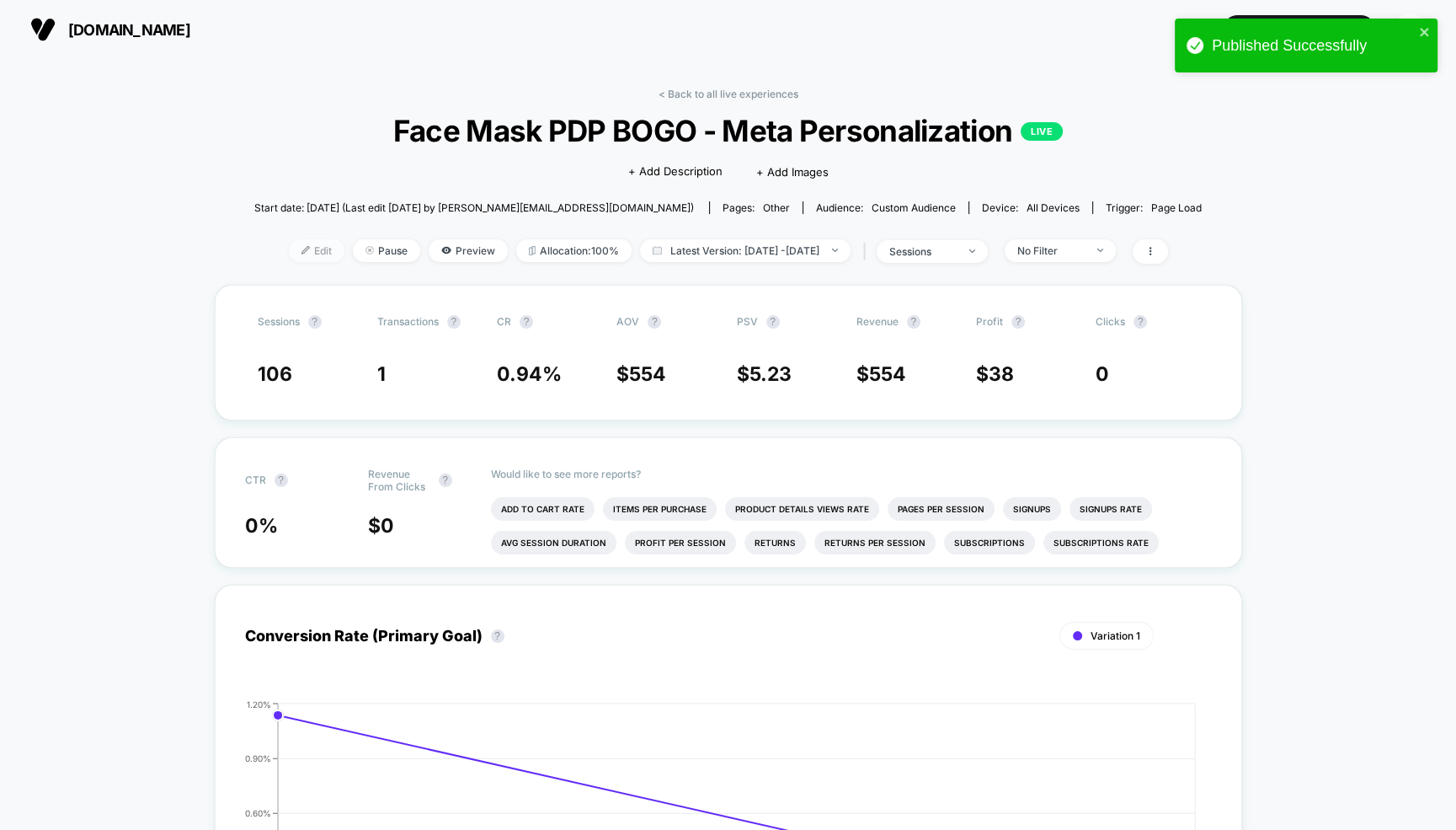
click at [299, 254] on span "Edit" at bounding box center [317, 250] width 56 height 22
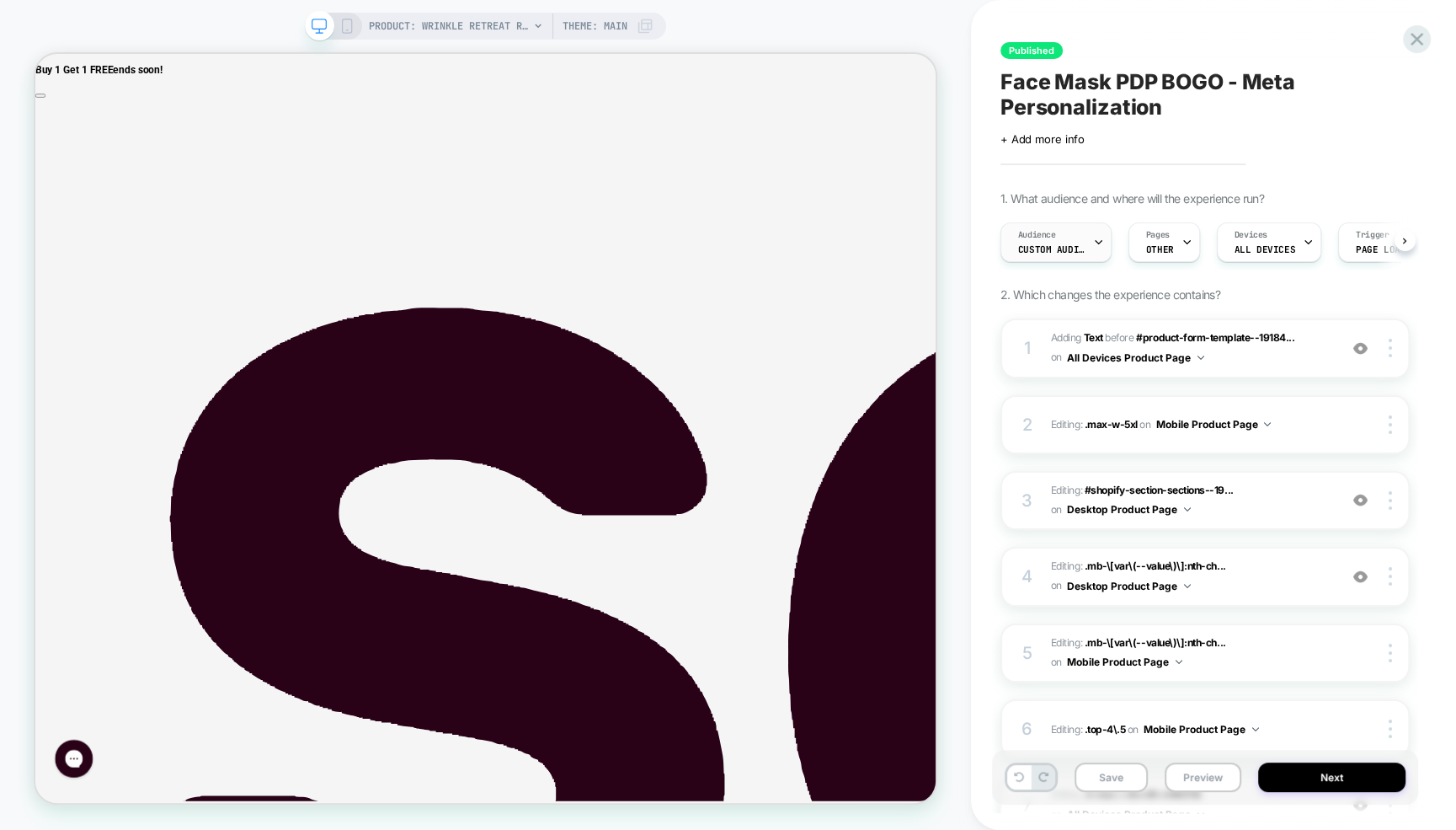
scroll to position [0, 1]
click at [1064, 254] on span "Custom Audience" at bounding box center [1051, 249] width 67 height 12
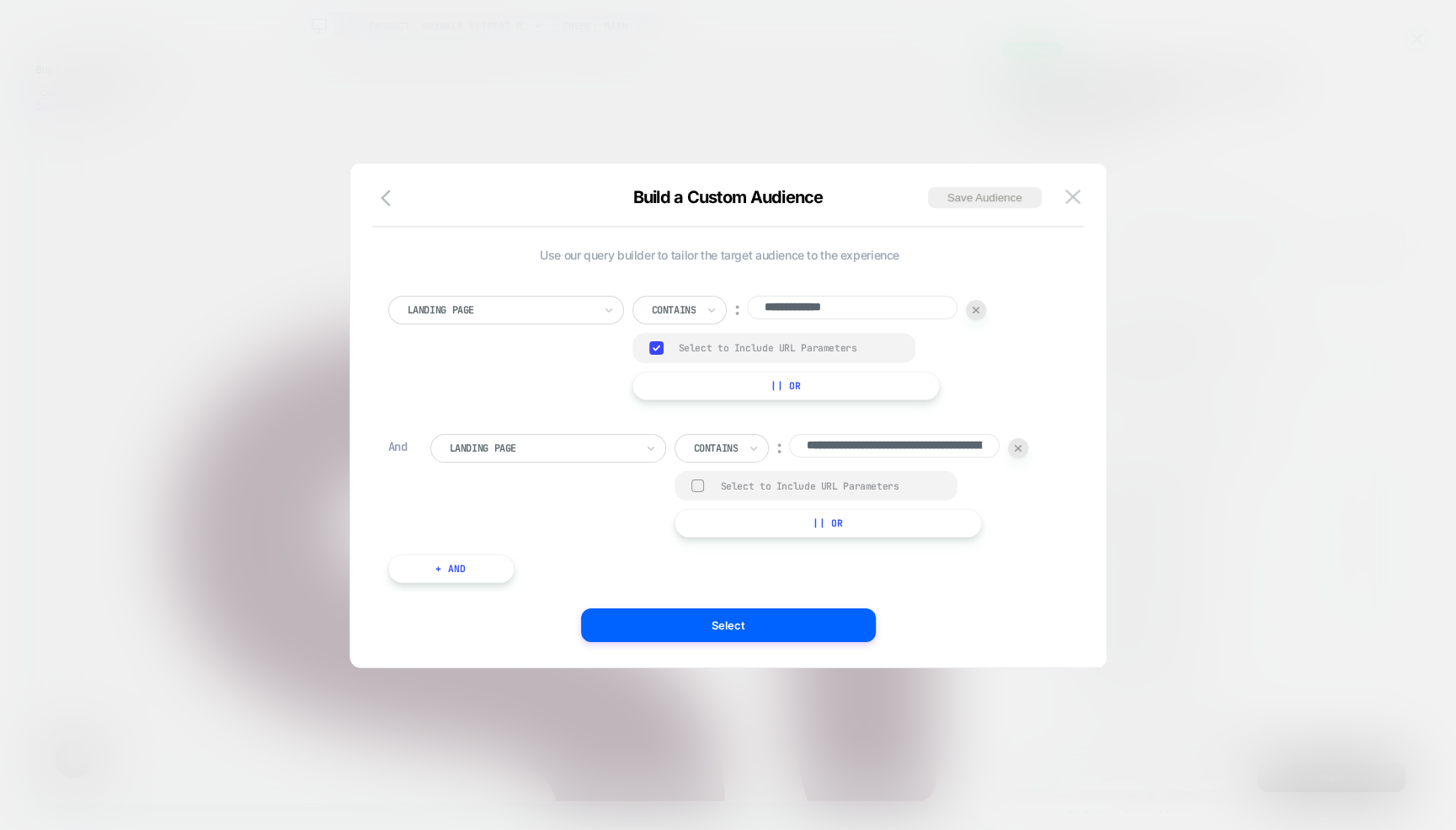
scroll to position [0, 299]
click at [894, 445] on input "**********" at bounding box center [894, 447] width 211 height 27
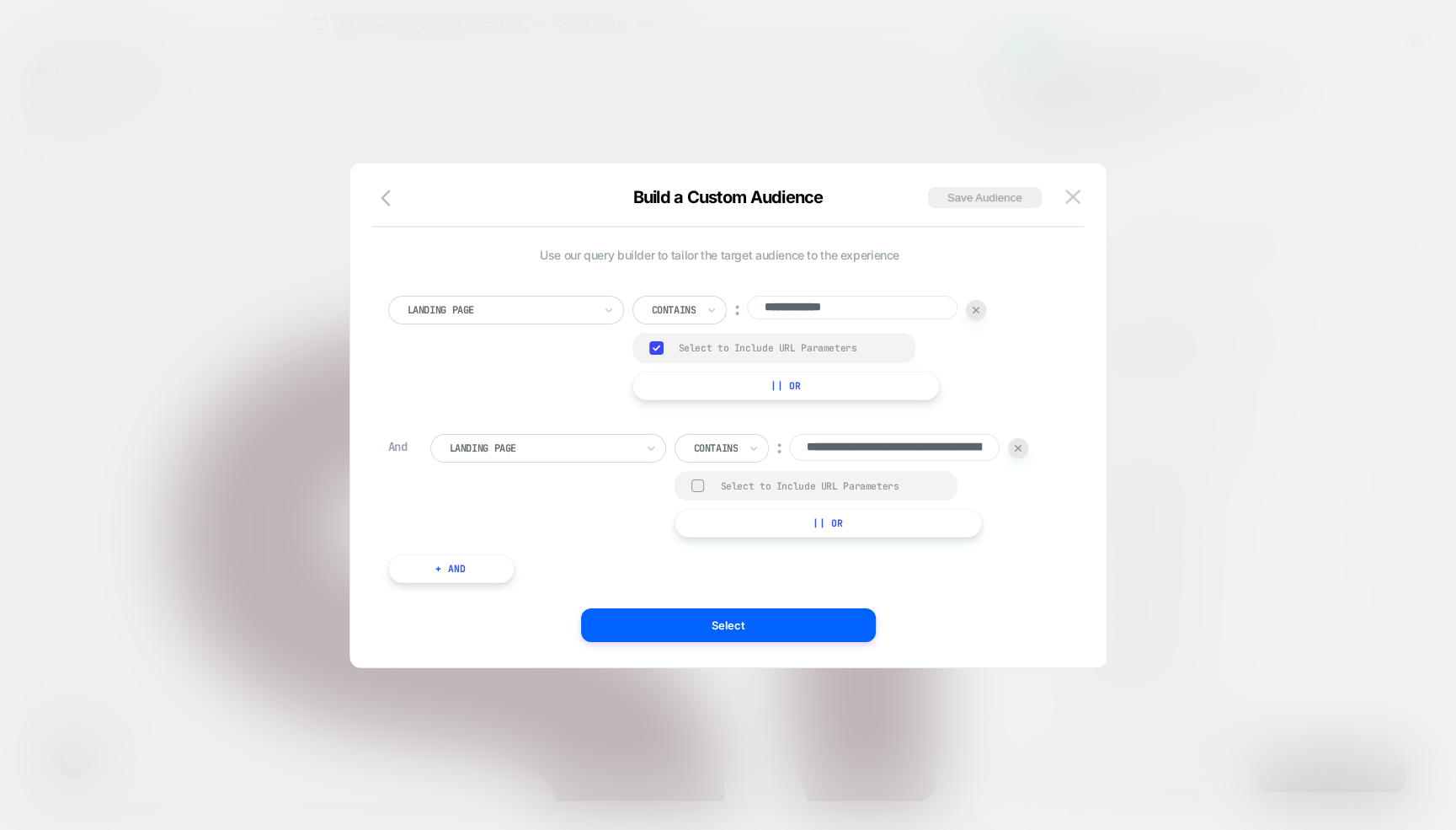
click at [830, 319] on input "**********" at bounding box center [852, 307] width 211 height 23
click at [829, 456] on input "**********" at bounding box center [894, 447] width 211 height 27
drag, startPoint x: 894, startPoint y: 455, endPoint x: 776, endPoint y: 435, distance: 119.7
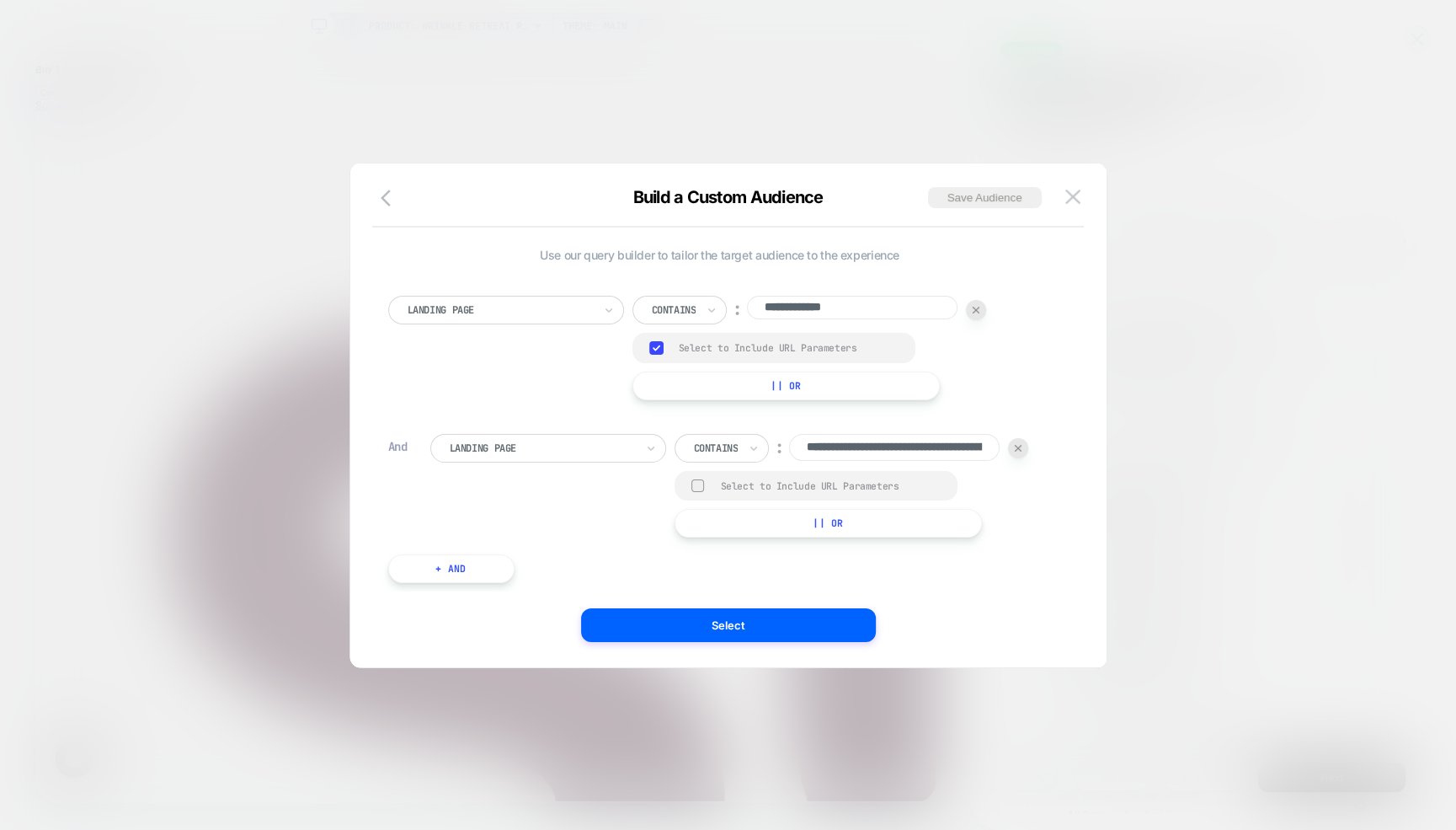
click at [776, 435] on div "**********" at bounding box center [851, 448] width 354 height 29
click at [892, 449] on input "**********" at bounding box center [894, 447] width 211 height 27
type input "**********"
click at [811, 616] on button "Select" at bounding box center [728, 625] width 295 height 34
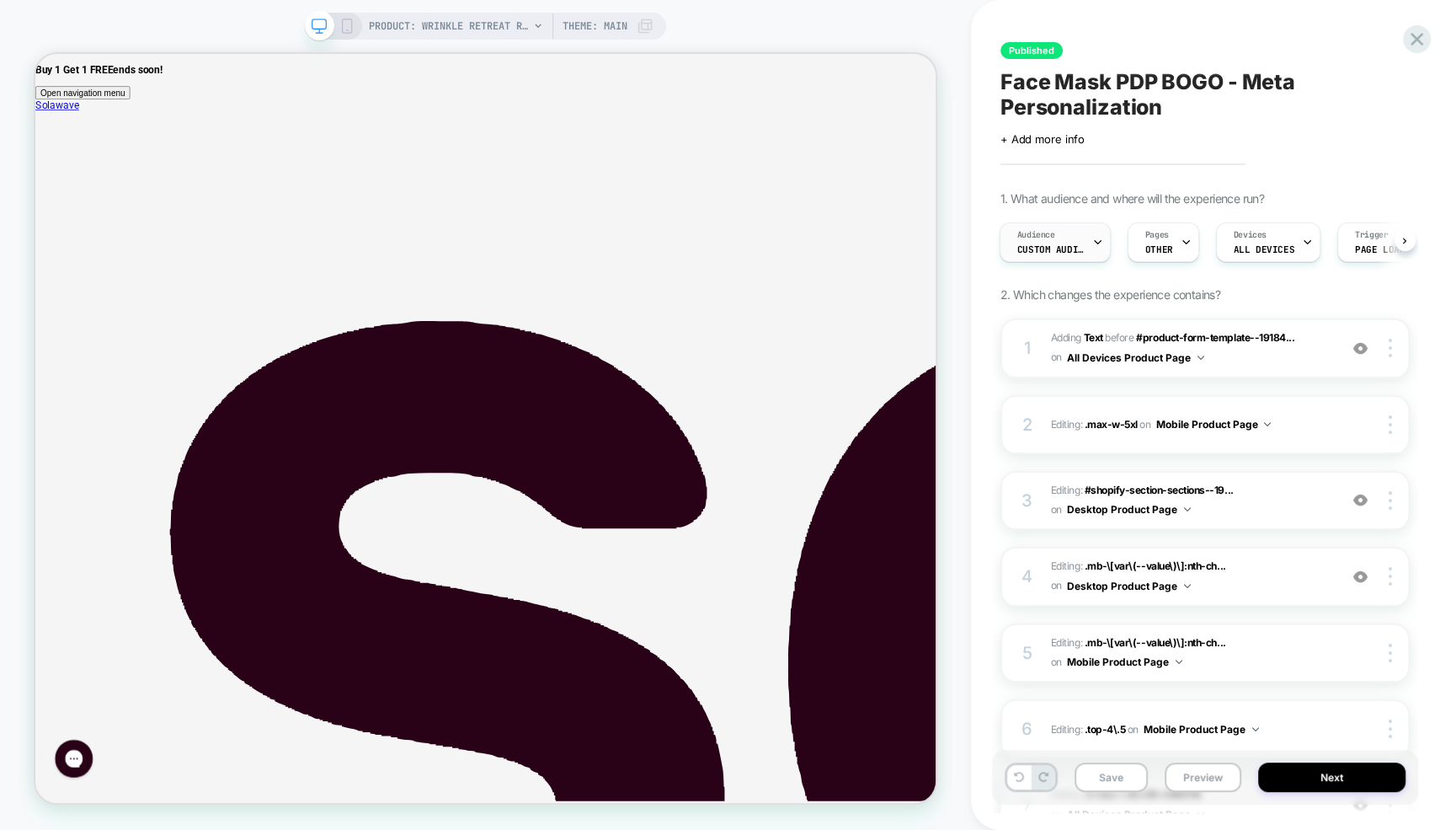
click at [1032, 241] on div "Audience Custom Audience" at bounding box center [1051, 242] width 101 height 38
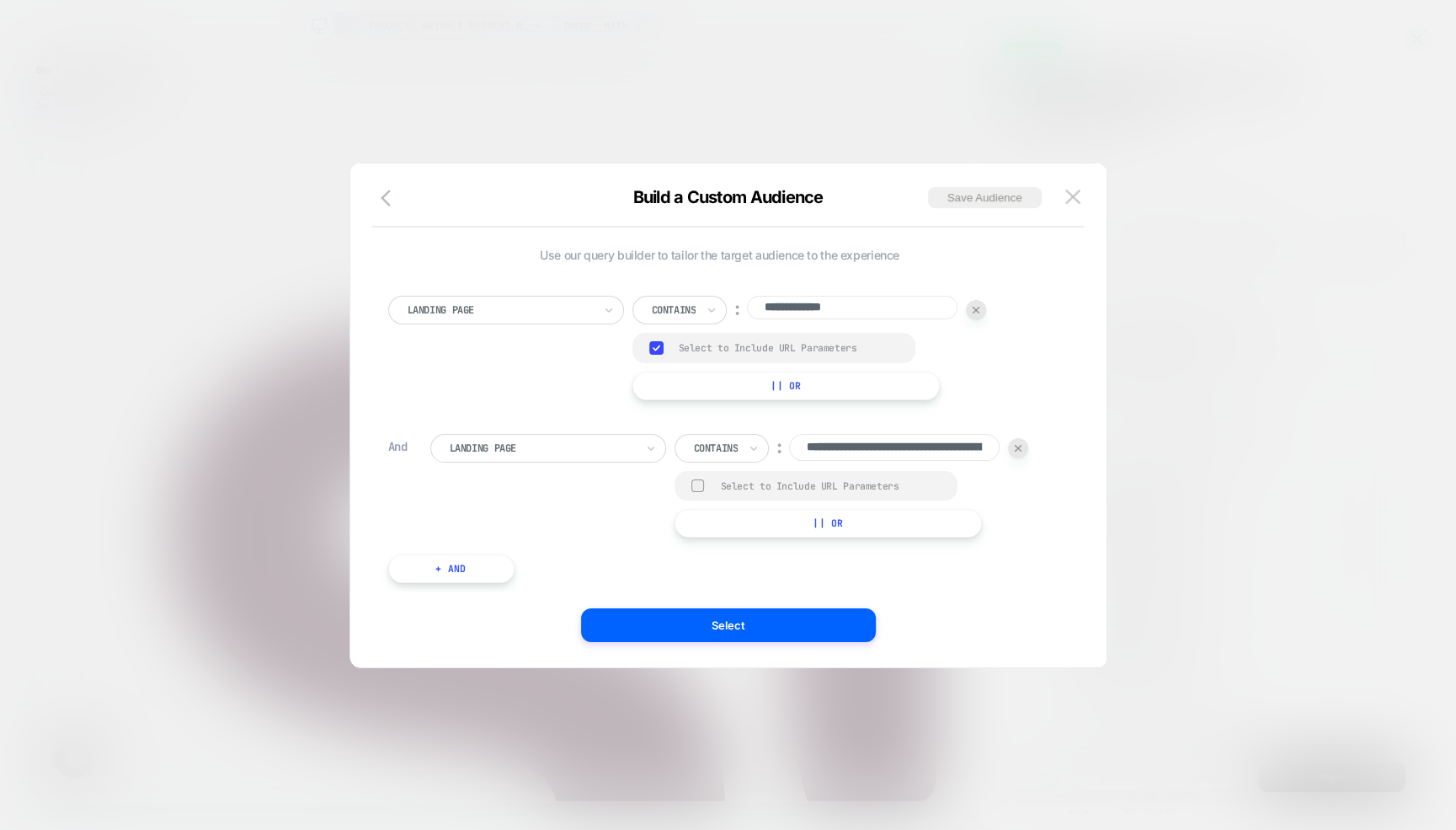
drag, startPoint x: 858, startPoint y: 453, endPoint x: 646, endPoint y: 435, distance: 212.8
click at [646, 435] on div "**********" at bounding box center [741, 485] width 622 height 103
click at [880, 446] on input "**********" at bounding box center [894, 447] width 211 height 27
drag, startPoint x: 885, startPoint y: 446, endPoint x: 712, endPoint y: 443, distance: 173.0
click at [711, 443] on div "**********" at bounding box center [851, 448] width 354 height 29
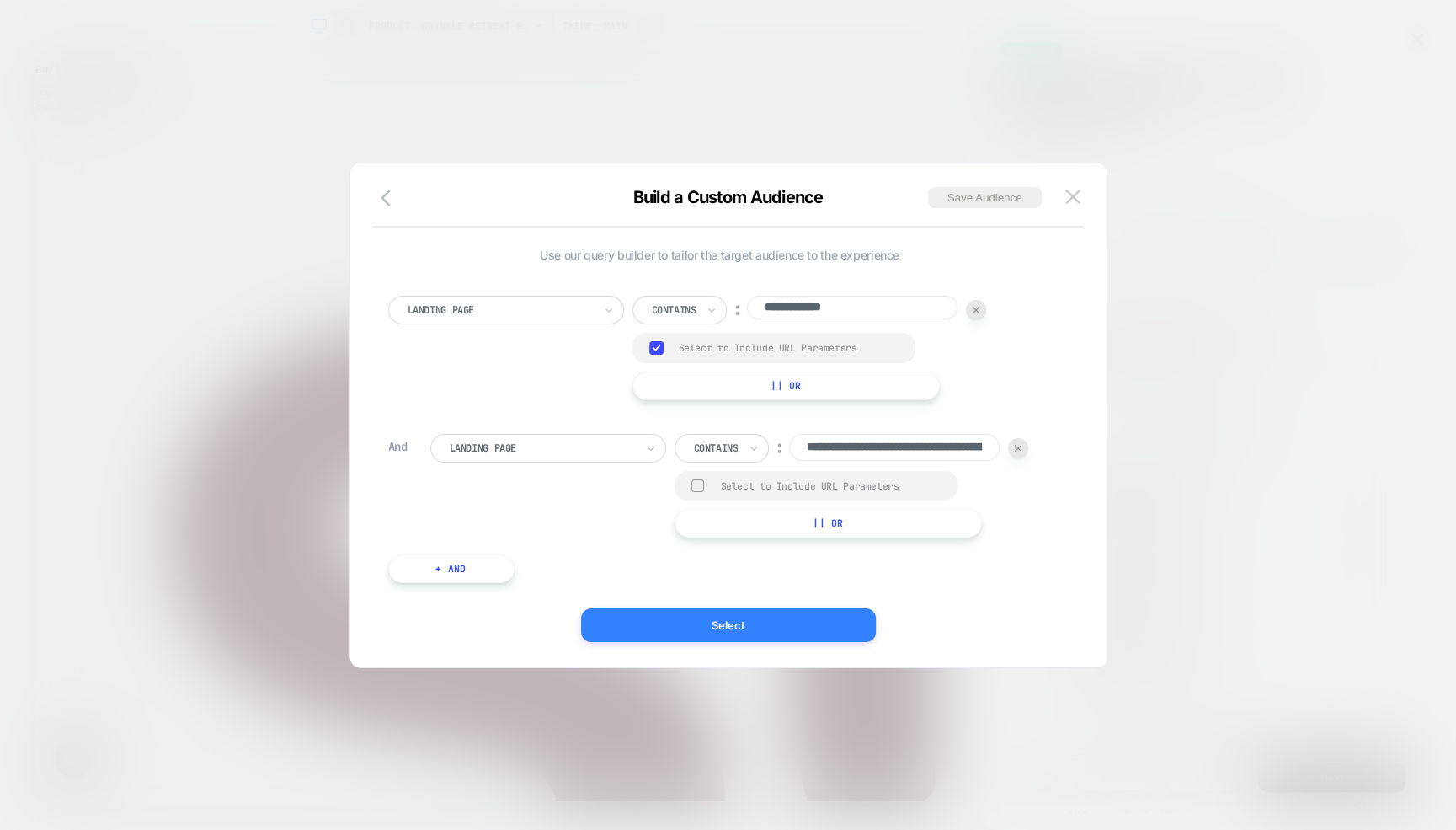
type input "**********"
click at [789, 632] on button "Select" at bounding box center [728, 625] width 295 height 34
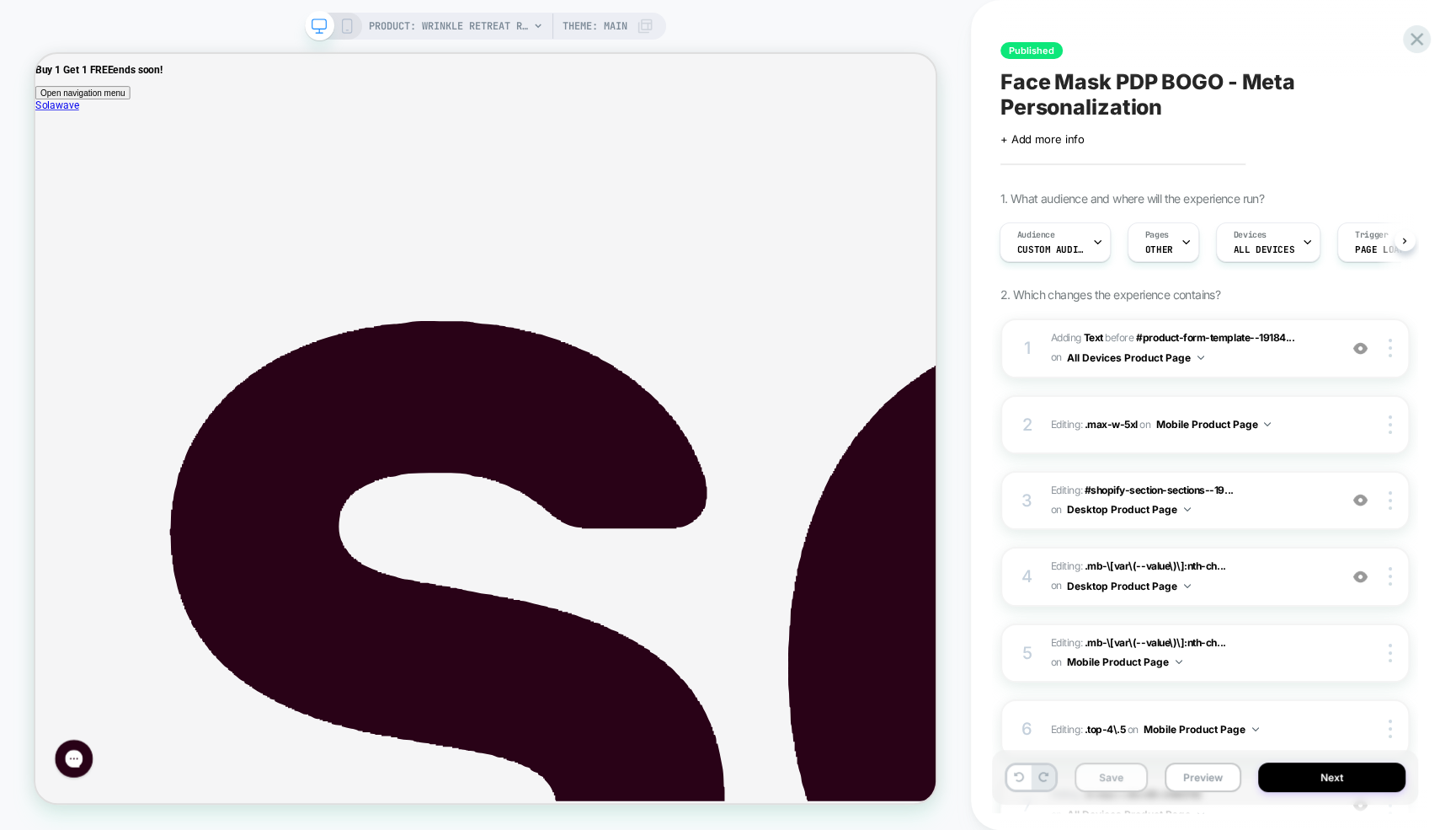
click at [1113, 788] on button "Save" at bounding box center [1112, 776] width 74 height 30
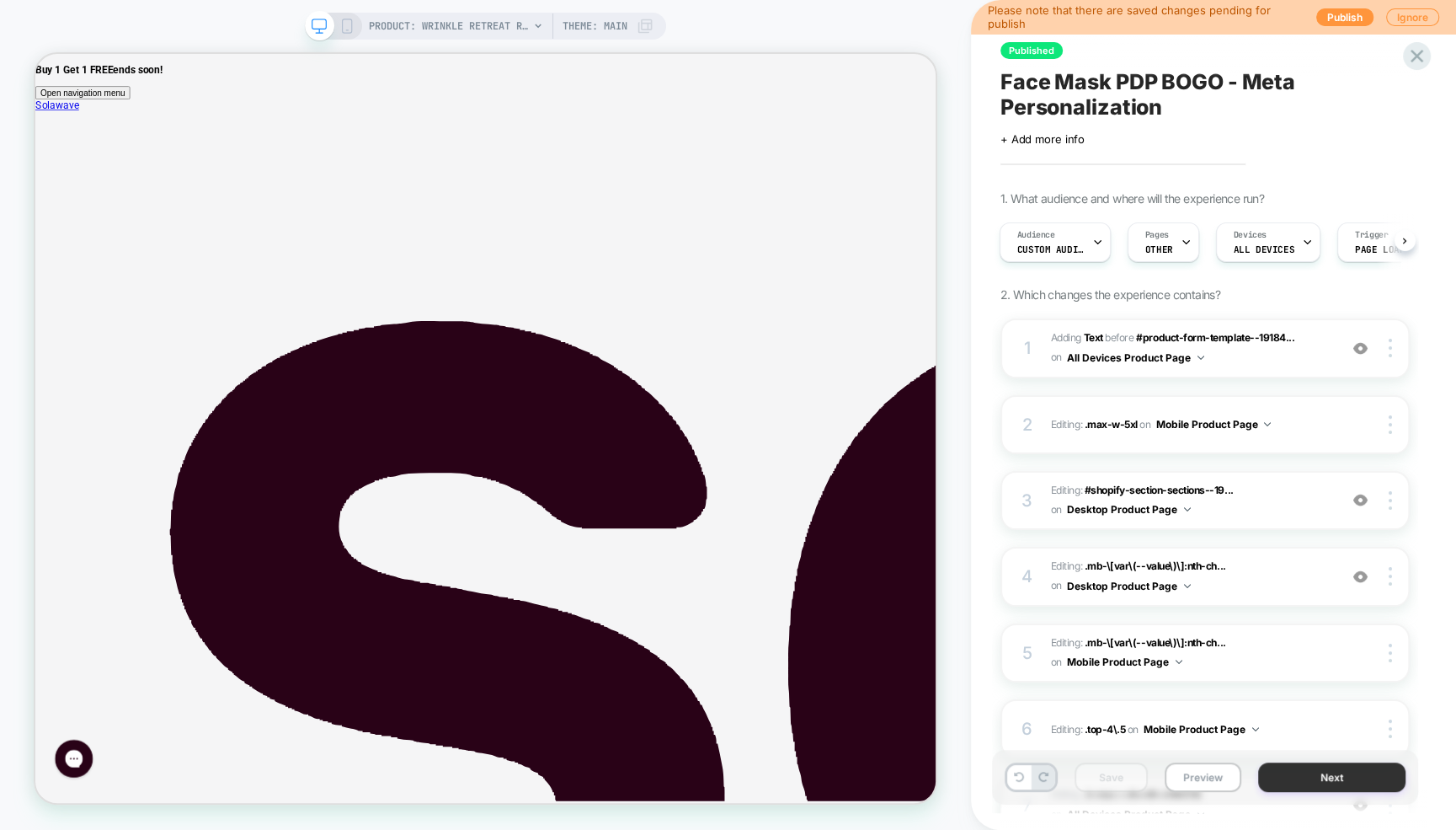
click at [1304, 772] on button "Next" at bounding box center [1331, 776] width 147 height 30
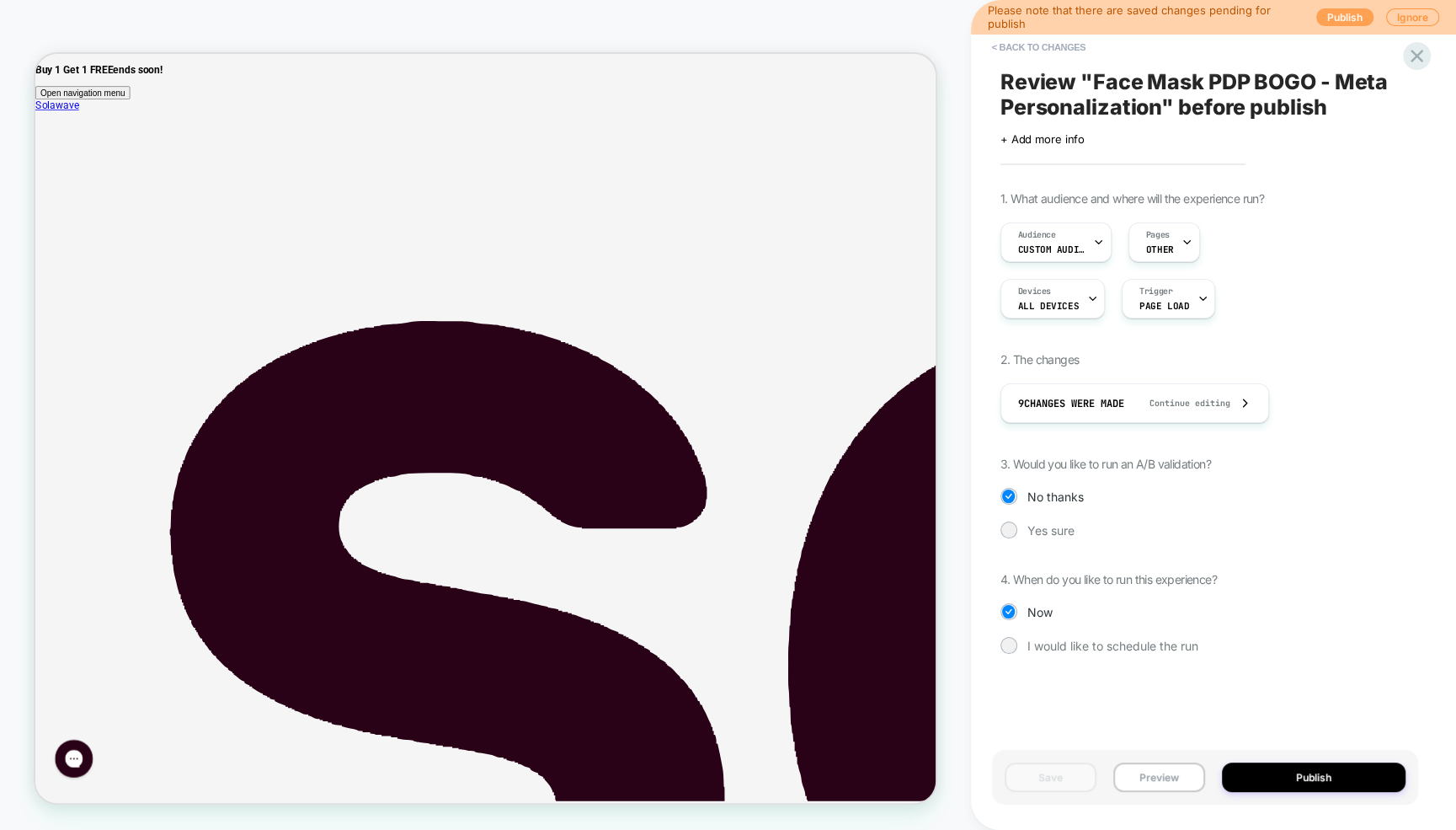
click at [1334, 17] on button "Publish" at bounding box center [1345, 17] width 57 height 18
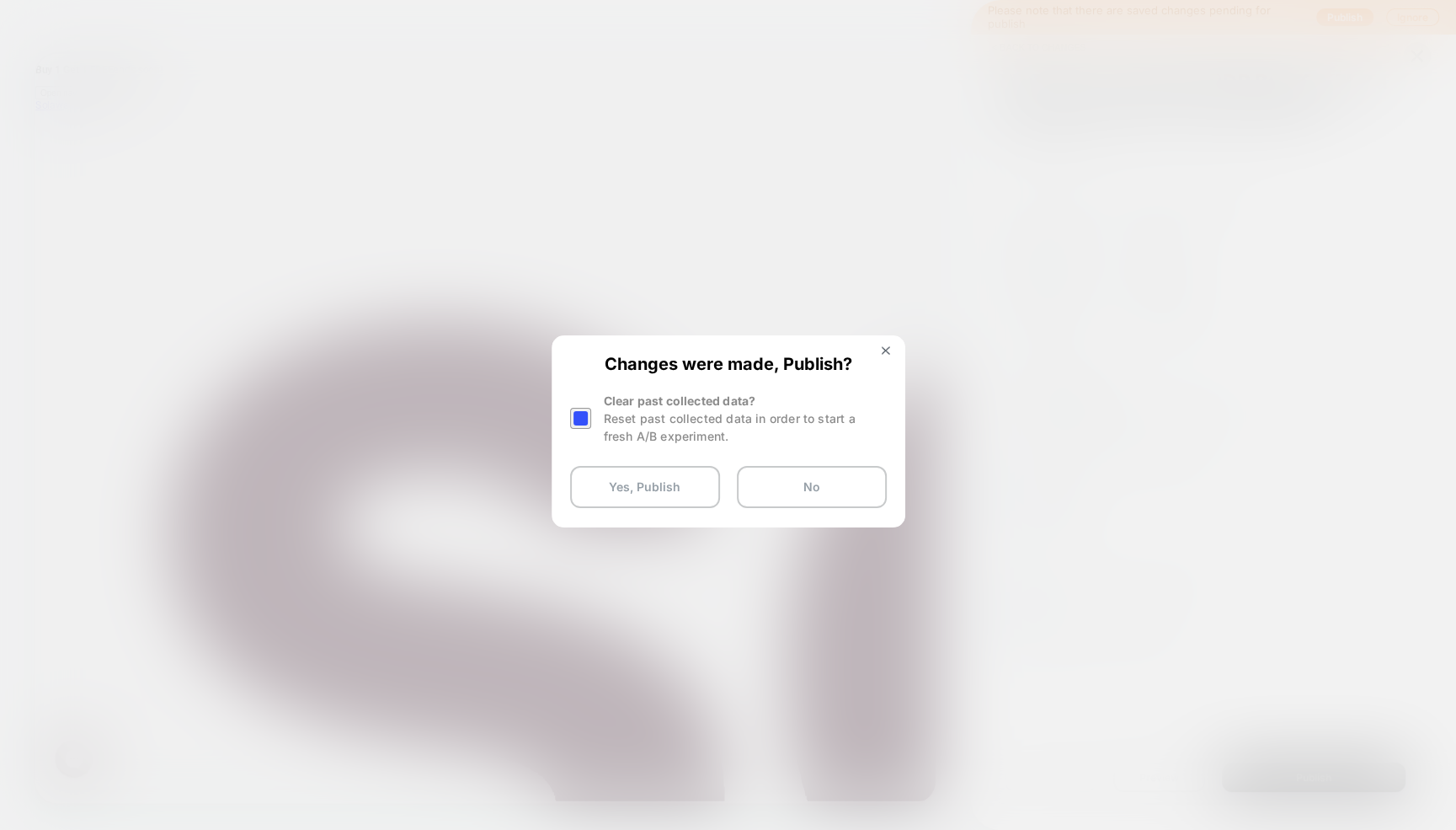
click at [572, 419] on div at bounding box center [580, 417] width 21 height 21
click at [627, 481] on button "Yes, Publish" at bounding box center [644, 486] width 150 height 42
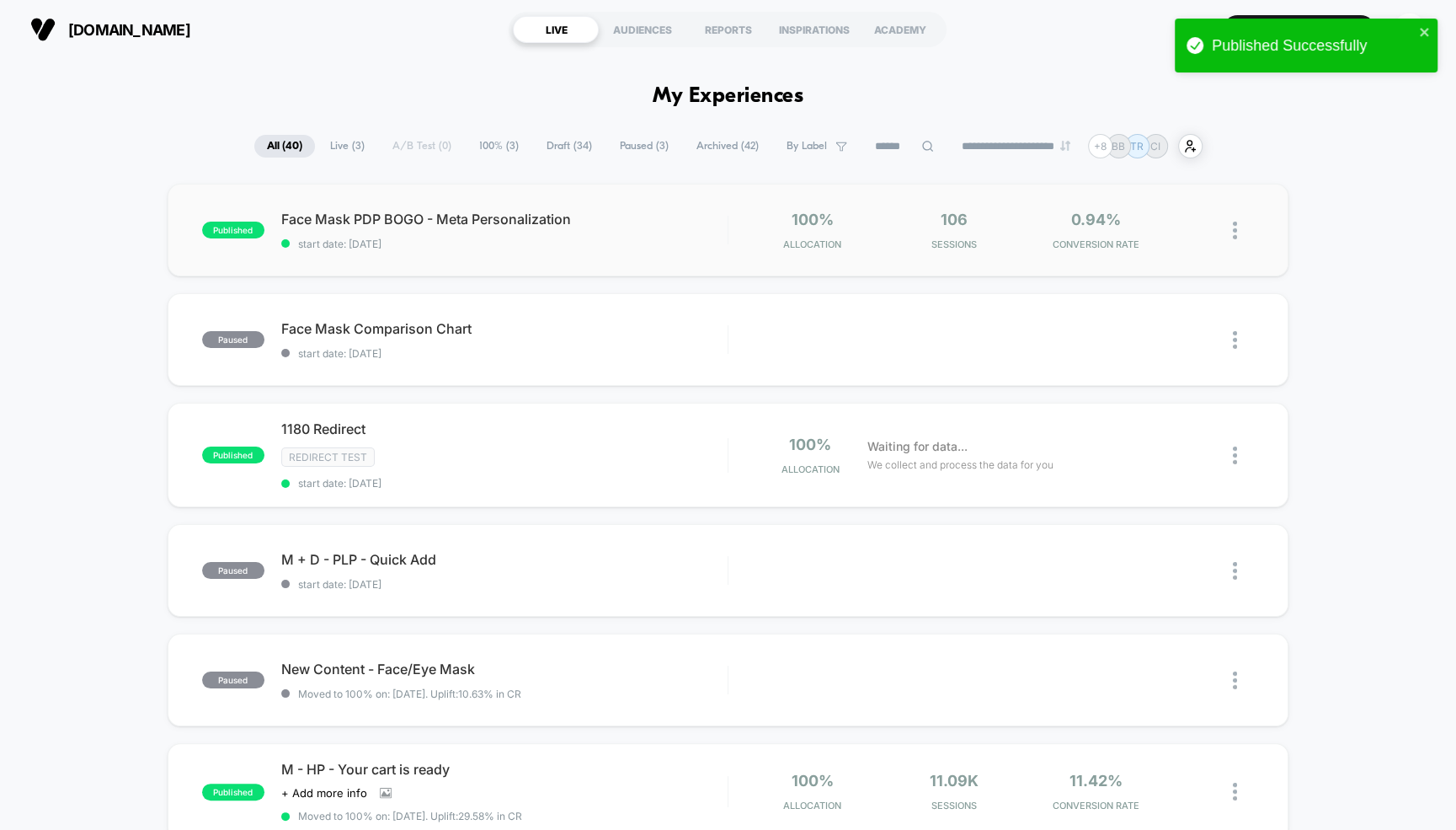
click at [641, 250] on div "published Face Mask PDP BOGO - Meta Personalization start date: [DATE] 100% All…" at bounding box center [728, 230] width 1120 height 92
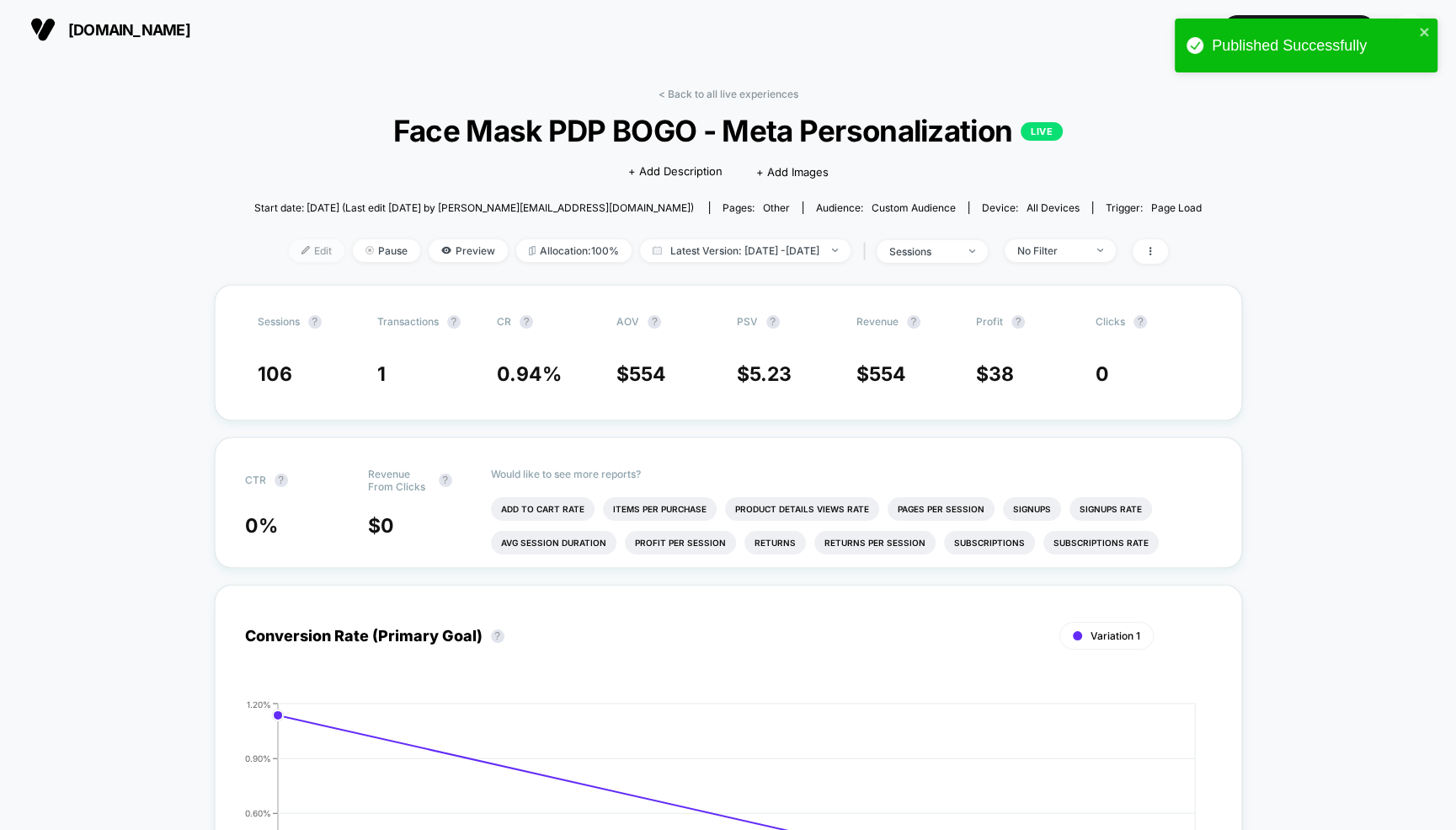
click at [292, 248] on span "Edit" at bounding box center [317, 250] width 56 height 22
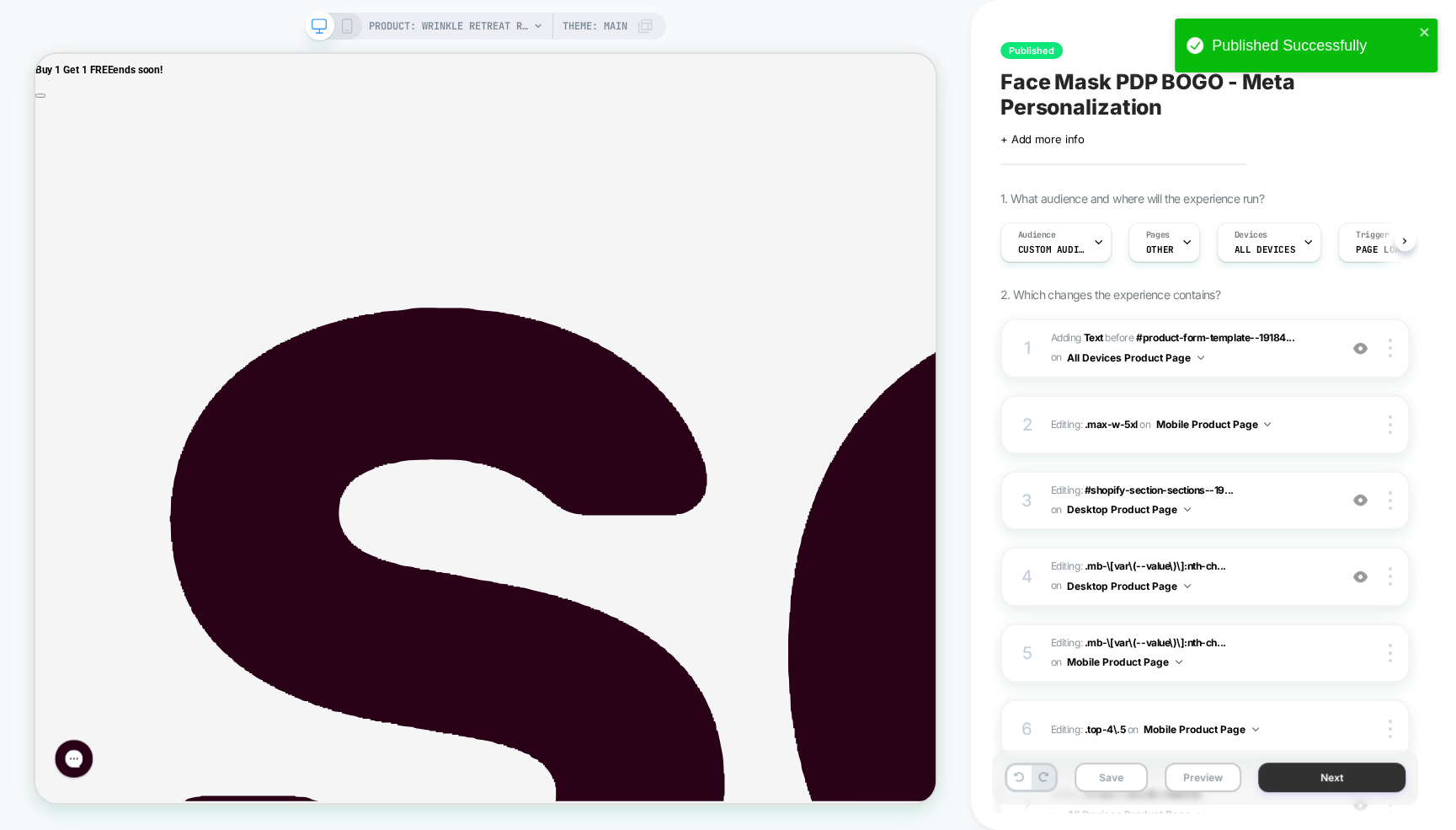
click at [1321, 773] on button "Next" at bounding box center [1331, 776] width 147 height 30
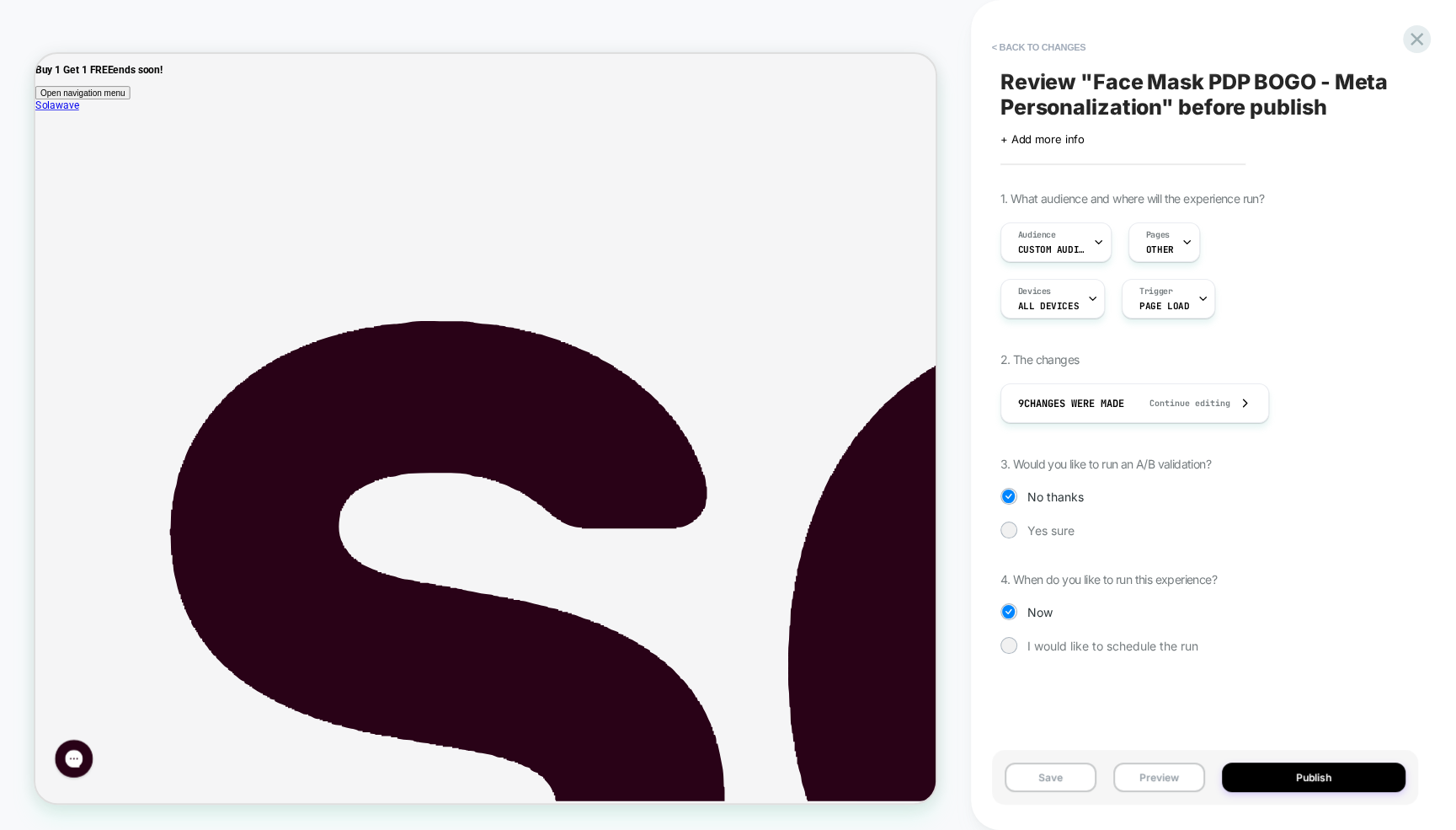
click at [1321, 773] on button "Publish" at bounding box center [1313, 776] width 184 height 30
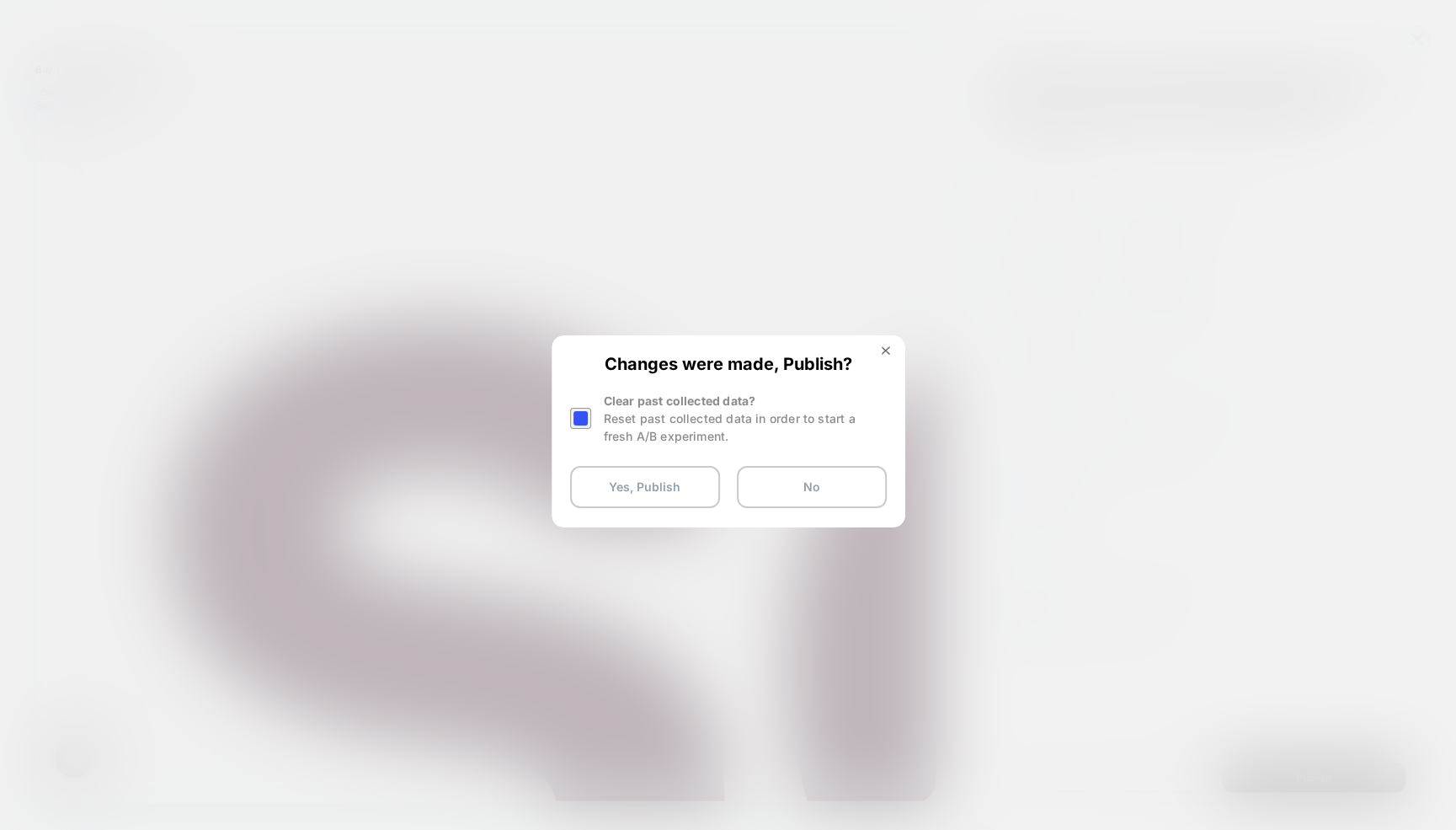
click at [611, 419] on div "Reset past collected data in order to start a fresh A/B experiment." at bounding box center [745, 426] width 283 height 35
click at [581, 417] on div at bounding box center [580, 417] width 21 height 21
click at [655, 487] on button "Yes, Publish" at bounding box center [644, 486] width 150 height 42
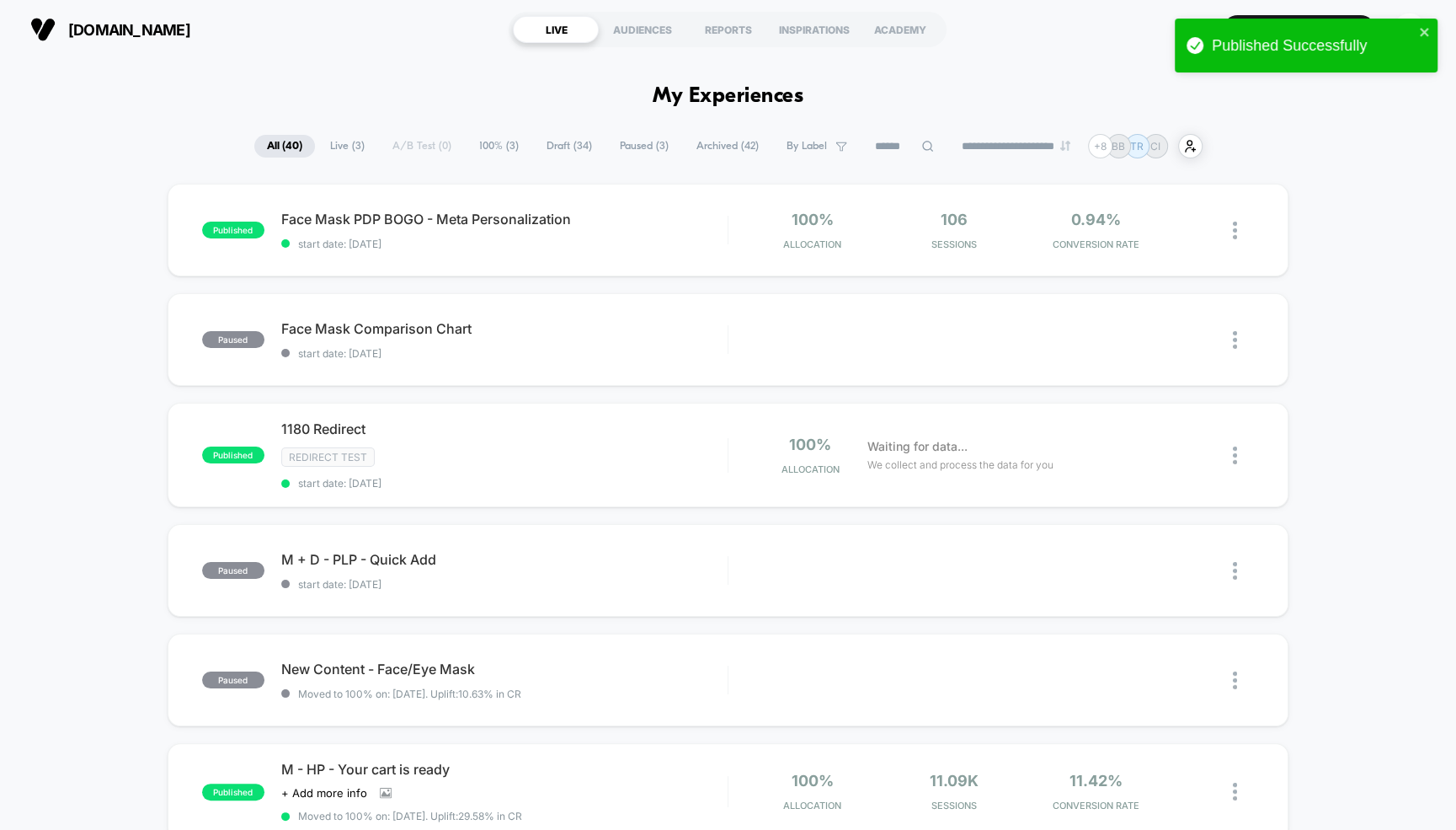
click at [588, 238] on span "start date: [DATE]" at bounding box center [504, 244] width 446 height 13
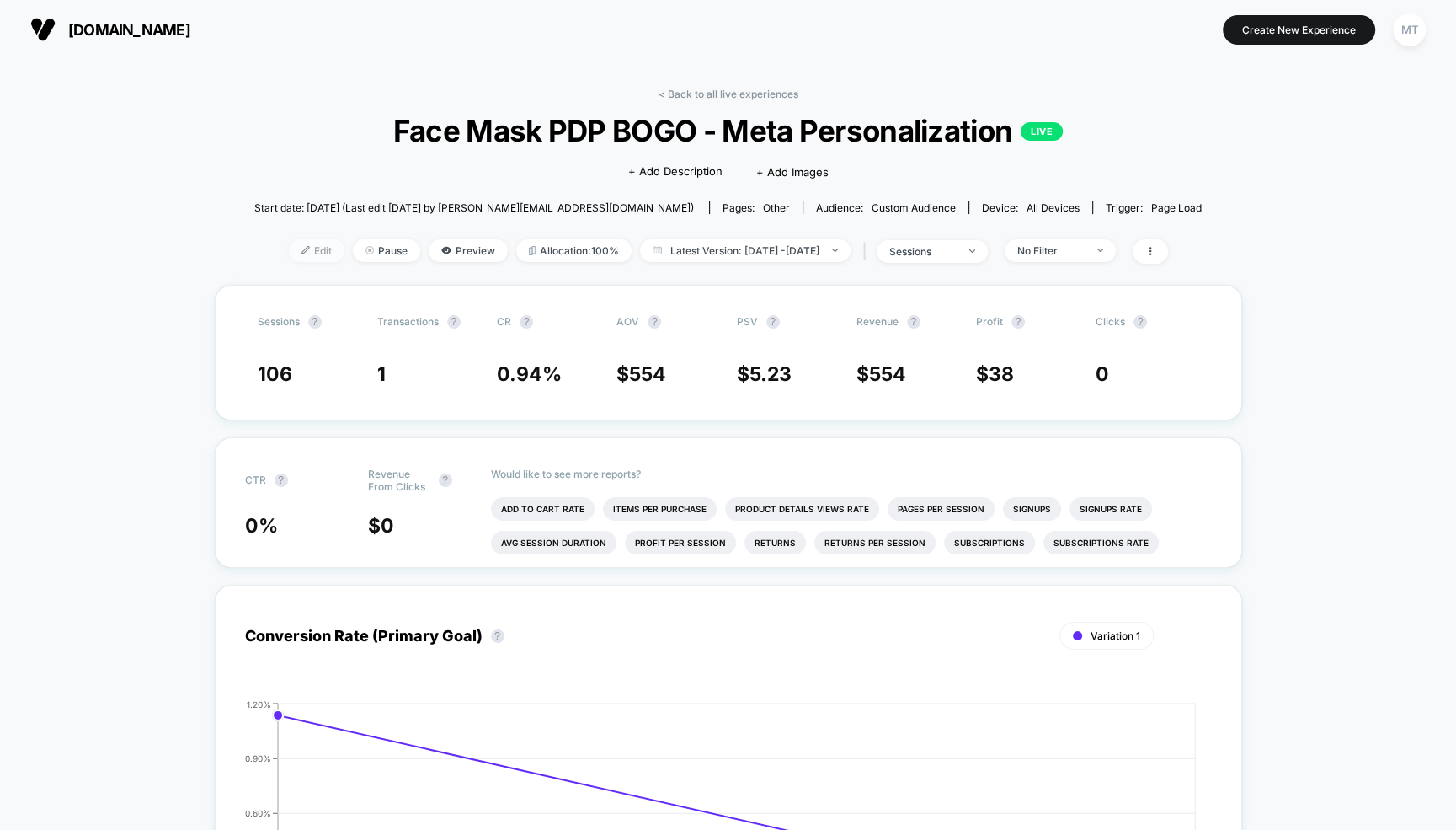
click at [290, 248] on span "Edit" at bounding box center [317, 250] width 56 height 22
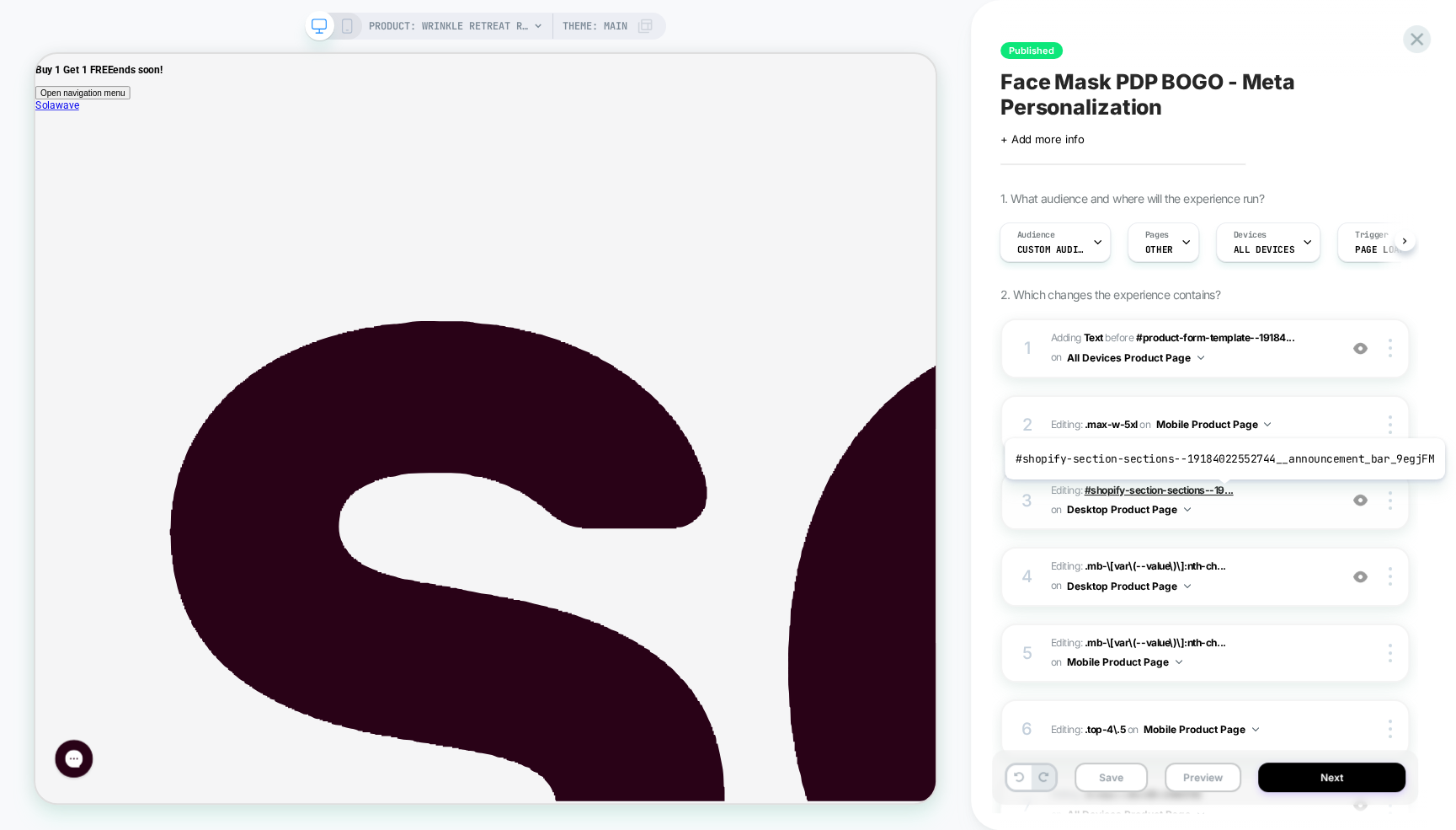
scroll to position [357, 0]
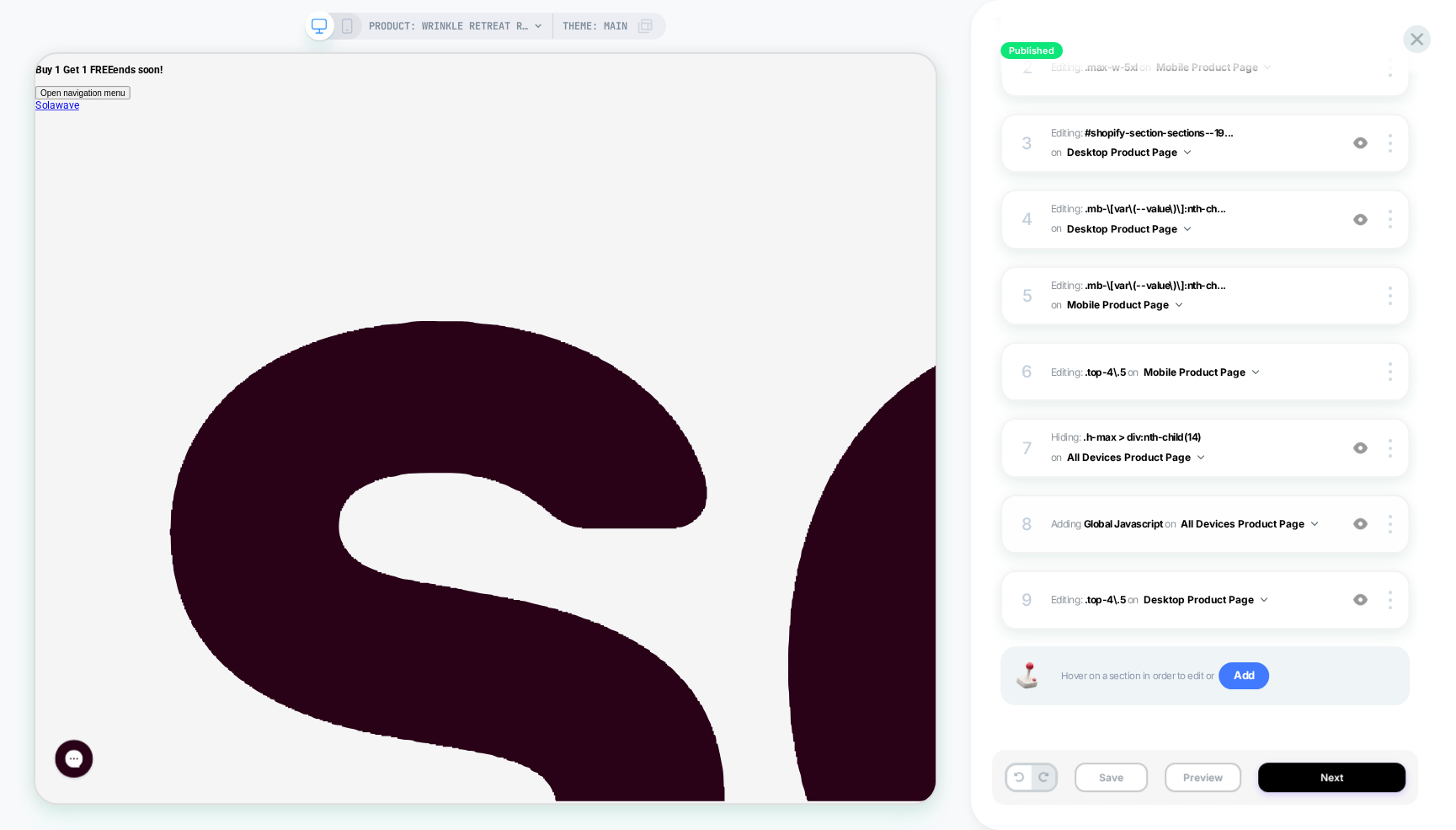
click at [1363, 525] on img at bounding box center [1360, 523] width 14 height 14
click at [1111, 779] on button "Save" at bounding box center [1112, 776] width 74 height 30
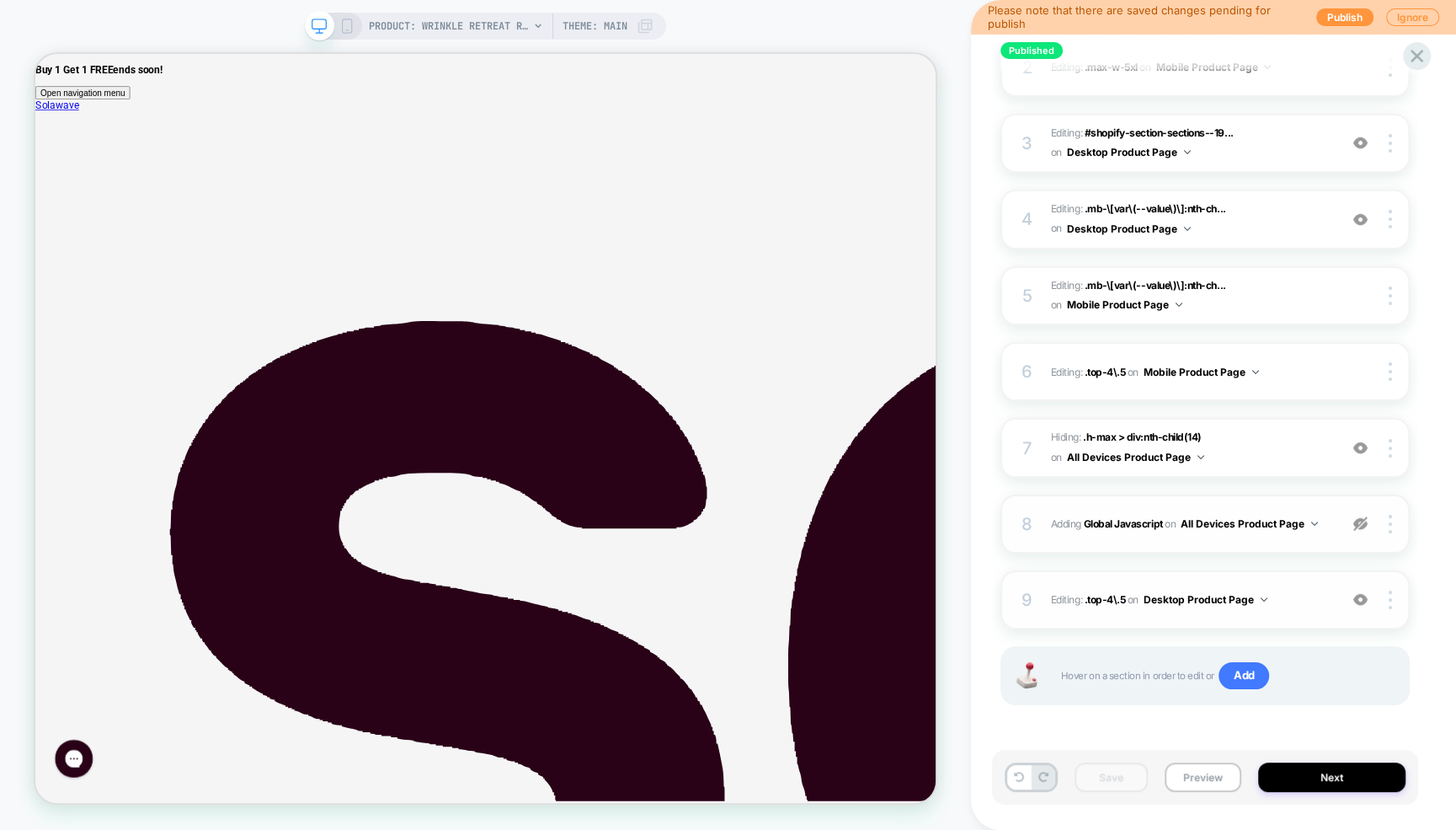
scroll to position [0, 0]
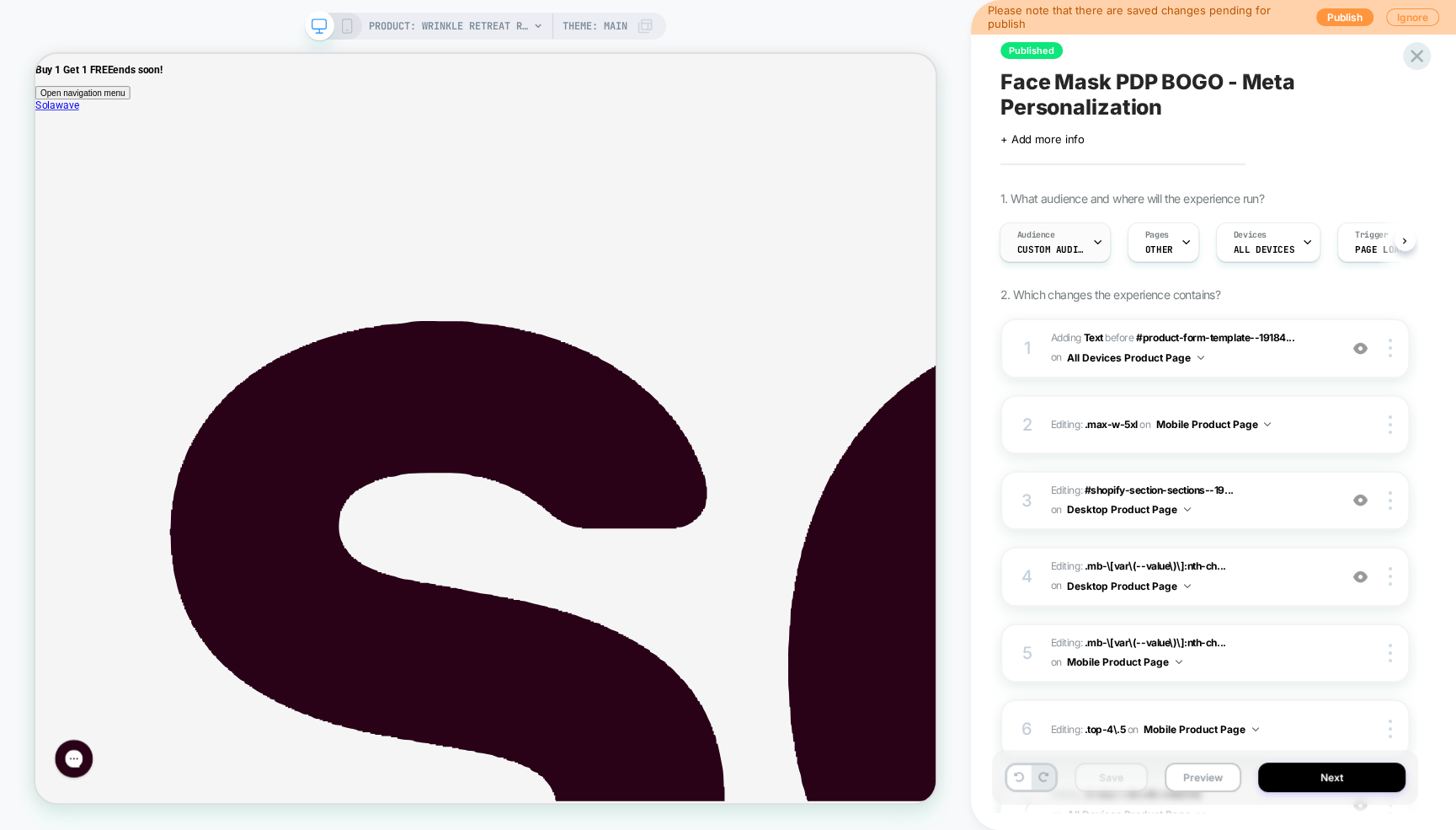
click at [1058, 242] on div "Audience Custom Audience" at bounding box center [1051, 242] width 101 height 38
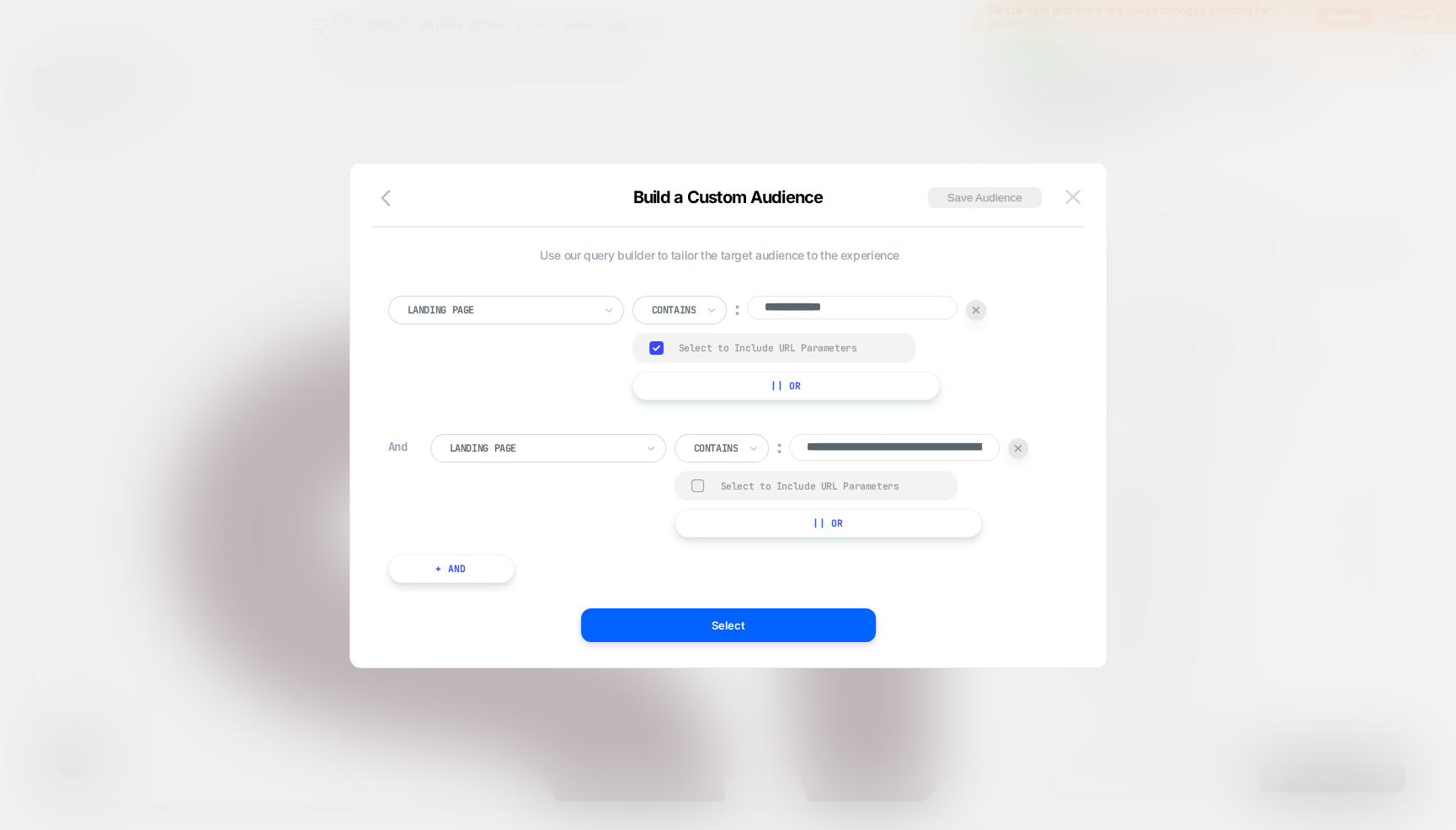
click at [1077, 202] on img at bounding box center [1072, 197] width 15 height 14
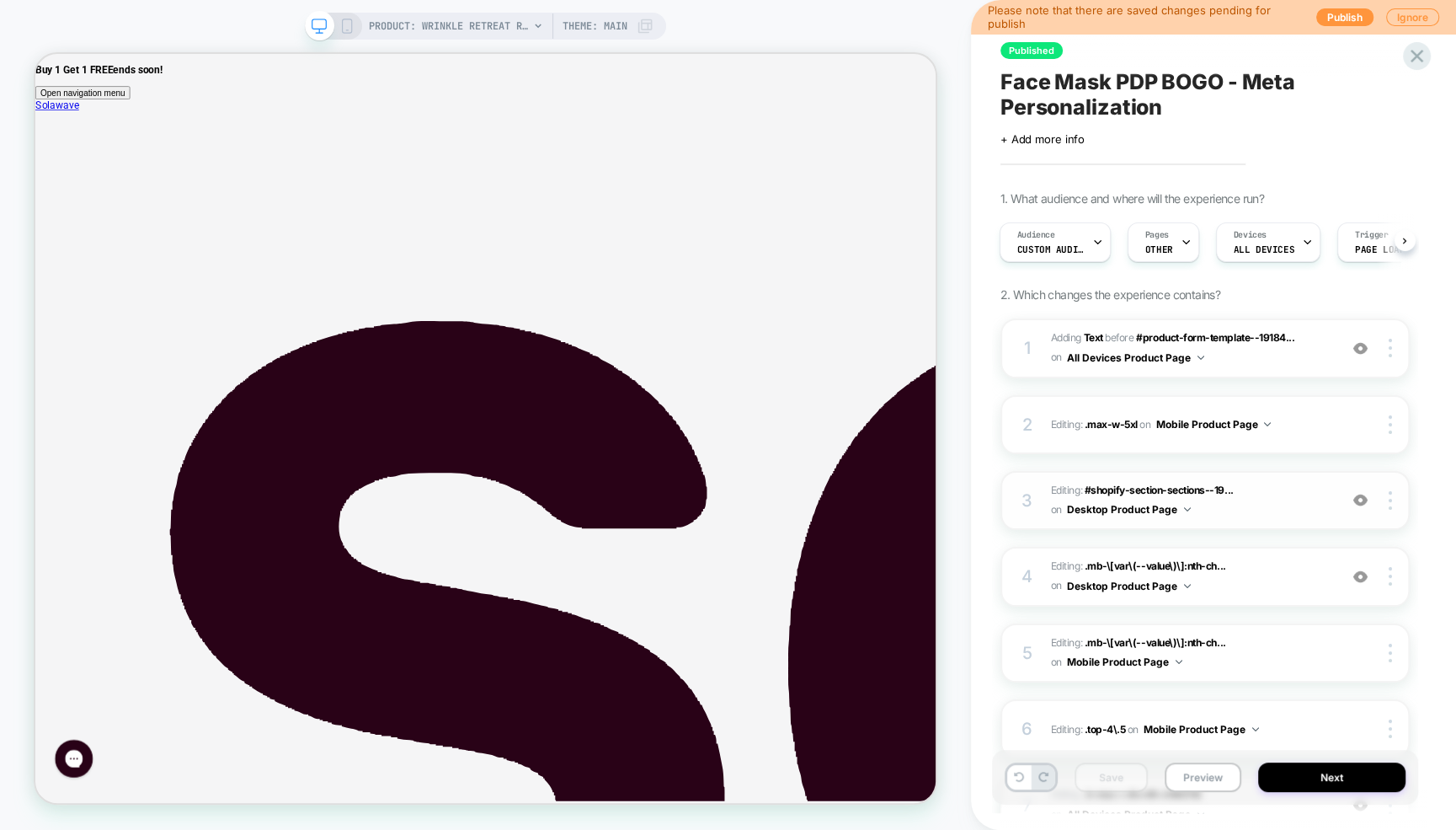
scroll to position [357, 0]
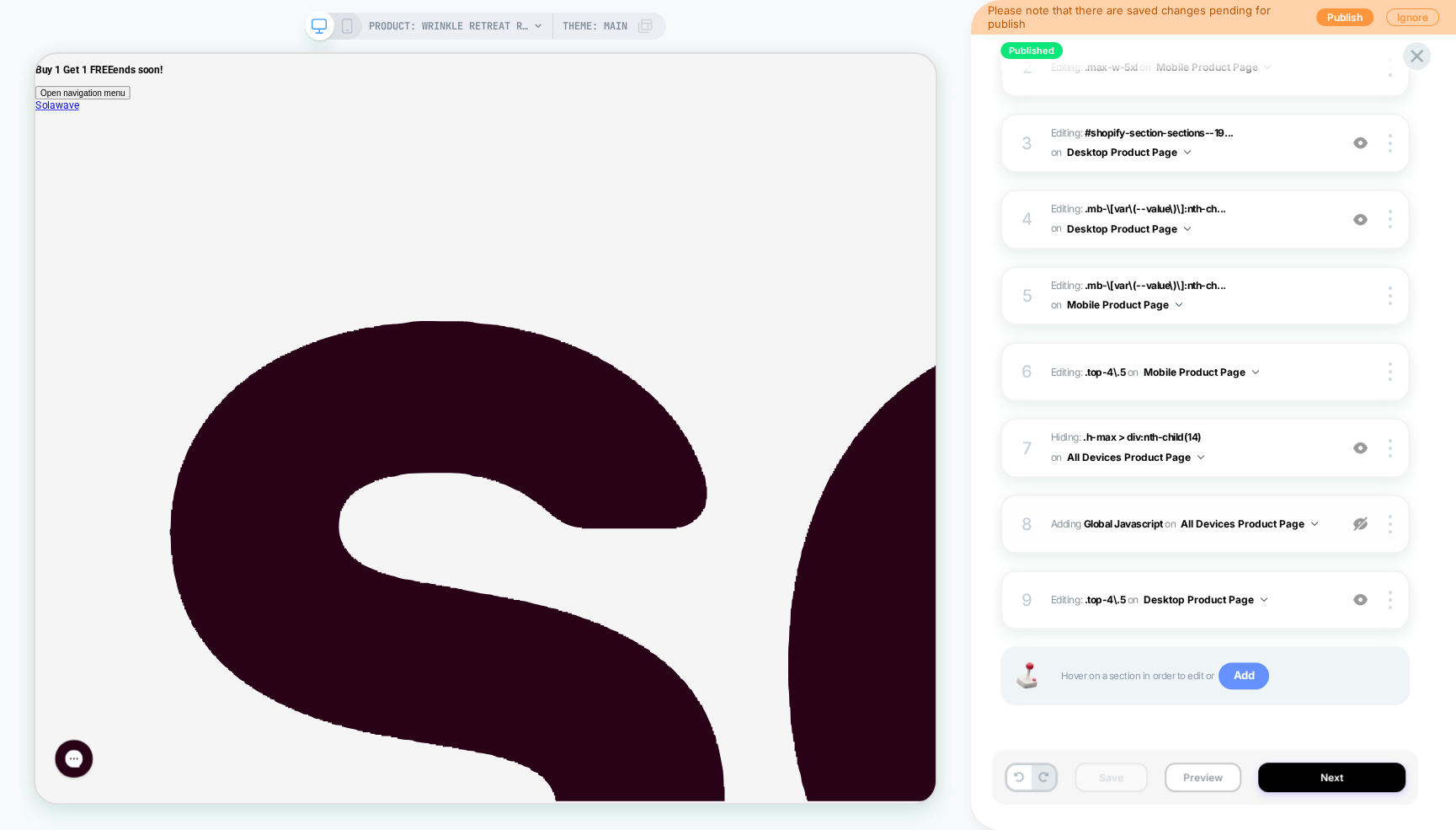
click at [1253, 676] on span "Add" at bounding box center [1243, 676] width 51 height 27
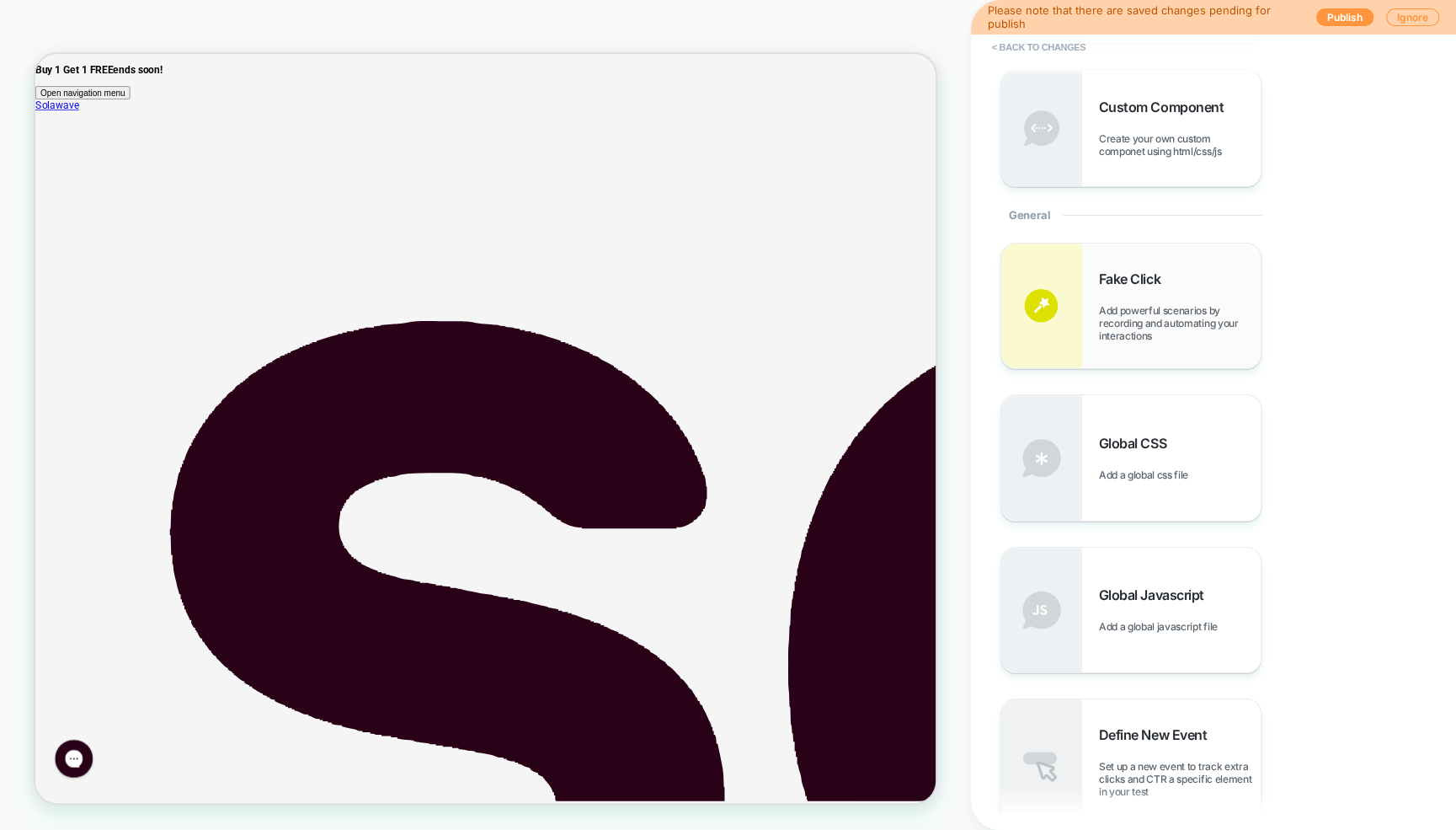
scroll to position [536, 0]
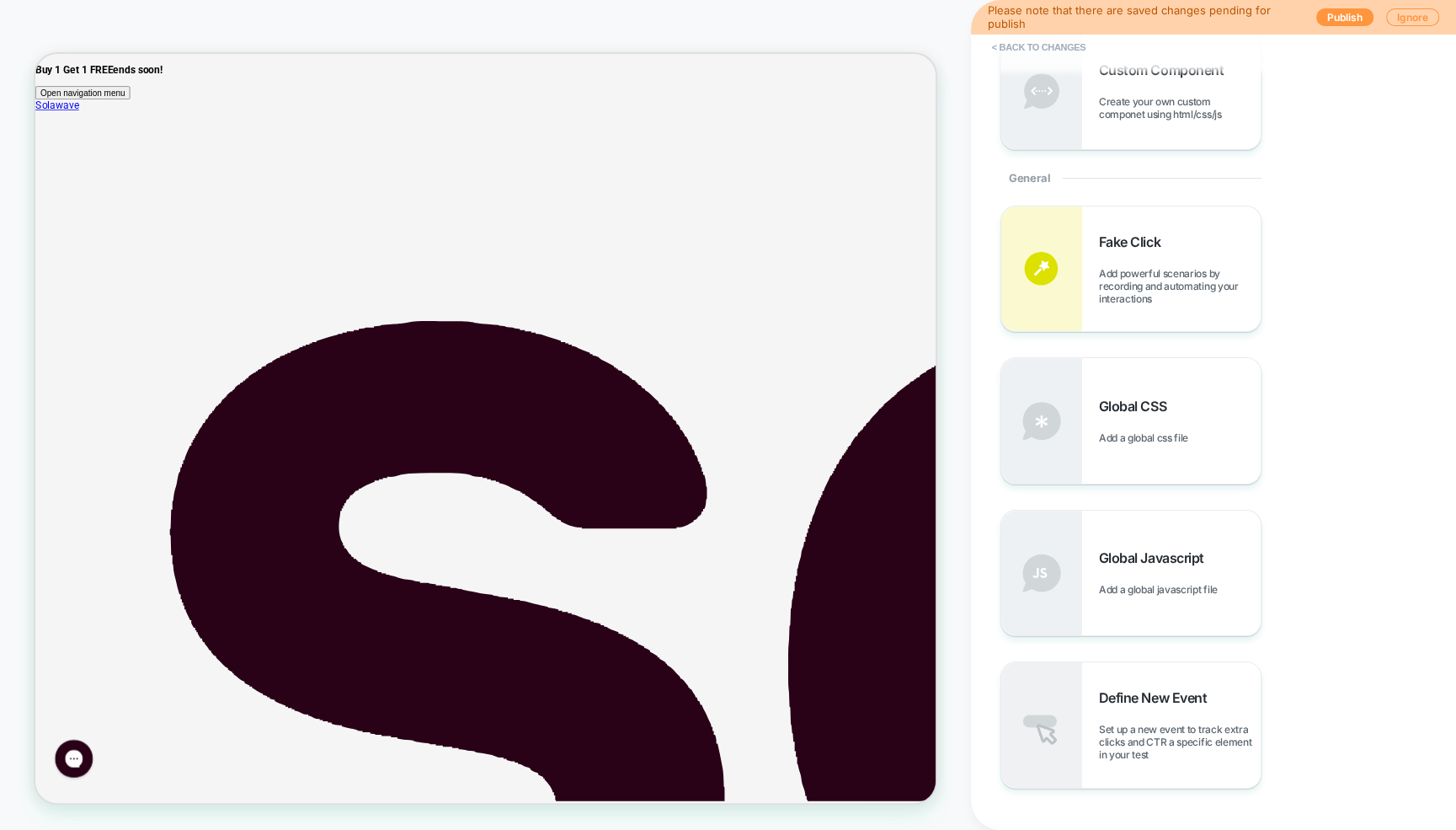
click at [1352, 472] on div "To run a redirect test, you need to create a new, blank experience Redirect Red…" at bounding box center [1205, 724] width 409 height 1038
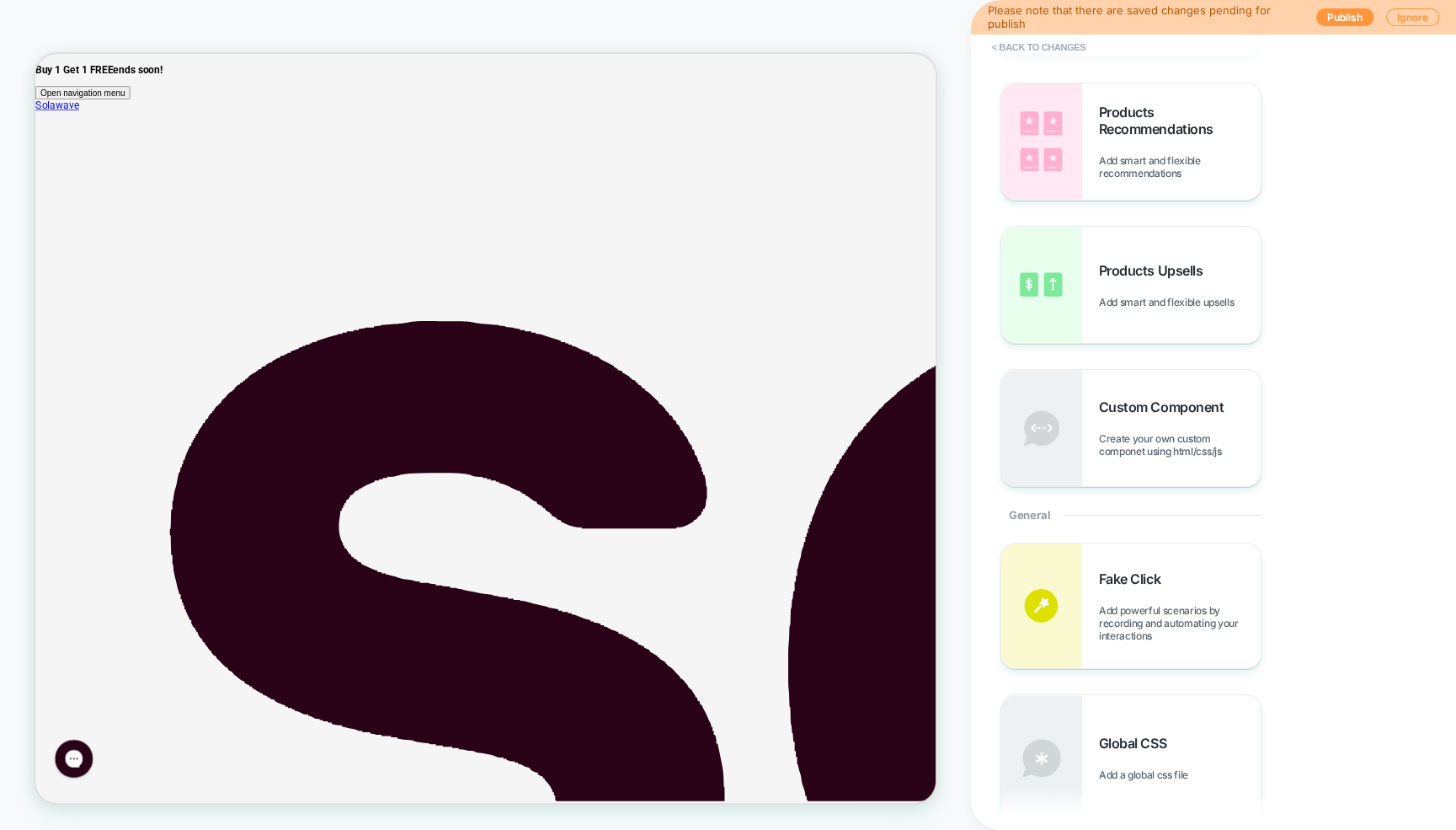
scroll to position [0, 0]
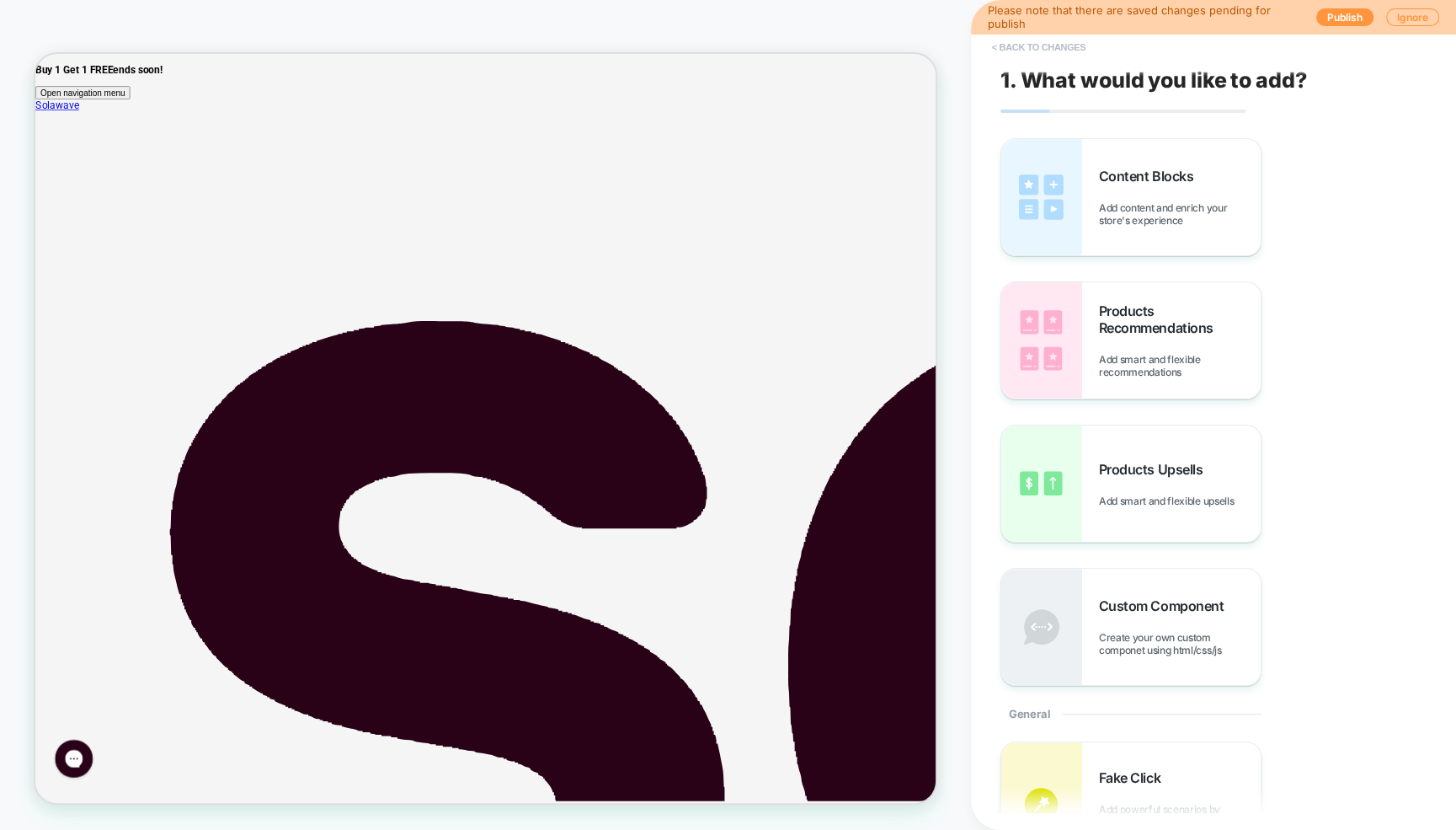
click at [1009, 48] on button "< Back to changes" at bounding box center [1039, 48] width 111 height 27
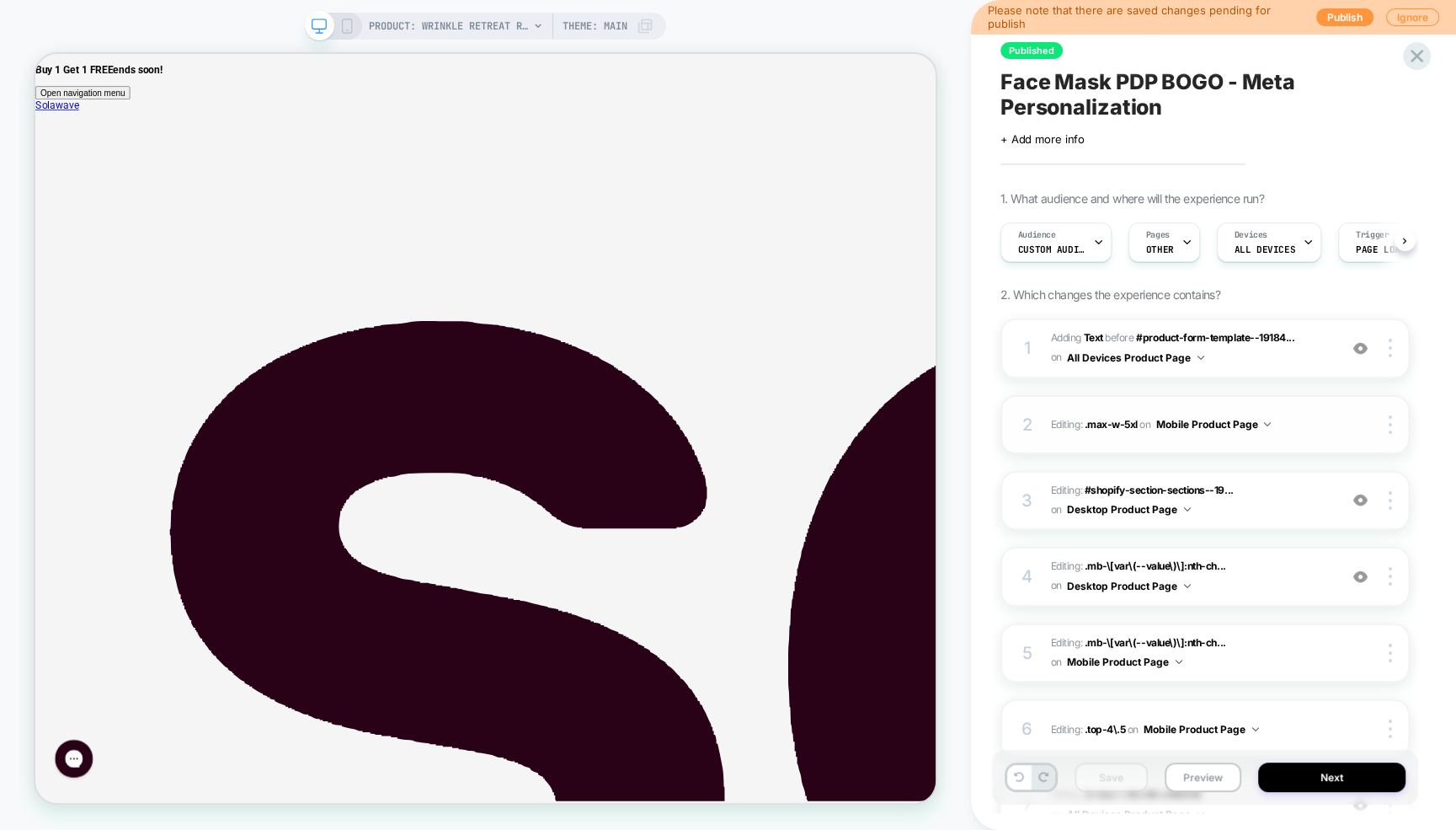
scroll to position [0, 1]
click at [1294, 354] on span "#_loomi_addon_1759530102457 Adding Text BEFORE #product-form-template--19184...…" at bounding box center [1190, 348] width 279 height 39
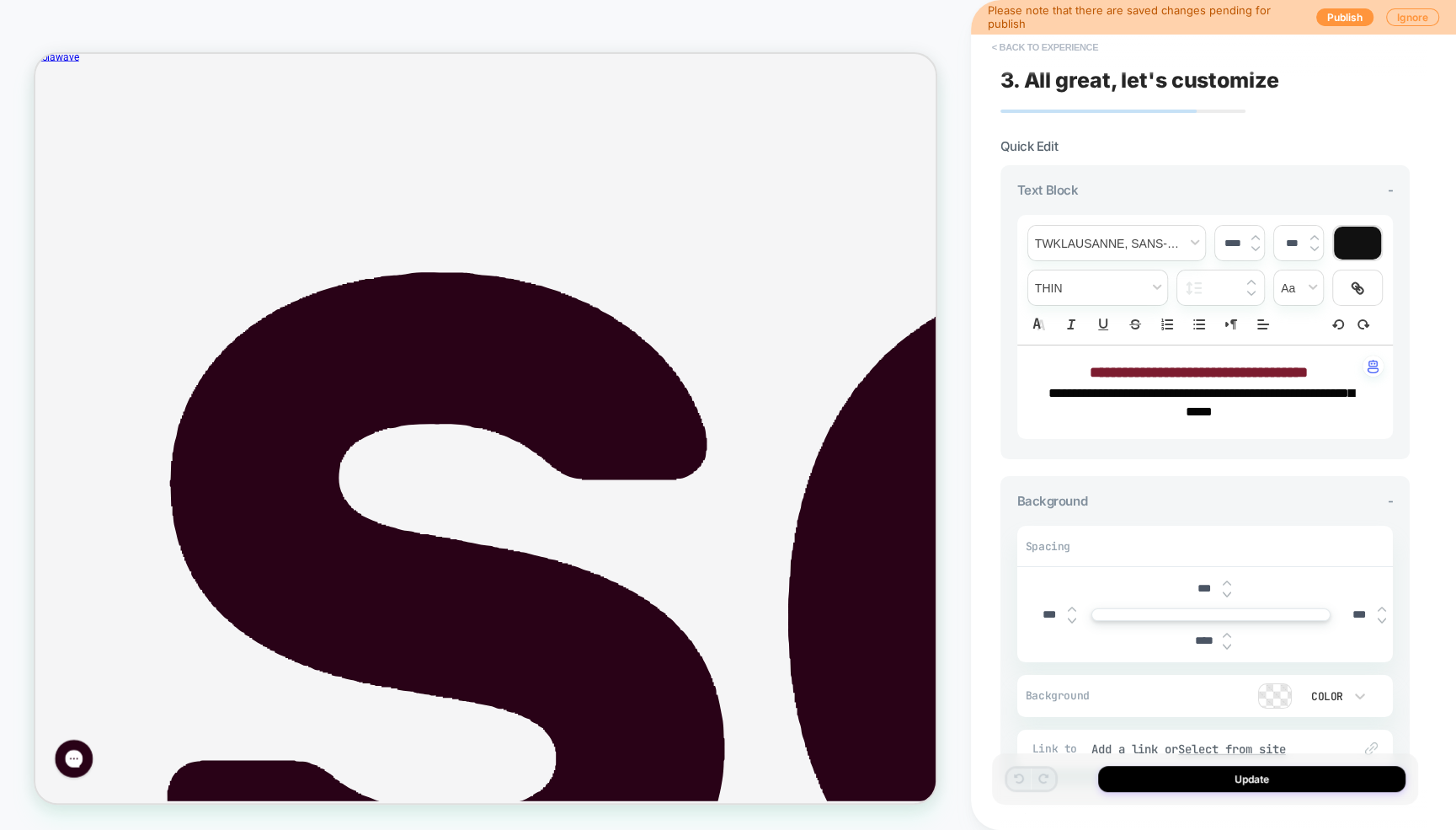
click at [1006, 47] on button "< Back to experience" at bounding box center [1044, 48] width 123 height 27
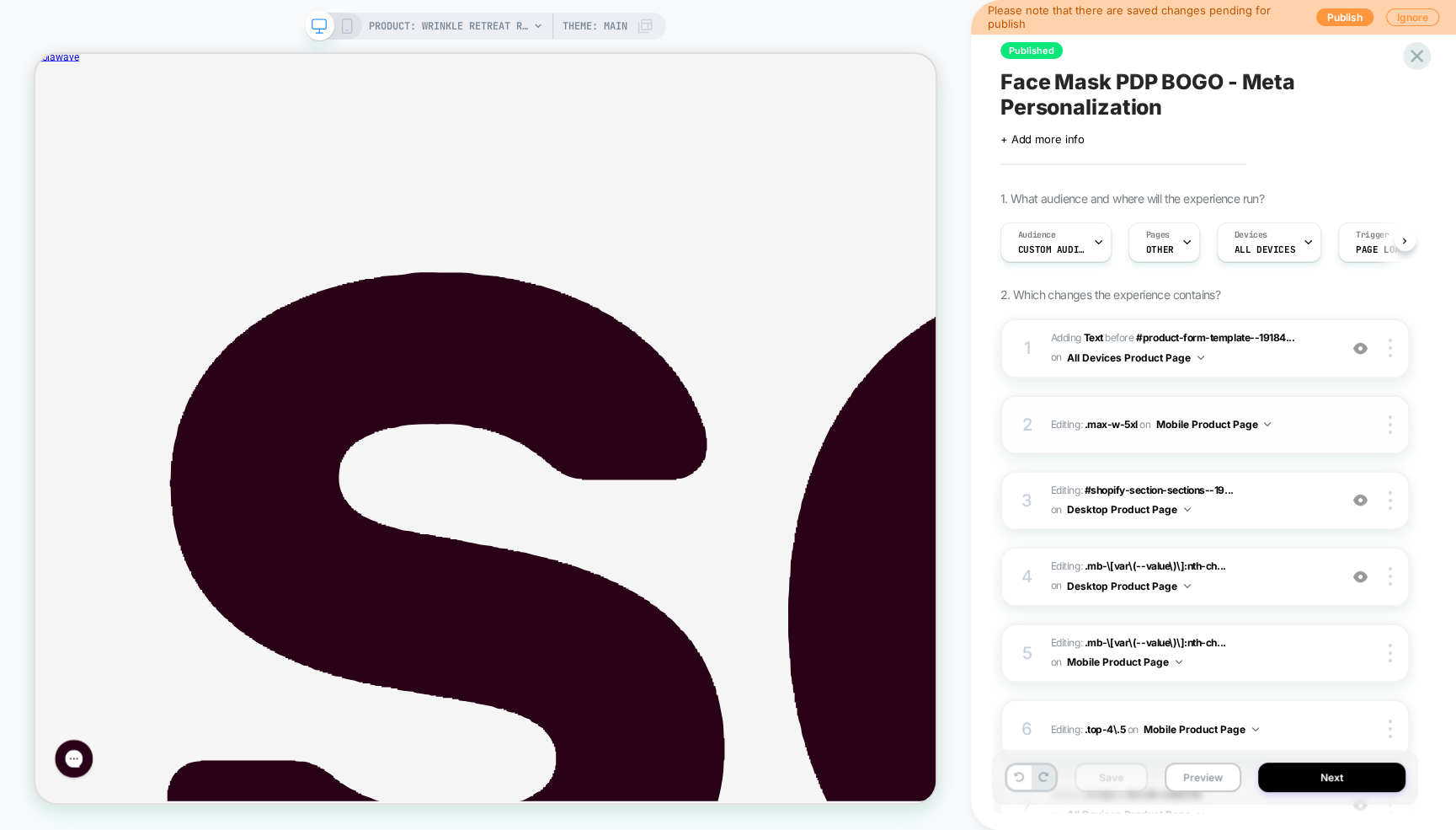
scroll to position [0, 1]
click at [1252, 505] on span "Editing : #shopify-section-sections--19... #shopify-section-sections--191840225…" at bounding box center [1190, 501] width 279 height 39
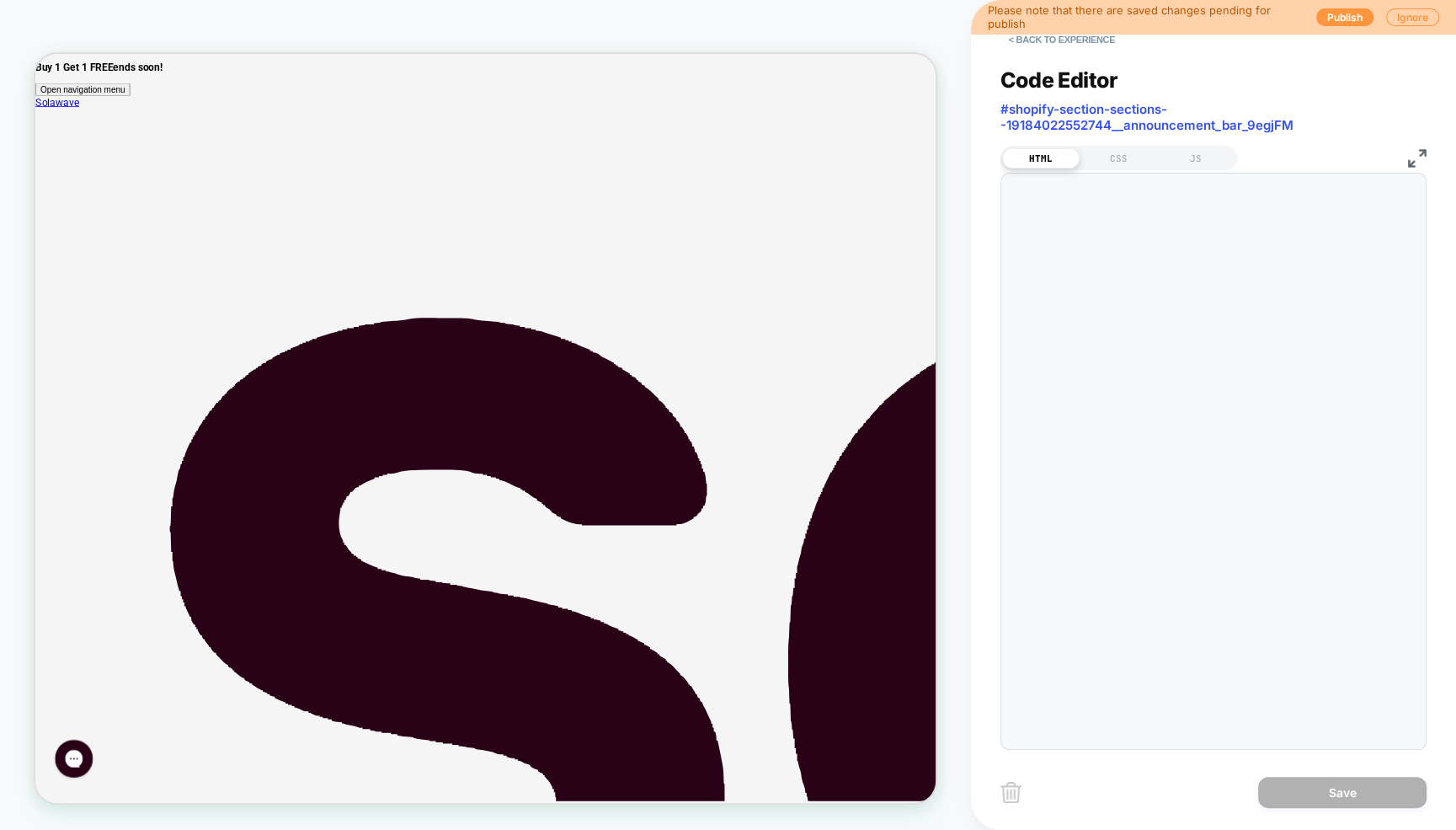
scroll to position [0, 0]
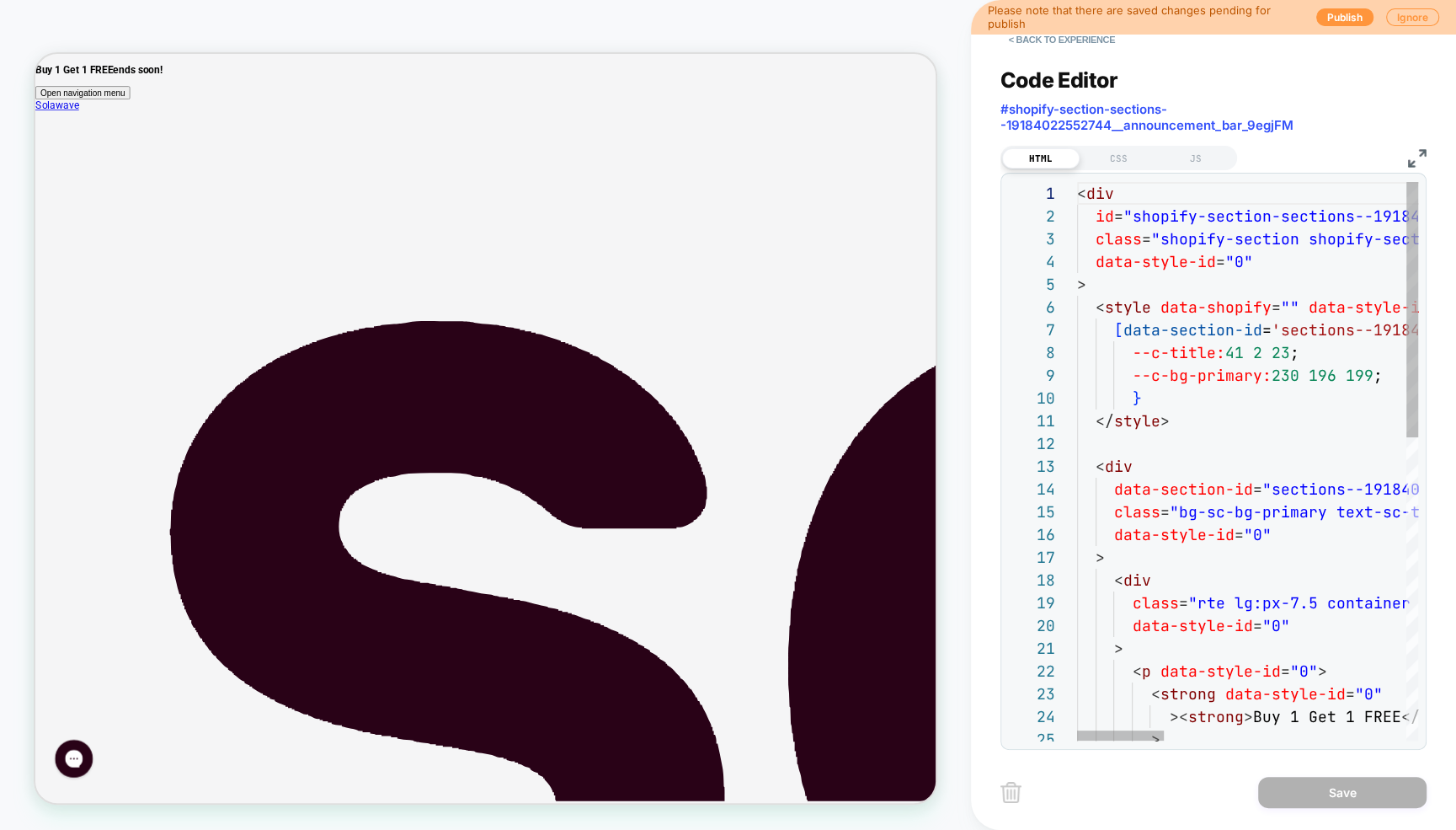
type textarea "**********"
click at [1049, 47] on button "< Back to experience" at bounding box center [1061, 39] width 123 height 27
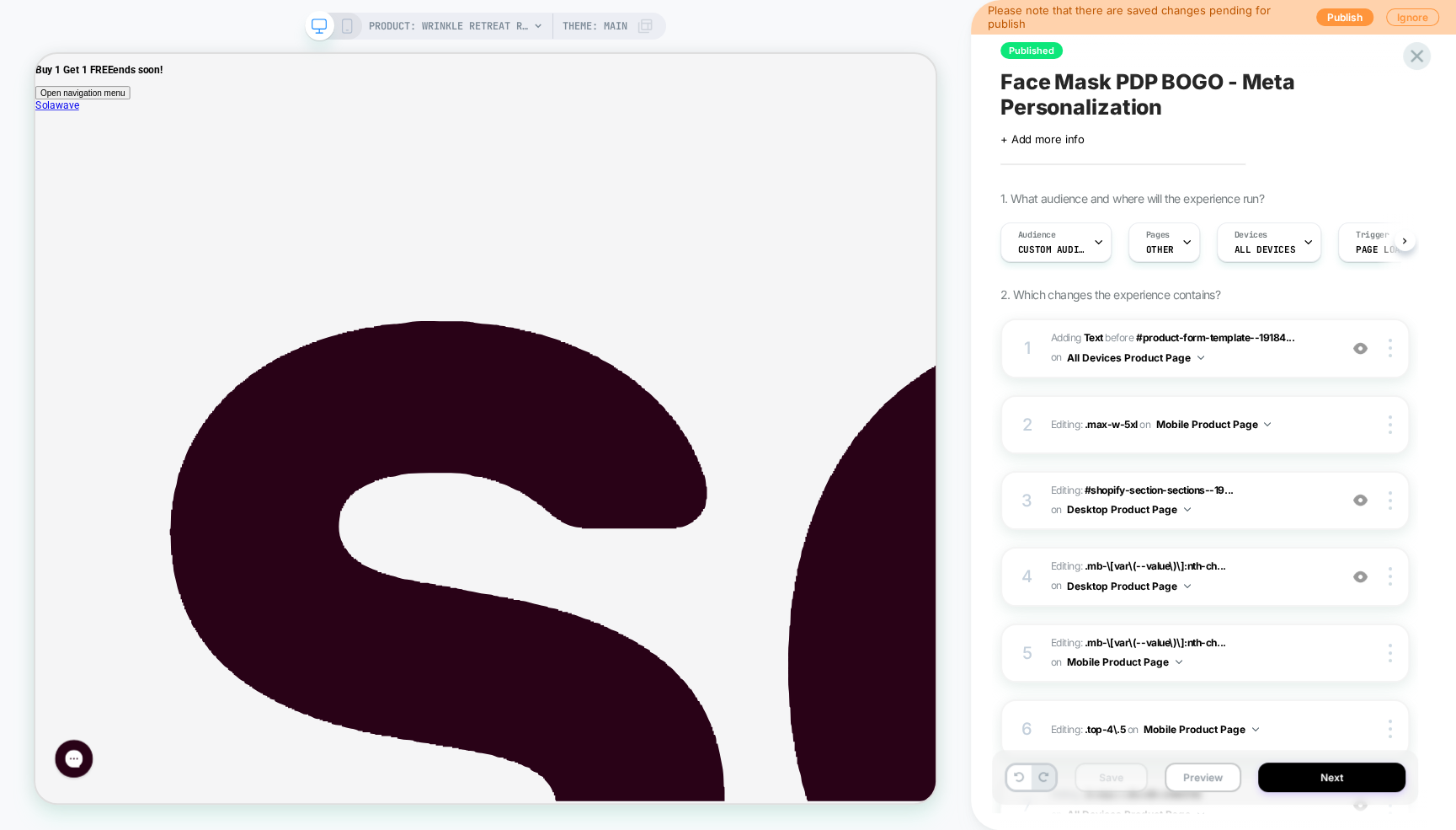
scroll to position [0, 1]
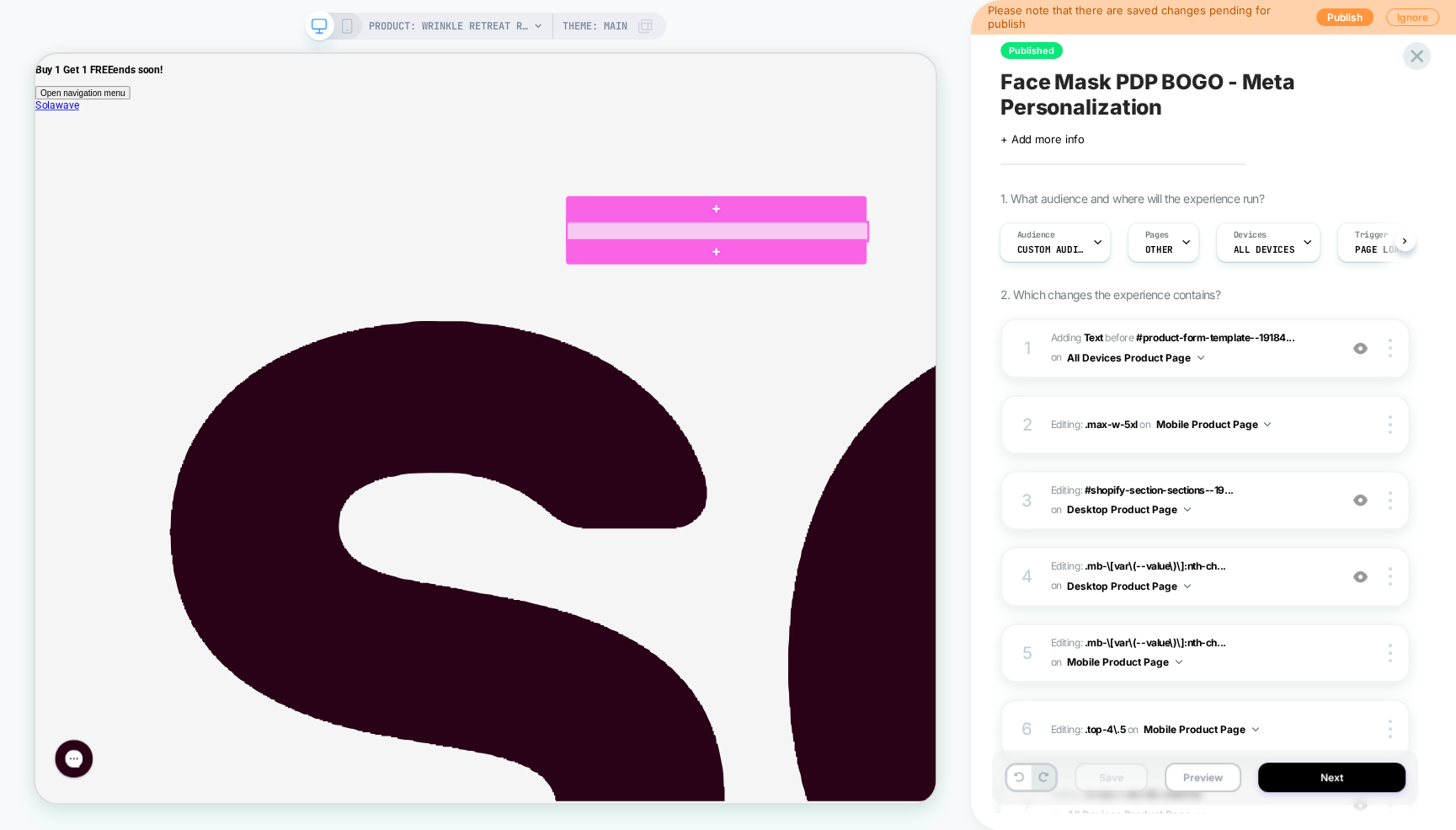
click at [763, 288] on div at bounding box center [945, 291] width 401 height 25
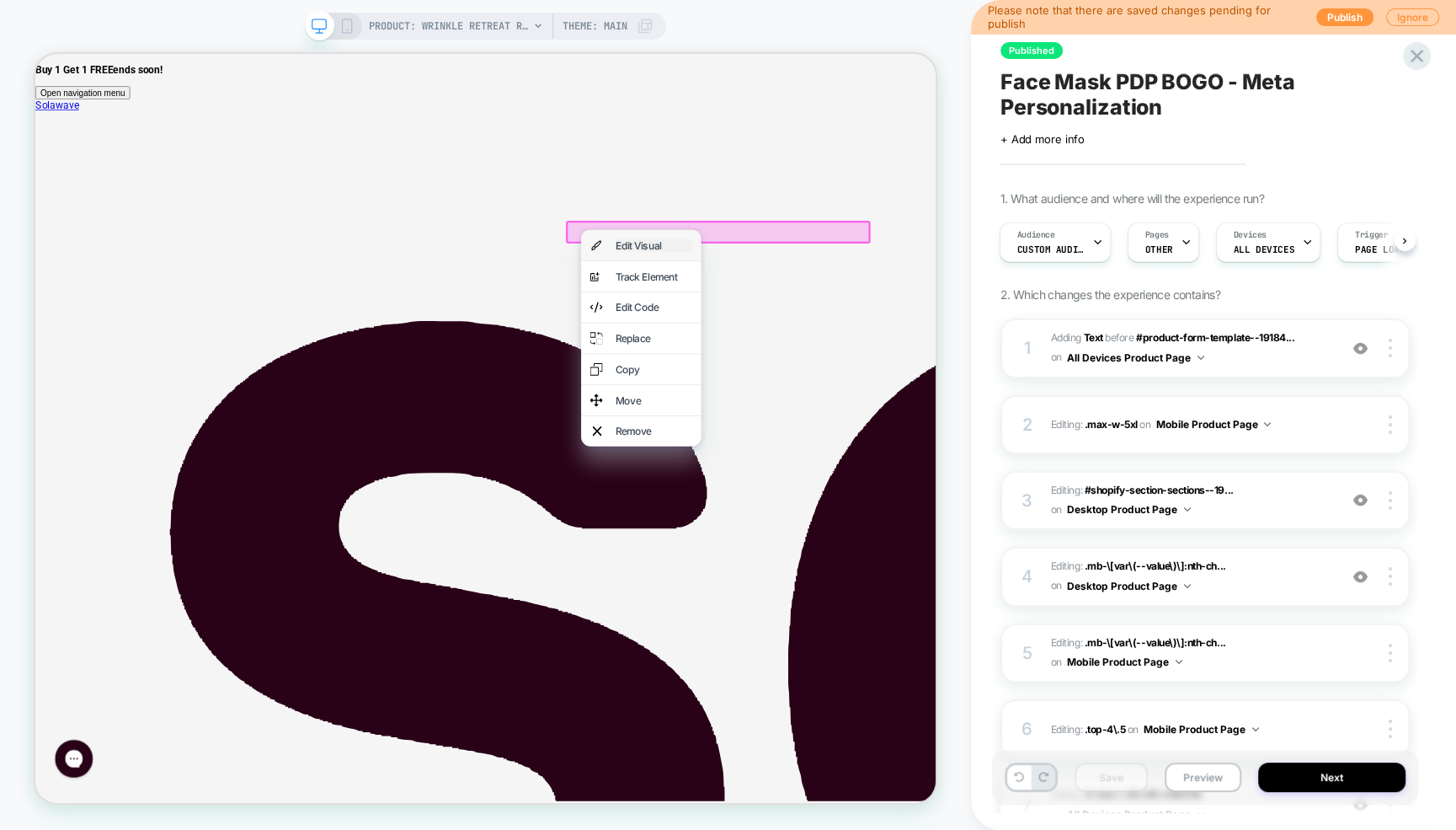
click at [815, 306] on div "Edit Visual" at bounding box center [859, 309] width 103 height 17
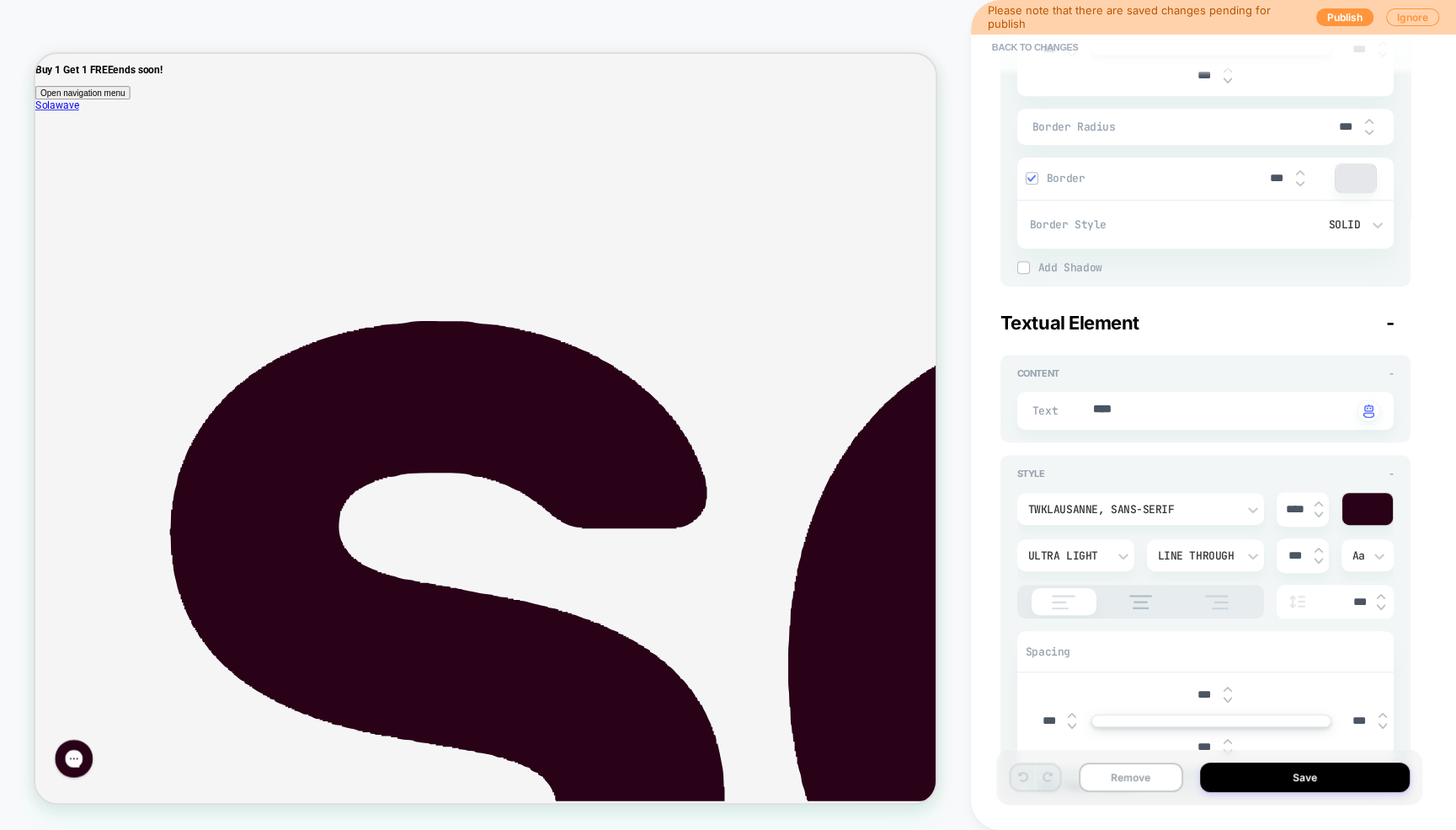
scroll to position [0, 0]
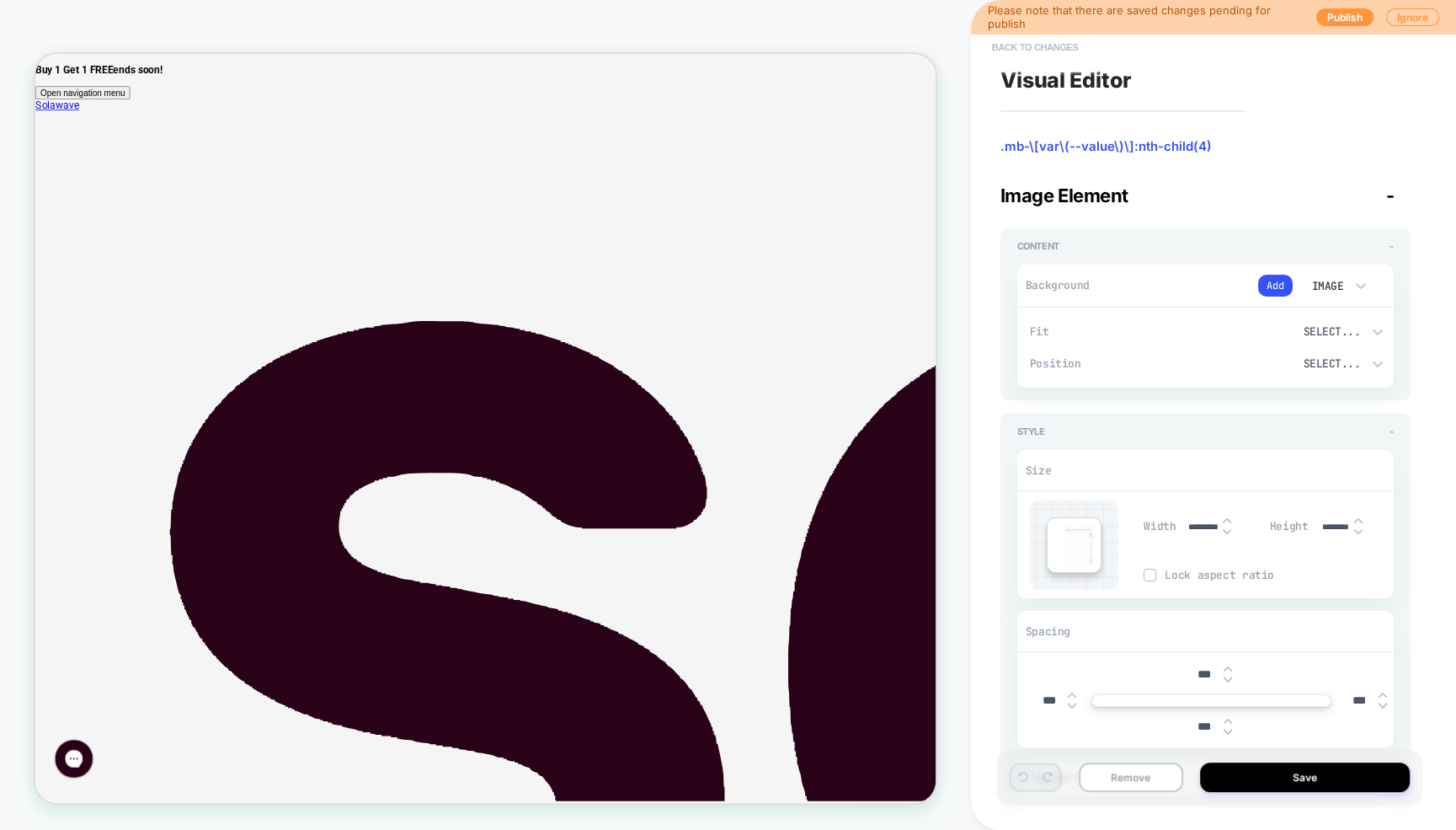
click at [1062, 55] on button "Back to changes" at bounding box center [1034, 48] width 103 height 27
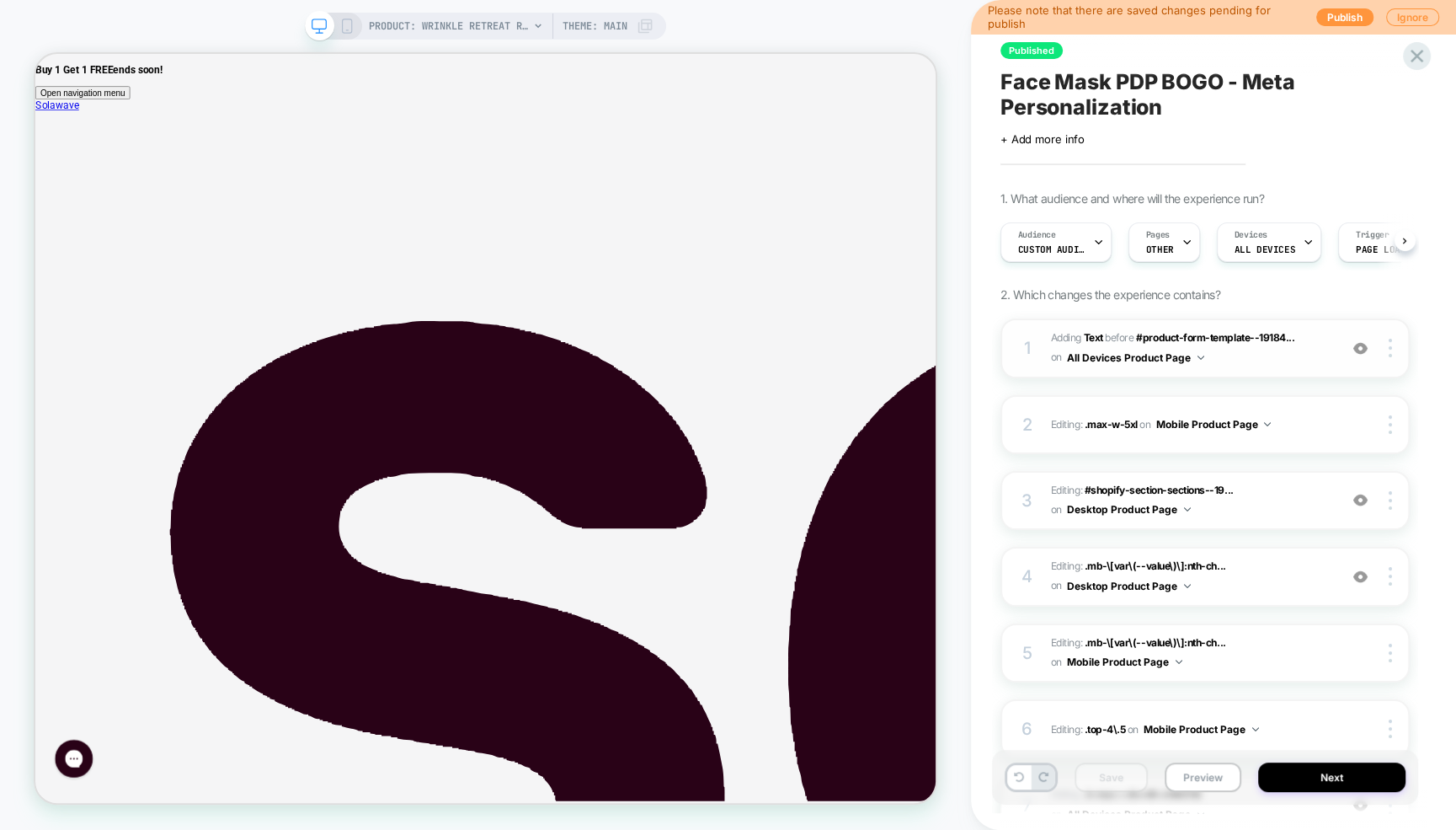
scroll to position [0, 1]
click at [1262, 511] on span "Editing : #shopify-section-sections--19... #shopify-section-sections--191840225…" at bounding box center [1190, 501] width 279 height 39
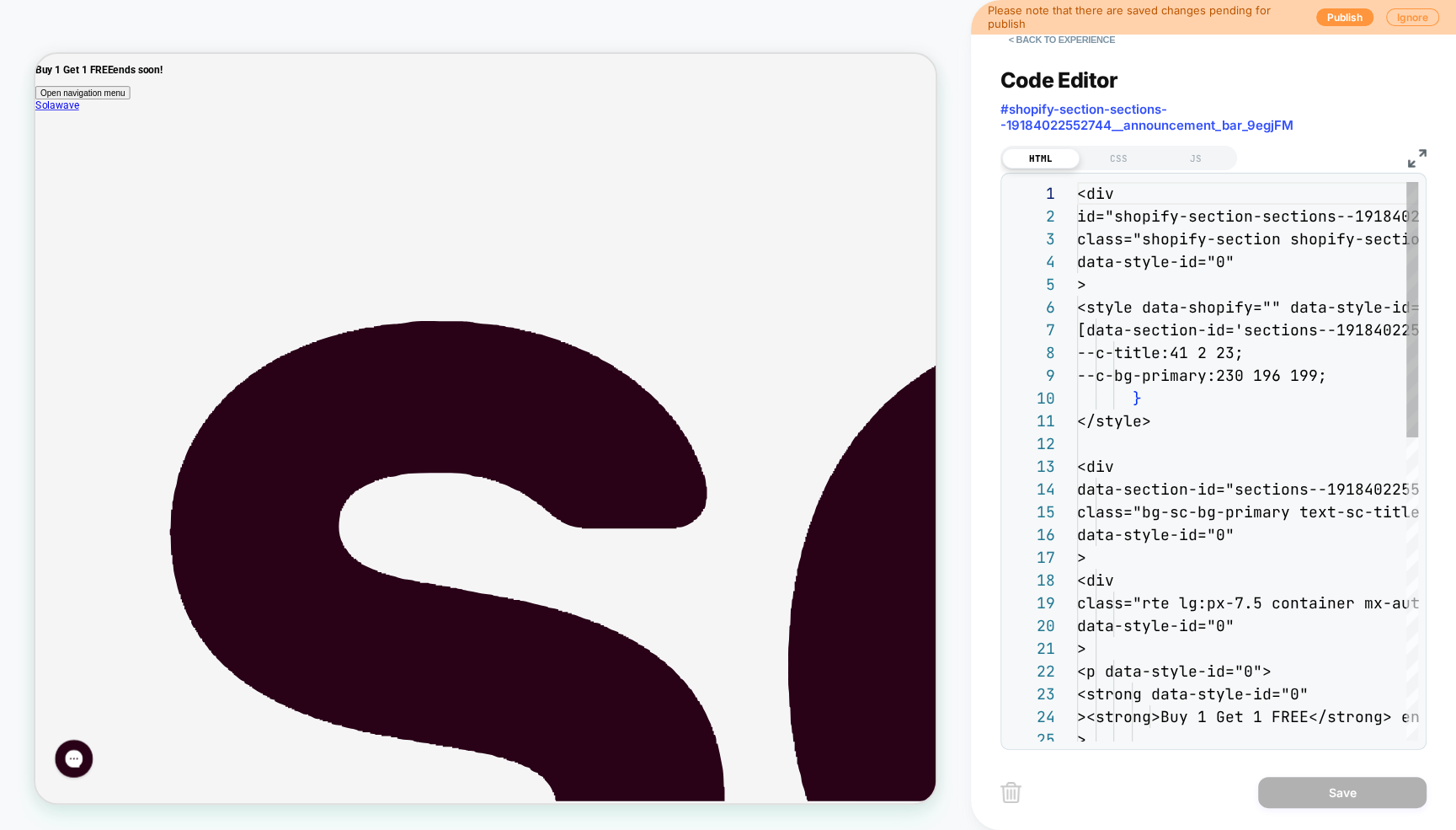
scroll to position [0, 0]
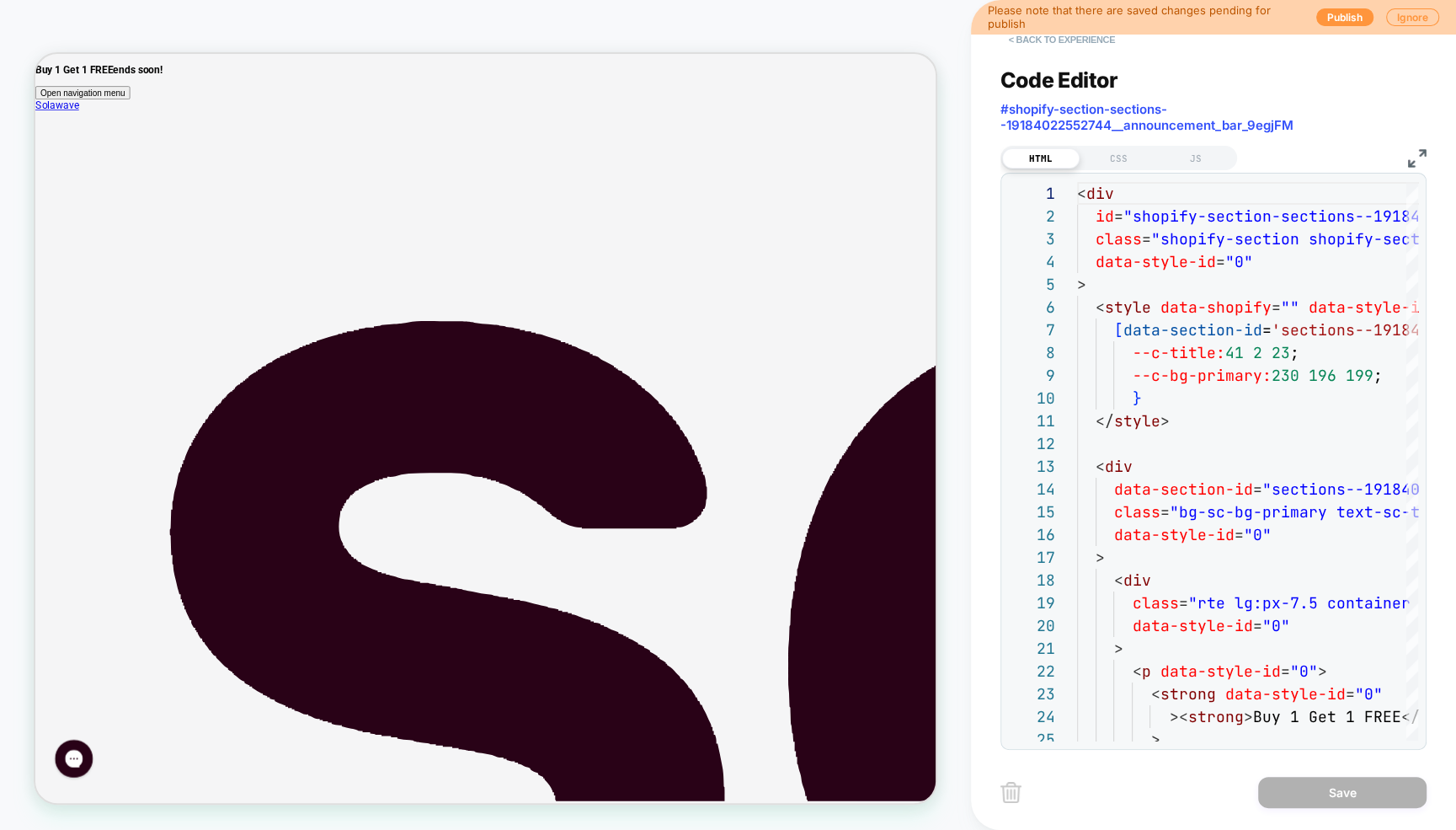
click at [1094, 41] on button "< Back to experience" at bounding box center [1061, 39] width 123 height 27
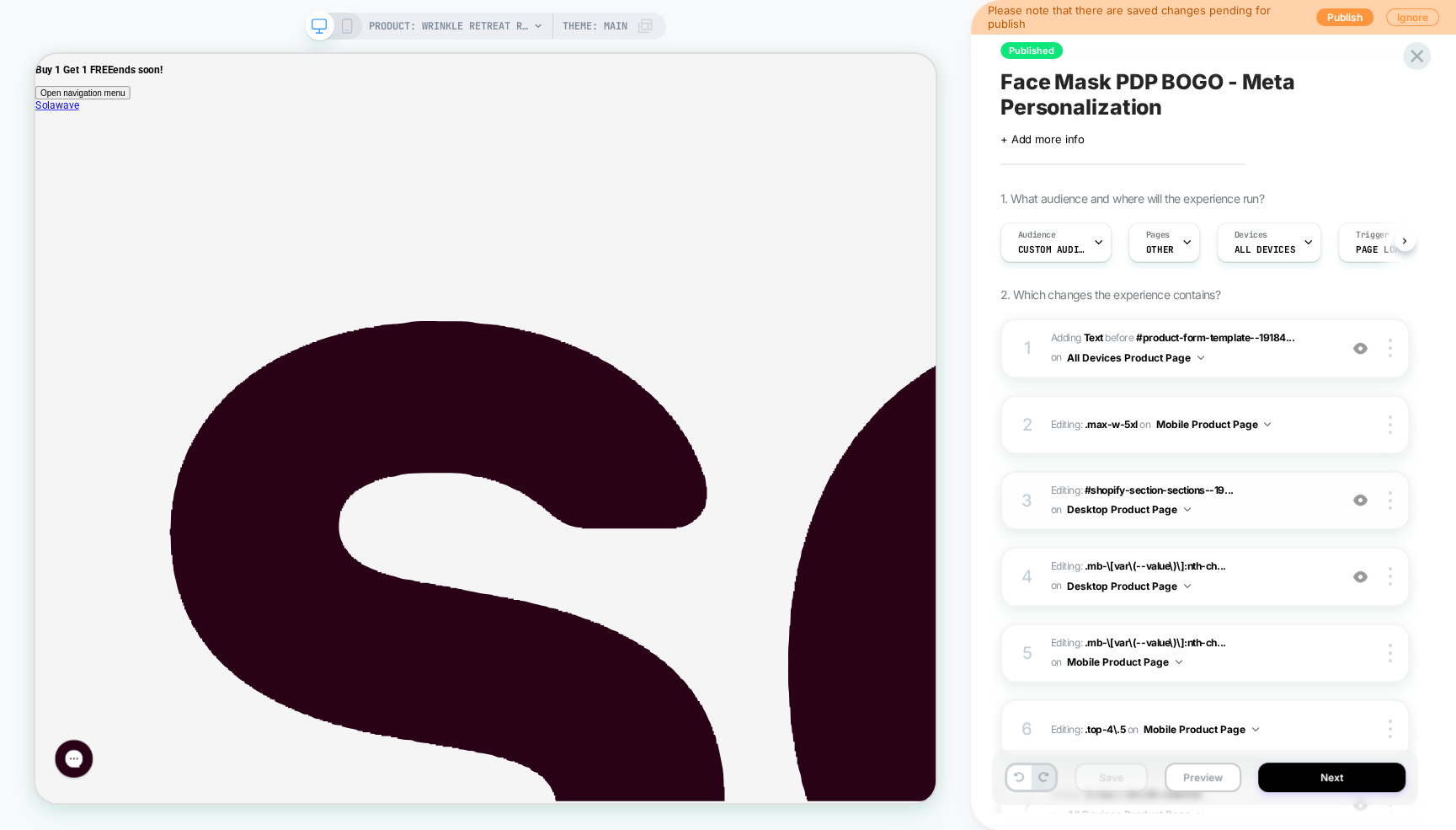
scroll to position [0, 1]
click at [1363, 499] on img at bounding box center [1360, 500] width 14 height 14
click at [1359, 502] on img at bounding box center [1360, 500] width 14 height 14
click at [1361, 576] on img at bounding box center [1360, 577] width 14 height 14
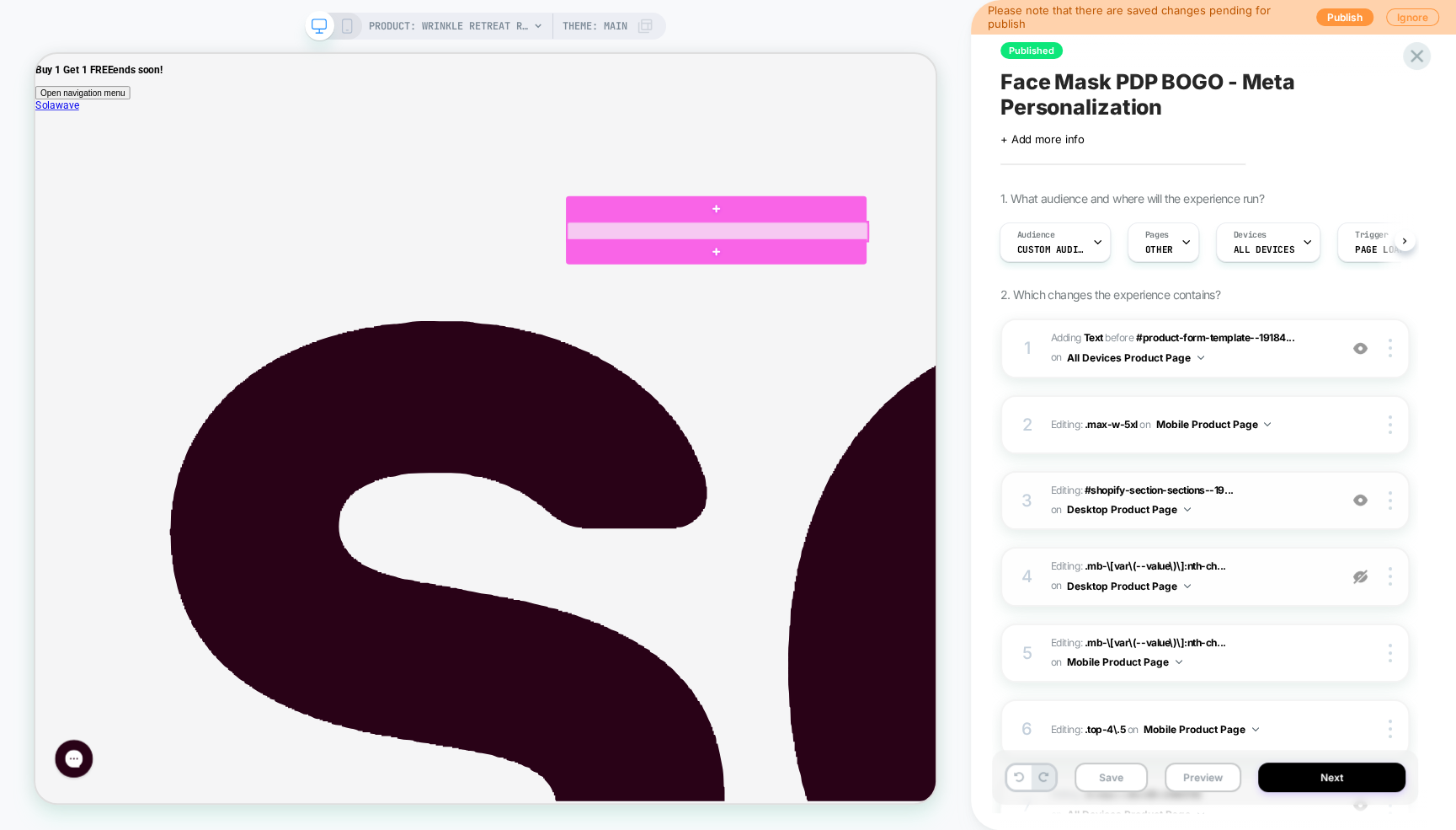
click at [870, 290] on div at bounding box center [945, 291] width 401 height 25
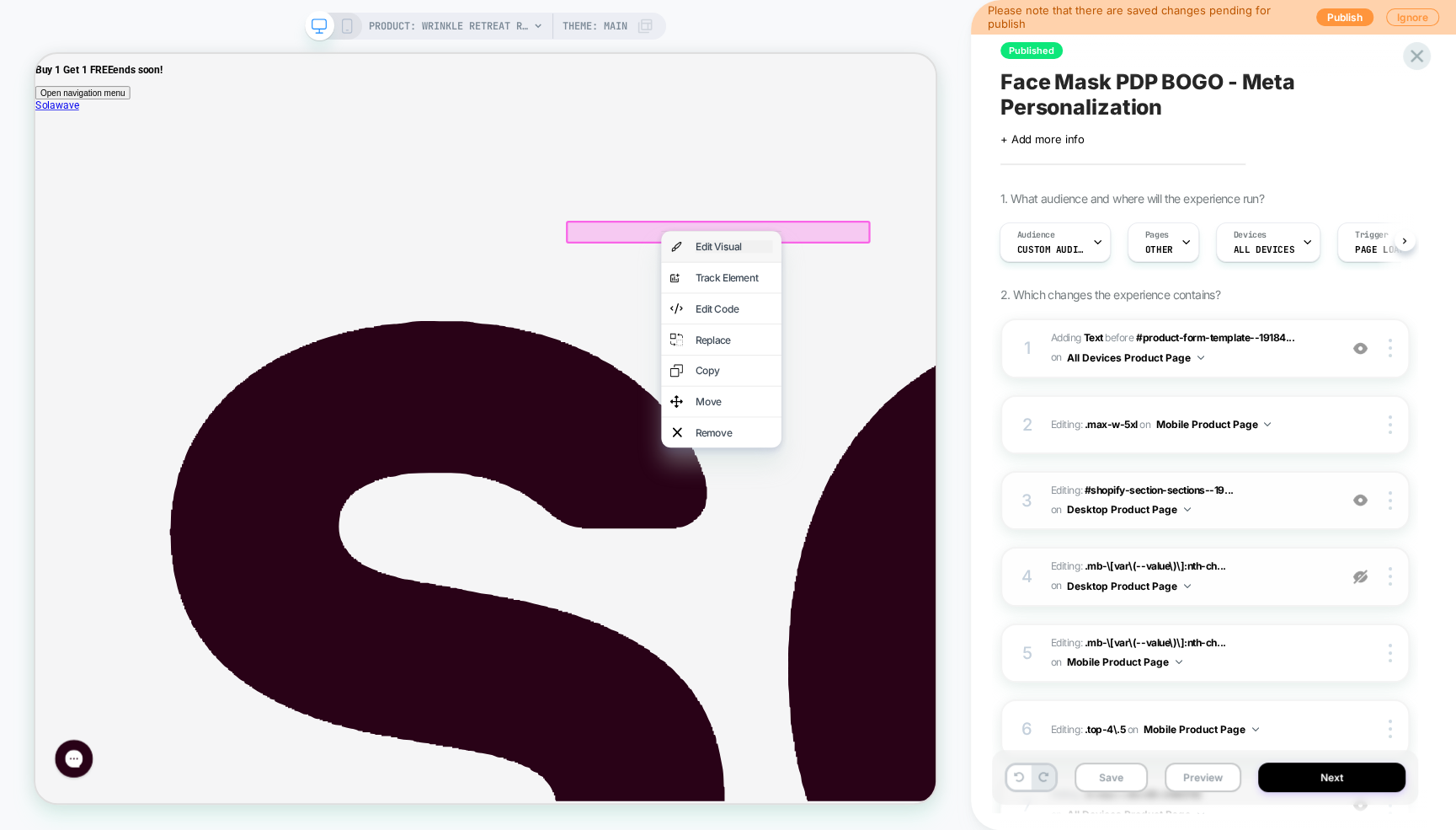
click at [945, 308] on div "Edit Visual" at bounding box center [966, 310] width 103 height 17
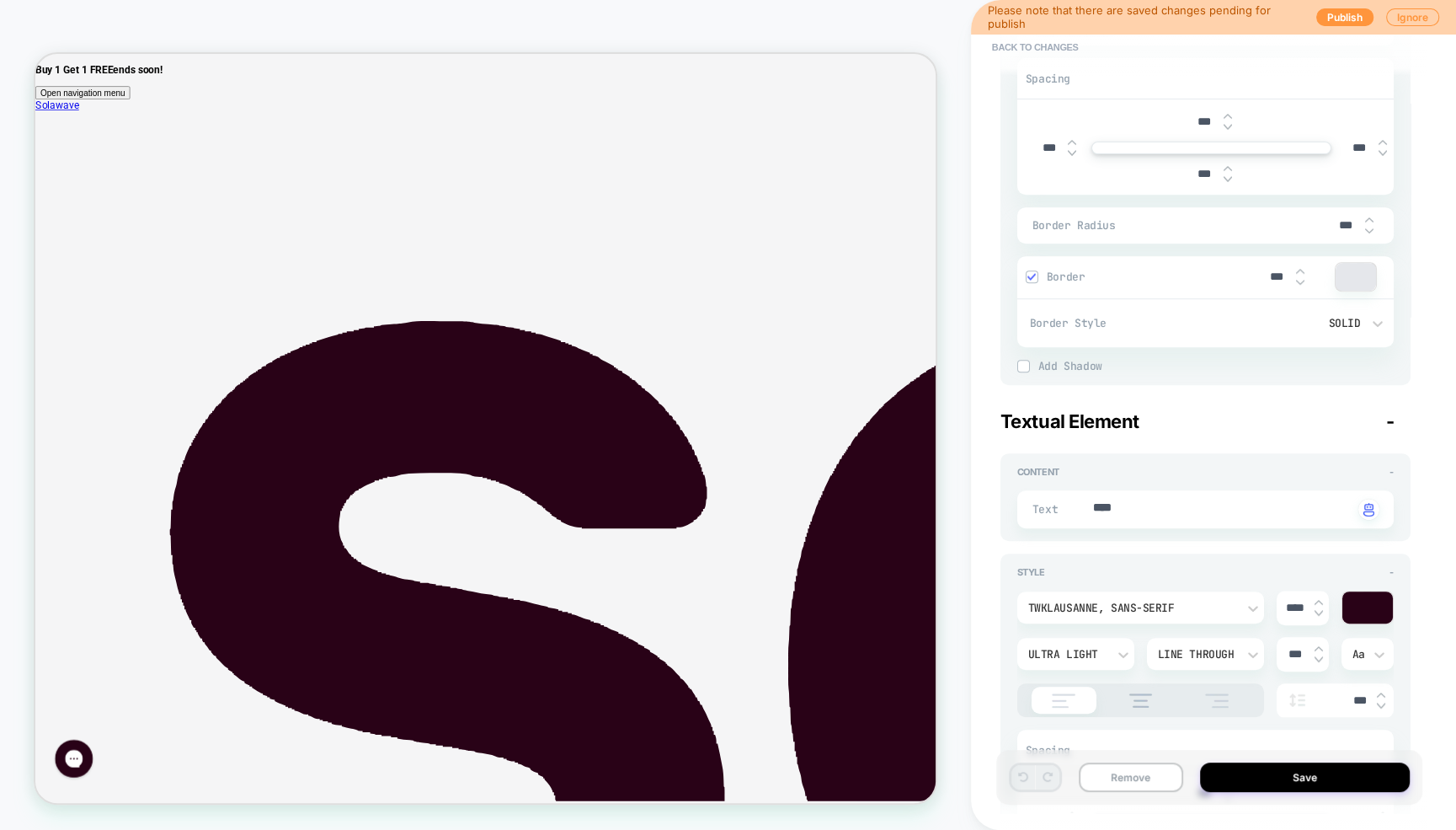
scroll to position [597, 0]
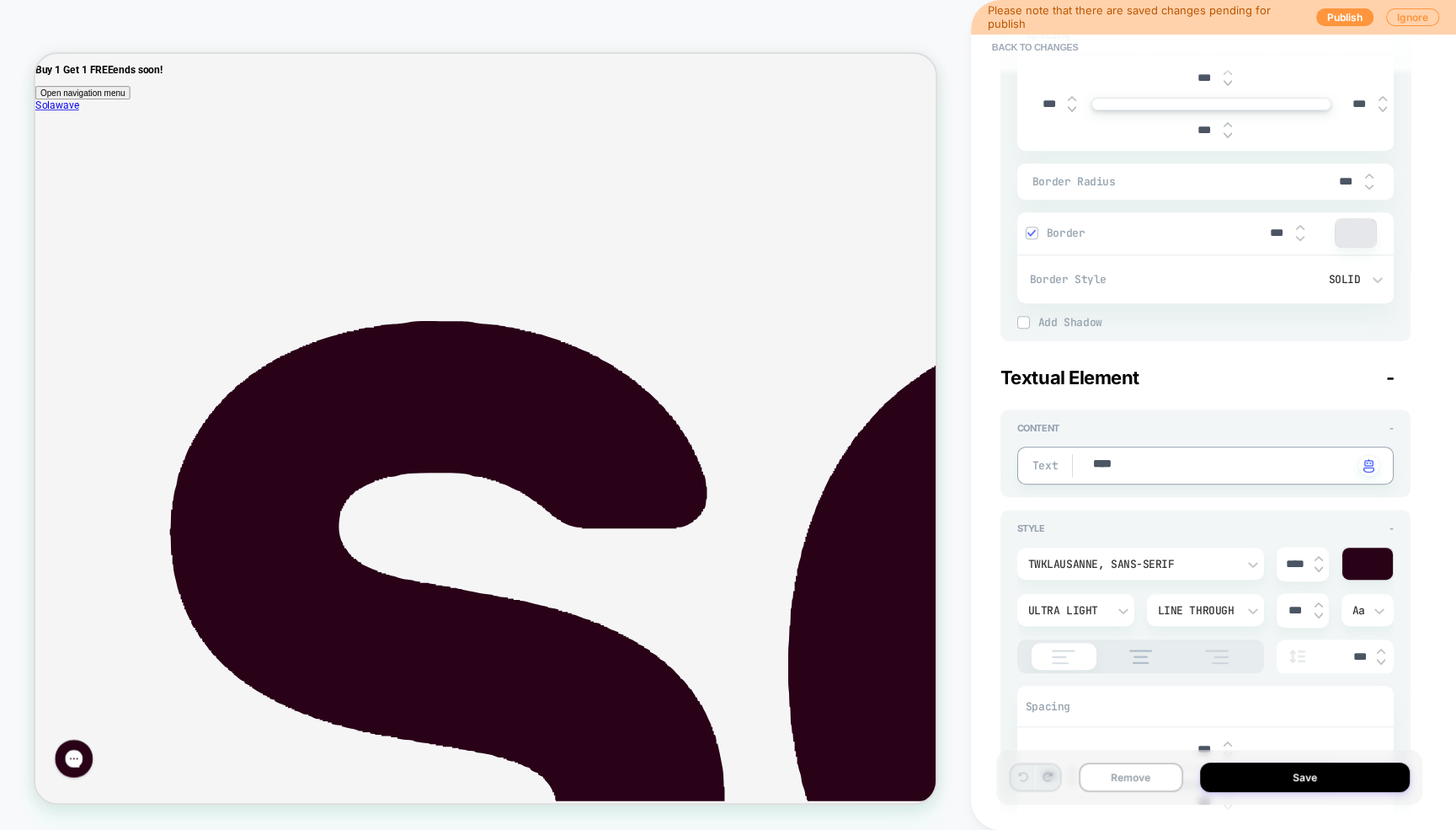
drag, startPoint x: 1142, startPoint y: 467, endPoint x: 1101, endPoint y: 469, distance: 41.0
type textarea "*"
type textarea "**"
type textarea "*"
type textarea "***"
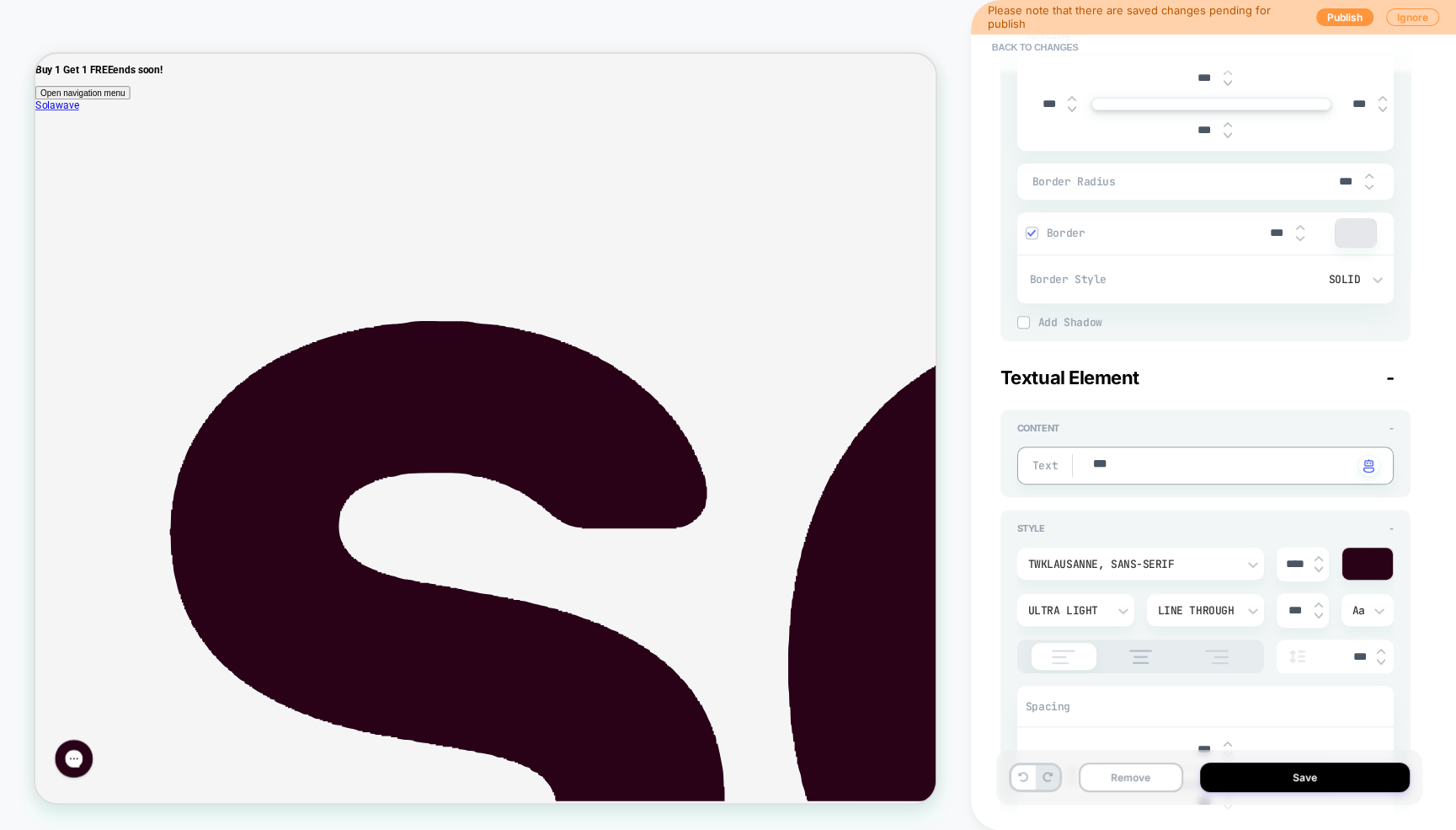
type textarea "*"
type textarea "****"
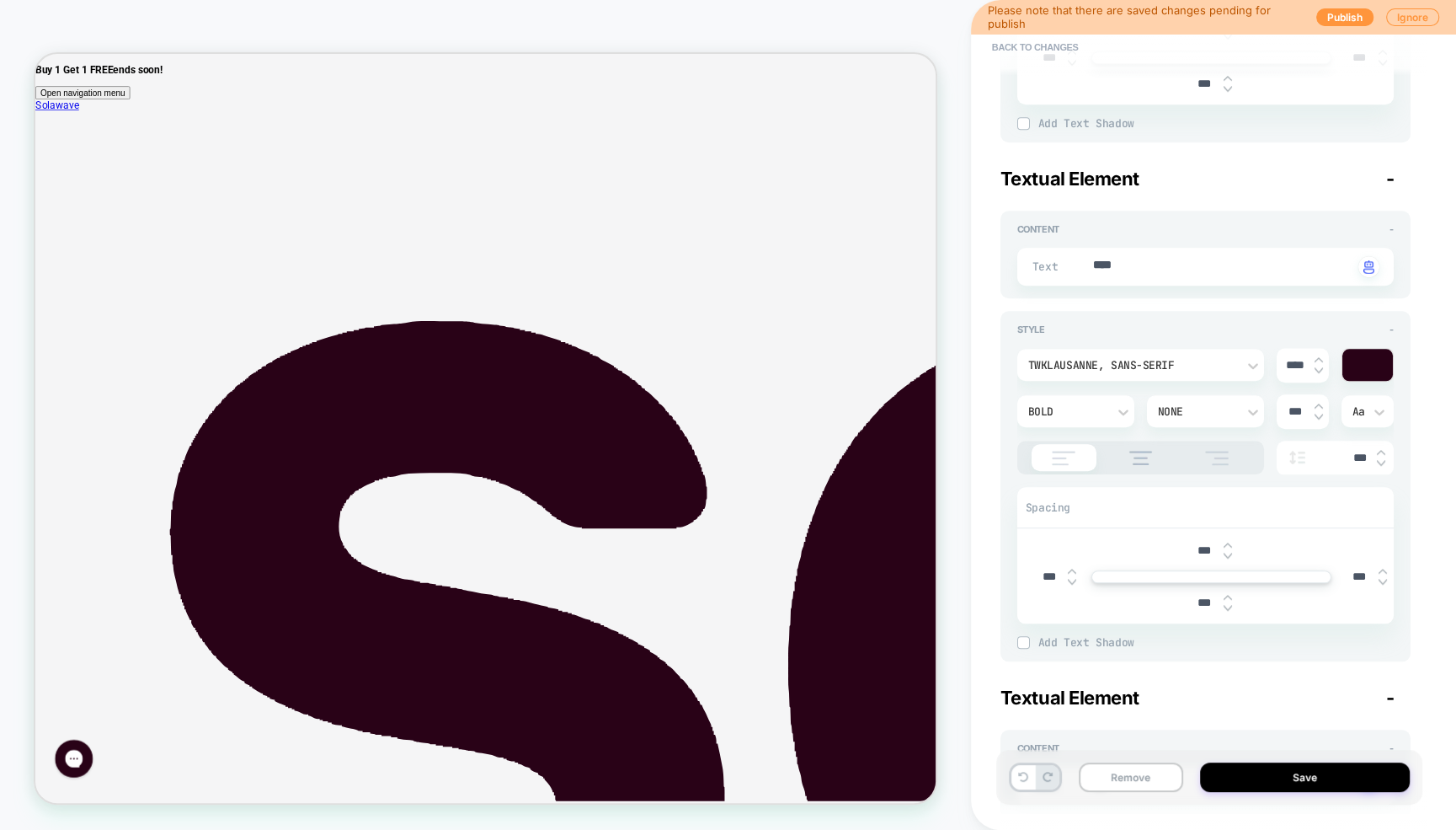
type textarea "*"
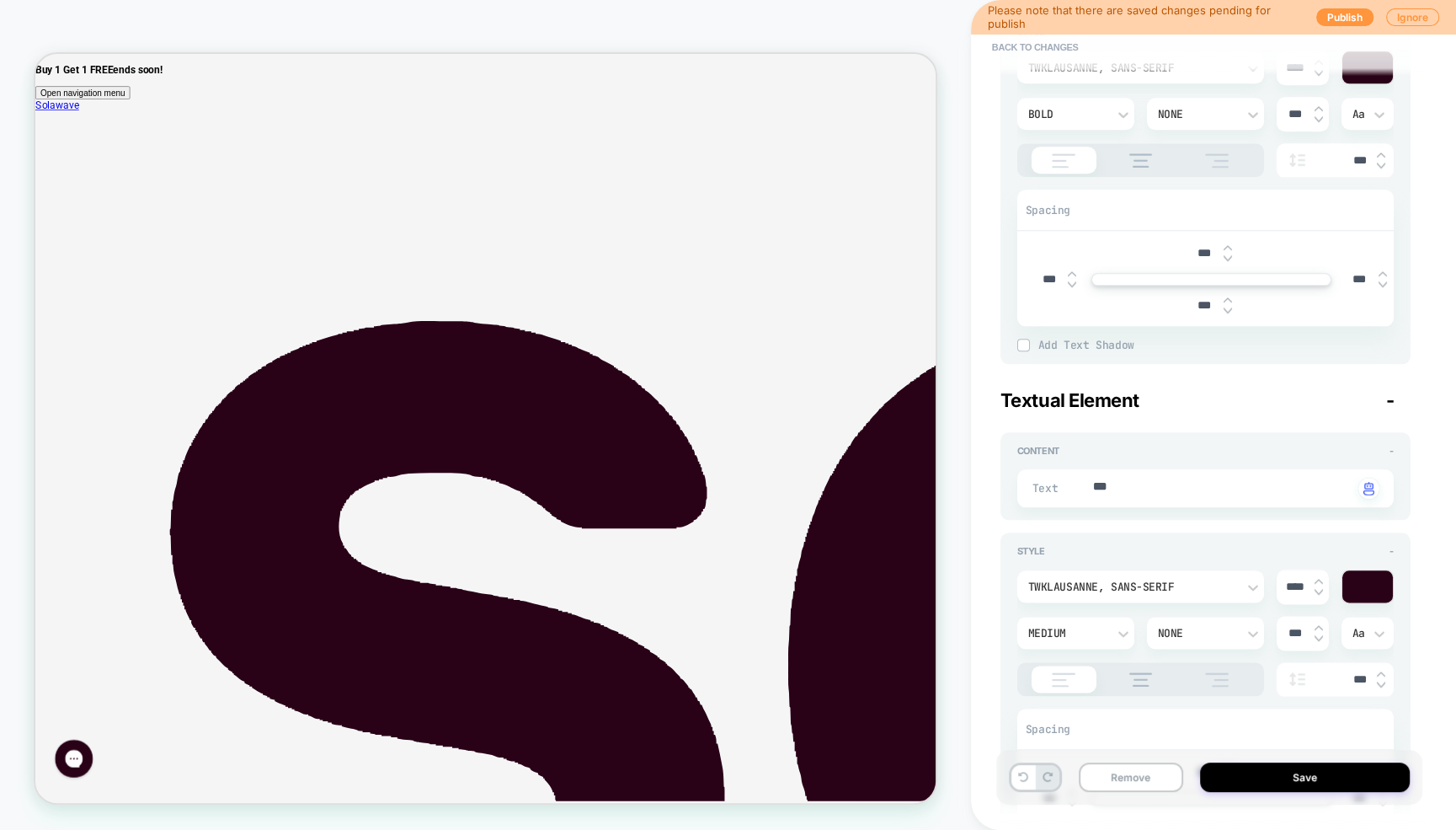
scroll to position [1654, 0]
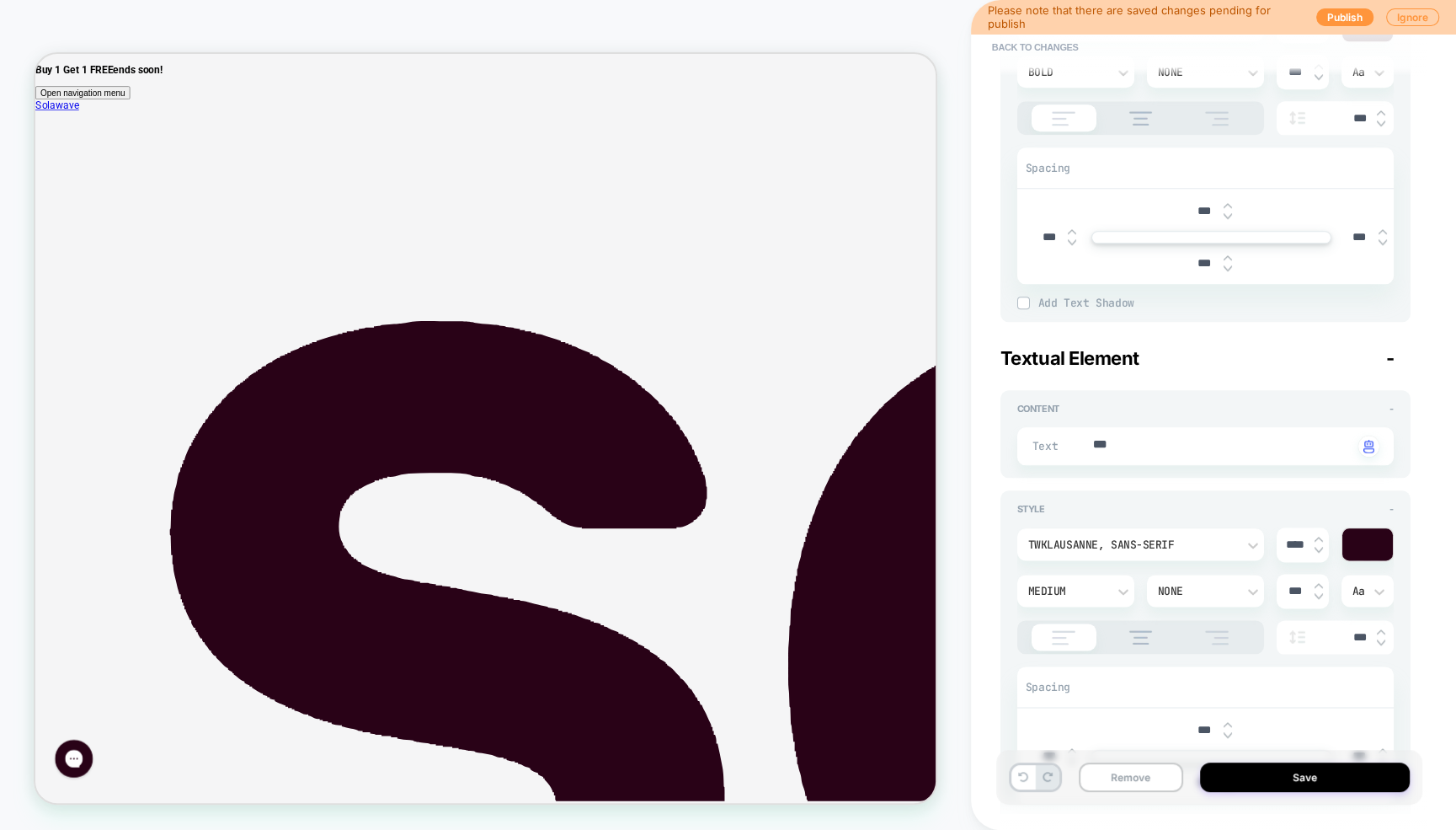
type textarea "****"
drag, startPoint x: 1164, startPoint y: 437, endPoint x: 1076, endPoint y: 440, distance: 88.1
type textarea "*"
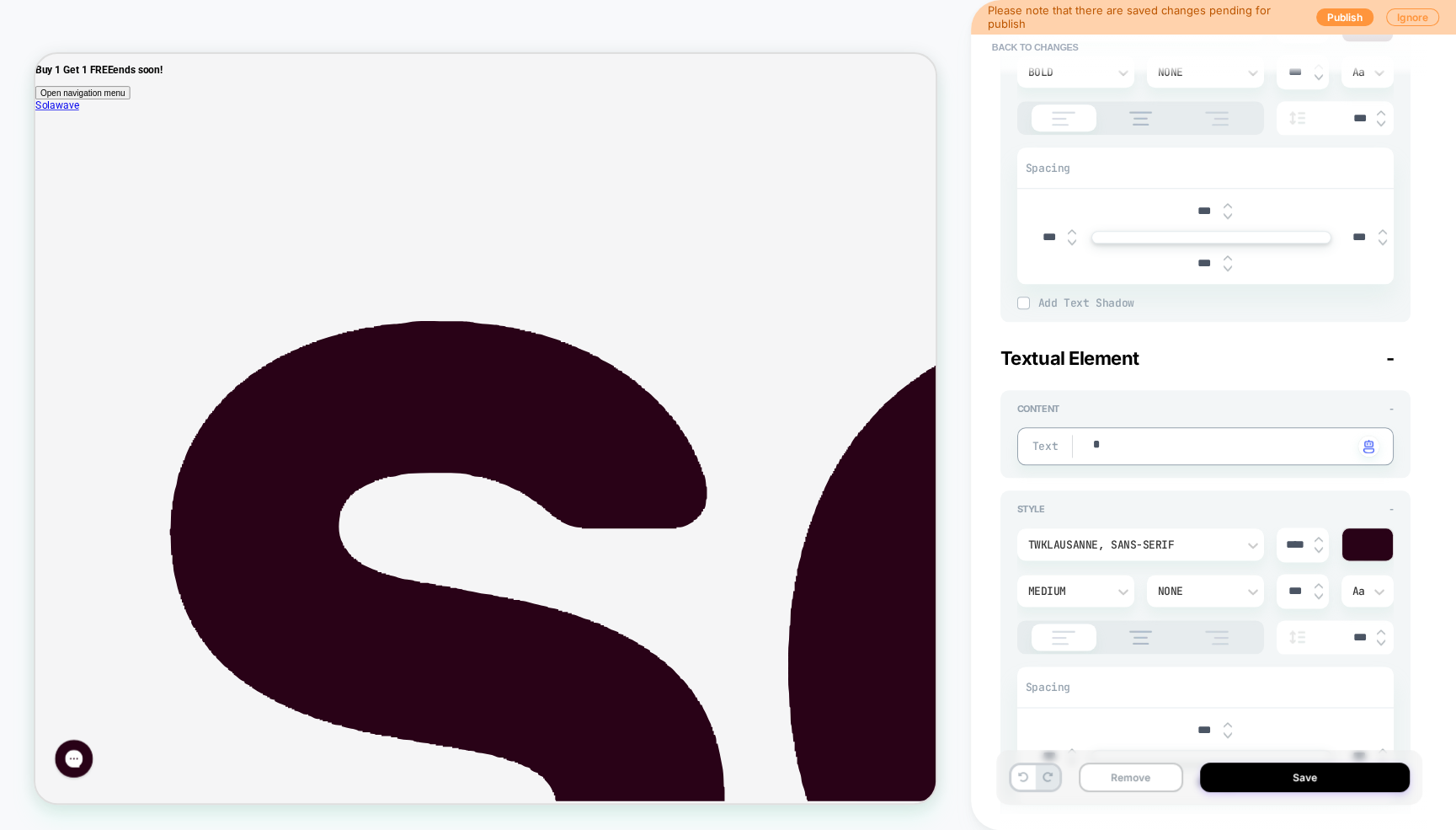
type textarea "**"
type textarea "*"
type textarea "**"
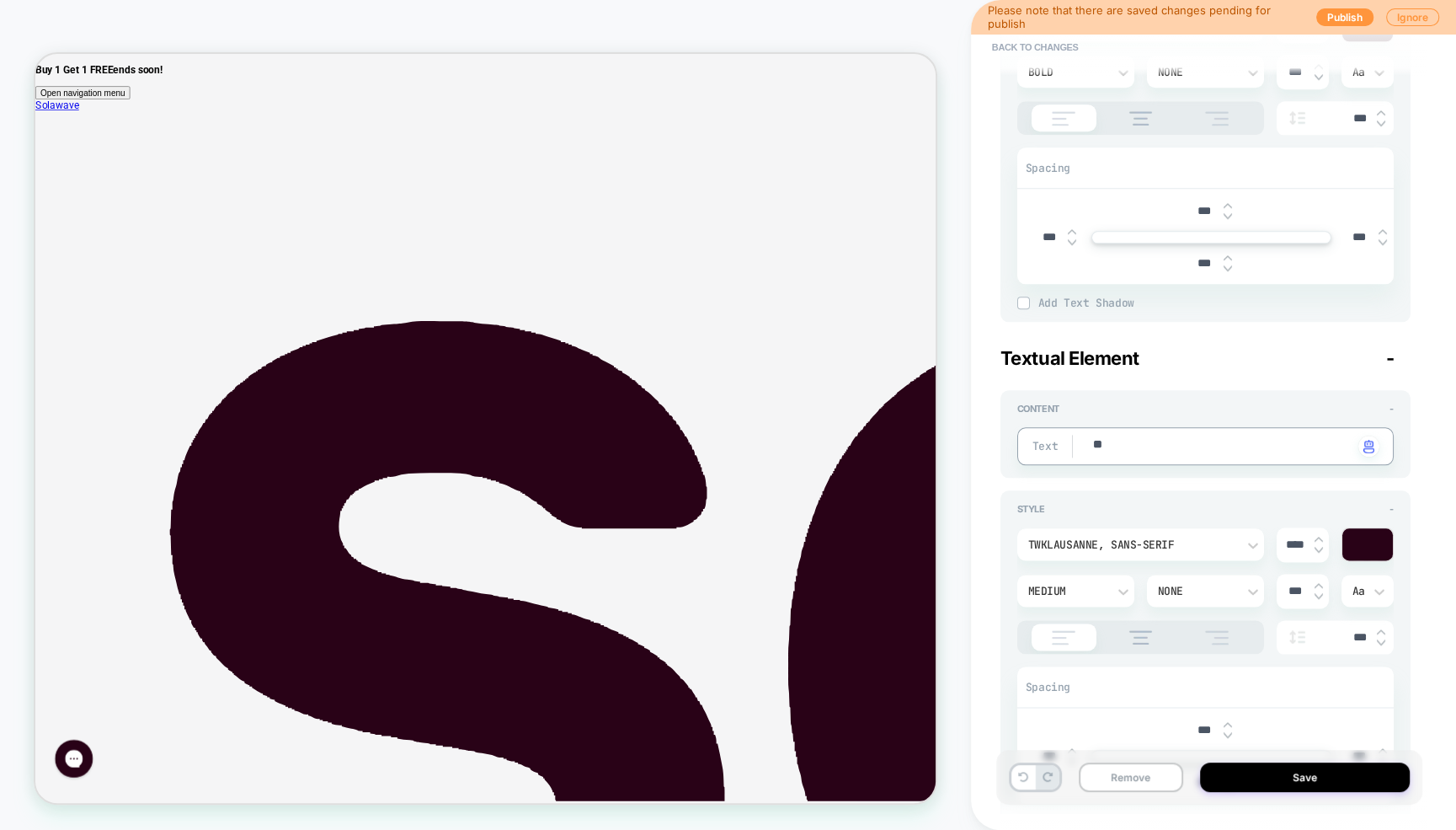
type textarea "*"
type textarea "***"
type textarea "*"
type textarea "****"
type textarea "*"
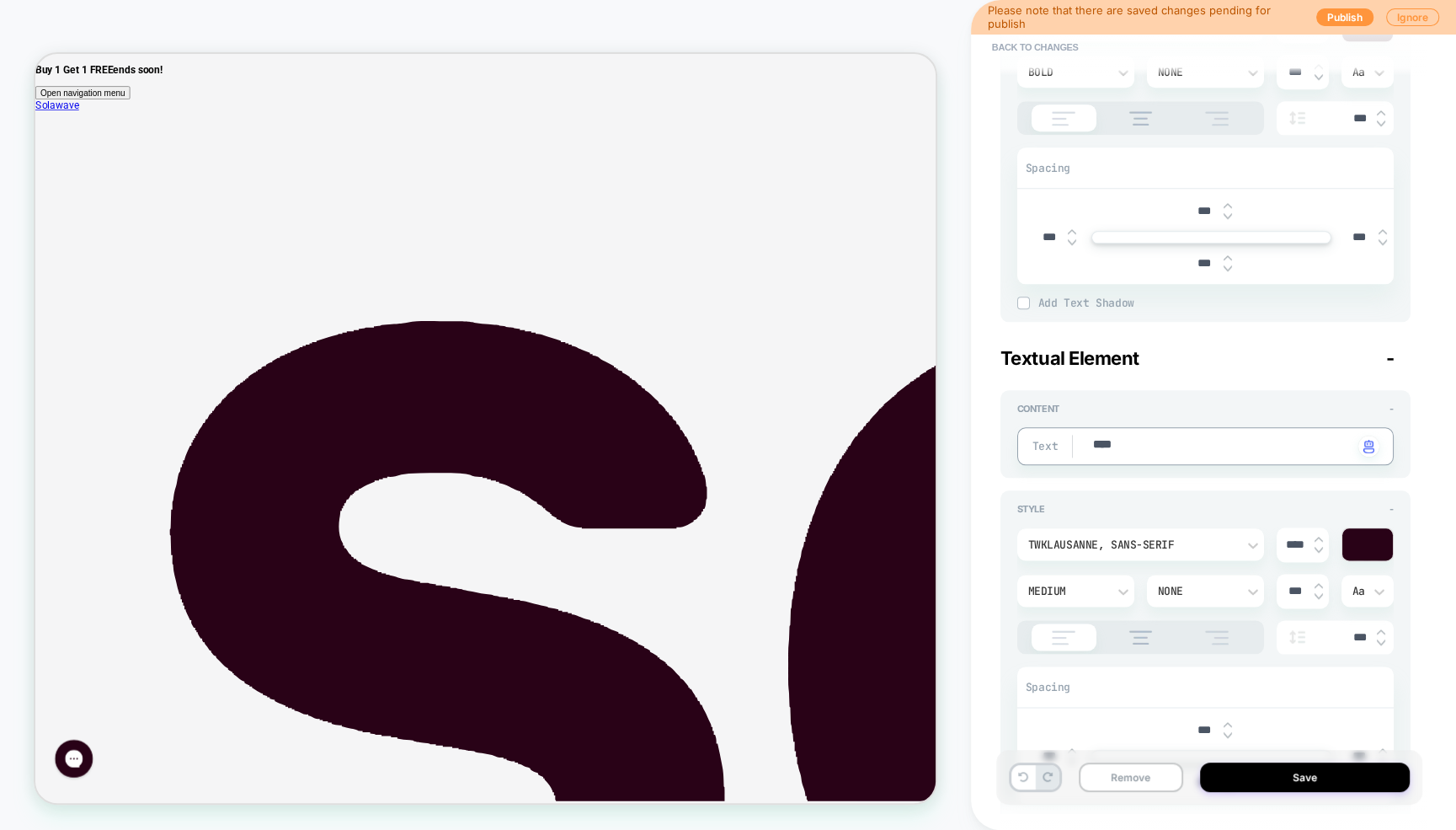
type textarea "*****"
type textarea "*"
type textarea "*****"
type textarea "*"
type textarea "*******"
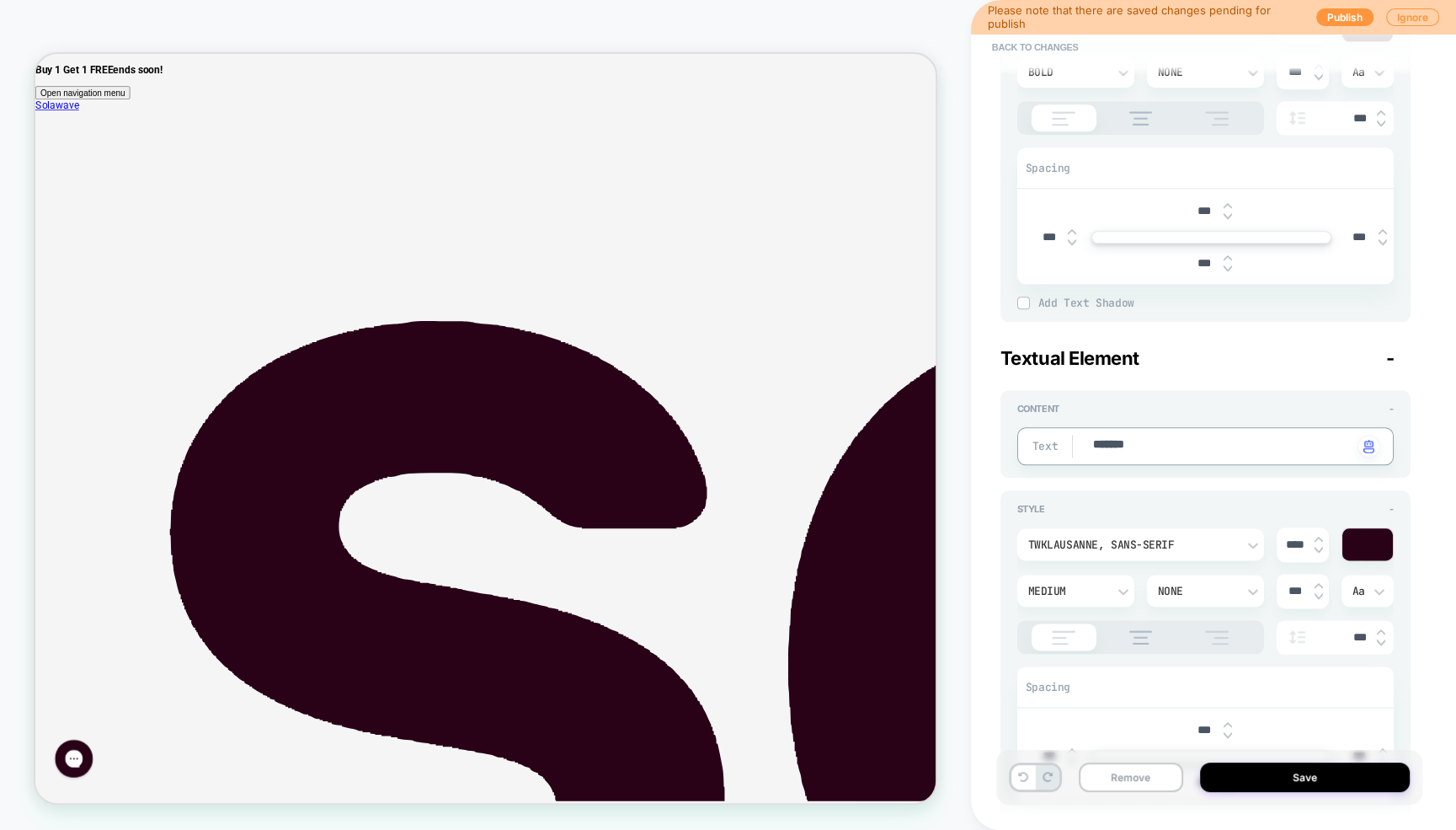
type textarea "*"
type textarea "********"
type textarea "*"
type textarea "*********"
type textarea "*"
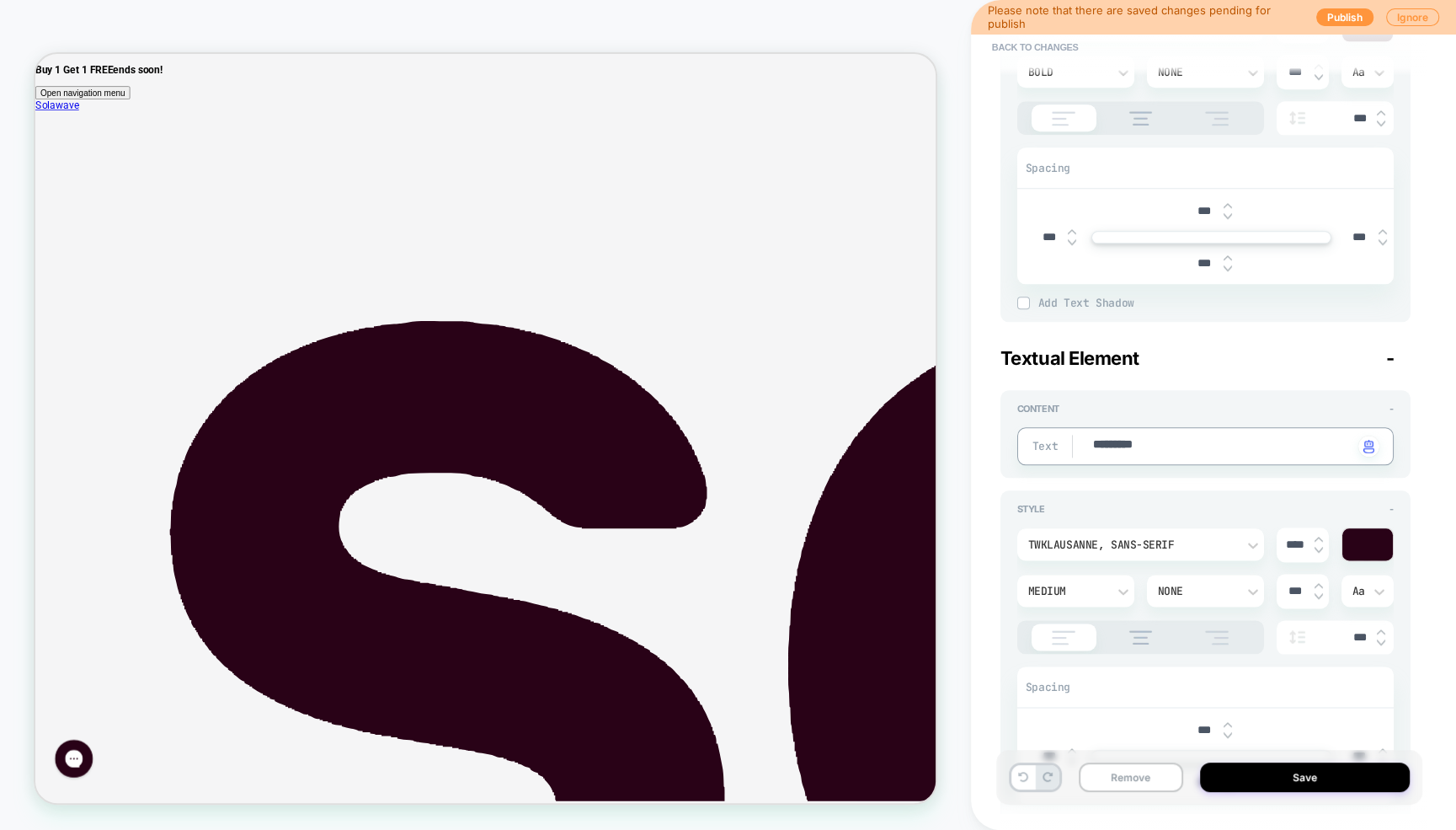
type textarea "**********"
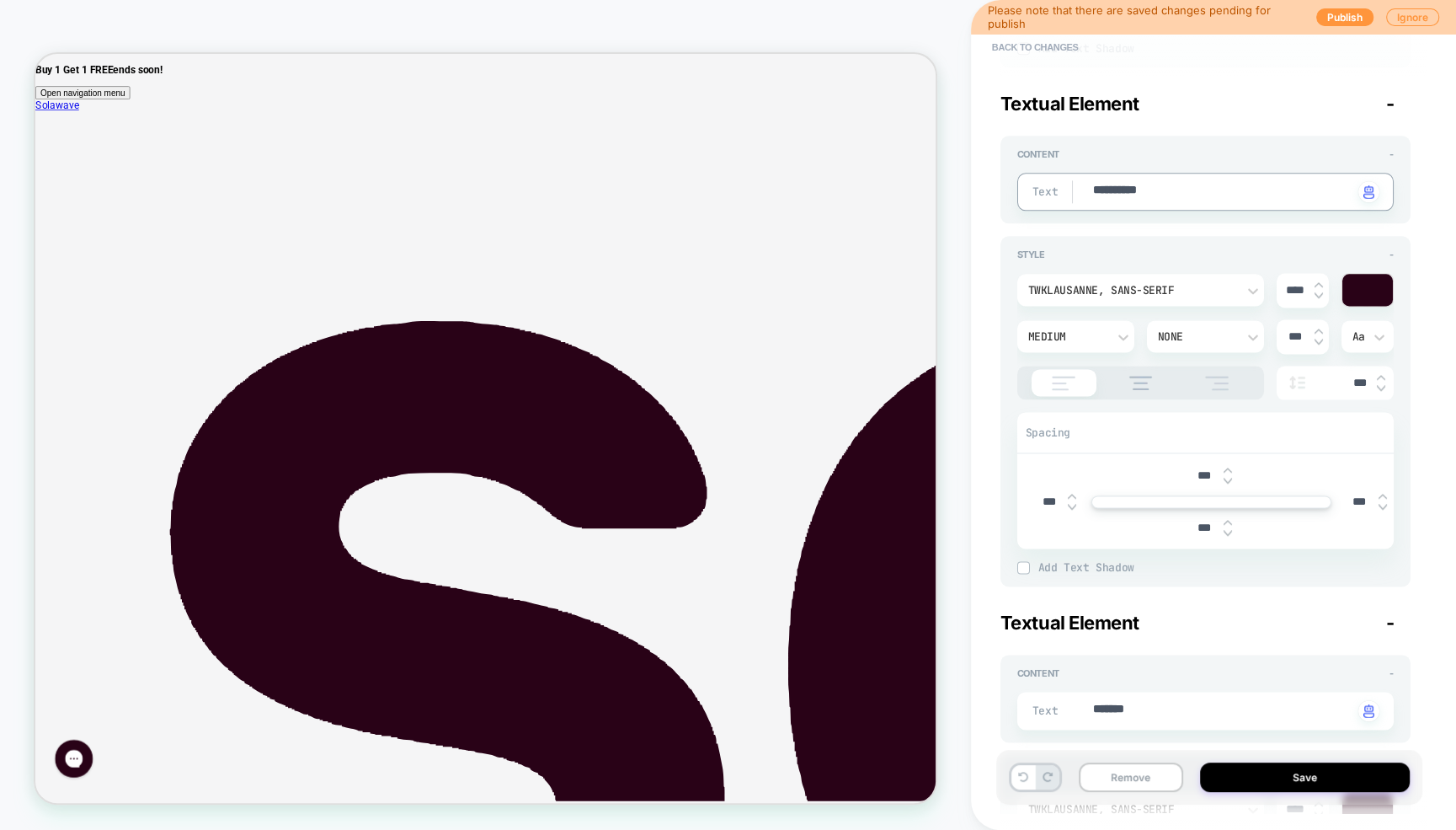
type textarea "*"
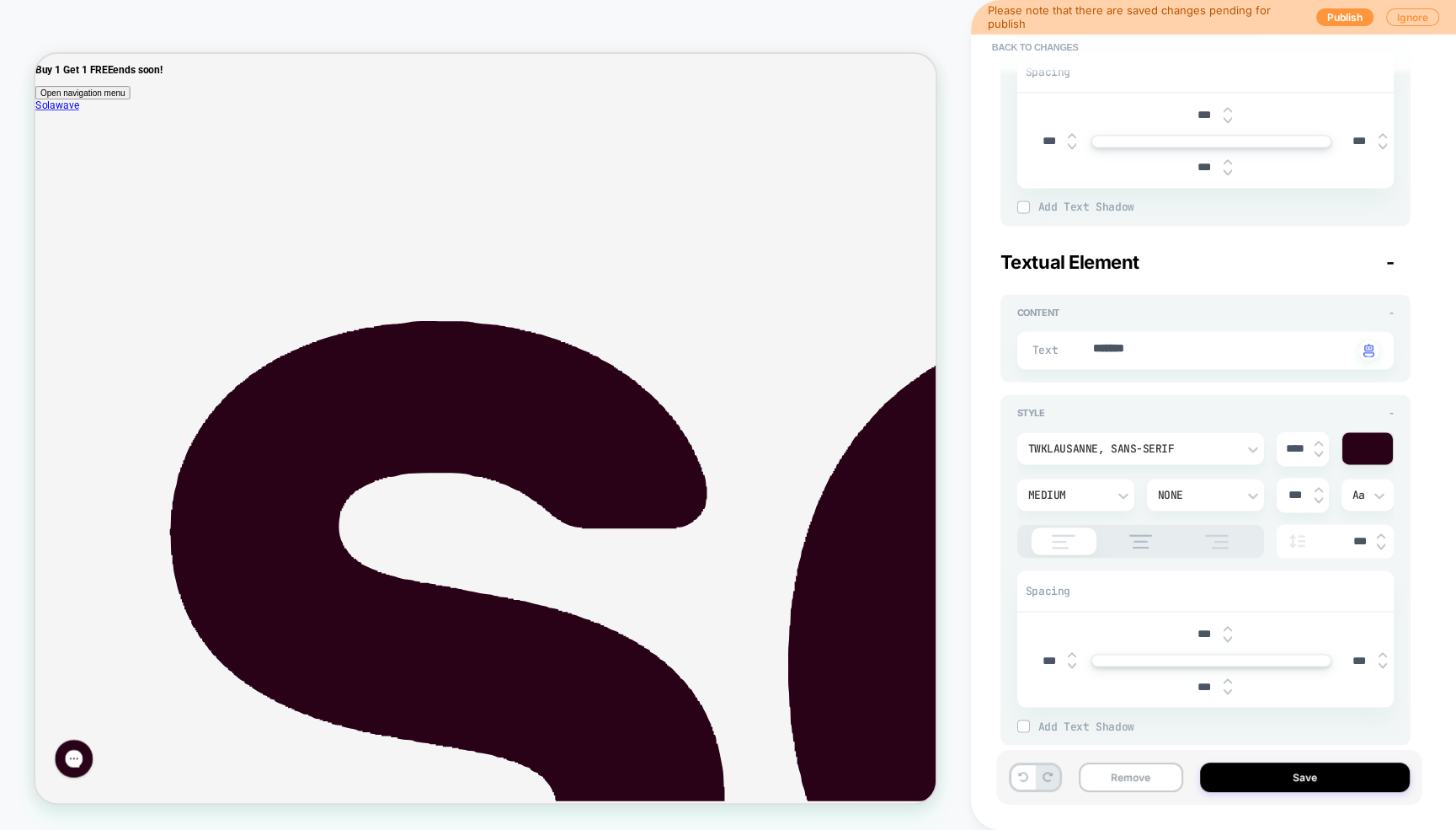
scroll to position [2284, 0]
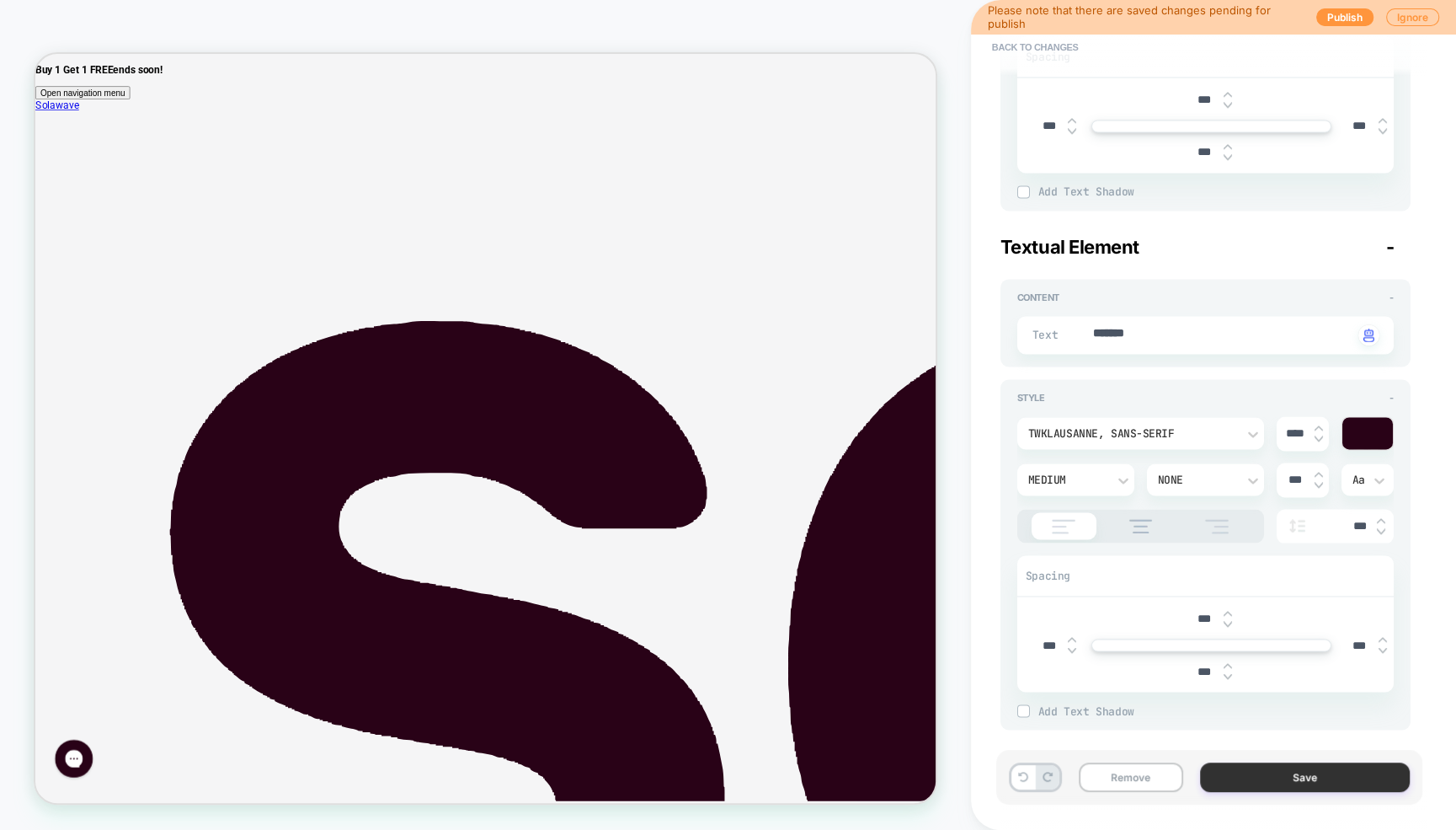
type textarea "**********"
click at [1296, 786] on button "Save" at bounding box center [1305, 776] width 210 height 30
type textarea "*"
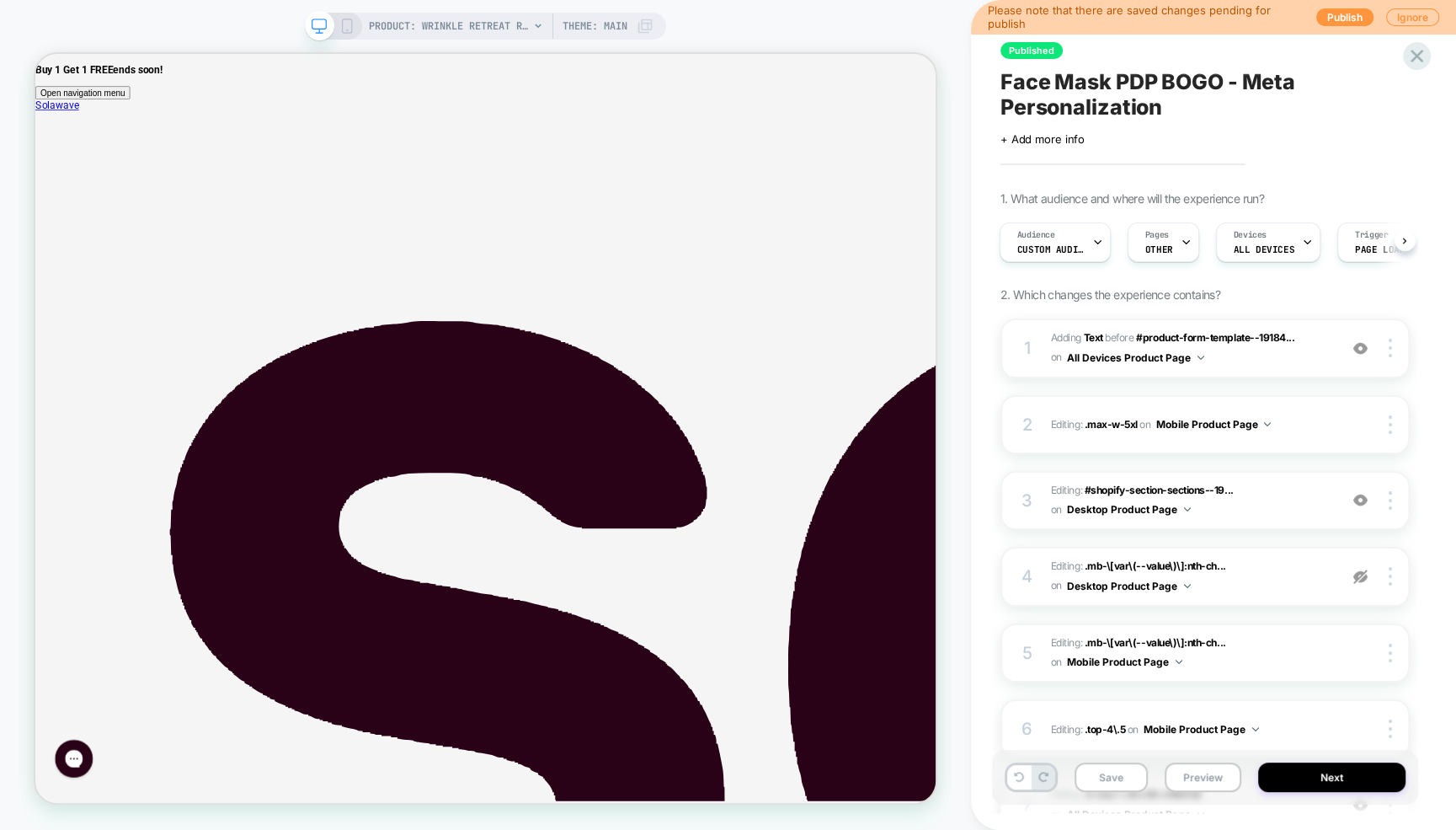
scroll to position [433, 0]
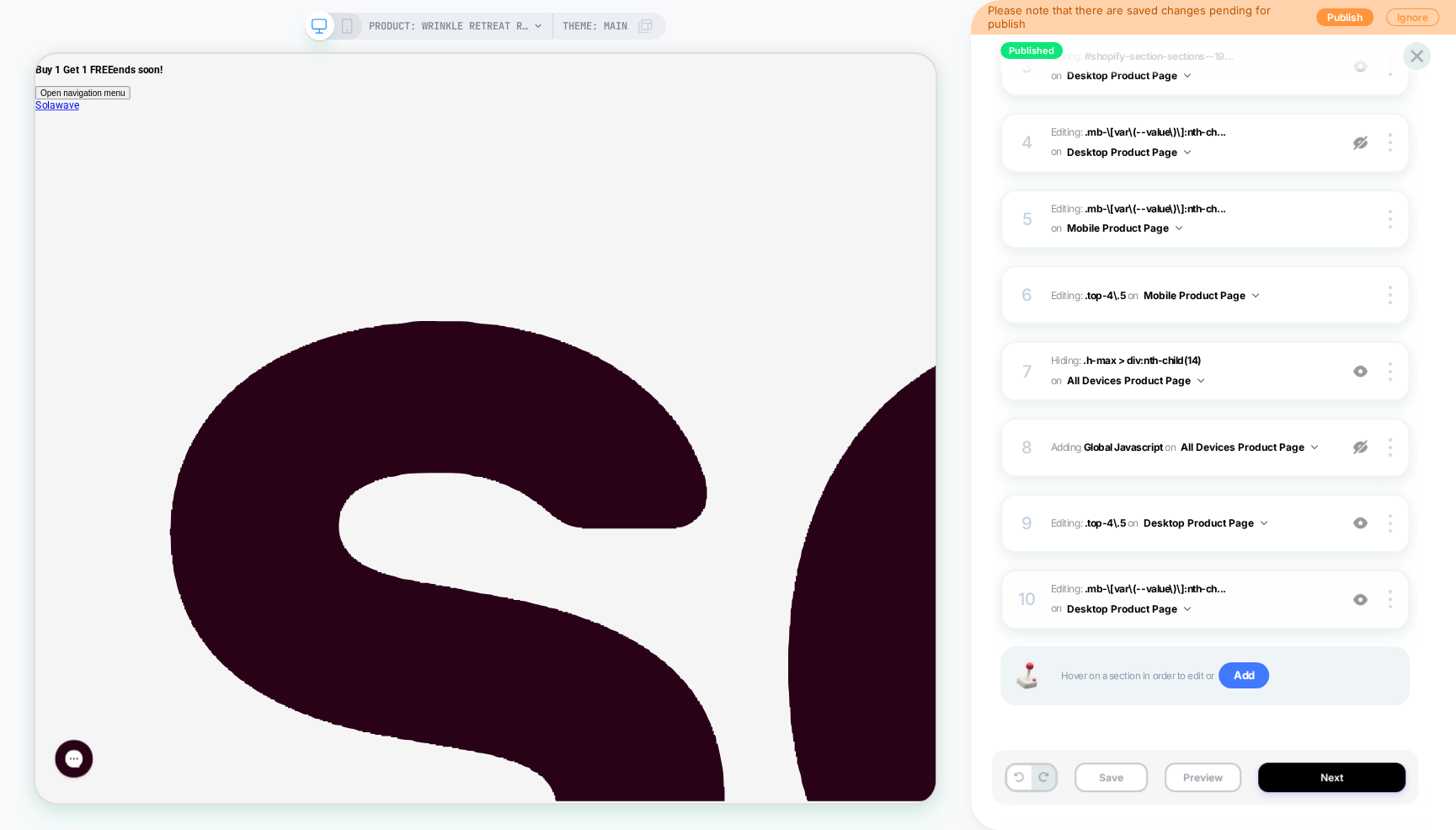
click at [1361, 601] on img at bounding box center [1360, 599] width 14 height 14
click at [1360, 600] on img at bounding box center [1360, 599] width 14 height 14
click at [1359, 600] on img at bounding box center [1360, 599] width 14 height 14
click at [1358, 600] on img at bounding box center [1360, 599] width 14 height 14
click at [1206, 776] on button "Preview" at bounding box center [1202, 776] width 76 height 30
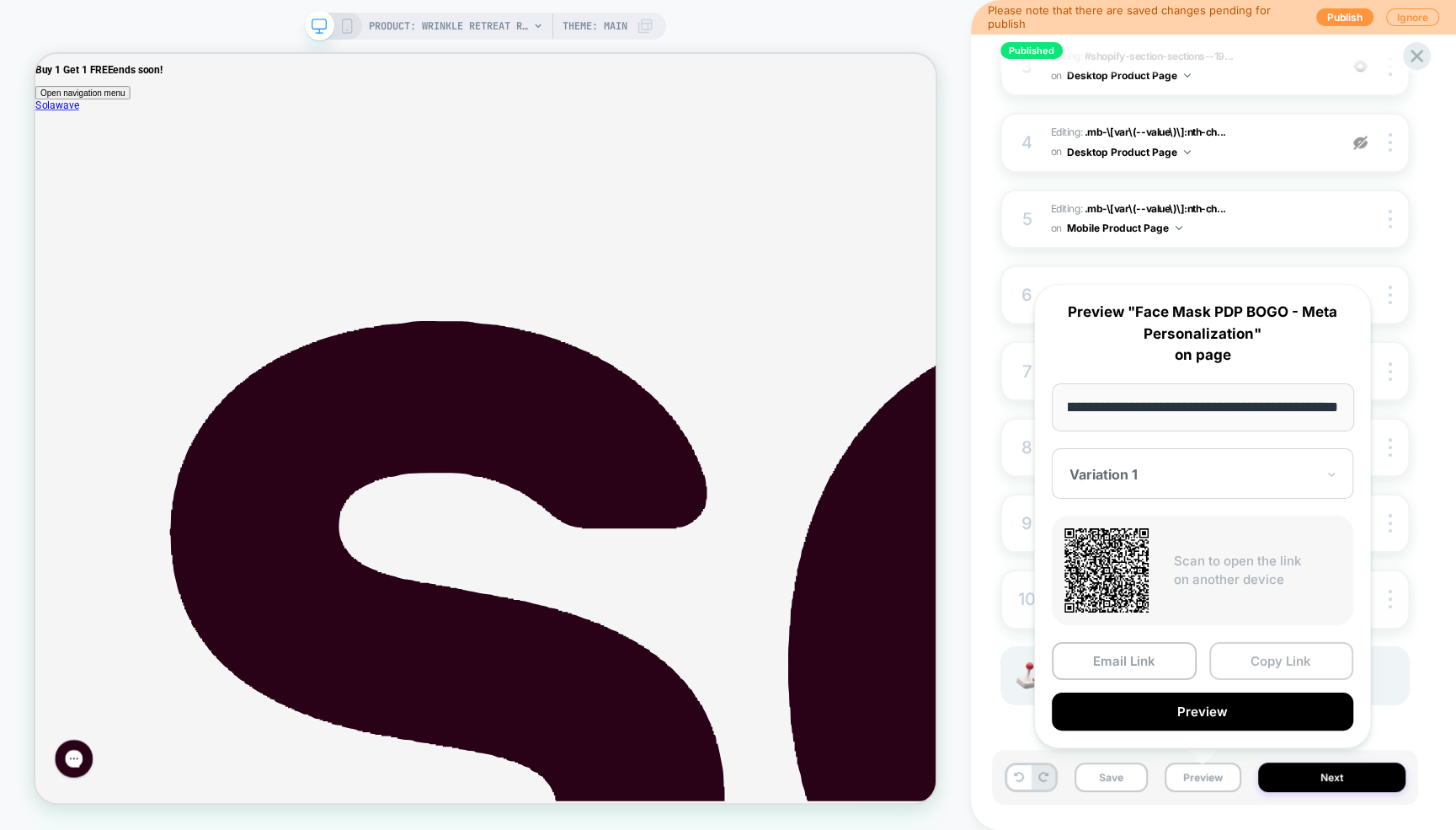
scroll to position [0, 0]
click at [1272, 665] on button "Copy Link" at bounding box center [1281, 660] width 144 height 38
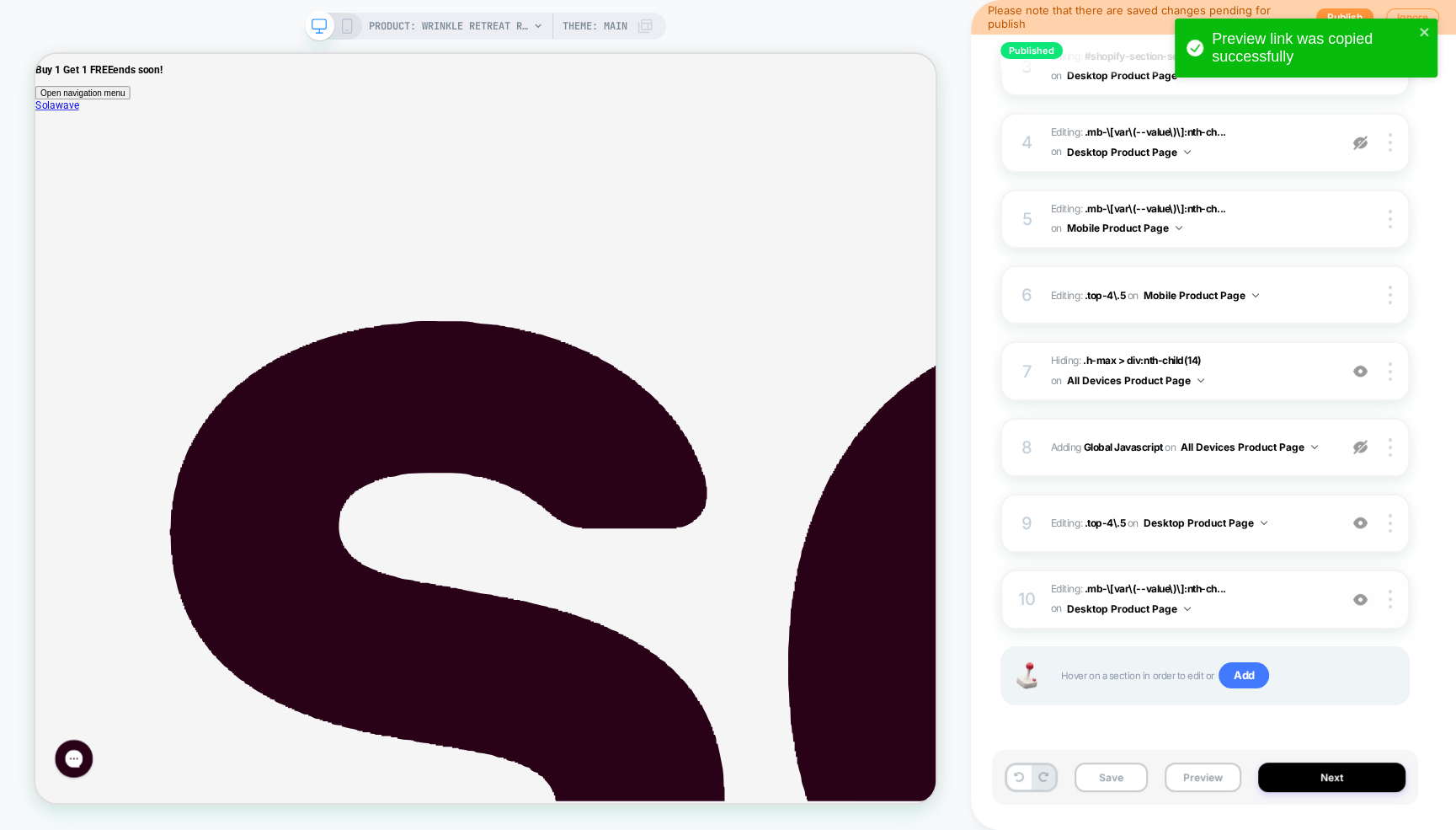
click at [1361, 595] on img at bounding box center [1360, 599] width 14 height 14
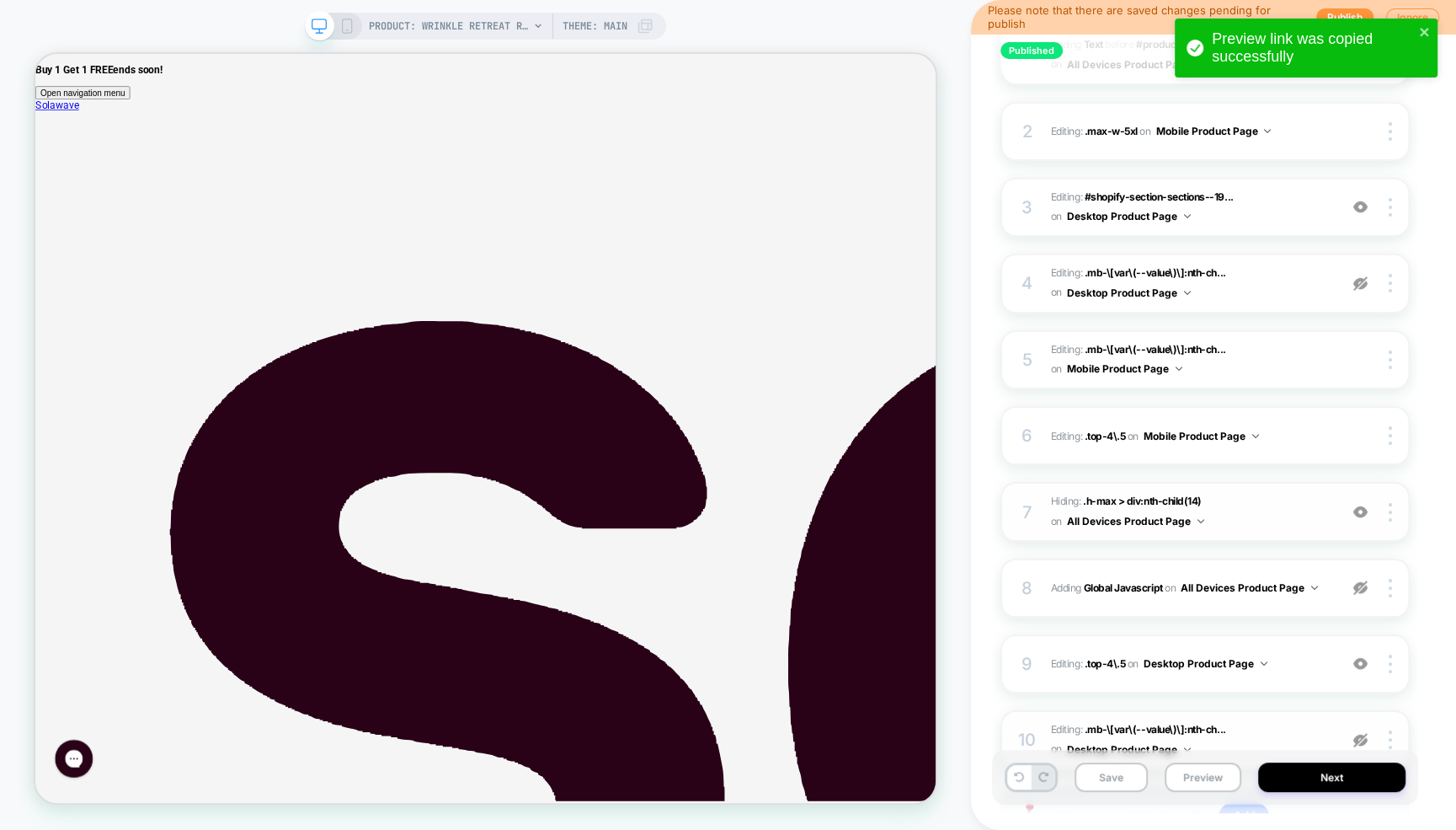
scroll to position [433, 0]
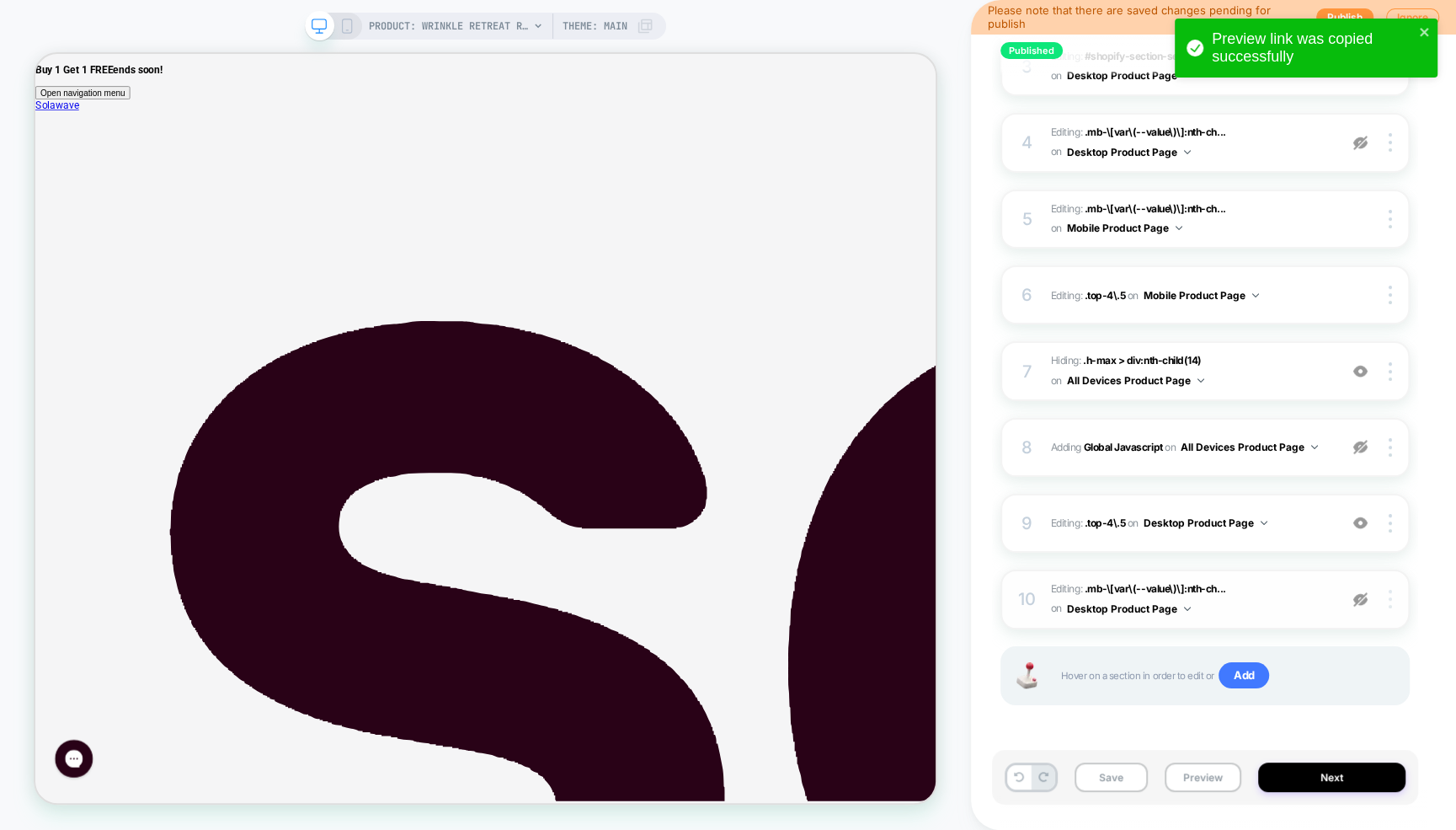
click at [1391, 603] on div at bounding box center [1392, 598] width 32 height 19
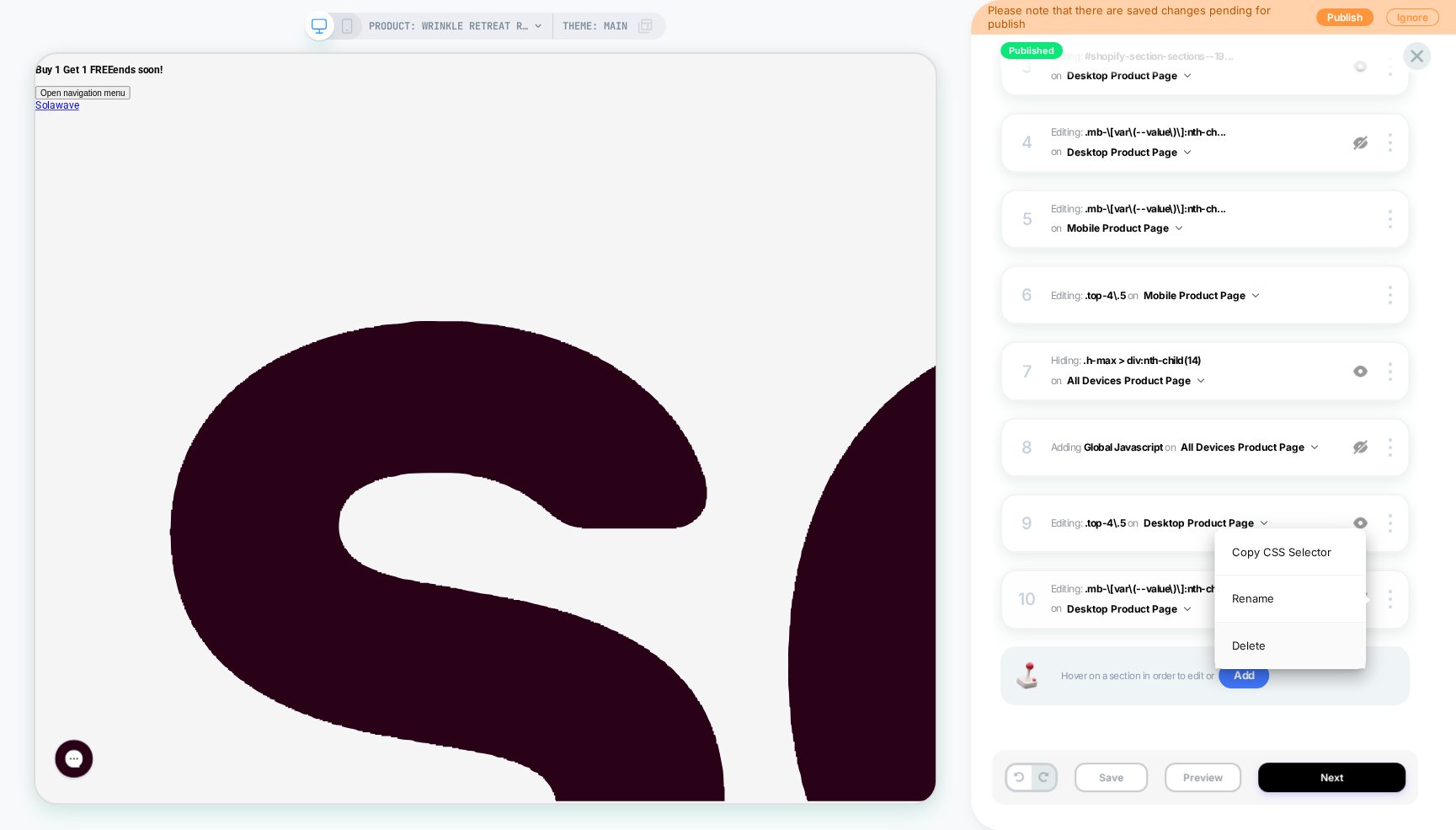
click at [1271, 644] on div "Delete" at bounding box center [1289, 645] width 150 height 46
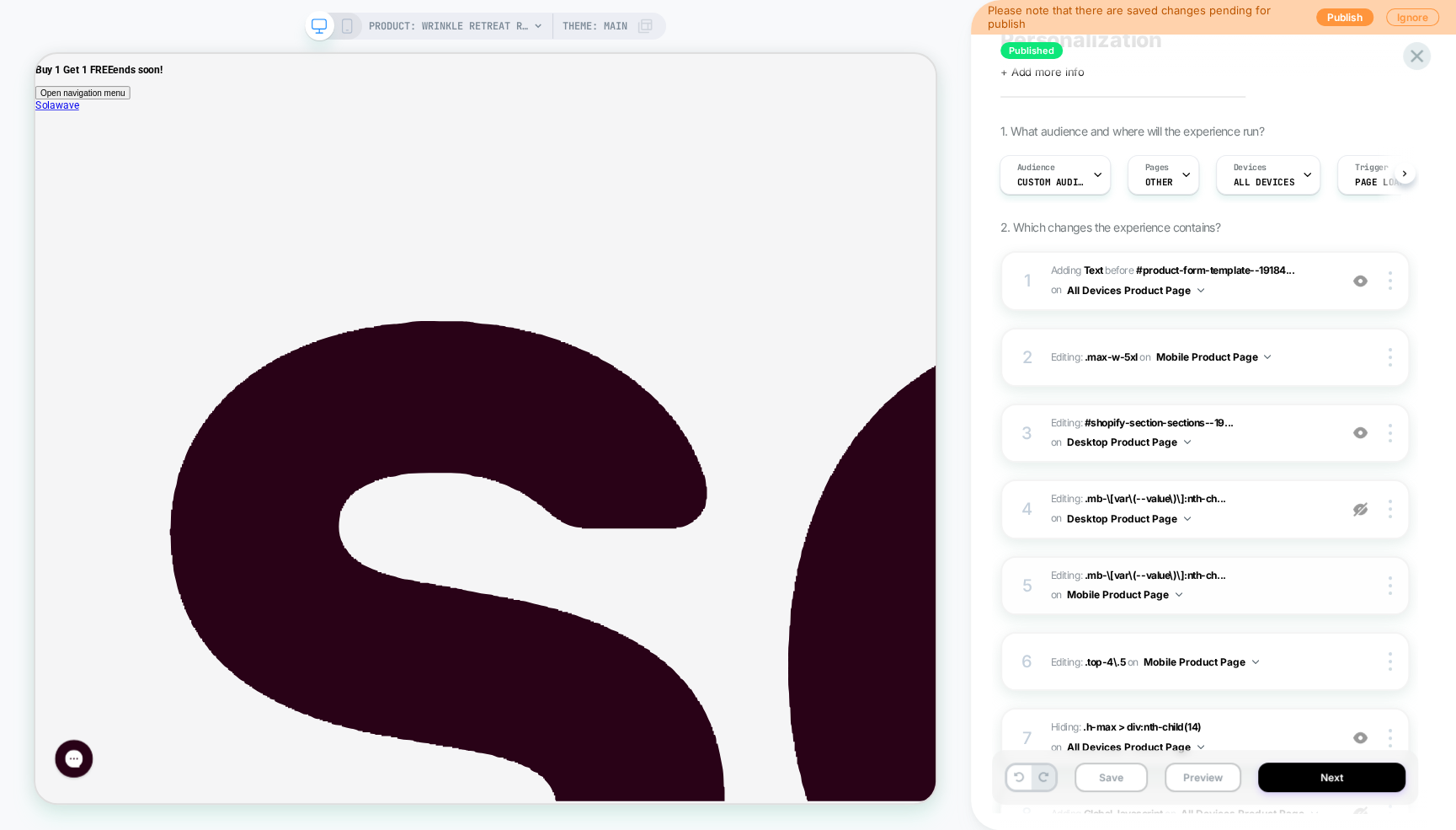
scroll to position [0, 0]
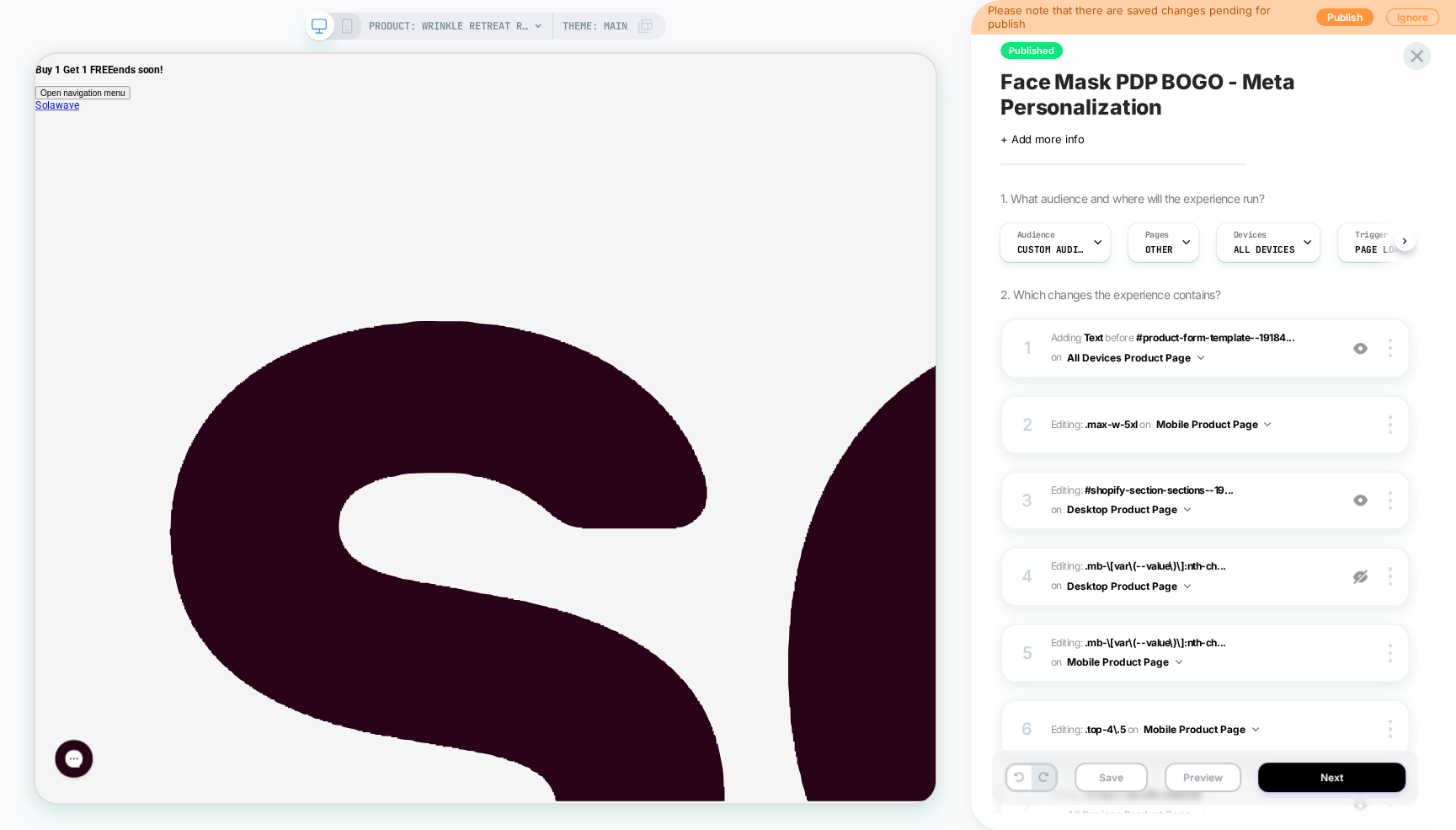
click at [1359, 577] on img at bounding box center [1360, 577] width 14 height 14
click at [1266, 588] on span "Editing : .mb-\[var\(--value\)\]:nth-ch... .mb-\[var\(--value\)\]:nth-child(4) …" at bounding box center [1190, 576] width 279 height 39
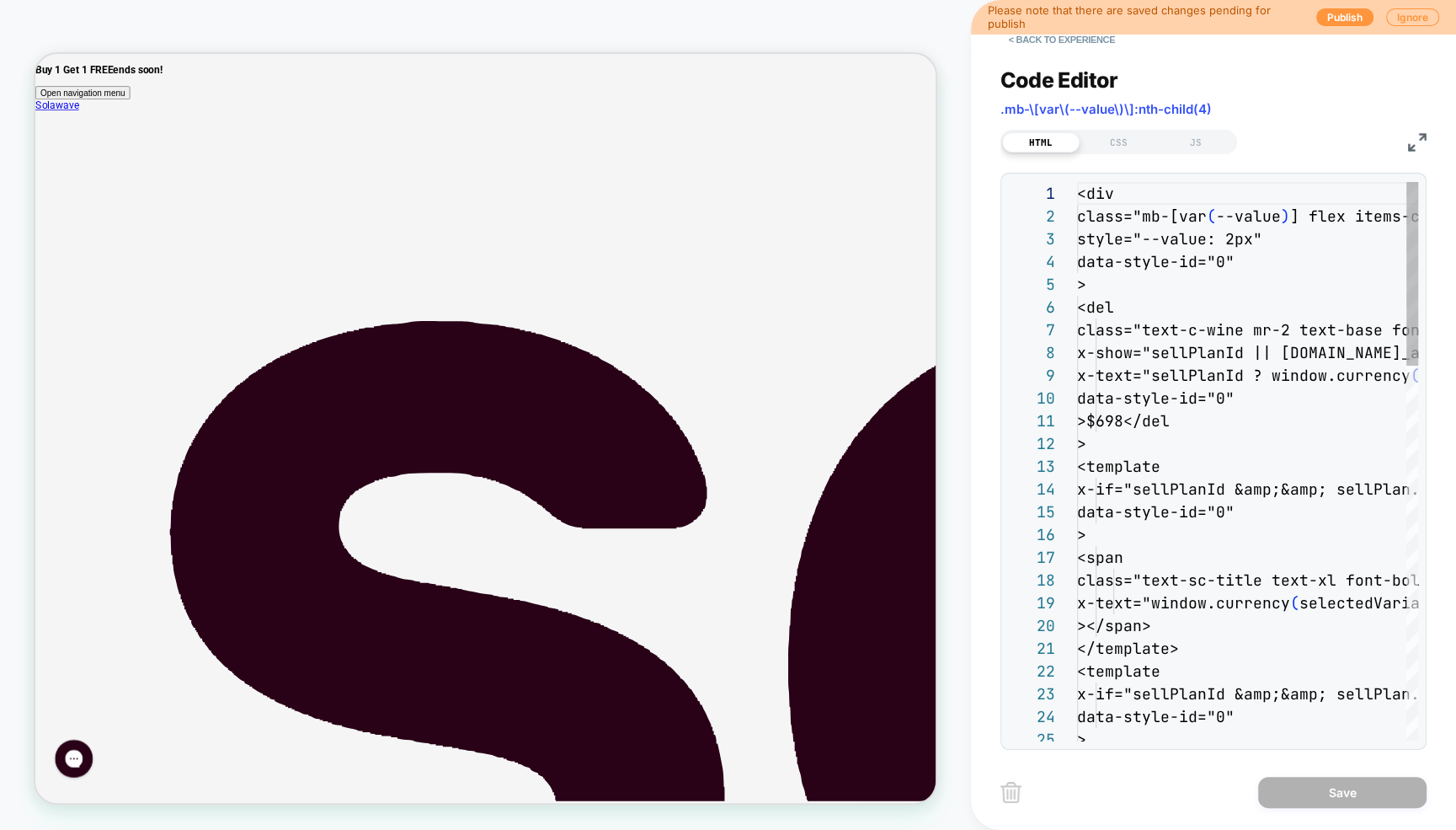
scroll to position [227, 0]
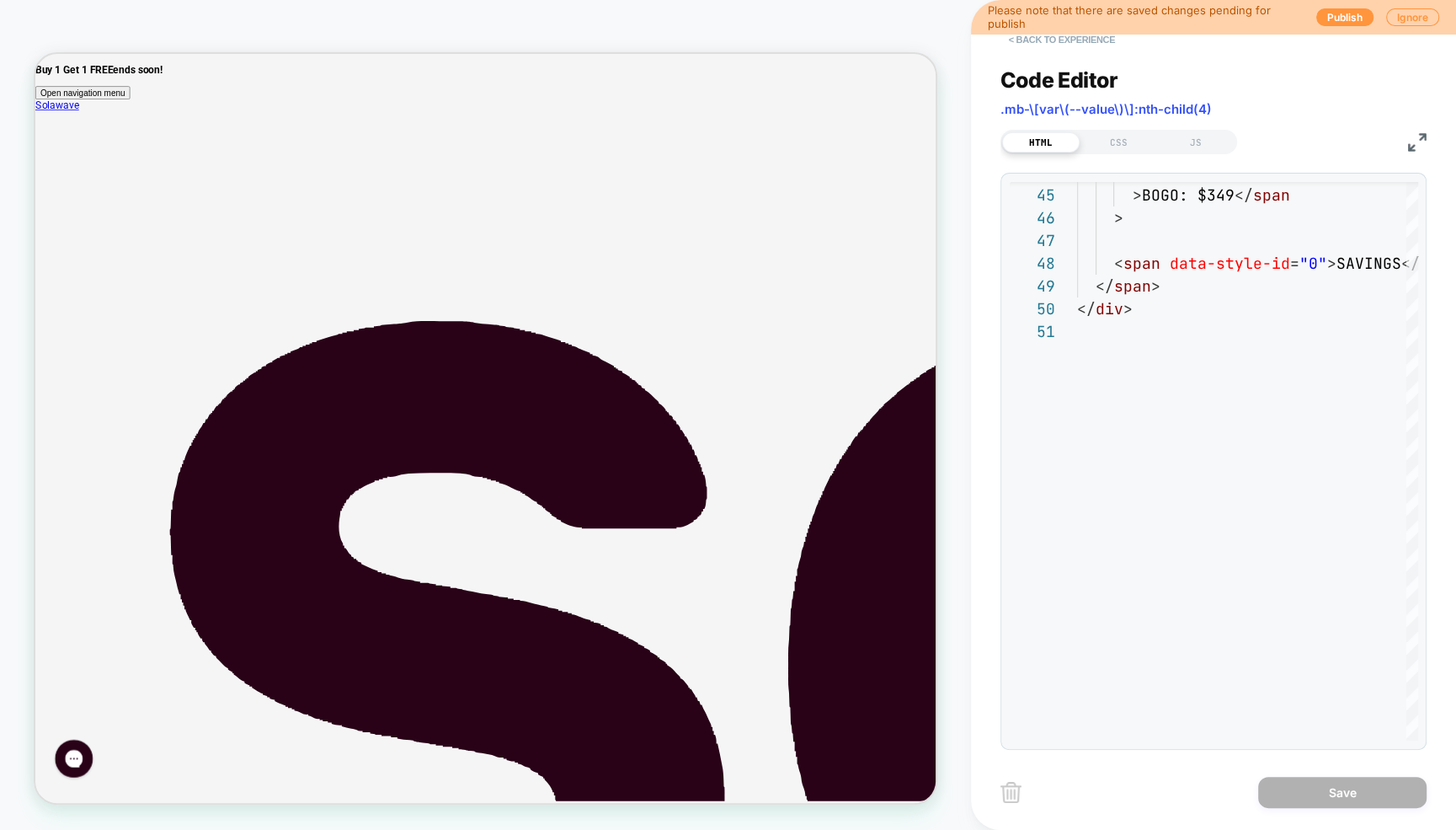
click at [1050, 39] on button "< Back to experience" at bounding box center [1061, 39] width 123 height 27
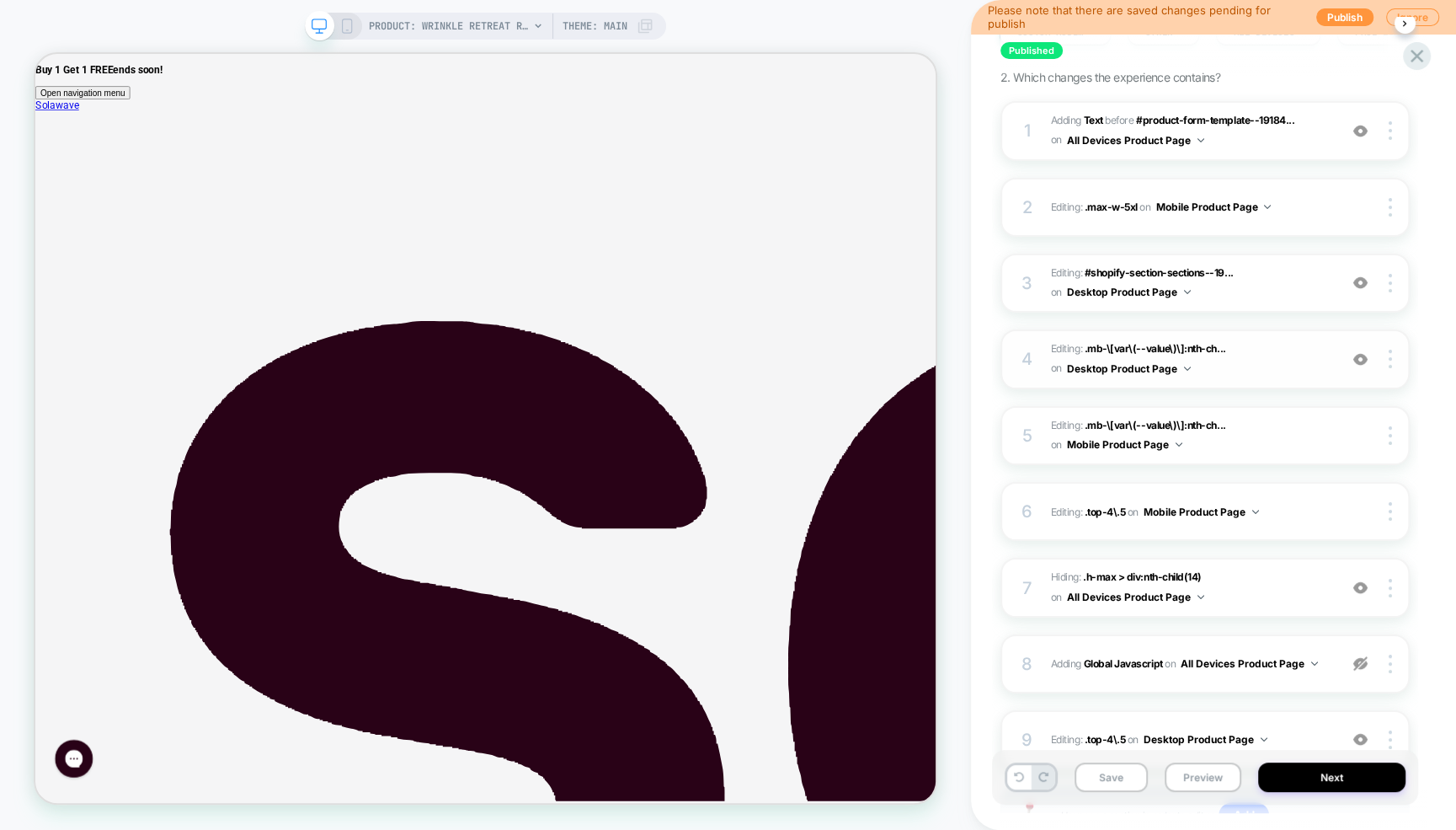
scroll to position [357, 0]
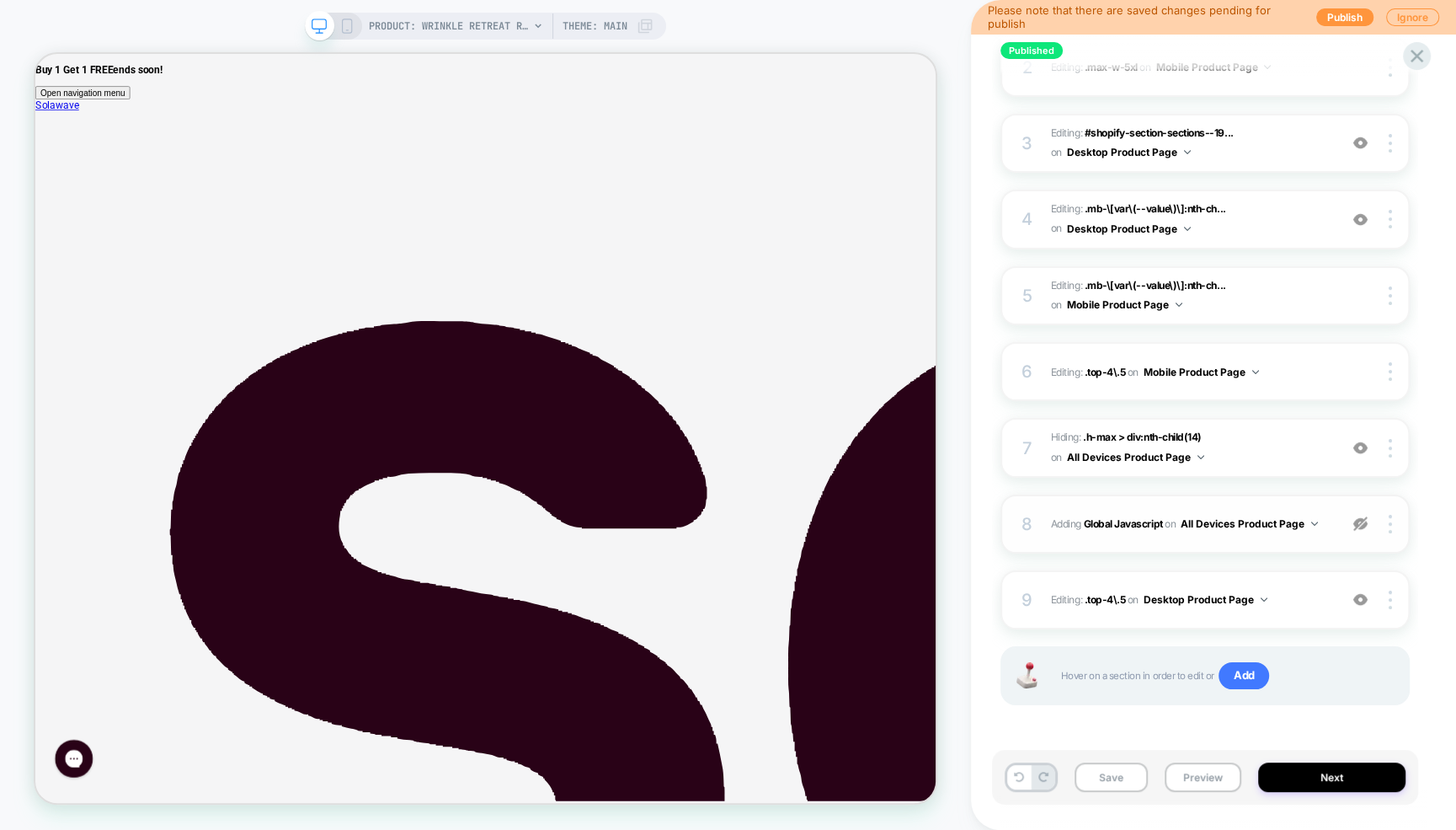
click at [1360, 525] on img at bounding box center [1360, 523] width 14 height 14
click at [1110, 781] on button "Save" at bounding box center [1112, 776] width 74 height 30
click at [1338, 23] on button "Publish" at bounding box center [1345, 17] width 57 height 18
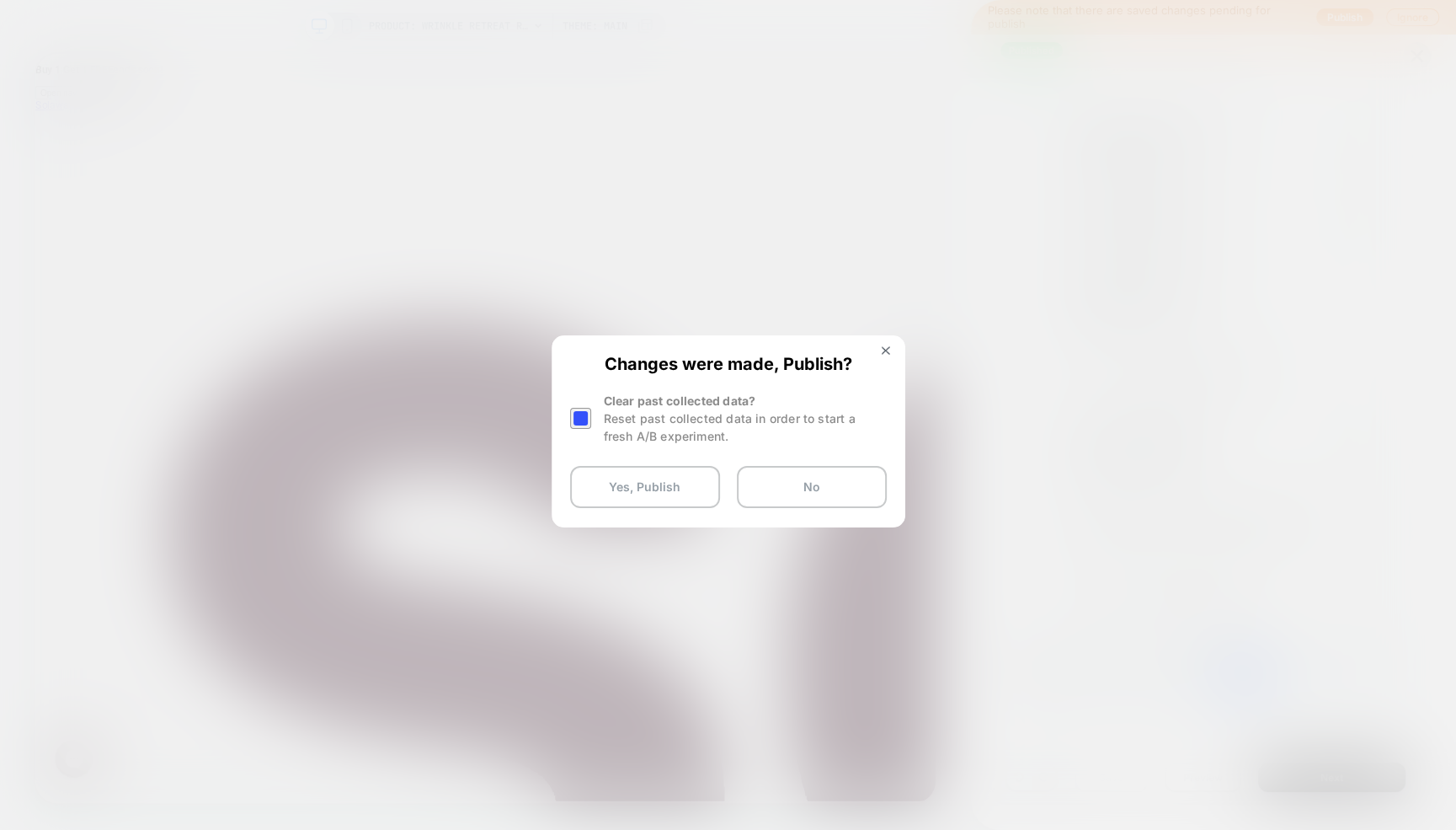
click at [571, 414] on div at bounding box center [580, 417] width 21 height 21
click at [641, 502] on button "Yes, Publish" at bounding box center [644, 486] width 150 height 42
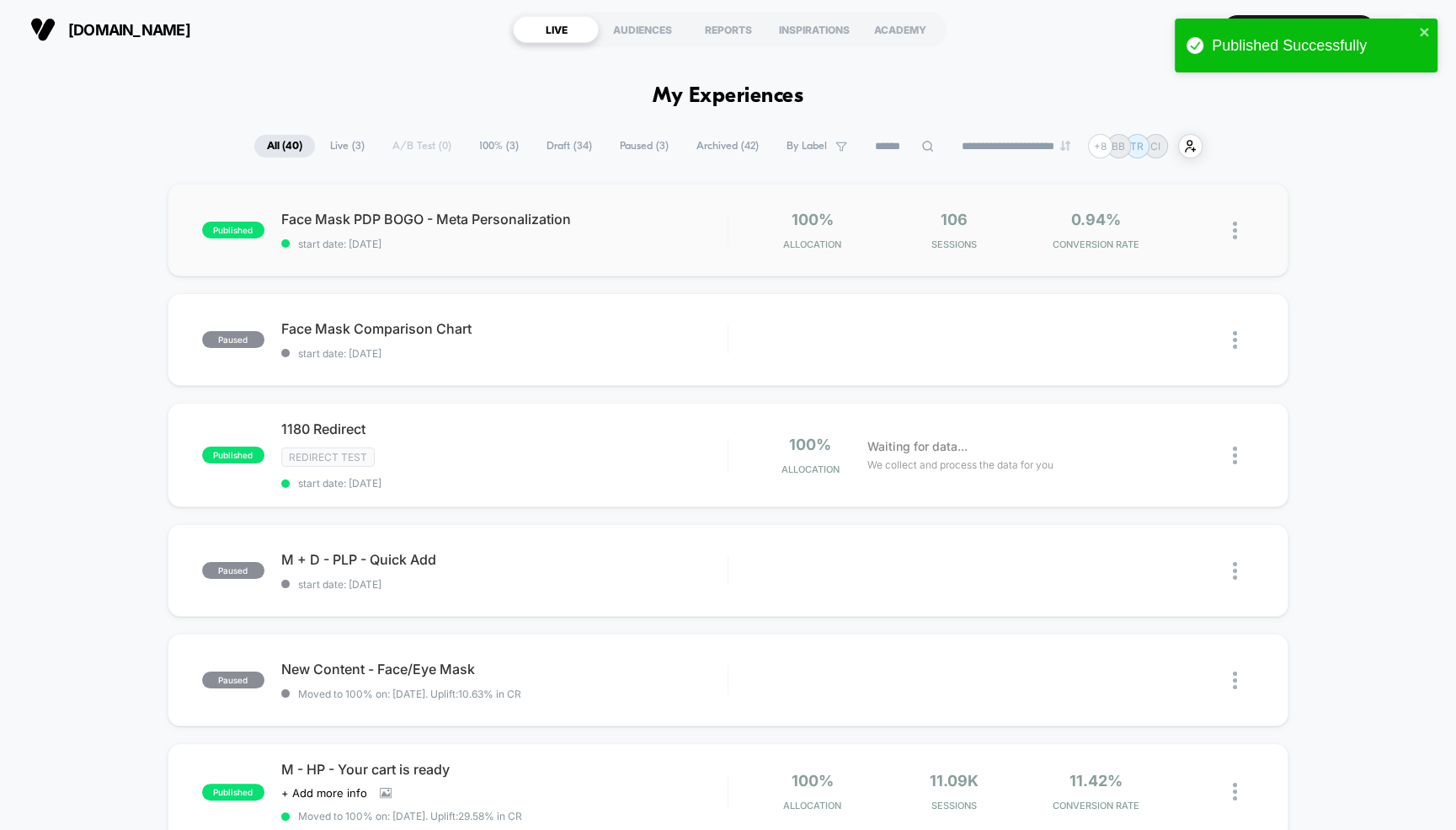
click at [1234, 231] on img at bounding box center [1234, 231] width 4 height 18
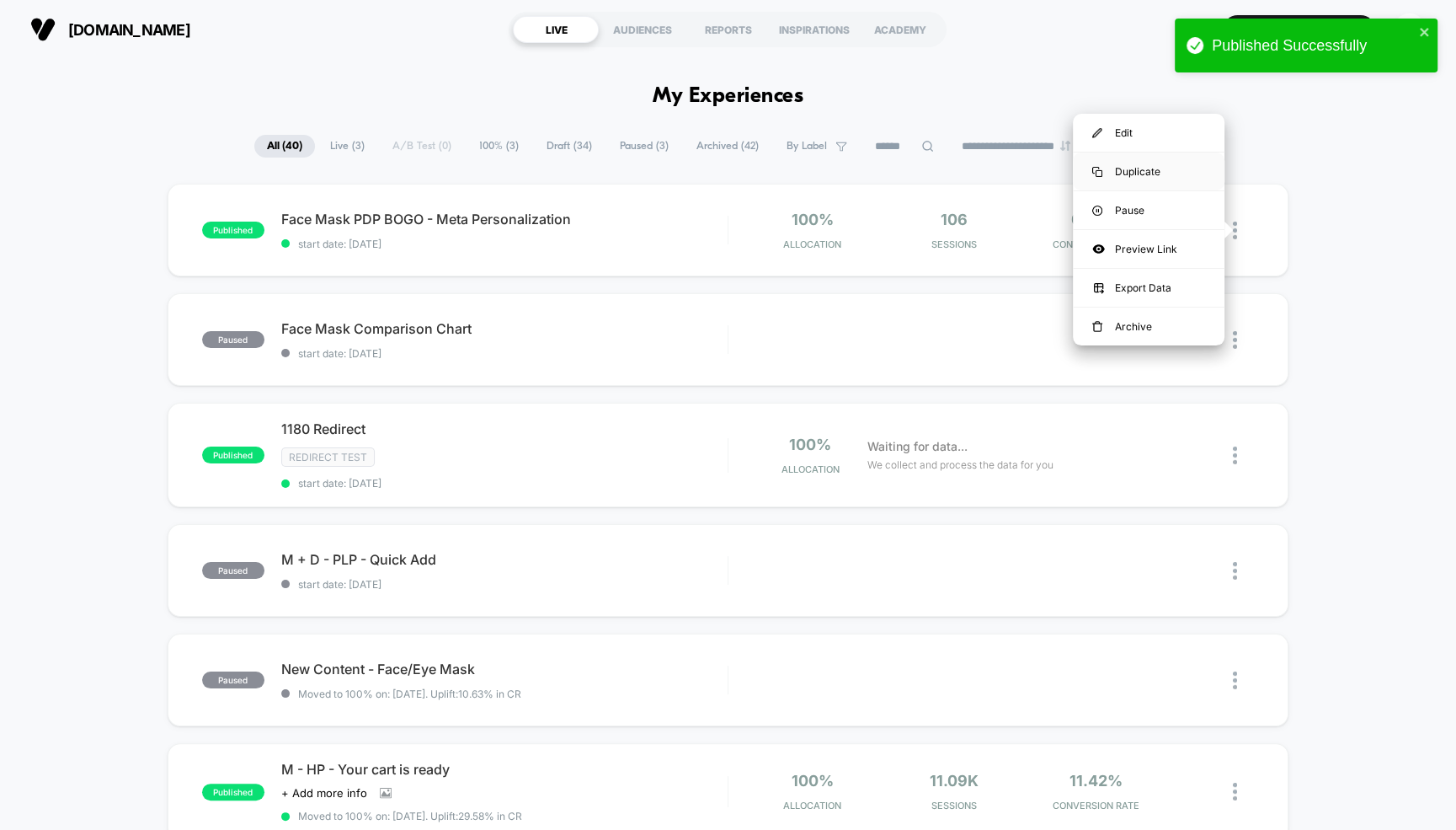
click at [1137, 174] on div "Duplicate" at bounding box center [1148, 171] width 152 height 38
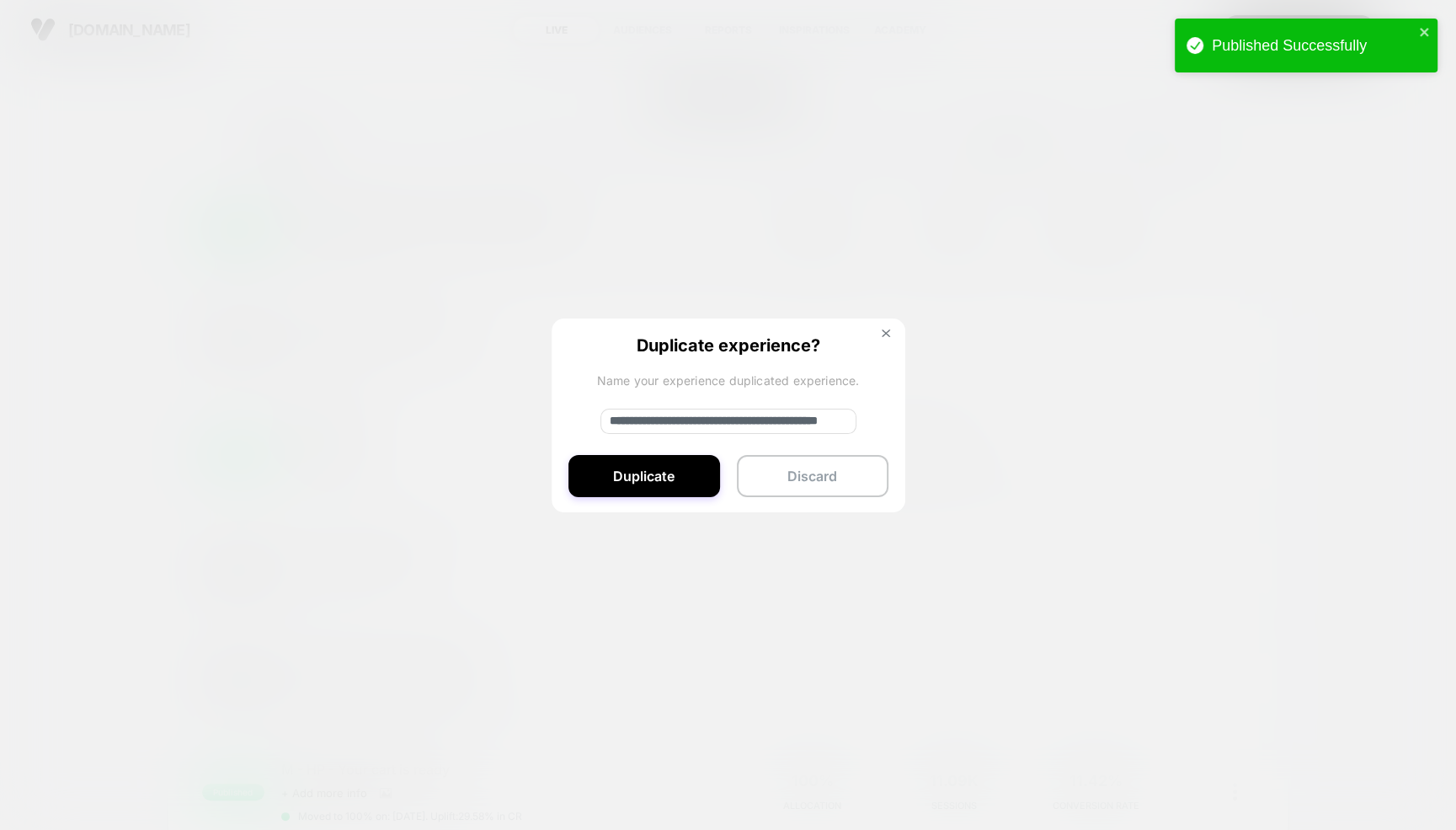
drag, startPoint x: 667, startPoint y: 421, endPoint x: 605, endPoint y: 413, distance: 62.5
click at [605, 413] on input "**********" at bounding box center [728, 421] width 256 height 25
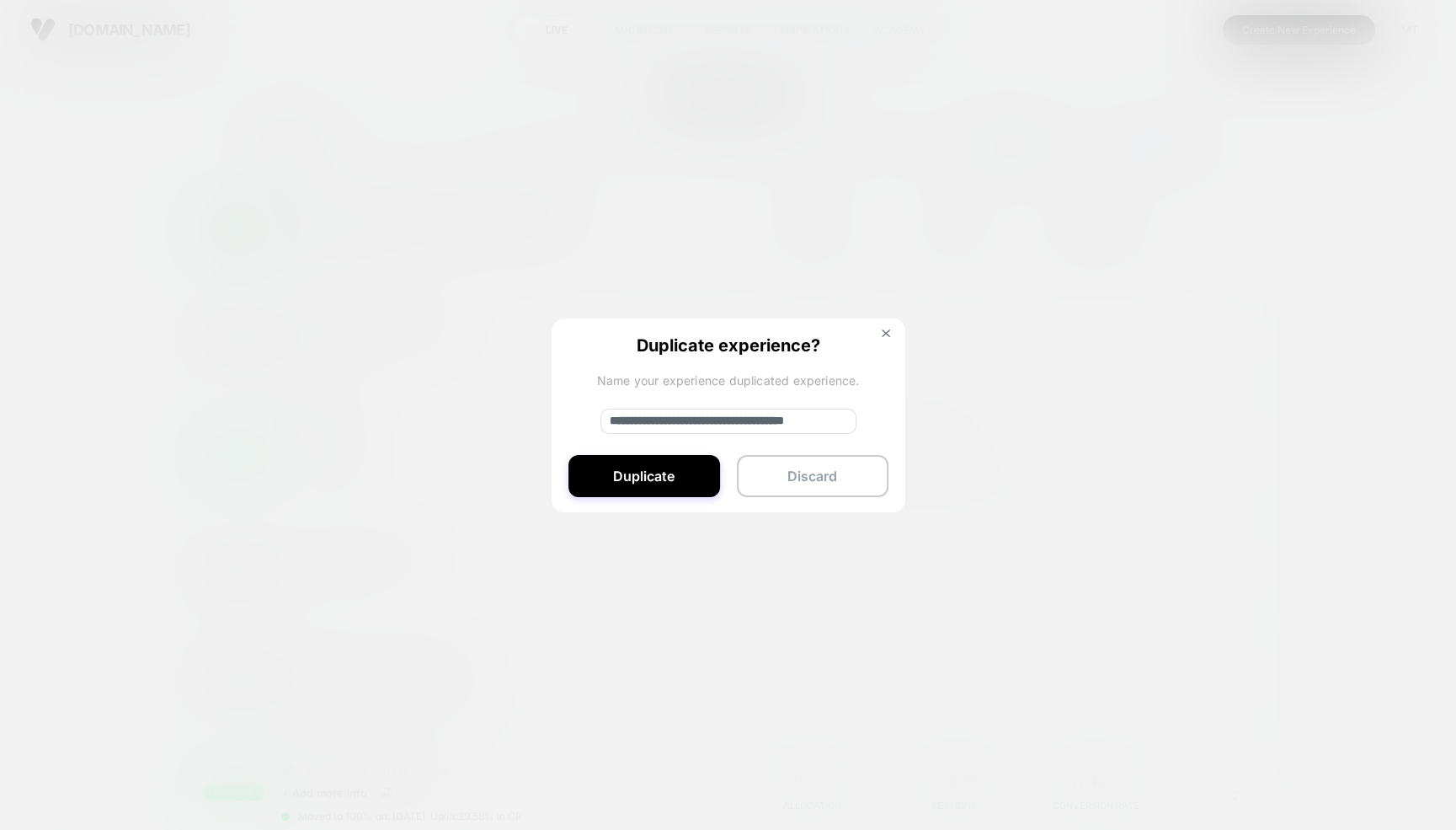
scroll to position [0, 53]
drag, startPoint x: 815, startPoint y: 424, endPoint x: 919, endPoint y: 424, distance: 104.0
click at [1233, 250] on div "**********" at bounding box center [1242, 231] width 21 height 39
type input "**********"
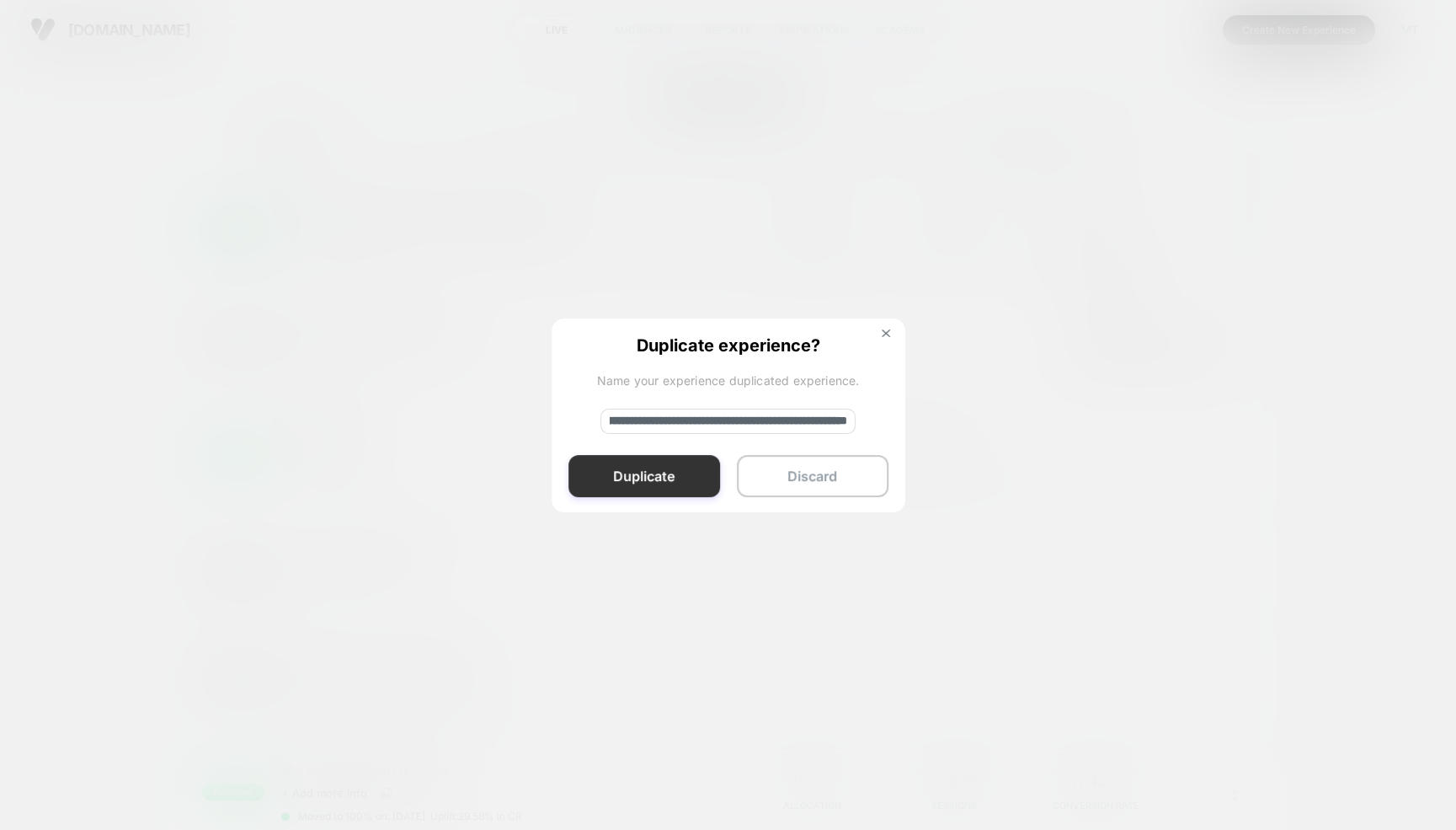
click at [622, 474] on button "Duplicate" at bounding box center [644, 476] width 152 height 42
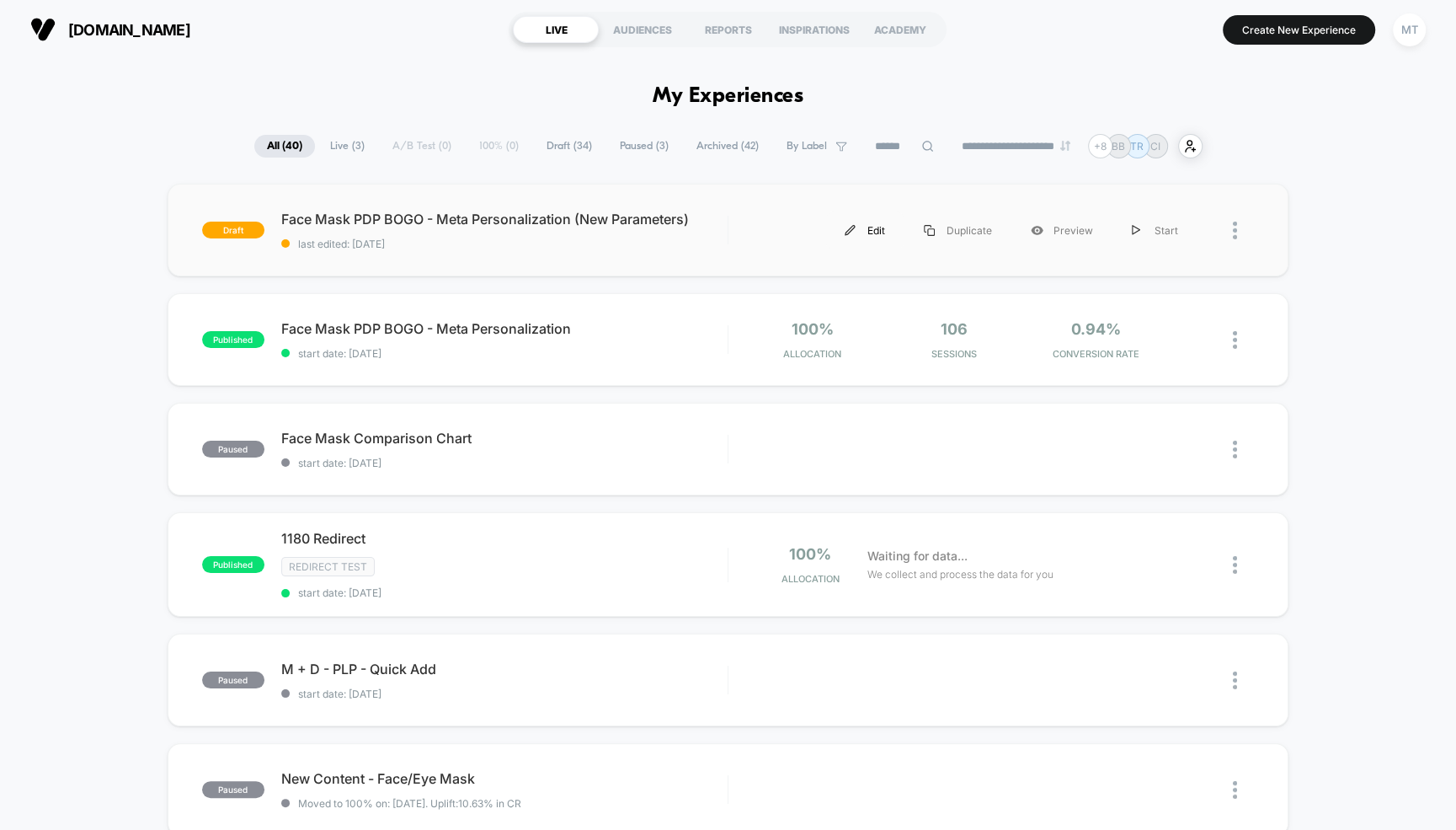
click at [872, 232] on div "Edit" at bounding box center [865, 231] width 79 height 38
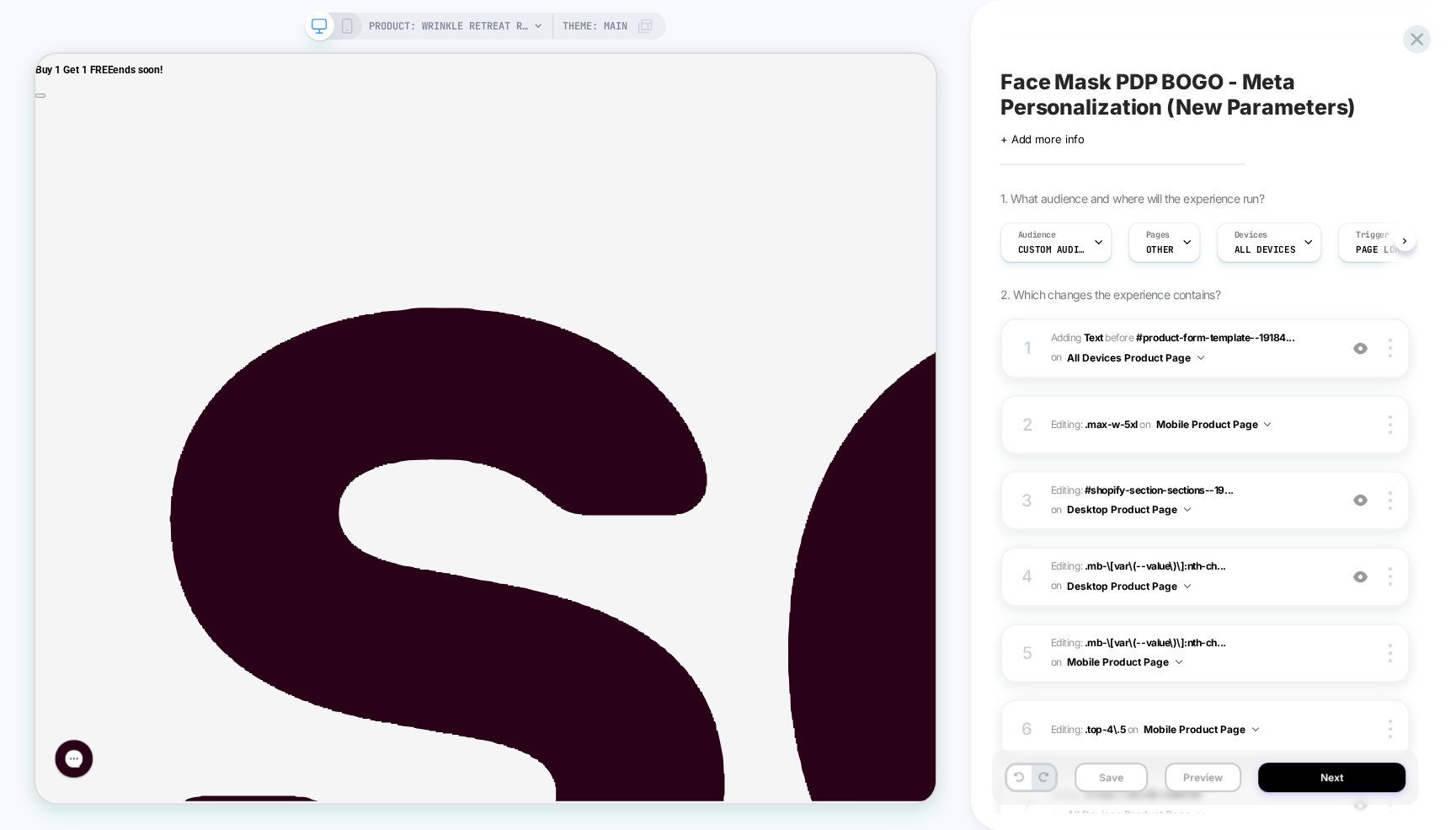
scroll to position [0, 1]
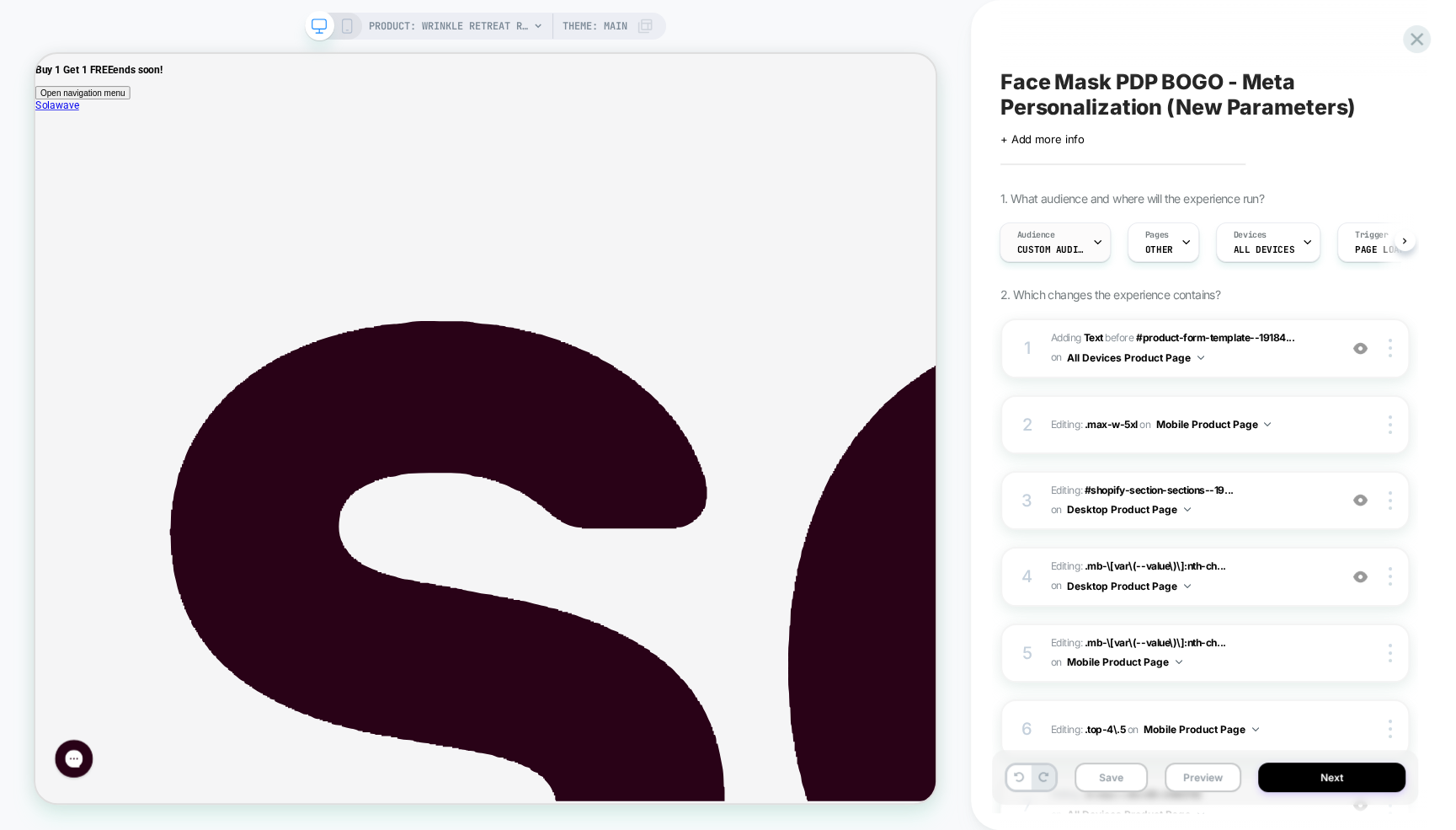
click at [1085, 247] on div "Audience Custom Audience" at bounding box center [1051, 242] width 101 height 38
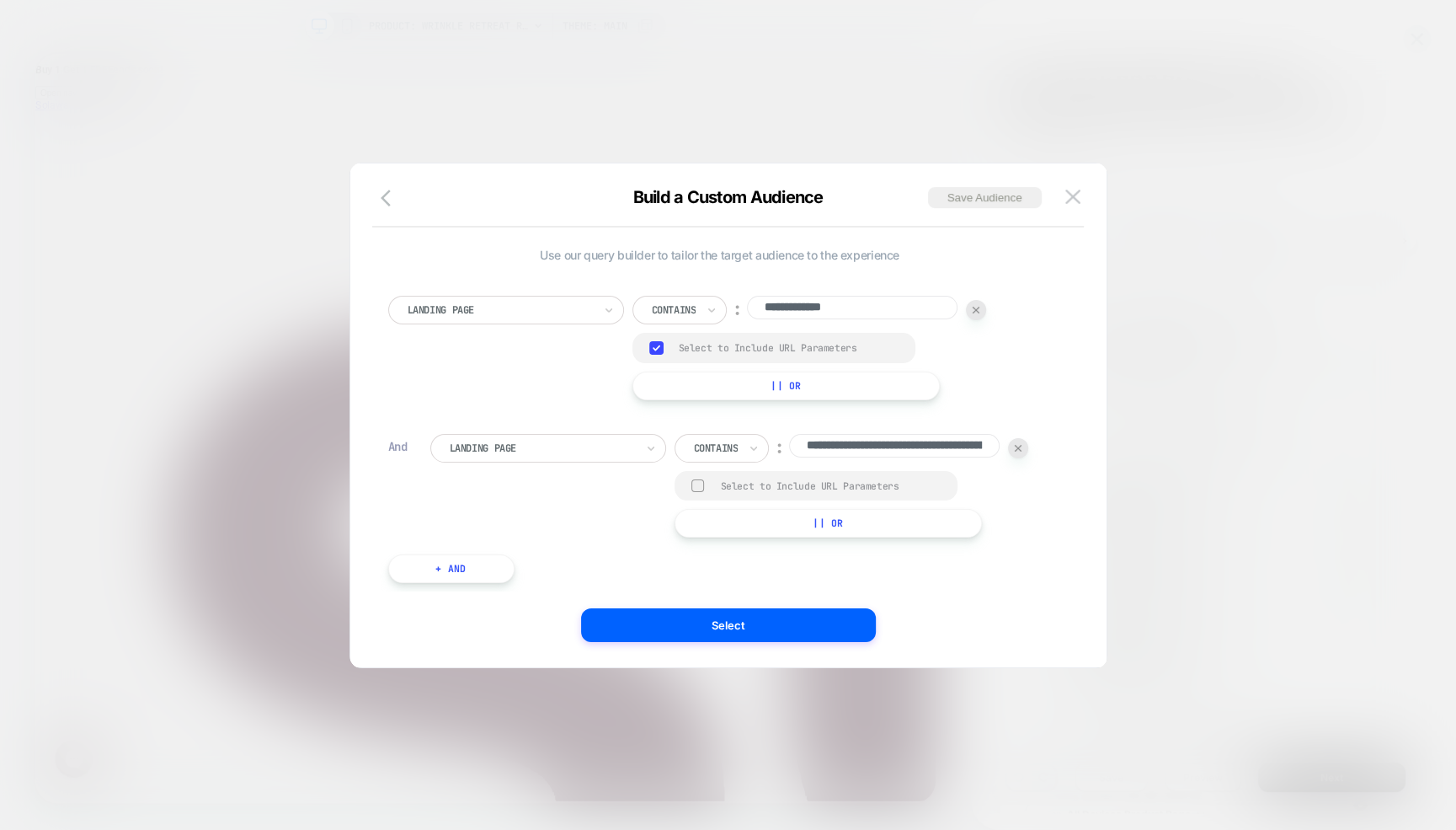
scroll to position [0, 135]
click at [783, 308] on input "**********" at bounding box center [852, 307] width 211 height 23
click at [544, 302] on div at bounding box center [500, 310] width 186 height 15
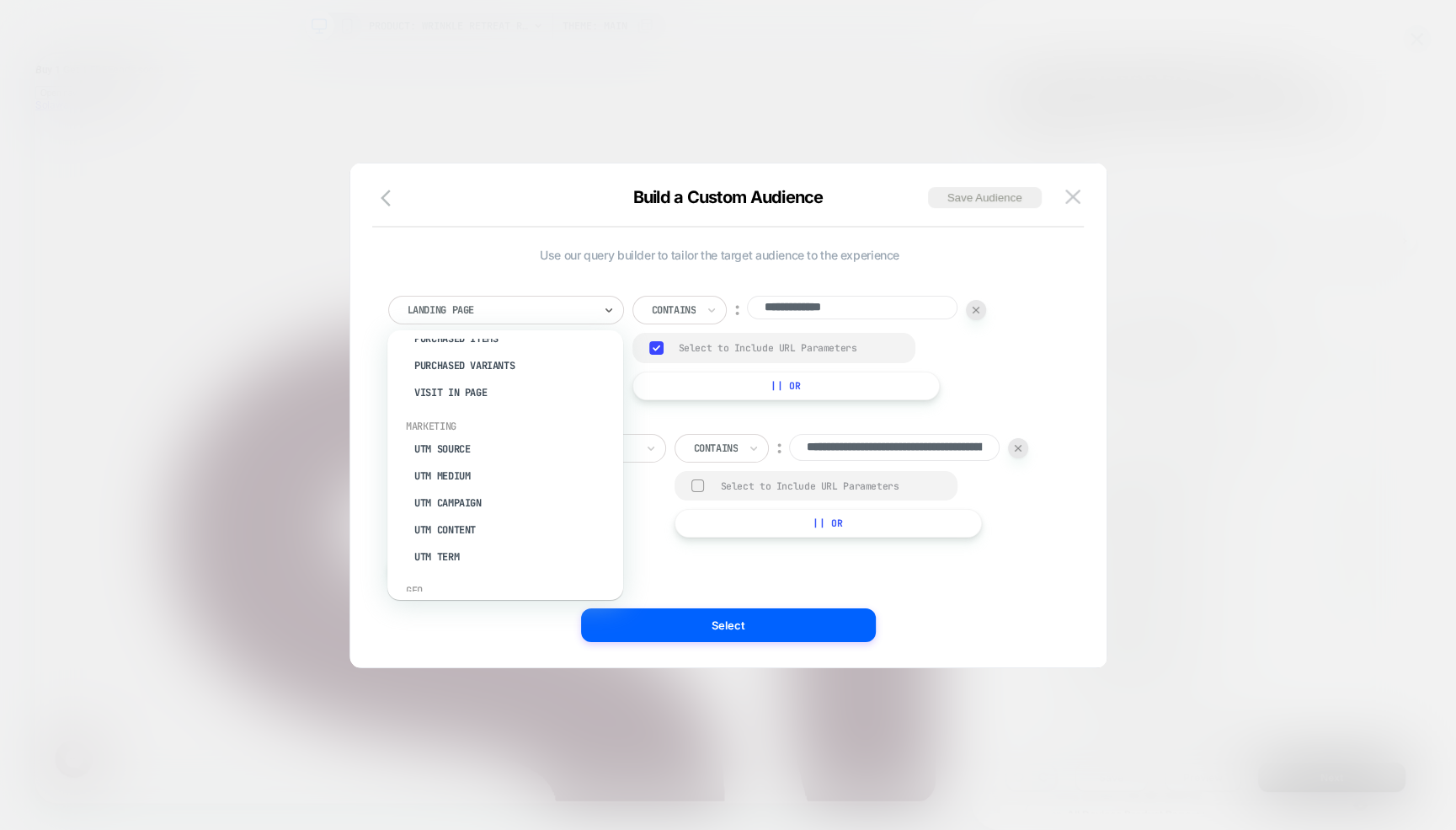
scroll to position [796, 0]
click at [445, 380] on div "UTM Campaign" at bounding box center [514, 377] width 219 height 27
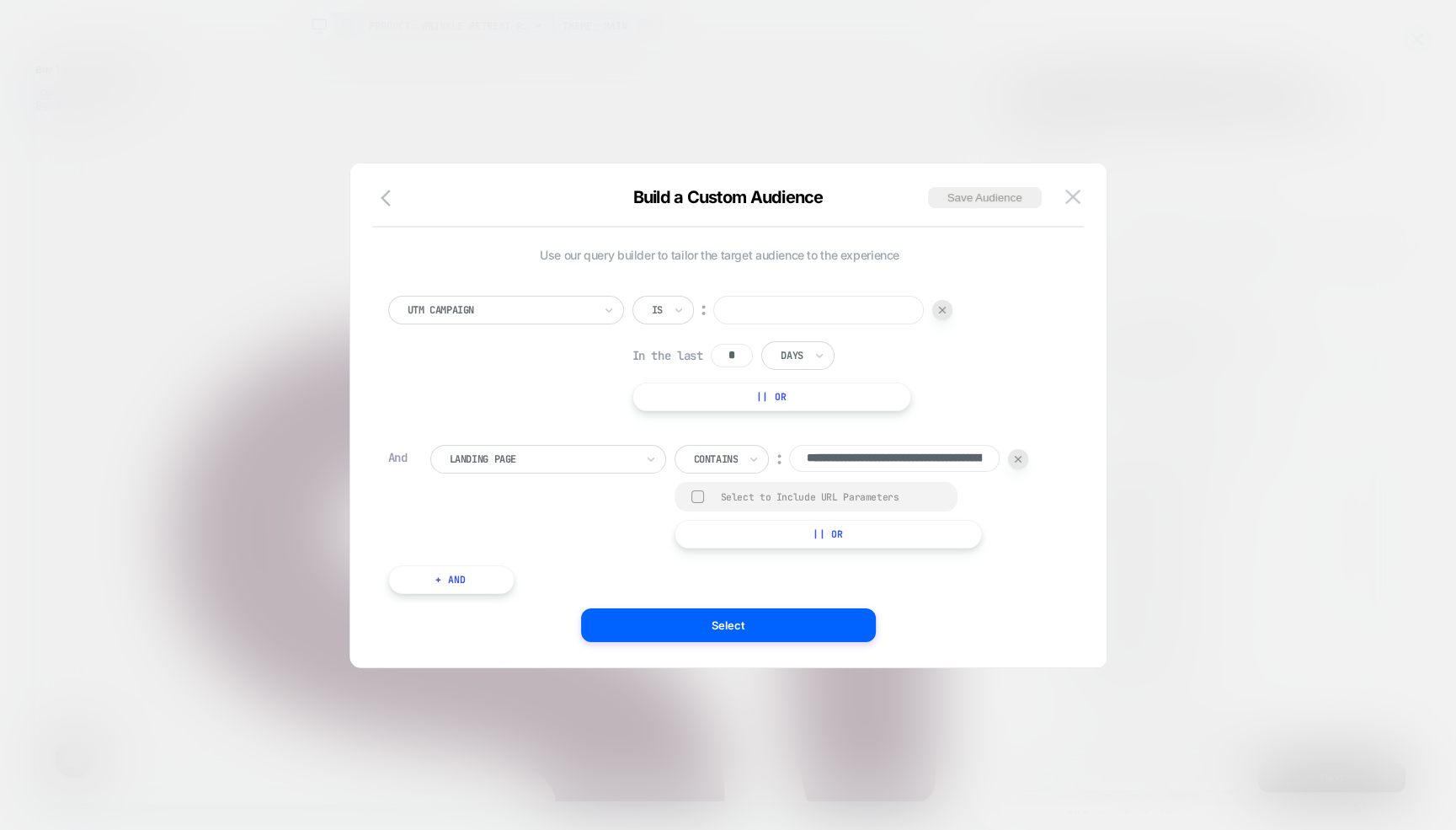
click at [644, 310] on div "Is" at bounding box center [663, 310] width 62 height 29
click at [682, 405] on div "Includes" at bounding box center [703, 409] width 109 height 27
click at [796, 317] on input at bounding box center [852, 310] width 211 height 29
paste input "**********"
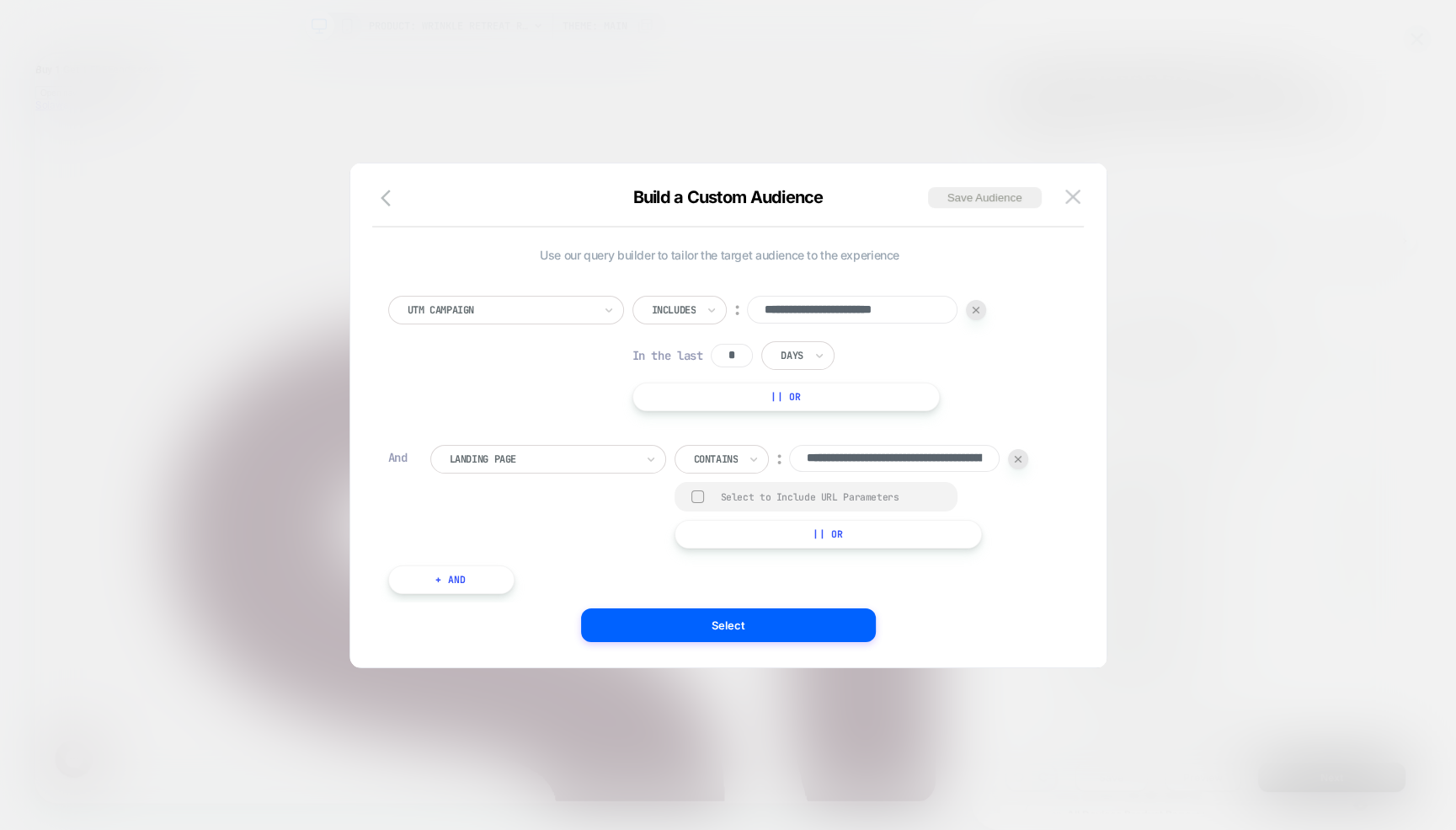
type input "**********"
click at [1042, 381] on div "**********" at bounding box center [720, 353] width 664 height 116
click at [723, 623] on button "Select" at bounding box center [728, 625] width 295 height 34
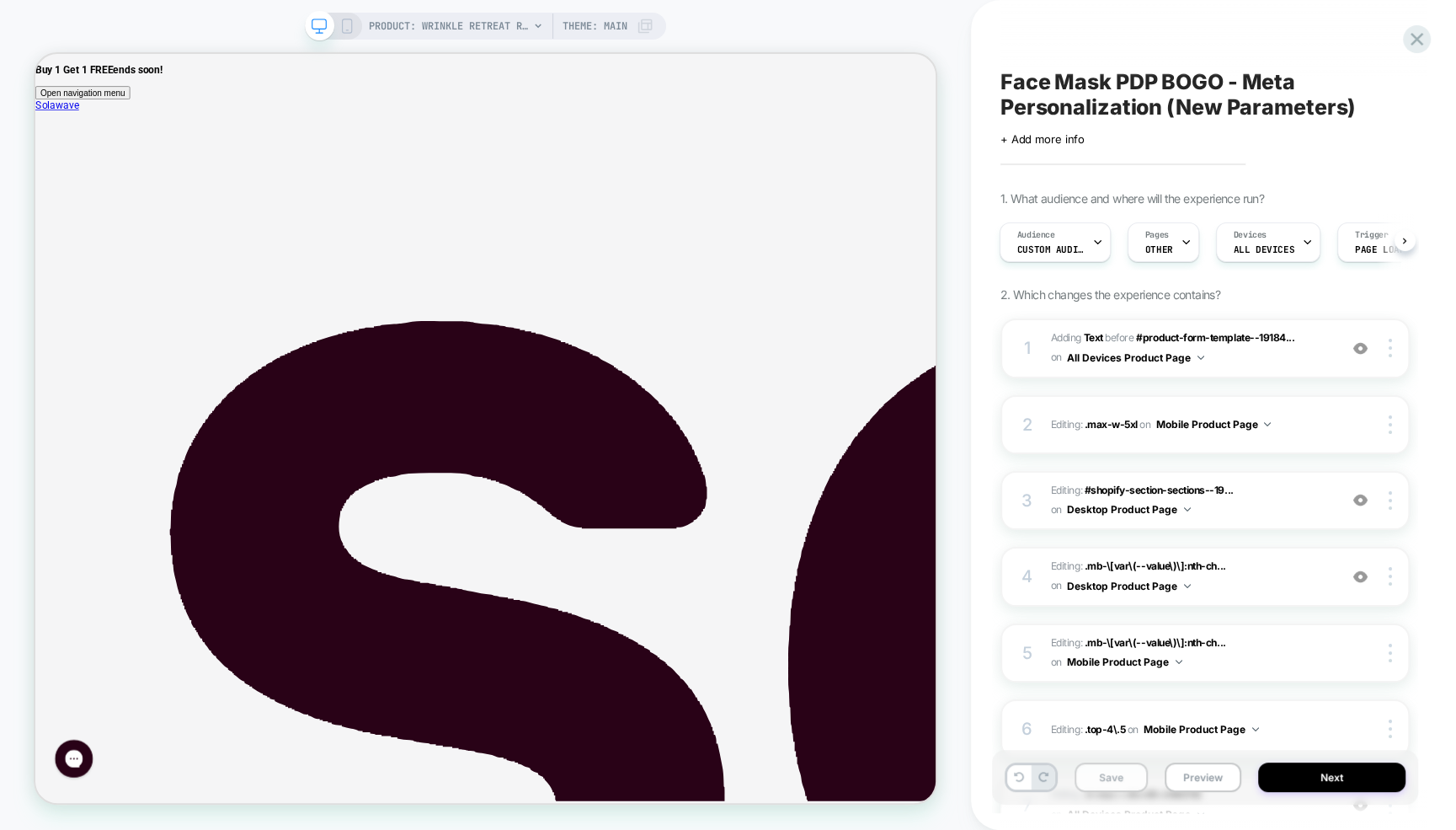
click at [1114, 773] on button "Save" at bounding box center [1112, 776] width 74 height 30
click at [1316, 776] on button "Next" at bounding box center [1331, 776] width 147 height 30
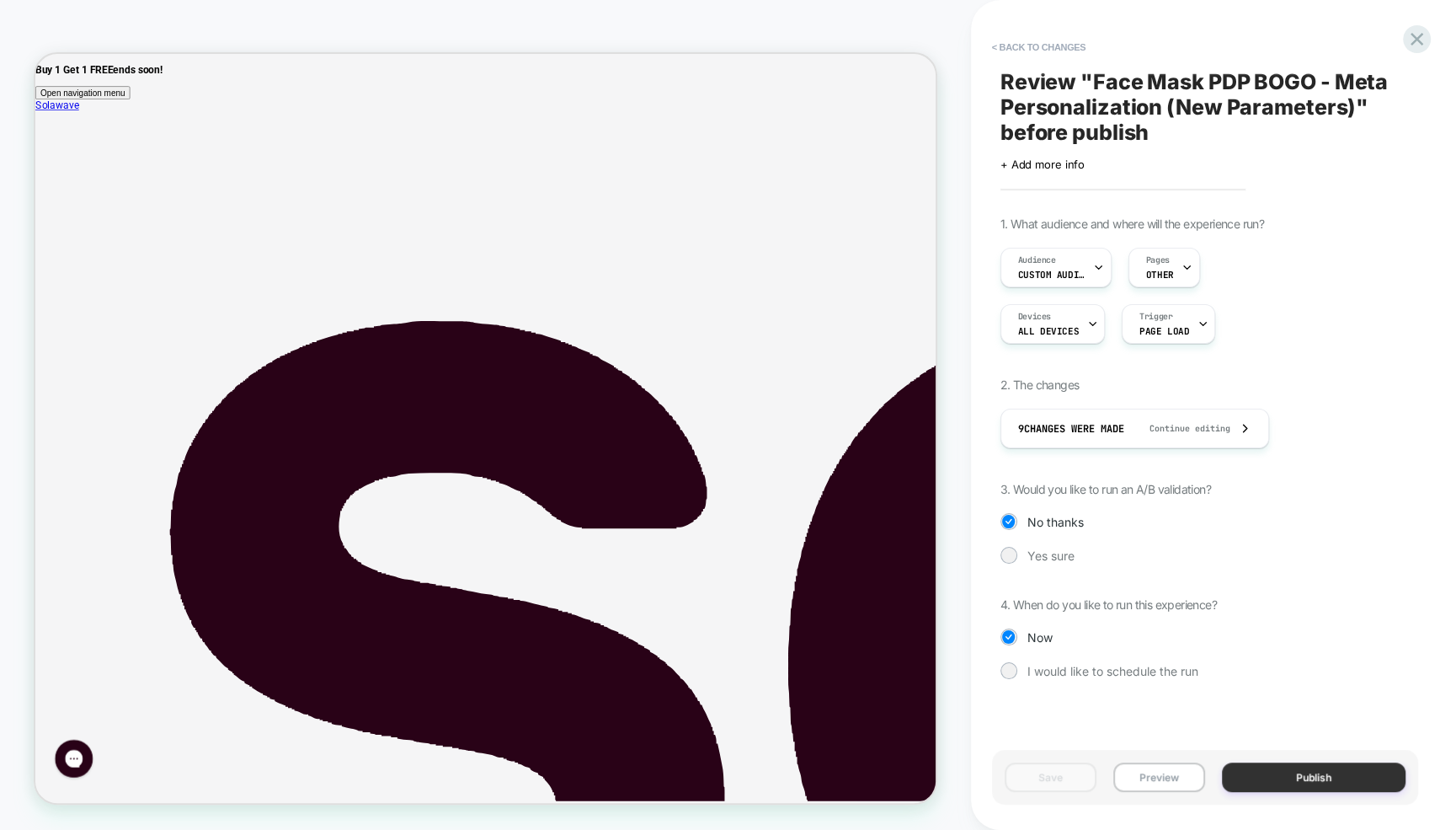
click at [1326, 778] on button "Publish" at bounding box center [1313, 776] width 184 height 30
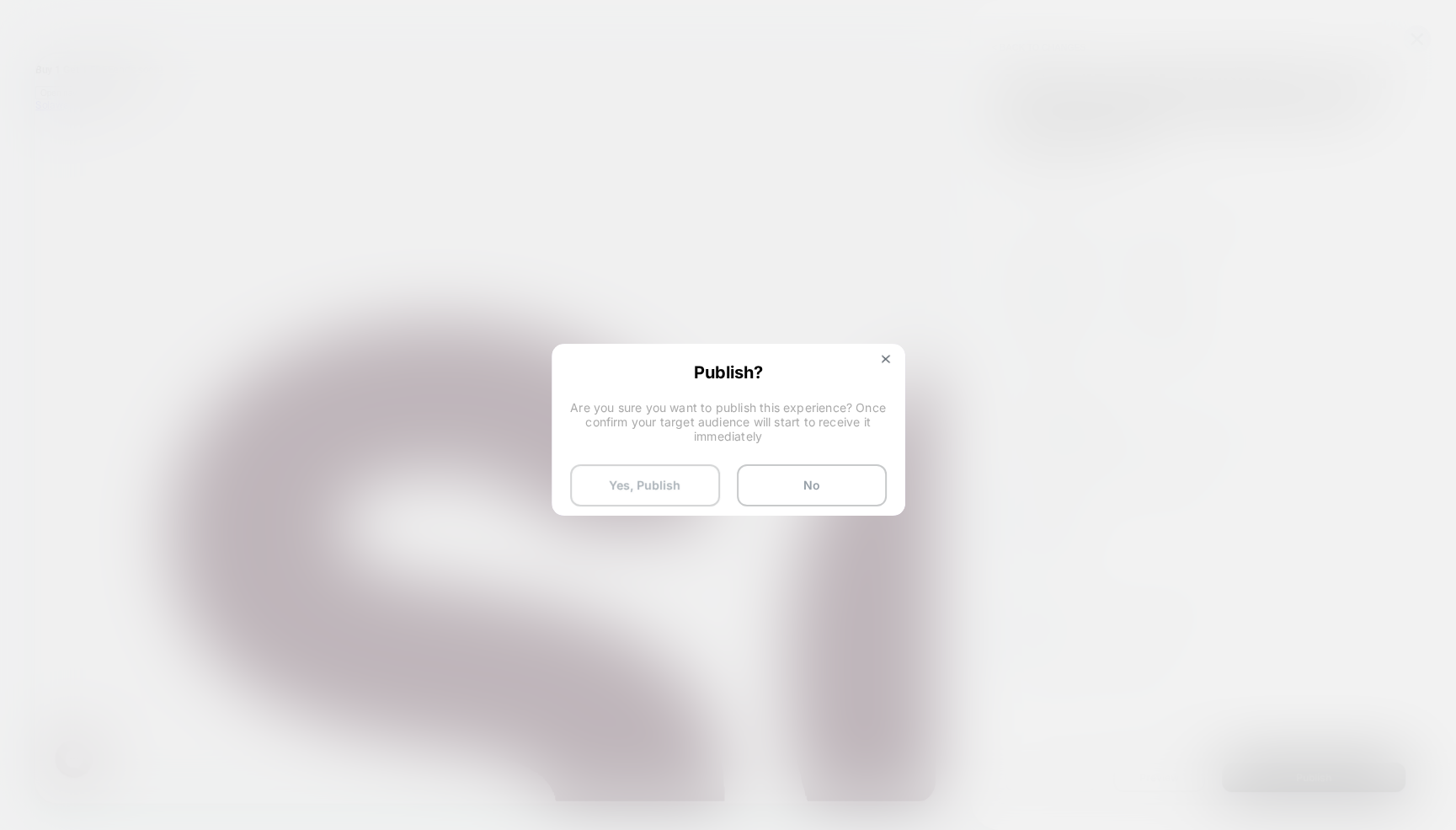
click at [641, 487] on button "Yes, Publish" at bounding box center [644, 485] width 150 height 42
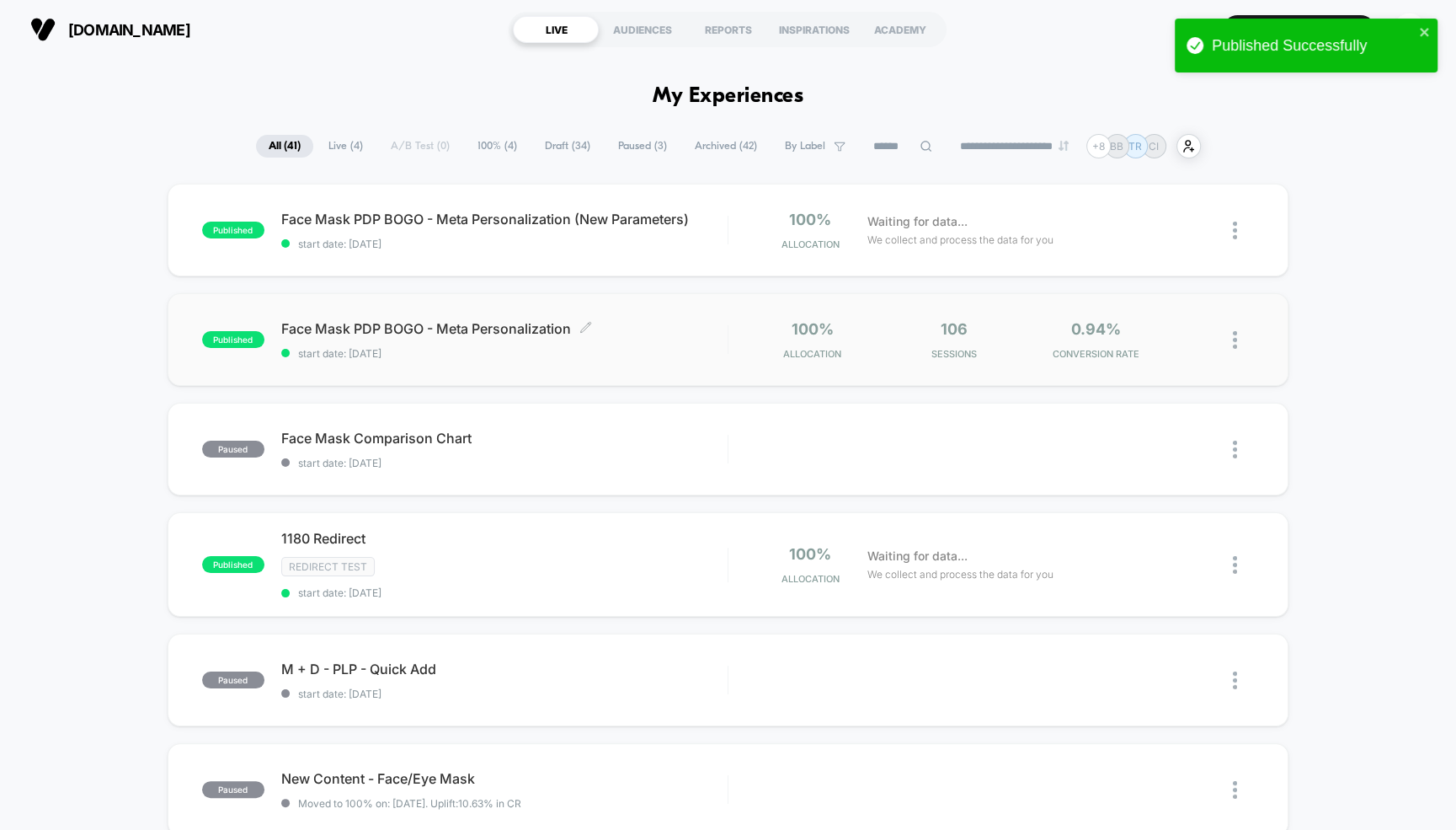
click at [654, 350] on span "start date: [DATE]" at bounding box center [504, 354] width 446 height 13
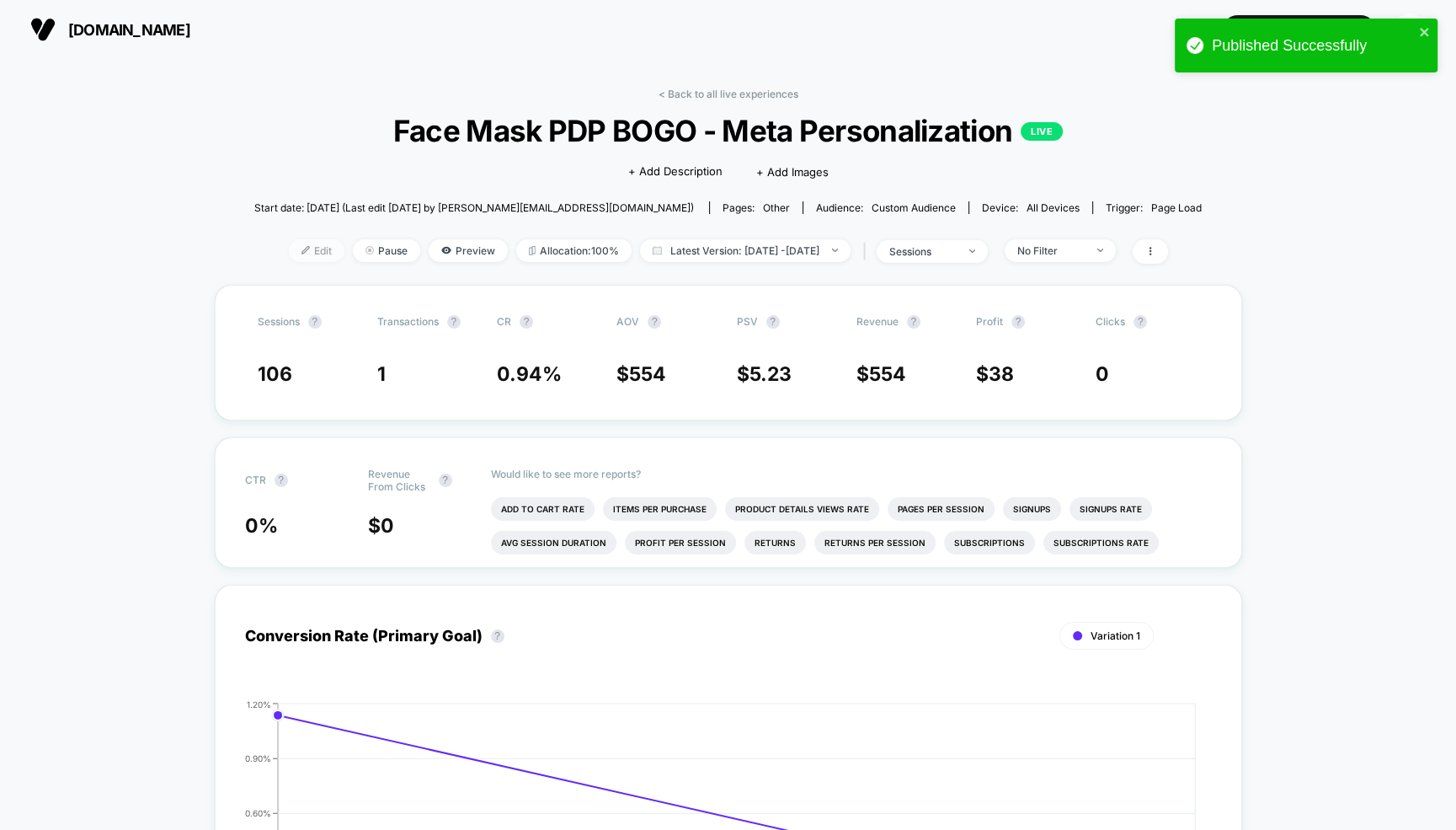
click at [289, 252] on span "Edit" at bounding box center [317, 250] width 56 height 22
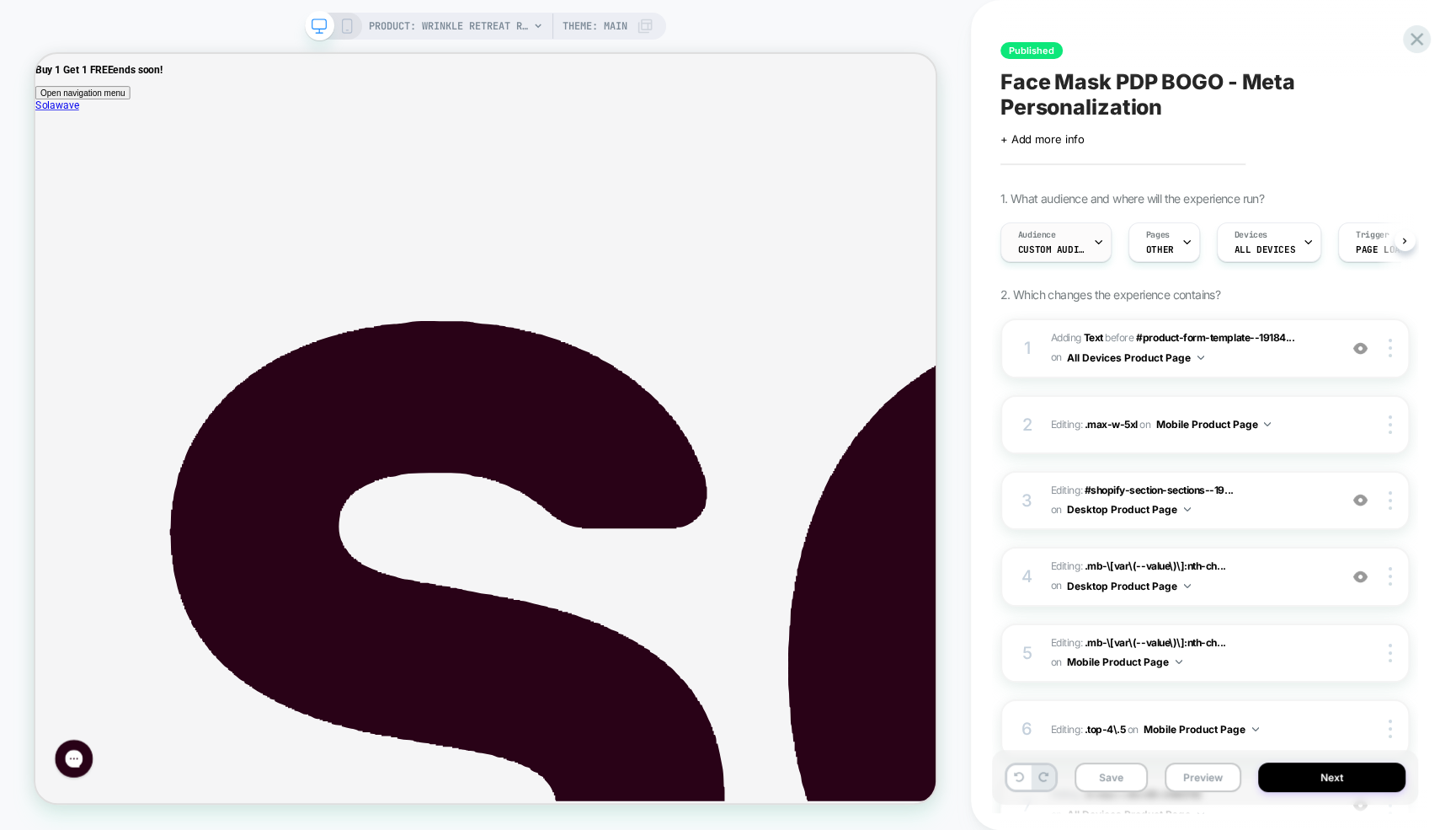
scroll to position [0, 1]
click at [1057, 237] on div "Audience Custom Audience" at bounding box center [1051, 242] width 101 height 38
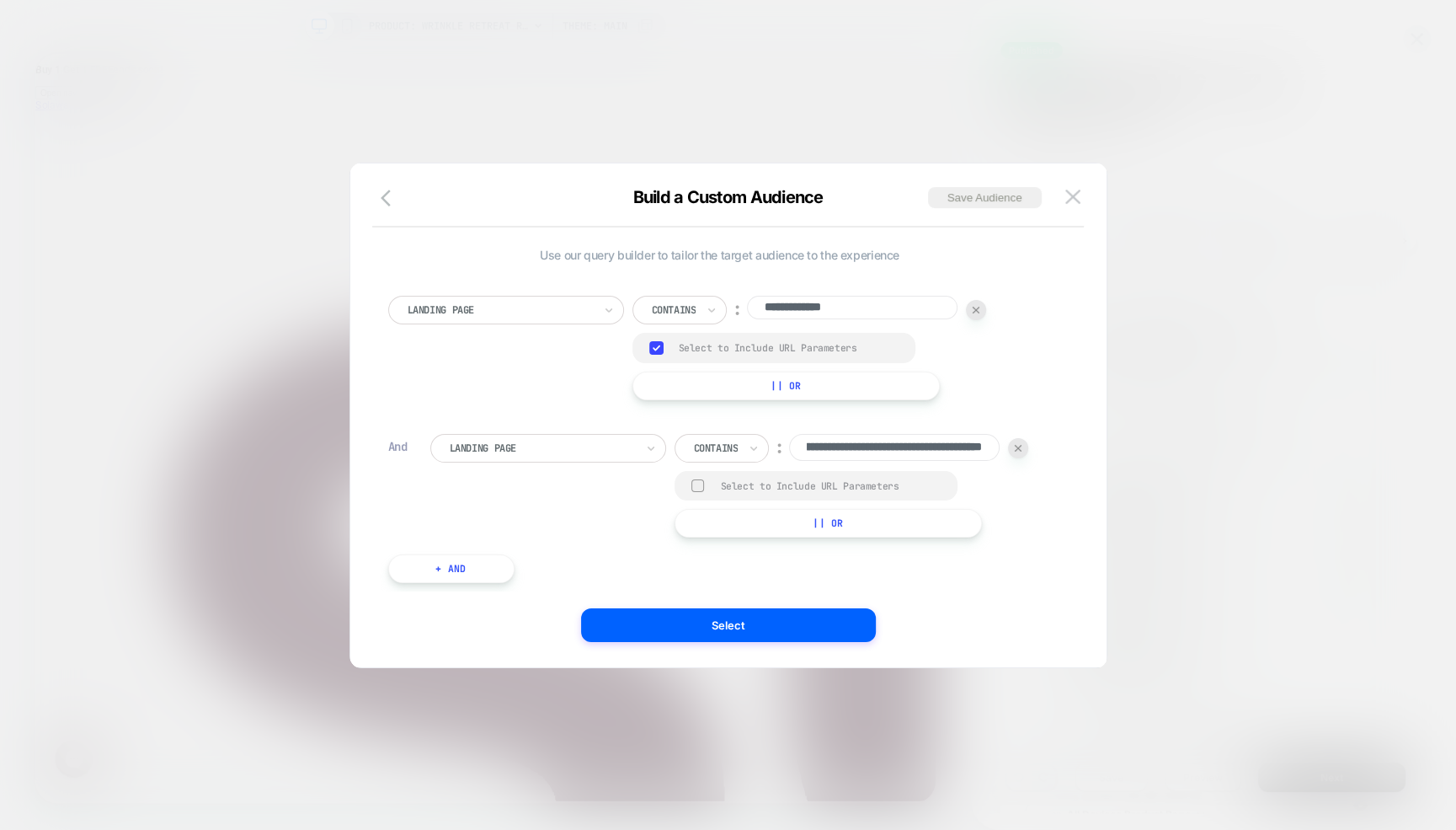
scroll to position [0, 0]
click at [1069, 190] on img at bounding box center [1072, 197] width 15 height 14
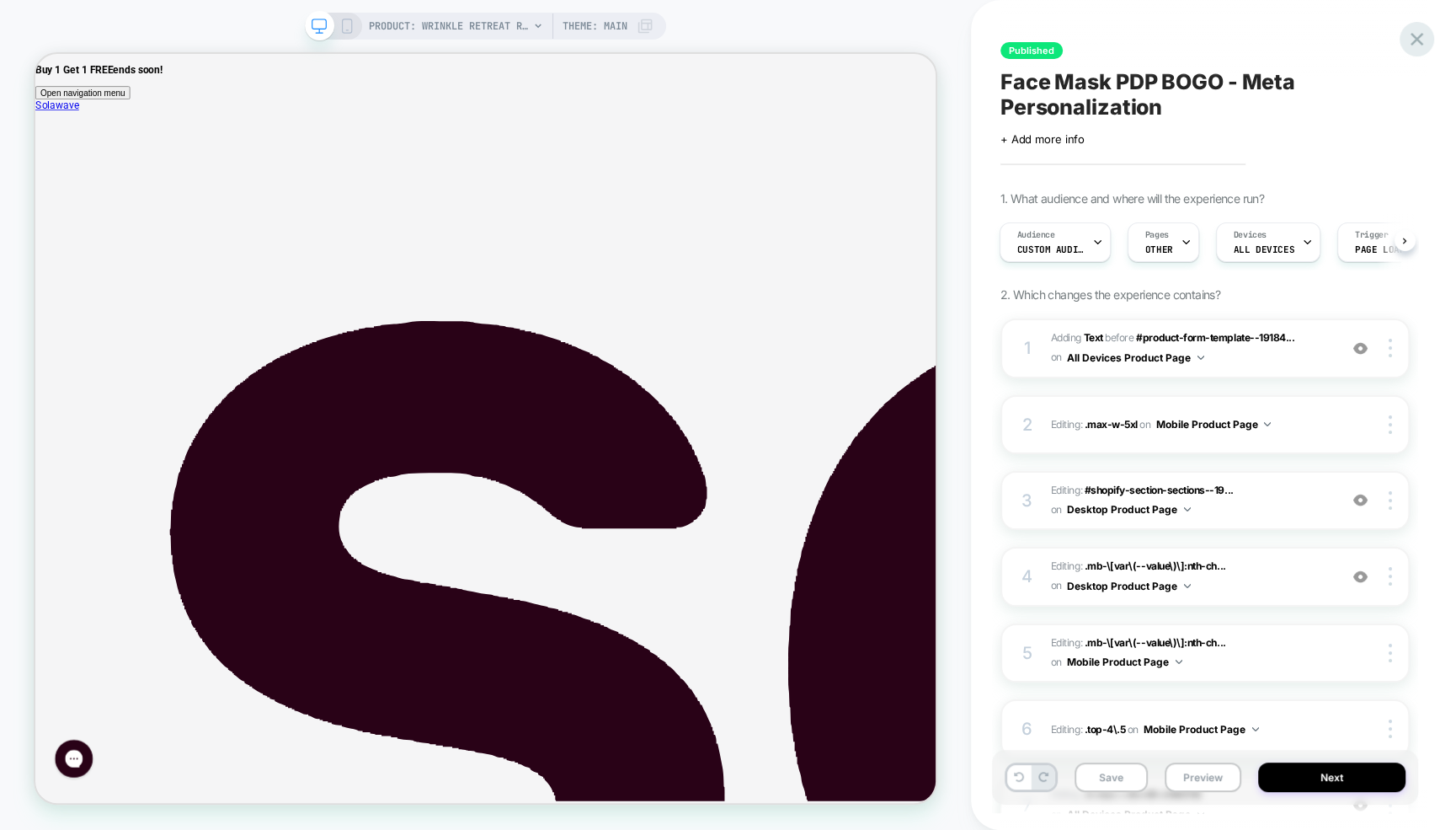
click at [1416, 50] on div at bounding box center [1417, 39] width 34 height 34
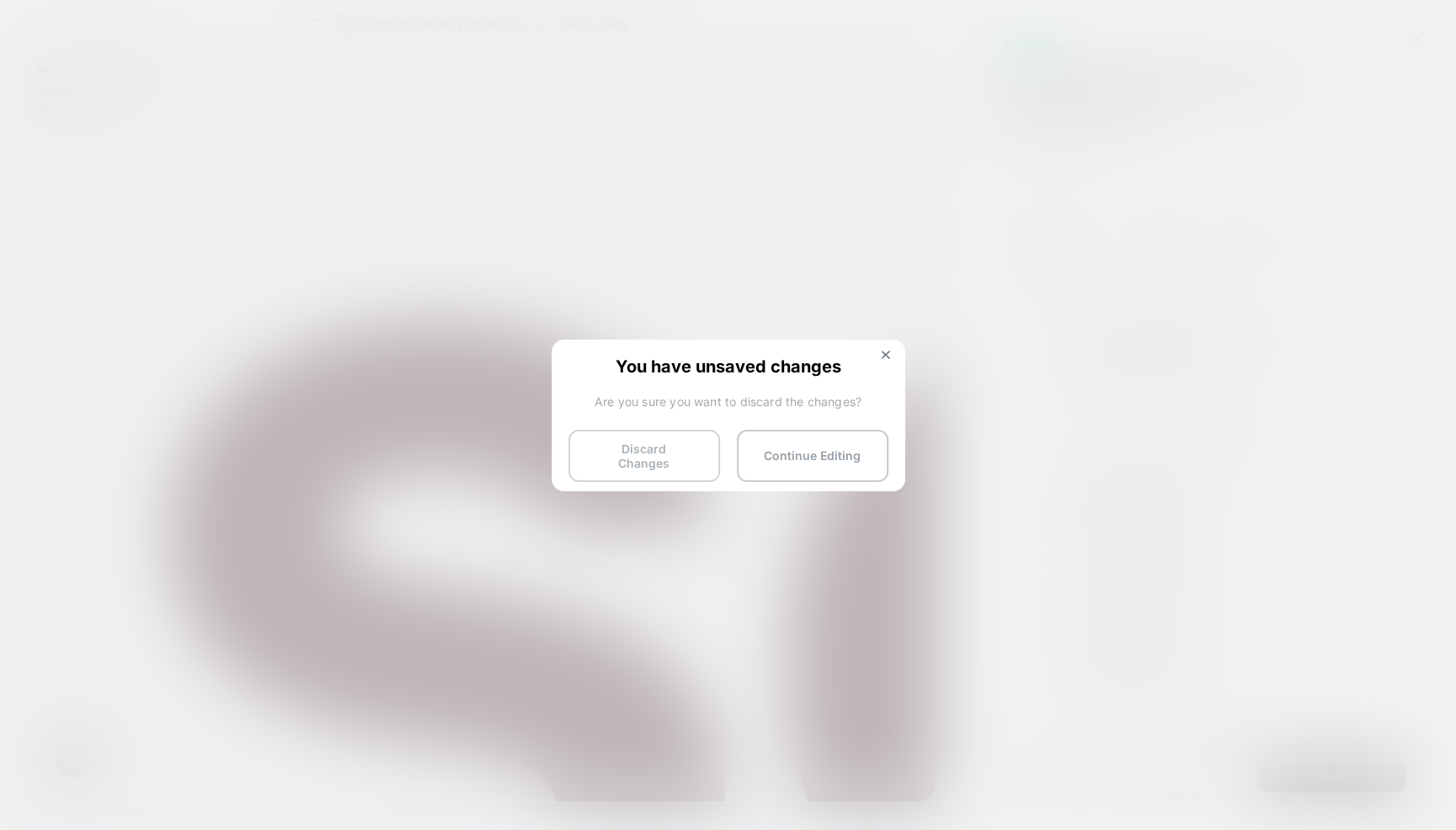
click at [693, 450] on button "Discard Changes" at bounding box center [644, 456] width 152 height 52
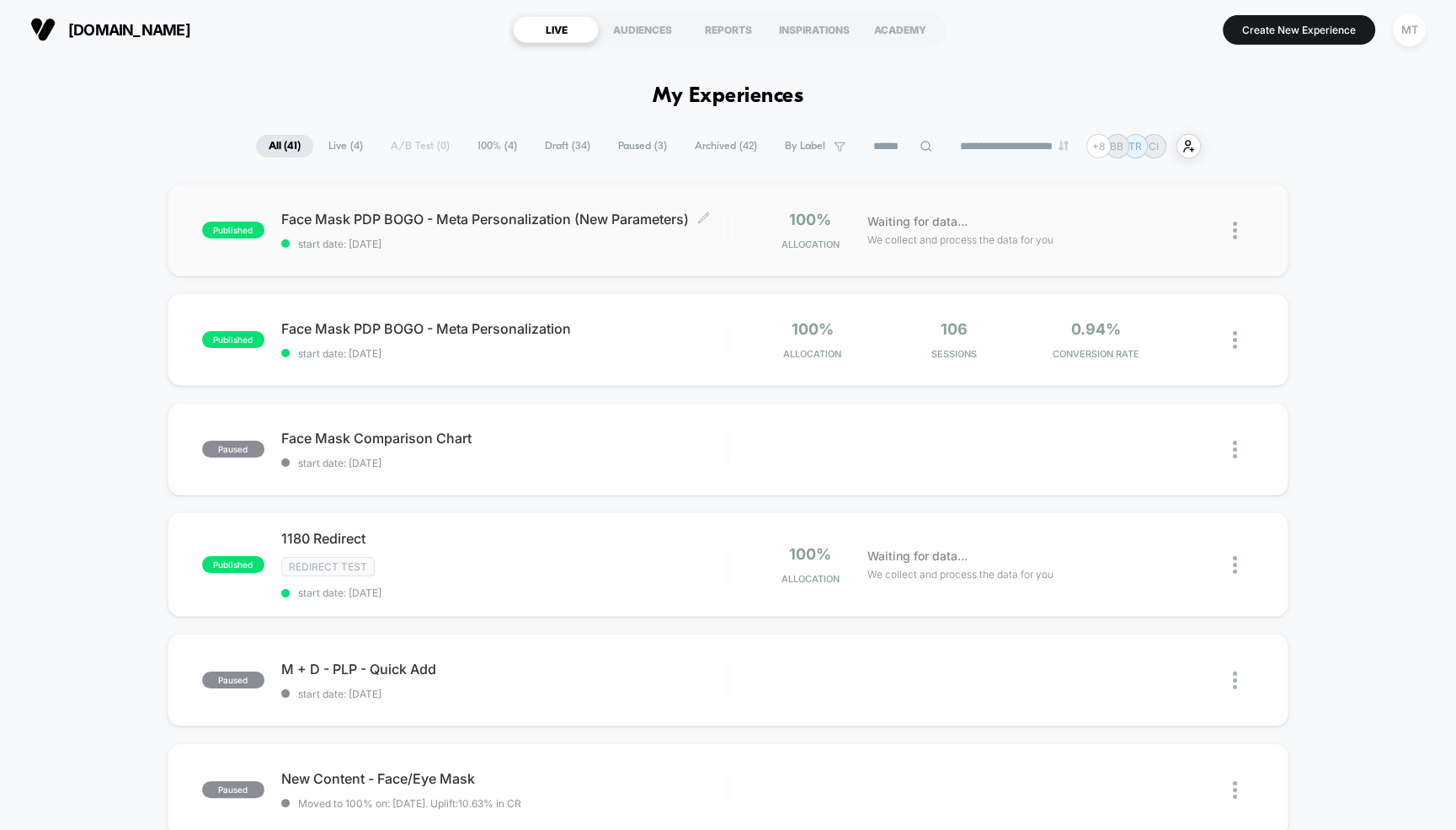
click at [554, 226] on span "Face Mask PDP BOGO - Meta Personalization (New Parameters) Click to edit experi…" at bounding box center [504, 219] width 446 height 17
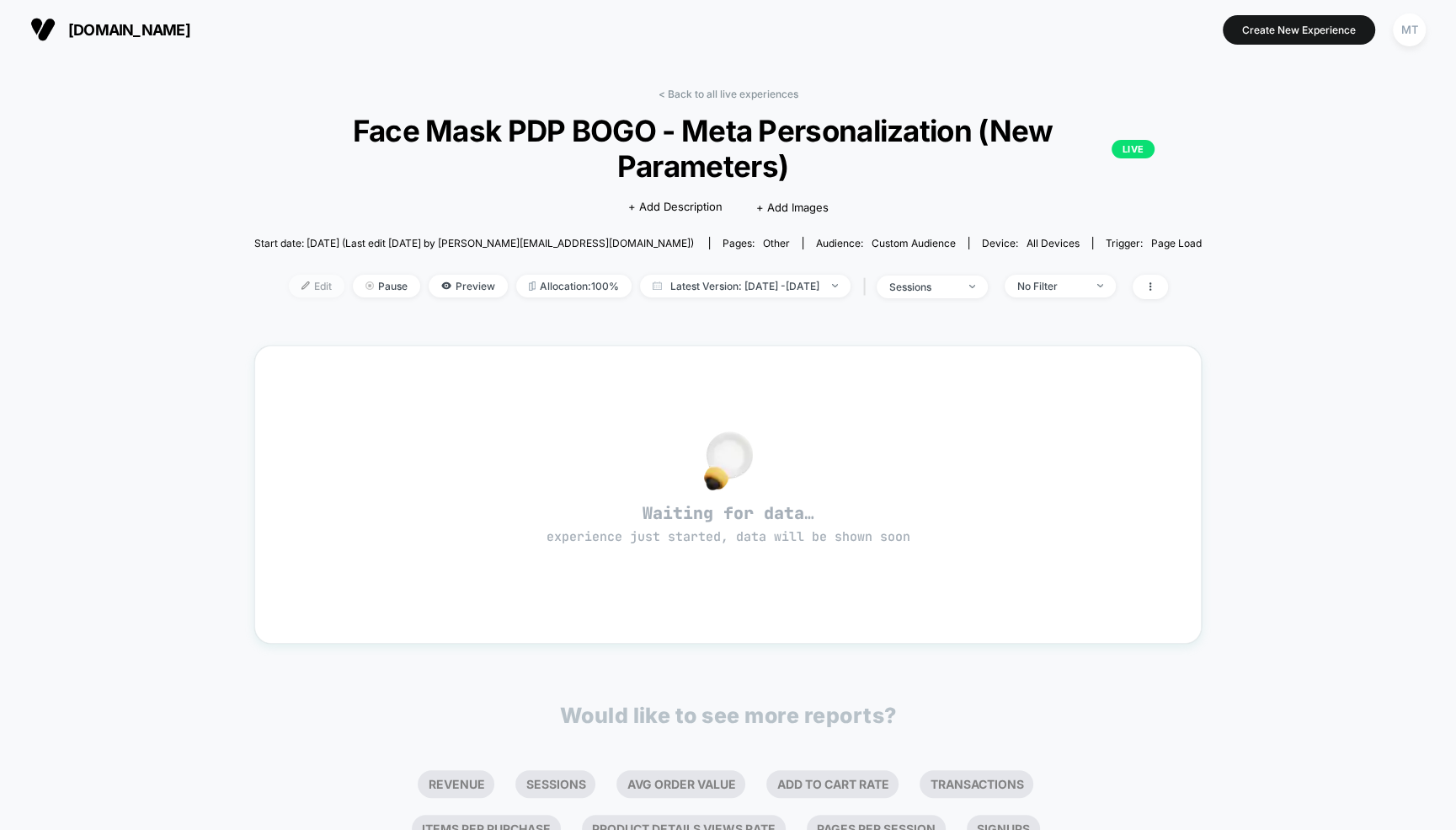
click at [295, 281] on span "Edit" at bounding box center [317, 285] width 56 height 22
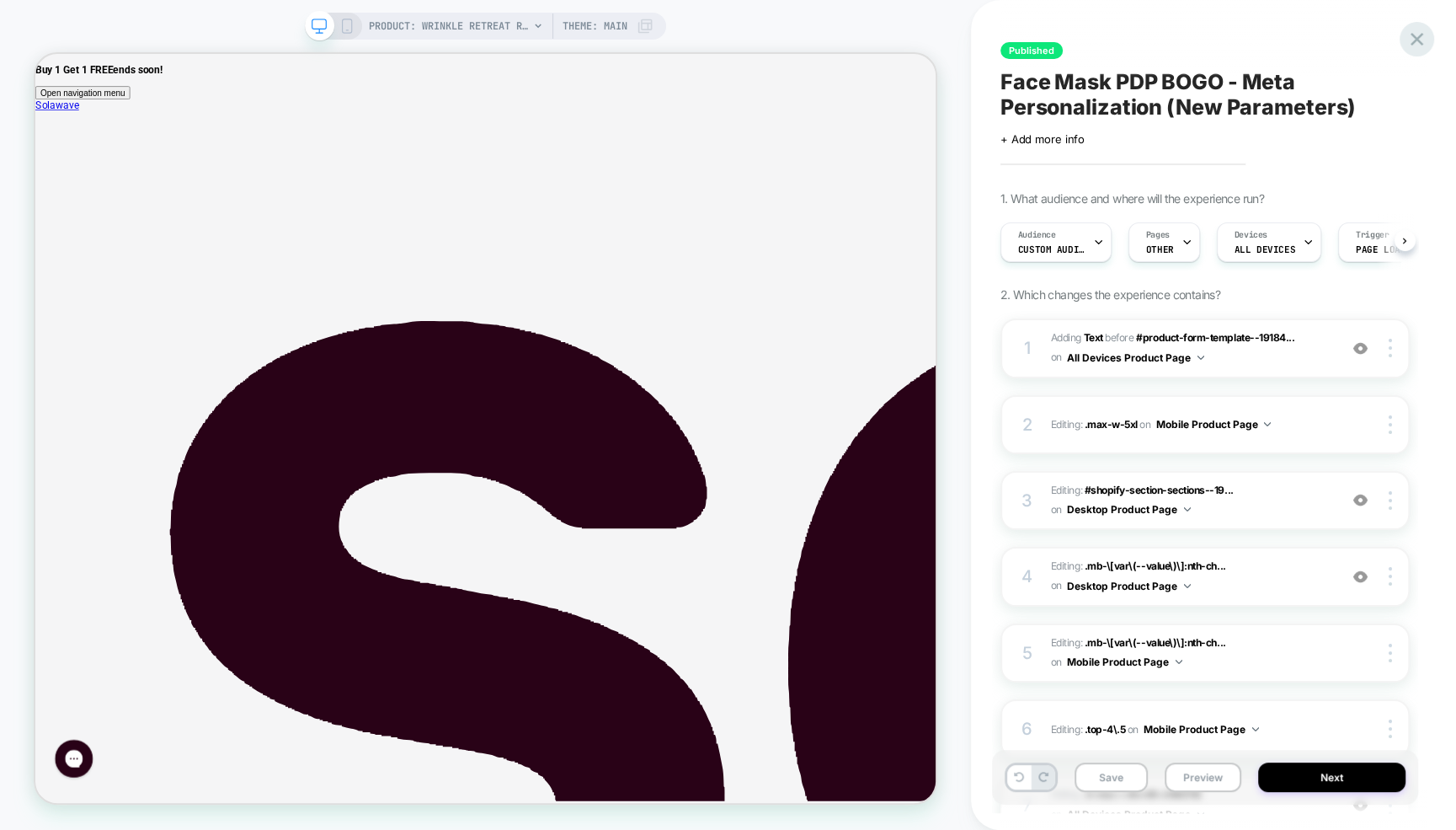
scroll to position [0, 1]
click at [1419, 36] on icon at bounding box center [1417, 39] width 13 height 13
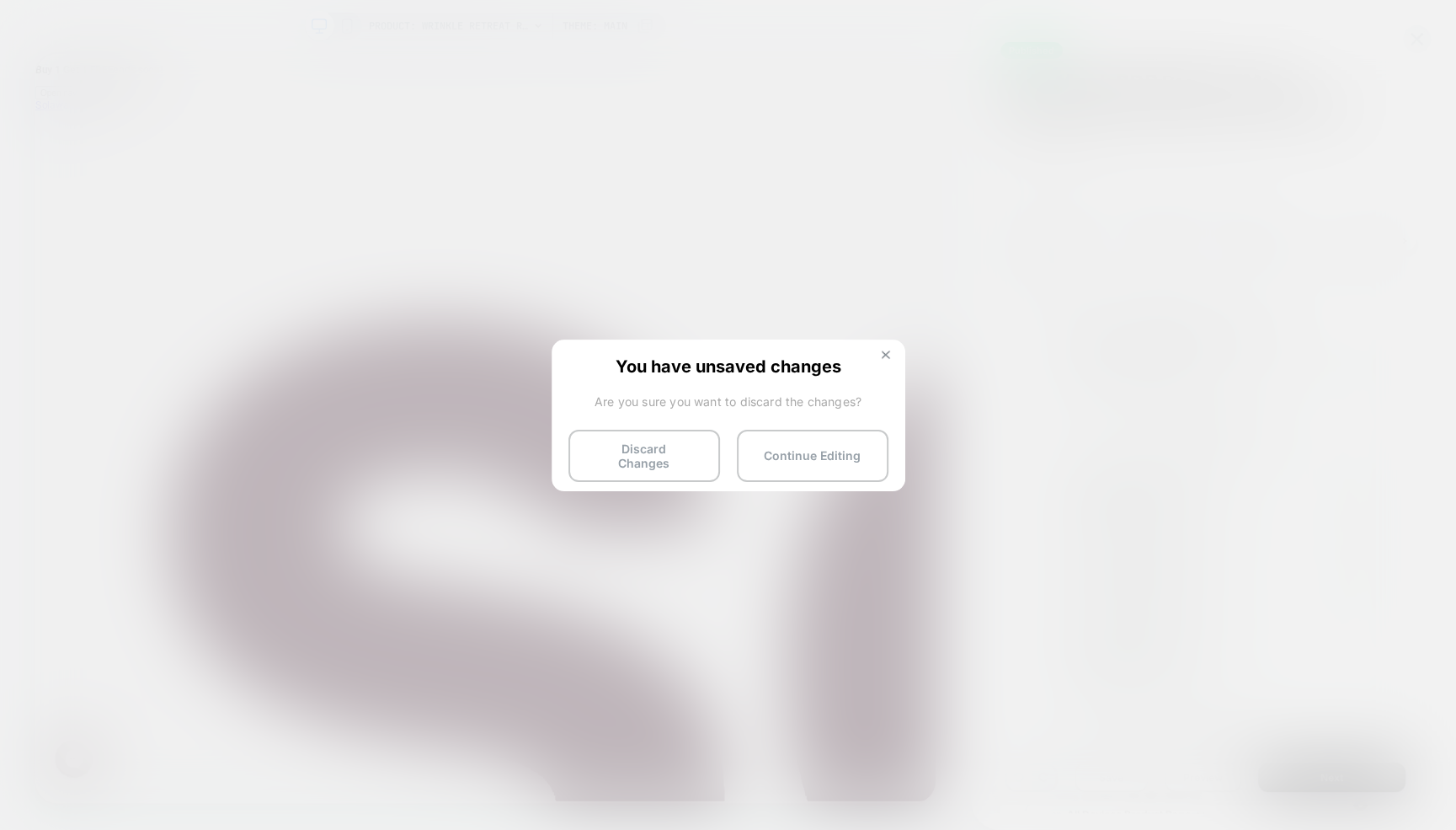
click at [889, 351] on img at bounding box center [885, 354] width 8 height 8
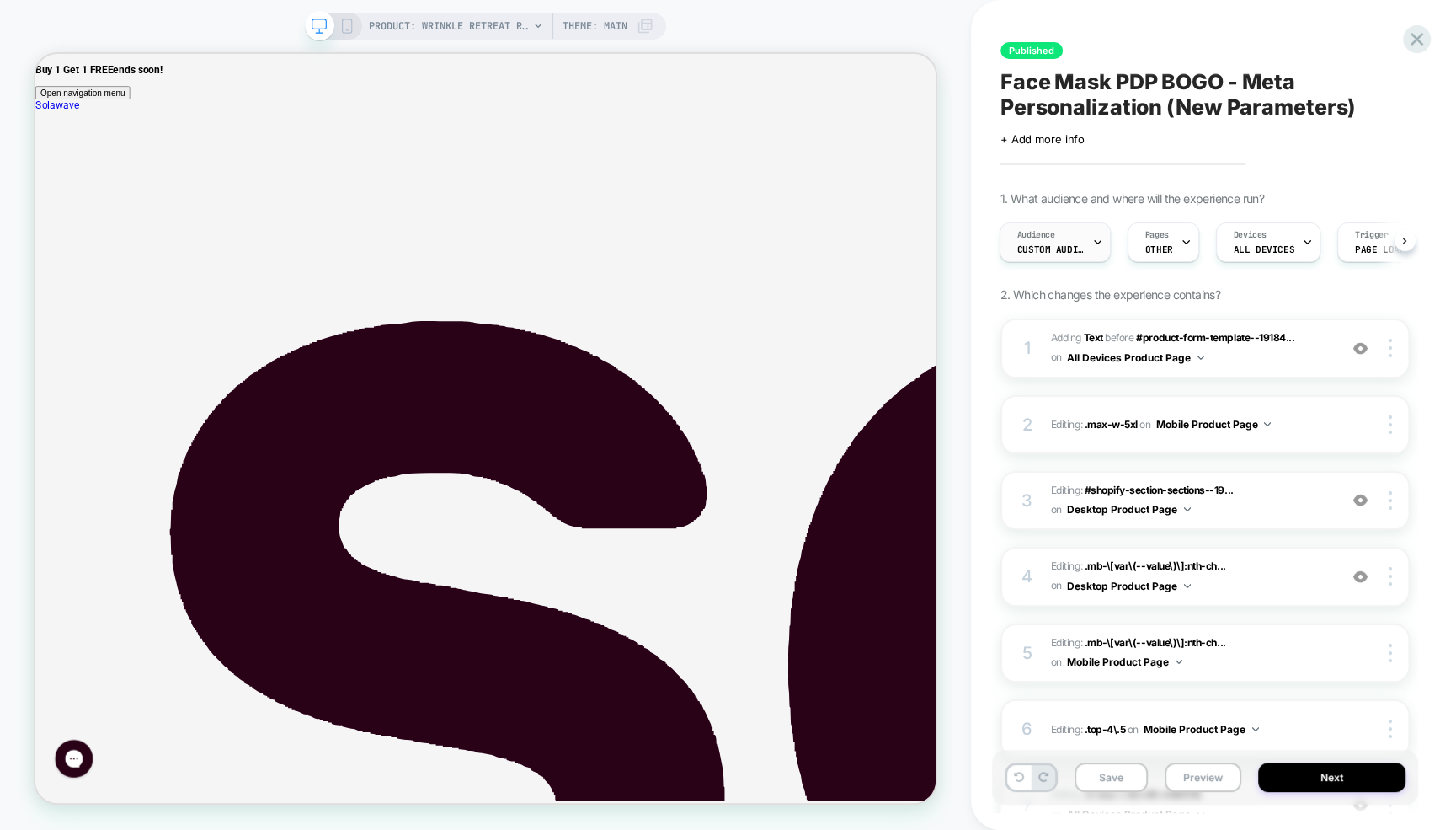
click at [1050, 232] on span "Audience" at bounding box center [1036, 234] width 38 height 12
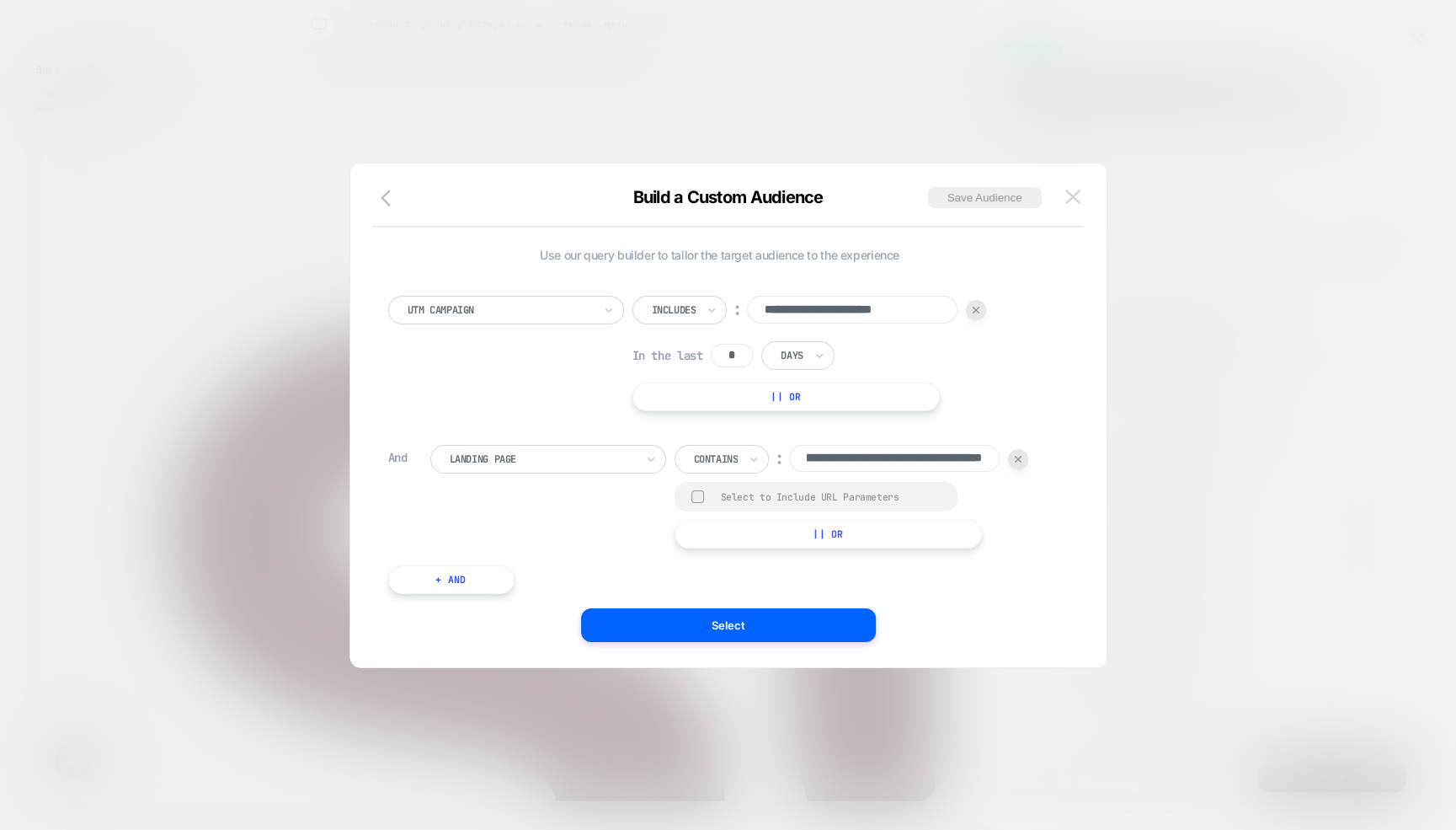
scroll to position [0, 0]
click at [1075, 199] on img at bounding box center [1072, 197] width 15 height 14
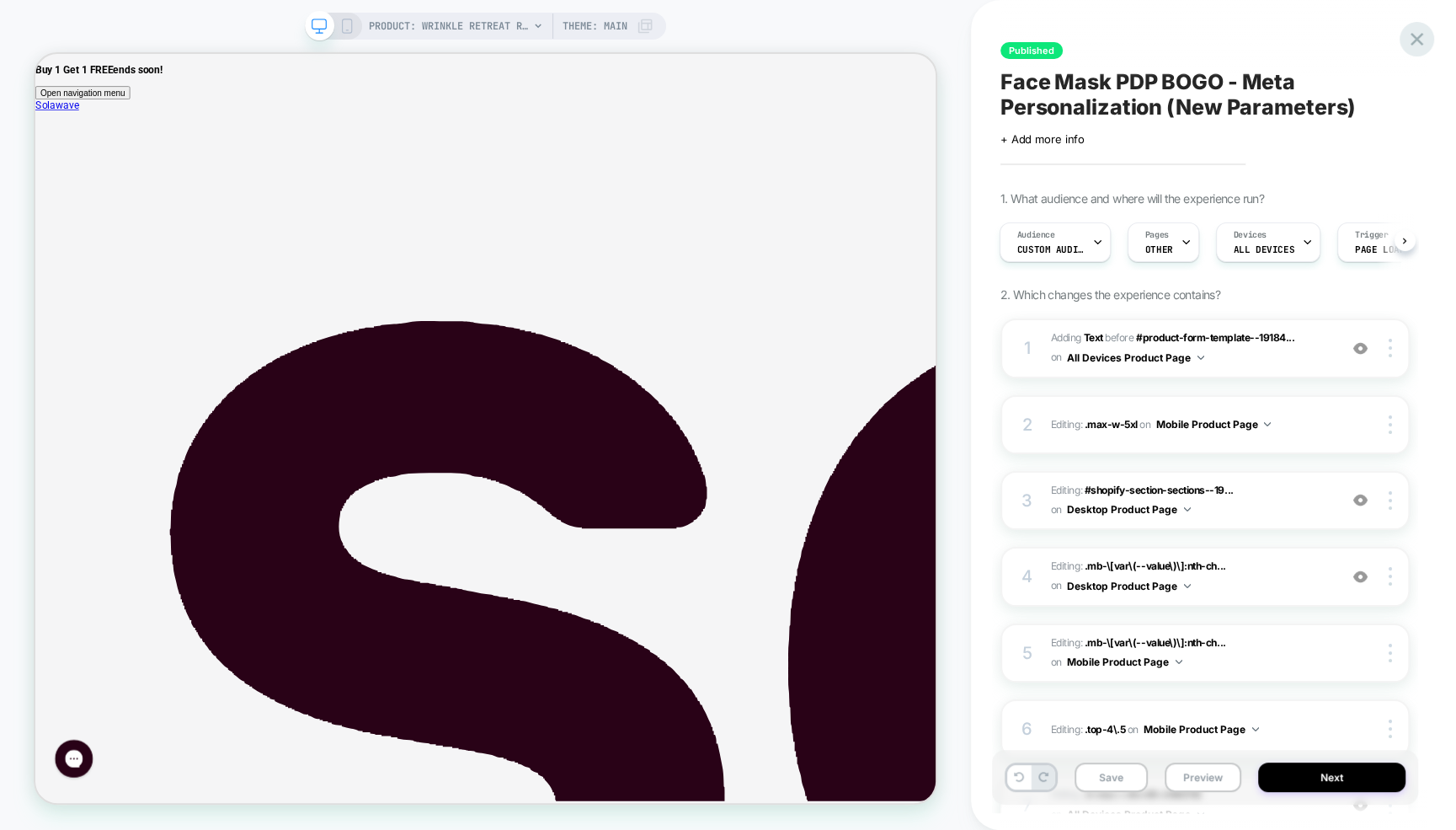
click at [1417, 35] on icon at bounding box center [1417, 39] width 22 height 22
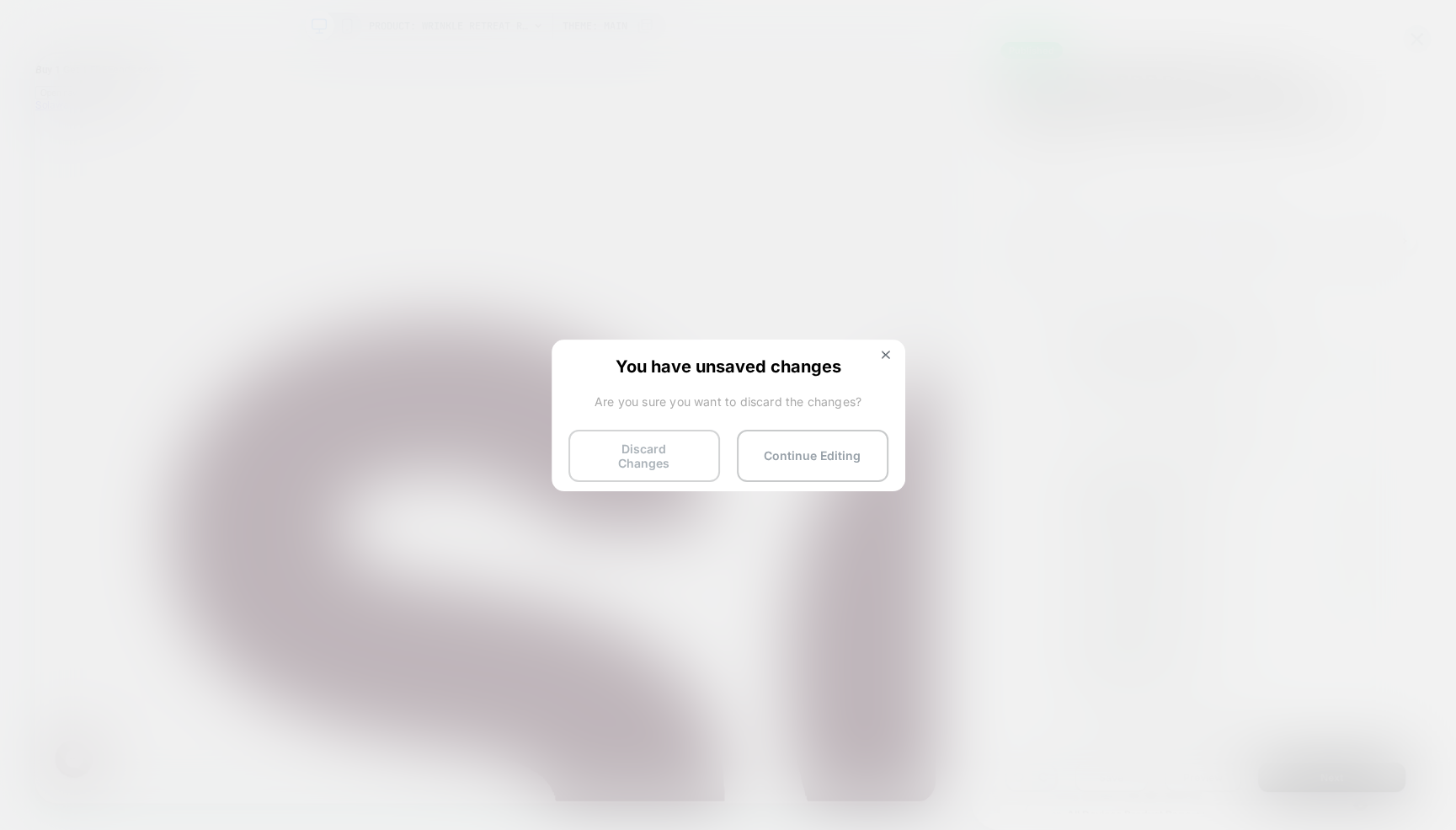
click at [627, 464] on button "Discard Changes" at bounding box center [644, 456] width 152 height 52
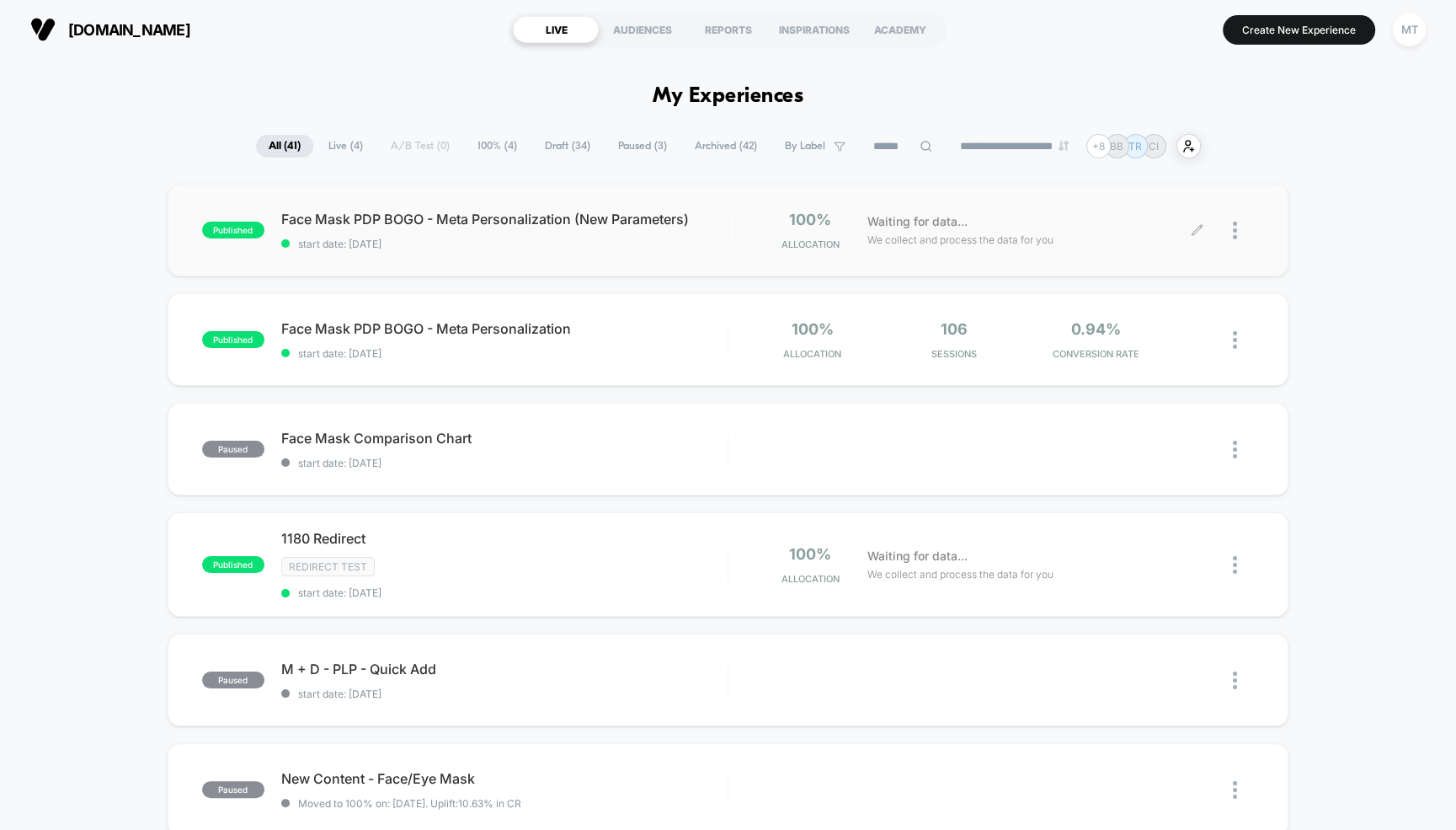
click at [1241, 225] on div at bounding box center [1242, 231] width 21 height 39
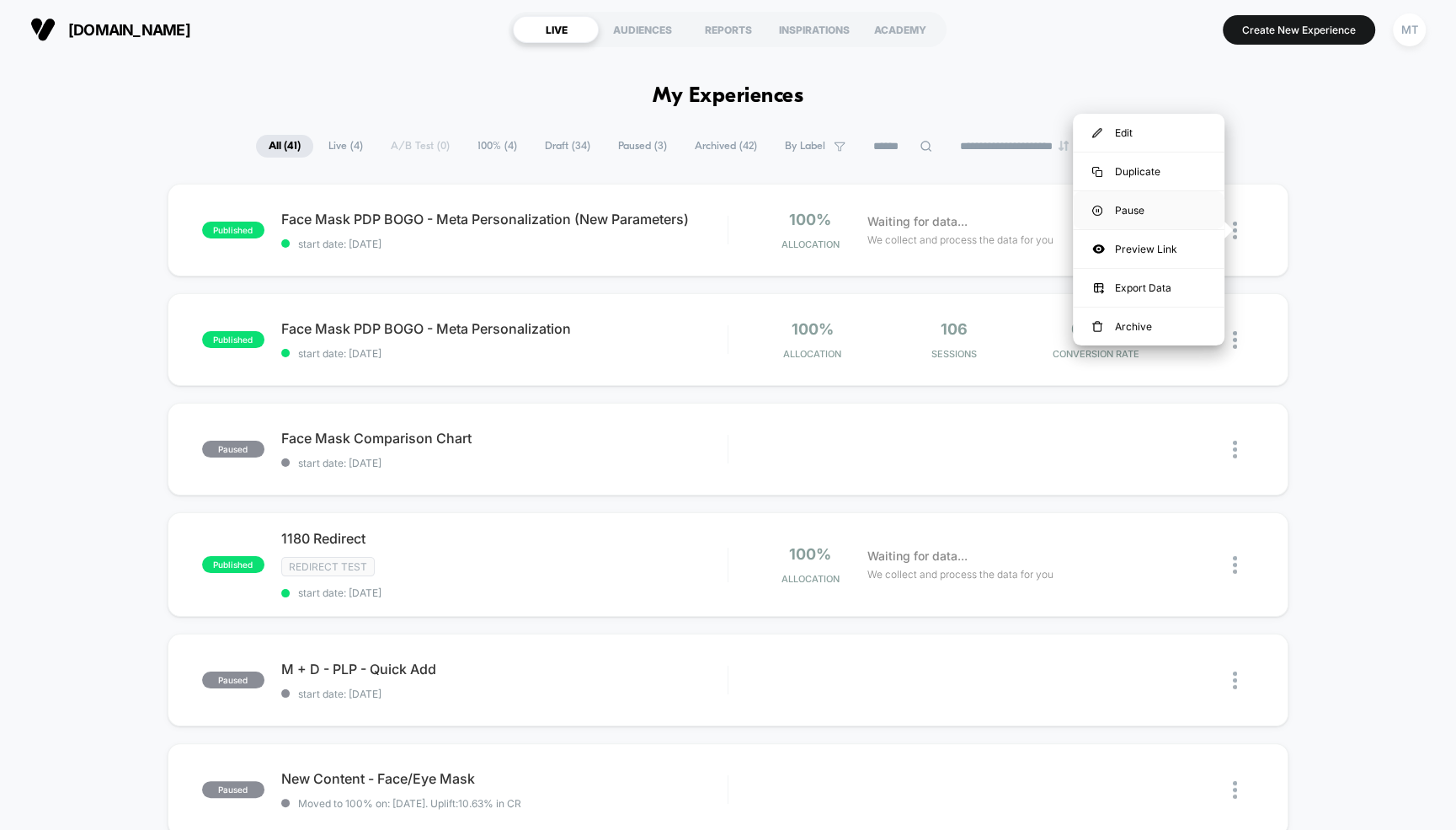
click at [1129, 219] on div "Pause" at bounding box center [1148, 210] width 152 height 38
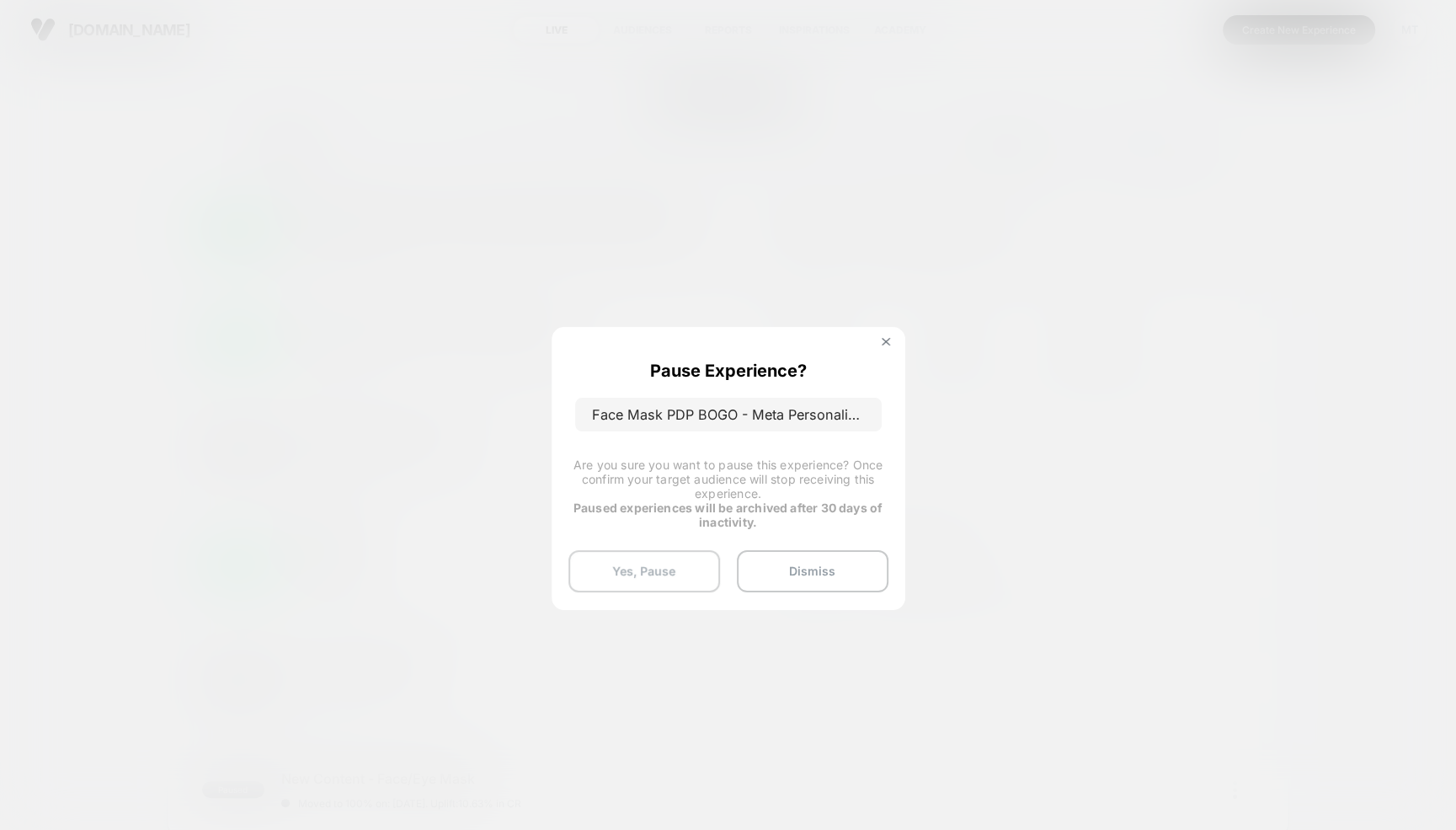
click at [656, 568] on button "Yes, Pause" at bounding box center [644, 571] width 152 height 42
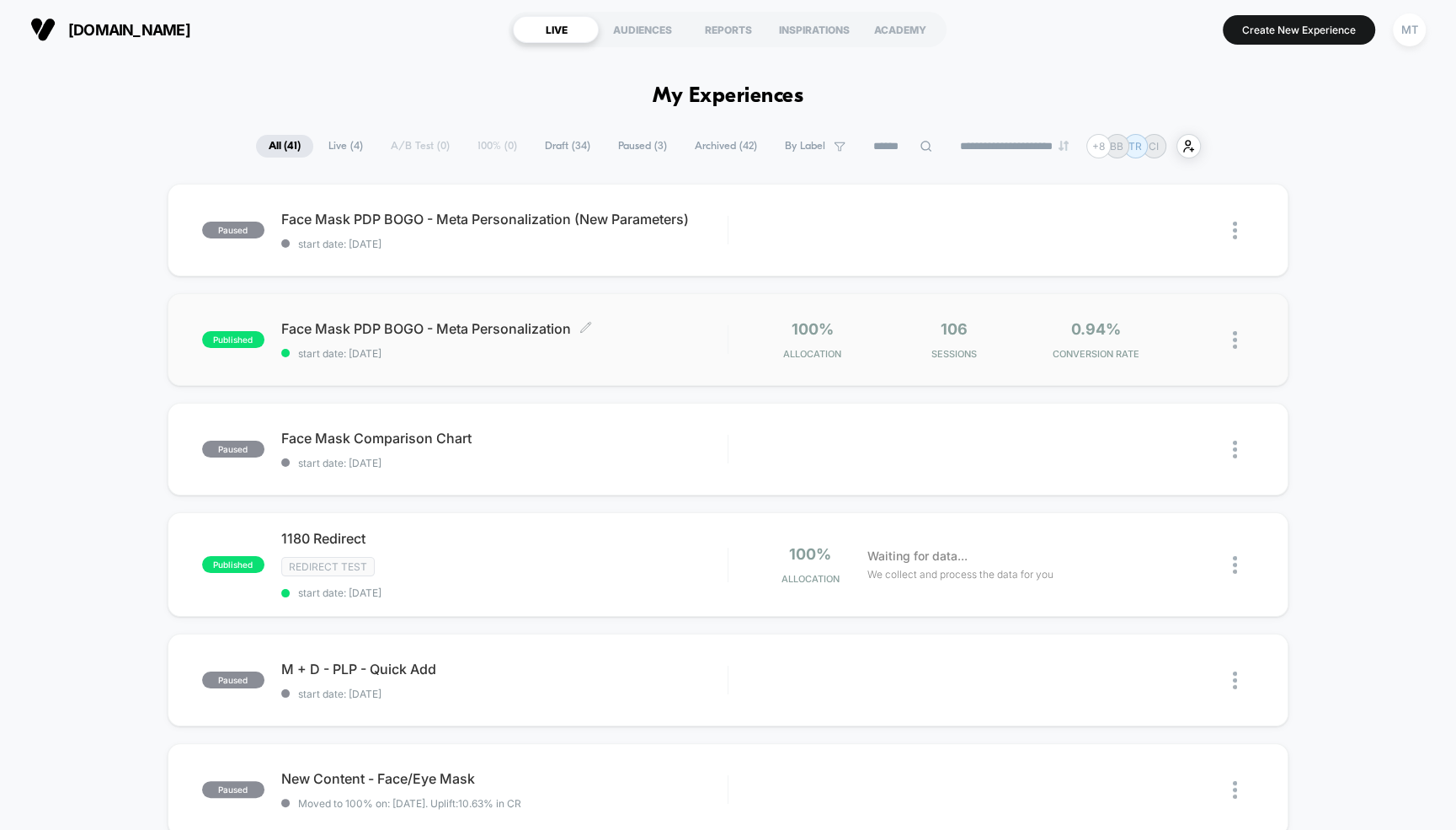
click at [676, 333] on span "Face Mask PDP BOGO - Meta Personalization Click to edit experience details" at bounding box center [504, 328] width 446 height 17
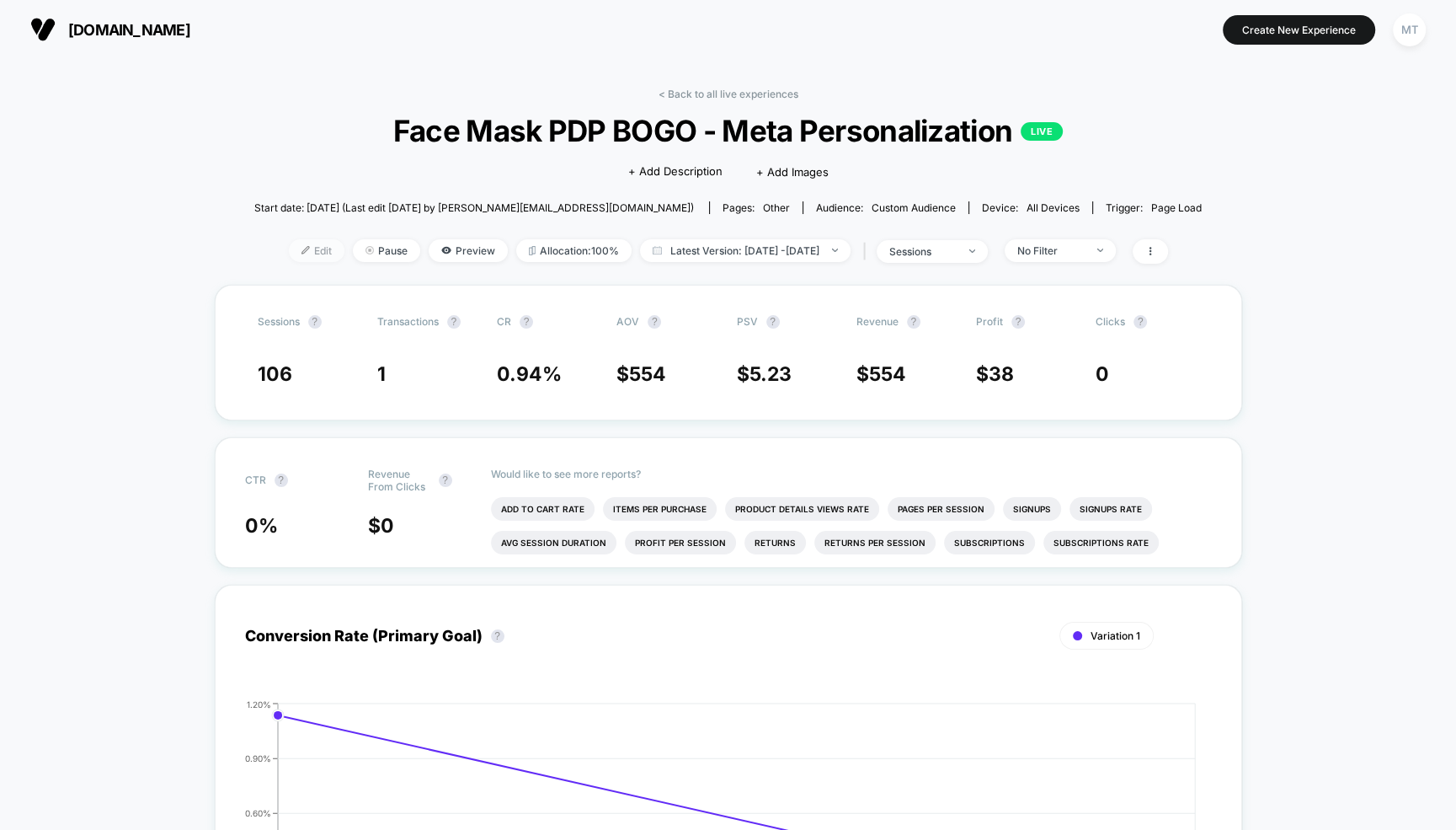
click at [289, 249] on span "Edit" at bounding box center [317, 250] width 56 height 22
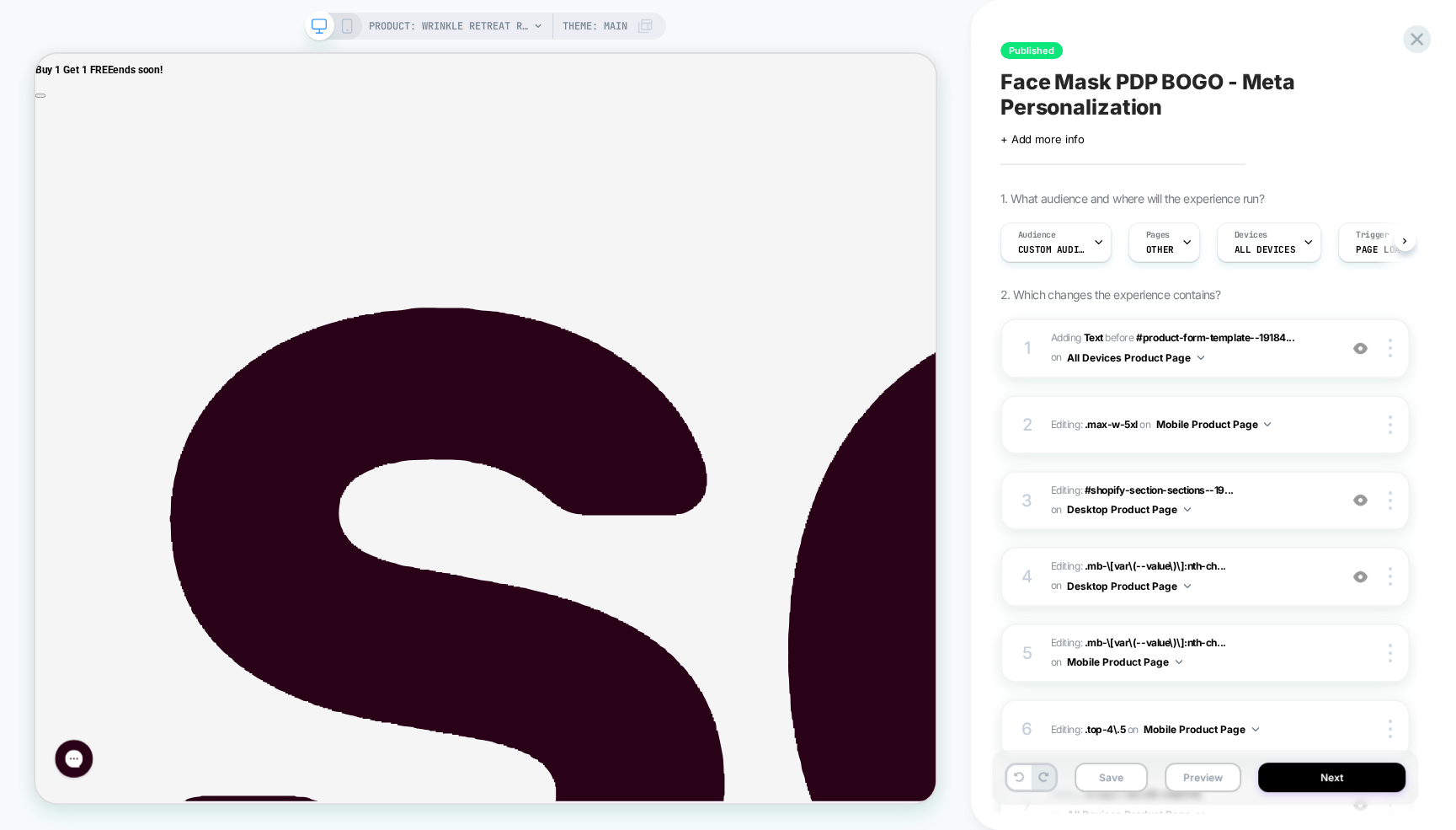
scroll to position [0, 1]
